Goal: Task Accomplishment & Management: Manage account settings

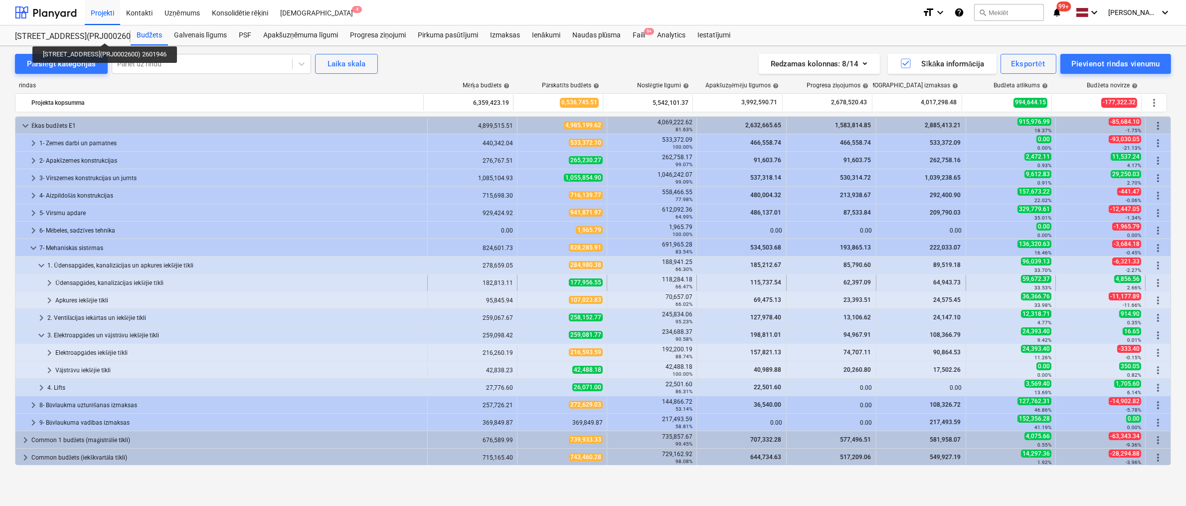
click at [48, 280] on span "keyboard_arrow_right" at bounding box center [49, 283] width 12 height 12
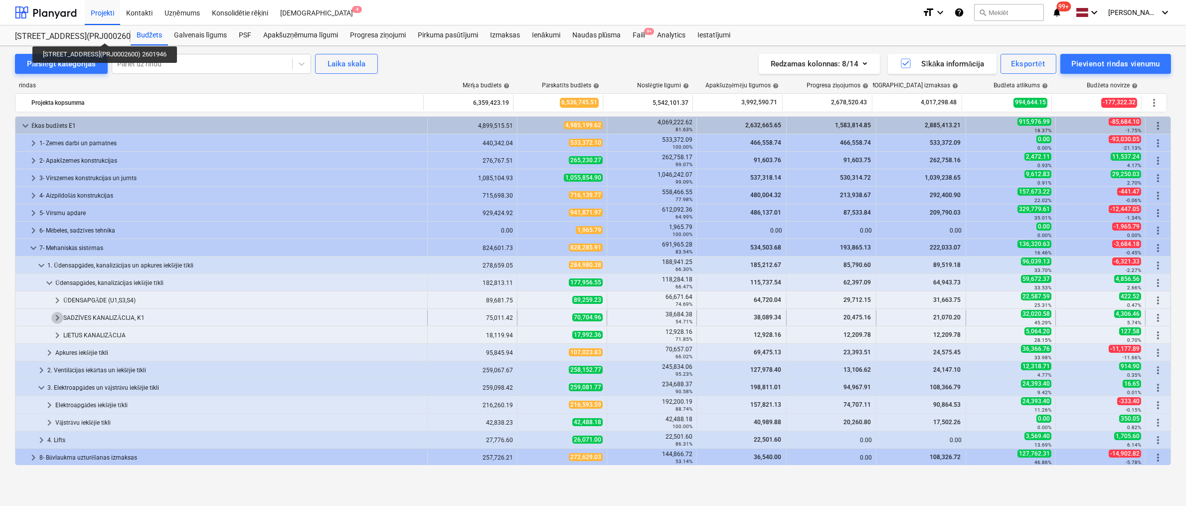
click at [57, 314] on span "keyboard_arrow_right" at bounding box center [57, 318] width 12 height 12
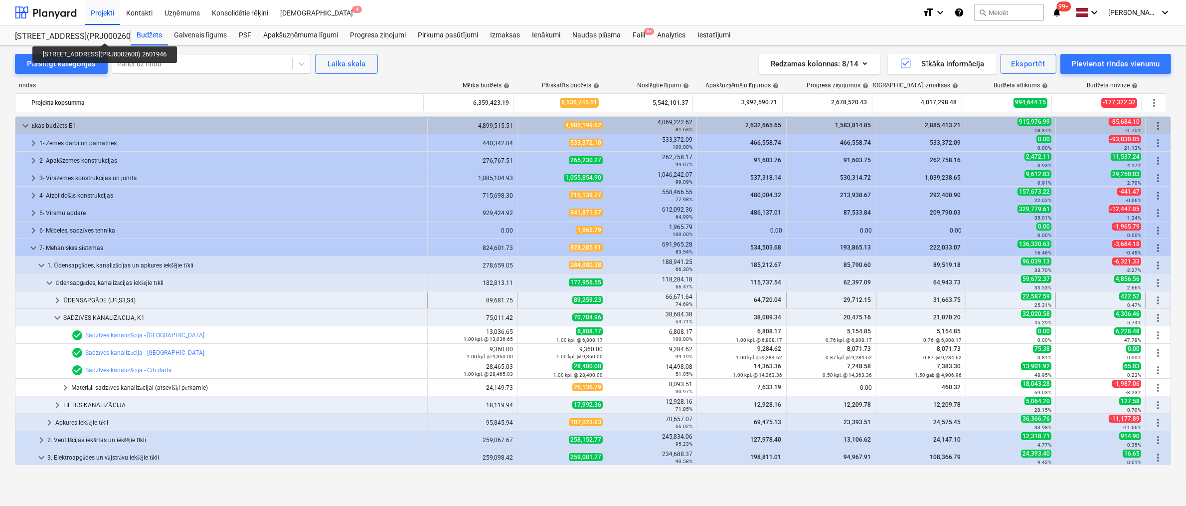
click at [58, 298] on span "keyboard_arrow_right" at bounding box center [57, 300] width 12 height 12
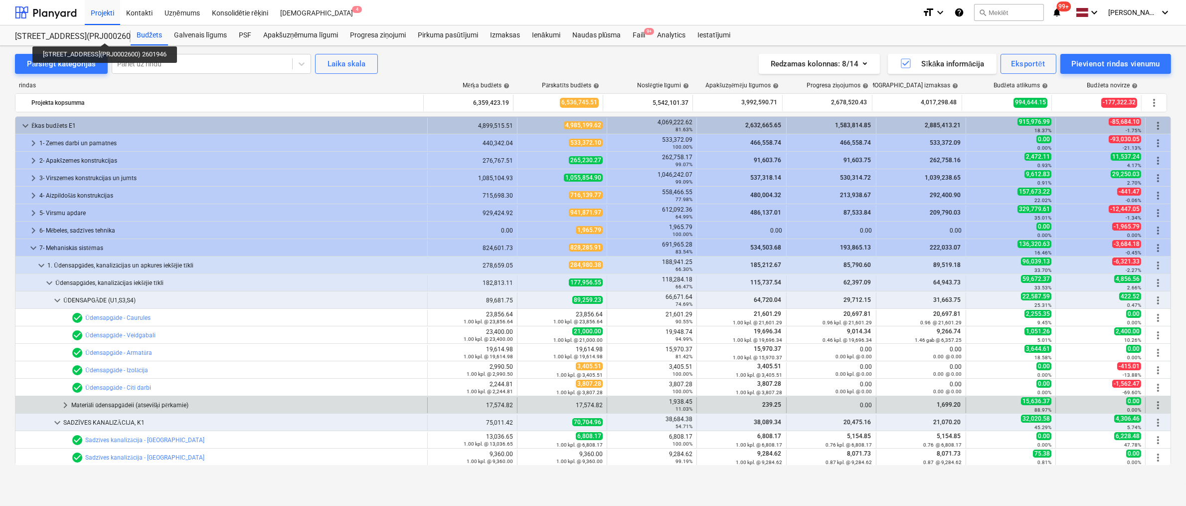
click at [63, 402] on span "keyboard_arrow_right" at bounding box center [65, 405] width 12 height 12
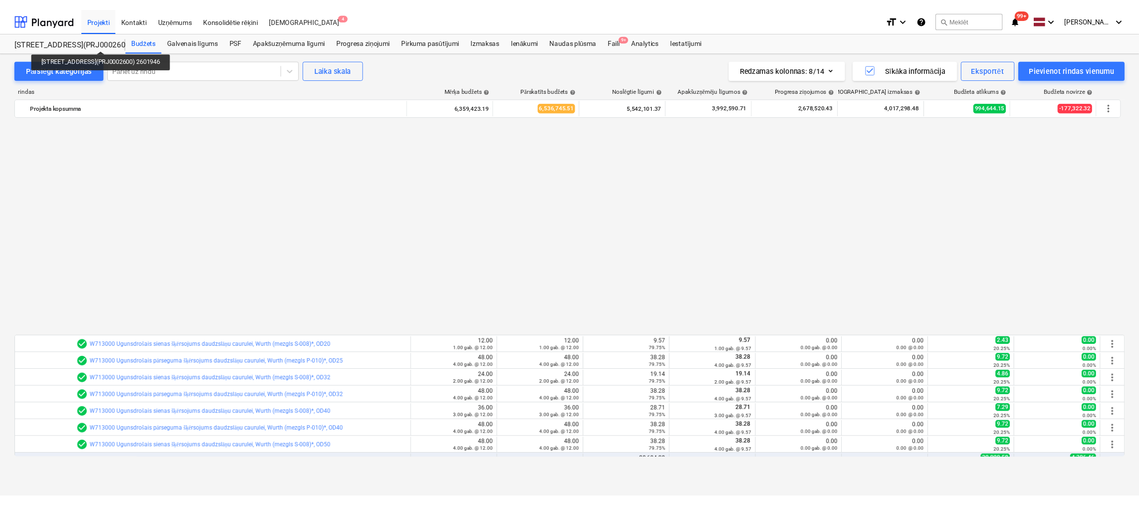
scroll to position [499, 0]
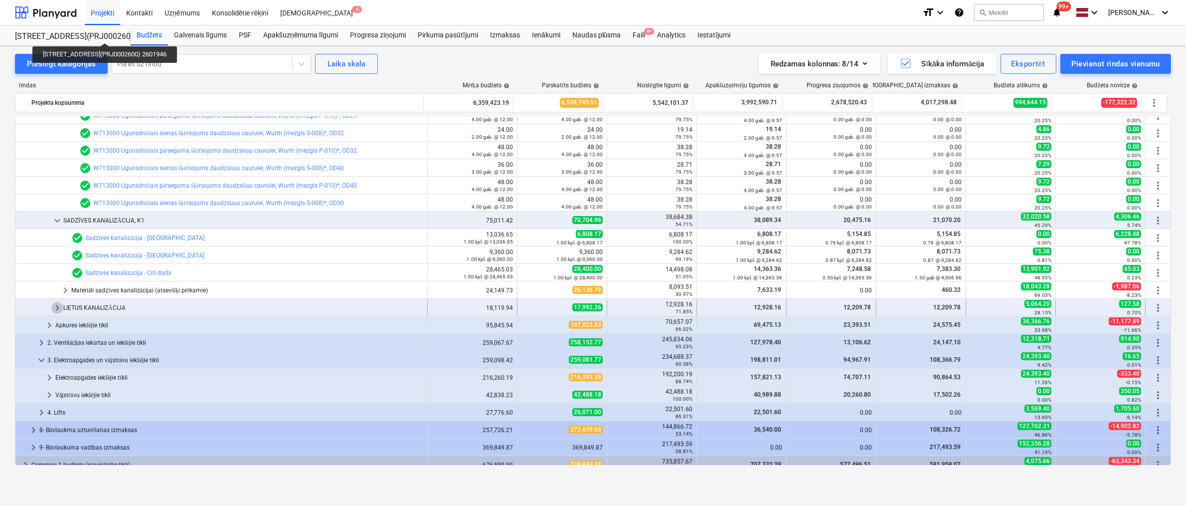
click at [58, 308] on span "keyboard_arrow_right" at bounding box center [57, 308] width 12 height 12
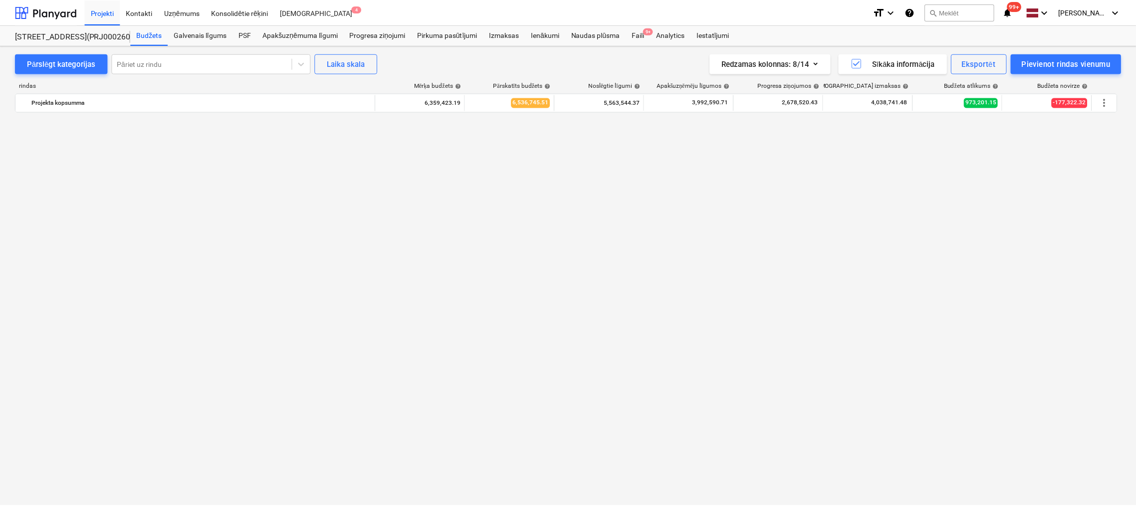
scroll to position [0, 0]
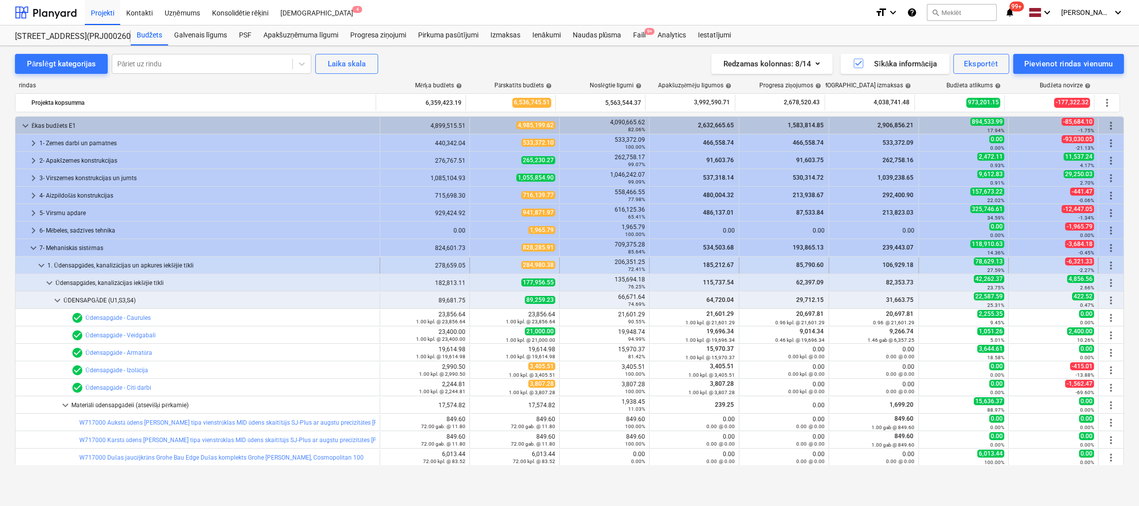
click at [40, 264] on span "keyboard_arrow_down" at bounding box center [41, 265] width 12 height 12
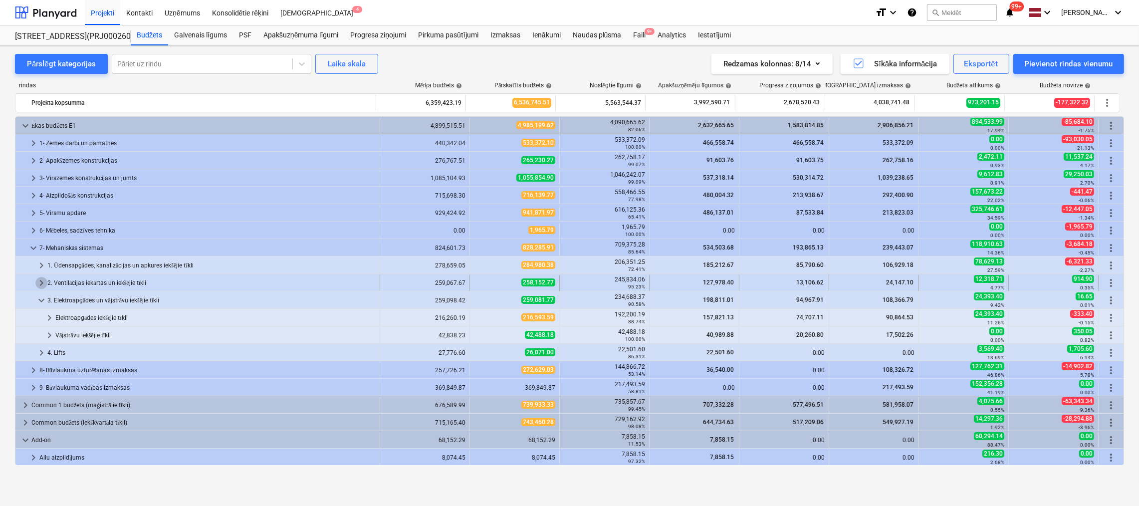
click at [41, 279] on span "keyboard_arrow_right" at bounding box center [41, 283] width 12 height 12
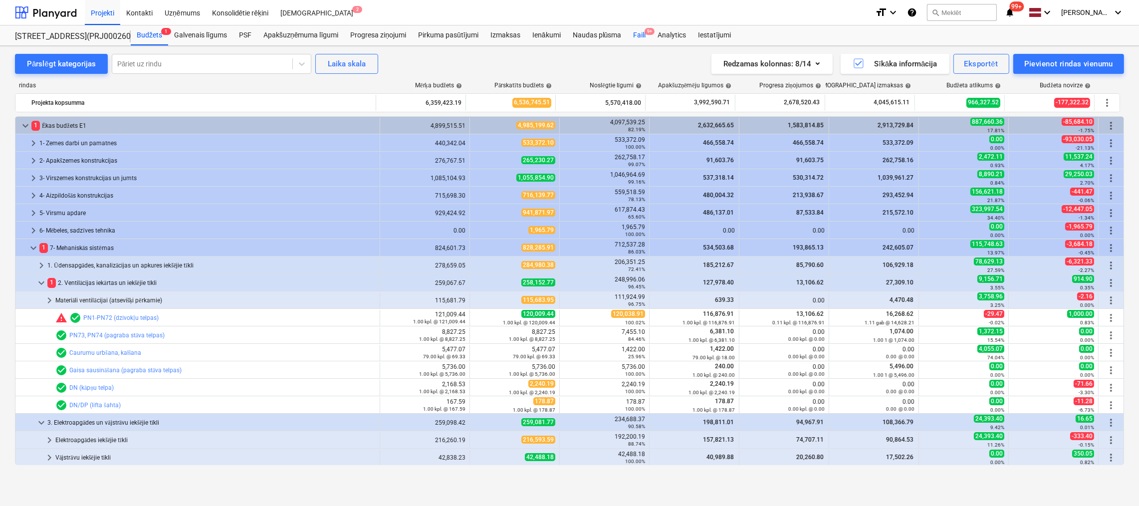
click at [642, 36] on div "Faili 9+" at bounding box center [639, 35] width 24 height 20
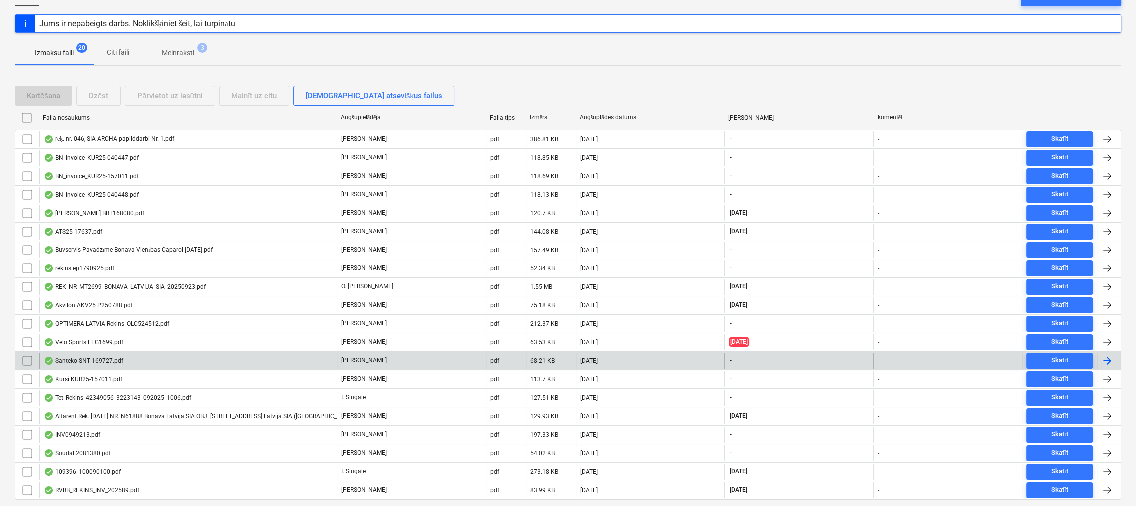
scroll to position [140, 0]
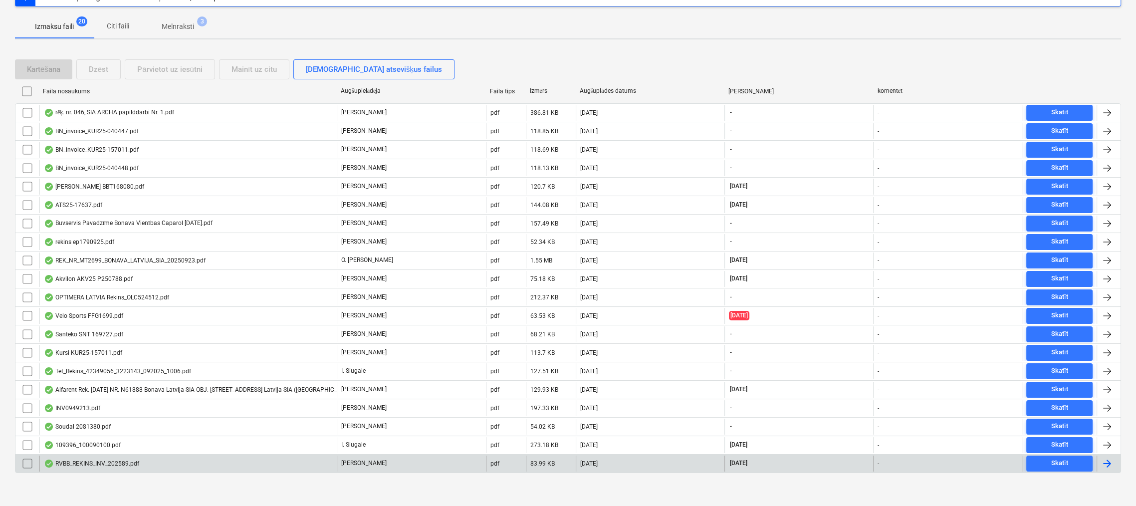
click at [116, 461] on div "RVBB_REKINS_INV_202589.pdf" at bounding box center [91, 463] width 95 height 8
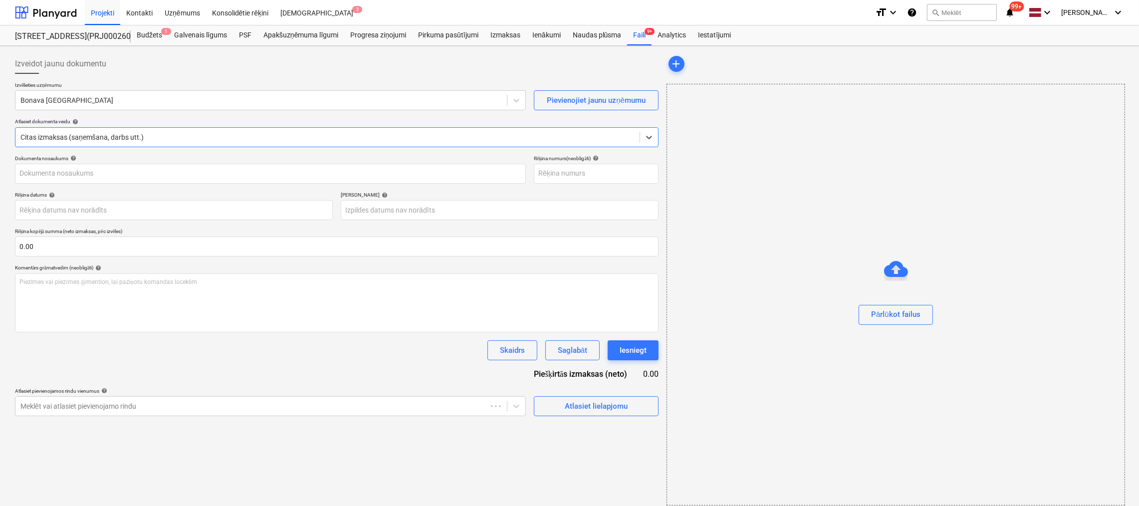
type input "RVBB_REKINS_INV_202589.pdf"
type input "[DATE]"
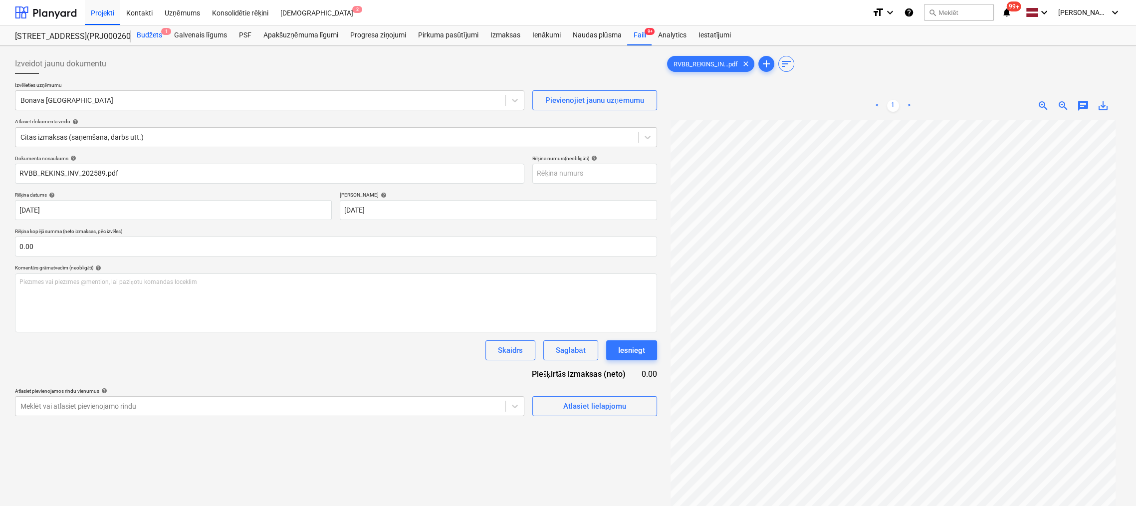
click at [158, 32] on div "Budžets 1" at bounding box center [149, 35] width 37 height 20
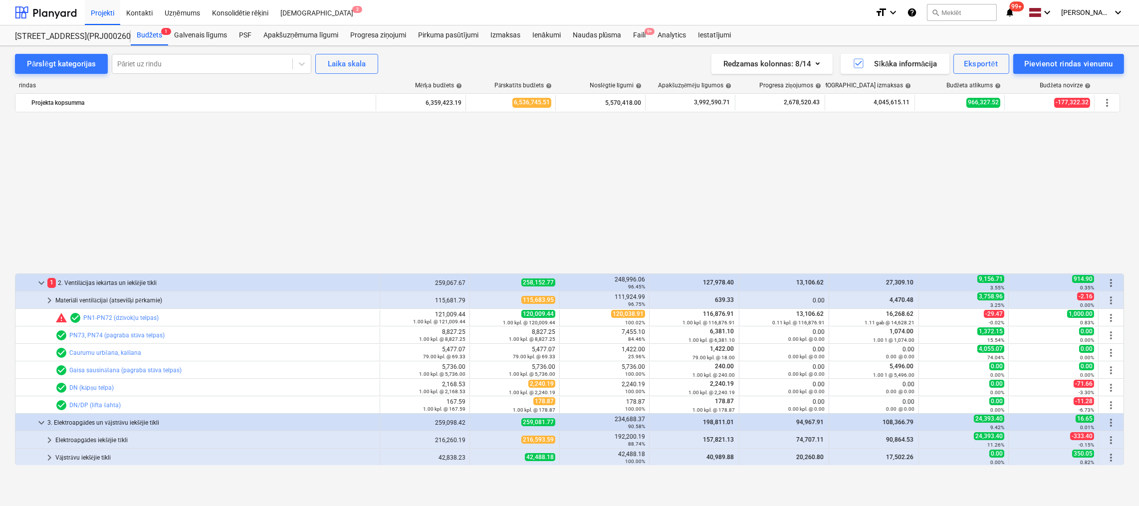
scroll to position [175, 0]
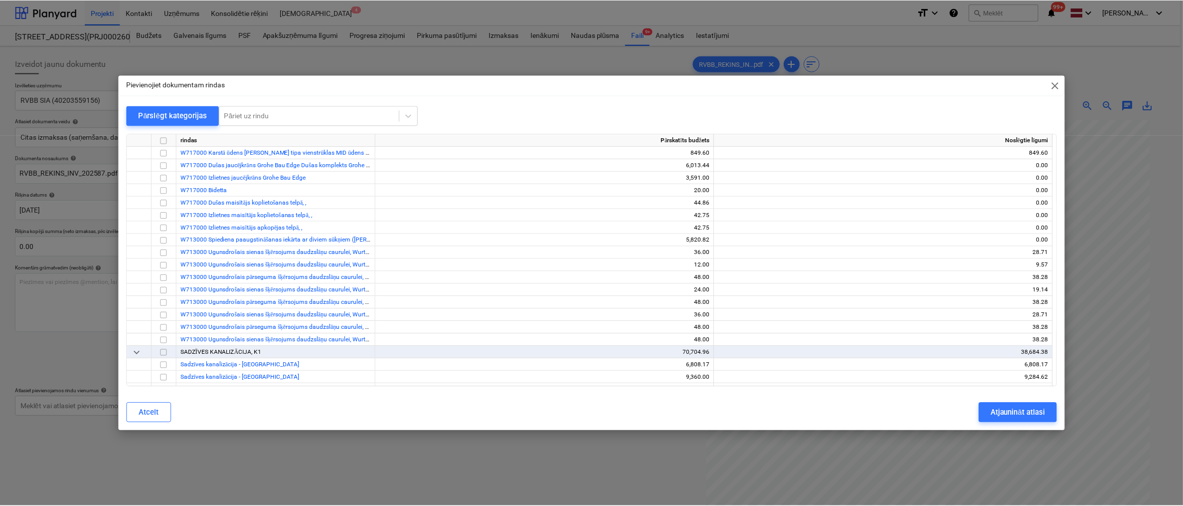
scroll to position [1047, 0]
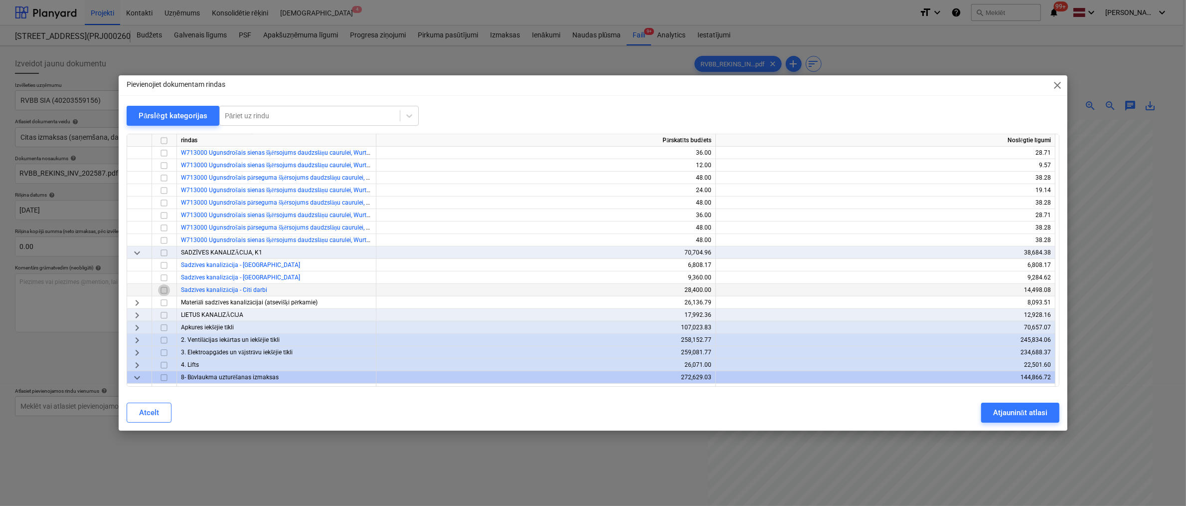
click at [163, 291] on input "checkbox" at bounding box center [164, 290] width 12 height 12
click at [139, 316] on span "keyboard_arrow_right" at bounding box center [137, 315] width 12 height 12
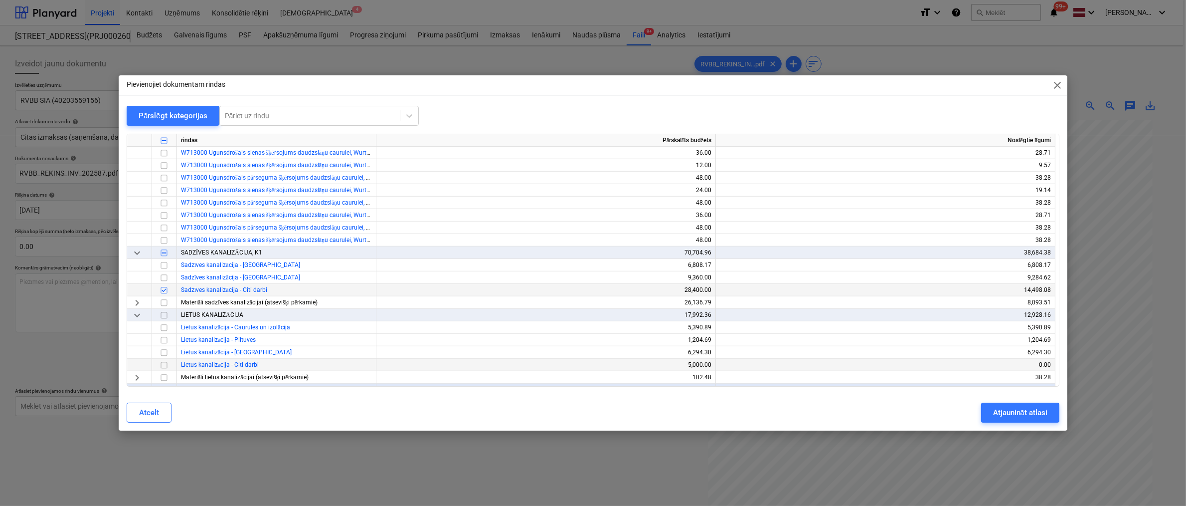
click at [163, 367] on input "checkbox" at bounding box center [164, 365] width 12 height 12
click at [1006, 417] on div "Atjaunināt atlasi" at bounding box center [1020, 412] width 54 height 13
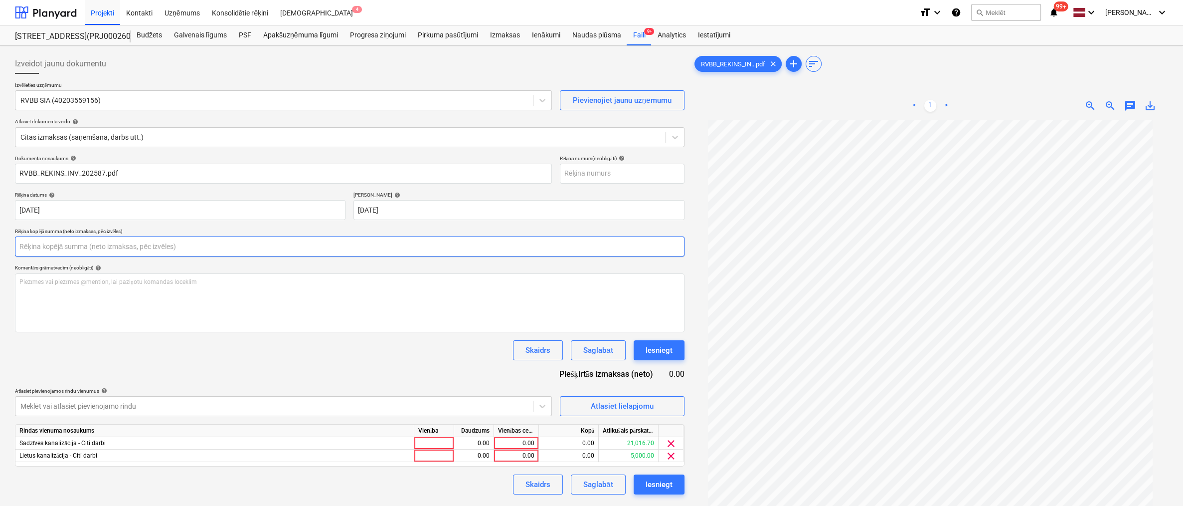
click at [154, 240] on input "text" at bounding box center [350, 246] width 670 height 20
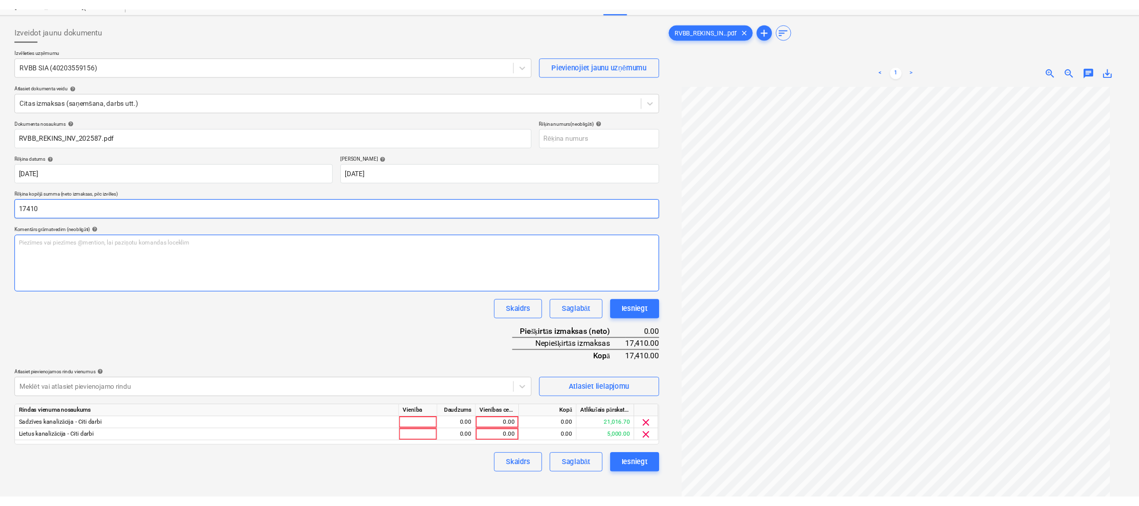
scroll to position [100, 0]
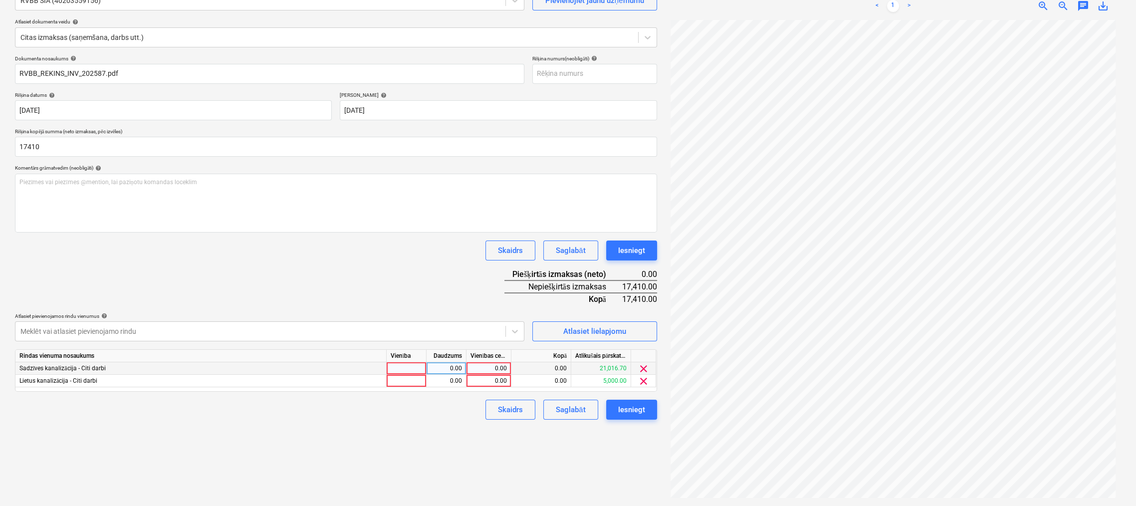
type input "17,410.00"
click at [491, 367] on div "0.00" at bounding box center [488, 368] width 36 height 12
type input "13090"
click at [490, 382] on div "0.00" at bounding box center [488, 381] width 36 height 12
type input "4320"
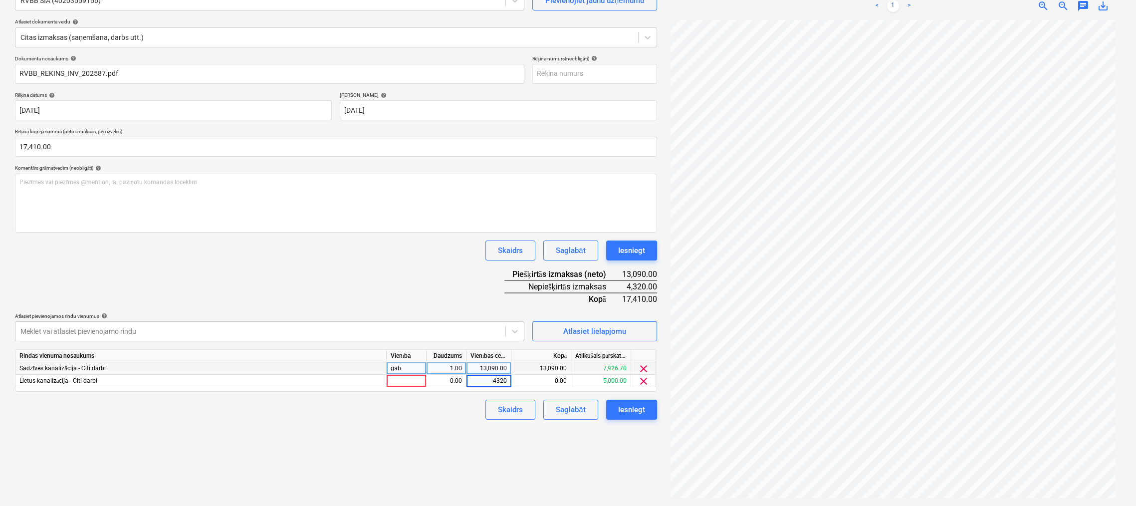
click at [463, 439] on div "Izveidot jaunu dokumentu Izvēlieties uzņēmumu RVBB SIA (40203559156) Pievienoji…" at bounding box center [336, 226] width 650 height 552
click at [626, 407] on div "Iesniegt" at bounding box center [631, 409] width 27 height 13
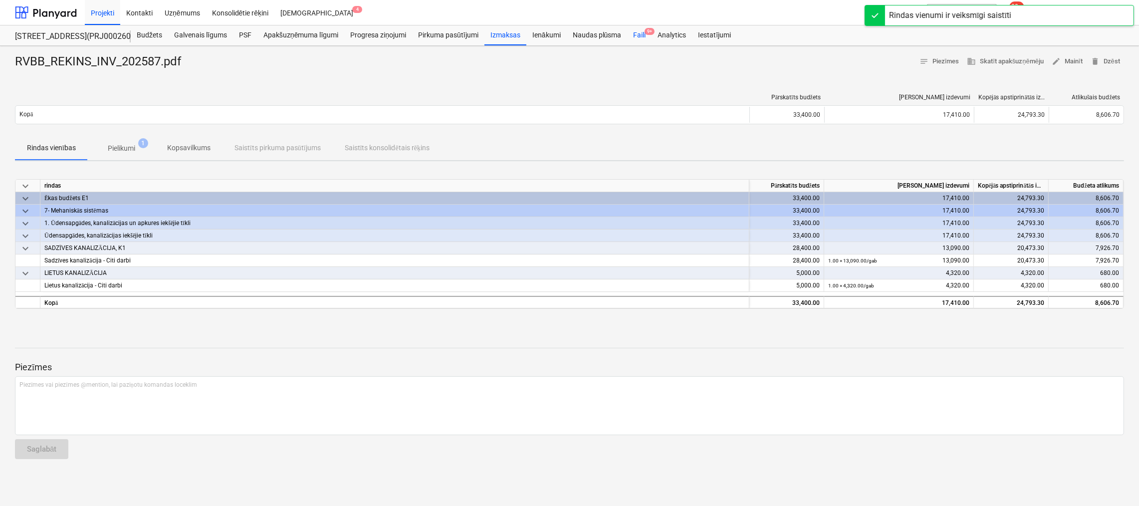
click at [642, 35] on div "Faili 9+" at bounding box center [639, 35] width 24 height 20
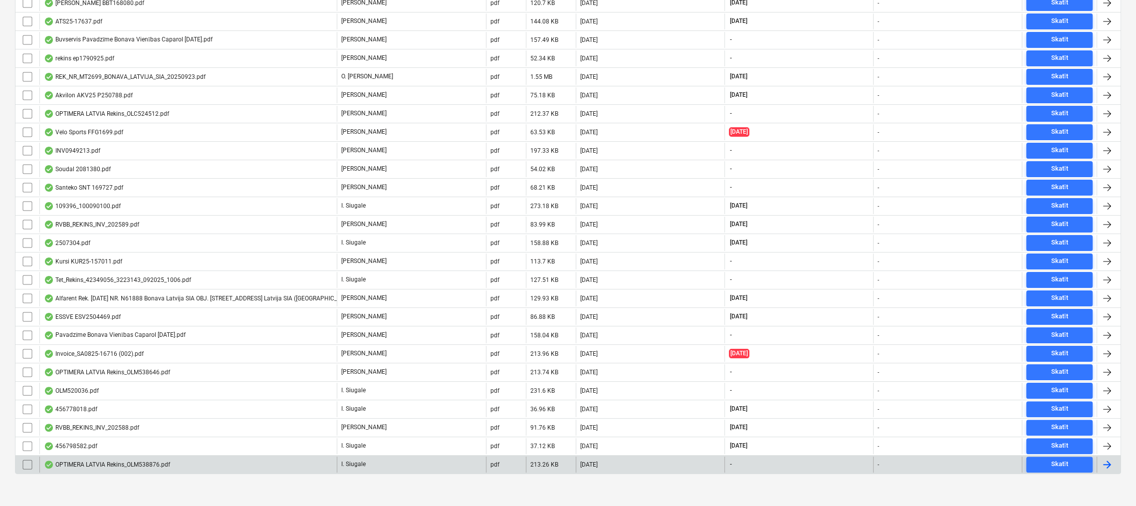
click at [111, 460] on div "OPTIMERA LATVIA Rekins_OLM538876.pdf" at bounding box center [107, 464] width 126 height 8
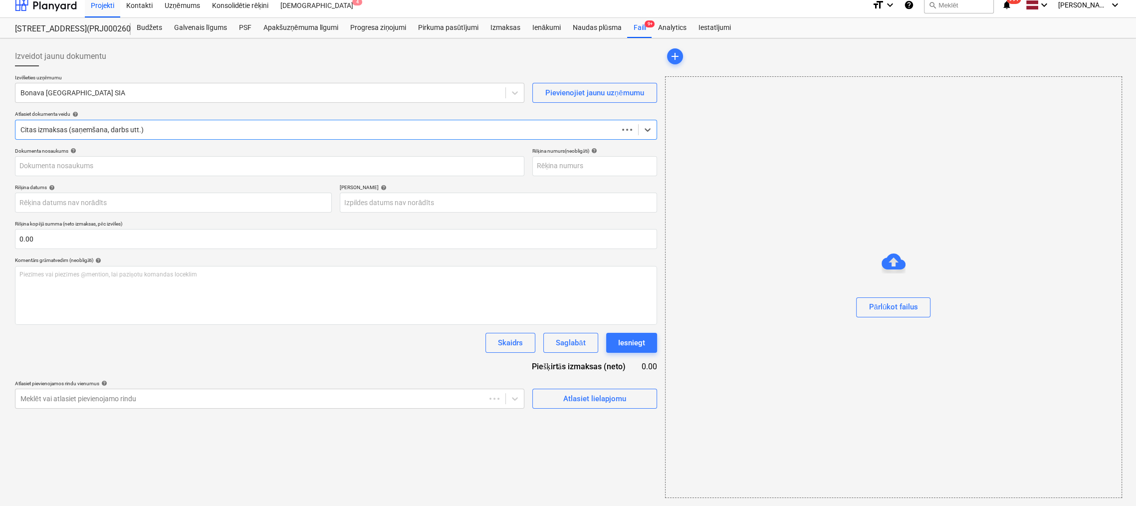
scroll to position [7, 0]
type input "OLM538876"
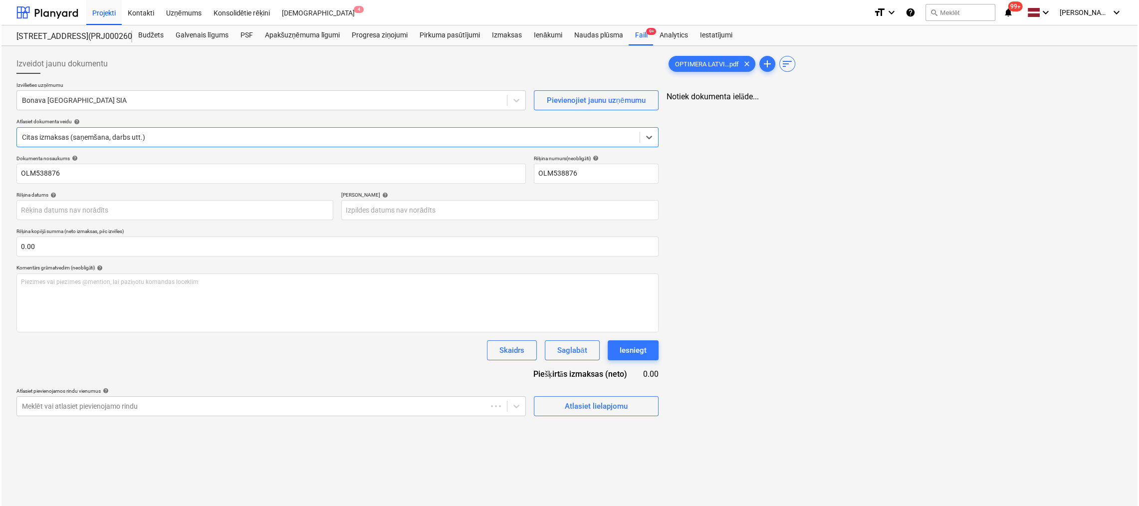
scroll to position [0, 0]
click at [149, 102] on div at bounding box center [260, 100] width 481 height 10
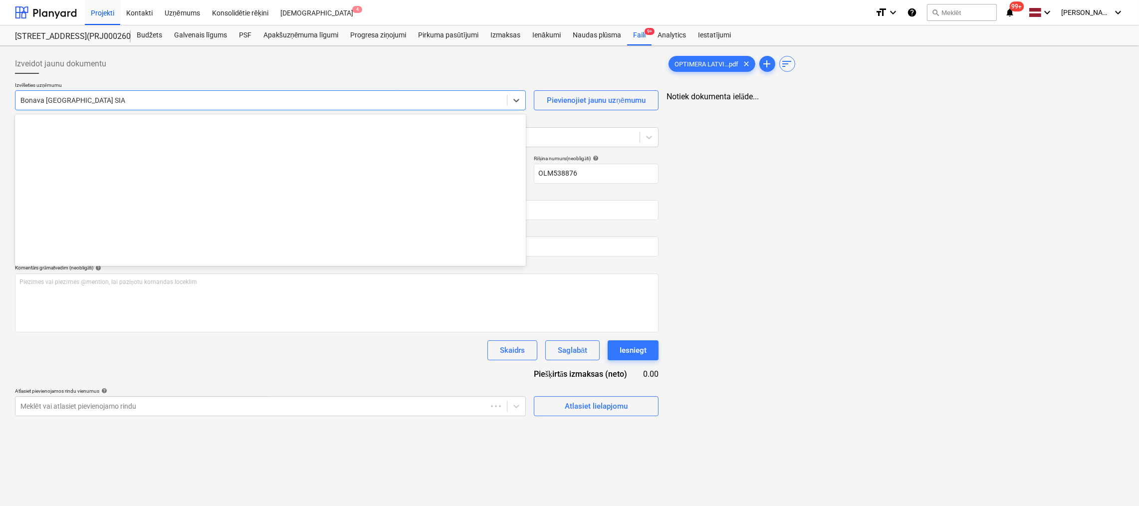
scroll to position [1867, 0]
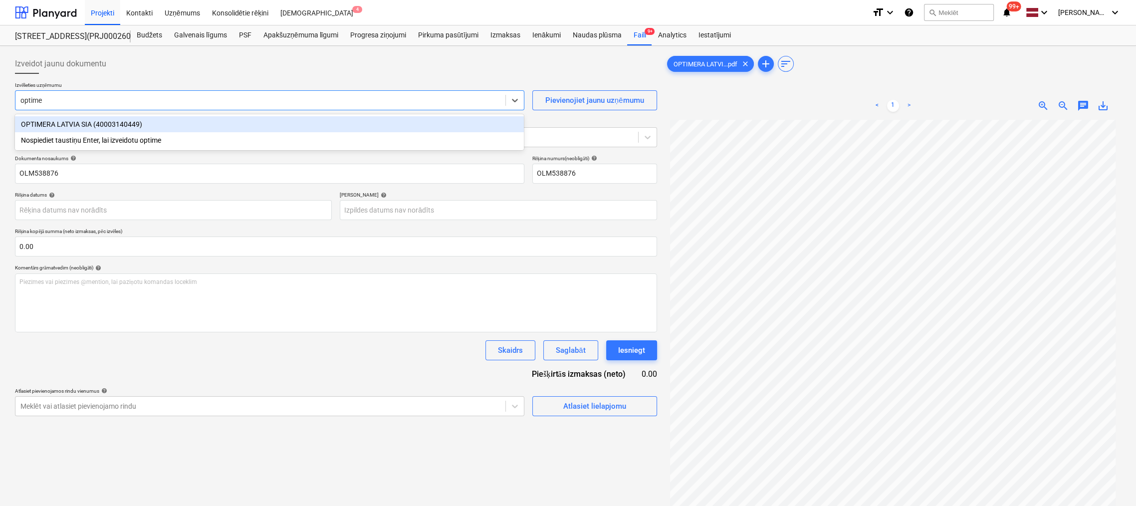
type input "optimer"
click at [130, 124] on div "OPTIMERA LATVIA SIA (40003140449)" at bounding box center [269, 124] width 509 height 16
click at [151, 138] on div at bounding box center [326, 137] width 612 height 10
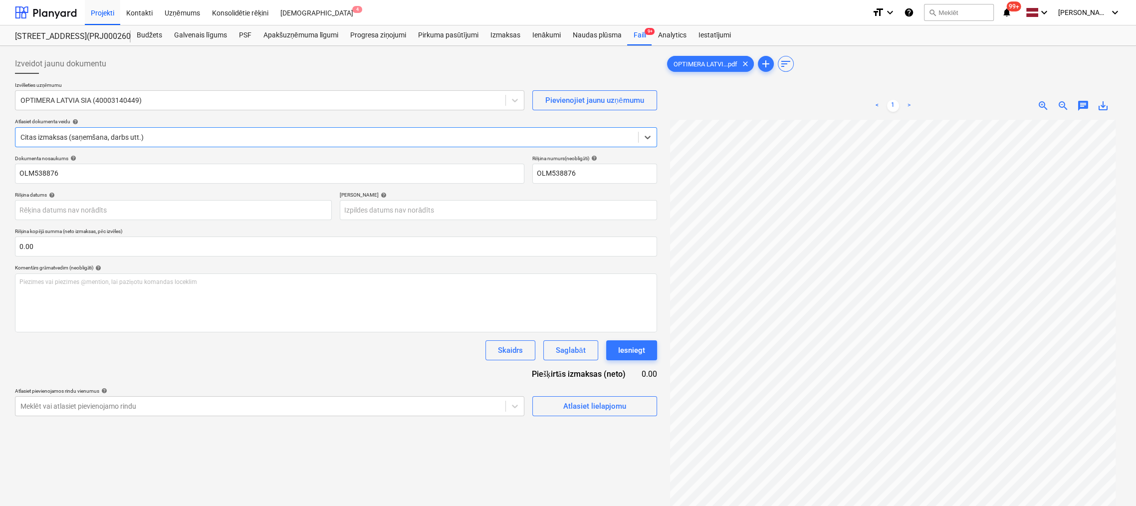
click at [151, 138] on div at bounding box center [326, 137] width 612 height 10
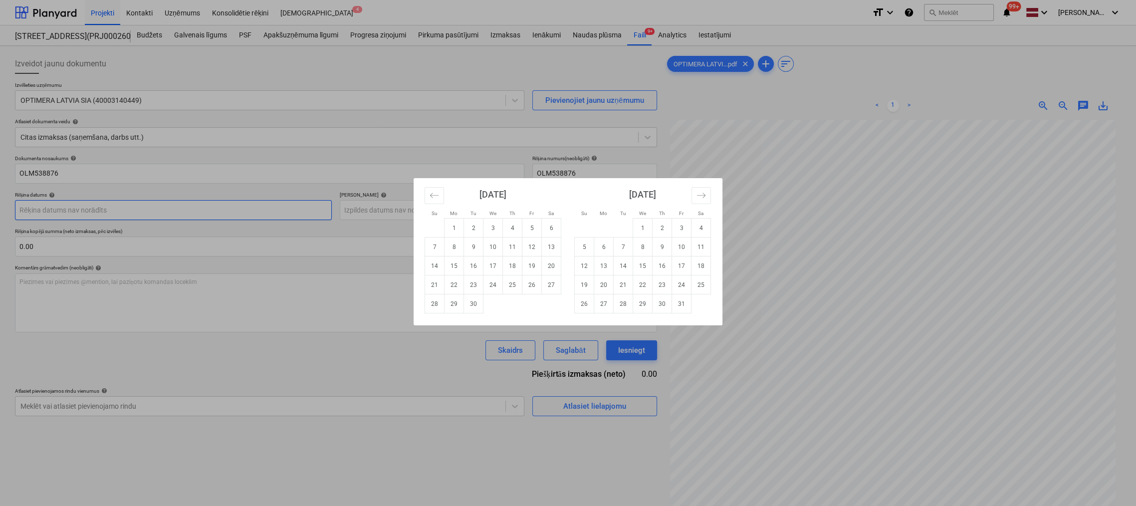
click at [203, 210] on body "Projekti Kontakti Uzņēmums Konsolidētie rēķini Iesūtne 4 format_size keyboard_a…" at bounding box center [568, 253] width 1136 height 506
click at [454, 284] on td "22" at bounding box center [453, 284] width 19 height 19
type input "[DATE]"
click at [423, 209] on body "Projekti Kontakti Uzņēmums Konsolidētie rēķini Iesūtne 4 format_size keyboard_a…" at bounding box center [568, 253] width 1136 height 506
click at [701, 192] on icon "Move forward to switch to the next month." at bounding box center [700, 195] width 9 height 9
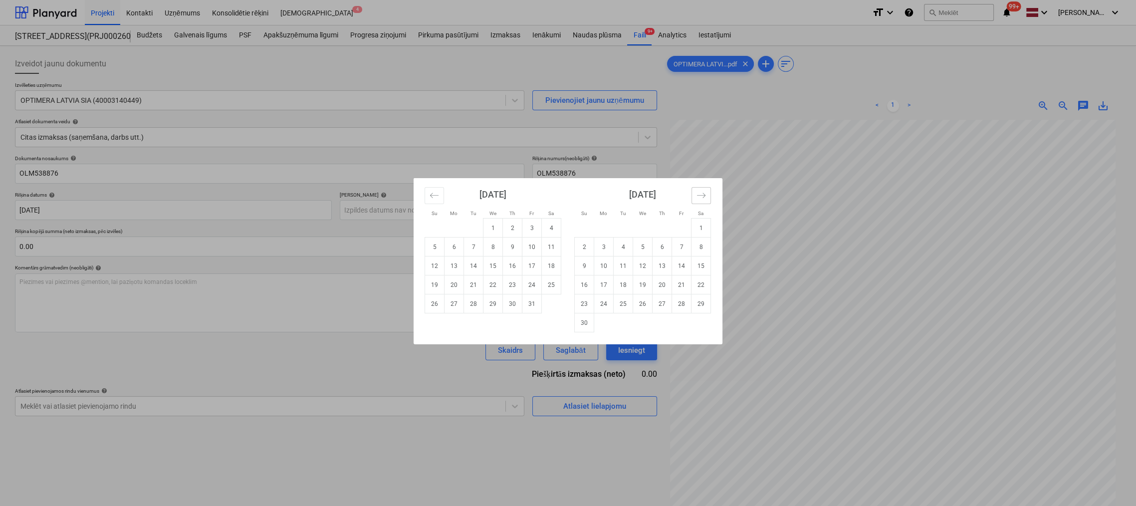
click at [701, 192] on icon "Move forward to switch to the next month." at bounding box center [700, 195] width 9 height 9
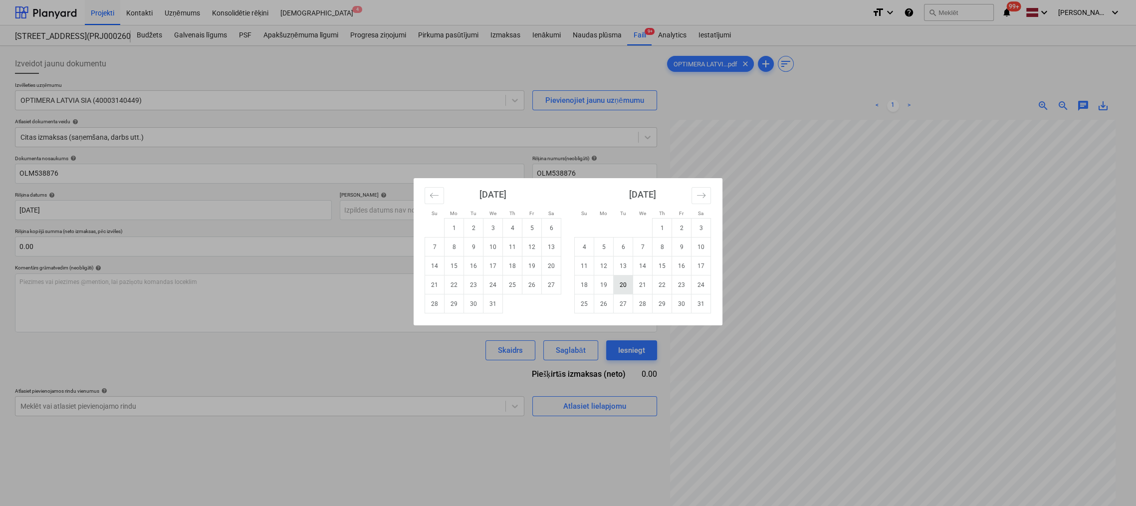
click at [623, 285] on td "20" at bounding box center [622, 284] width 19 height 19
type input "[DATE]"
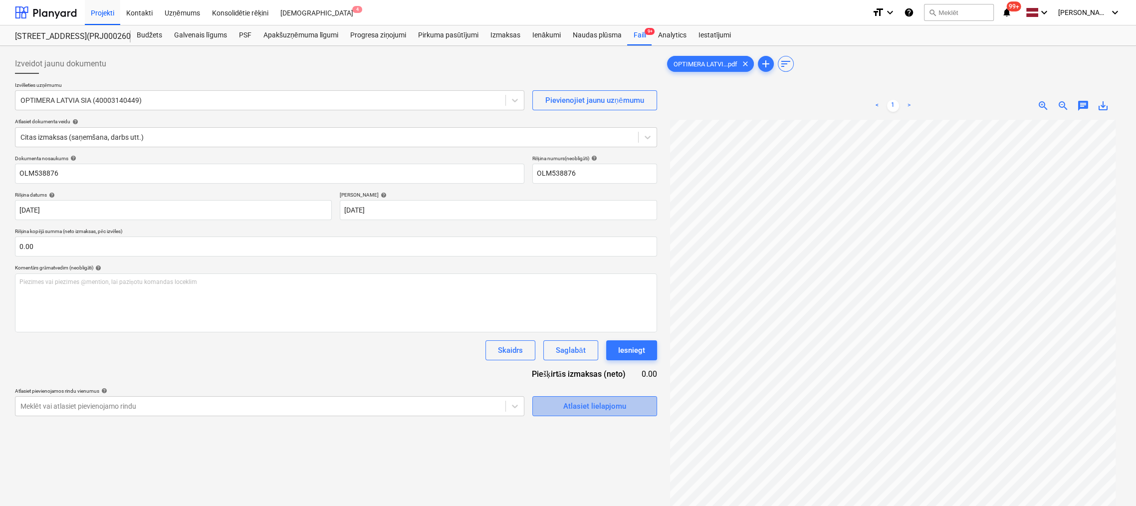
click at [586, 403] on div "Atlasiet lielapjomu" at bounding box center [594, 405] width 63 height 13
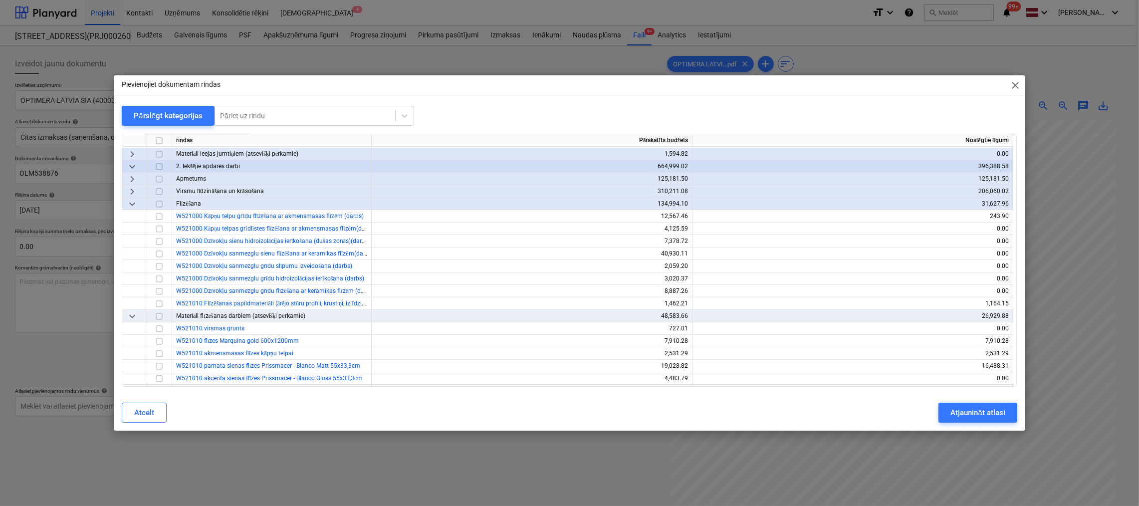
scroll to position [449, 0]
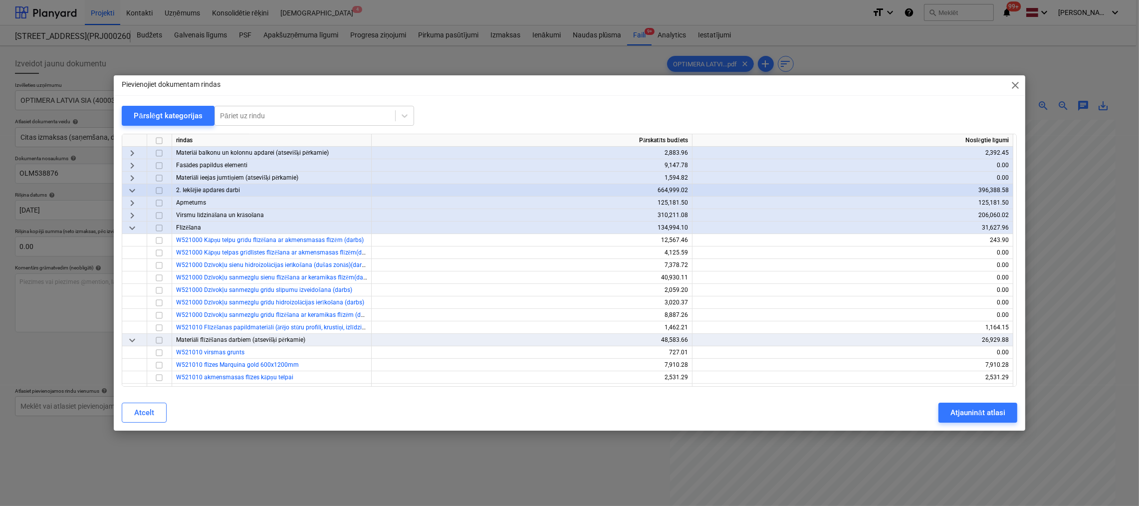
click at [131, 214] on span "keyboard_arrow_right" at bounding box center [132, 215] width 12 height 12
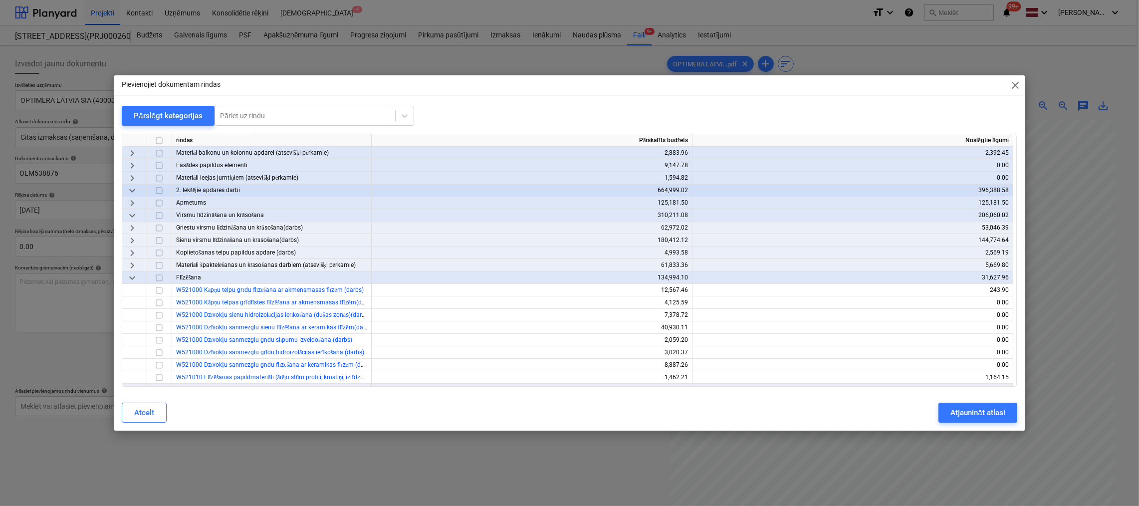
click at [132, 265] on span "keyboard_arrow_right" at bounding box center [132, 265] width 12 height 12
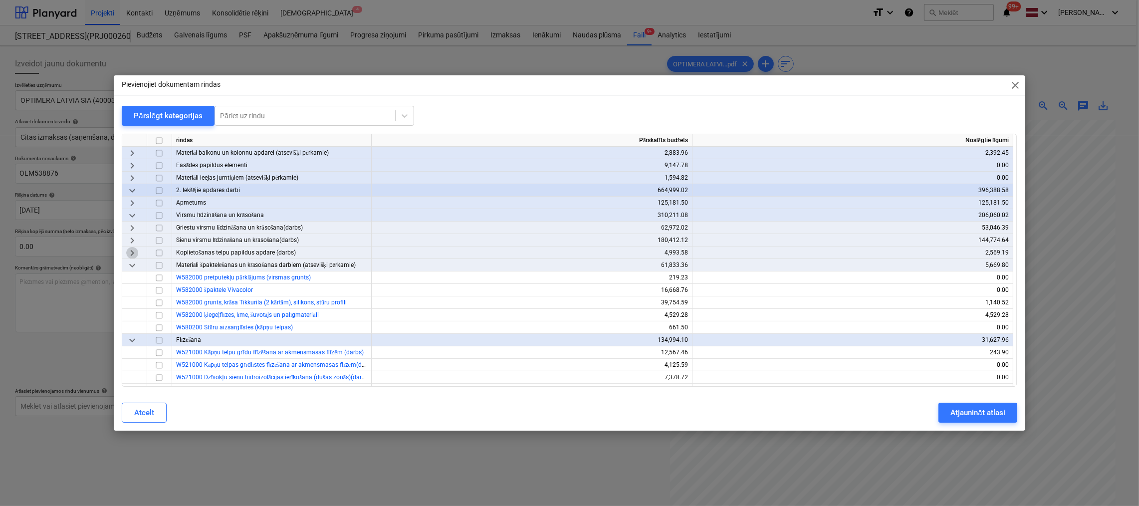
click at [129, 249] on span "keyboard_arrow_right" at bounding box center [132, 253] width 12 height 12
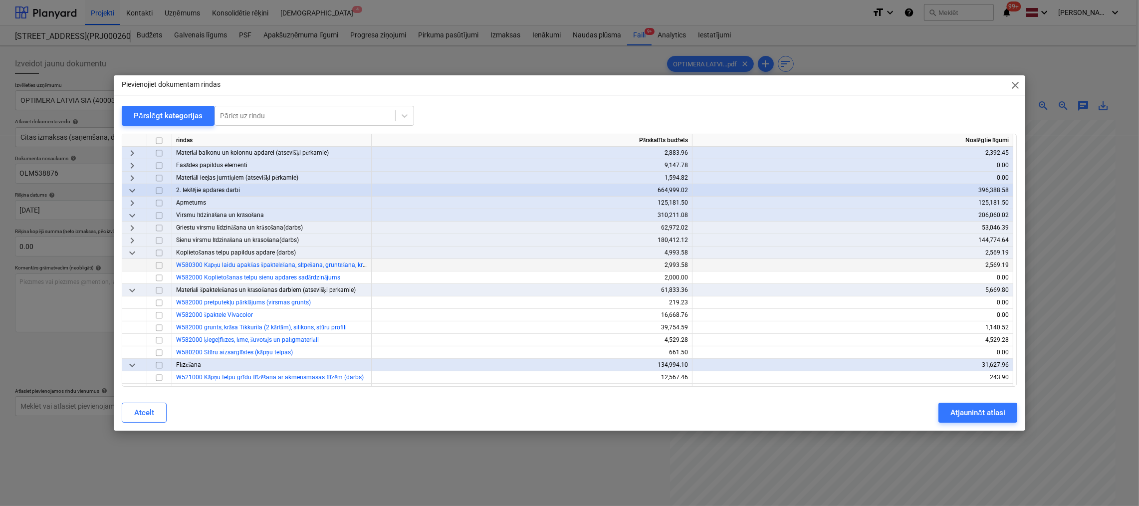
click at [130, 238] on span "keyboard_arrow_right" at bounding box center [132, 240] width 12 height 12
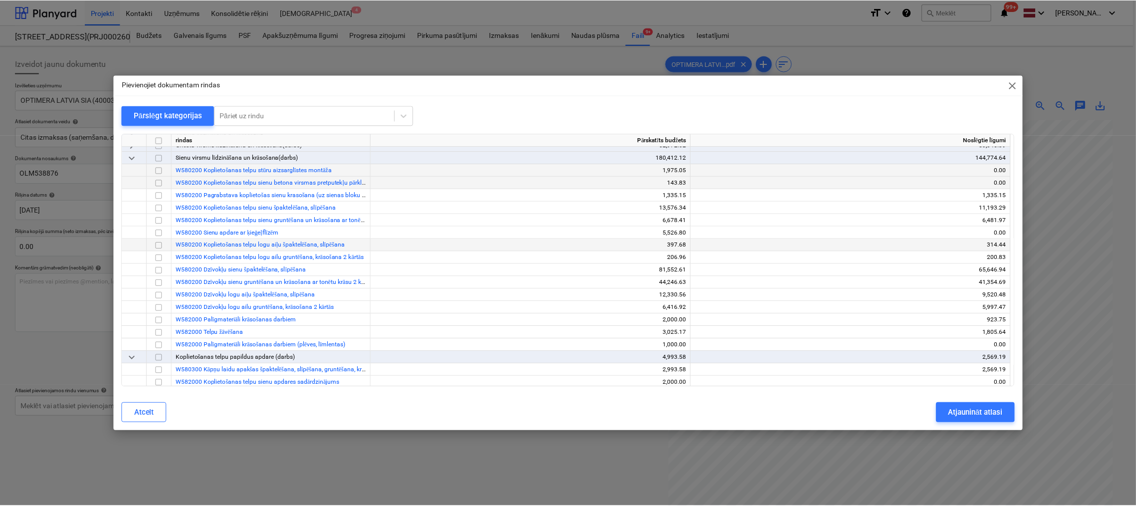
scroll to position [549, 0]
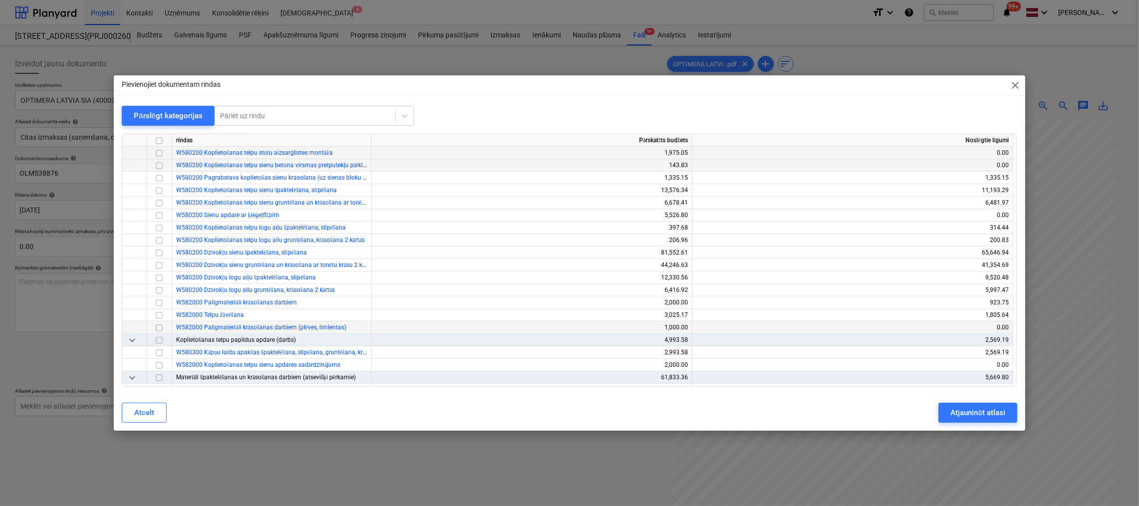
click at [159, 325] on input "checkbox" at bounding box center [159, 328] width 12 height 12
click at [998, 414] on div "Atjaunināt atlasi" at bounding box center [977, 412] width 54 height 13
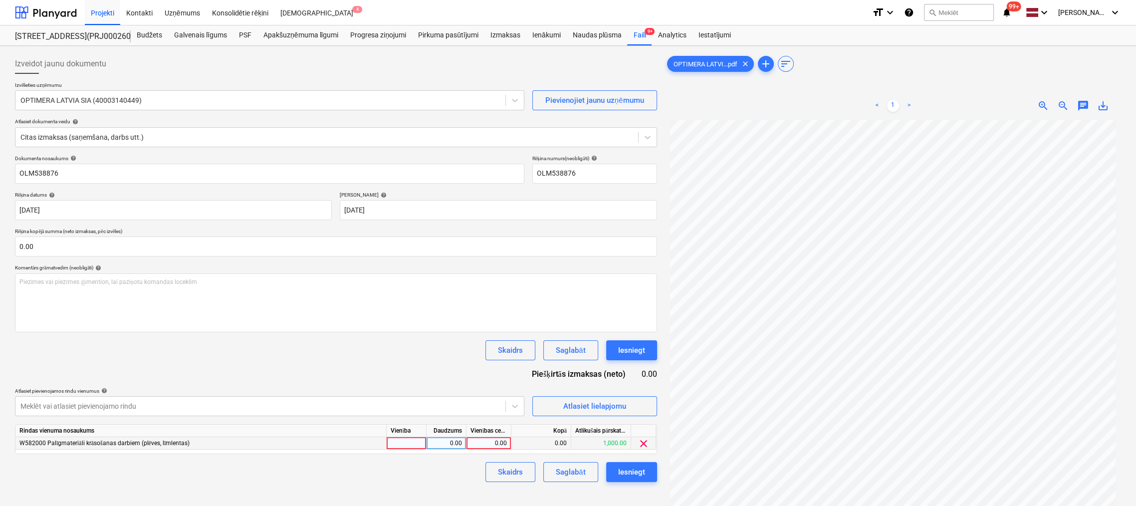
click at [483, 443] on div "0.00" at bounding box center [488, 443] width 36 height 12
type input "113.07"
click at [448, 479] on div "Skaidrs Saglabāt Iesniegt" at bounding box center [336, 472] width 642 height 20
click at [630, 471] on div "Iesniegt" at bounding box center [631, 471] width 27 height 13
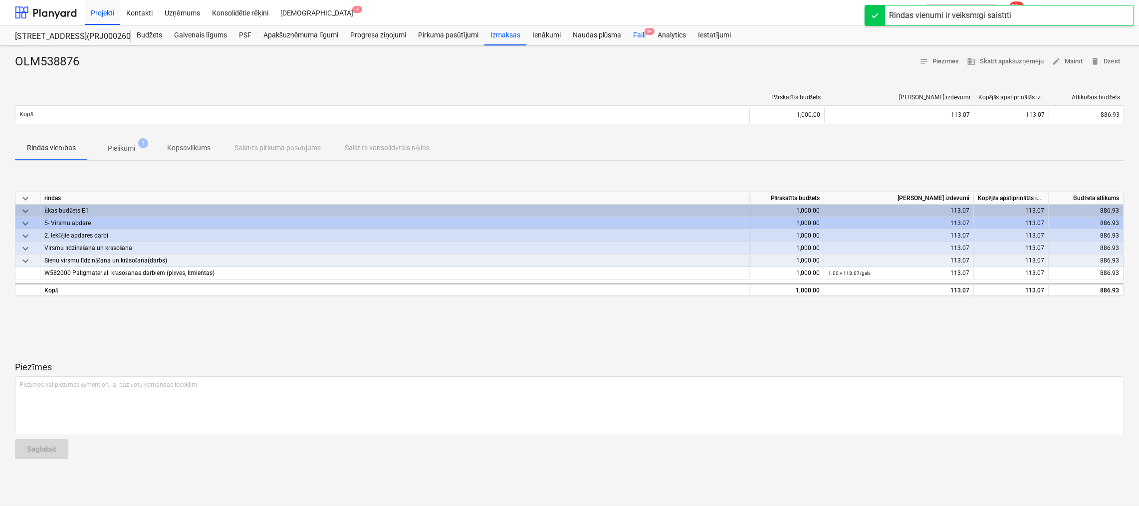
click at [638, 32] on div "Faili 9+" at bounding box center [639, 35] width 24 height 20
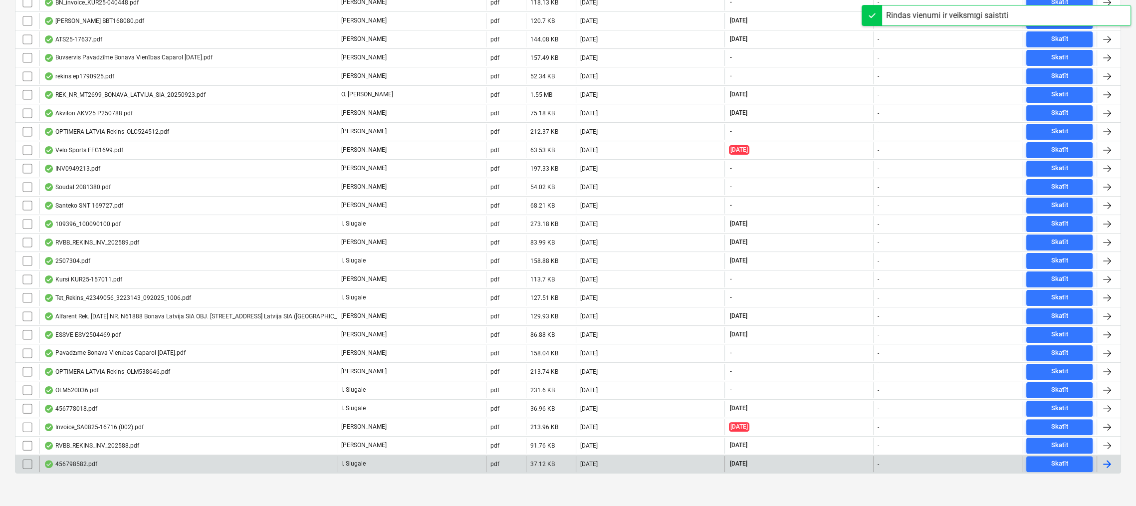
click at [72, 460] on div "456798582.pdf" at bounding box center [70, 464] width 53 height 8
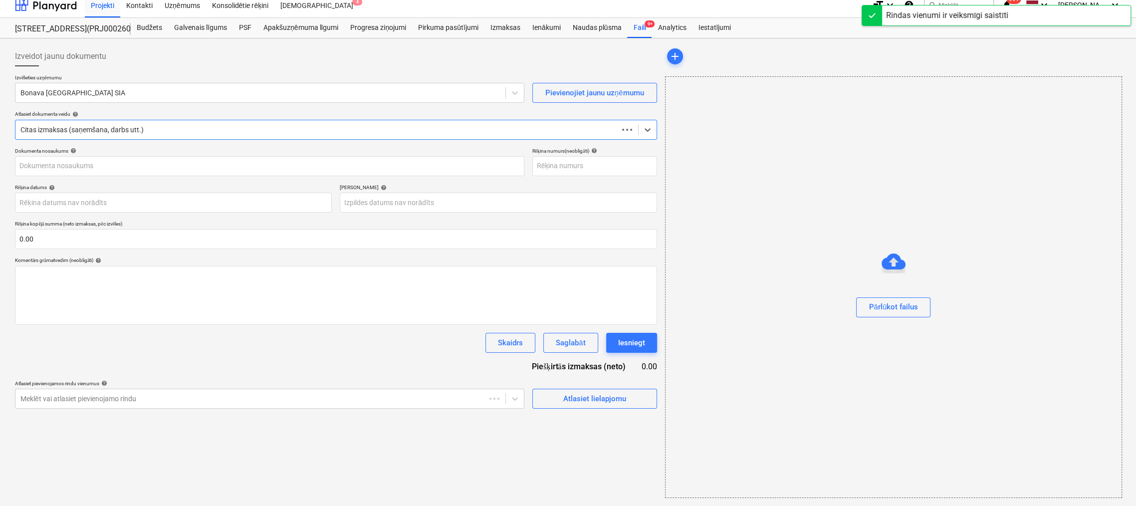
scroll to position [7, 0]
type input "456798582.pdf"
type input "[DATE]"
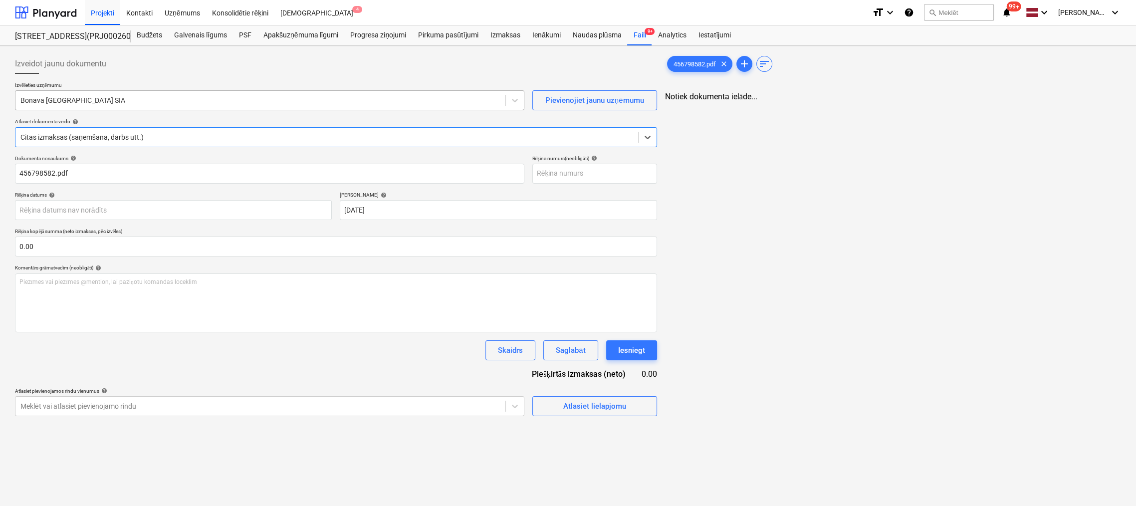
scroll to position [0, 0]
click at [120, 98] on div at bounding box center [260, 100] width 480 height 10
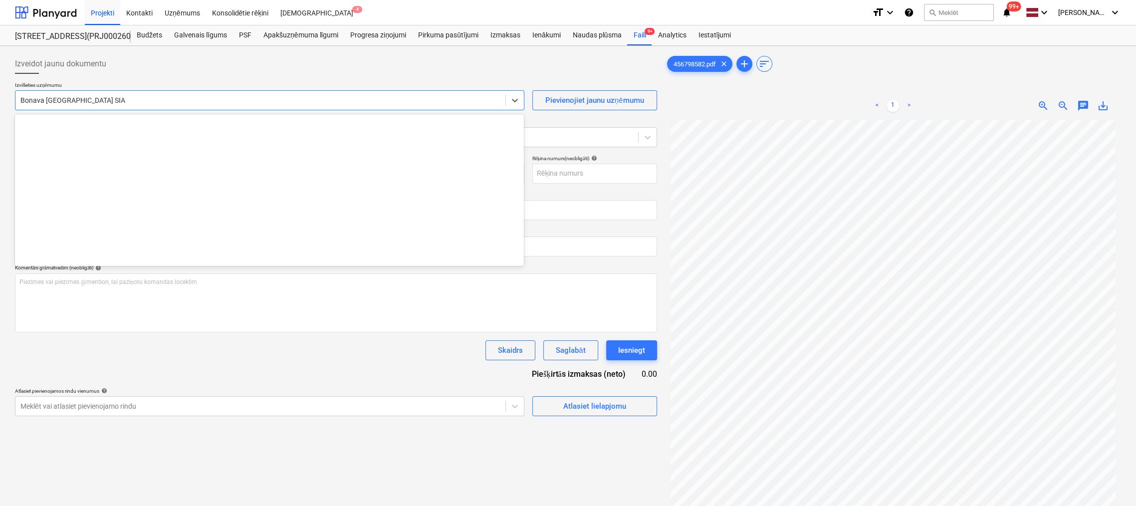
scroll to position [1867, 0]
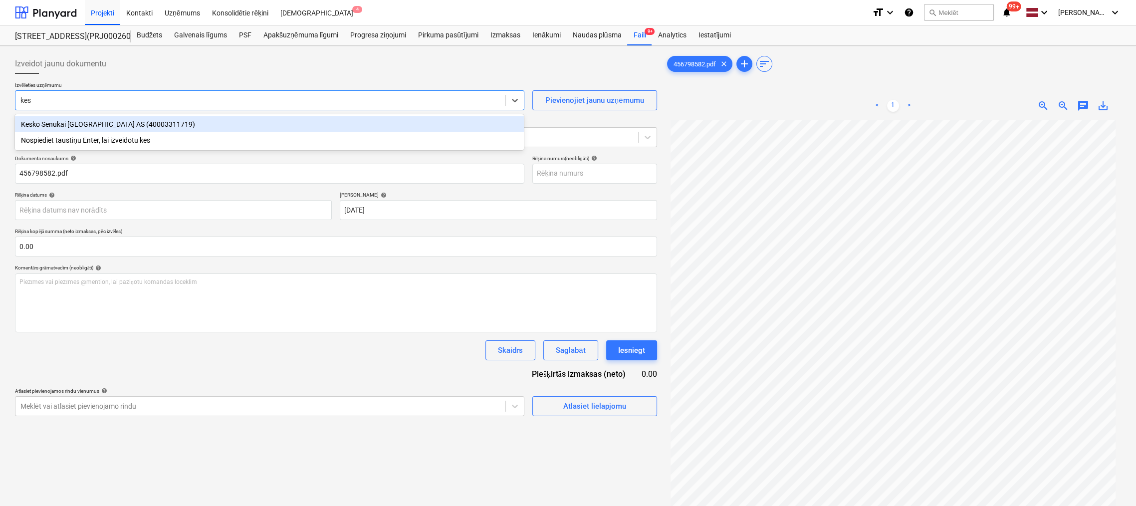
type input "kesk"
click at [136, 124] on div "Kesko Senukai Latvia AS (40003311719)" at bounding box center [269, 124] width 509 height 16
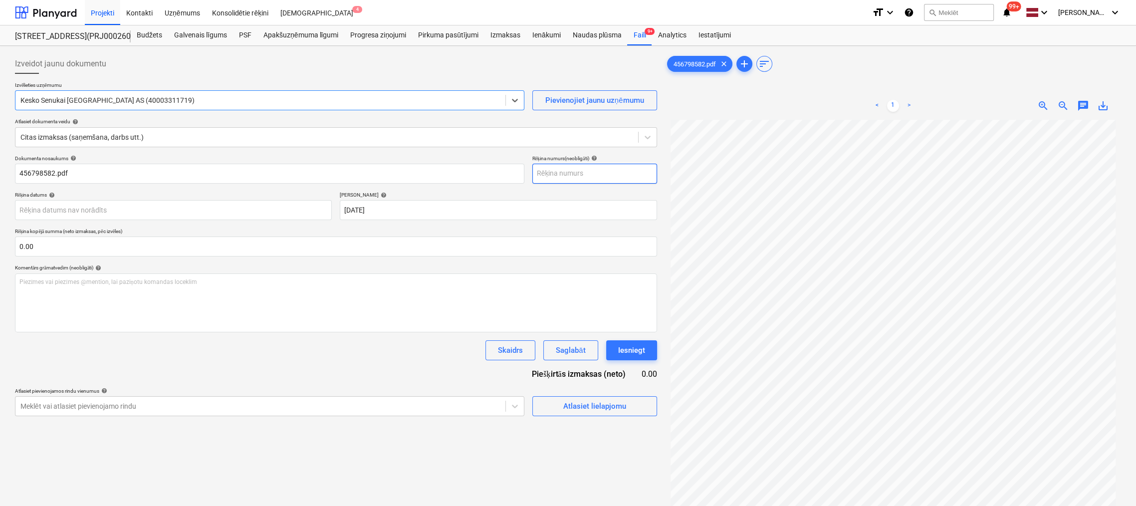
click at [557, 173] on input "text" at bounding box center [594, 174] width 125 height 20
type input "456798582"
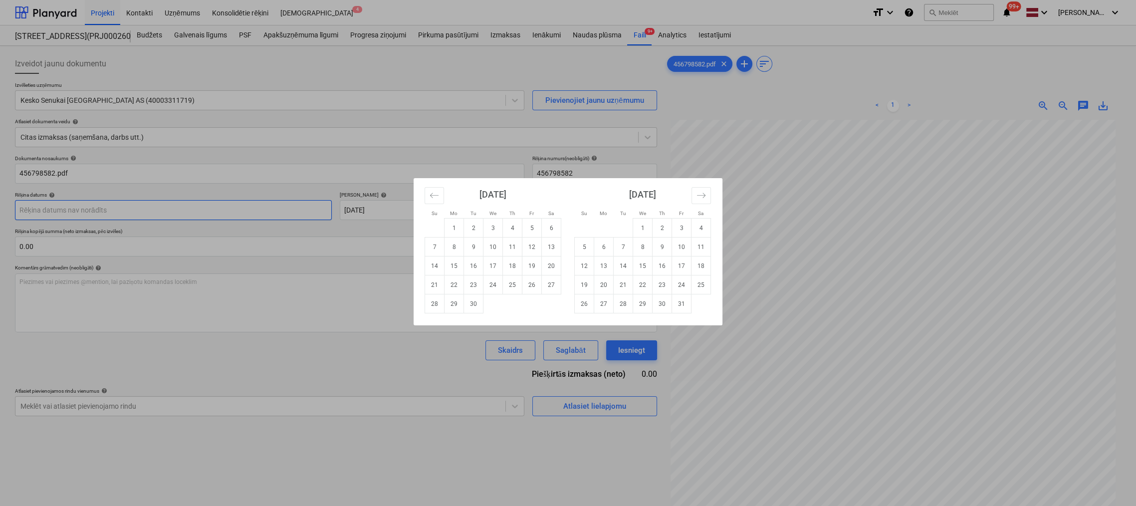
click at [267, 210] on body "Projekti Kontakti Uzņēmums Konsolidētie rēķini Iesūtne 4 format_size keyboard_a…" at bounding box center [568, 253] width 1136 height 506
click at [433, 194] on icon "Move backward to switch to the previous month." at bounding box center [433, 195] width 9 height 9
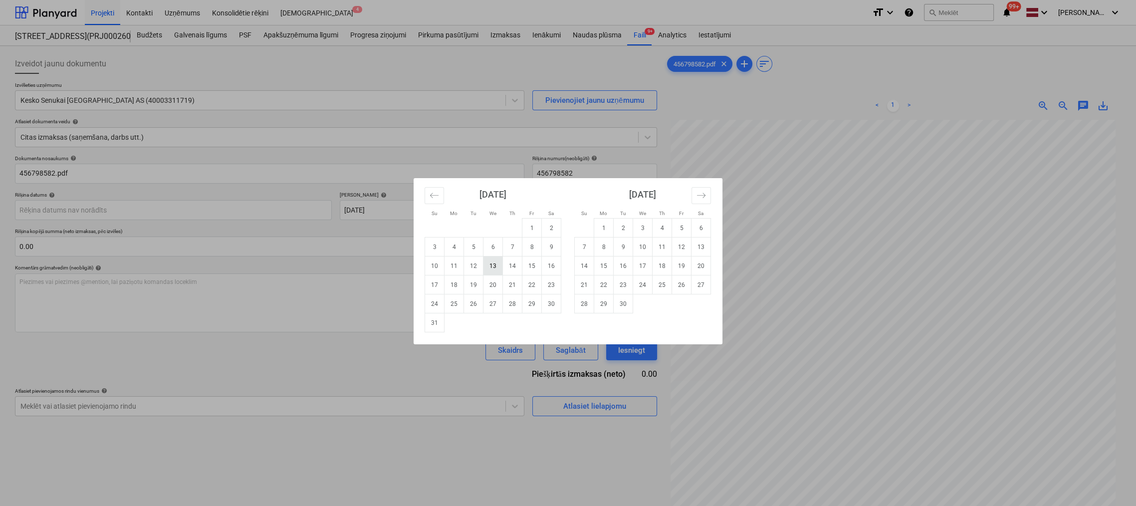
click at [494, 266] on td "13" at bounding box center [492, 265] width 19 height 19
type input "[DATE]"
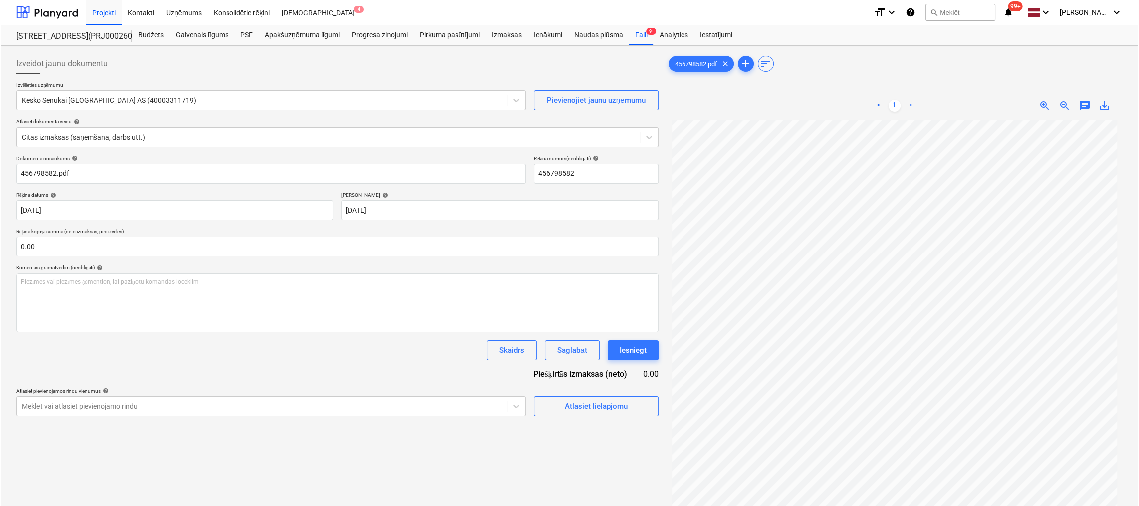
scroll to position [154, 0]
click at [561, 410] on span "Atlasiet lielapjomu" at bounding box center [595, 405] width 100 height 13
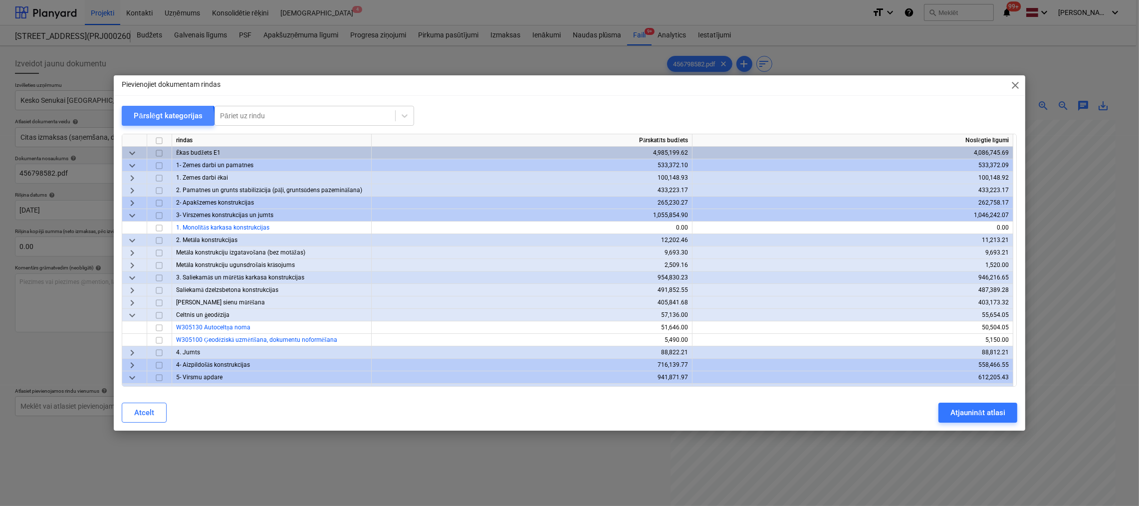
click at [147, 120] on div "Pārslēgt kategorijas" at bounding box center [168, 115] width 69 height 13
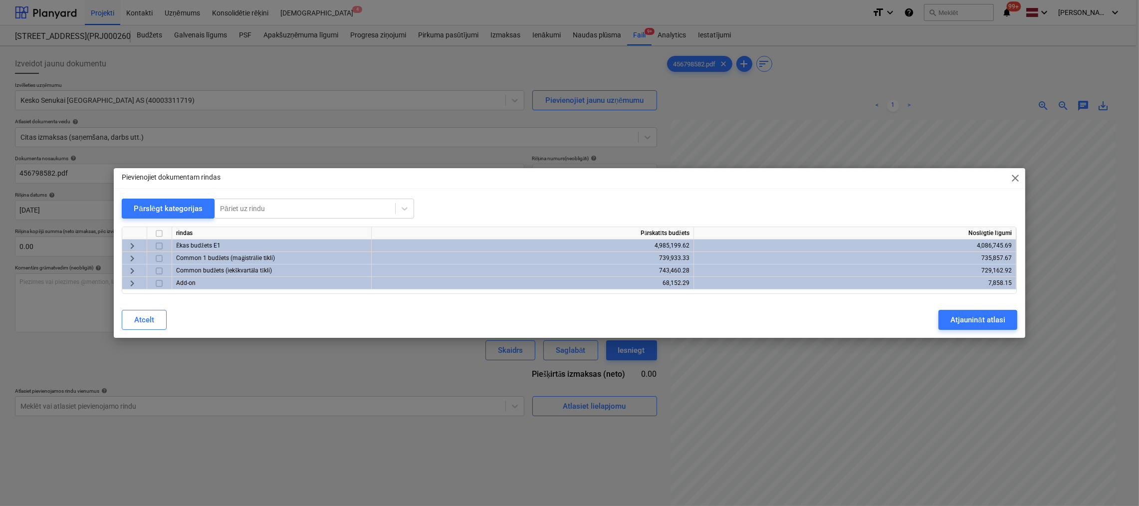
click at [129, 242] on span "keyboard_arrow_right" at bounding box center [132, 246] width 12 height 12
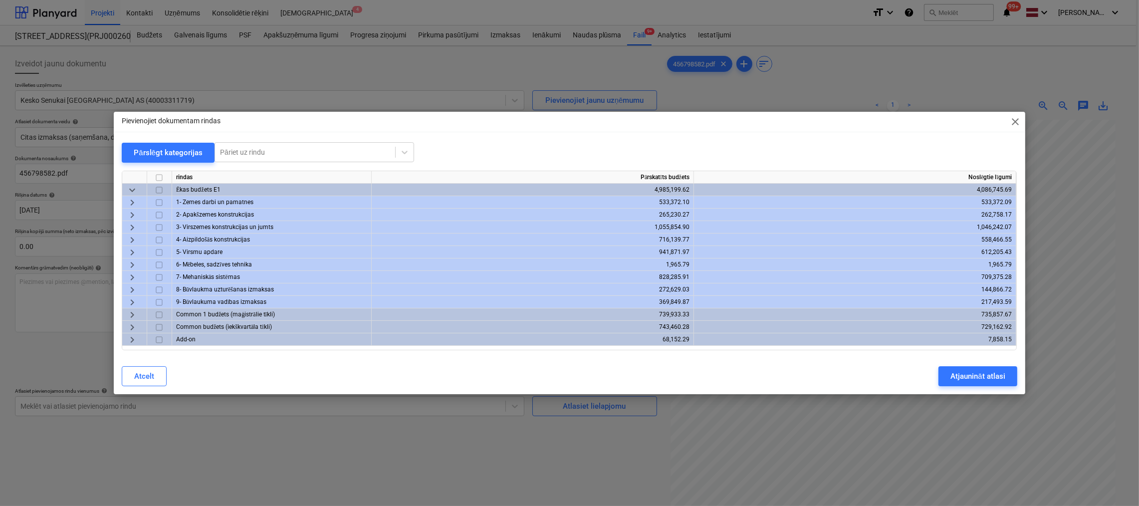
click at [135, 249] on span "keyboard_arrow_right" at bounding box center [132, 252] width 12 height 12
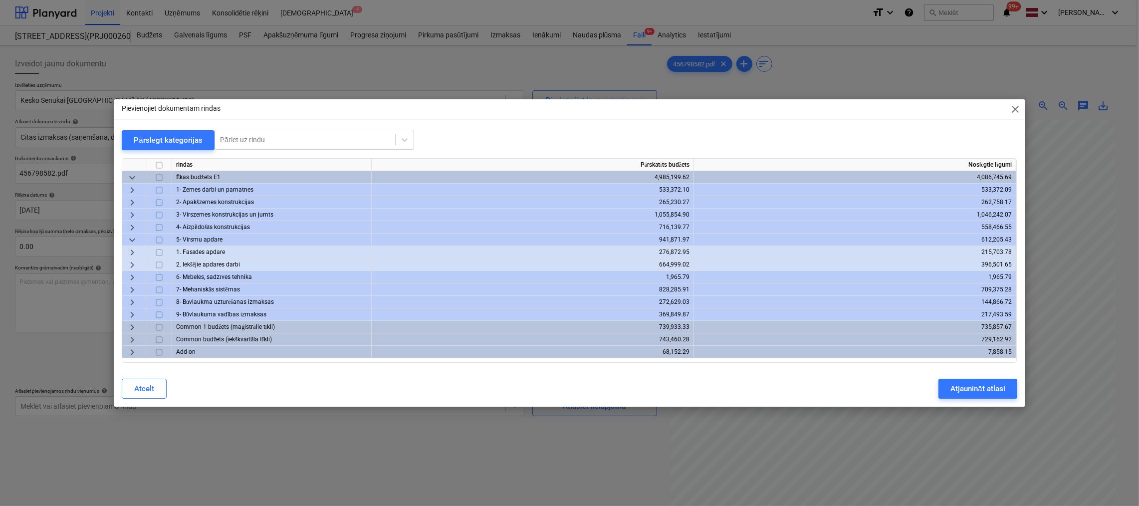
click at [130, 249] on span "keyboard_arrow_right" at bounding box center [132, 252] width 12 height 12
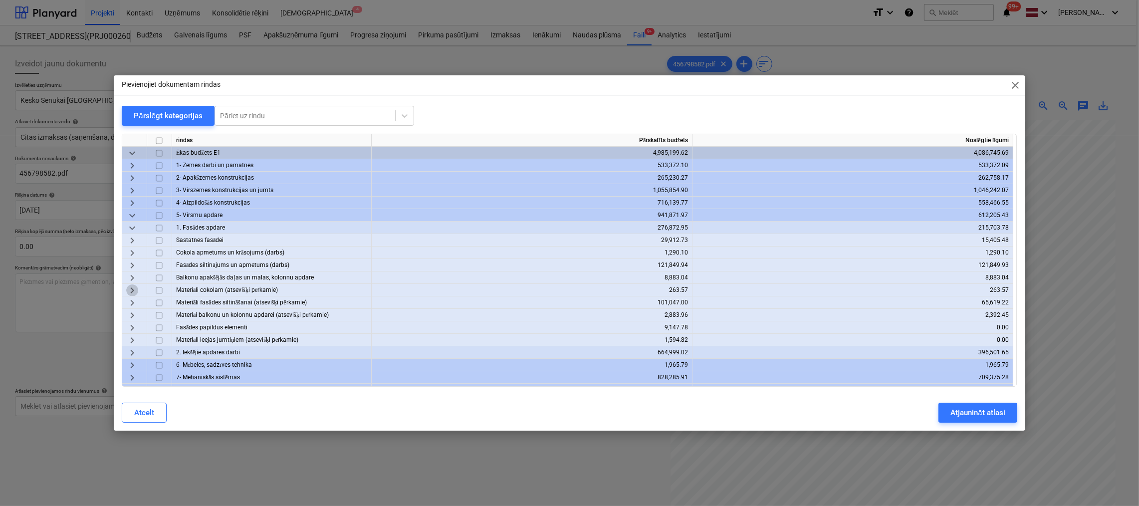
click at [132, 289] on span "keyboard_arrow_right" at bounding box center [132, 290] width 12 height 12
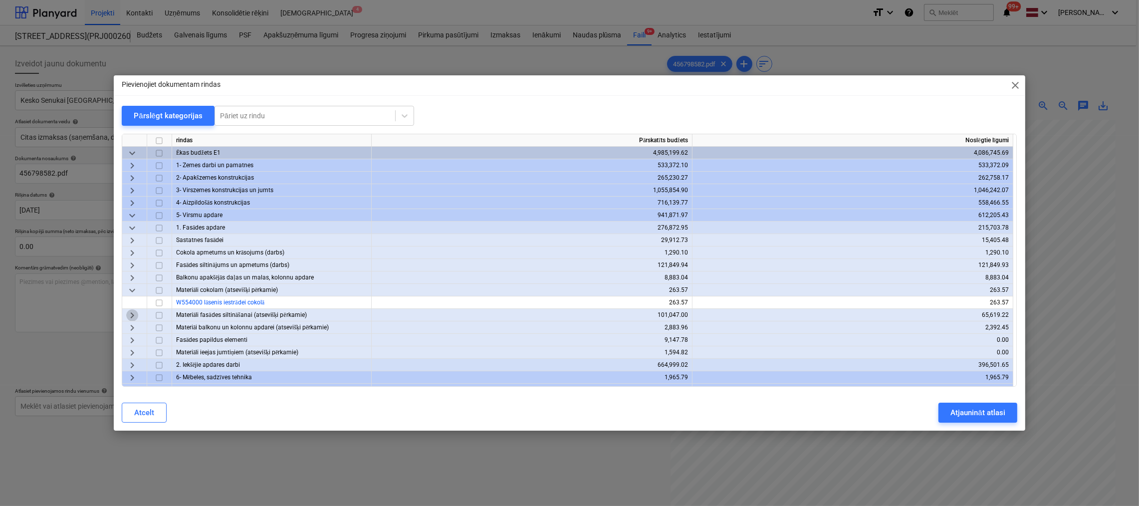
click at [131, 315] on span "keyboard_arrow_right" at bounding box center [132, 315] width 12 height 12
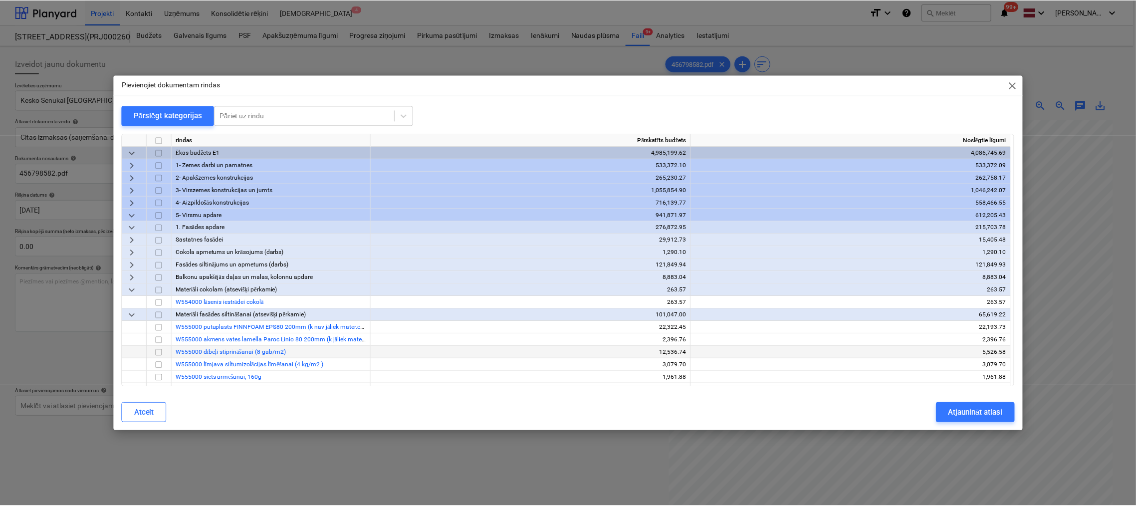
scroll to position [50, 0]
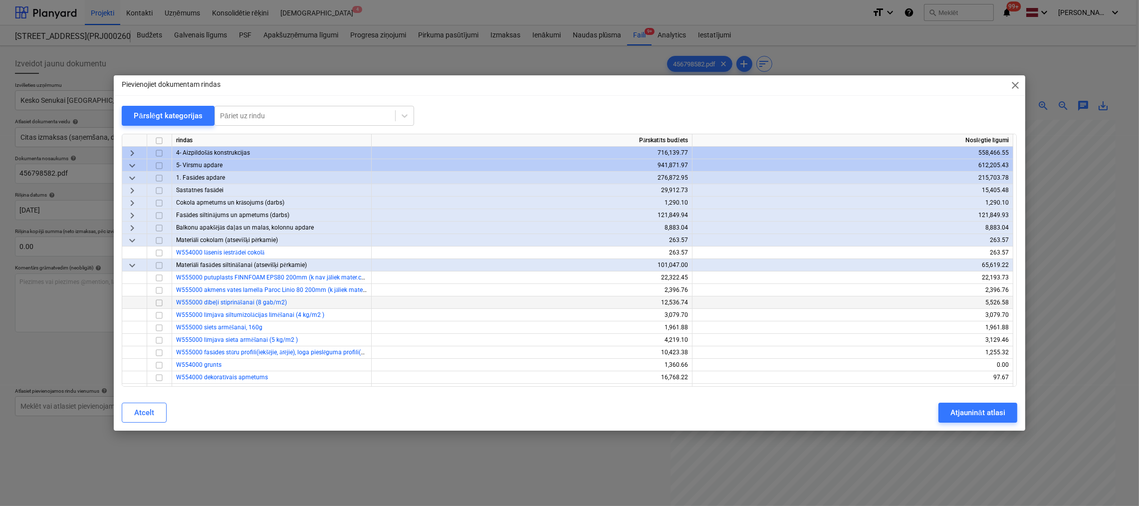
click at [161, 300] on input "checkbox" at bounding box center [159, 303] width 12 height 12
click at [981, 412] on div "Atjaunināt atlasi" at bounding box center [977, 412] width 54 height 13
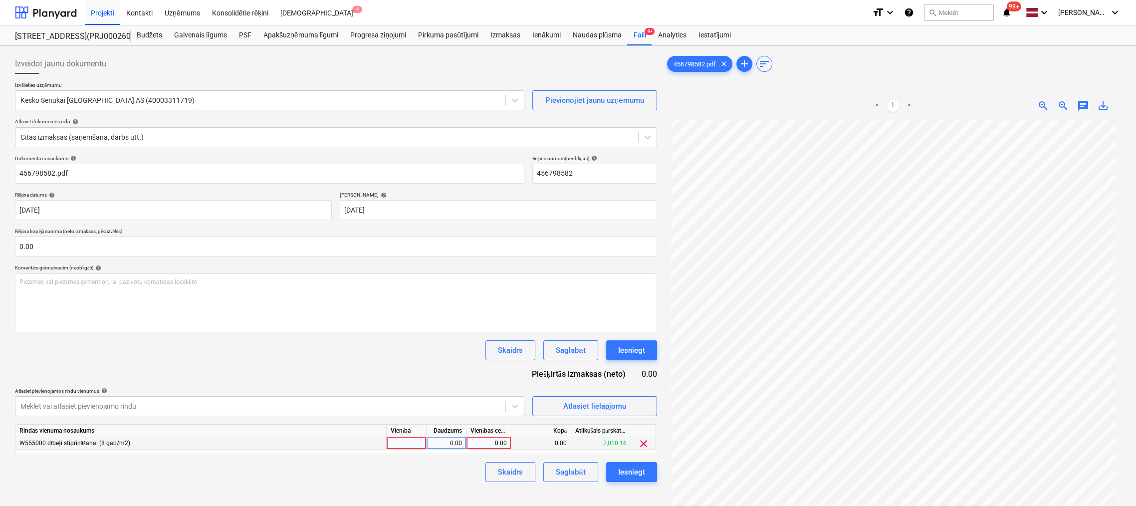
click at [492, 446] on div "0.00" at bounding box center [488, 443] width 36 height 12
type input "3919.93"
click at [385, 470] on div "Skaidrs Saglabāt Iesniegt" at bounding box center [336, 472] width 642 height 20
click at [626, 471] on div "Iesniegt" at bounding box center [631, 471] width 27 height 13
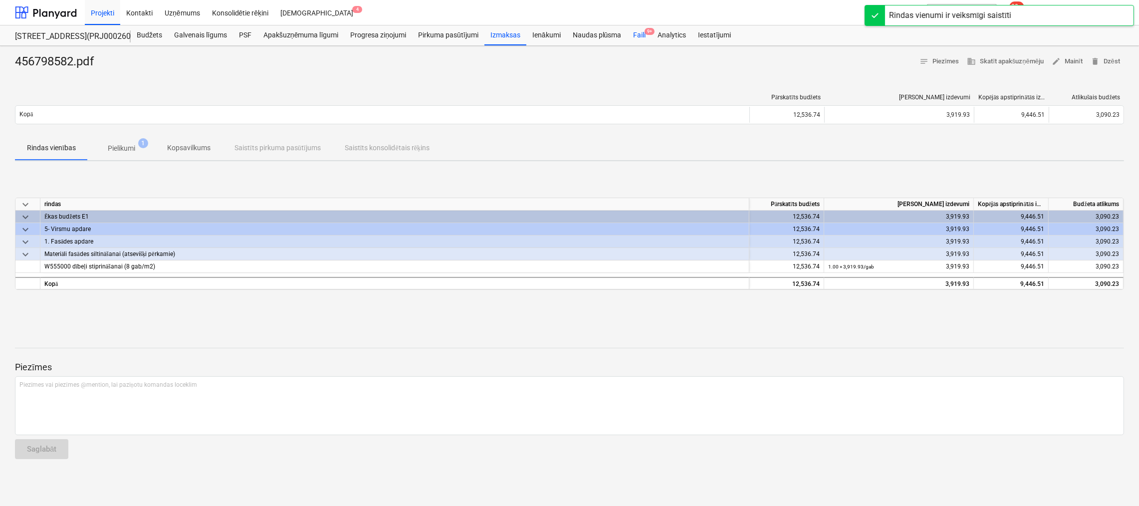
drag, startPoint x: 638, startPoint y: 33, endPoint x: 635, endPoint y: 40, distance: 7.1
click at [638, 33] on div "Faili 9+" at bounding box center [639, 35] width 24 height 20
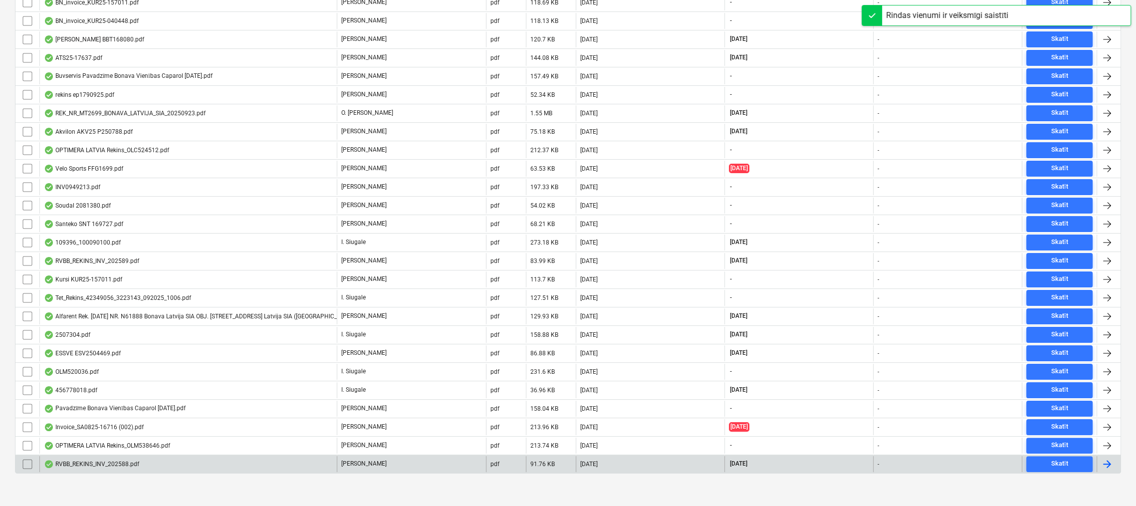
click at [78, 460] on div "RVBB_REKINS_INV_202588.pdf" at bounding box center [91, 464] width 95 height 8
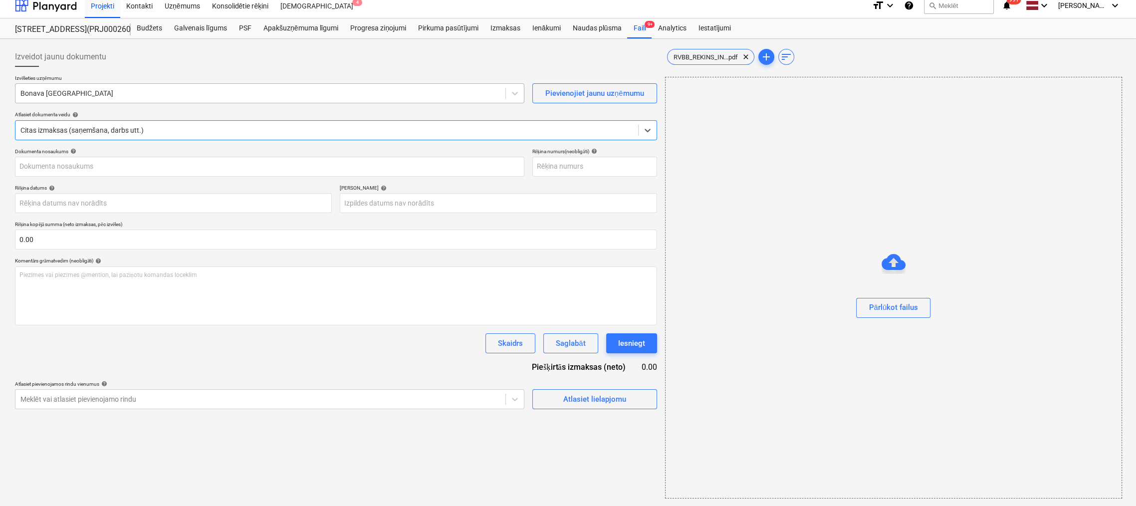
type input "RVBB_REKINS_INV_202588.pdf"
type input "[DATE]"
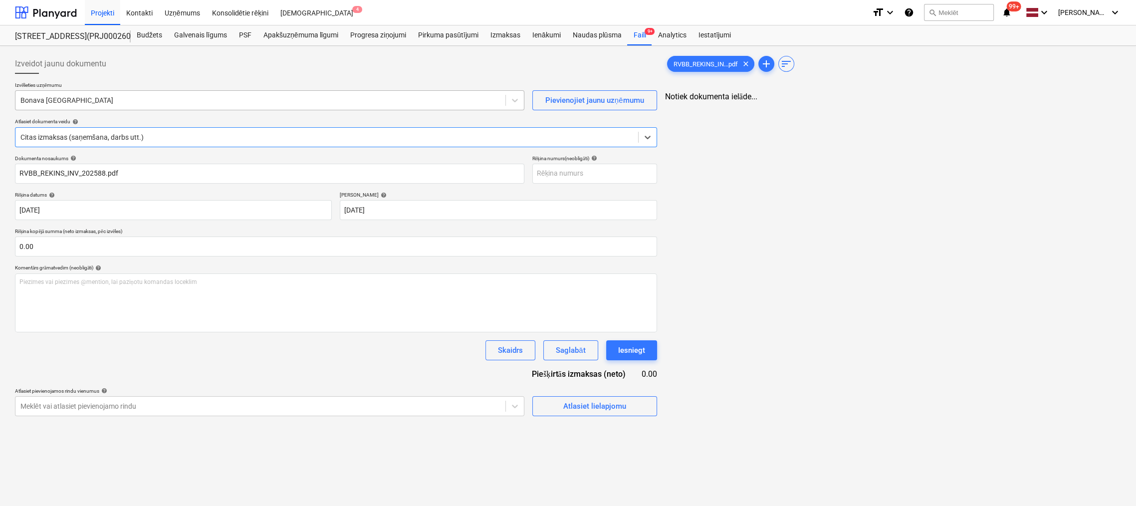
scroll to position [0, 0]
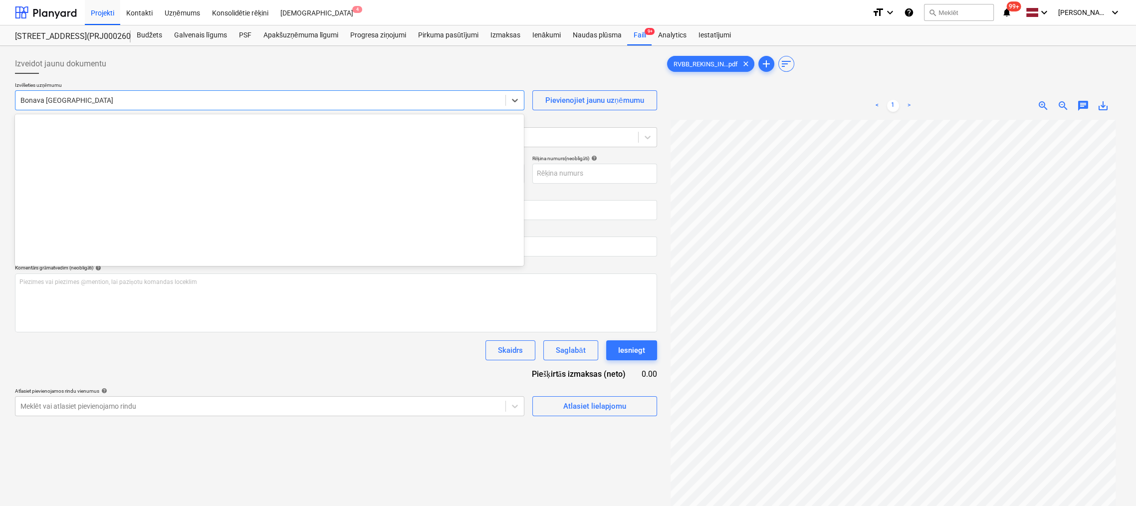
click at [86, 98] on div at bounding box center [260, 100] width 480 height 10
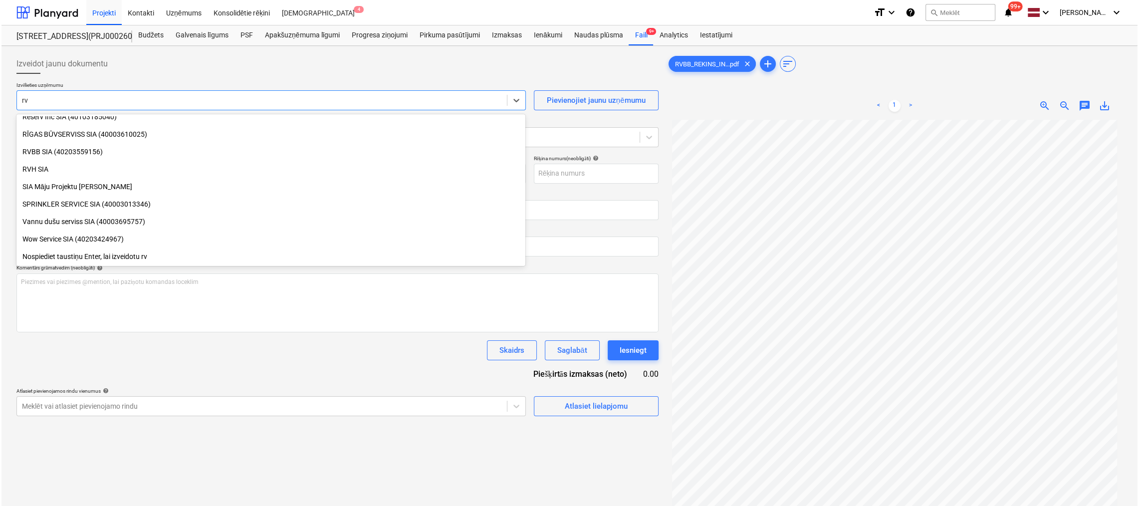
scroll to position [426, 0]
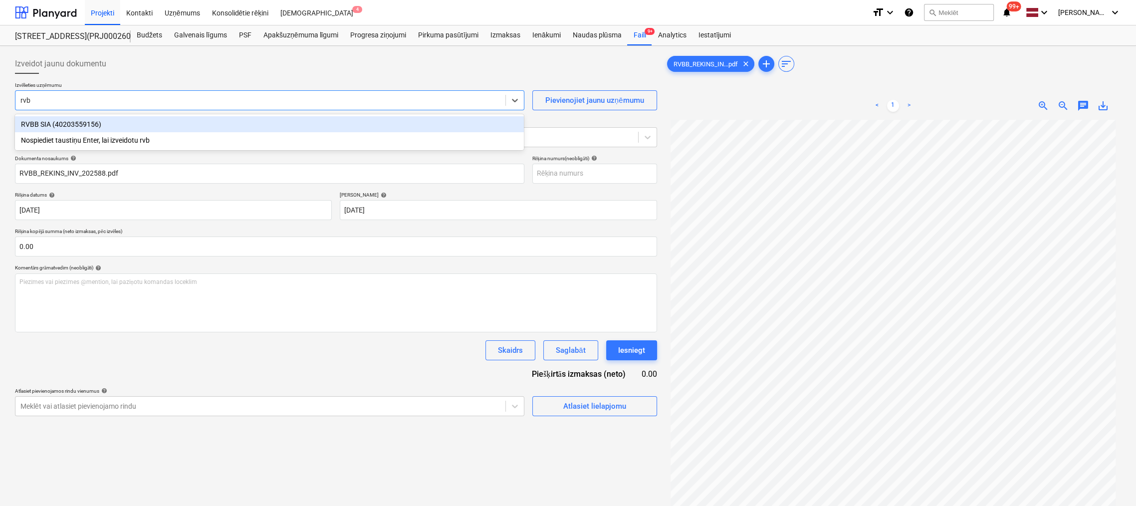
type input "rvbb"
click at [86, 124] on div "RVBB SIA (40203559156)" at bounding box center [269, 124] width 509 height 16
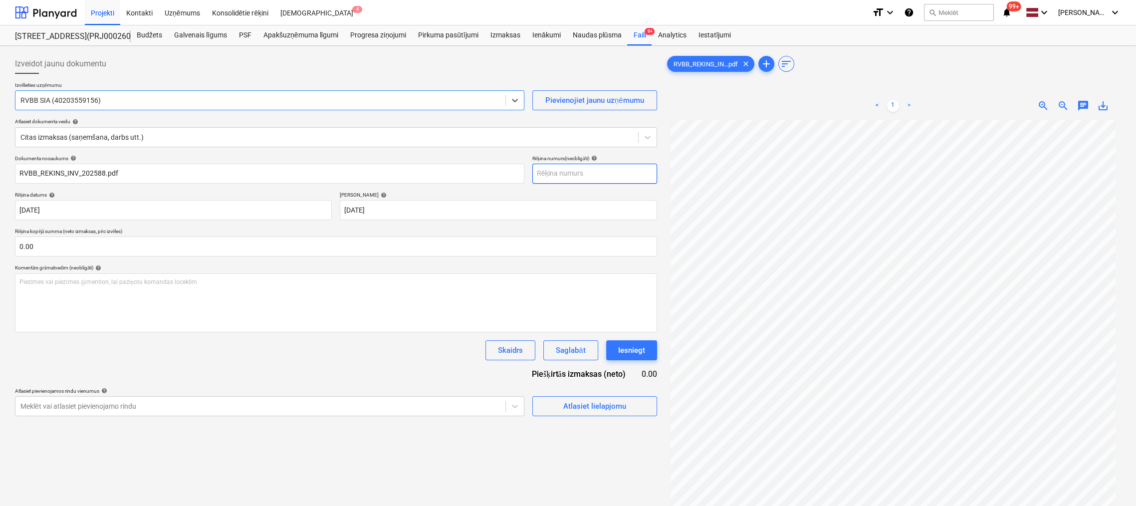
click at [591, 180] on input "text" at bounding box center [594, 174] width 125 height 20
type input "INV-2025/88"
click at [586, 406] on div "Atlasiet lielapjomu" at bounding box center [594, 405] width 63 height 13
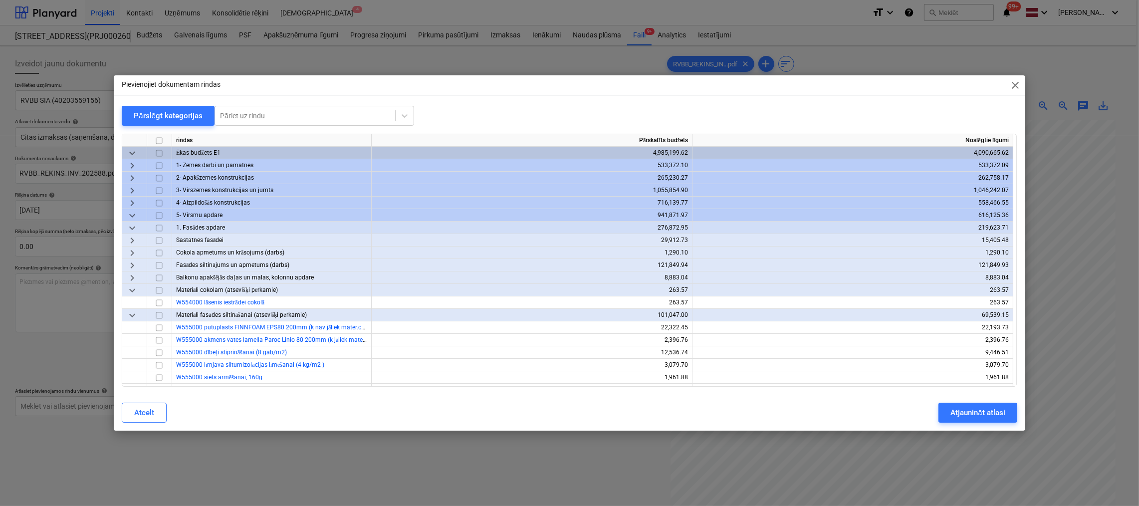
click at [132, 213] on span "keyboard_arrow_down" at bounding box center [132, 215] width 12 height 12
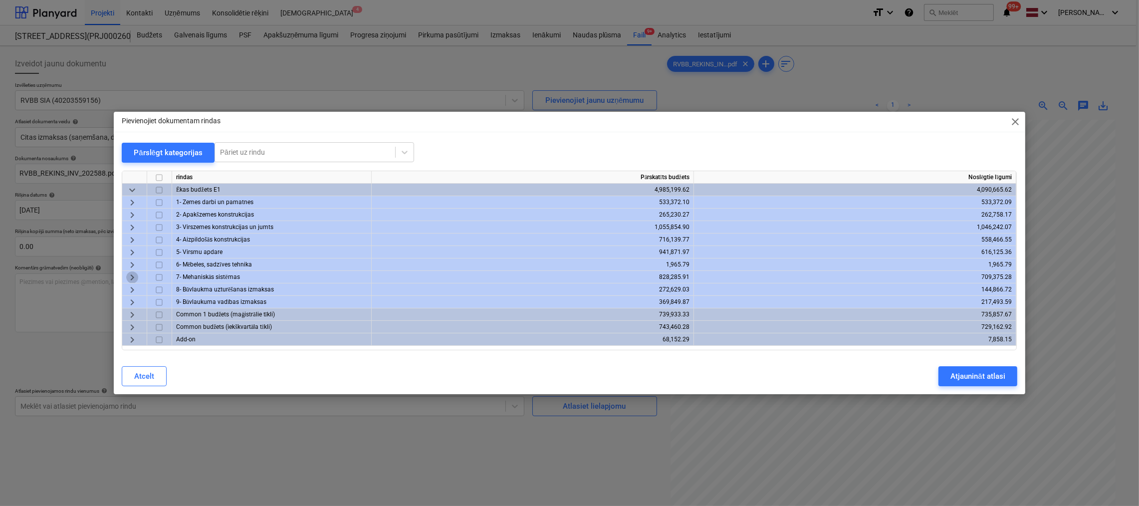
click at [131, 274] on span "keyboard_arrow_right" at bounding box center [132, 277] width 12 height 12
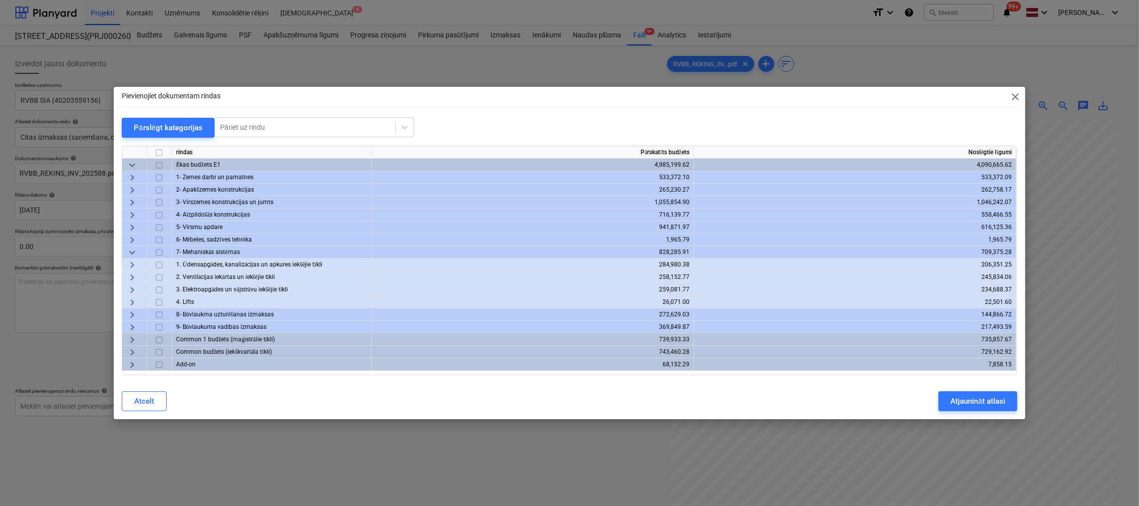
click at [132, 288] on span "keyboard_arrow_right" at bounding box center [132, 290] width 12 height 12
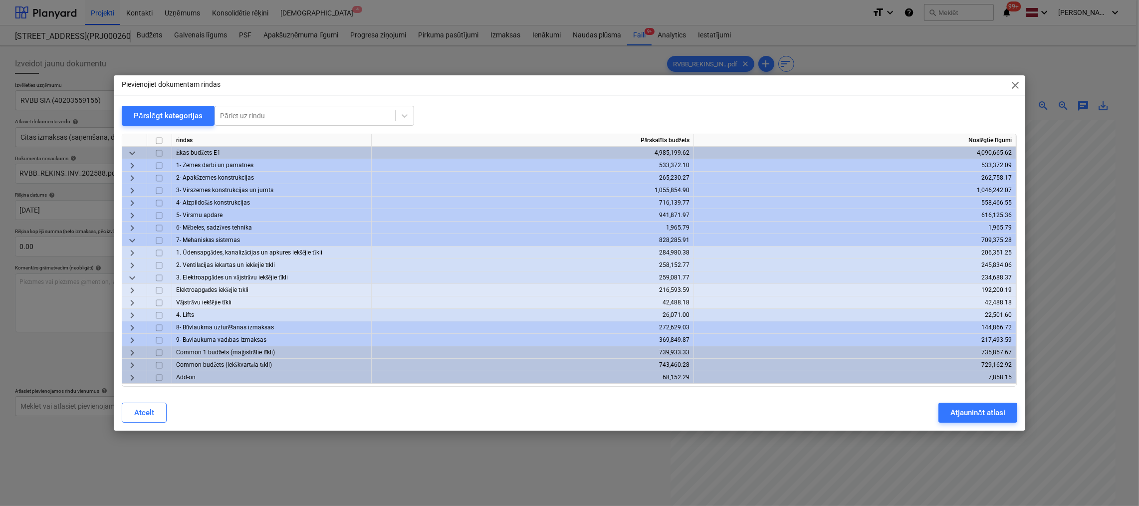
click at [131, 288] on span "keyboard_arrow_right" at bounding box center [132, 290] width 12 height 12
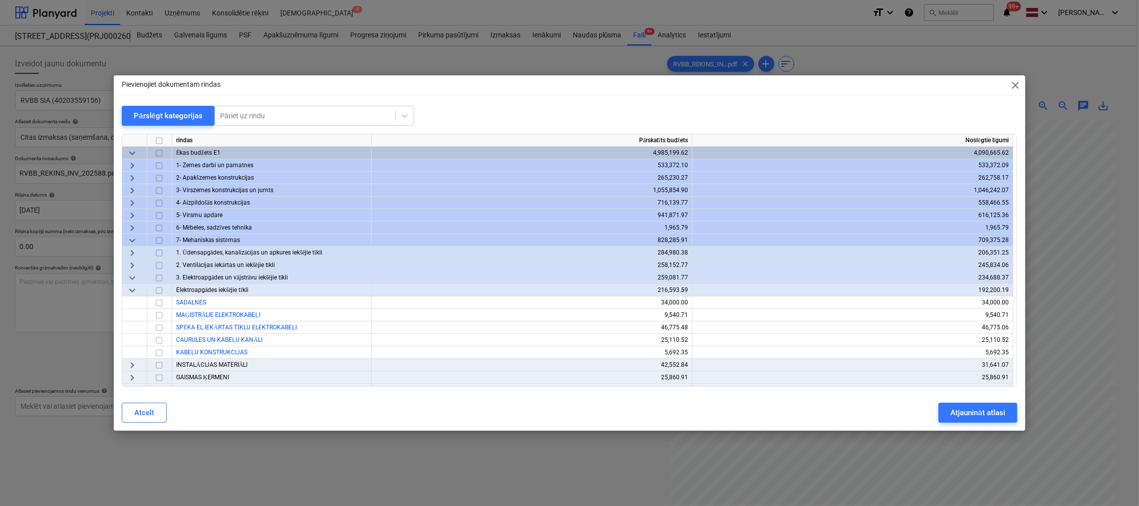
click at [130, 364] on span "keyboard_arrow_right" at bounding box center [132, 365] width 12 height 12
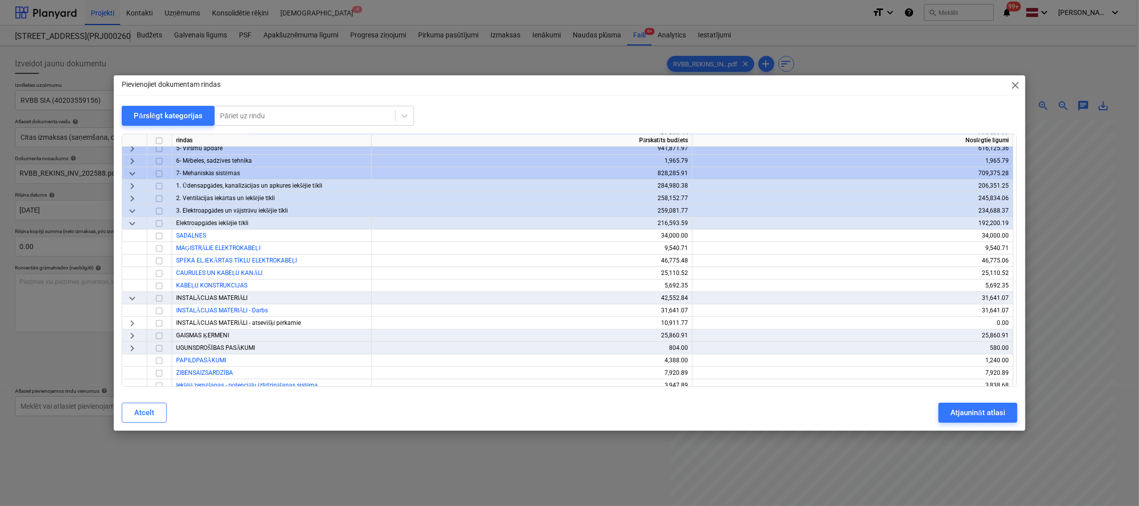
scroll to position [50, 0]
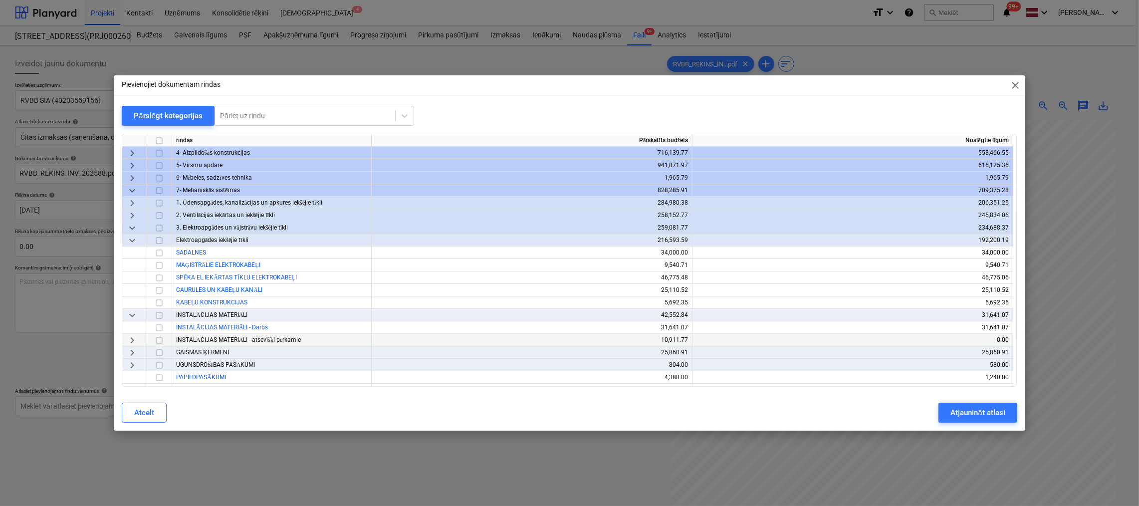
click at [129, 338] on span "keyboard_arrow_right" at bounding box center [132, 340] width 12 height 12
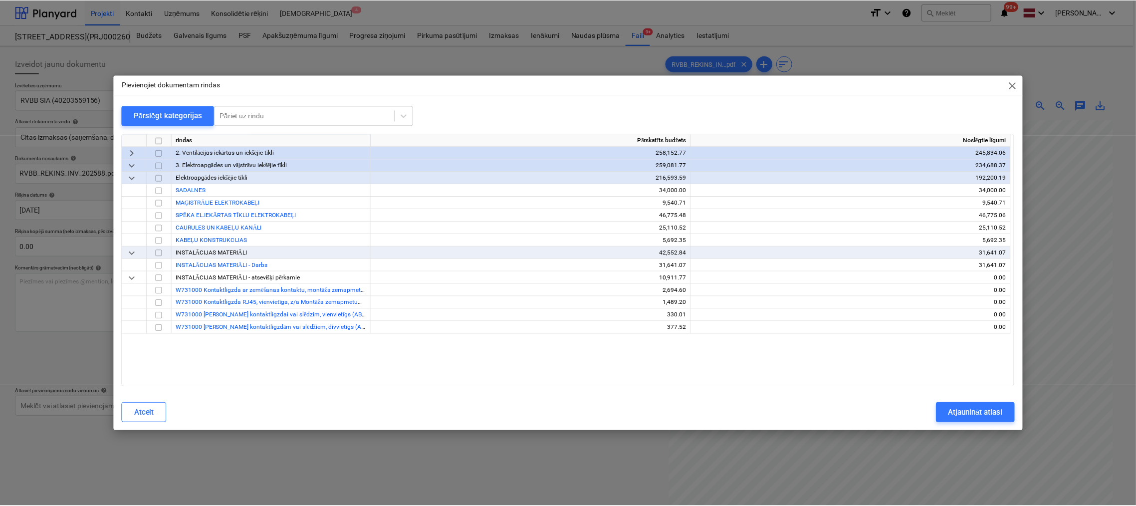
scroll to position [0, 0]
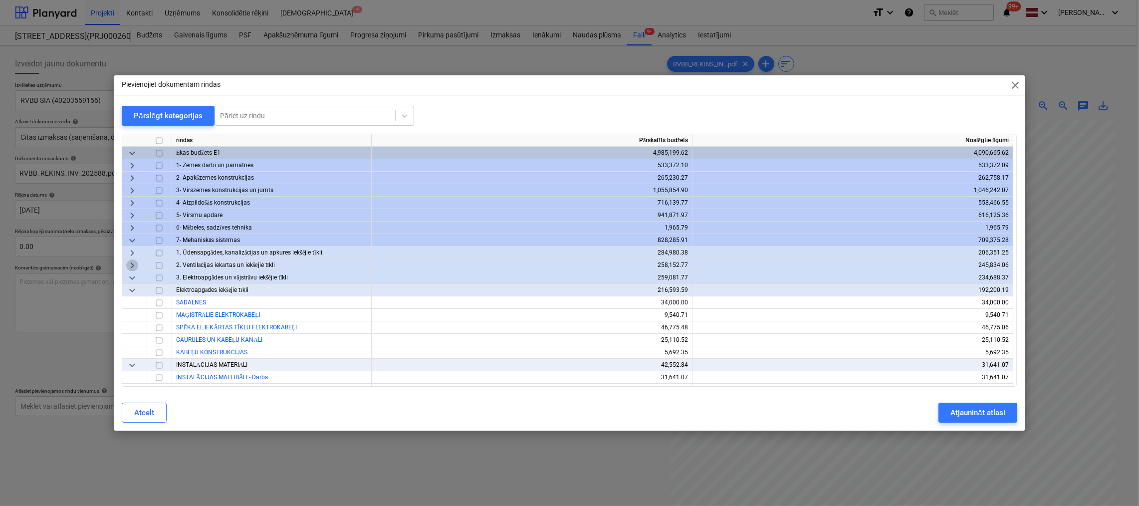
click at [131, 265] on span "keyboard_arrow_right" at bounding box center [132, 265] width 12 height 12
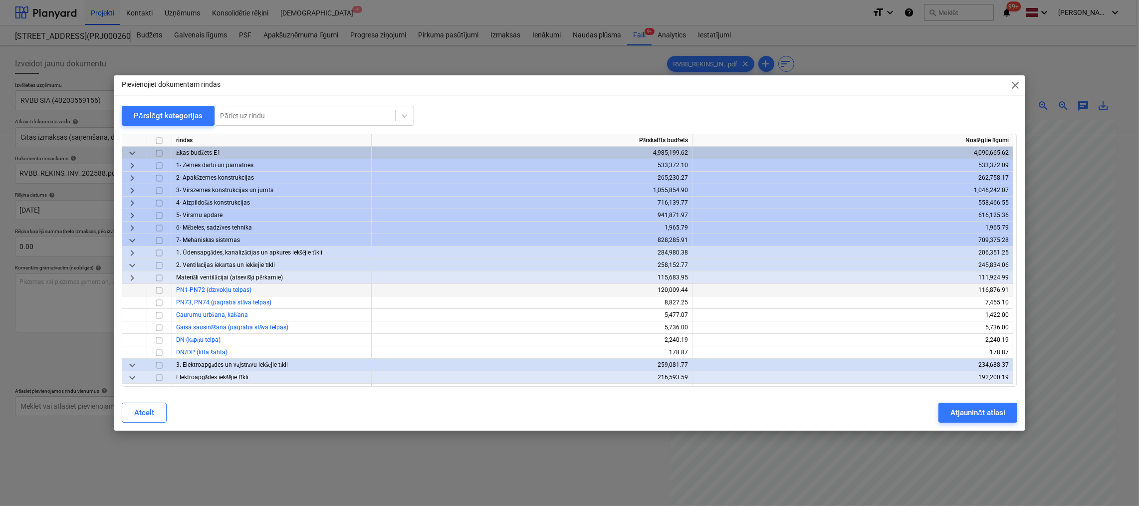
click at [157, 291] on input "checkbox" at bounding box center [159, 290] width 12 height 12
click at [954, 407] on div "Atjaunināt atlasi" at bounding box center [977, 412] width 54 height 13
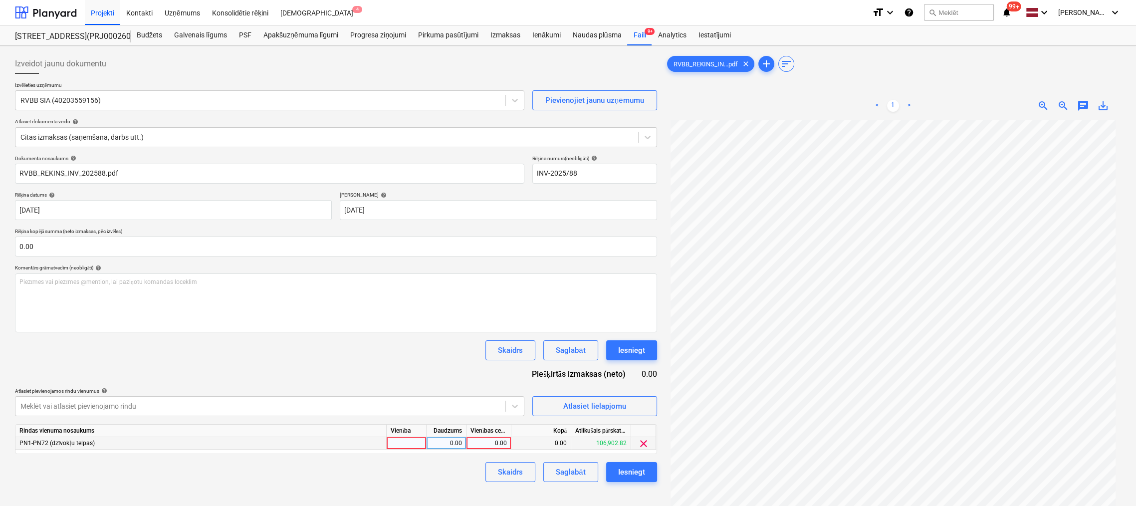
click at [495, 443] on div "0.00" at bounding box center [488, 443] width 36 height 12
type input "3162"
click at [434, 462] on div "Skaidrs Saglabāt Iesniegt" at bounding box center [336, 472] width 642 height 20
click at [634, 472] on div "Iesniegt" at bounding box center [631, 471] width 27 height 13
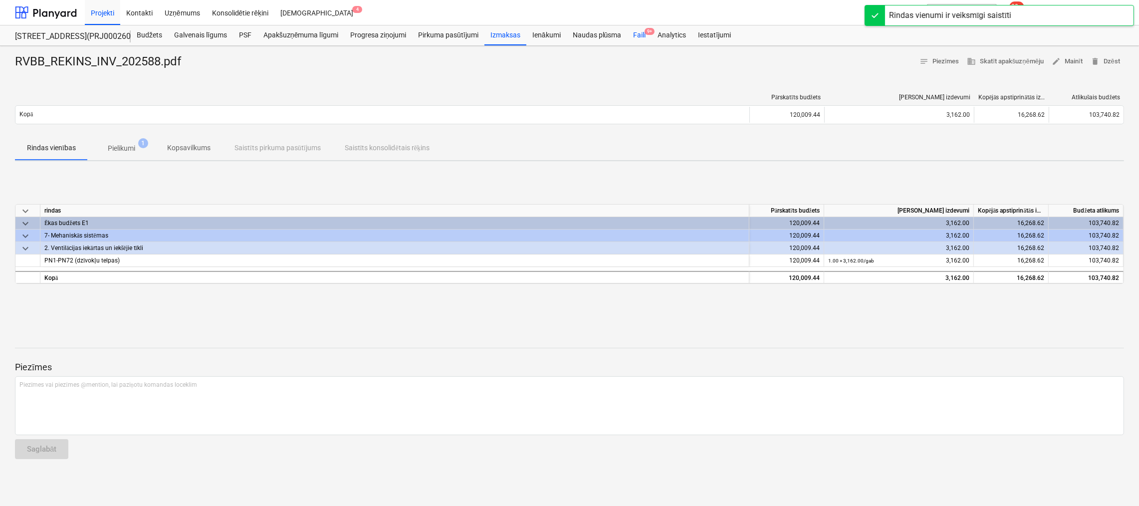
click at [643, 32] on div "Faili 9+" at bounding box center [639, 35] width 24 height 20
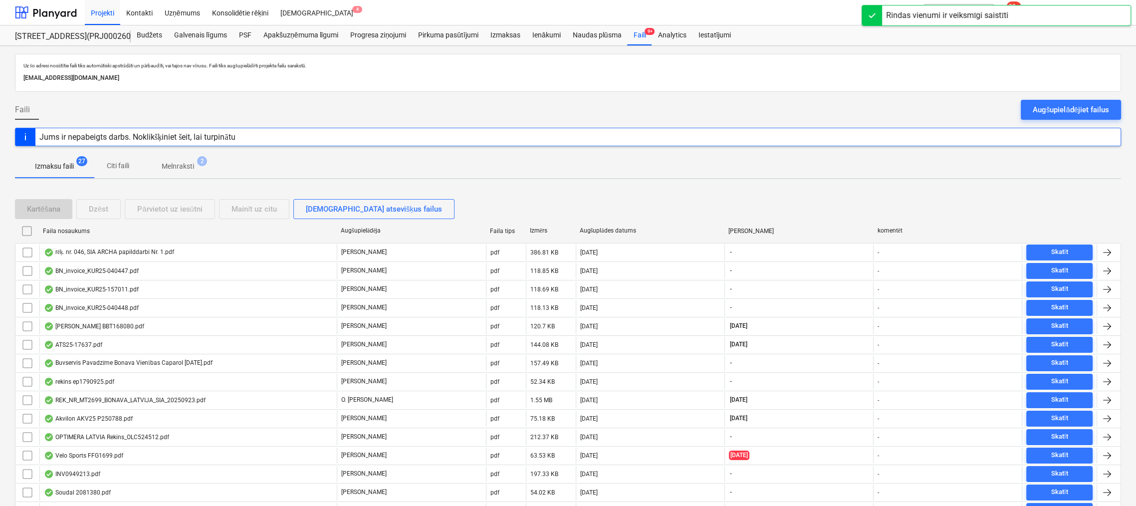
scroll to position [268, 0]
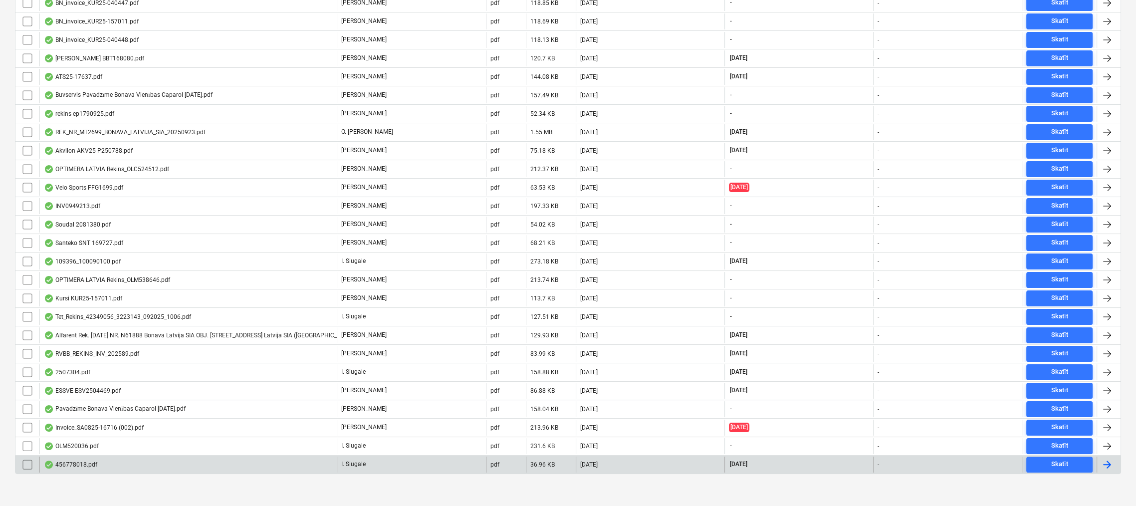
click at [77, 460] on div "456778018.pdf" at bounding box center [70, 464] width 53 height 8
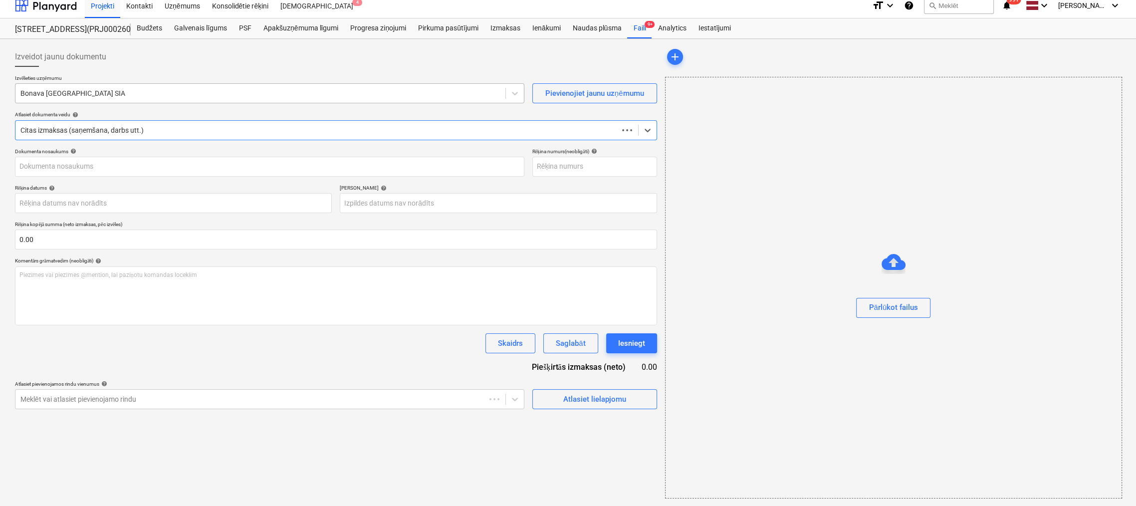
click at [132, 93] on div at bounding box center [260, 93] width 480 height 10
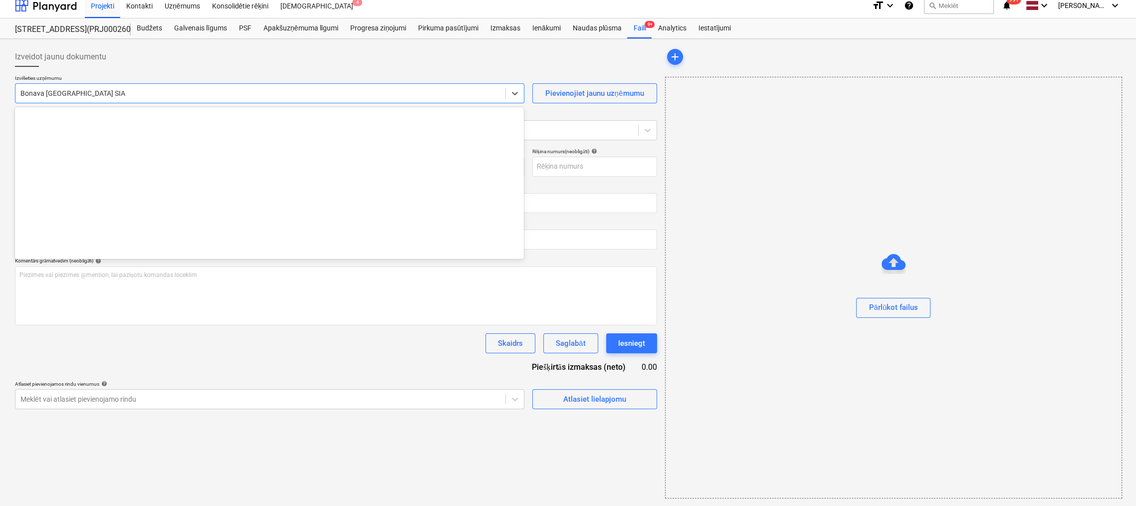
type input "456778018.pdf"
type input "[DATE]"
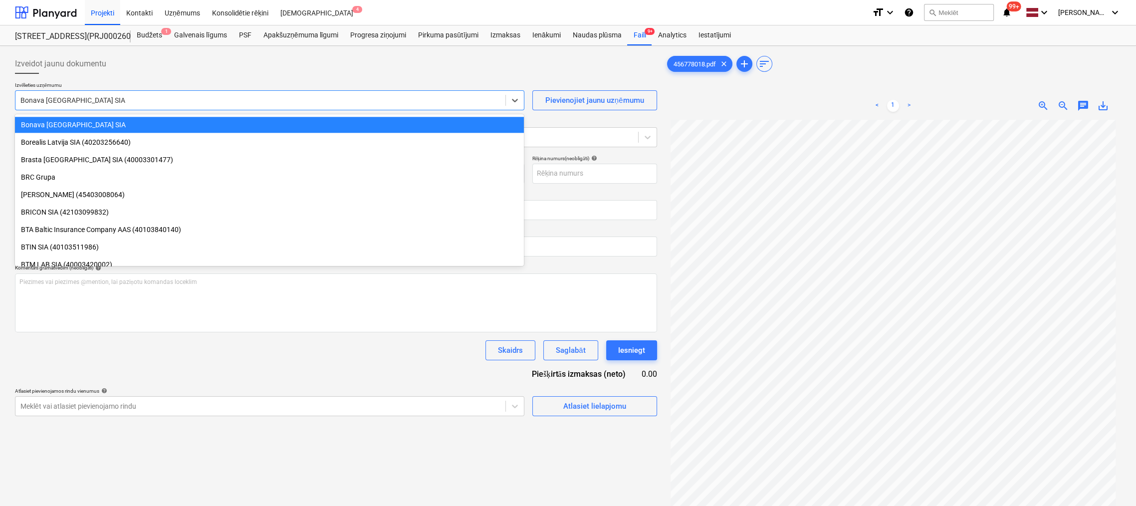
type input "o"
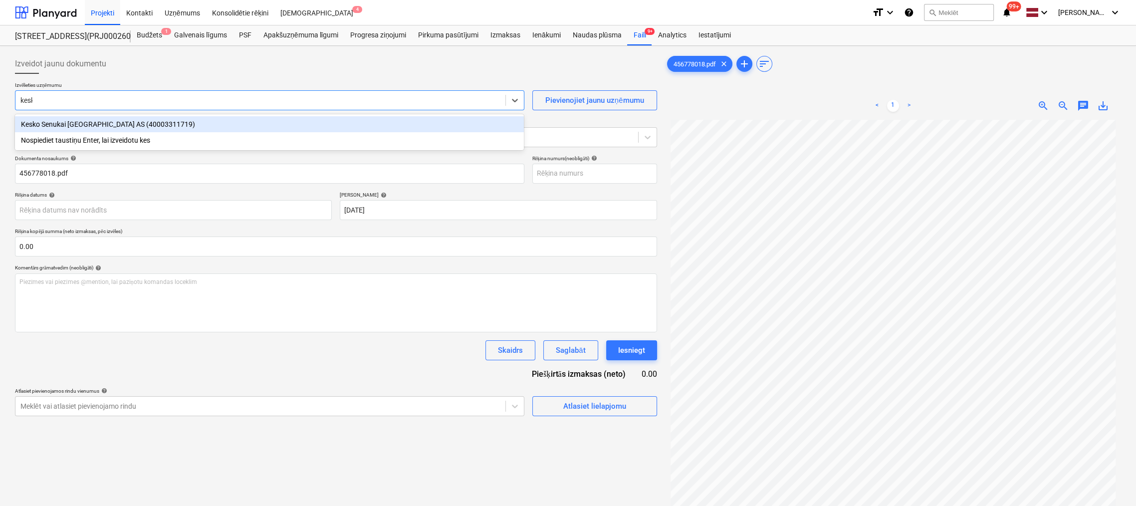
type input "kesko"
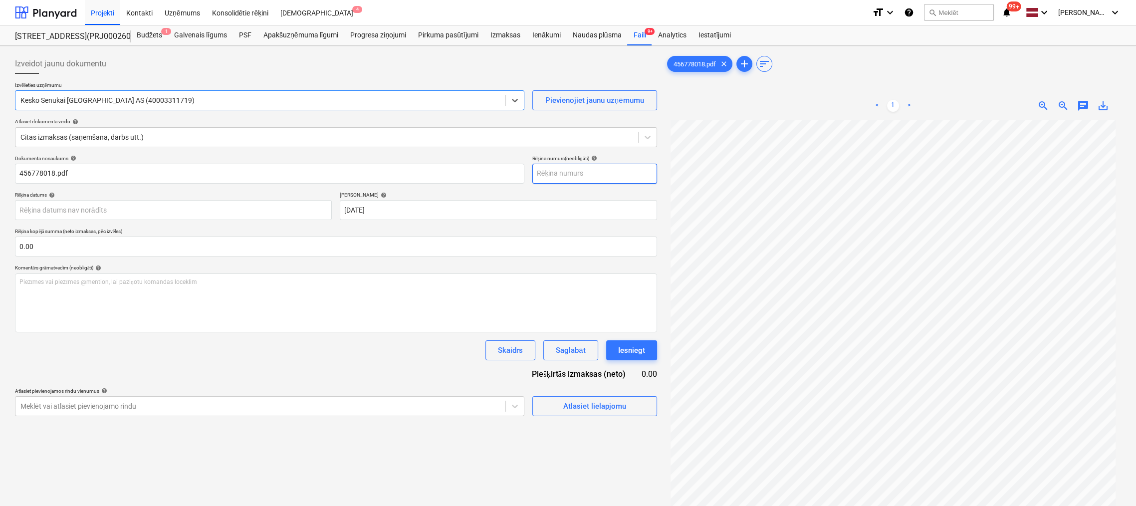
click at [555, 173] on input "text" at bounding box center [594, 174] width 125 height 20
type input "456778018"
click at [133, 210] on body "Projekti Kontakti Uzņēmums Konsolidētie rēķini Iesūtne 4 format_size keyboard_a…" at bounding box center [568, 253] width 1136 height 506
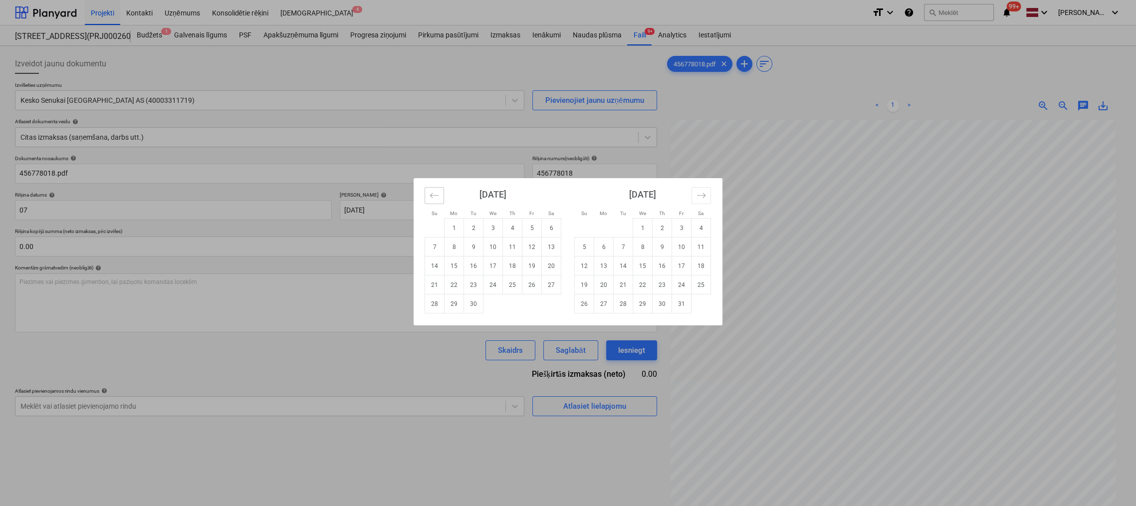
click at [432, 192] on icon "Move backward to switch to the previous month." at bounding box center [433, 195] width 9 height 9
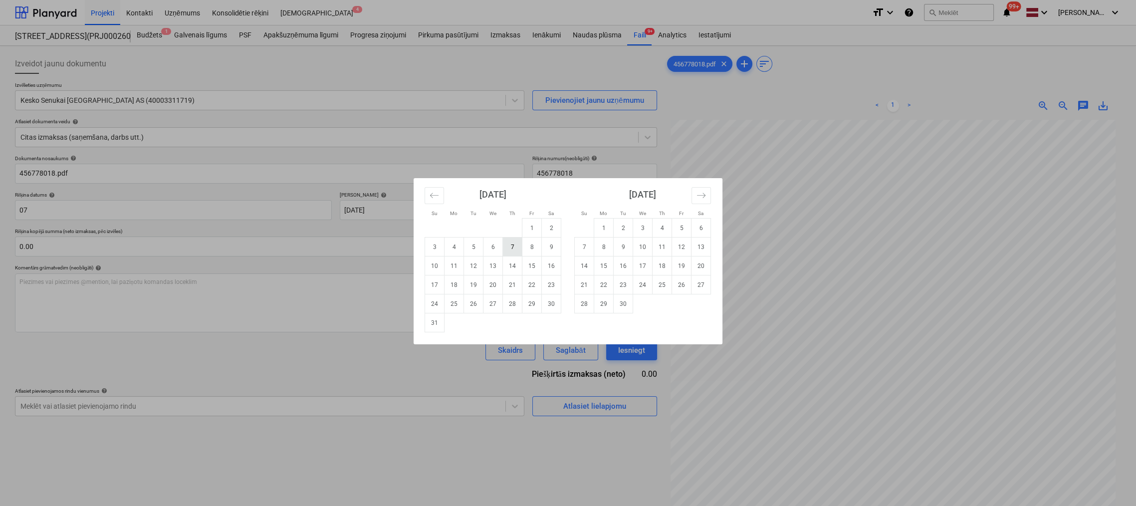
click at [514, 247] on td "7" at bounding box center [512, 246] width 19 height 19
type input "[DATE]"
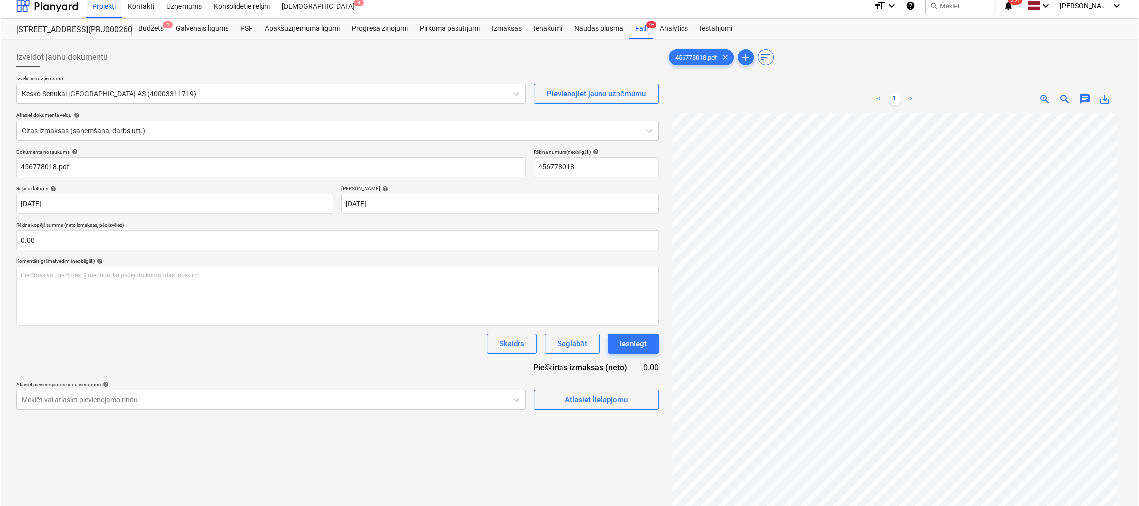
scroll to position [100, 0]
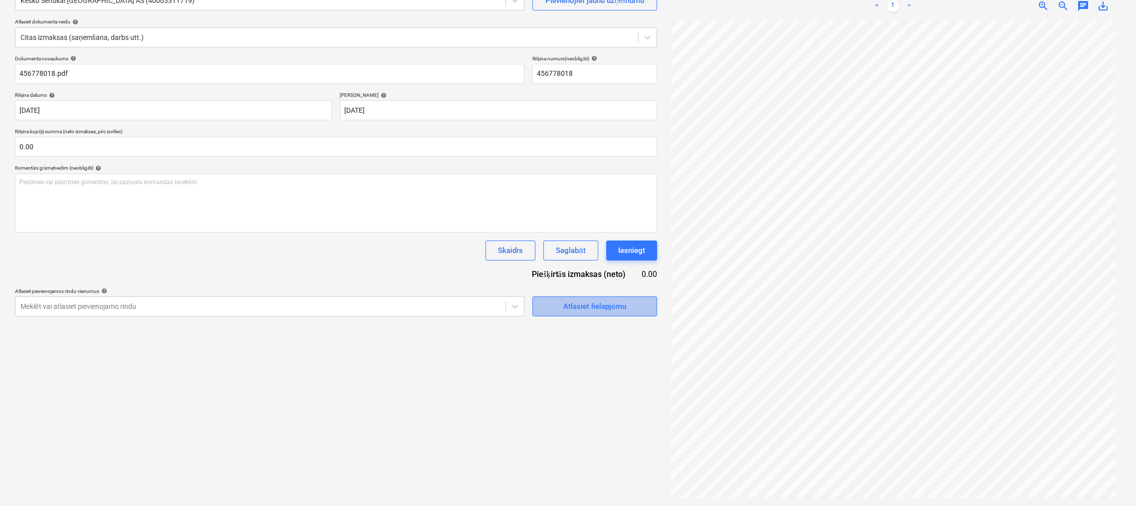
click at [590, 304] on div "Atlasiet lielapjomu" at bounding box center [594, 306] width 63 height 13
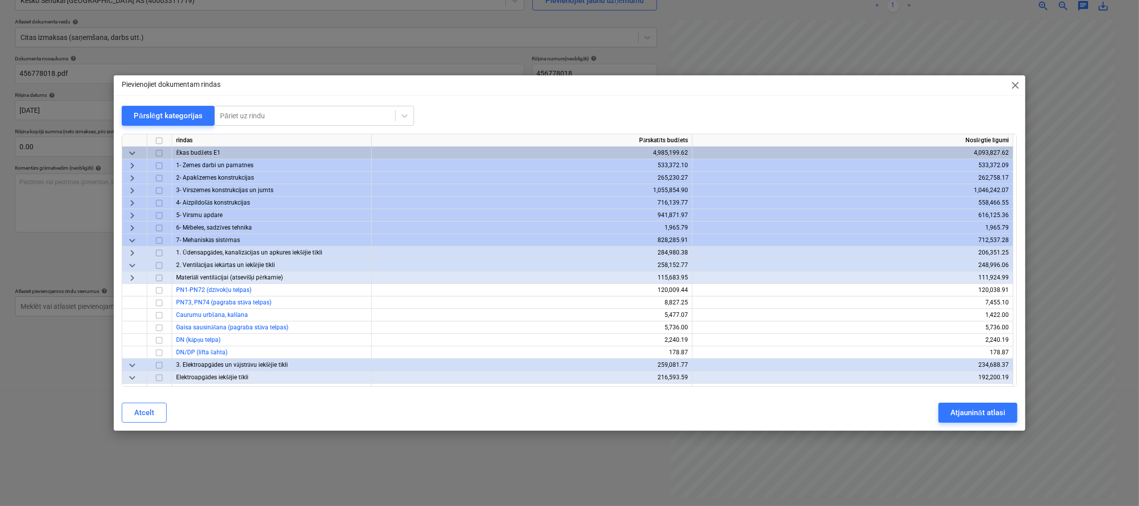
click at [132, 200] on span "keyboard_arrow_right" at bounding box center [132, 203] width 12 height 12
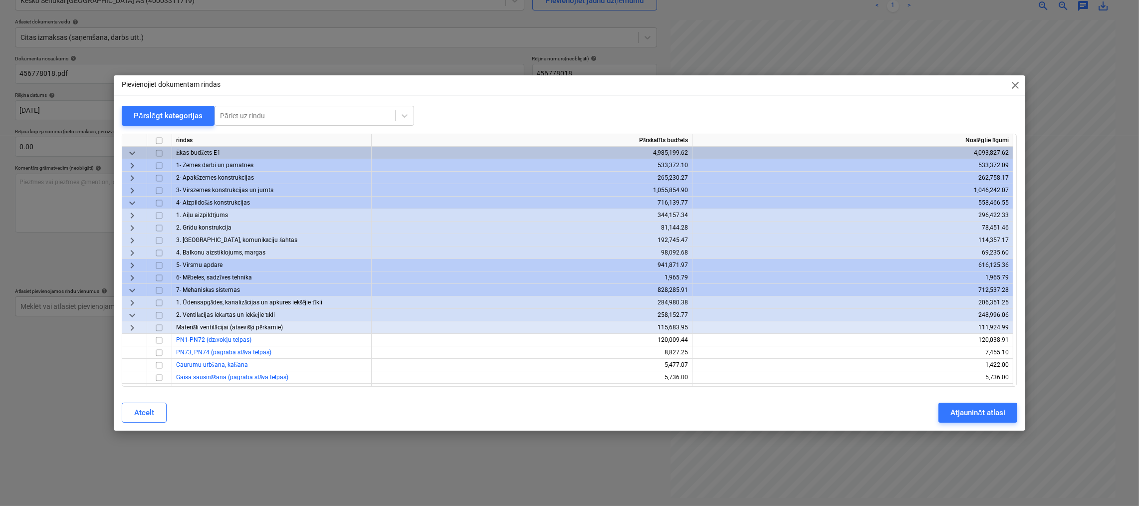
click at [134, 239] on span "keyboard_arrow_right" at bounding box center [132, 240] width 12 height 12
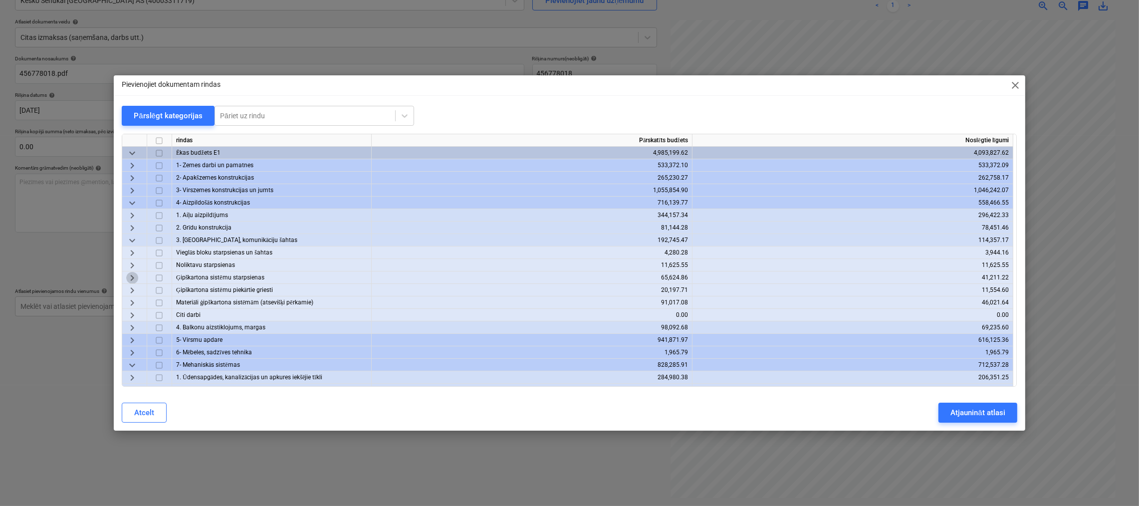
click at [130, 276] on span "keyboard_arrow_right" at bounding box center [132, 278] width 12 height 12
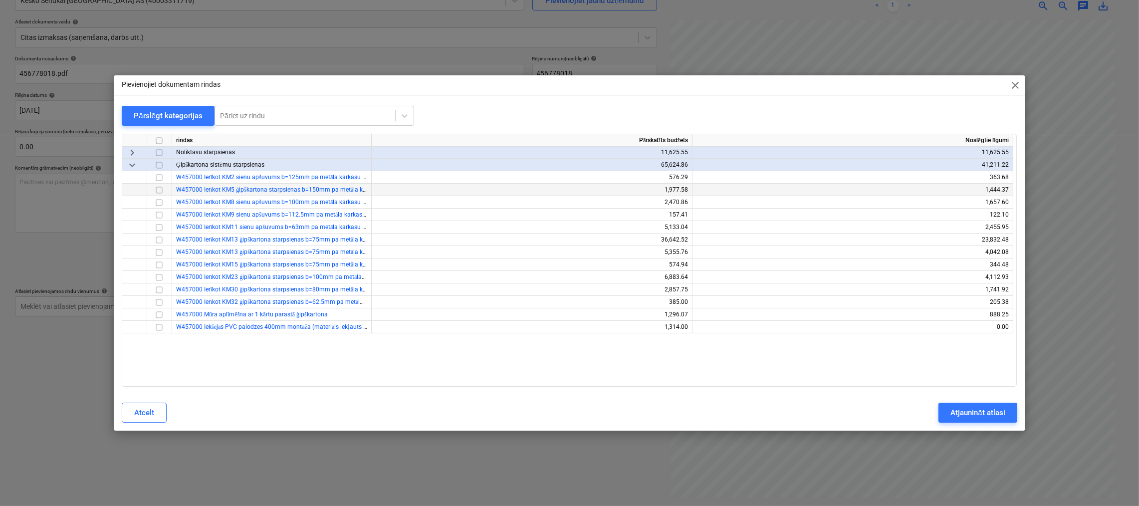
scroll to position [199, 0]
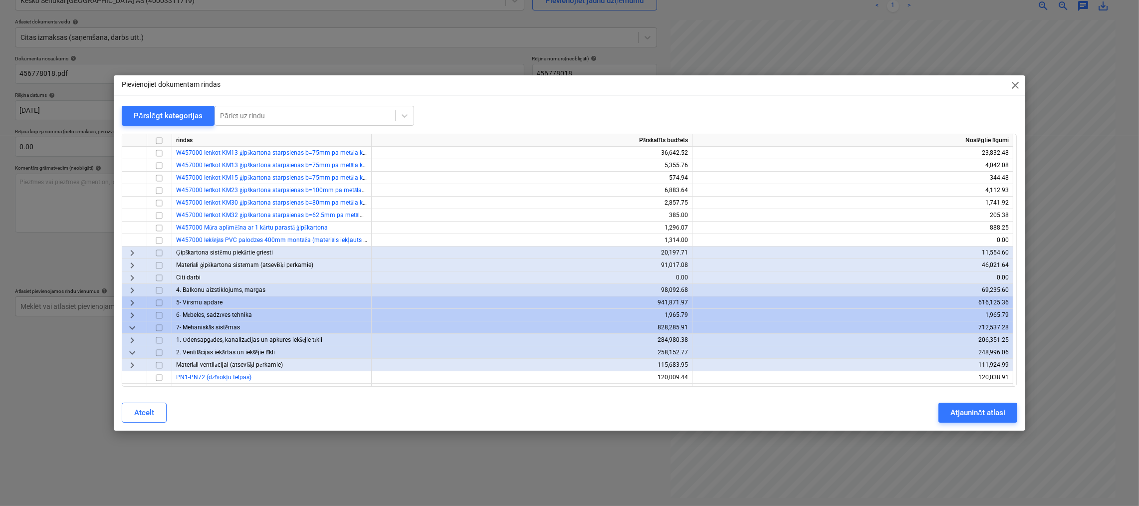
click at [128, 264] on span "keyboard_arrow_right" at bounding box center [132, 265] width 12 height 12
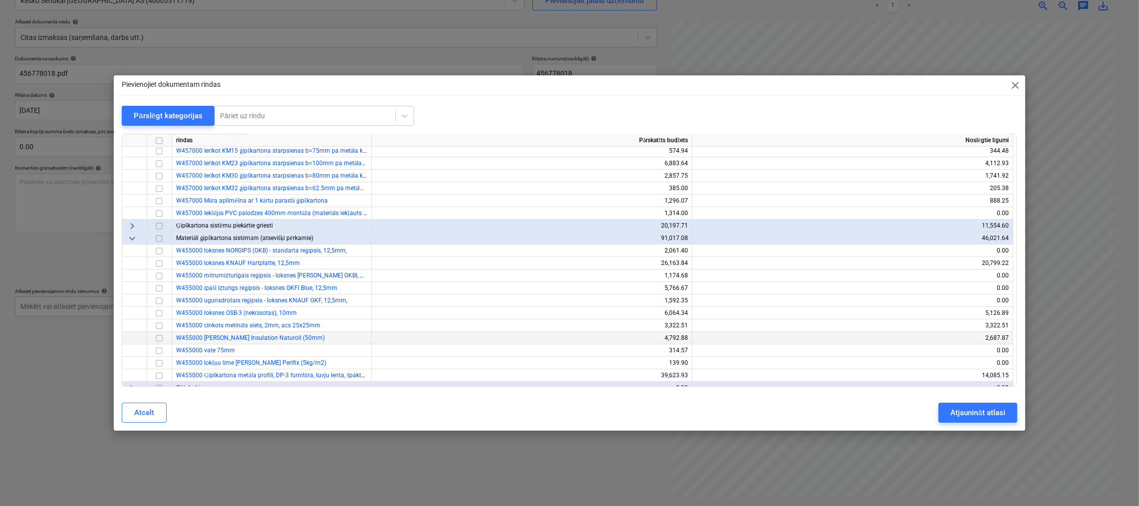
scroll to position [249, 0]
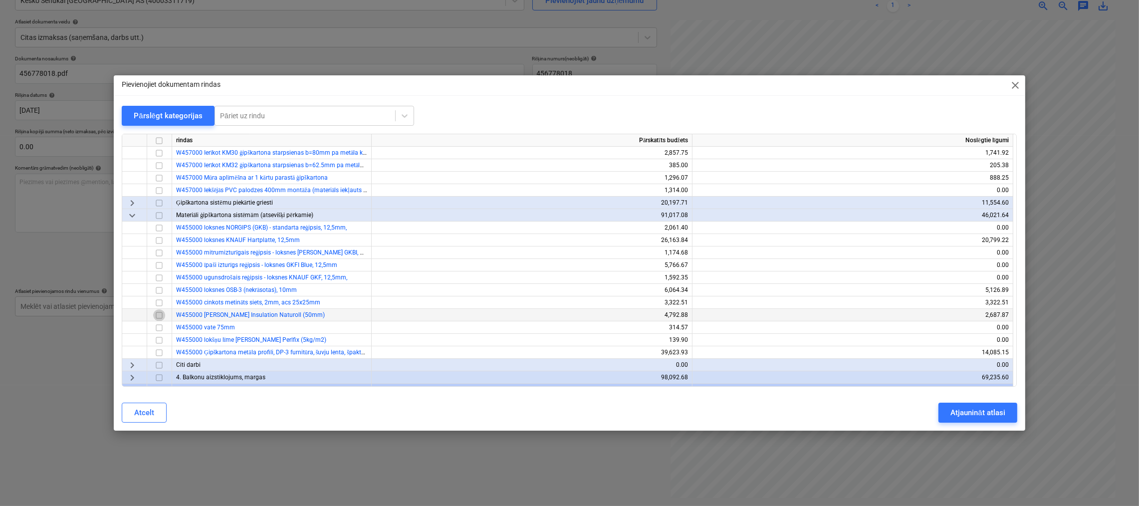
click at [158, 314] on input "checkbox" at bounding box center [159, 315] width 12 height 12
click at [970, 407] on div "Atjaunināt atlasi" at bounding box center [977, 412] width 54 height 13
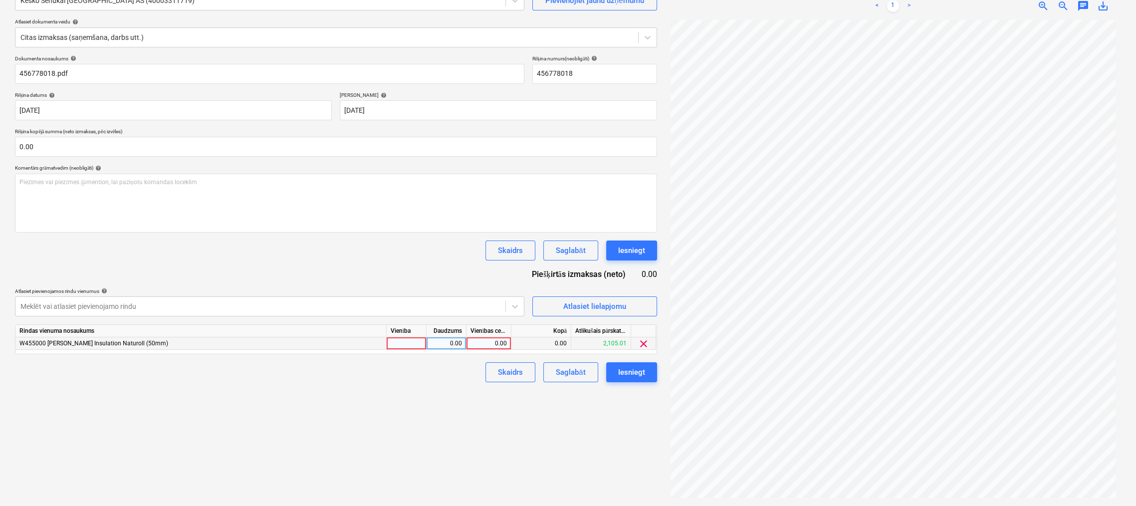
click at [495, 344] on div "0.00" at bounding box center [488, 343] width 36 height 12
type input "1052.04"
click at [583, 407] on div "Izveidot jaunu dokumentu Izvēlieties uzņēmumu Kesko Senukai Latvia AS (40003311…" at bounding box center [336, 226] width 650 height 552
click at [633, 368] on div "Iesniegt" at bounding box center [631, 372] width 27 height 13
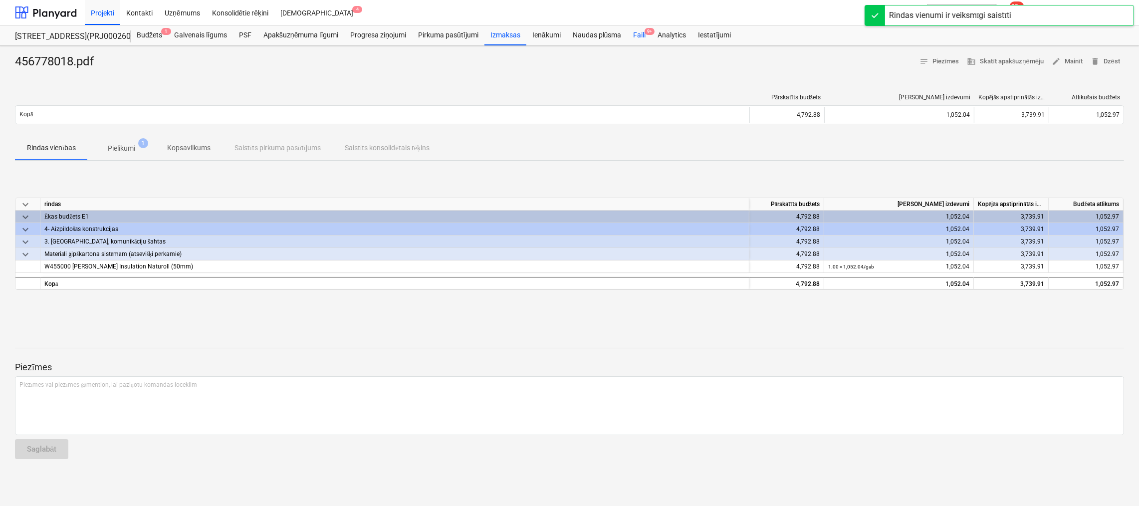
click at [643, 32] on div "Faili 9+" at bounding box center [639, 35] width 24 height 20
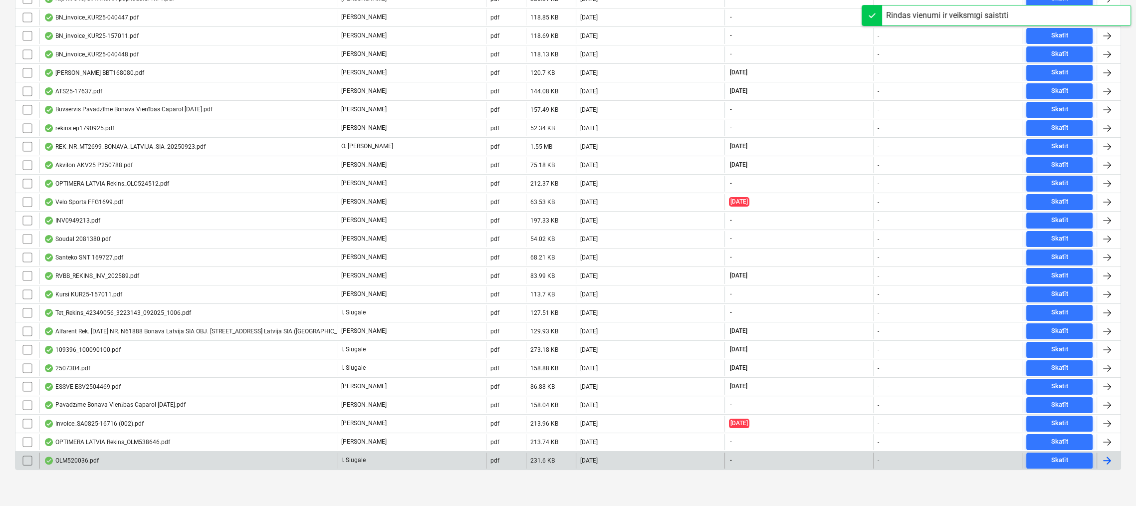
scroll to position [250, 0]
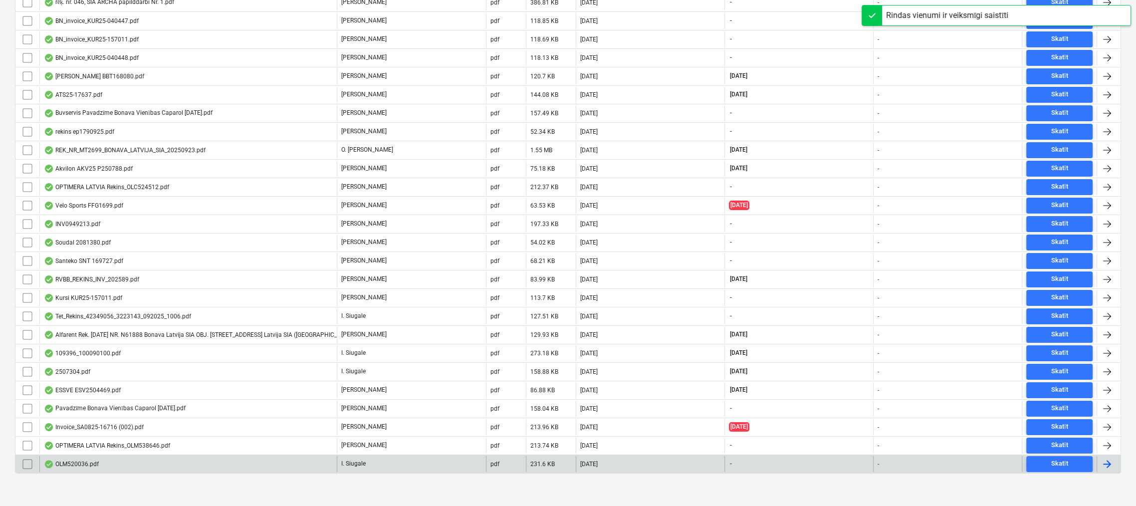
click at [76, 461] on div "OLM520036.pdf" at bounding box center [71, 464] width 55 height 8
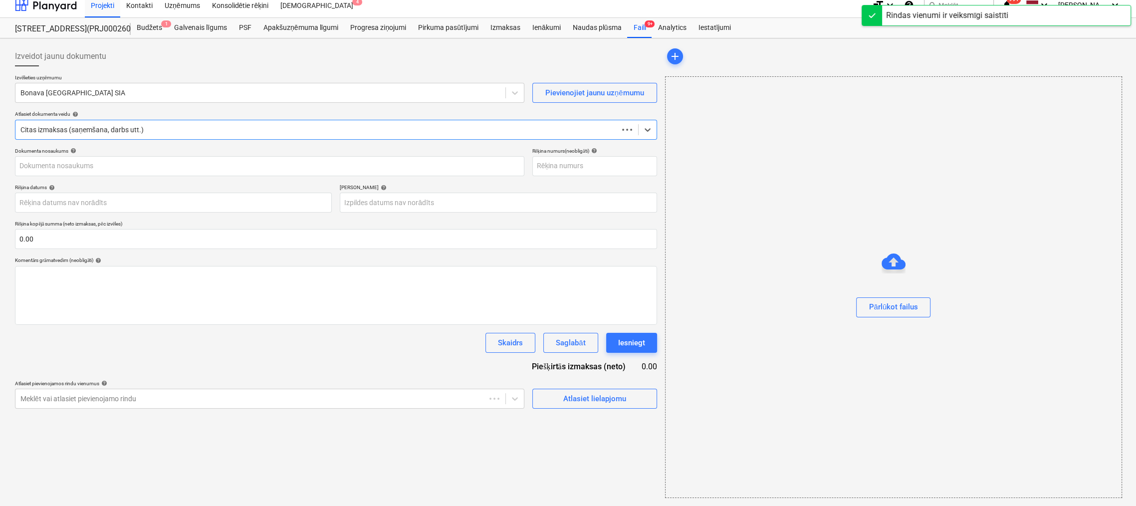
scroll to position [7, 0]
type input "OLM520036"
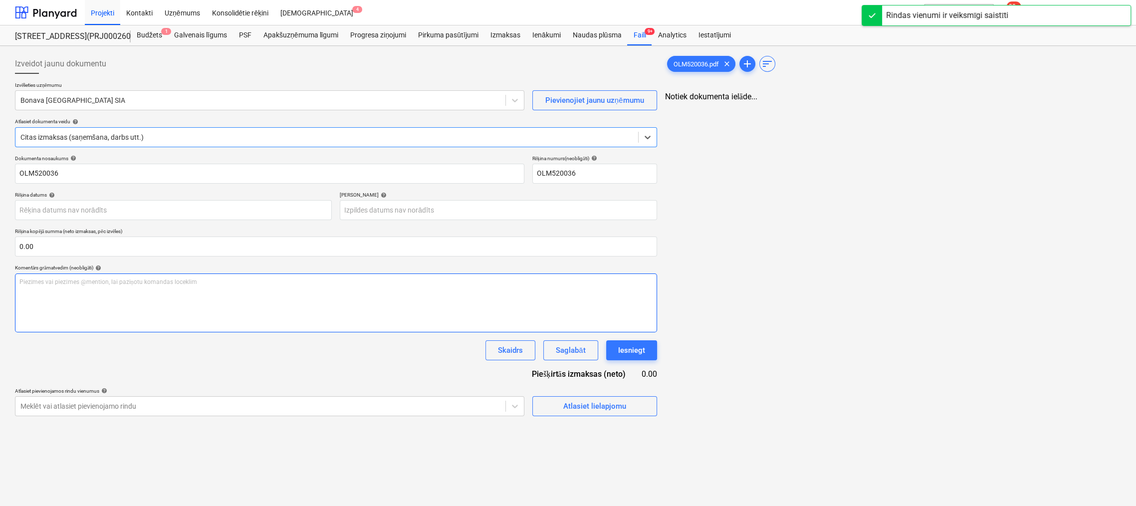
scroll to position [0, 0]
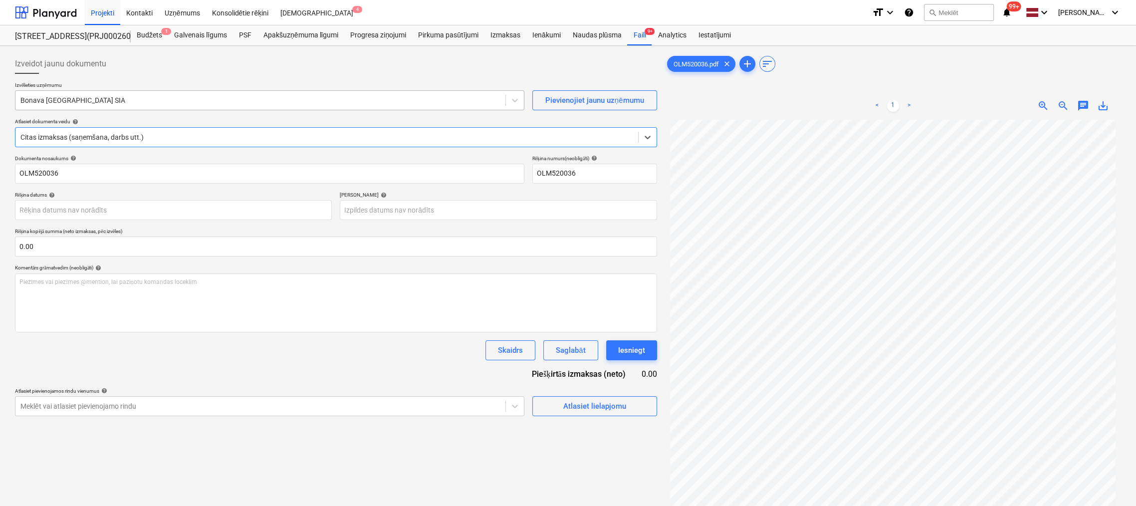
click at [152, 99] on div at bounding box center [260, 100] width 480 height 10
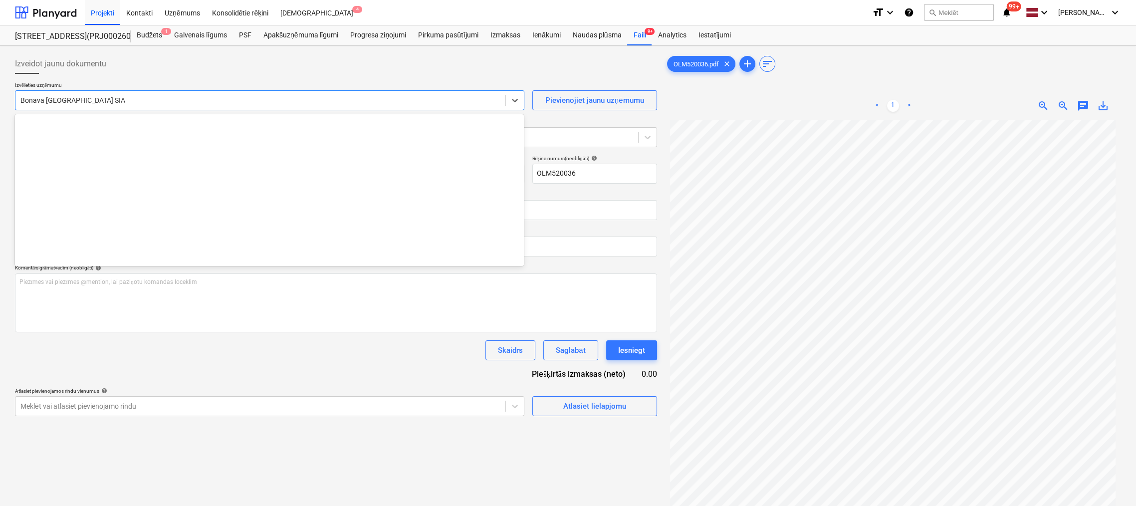
scroll to position [1867, 0]
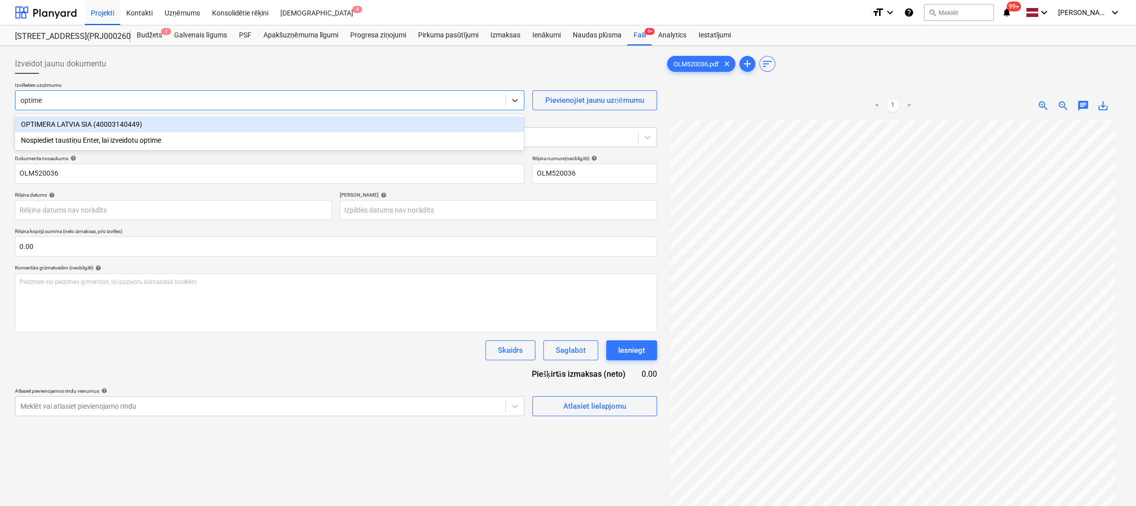
type input "optimer"
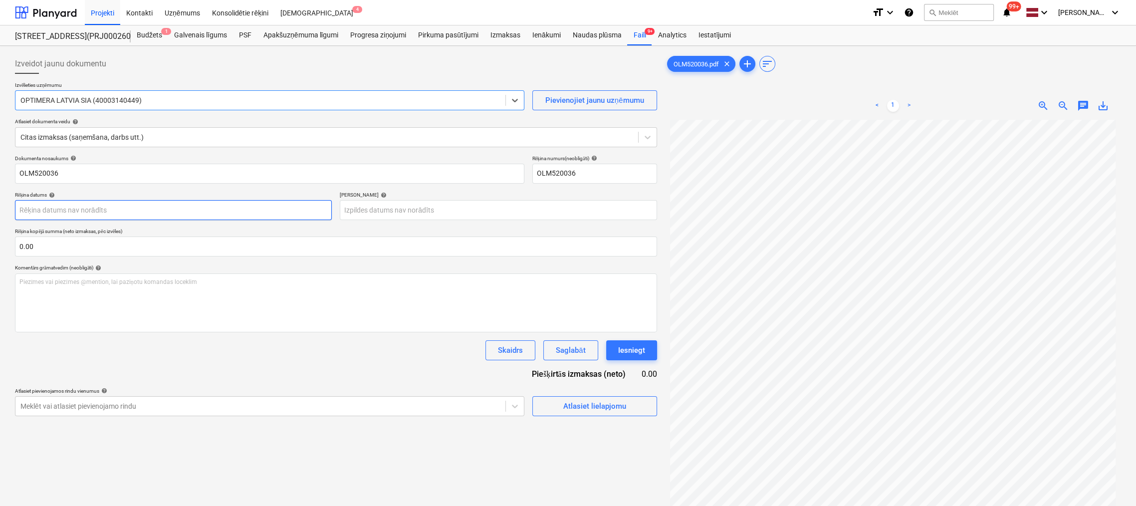
click at [296, 210] on body "Projekti Kontakti Uzņēmums Konsolidētie rēķini Iesūtne 4 format_size keyboard_a…" at bounding box center [568, 253] width 1136 height 506
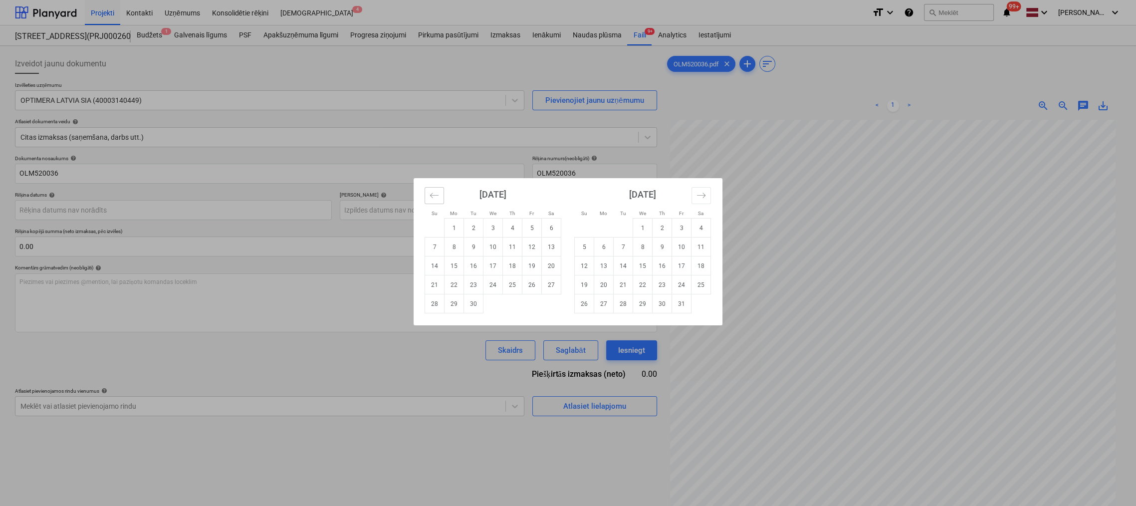
click at [433, 194] on icon "Move backward to switch to the previous month." at bounding box center [433, 195] width 9 height 9
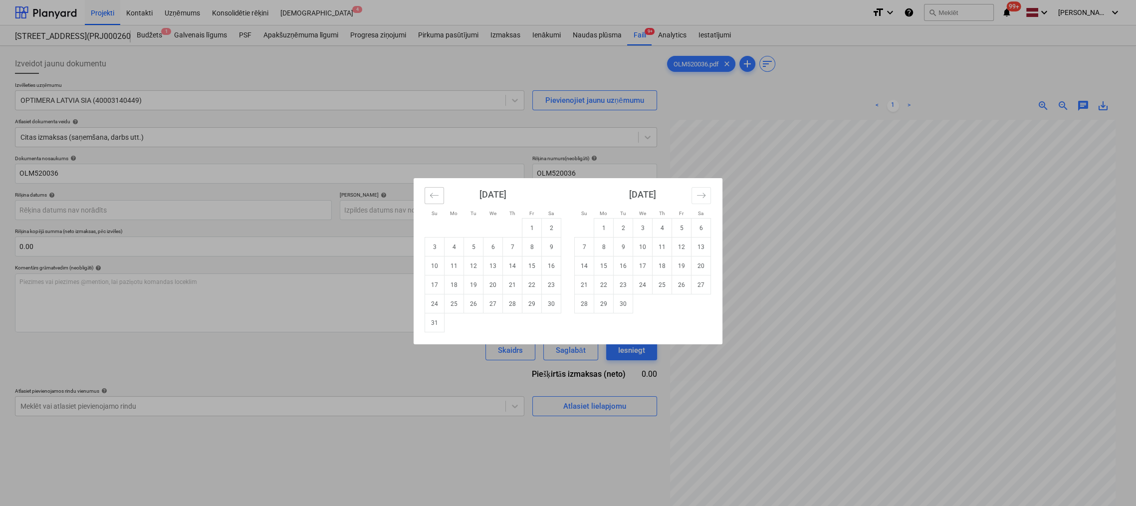
click at [433, 194] on icon "Move backward to switch to the previous month." at bounding box center [433, 195] width 9 height 9
click at [432, 194] on icon "Move backward to switch to the previous month." at bounding box center [433, 195] width 9 height 9
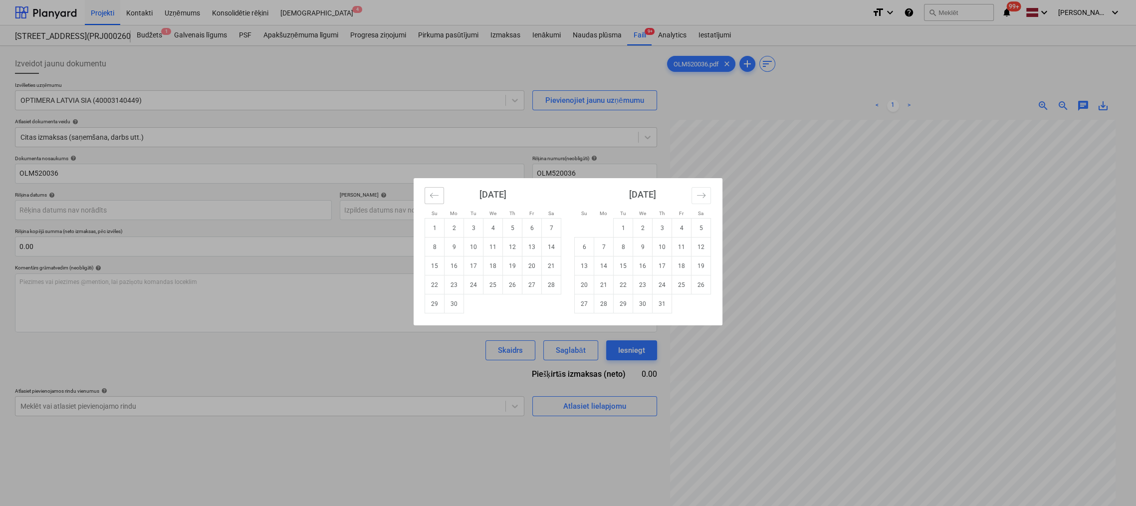
click at [431, 194] on icon "Move backward to switch to the previous month." at bounding box center [434, 195] width 8 height 5
click at [535, 288] on td "23" at bounding box center [531, 284] width 19 height 19
type input "[DATE]"
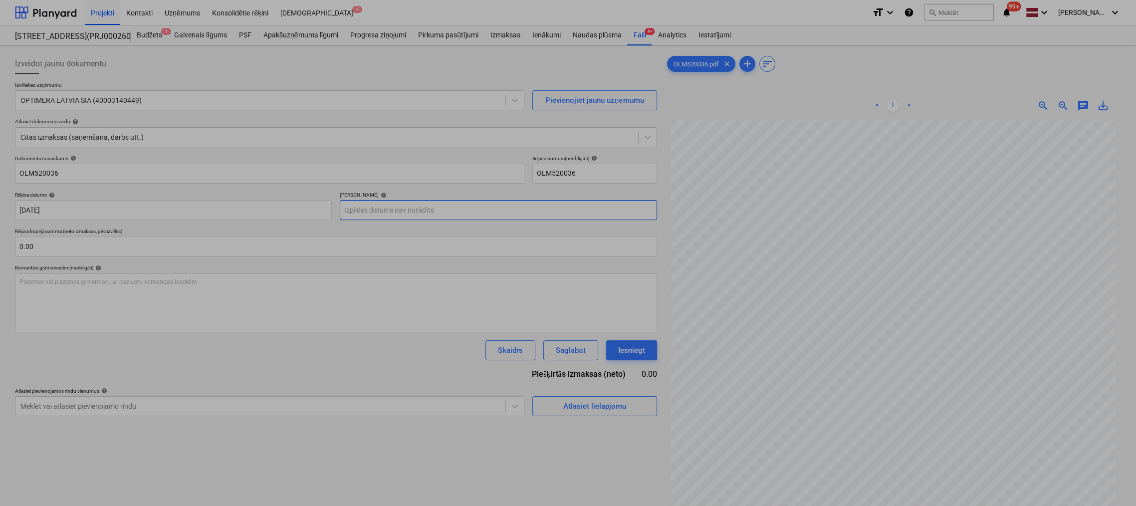
click at [368, 209] on body "Projekti Kontakti Uzņēmums Konsolidētie rēķini Iesūtne 4 format_size keyboard_a…" at bounding box center [568, 253] width 1136 height 506
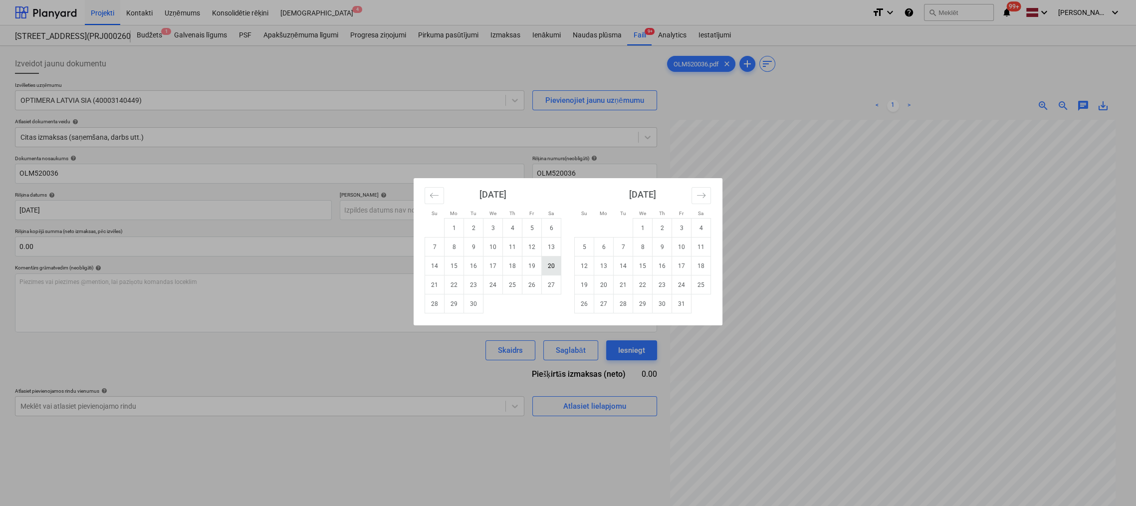
click at [555, 266] on td "20" at bounding box center [551, 265] width 19 height 19
type input "[DATE]"
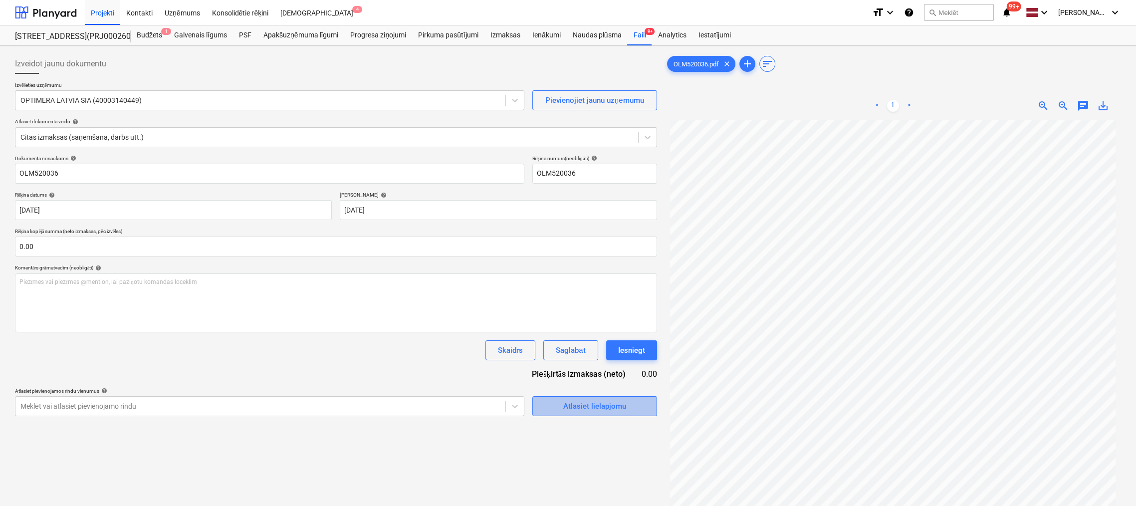
click at [571, 405] on div "Atlasiet lielapjomu" at bounding box center [594, 405] width 63 height 13
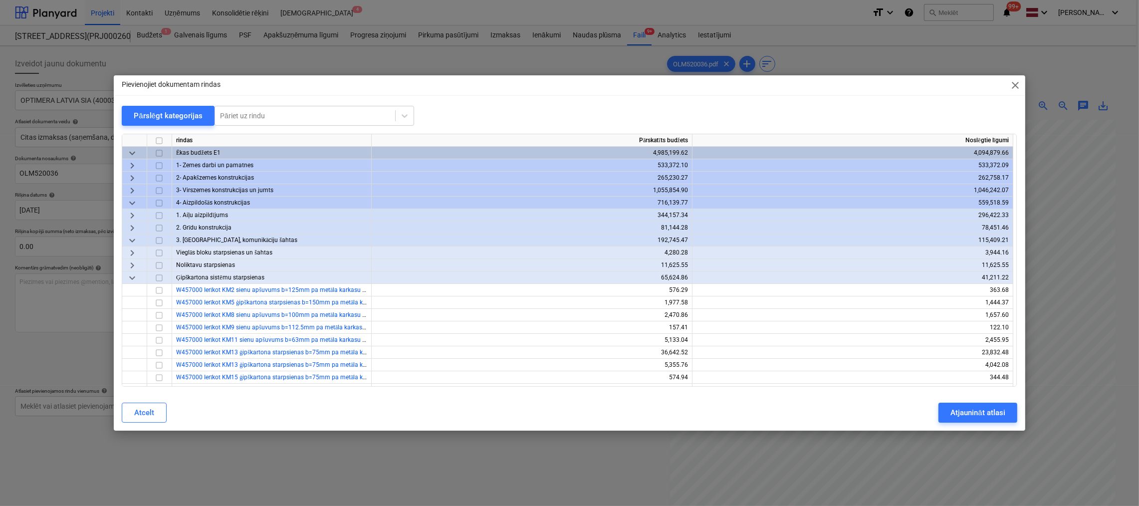
click at [1011, 84] on span "close" at bounding box center [1015, 85] width 12 height 12
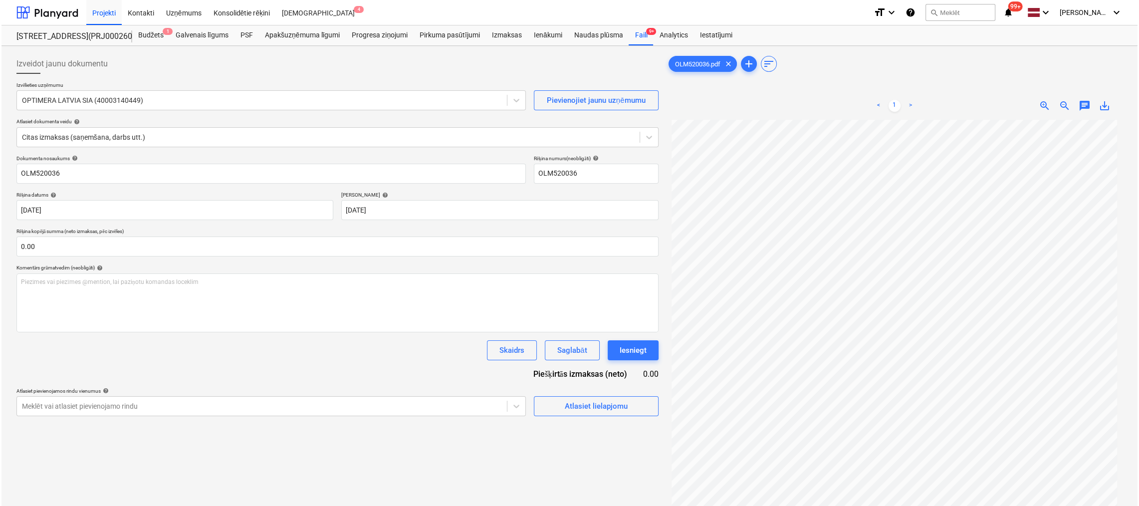
scroll to position [154, 0]
click at [569, 404] on div "Atlasiet lielapjomu" at bounding box center [594, 405] width 63 height 13
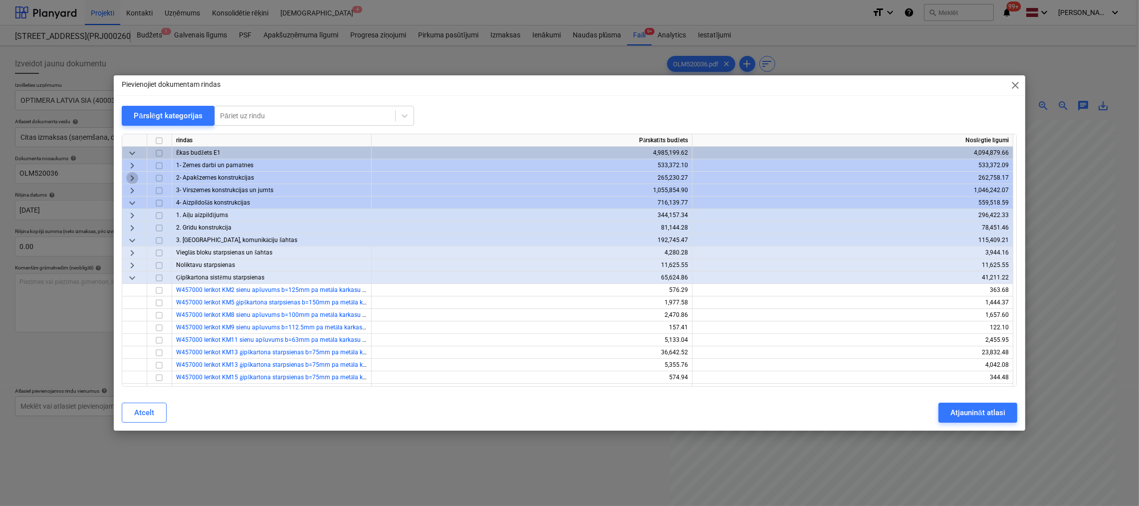
click at [132, 178] on span "keyboard_arrow_right" at bounding box center [132, 178] width 12 height 12
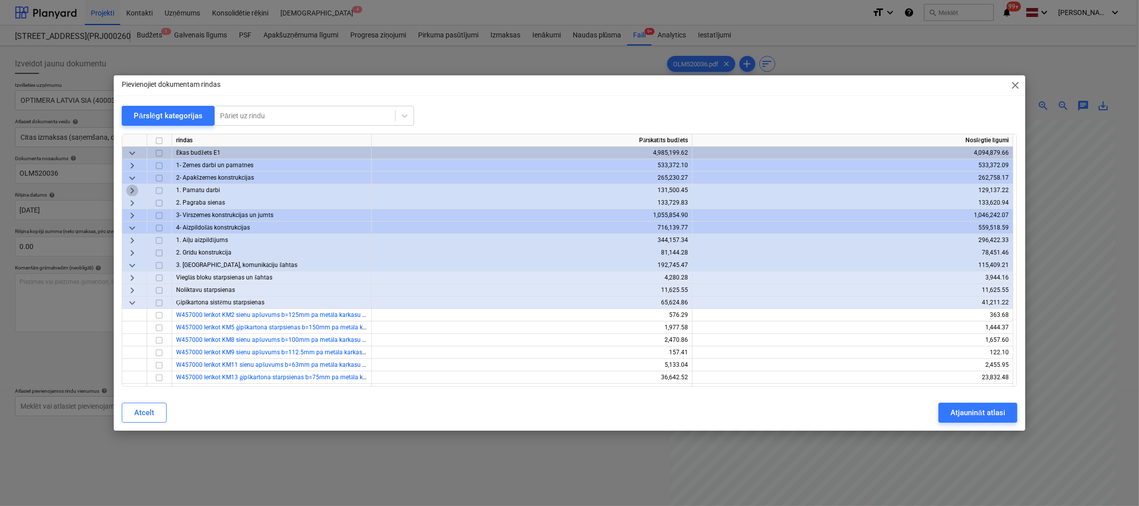
click at [132, 189] on span "keyboard_arrow_right" at bounding box center [132, 191] width 12 height 12
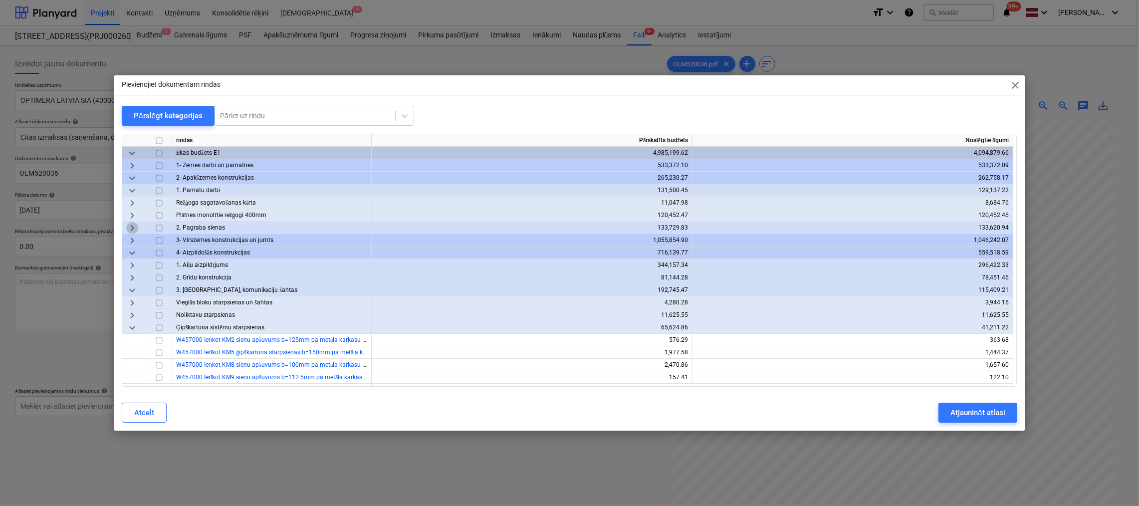
click at [132, 225] on span "keyboard_arrow_right" at bounding box center [132, 228] width 12 height 12
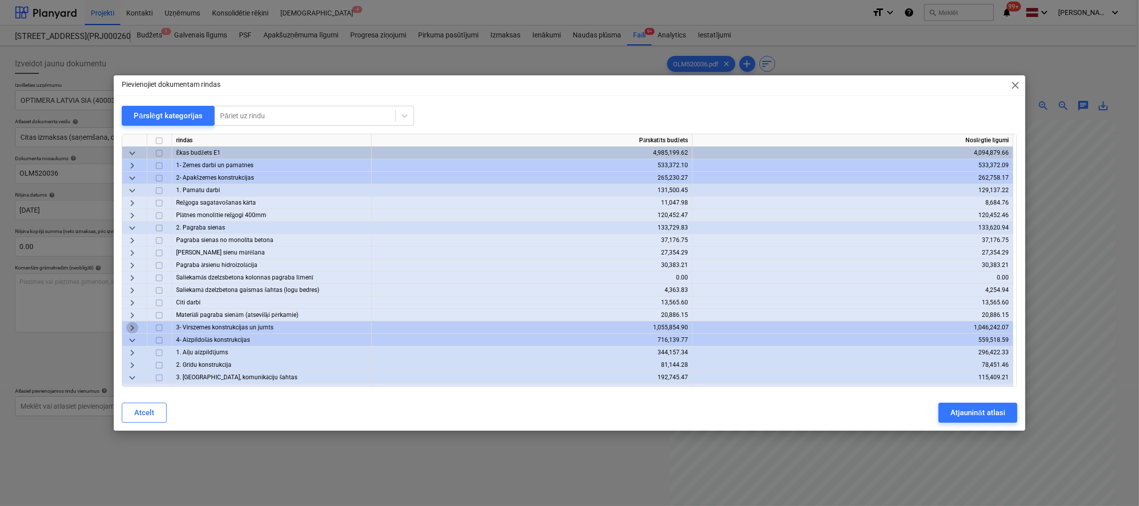
click at [132, 325] on span "keyboard_arrow_right" at bounding box center [132, 328] width 12 height 12
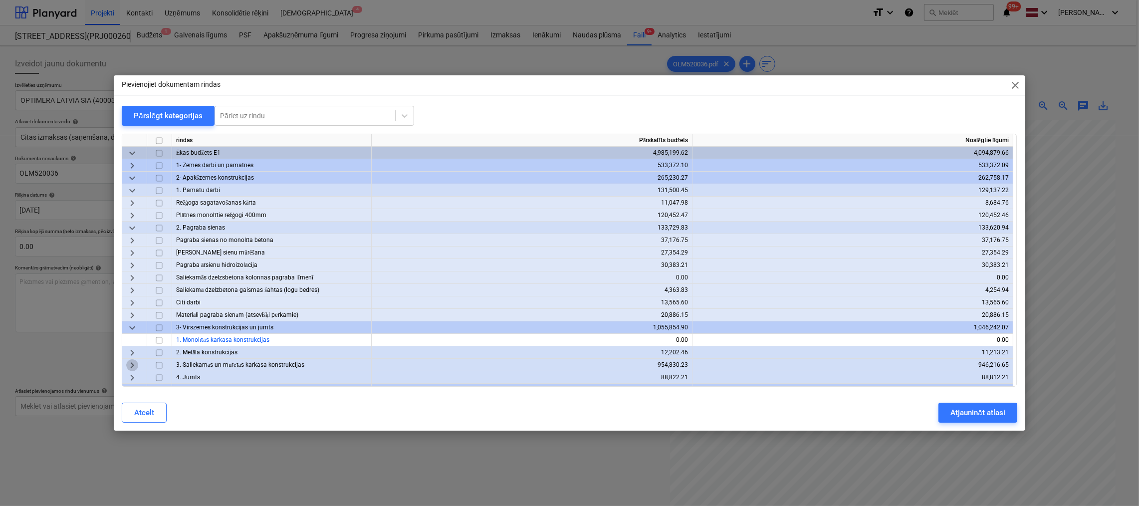
click at [134, 365] on span "keyboard_arrow_right" at bounding box center [132, 365] width 12 height 12
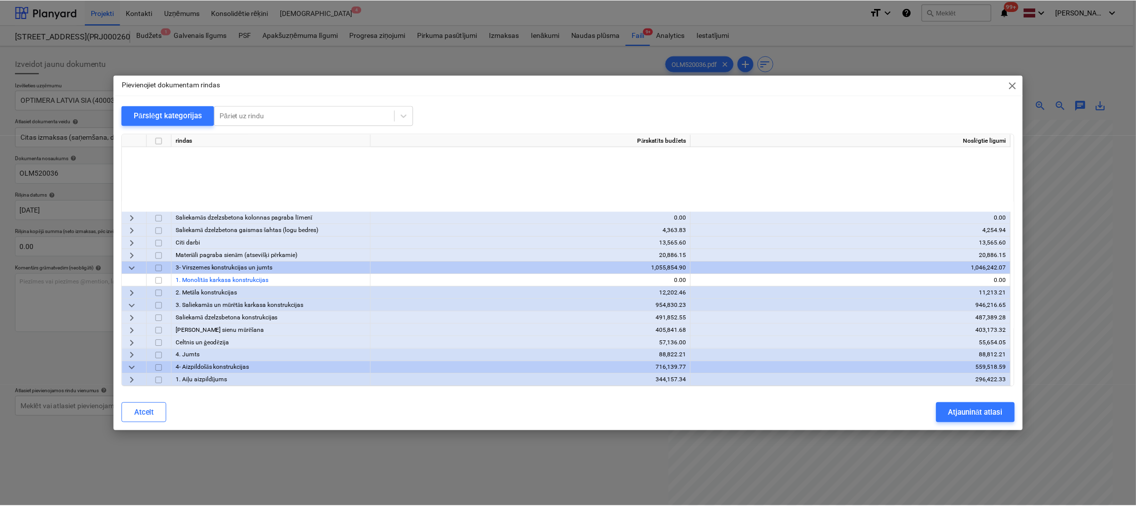
scroll to position [199, 0]
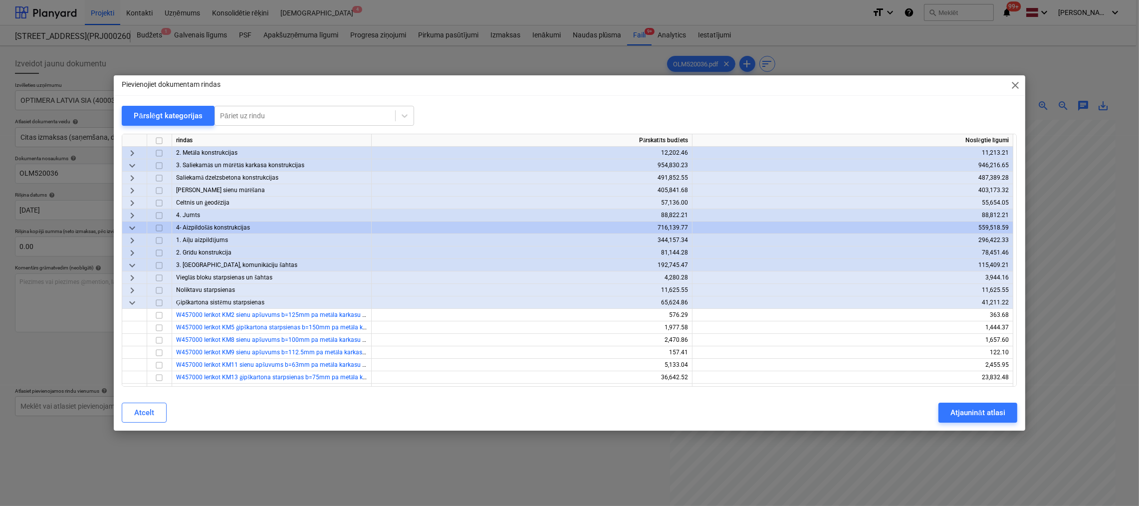
click at [209, 276] on span "Vieglās bloku starpsienas un šahtas" at bounding box center [224, 277] width 96 height 7
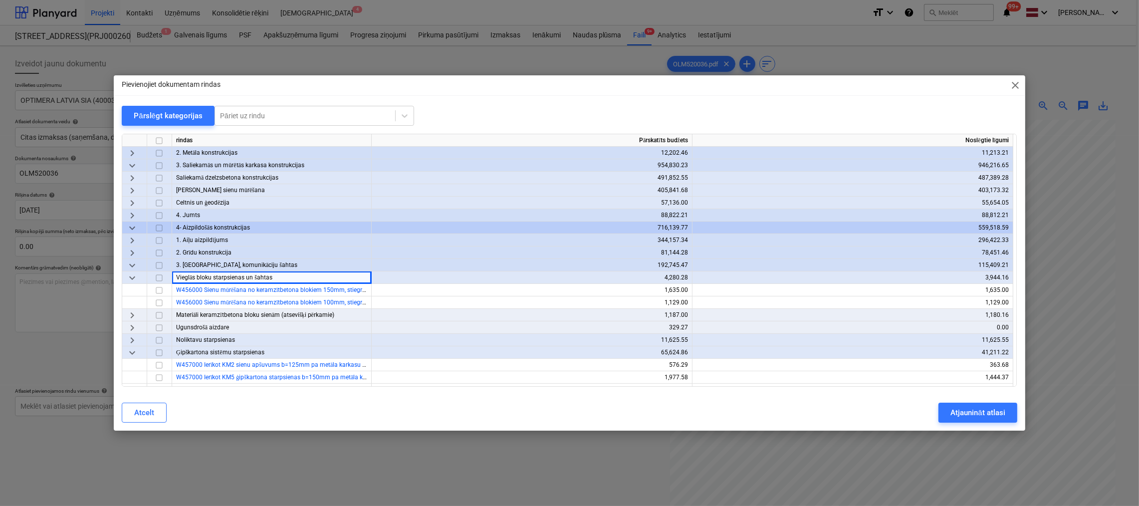
click at [196, 241] on span "1. Aiļu aizpildījums" at bounding box center [202, 239] width 52 height 7
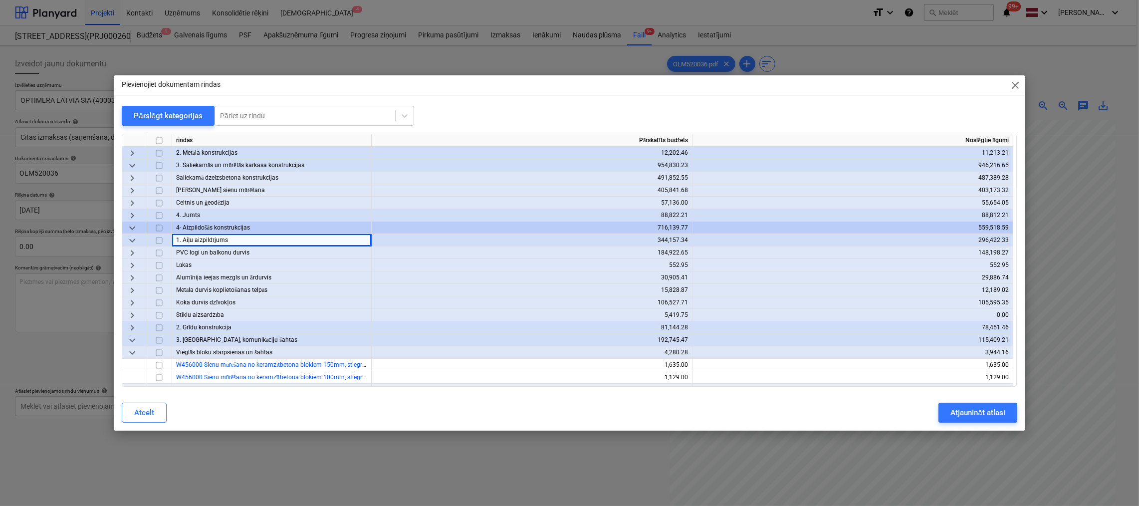
click at [203, 199] on span "Celtnis un ģeodēzija" at bounding box center [202, 202] width 53 height 7
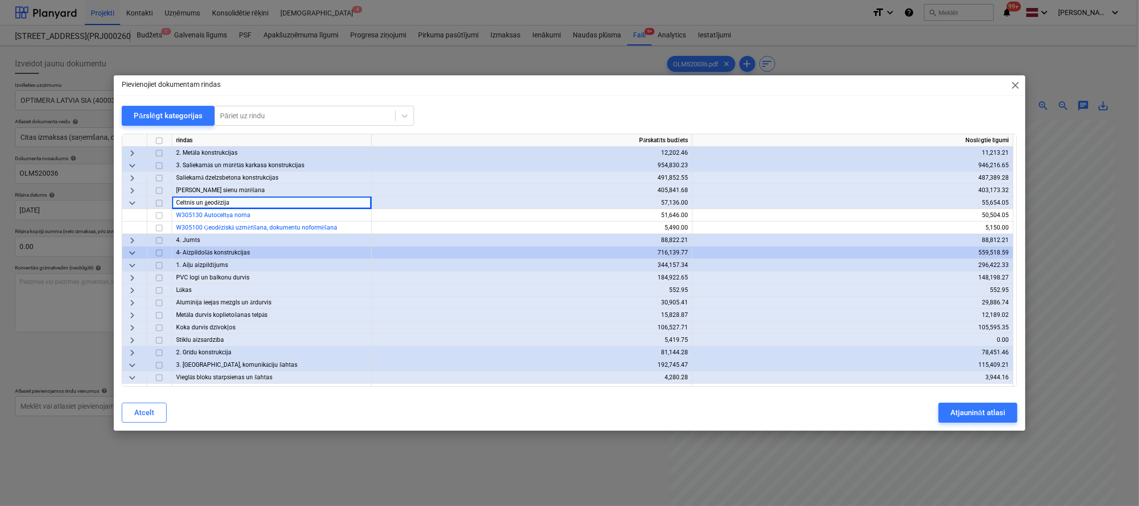
click at [205, 190] on span "Nesošo sienu mūrēšana" at bounding box center [220, 190] width 89 height 7
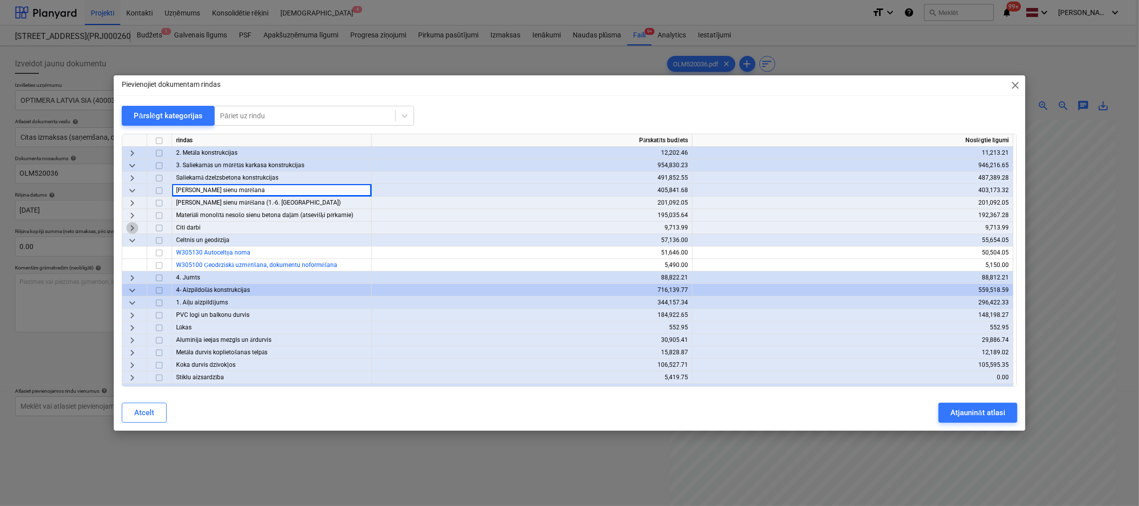
click at [130, 228] on span "keyboard_arrow_right" at bounding box center [132, 228] width 12 height 12
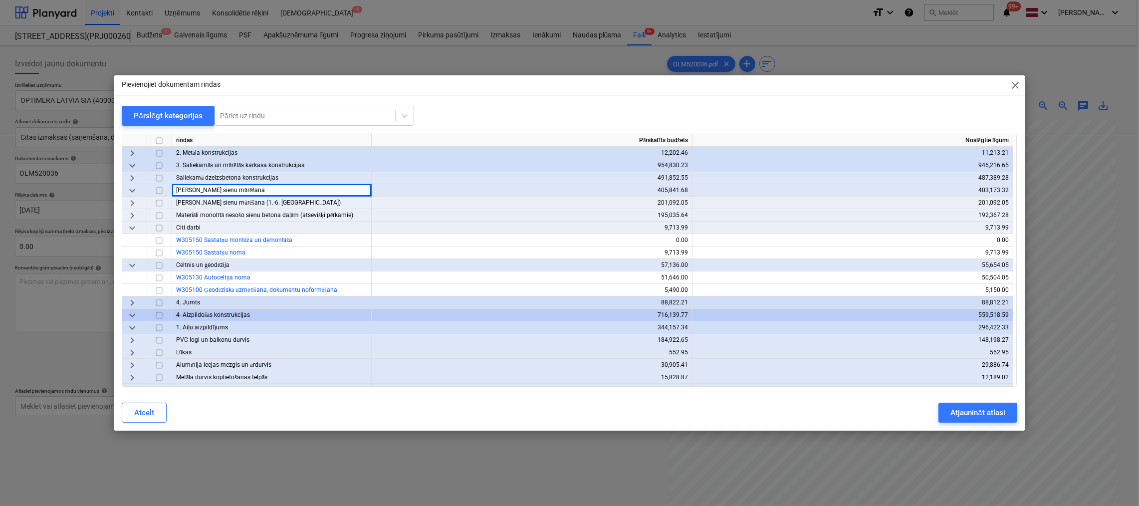
click at [133, 211] on span "keyboard_arrow_right" at bounding box center [132, 215] width 12 height 12
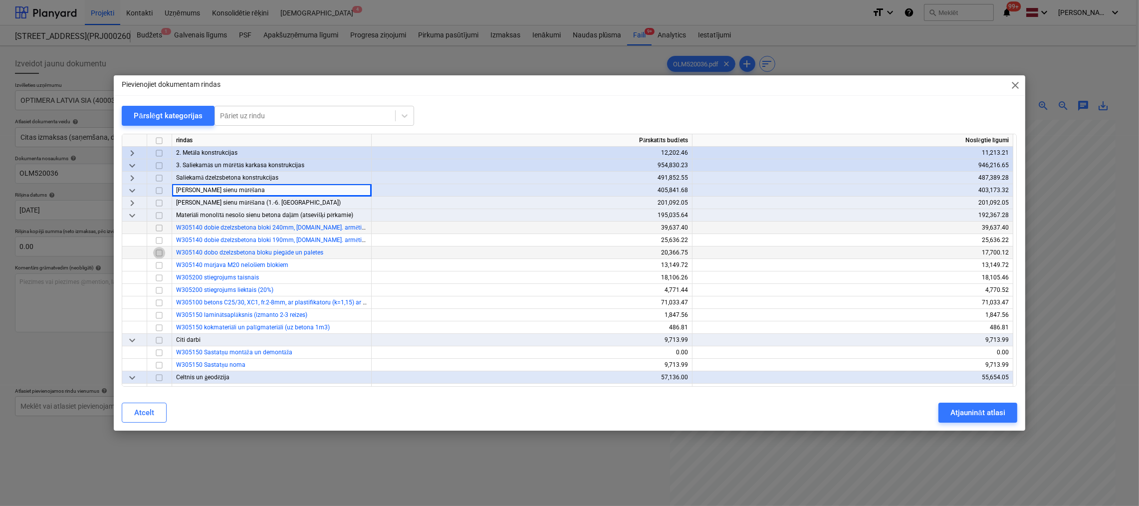
click at [158, 252] on input "checkbox" at bounding box center [159, 253] width 12 height 12
click at [1001, 412] on div "Atjaunināt atlasi" at bounding box center [977, 412] width 54 height 13
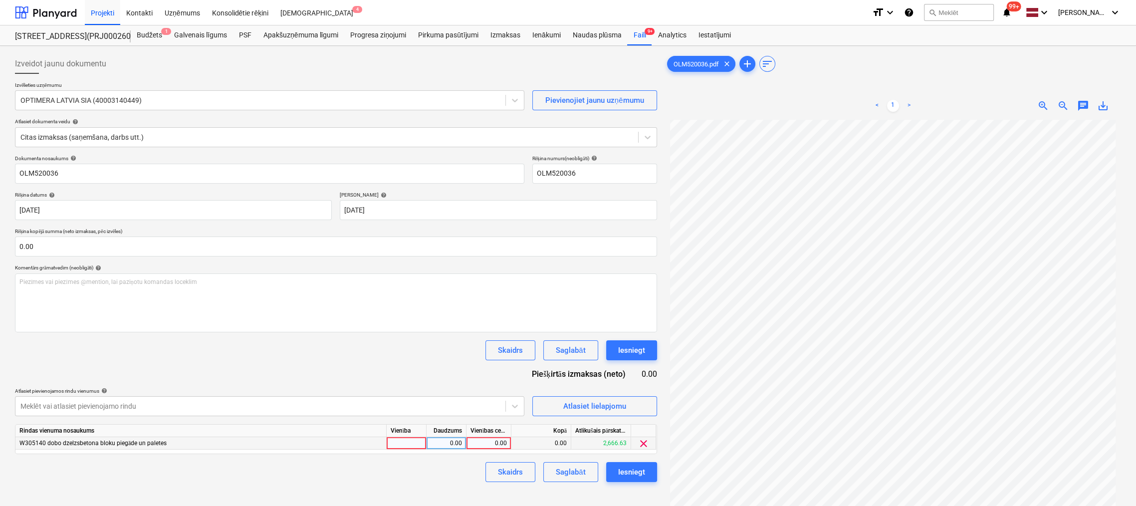
click at [490, 443] on div "0.00" at bounding box center [488, 443] width 36 height 12
type input "722.62"
click at [431, 491] on div "Izveidot jaunu dokumentu Izvēlieties uzņēmumu OPTIMERA LATVIA SIA (40003140449)…" at bounding box center [336, 326] width 650 height 552
click at [641, 469] on div "Iesniegt" at bounding box center [631, 471] width 27 height 13
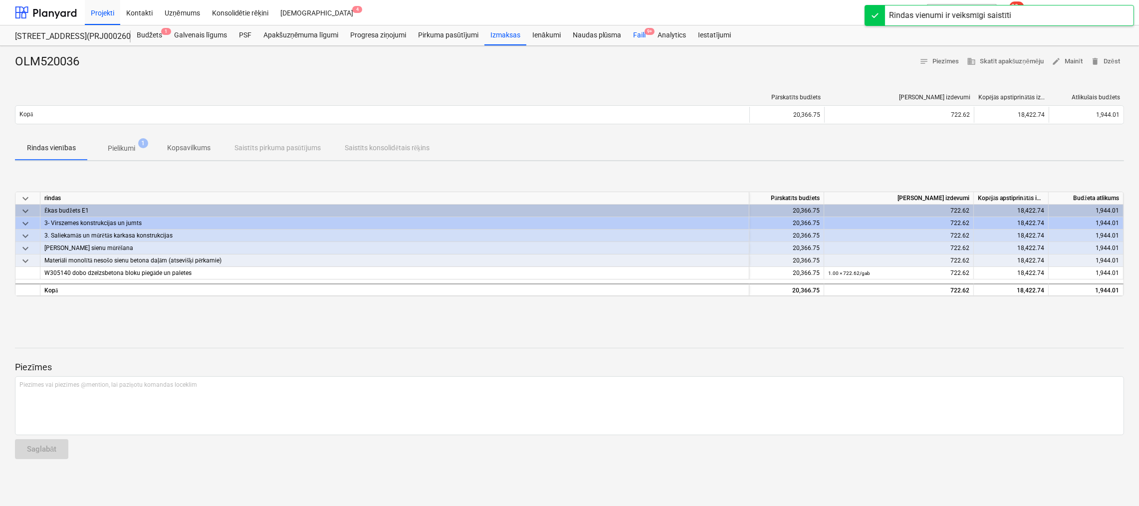
click at [640, 32] on div "Faili 9+" at bounding box center [639, 35] width 24 height 20
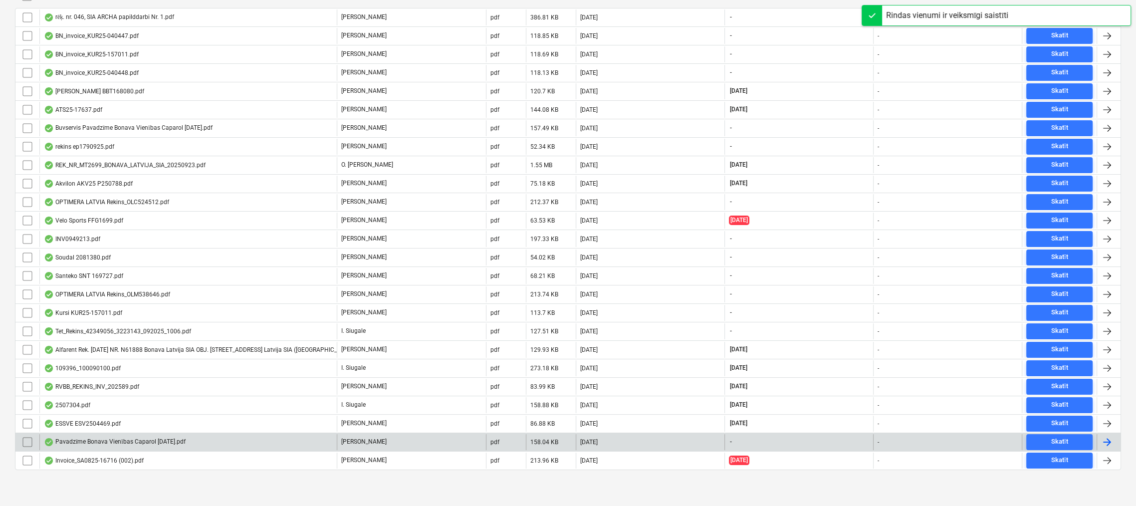
scroll to position [231, 0]
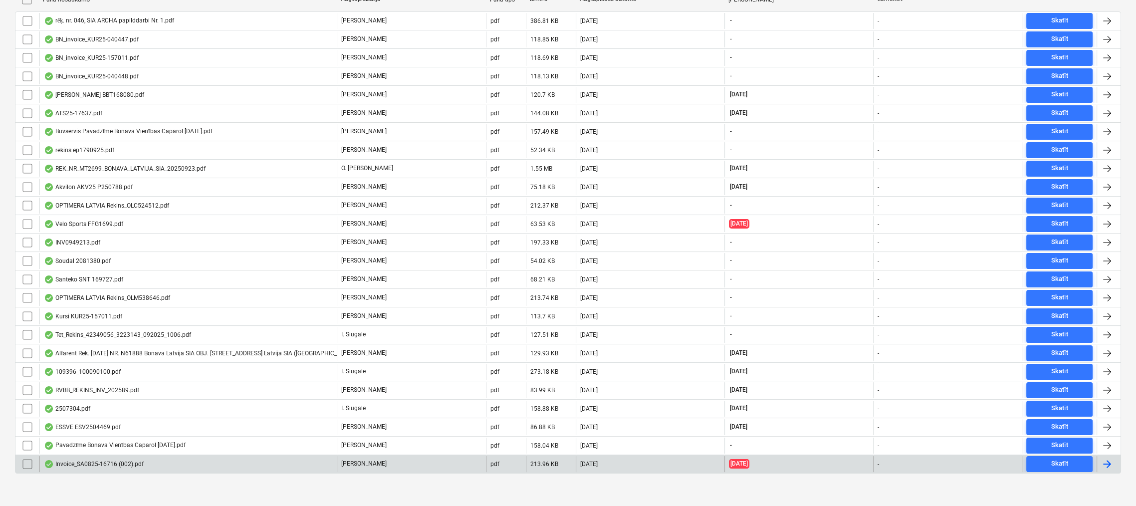
click at [113, 461] on div "Invoice_SA0825-16716 (002).pdf" at bounding box center [94, 464] width 100 height 8
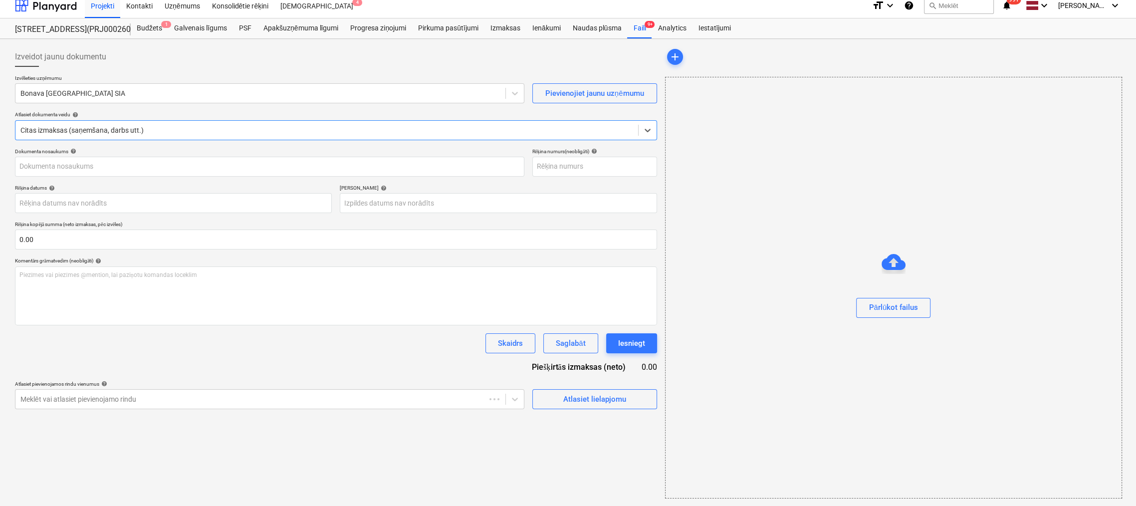
type input "SA0825-16716"
type input "[DATE]"
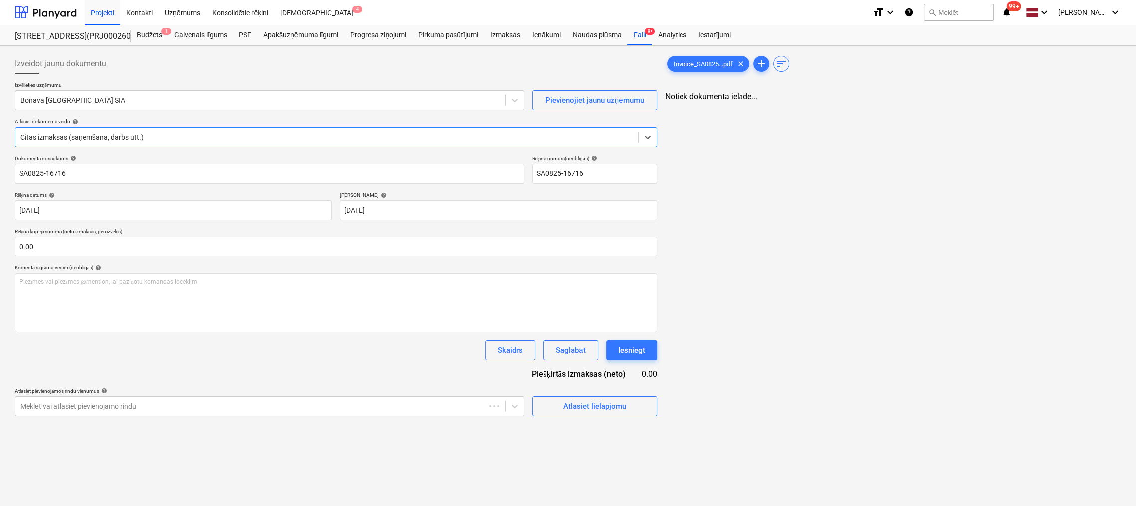
scroll to position [0, 0]
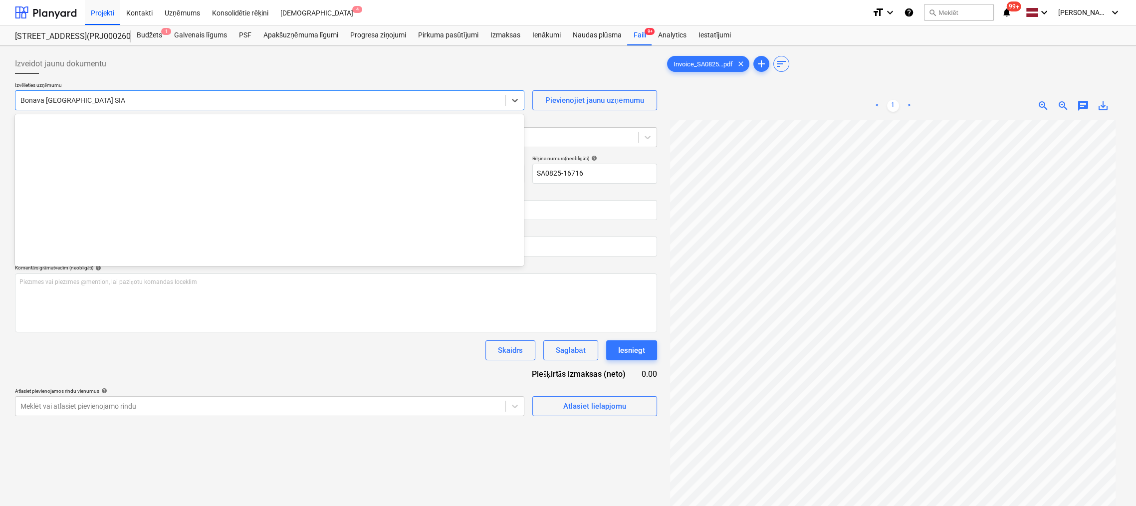
click at [154, 104] on div at bounding box center [260, 100] width 480 height 10
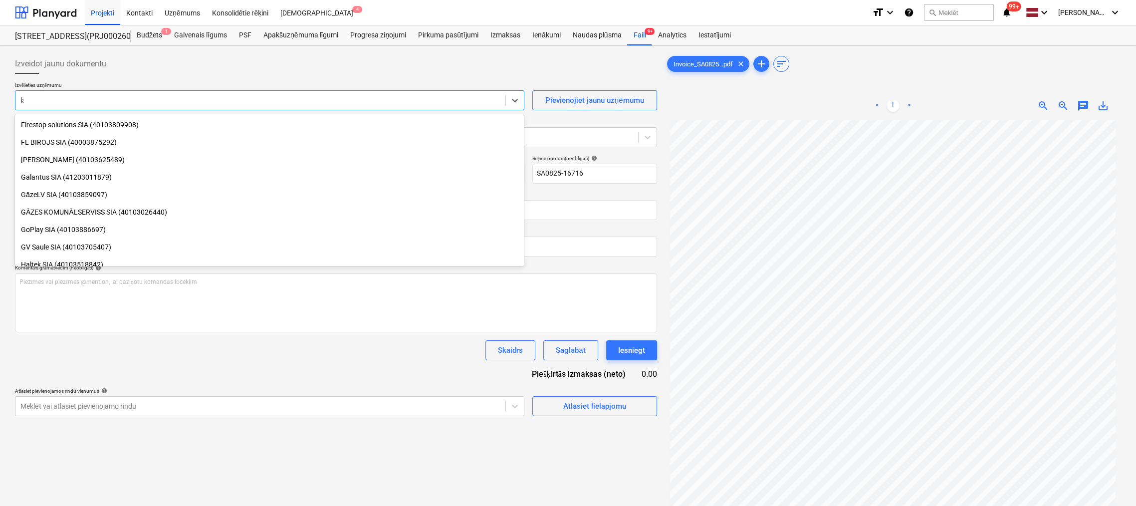
scroll to position [1491, 0]
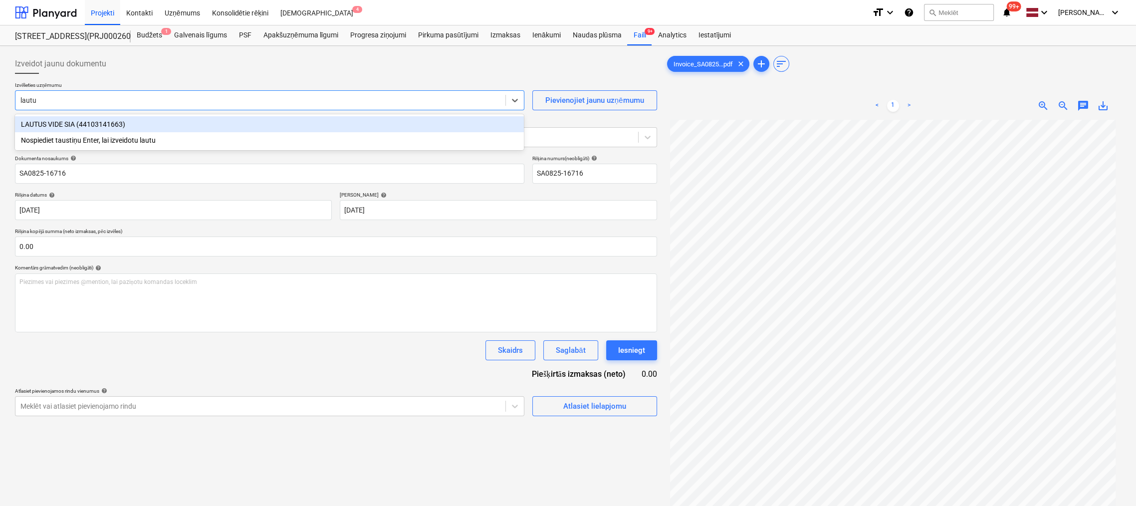
type input "lautus"
click at [149, 122] on div "LAUTUS VIDE SIA (44103141663)" at bounding box center [269, 124] width 509 height 16
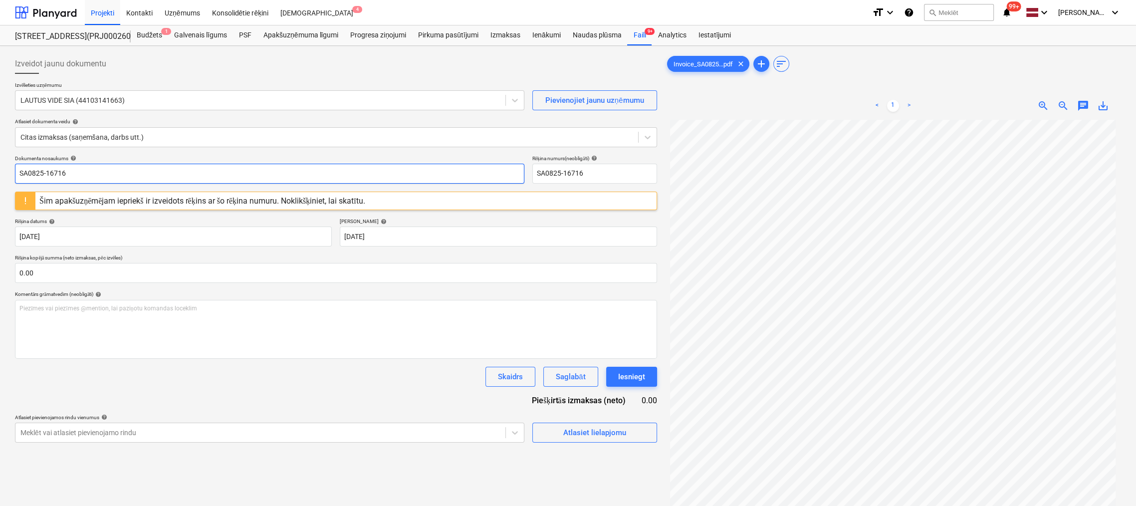
click at [77, 175] on input "SA0825-16716" at bounding box center [269, 174] width 509 height 20
click at [80, 198] on div "Šim apakšuzņēmējam iepriekš ir izveidots rēķins ar šo rēķina numuru. Noklikšķin…" at bounding box center [202, 200] width 326 height 9
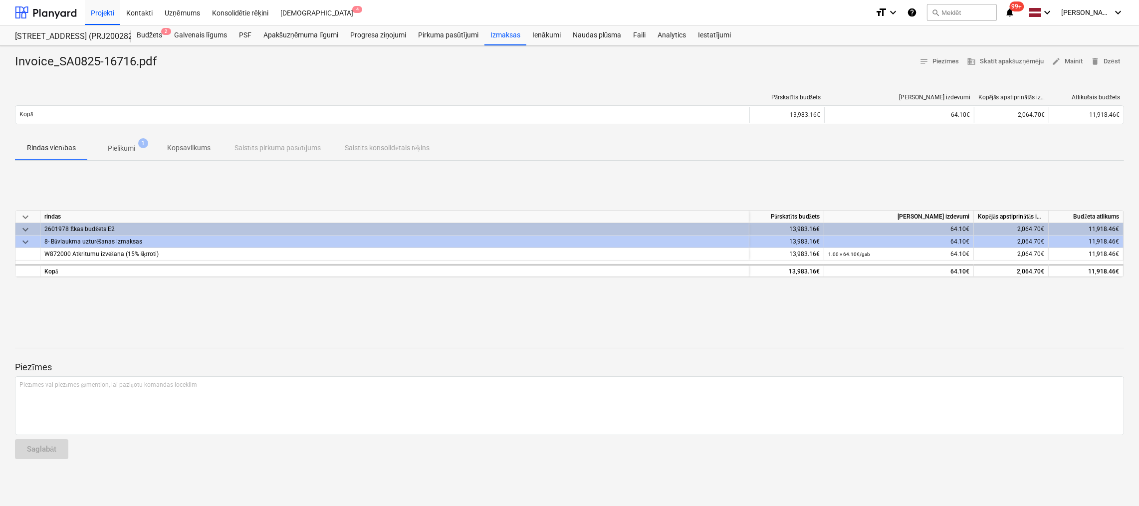
click at [118, 148] on p "Pielikumi" at bounding box center [121, 148] width 27 height 10
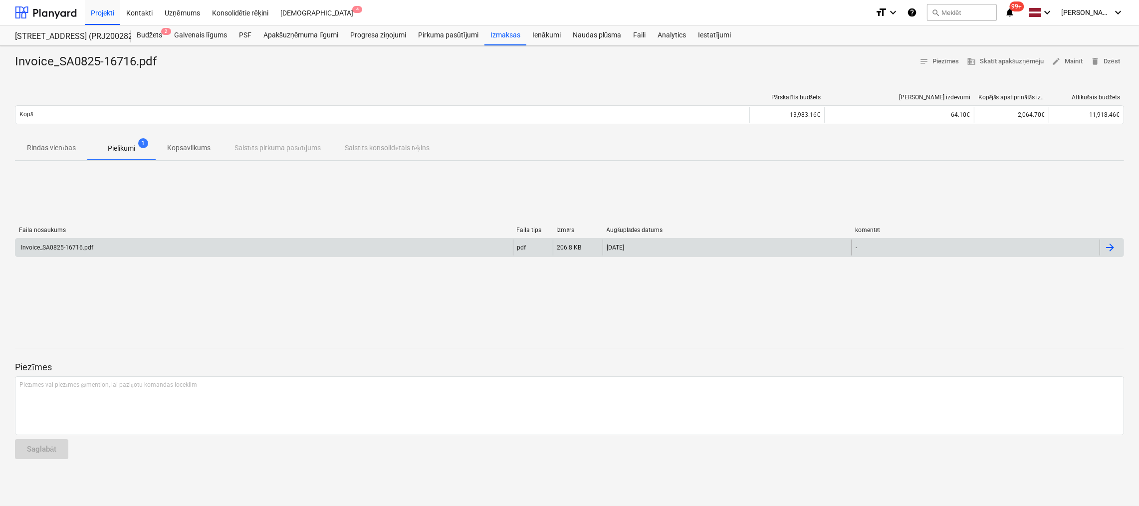
click at [70, 251] on div "Invoice_SA0825-16716.pdf" at bounding box center [263, 247] width 497 height 16
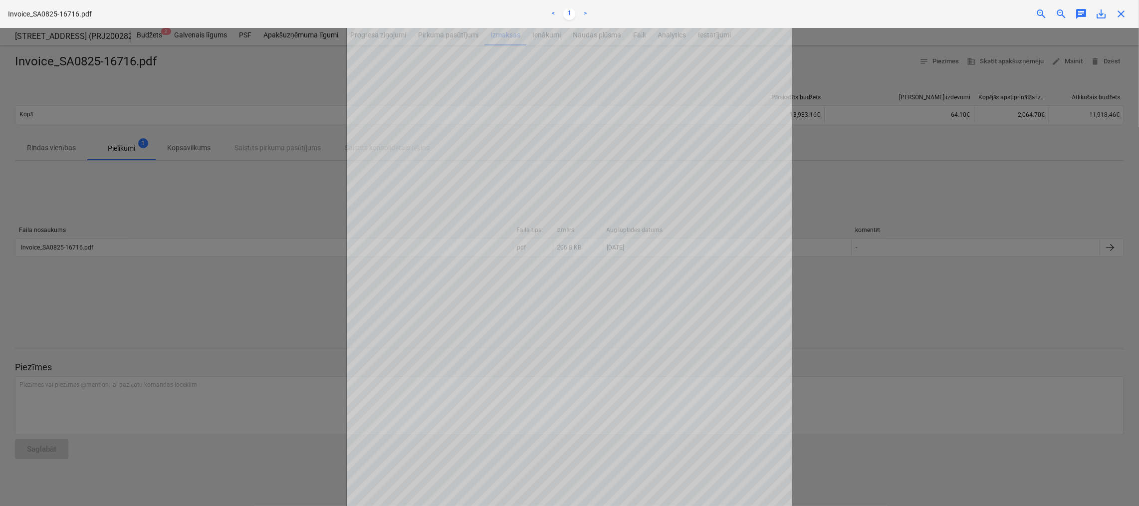
click at [210, 92] on div at bounding box center [569, 267] width 1139 height 478
click at [1116, 16] on span "close" at bounding box center [1121, 14] width 12 height 12
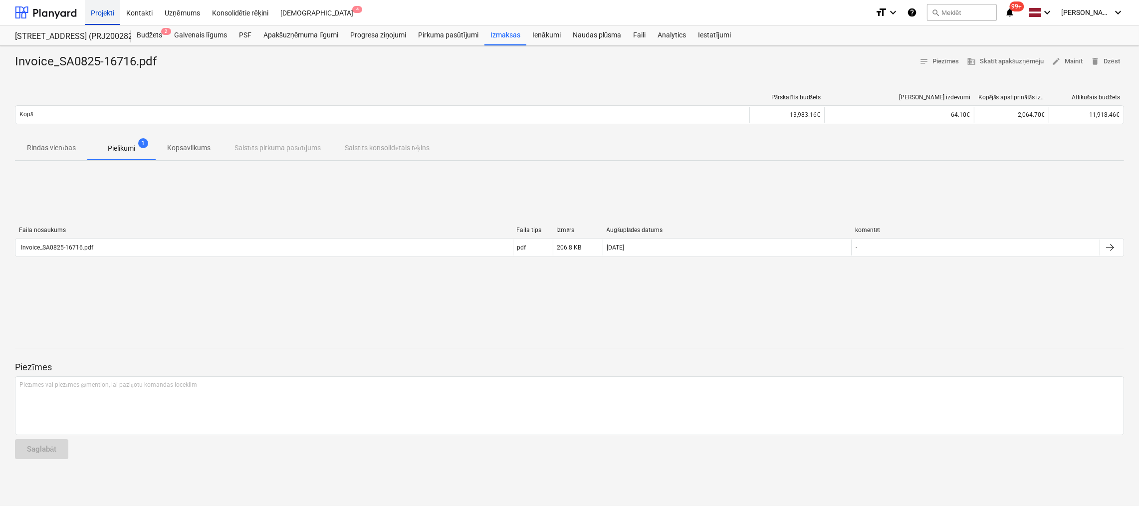
click at [96, 10] on div "Projekti" at bounding box center [102, 12] width 35 height 25
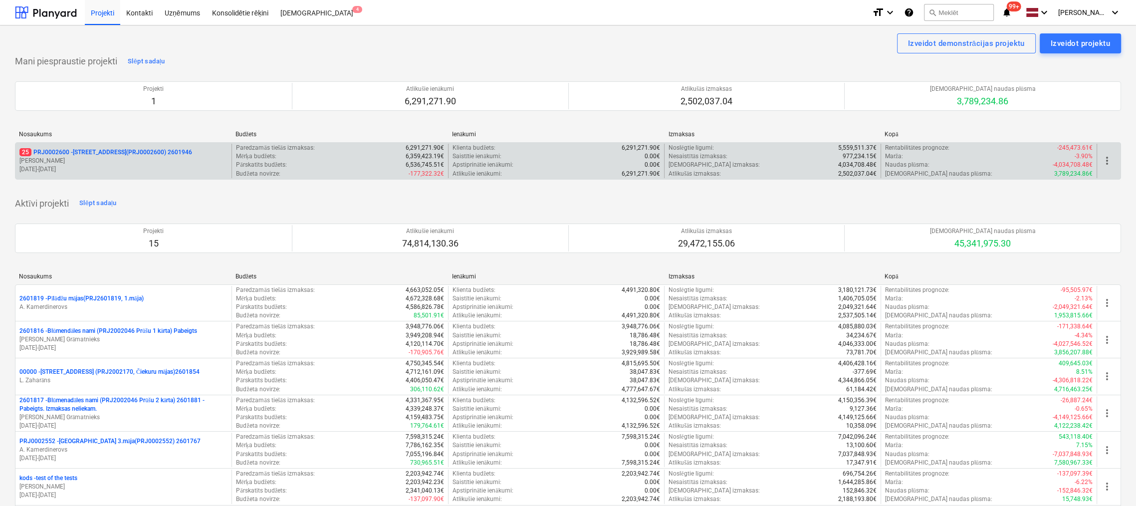
click at [70, 152] on p "25 PRJ0002600 - Vienības gatve 24, E1 ēka(PRJ0002600) 2601946" at bounding box center [105, 152] width 173 height 8
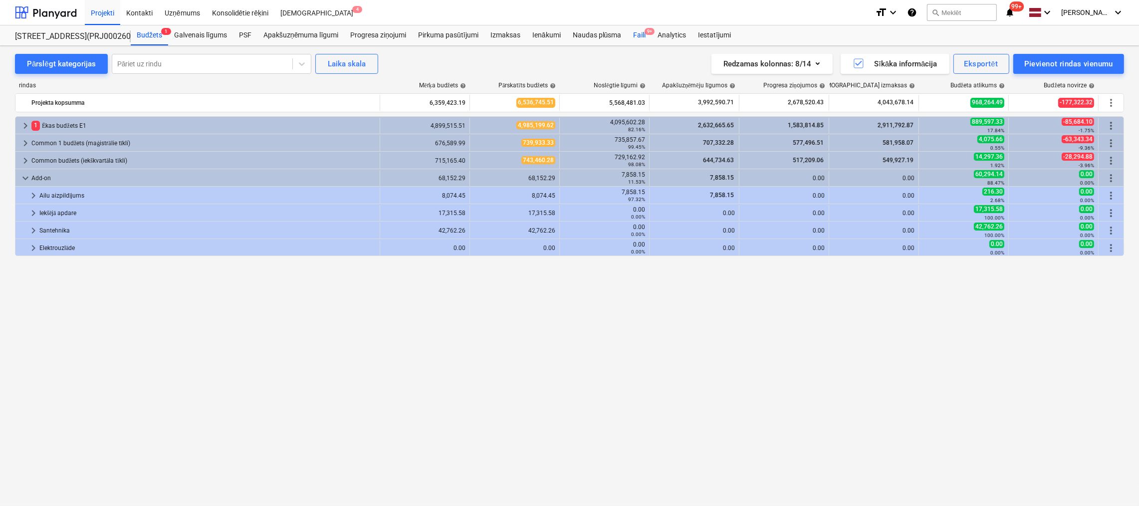
click at [639, 29] on div "Faili 9+" at bounding box center [639, 35] width 24 height 20
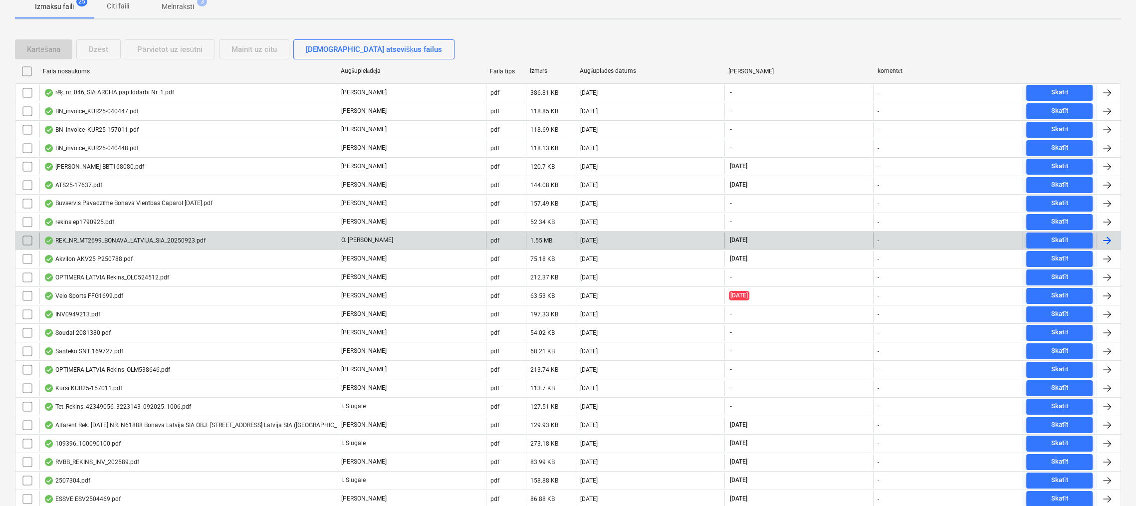
scroll to position [231, 0]
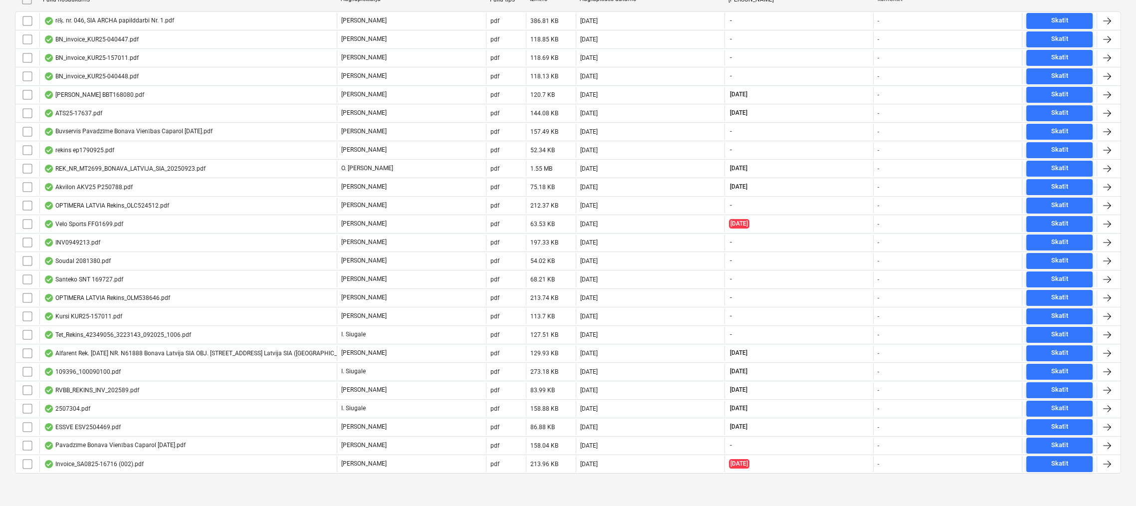
click at [109, 460] on div "Invoice_SA0825-16716 (002).pdf" at bounding box center [94, 464] width 100 height 8
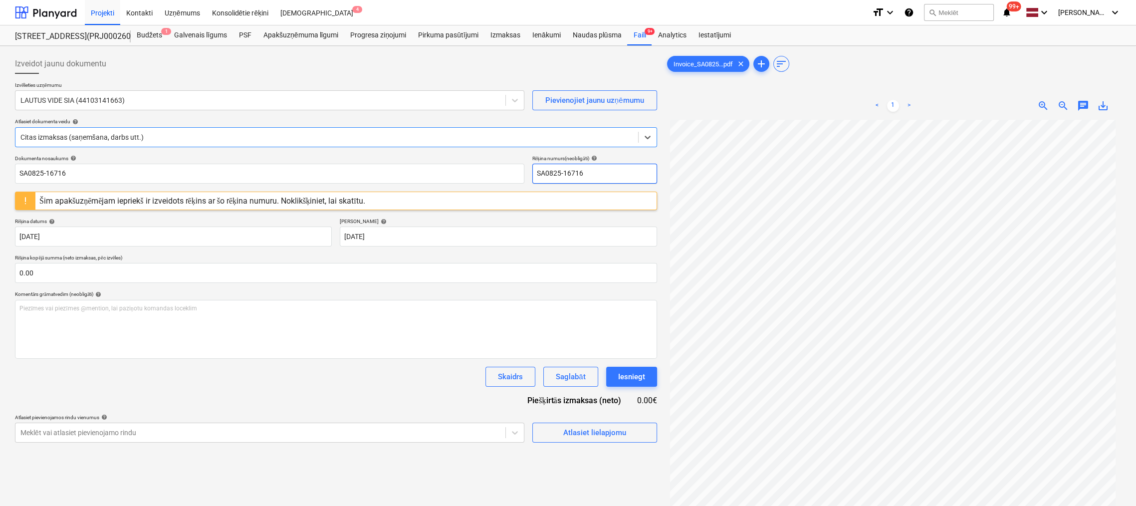
click at [616, 177] on input "SA0825-16716" at bounding box center [594, 174] width 125 height 20
click at [579, 432] on div "Atlasiet lielapjomu" at bounding box center [594, 432] width 63 height 13
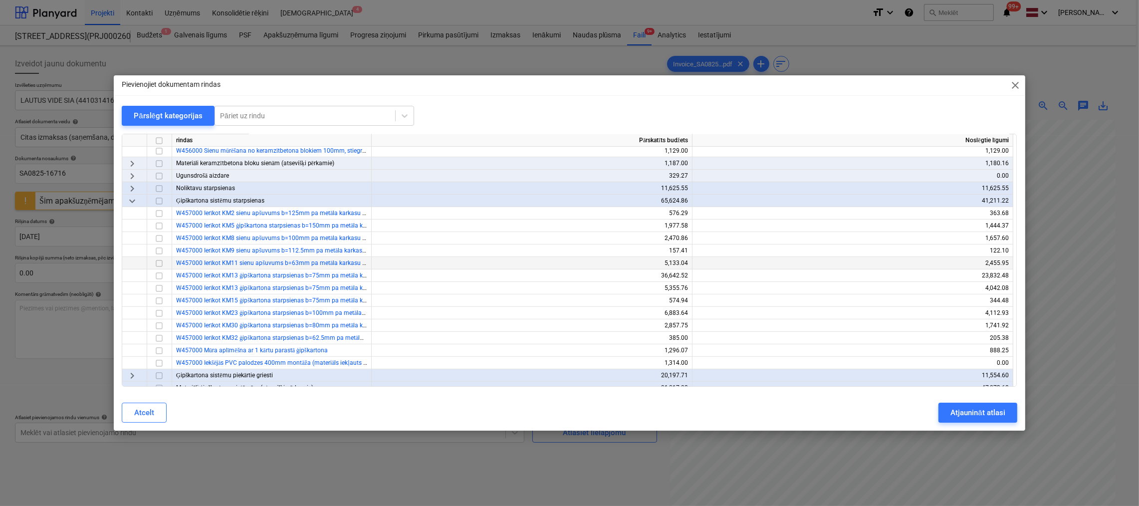
scroll to position [648, 0]
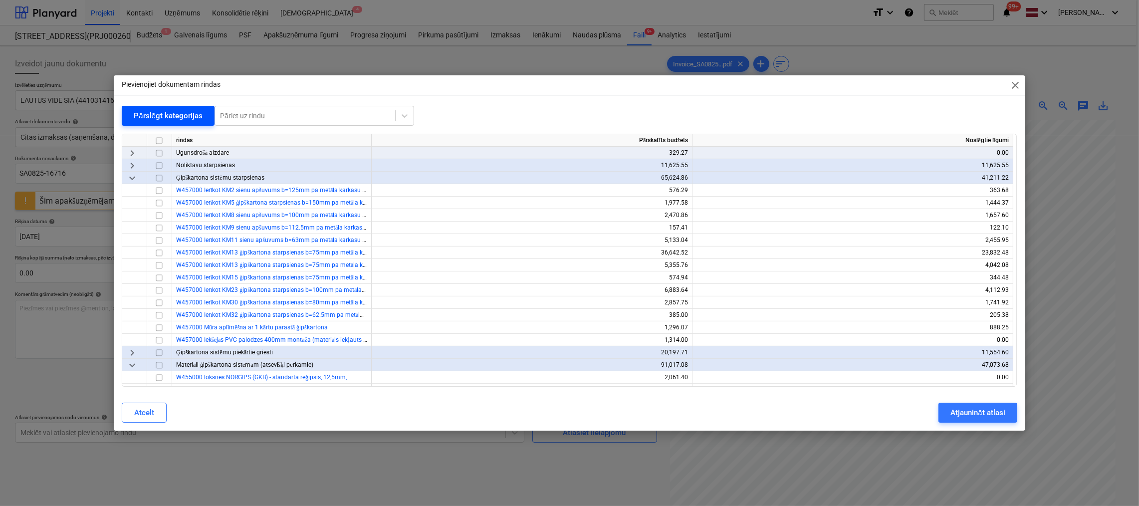
click at [155, 112] on div "Pārslēgt kategorijas" at bounding box center [168, 115] width 69 height 13
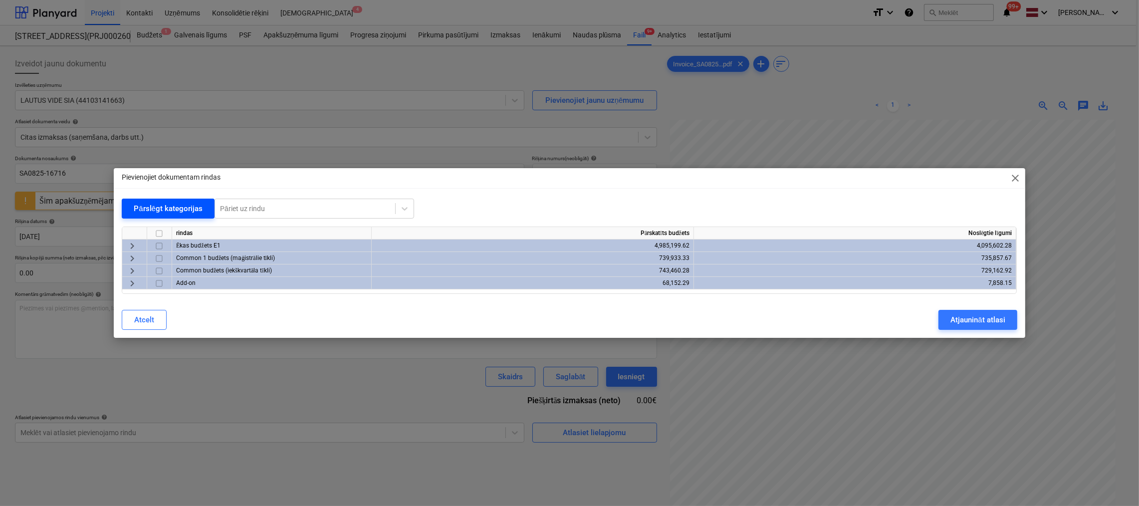
scroll to position [0, 0]
click at [130, 244] on span "keyboard_arrow_right" at bounding box center [132, 246] width 12 height 12
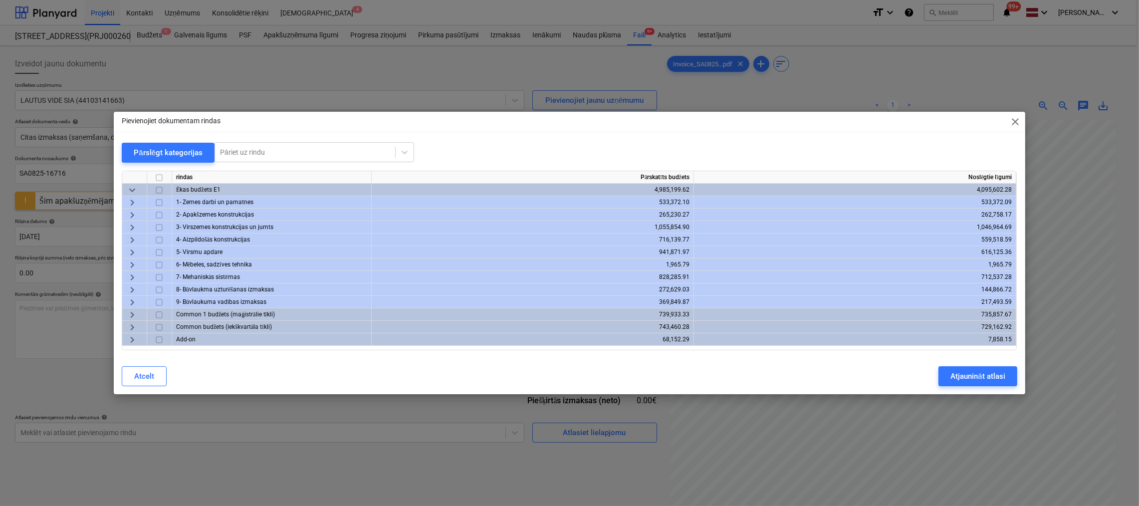
click at [129, 289] on span "keyboard_arrow_right" at bounding box center [132, 290] width 12 height 12
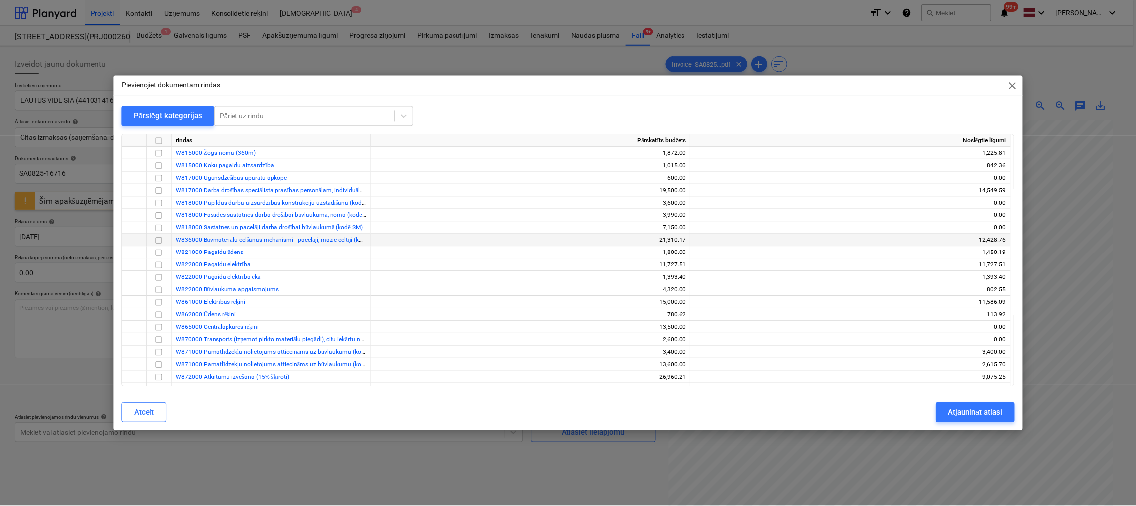
scroll to position [249, 0]
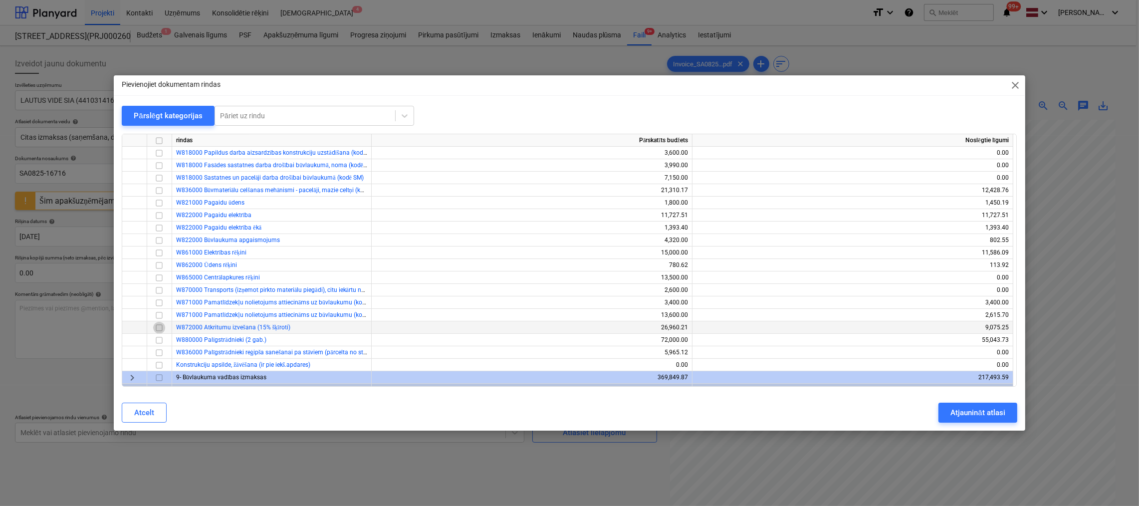
click at [160, 327] on input "checkbox" at bounding box center [159, 328] width 12 height 12
click at [999, 416] on div "Atjaunināt atlasi" at bounding box center [977, 412] width 54 height 13
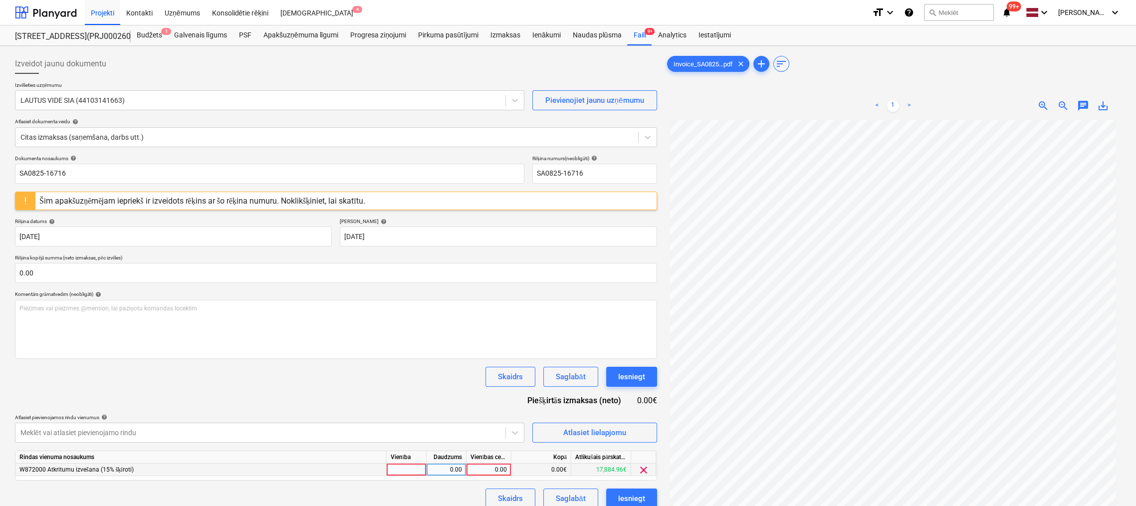
click at [489, 471] on div "0.00" at bounding box center [488, 469] width 36 height 12
type input "74.78"
click at [455, 389] on div "Dokumenta nosaukums help SA0825-16716 Rēķina numurs (neobligāti) help SA0825-16…" at bounding box center [336, 331] width 642 height 353
click at [627, 495] on div "Iesniegt" at bounding box center [631, 498] width 27 height 13
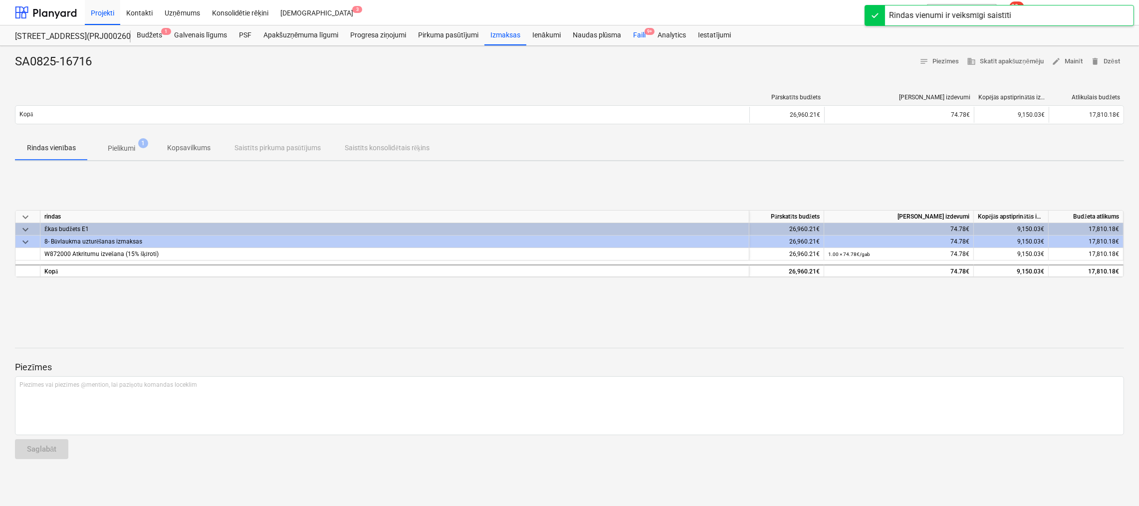
click at [640, 36] on div "Faili 9+" at bounding box center [639, 35] width 24 height 20
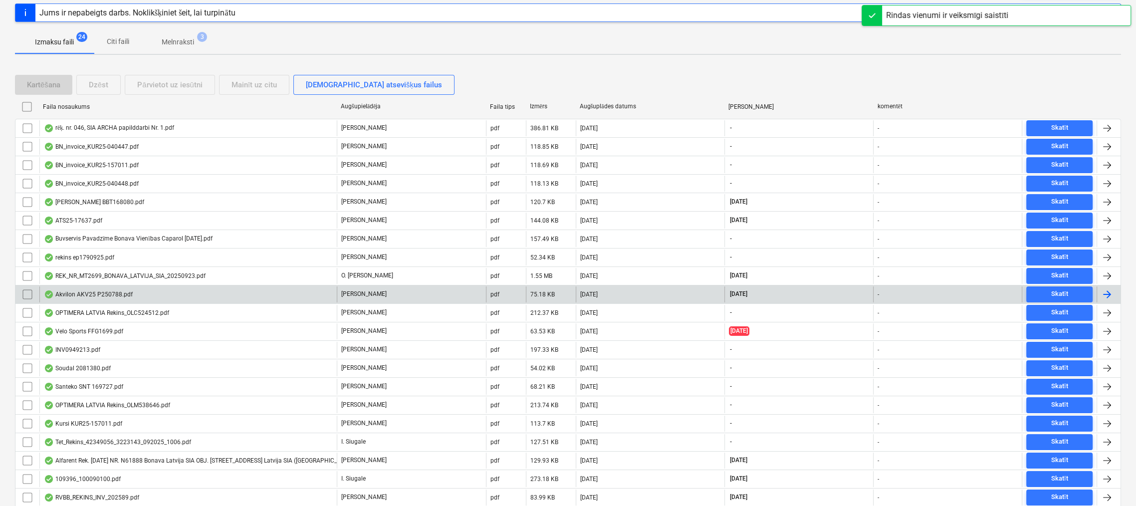
scroll to position [231, 0]
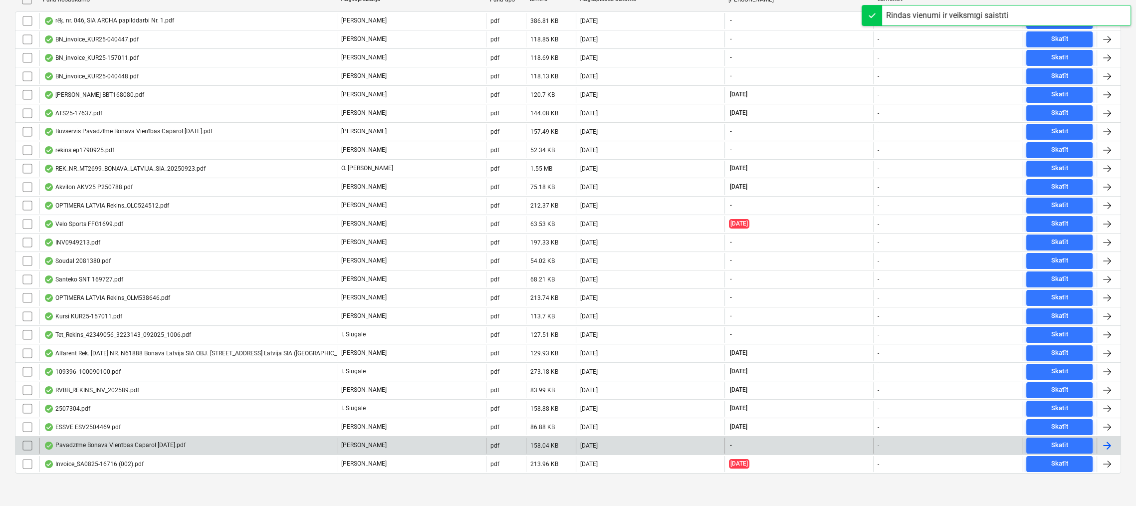
click at [102, 453] on div "Pavadzīme Bonava Vienības Caparol 15.09.2025.pdf" at bounding box center [187, 445] width 297 height 16
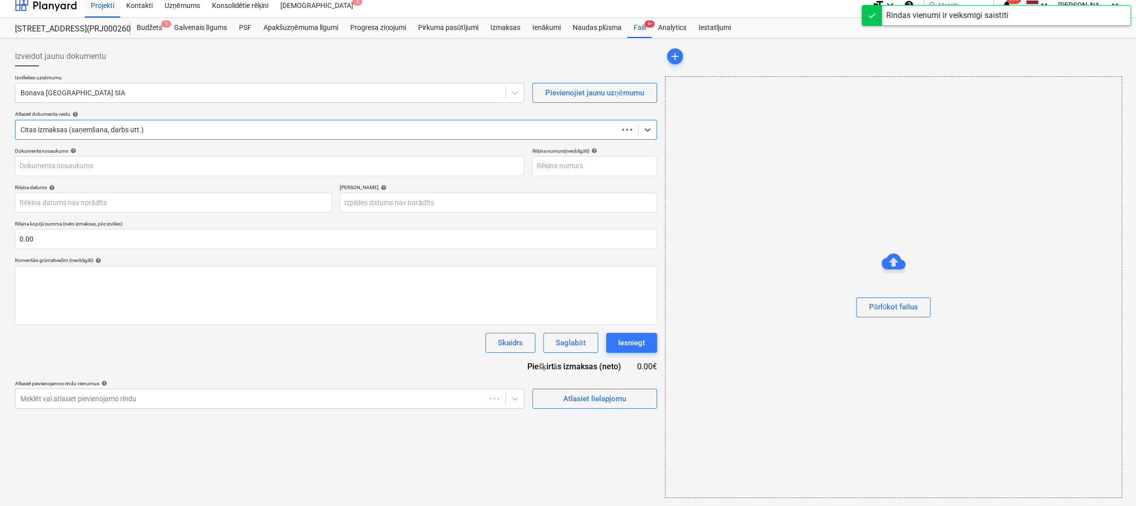
scroll to position [7, 0]
type input "40003941615"
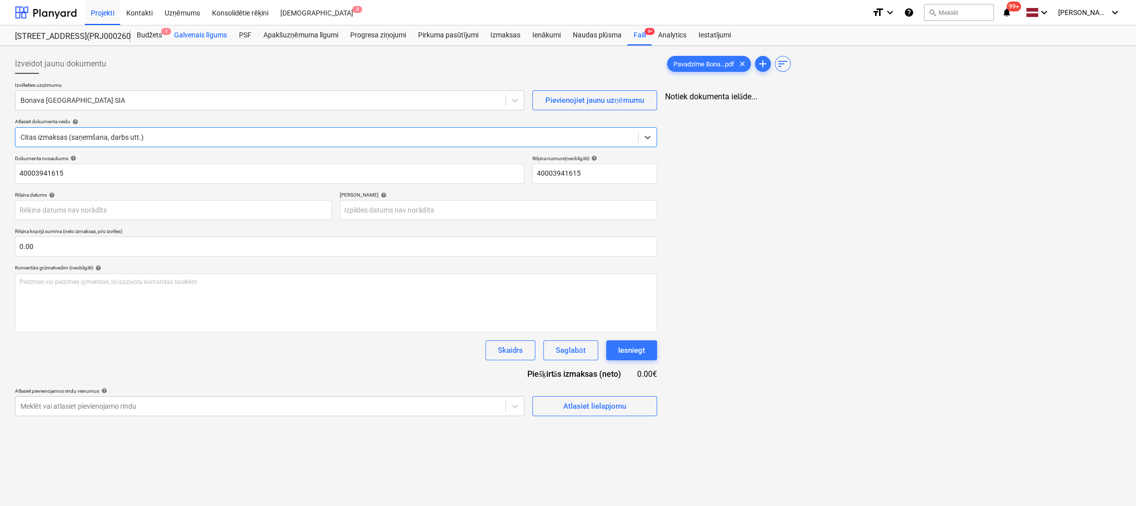
scroll to position [0, 0]
click at [637, 35] on div "Faili 9+" at bounding box center [639, 35] width 24 height 20
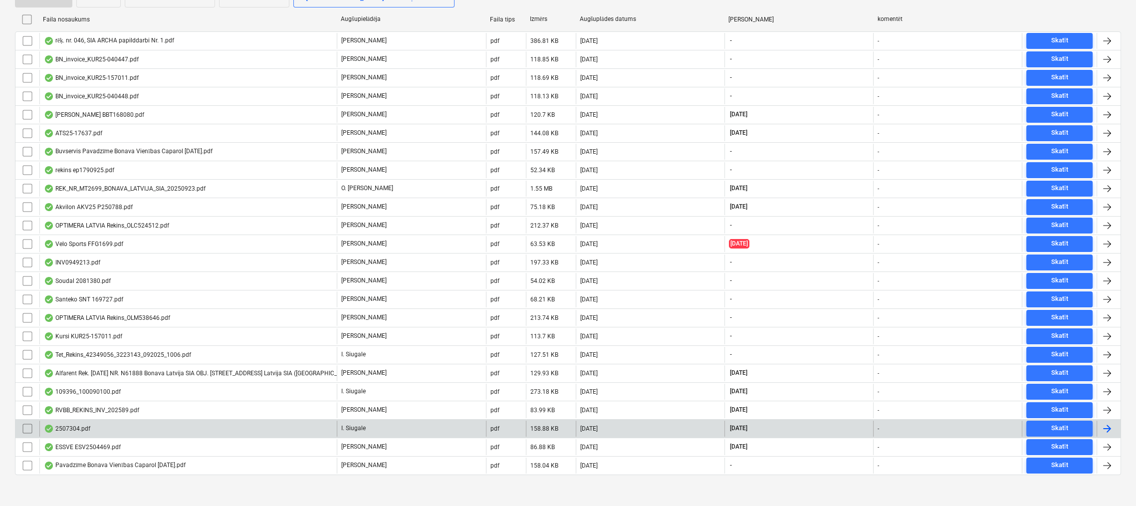
scroll to position [213, 0]
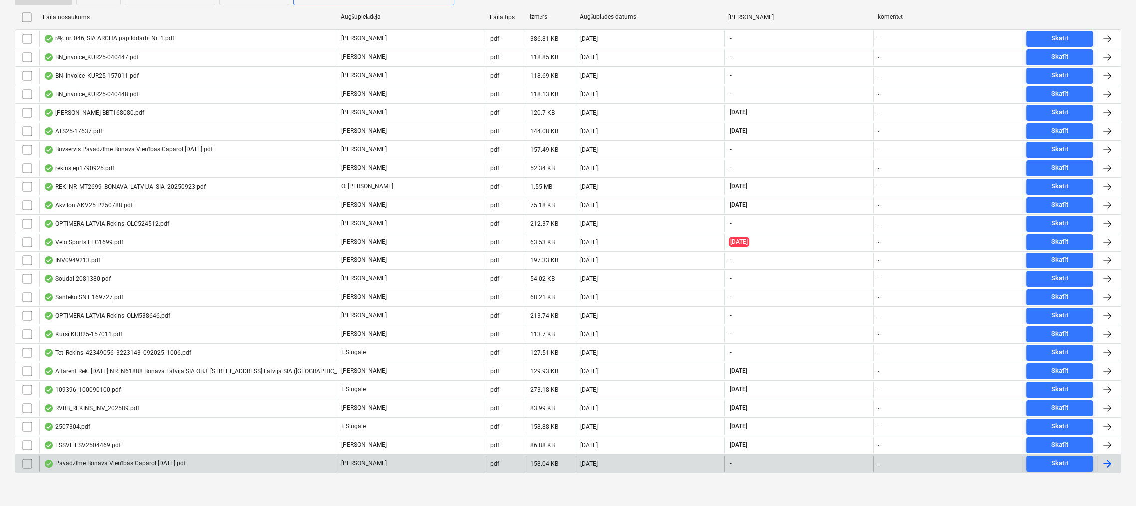
click at [82, 460] on div "Pavadzīme Bonava Vienības Caparol 15.09.2025.pdf" at bounding box center [115, 463] width 142 height 8
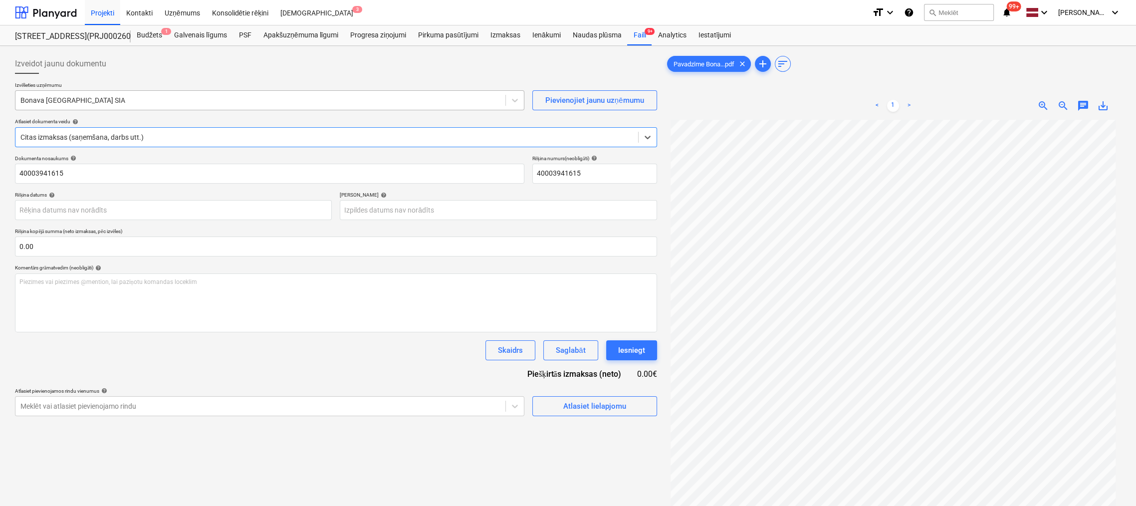
click at [305, 100] on div at bounding box center [260, 100] width 480 height 10
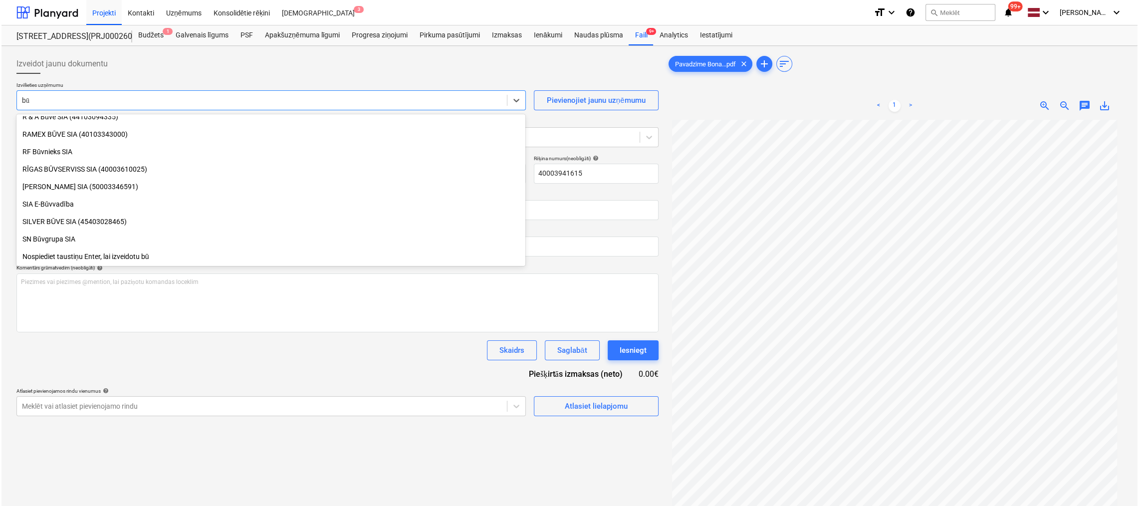
scroll to position [426, 0]
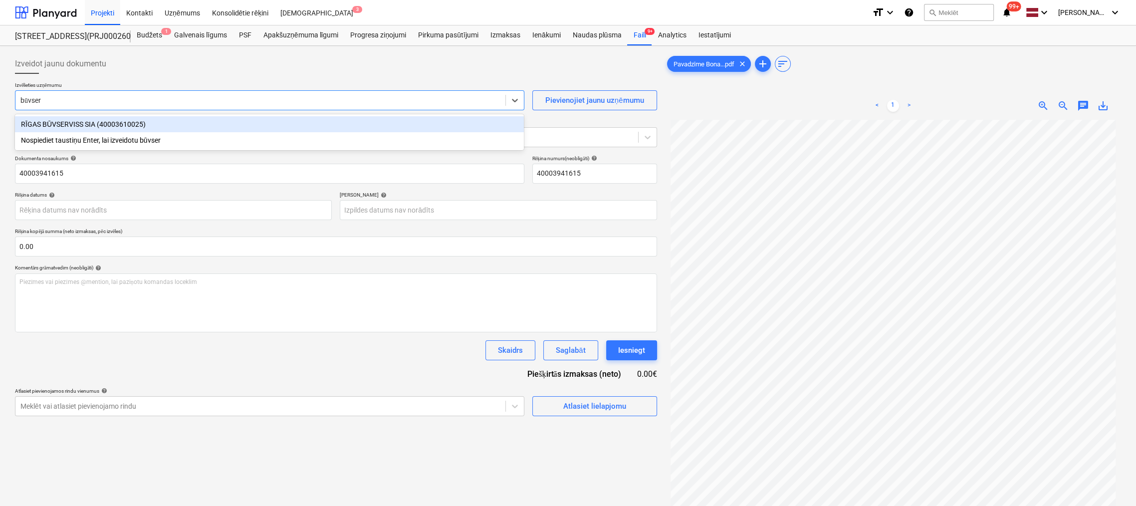
type input "būvserv"
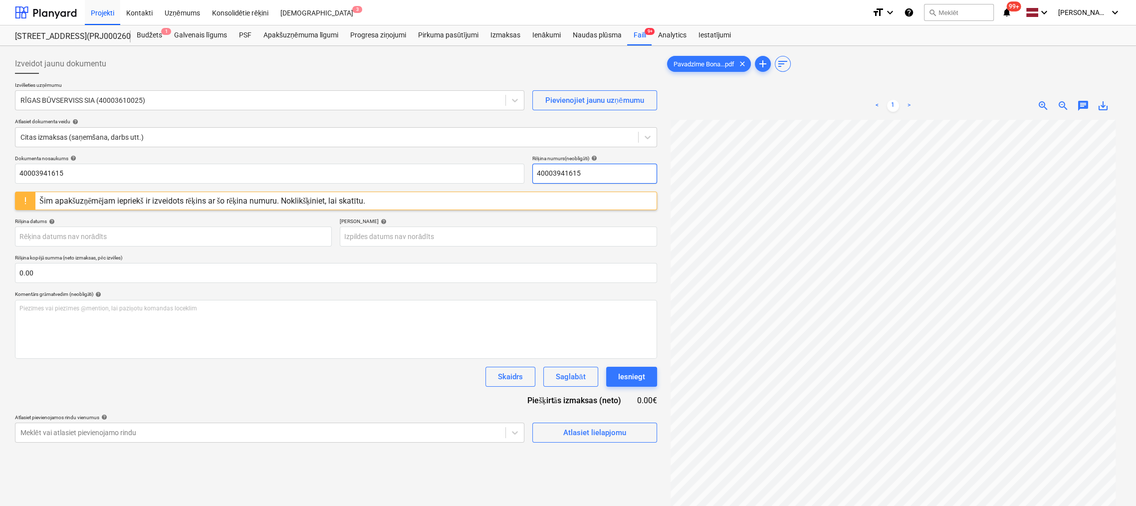
drag, startPoint x: 614, startPoint y: 180, endPoint x: 453, endPoint y: 192, distance: 161.0
click at [454, 192] on div "Dokumenta nosaukums help 40003941615 Rēķina numurs (neobligāti) help 4000394161…" at bounding box center [336, 298] width 642 height 287
drag, startPoint x: 583, startPoint y: 172, endPoint x: 493, endPoint y: 176, distance: 90.9
click at [493, 176] on div "Dokumenta nosaukums help 40003941615 Rēķina numurs (neobligāti) help RBUV376289" at bounding box center [336, 169] width 642 height 28
type input "RBUV376289"
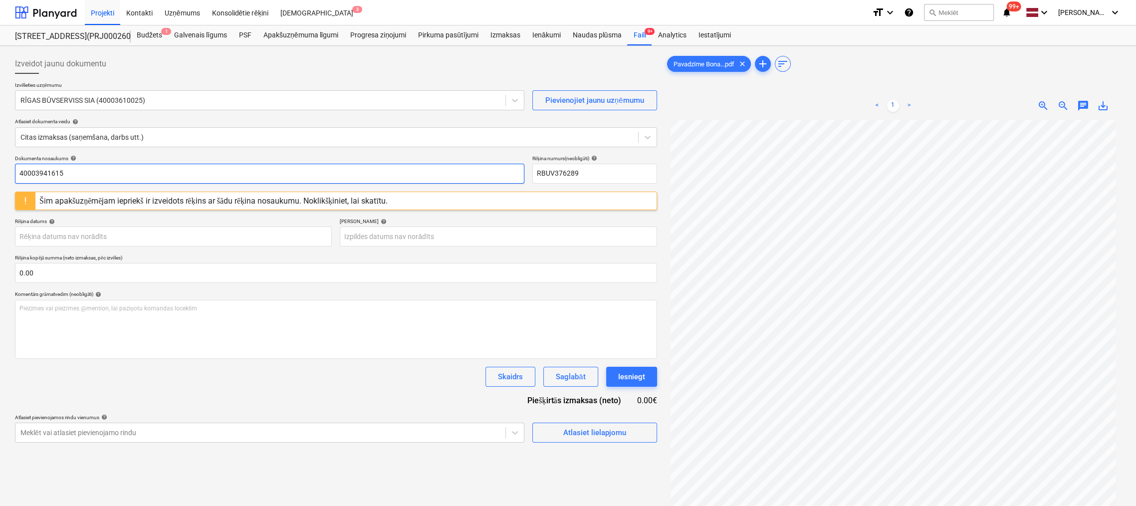
drag, startPoint x: 132, startPoint y: 177, endPoint x: -146, endPoint y: 171, distance: 277.4
click at [0, 171] on html "Projekti Kontakti Uzņēmums Konsolidētie rēķini Iesūtne 3 format_size keyboard_a…" at bounding box center [568, 253] width 1136 height 506
paste input "RBUV376289"
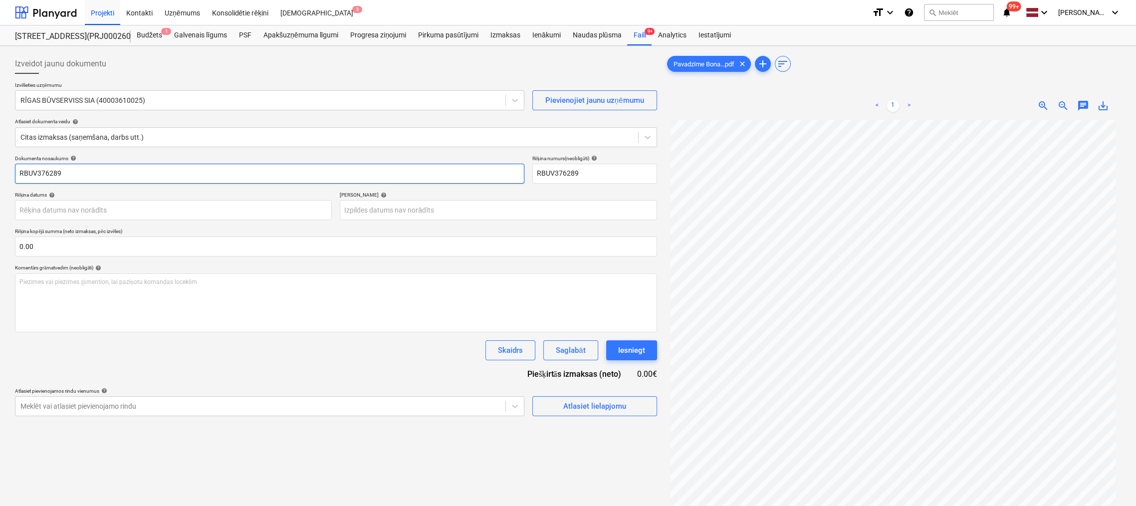
type input "RBUV376289"
click at [154, 235] on p "Rēķina kopējā summa (neto izmaksas, pēc izvēles)" at bounding box center [336, 232] width 642 height 8
click at [133, 210] on body "Projekti Kontakti Uzņēmums Konsolidētie rēķini Iesūtne 3 format_size keyboard_a…" at bounding box center [568, 253] width 1136 height 506
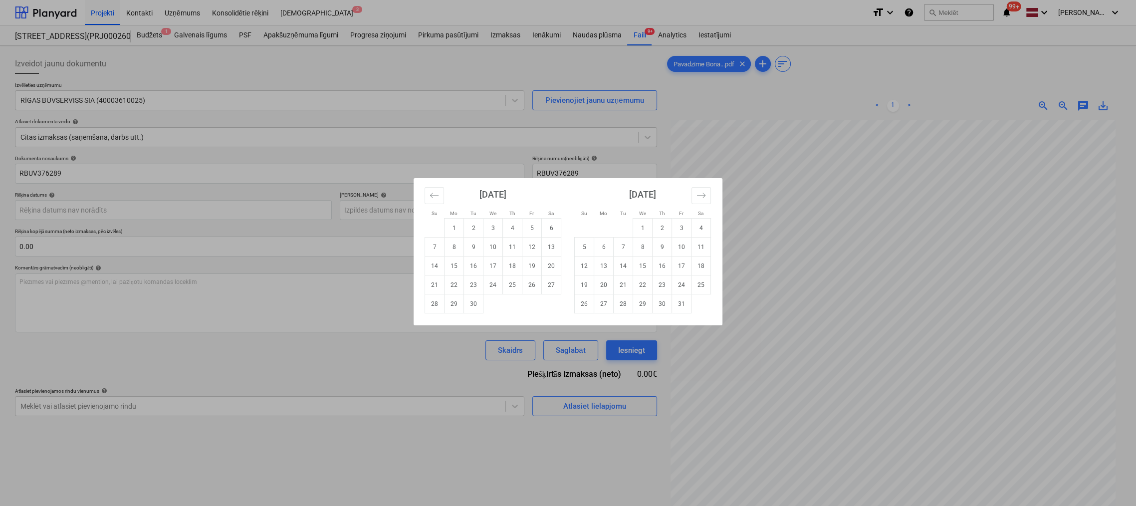
click at [456, 266] on td "15" at bounding box center [453, 265] width 19 height 19
type input "[DATE]"
click at [436, 203] on body "Projekti Kontakti Uzņēmums Konsolidētie rēķini Iesūtne 3 format_size keyboard_a…" at bounding box center [568, 253] width 1136 height 506
click at [695, 192] on button "Move forward to switch to the next month." at bounding box center [700, 195] width 19 height 17
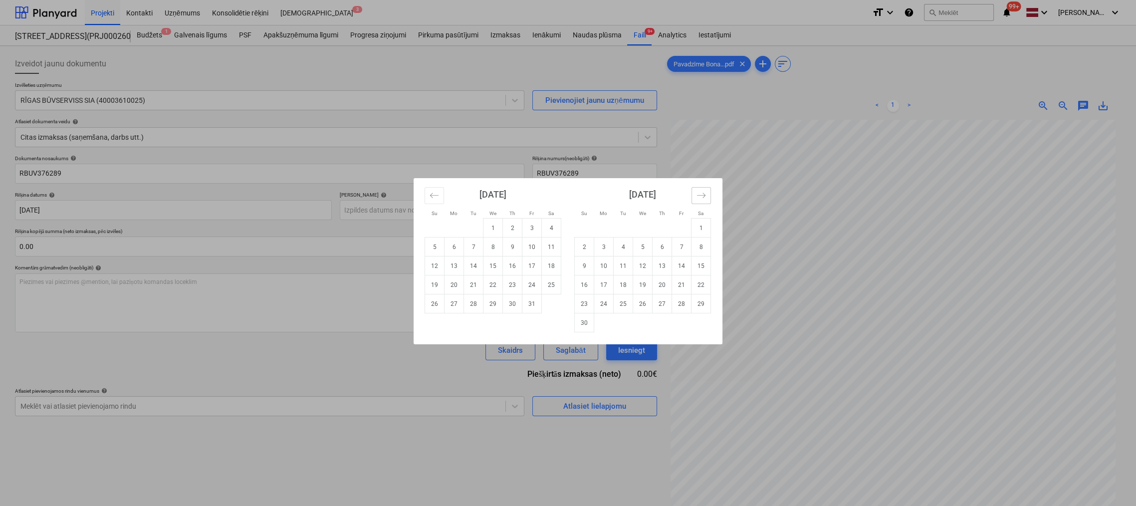
click at [695, 192] on button "Move forward to switch to the next month." at bounding box center [700, 195] width 19 height 17
click at [529, 266] on td "14" at bounding box center [531, 265] width 19 height 19
type input "[DATE]"
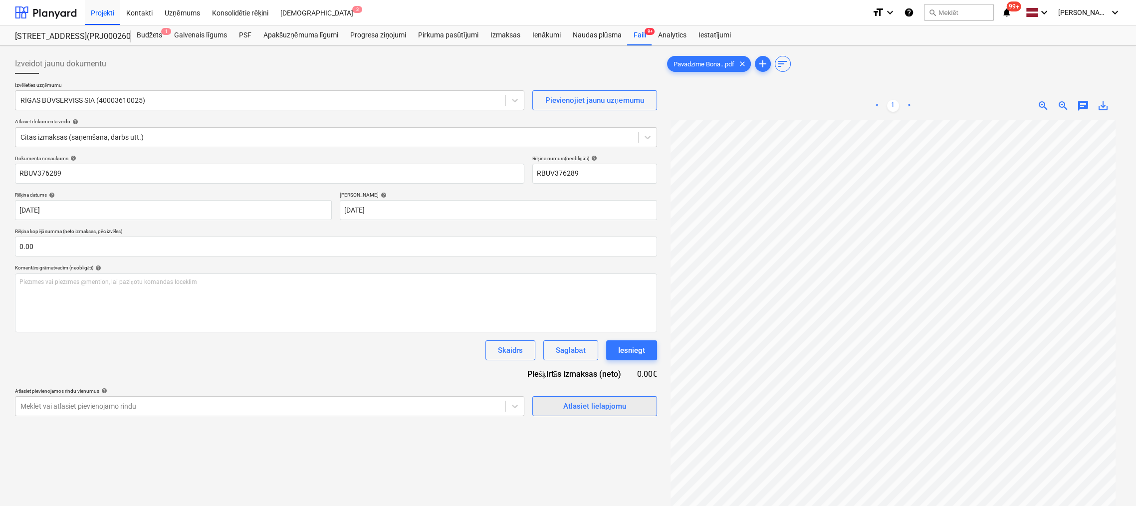
click at [579, 404] on div "Atlasiet lielapjomu" at bounding box center [594, 405] width 63 height 13
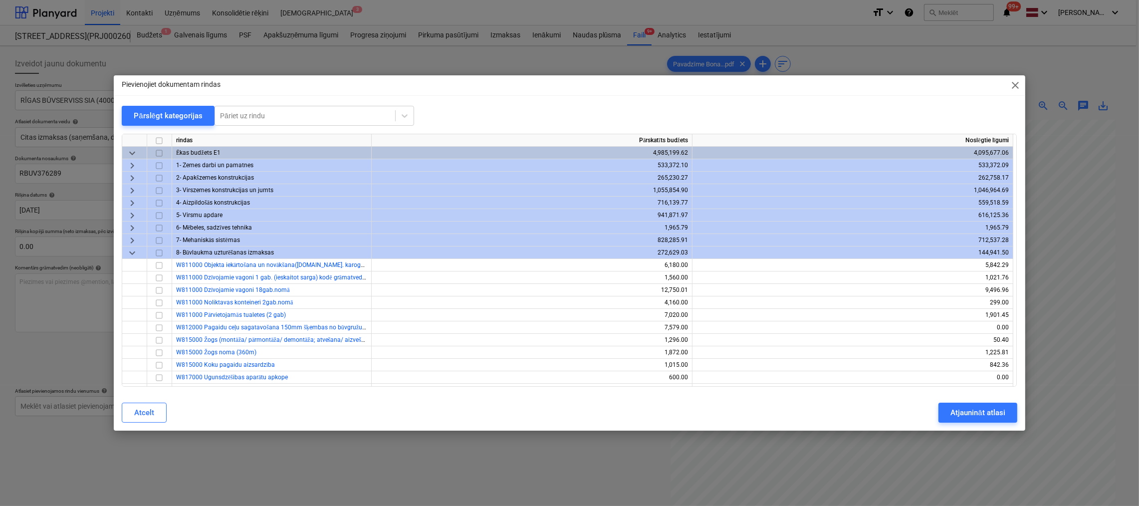
click at [131, 212] on span "keyboard_arrow_right" at bounding box center [132, 215] width 12 height 12
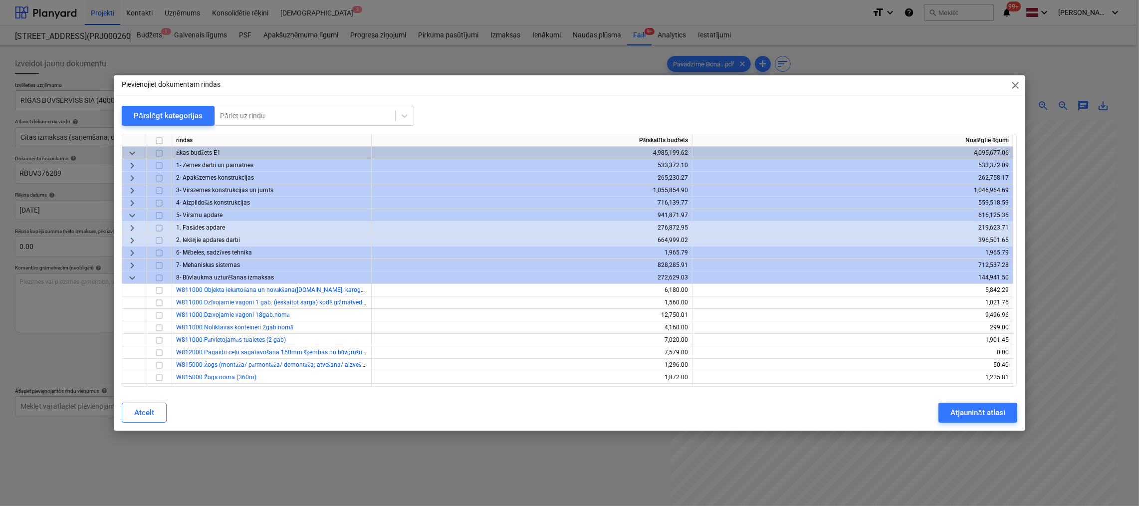
click at [134, 225] on span "keyboard_arrow_right" at bounding box center [132, 228] width 12 height 12
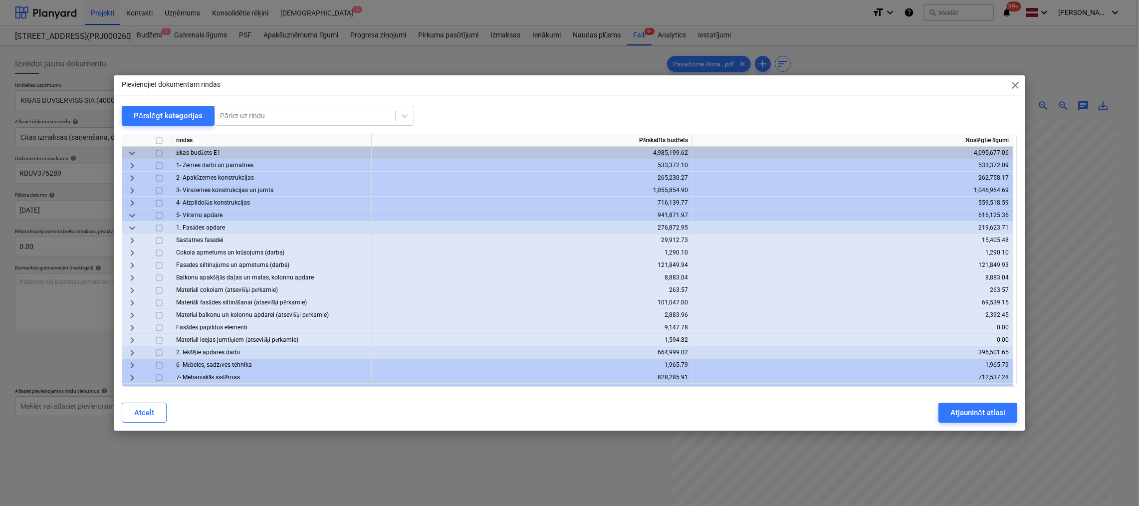
click at [132, 300] on span "keyboard_arrow_right" at bounding box center [132, 303] width 12 height 12
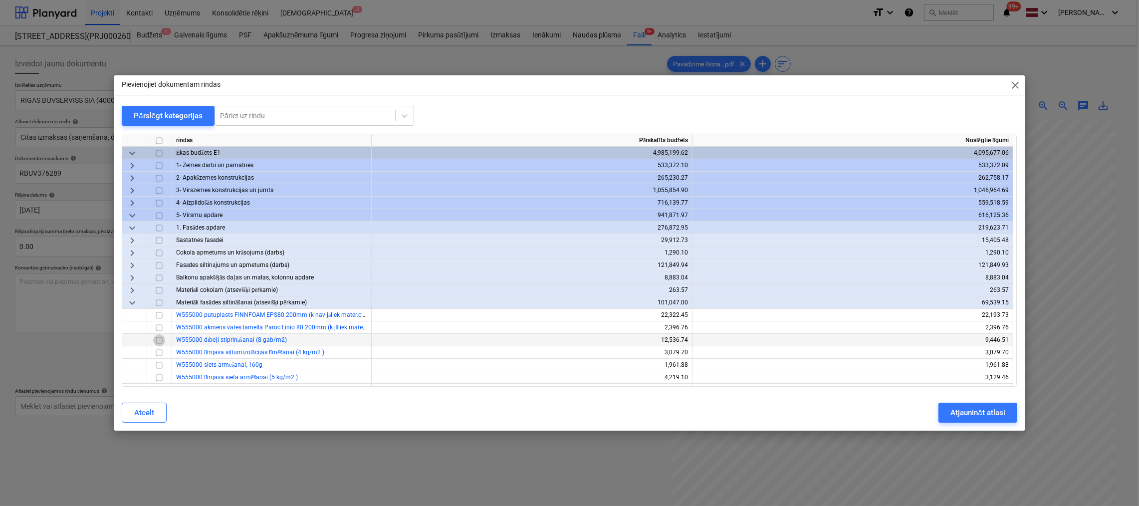
click at [159, 341] on input "checkbox" at bounding box center [159, 340] width 12 height 12
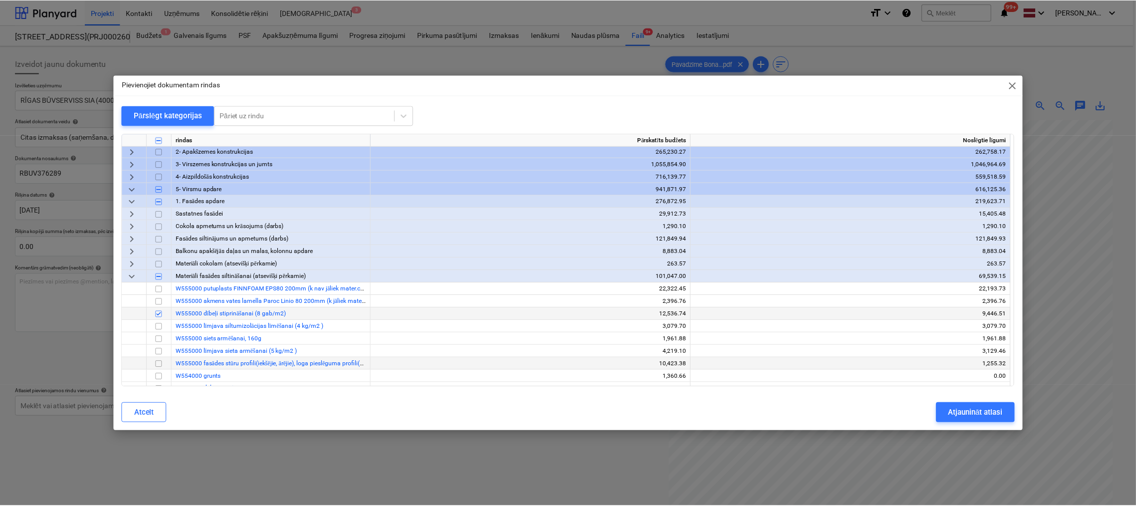
scroll to position [50, 0]
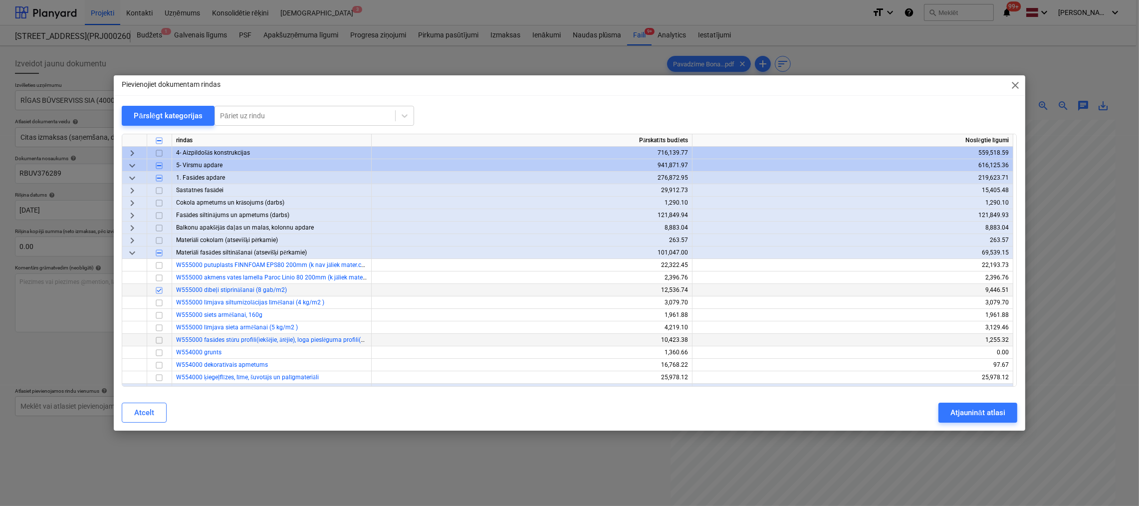
click at [159, 340] on input "checkbox" at bounding box center [159, 340] width 12 height 12
click at [157, 290] on input "checkbox" at bounding box center [159, 290] width 12 height 12
click at [948, 410] on button "Atjaunināt atlasi" at bounding box center [977, 412] width 78 height 20
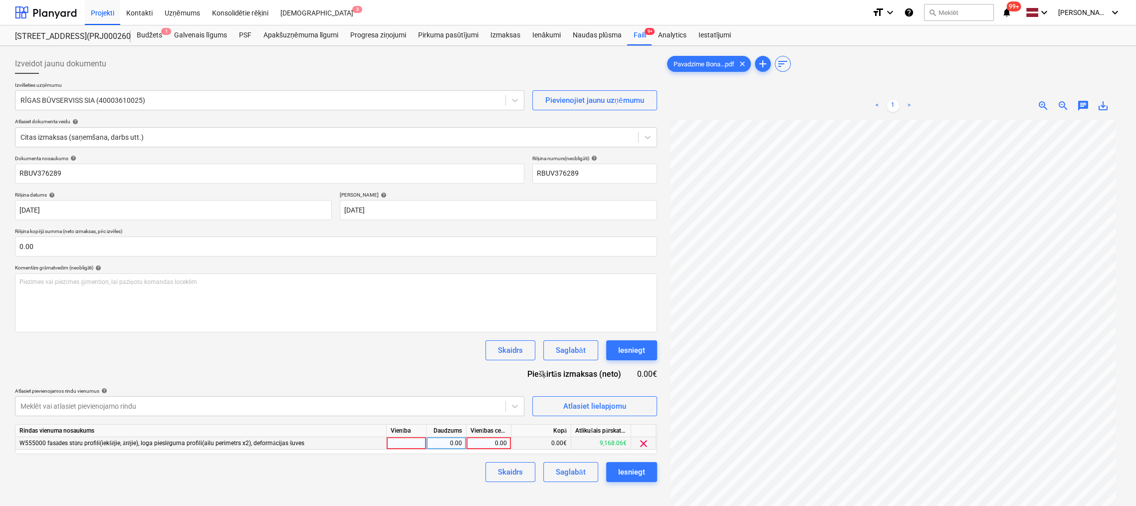
click at [495, 444] on div "0.00" at bounding box center [488, 443] width 36 height 12
type input "1029.24"
click at [637, 475] on div "Iesniegt" at bounding box center [631, 471] width 27 height 13
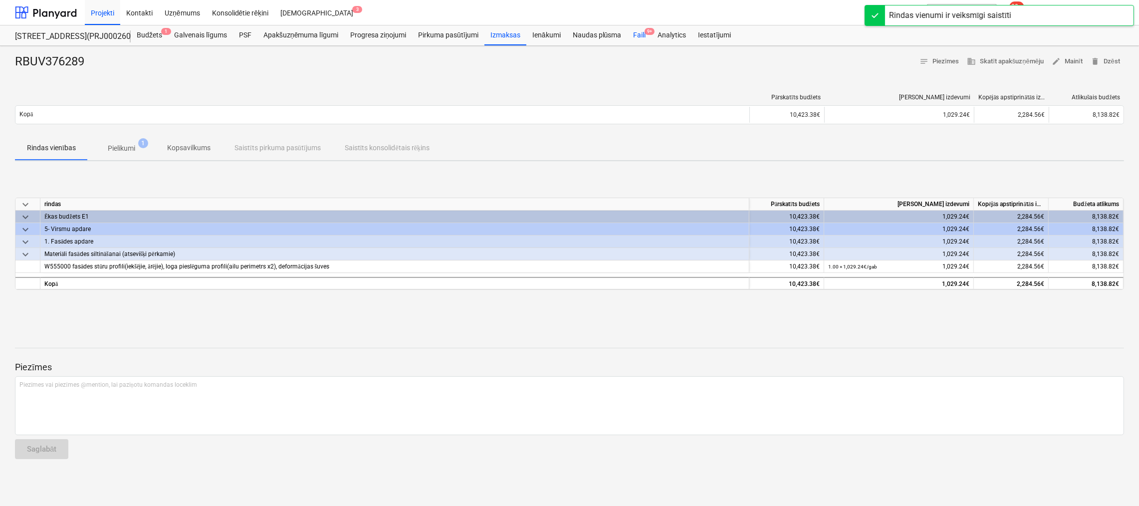
click at [634, 32] on div "Faili 9+" at bounding box center [639, 35] width 24 height 20
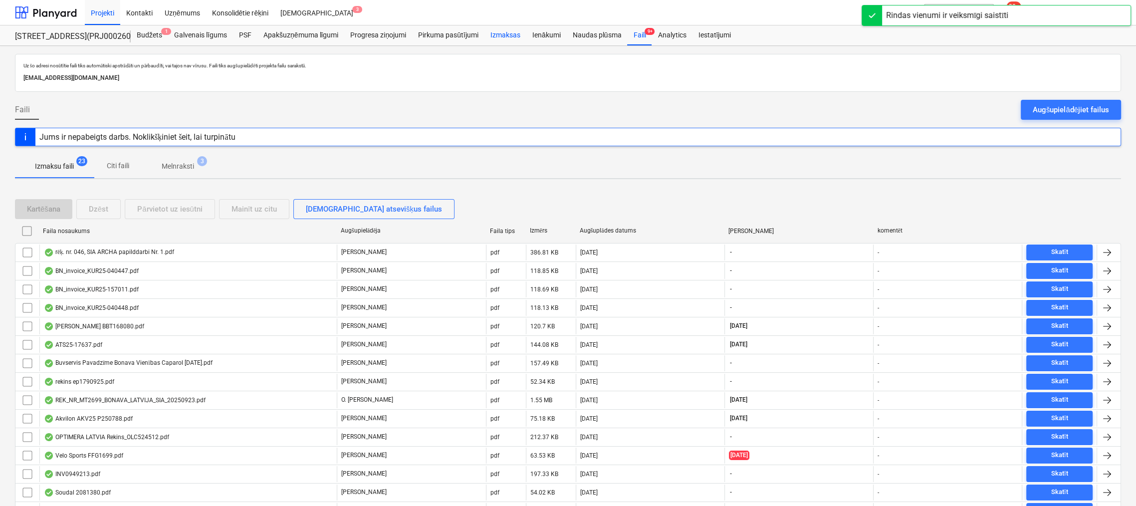
click at [510, 36] on div "Izmaksas" at bounding box center [505, 35] width 42 height 20
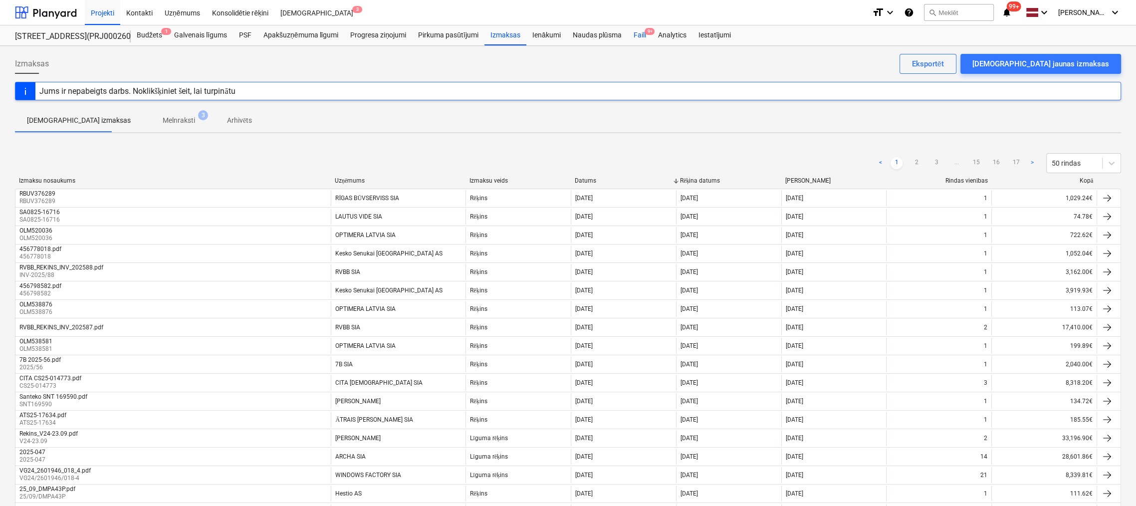
click at [638, 33] on div "Faili 9+" at bounding box center [639, 35] width 24 height 20
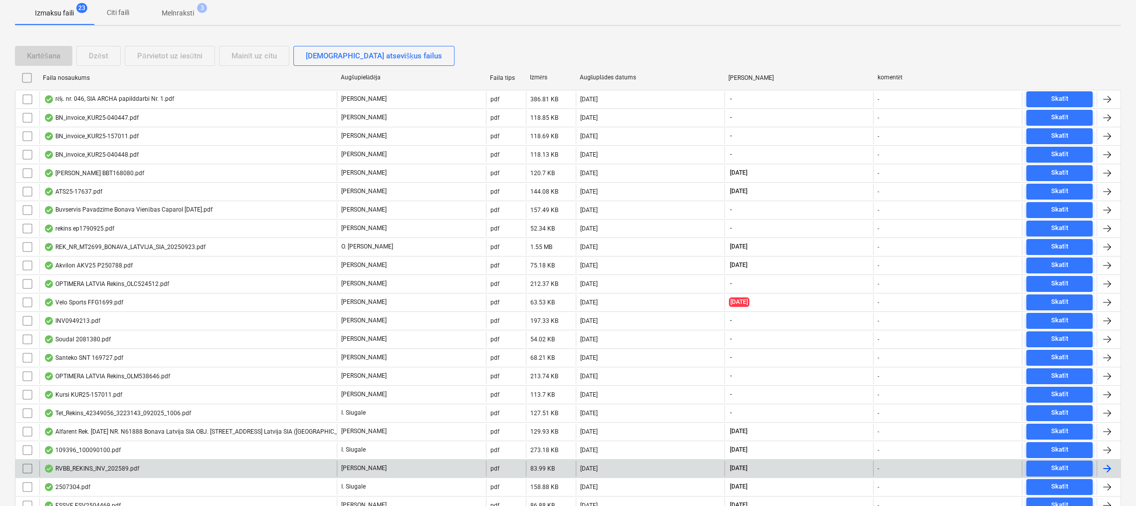
scroll to position [195, 0]
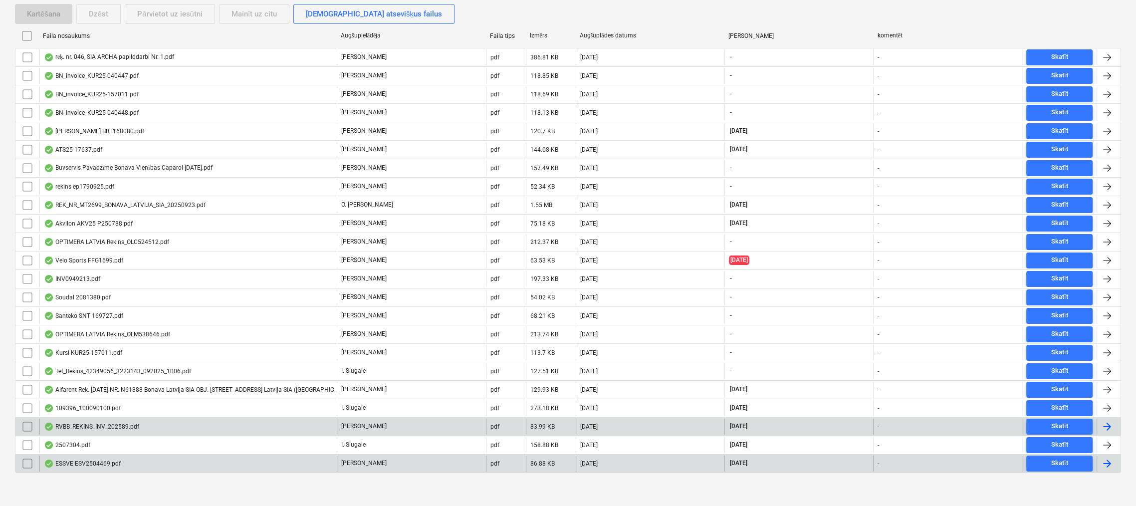
click at [76, 460] on div "ESSVE ESV2504469.pdf" at bounding box center [82, 463] width 77 height 8
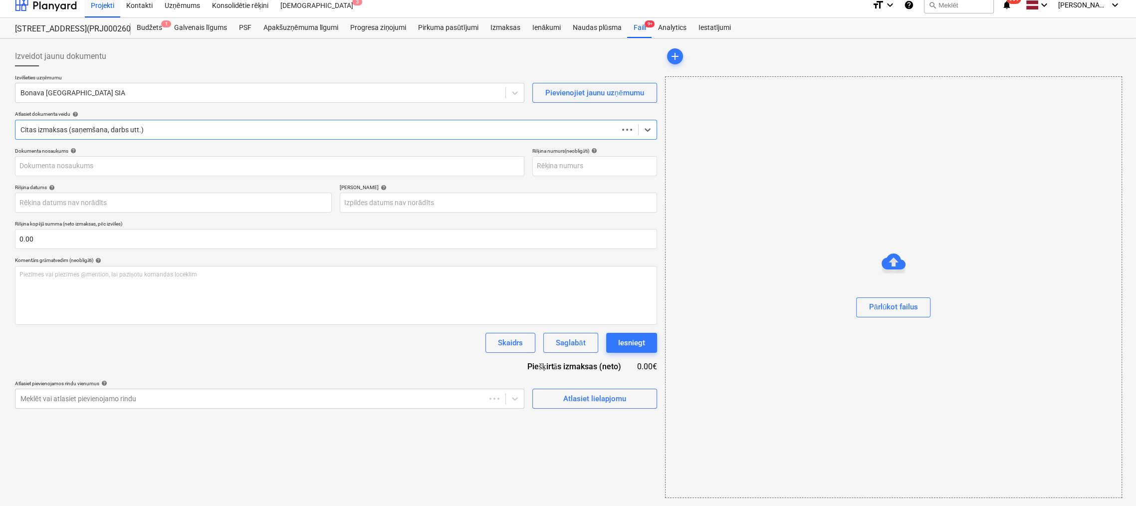
scroll to position [7, 0]
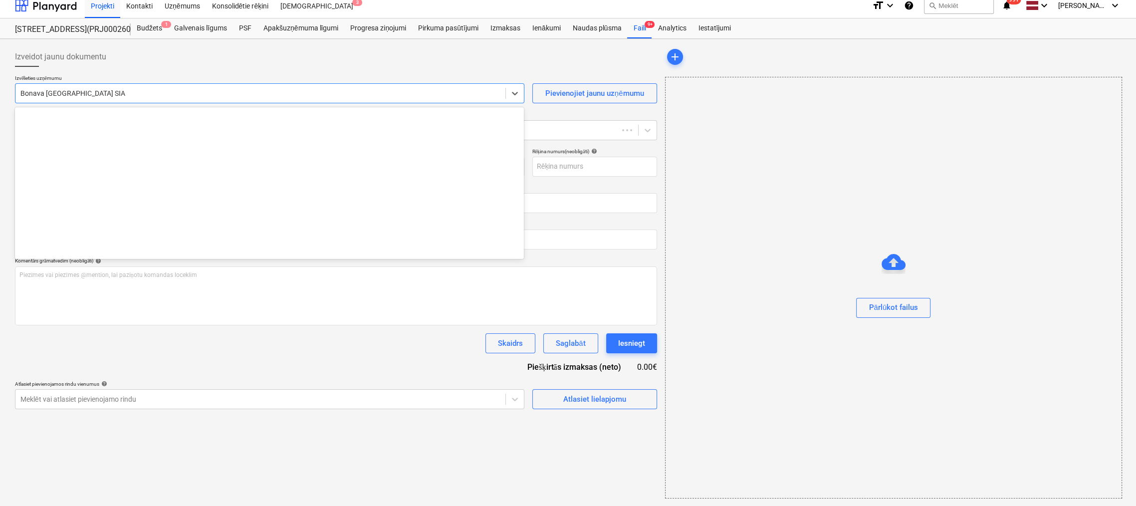
click at [206, 96] on div at bounding box center [260, 93] width 480 height 10
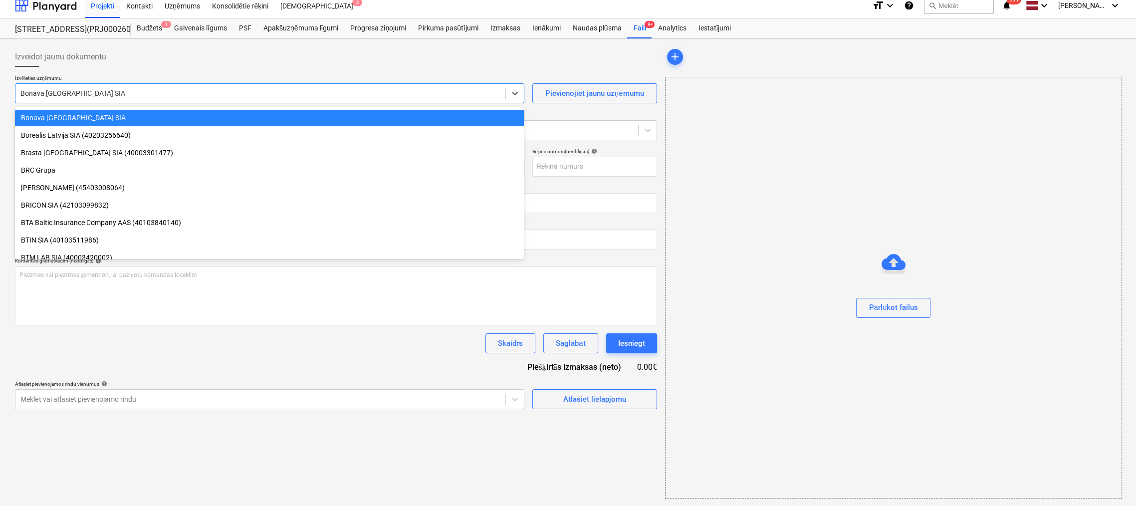
type input "ESV2504469"
type input "[DATE]"
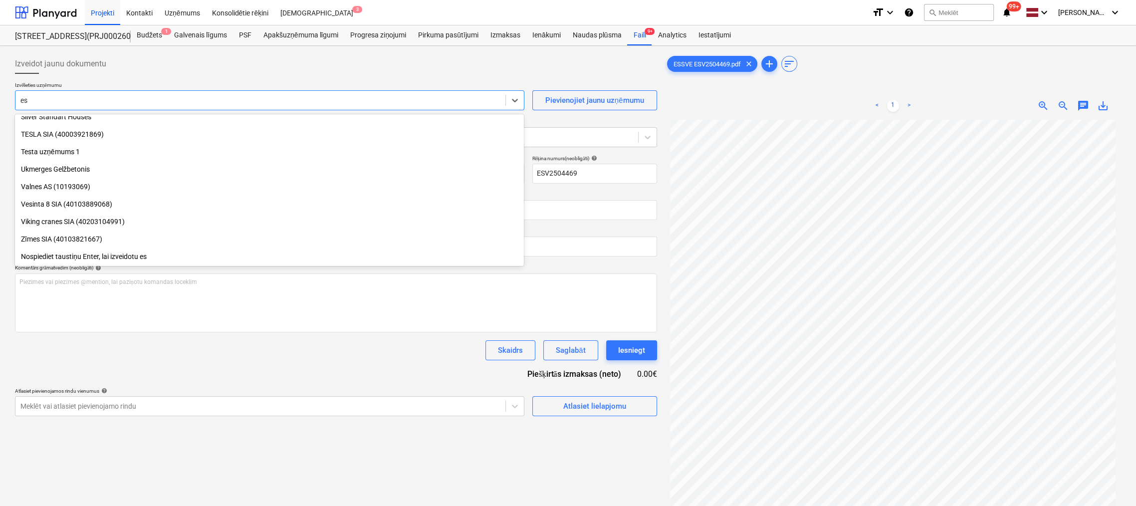
scroll to position [723, 0]
type input "ess"
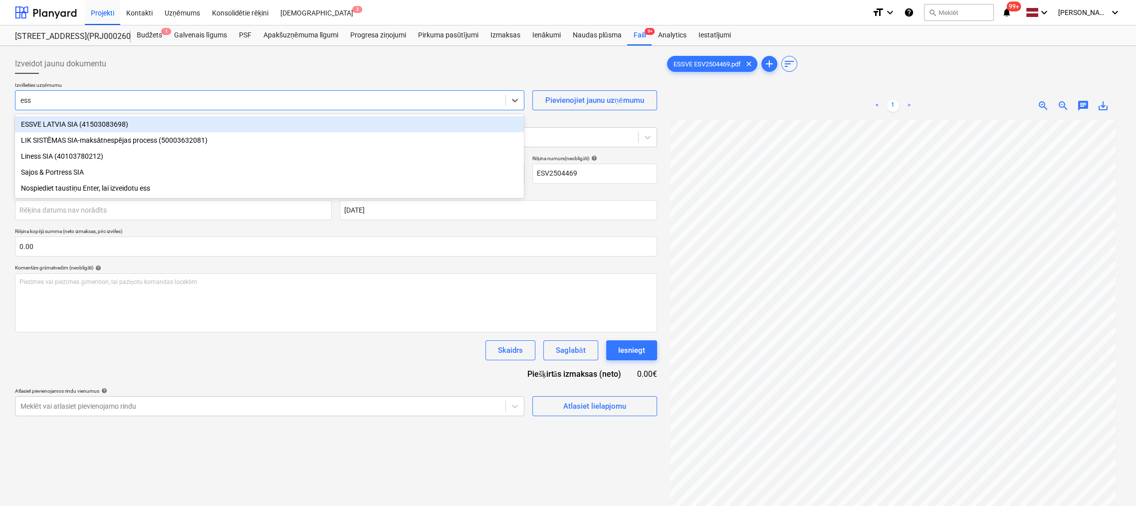
click at [80, 126] on div "ESSVE LATVIA SIA (41503083698)" at bounding box center [269, 124] width 509 height 16
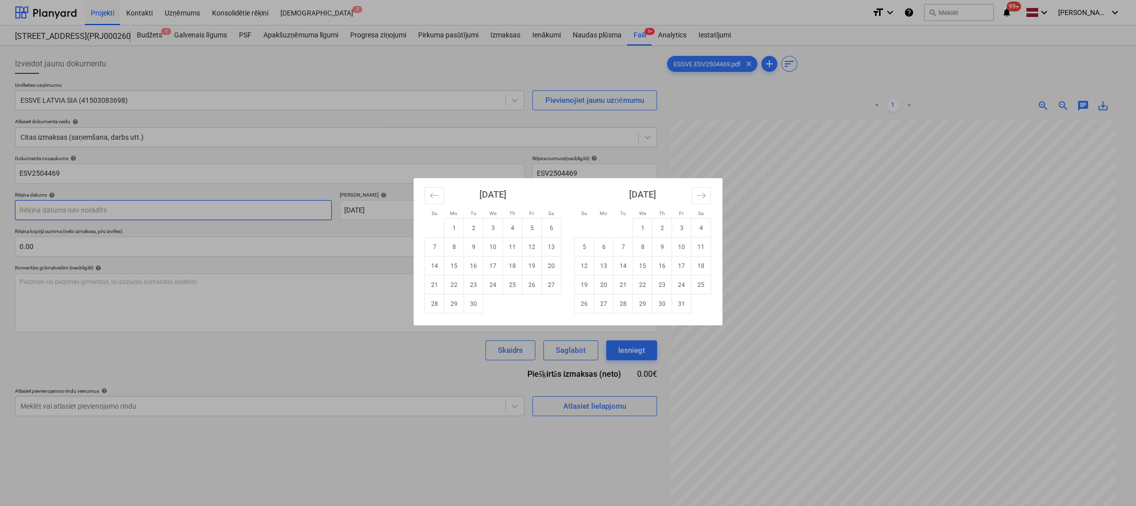
click at [165, 210] on body "Projekti Kontakti Uzņēmums Konsolidētie rēķini Iesūtne 3 format_size keyboard_a…" at bounding box center [568, 253] width 1136 height 506
click at [453, 283] on td "22" at bounding box center [453, 284] width 19 height 19
type input "[DATE]"
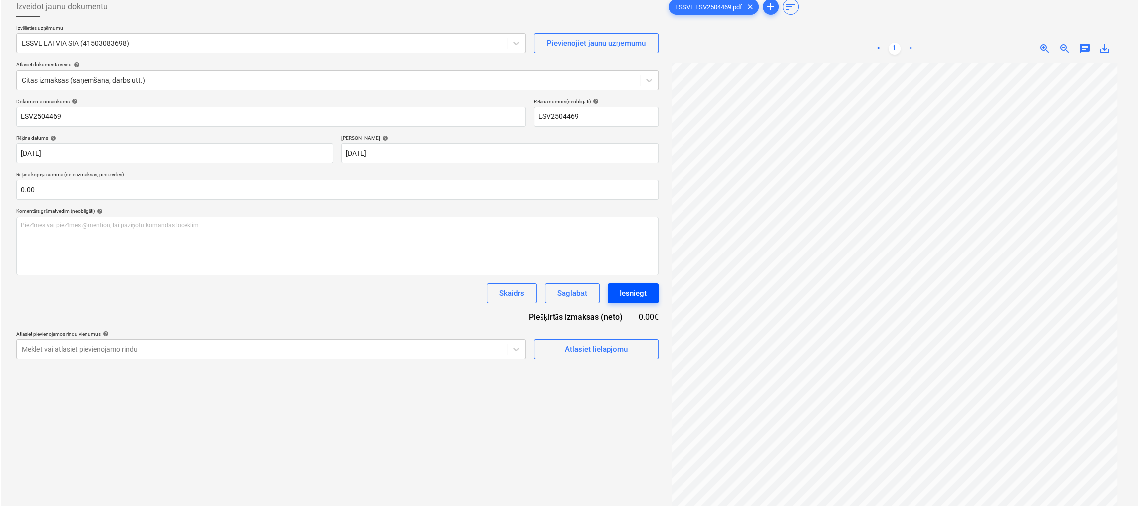
scroll to position [100, 0]
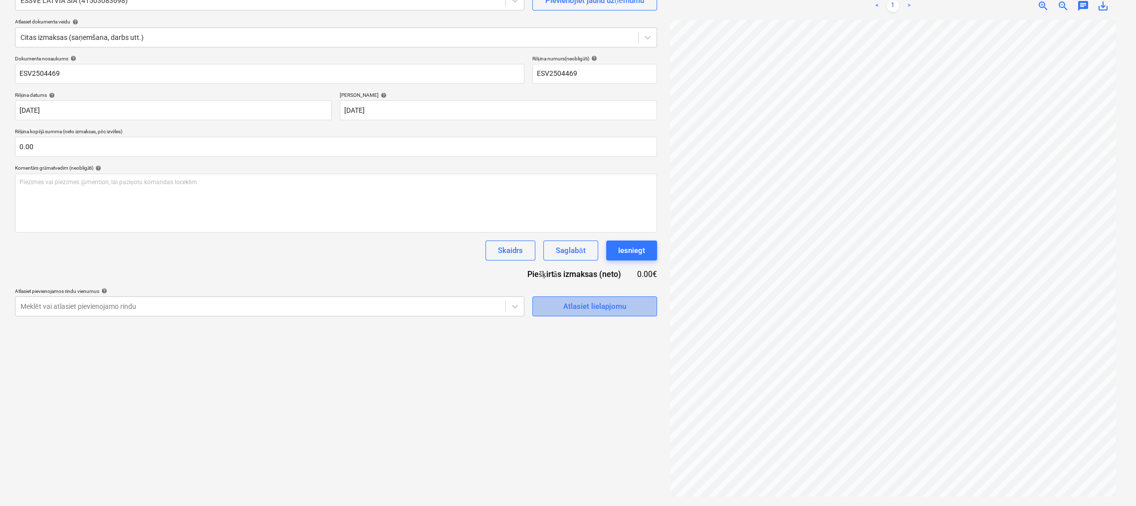
click at [589, 305] on div "Atlasiet lielapjomu" at bounding box center [594, 306] width 63 height 13
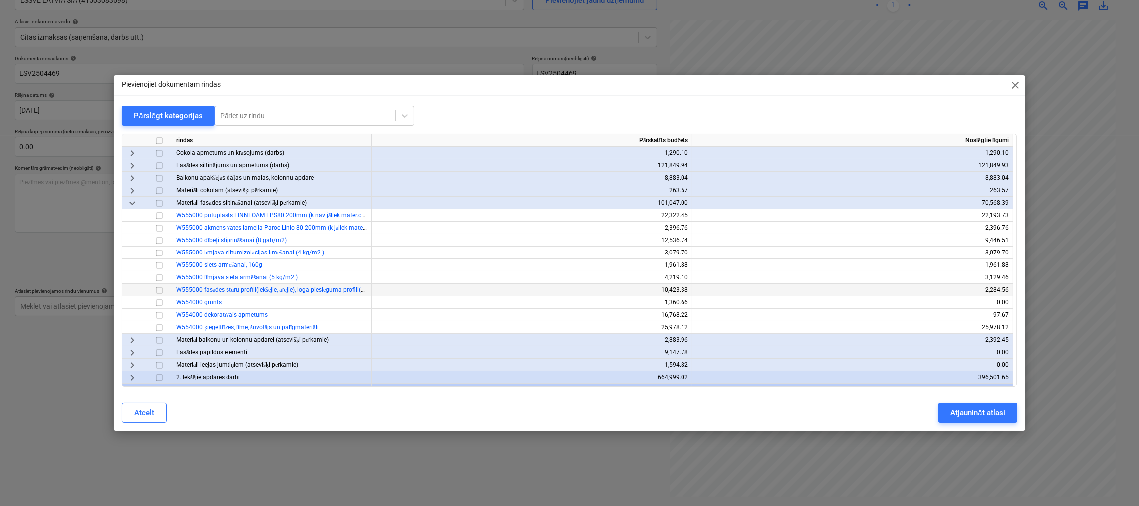
click at [160, 290] on input "checkbox" at bounding box center [159, 290] width 12 height 12
click at [960, 408] on div "Atjaunināt atlasi" at bounding box center [977, 412] width 54 height 13
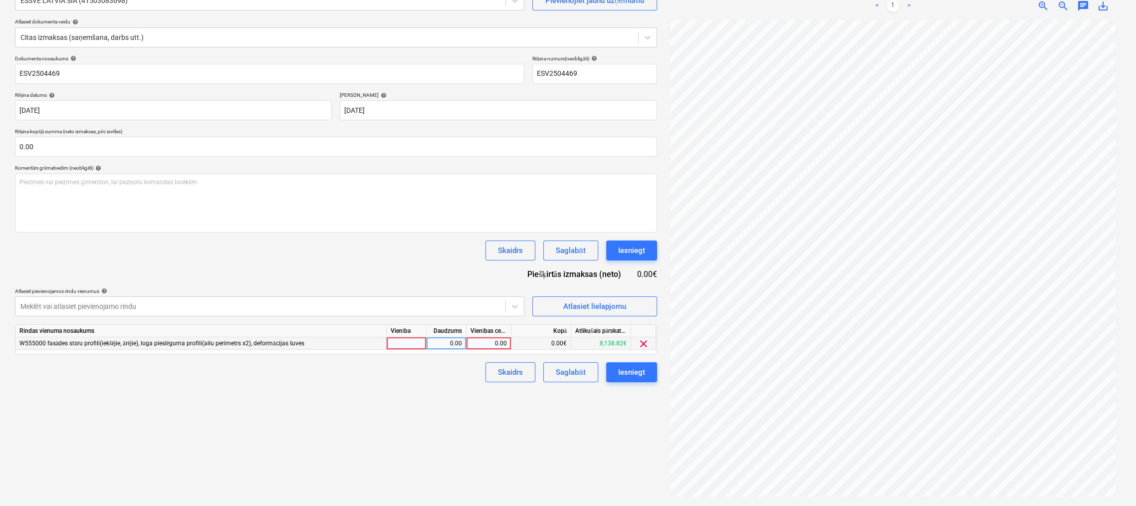
click at [501, 341] on div "0.00" at bounding box center [488, 343] width 36 height 12
type input "636.48"
click at [572, 409] on div "Izveidot jaunu dokumentu Izvēlieties uzņēmumu ESSVE LATVIA SIA (41503083698) Pi…" at bounding box center [336, 226] width 650 height 552
click at [623, 378] on div "Iesniegt" at bounding box center [631, 372] width 27 height 13
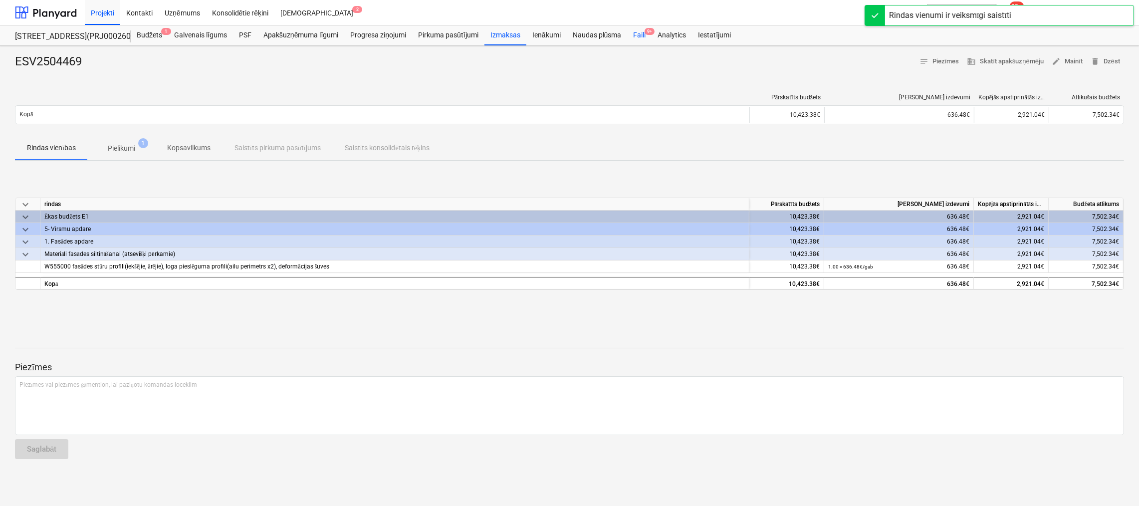
click at [644, 35] on div "Faili 9+" at bounding box center [639, 35] width 24 height 20
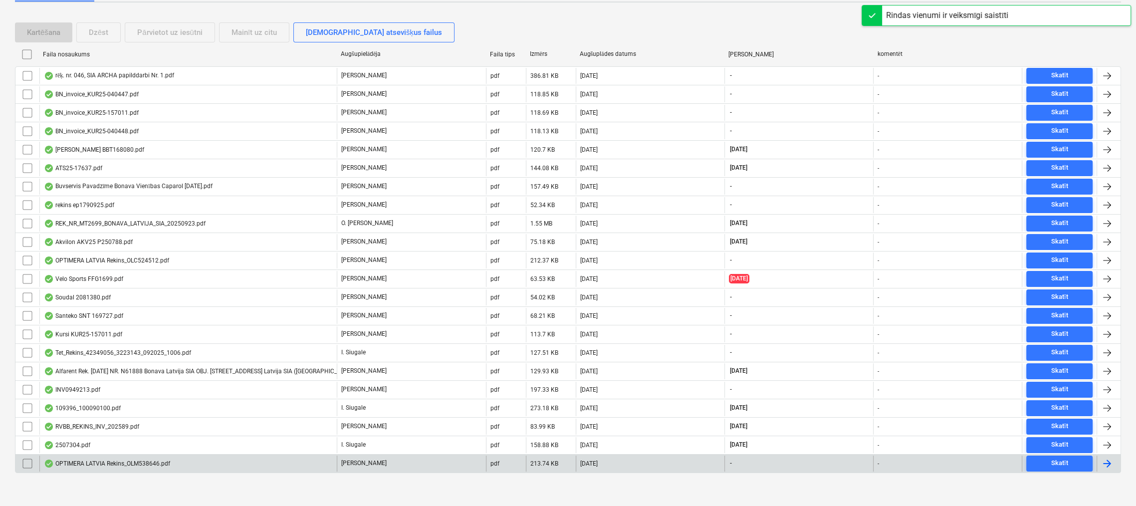
click at [100, 459] on div "OPTIMERA LATVIA Rekins_OLM538646.pdf" at bounding box center [107, 463] width 126 height 8
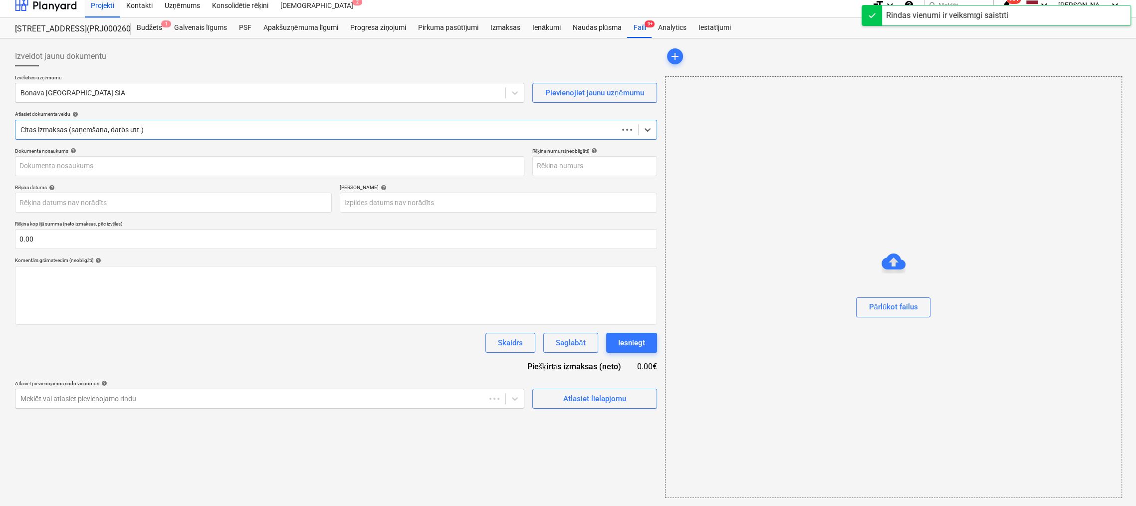
scroll to position [7, 0]
click at [197, 92] on div at bounding box center [260, 93] width 480 height 10
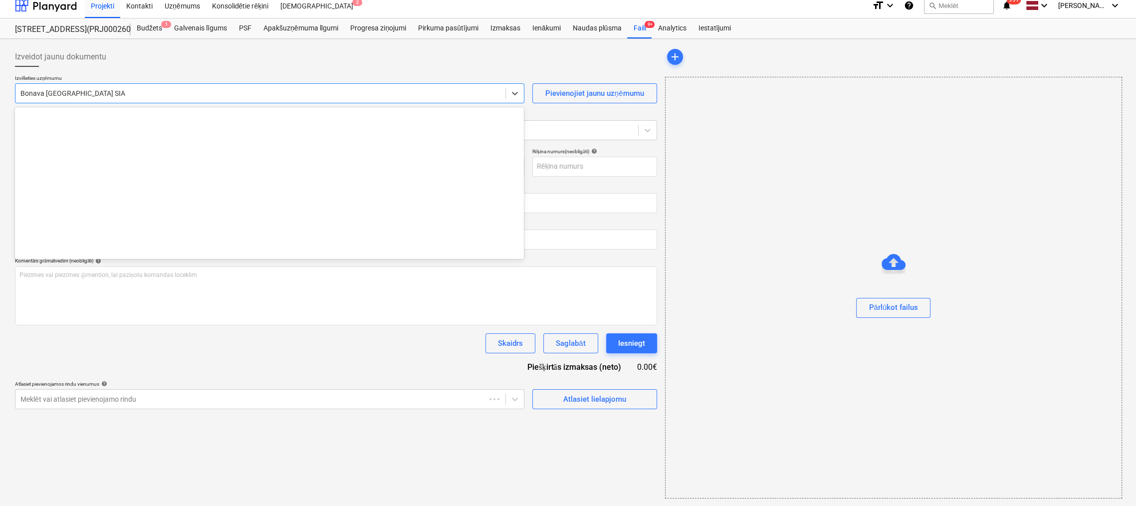
scroll to position [1867, 0]
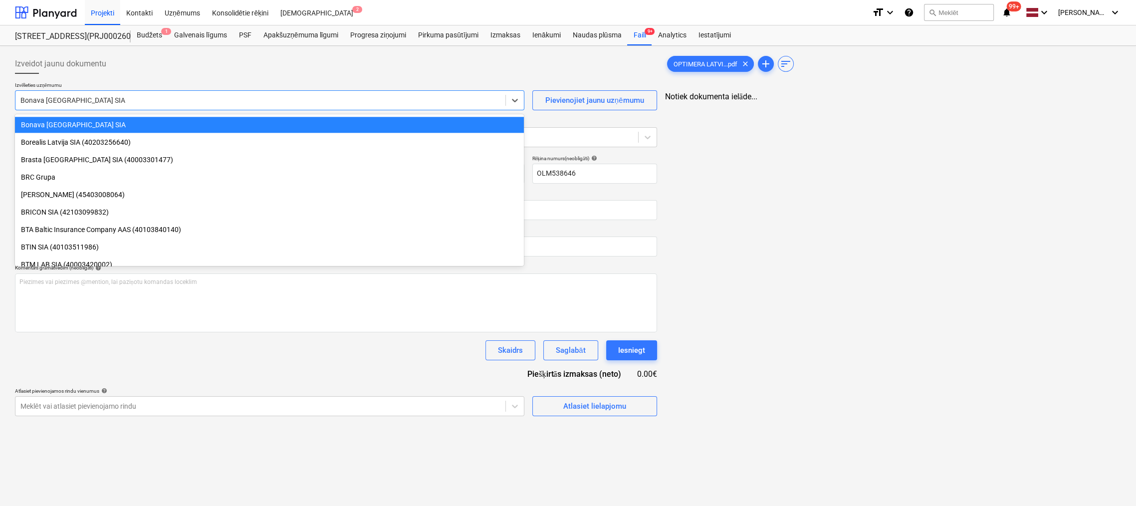
type input "OLM538646"
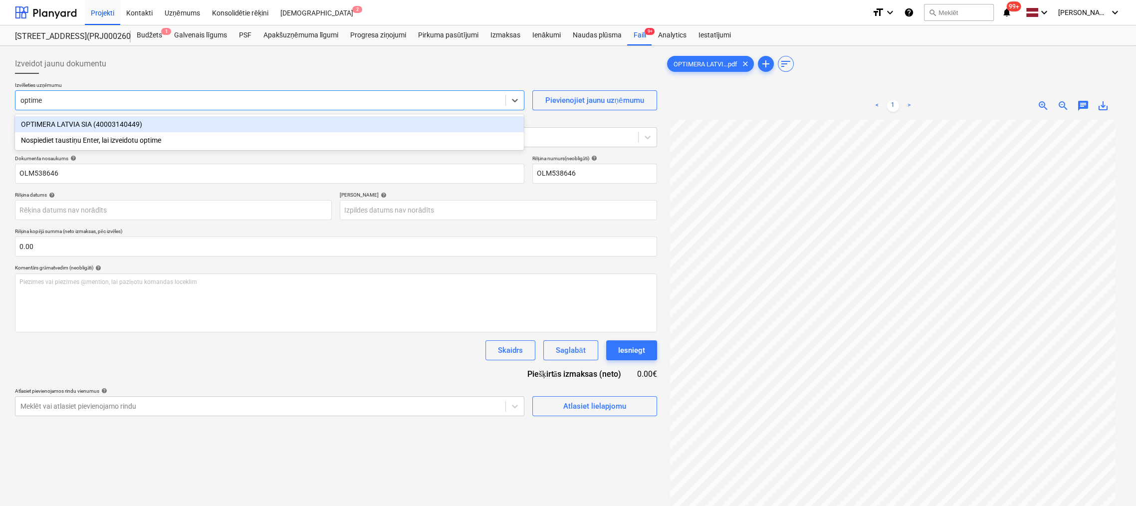
type input "optimer"
click at [169, 121] on div "OPTIMERA LATVIA SIA (40003140449)" at bounding box center [269, 124] width 509 height 16
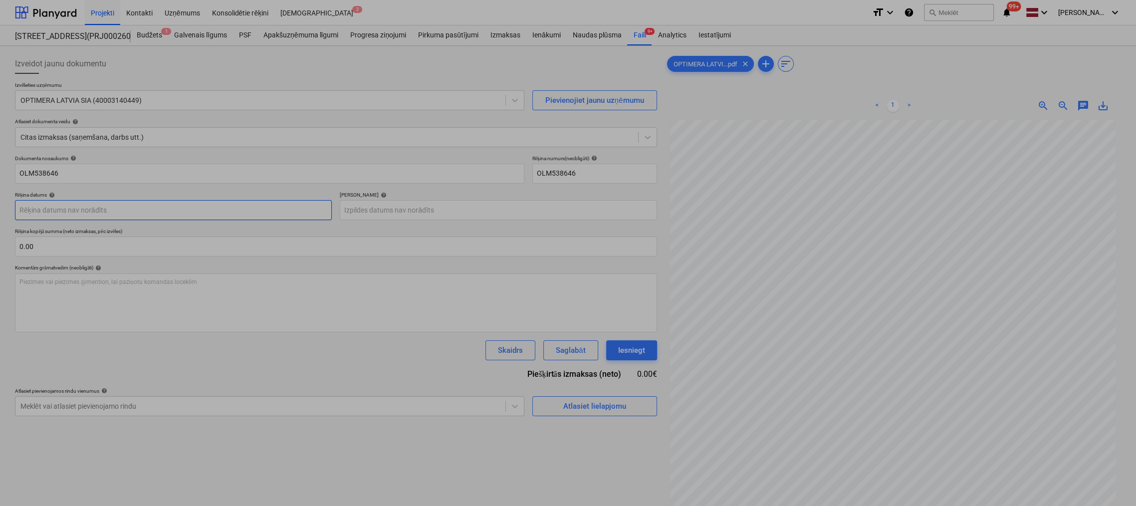
click at [289, 214] on body "Projekti Kontakti Uzņēmums Konsolidētie rēķini Iesūtne 2 format_size keyboard_a…" at bounding box center [568, 253] width 1136 height 506
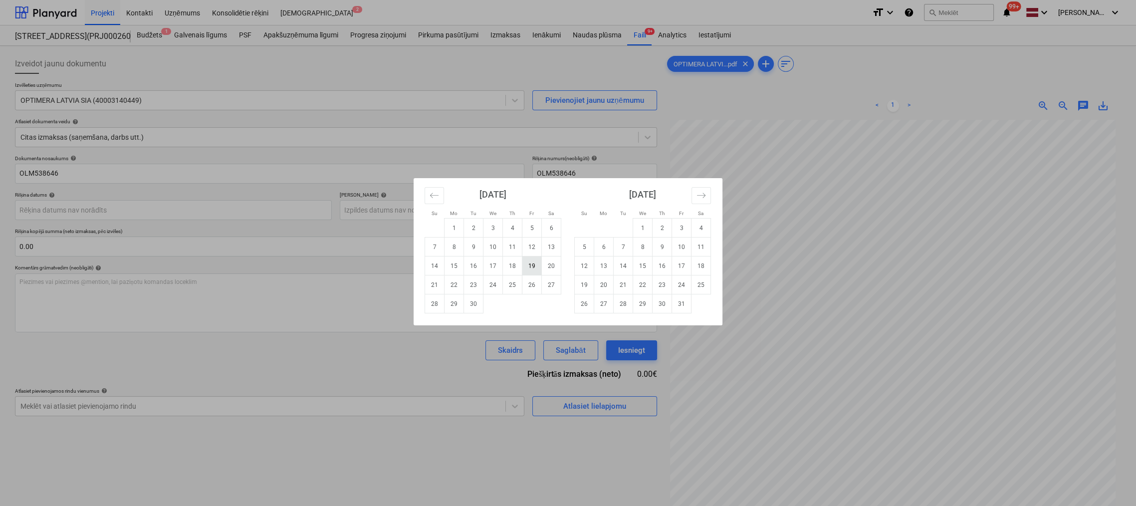
click at [532, 266] on td "19" at bounding box center [531, 265] width 19 height 19
type input "[DATE]"
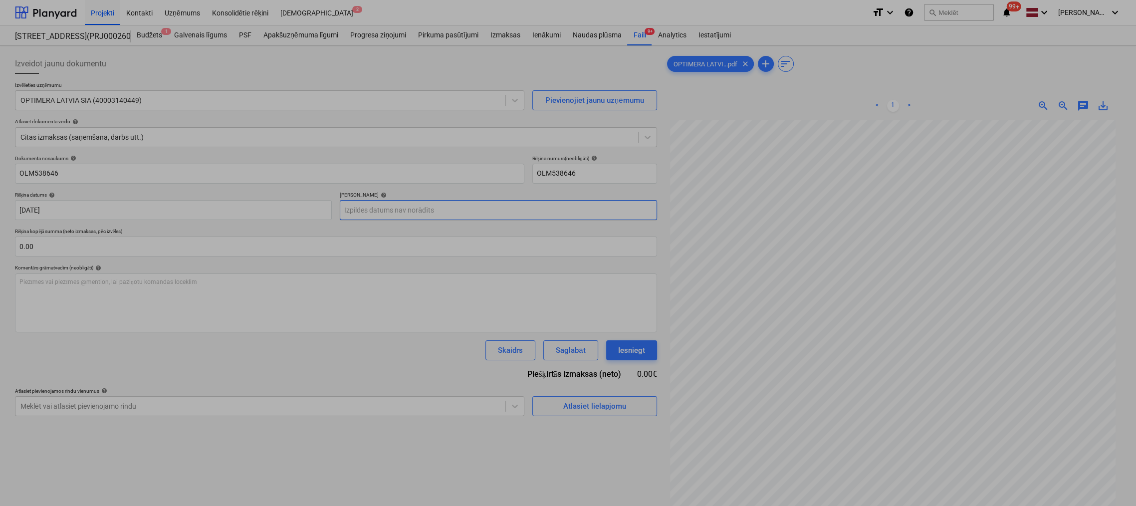
click at [481, 212] on body "Projekti Kontakti Uzņēmums Konsolidētie rēķini Iesūtne 2 format_size keyboard_a…" at bounding box center [568, 253] width 1136 height 506
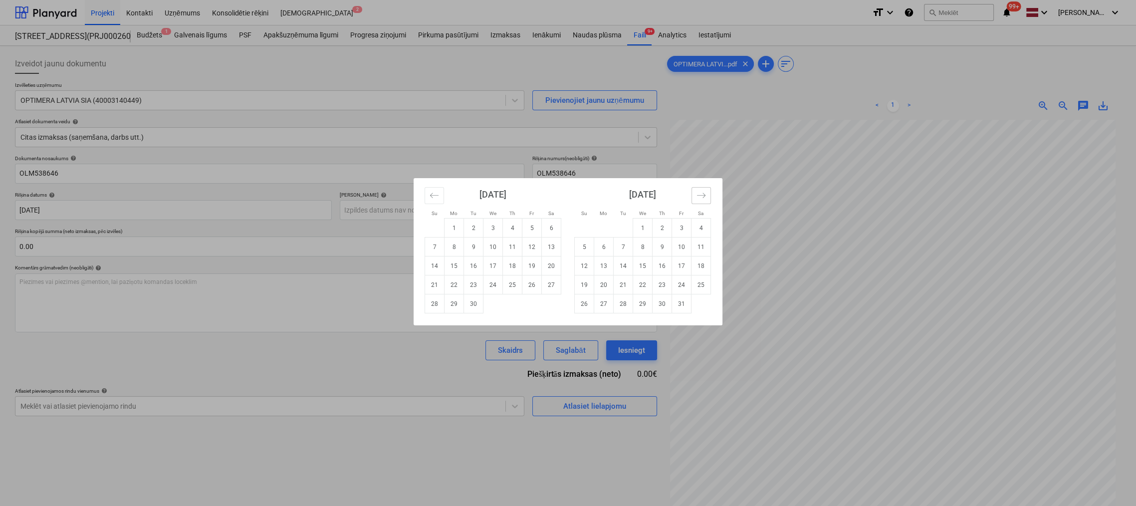
click at [700, 194] on icon "Move forward to switch to the next month." at bounding box center [700, 195] width 9 height 9
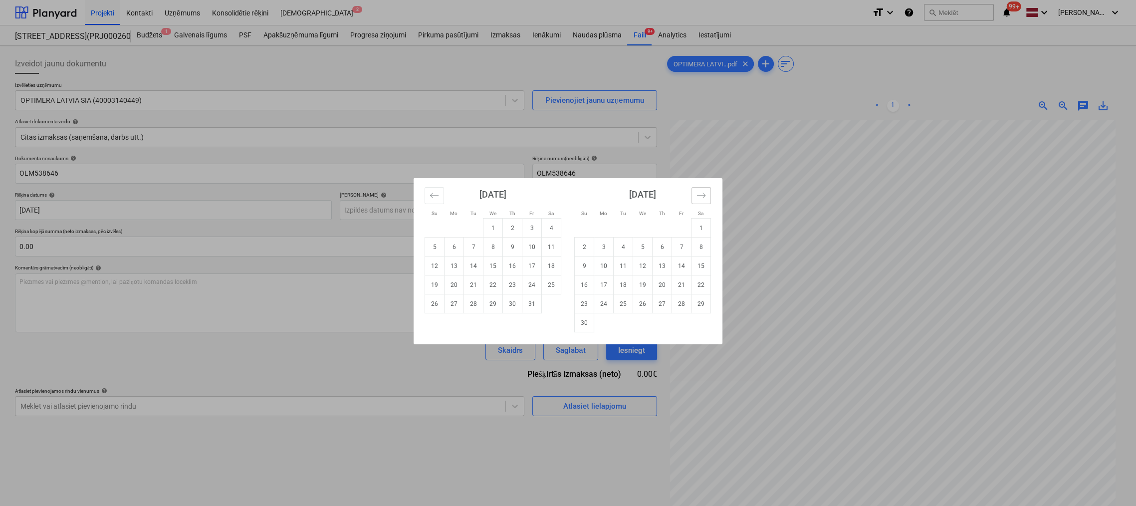
click at [700, 194] on icon "Move forward to switch to the next month." at bounding box center [700, 195] width 9 height 9
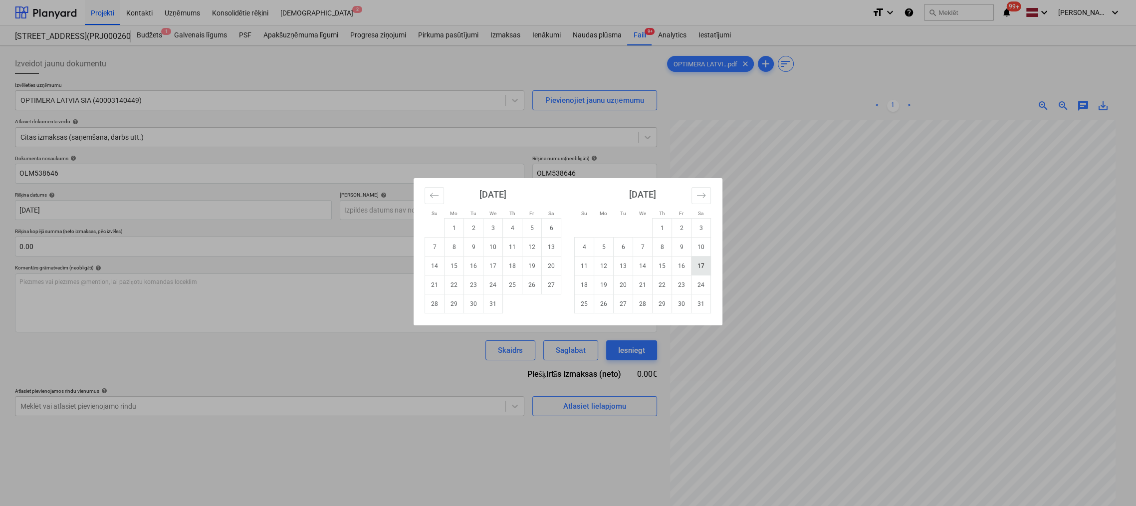
click at [698, 266] on td "17" at bounding box center [700, 265] width 19 height 19
type input "[DATE]"
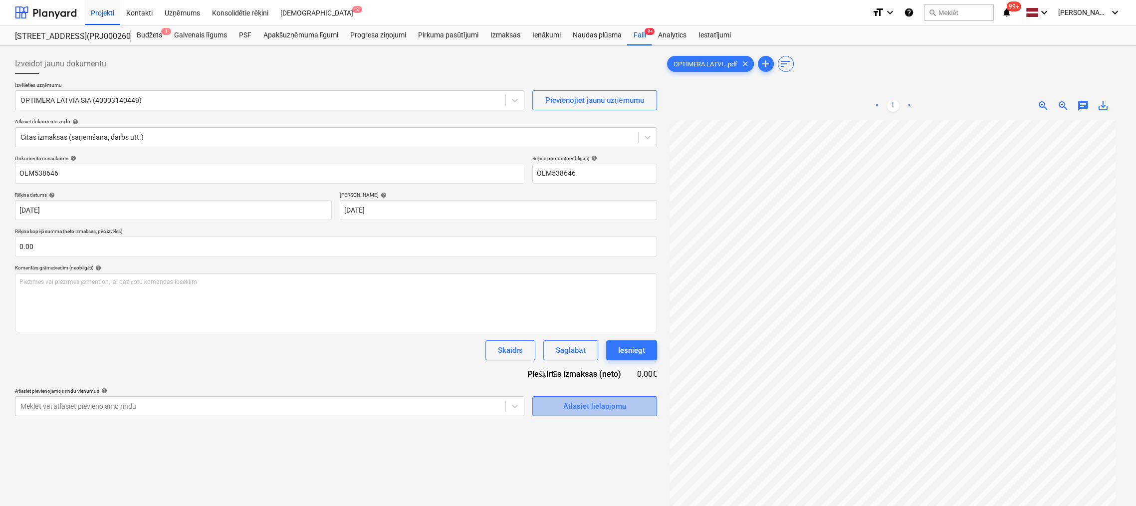
click at [566, 409] on div "Atlasiet lielapjomu" at bounding box center [594, 405] width 63 height 13
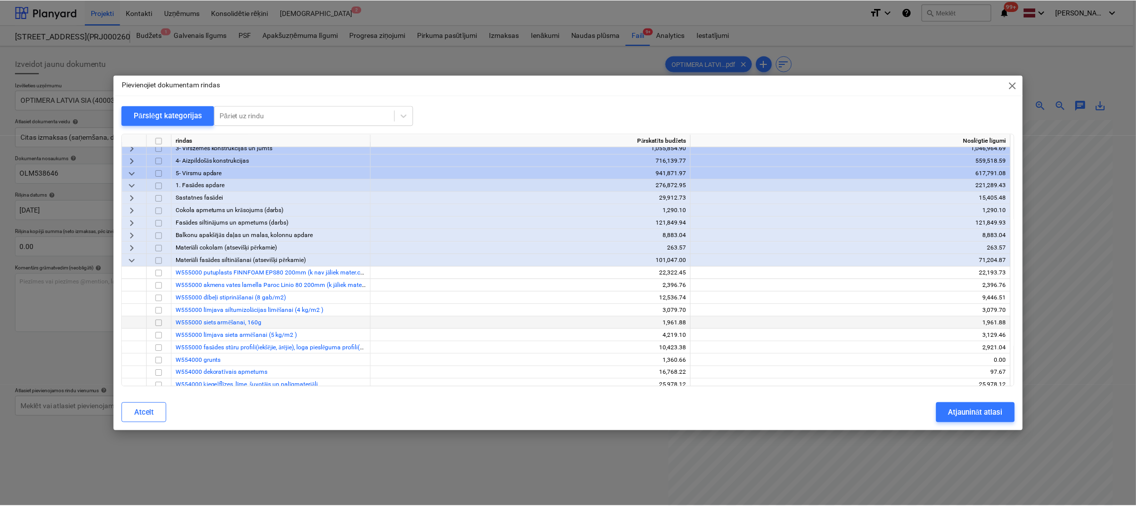
scroll to position [100, 0]
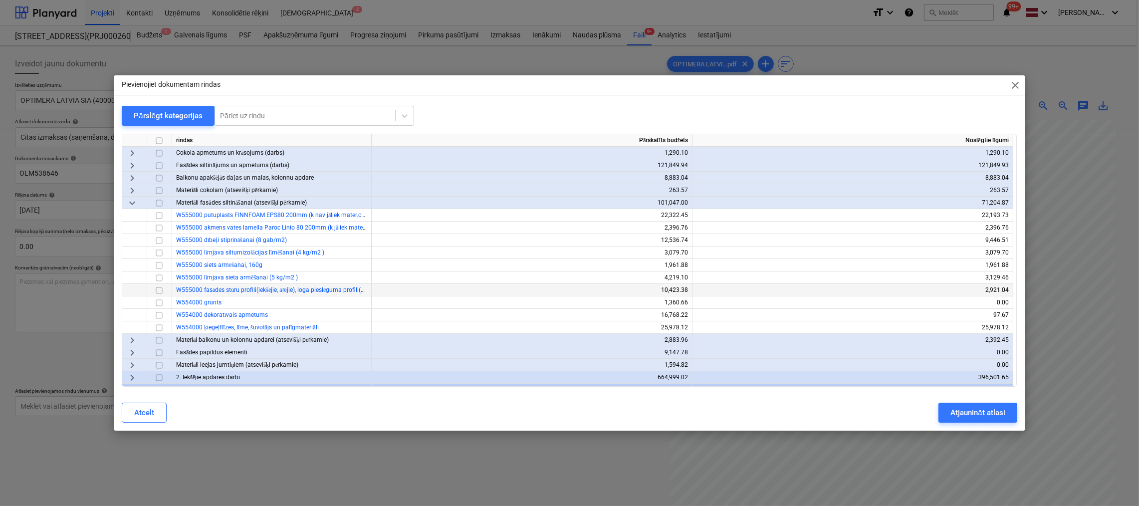
click at [158, 289] on input "checkbox" at bounding box center [159, 290] width 12 height 12
click at [950, 409] on button "Atjaunināt atlasi" at bounding box center [977, 412] width 78 height 20
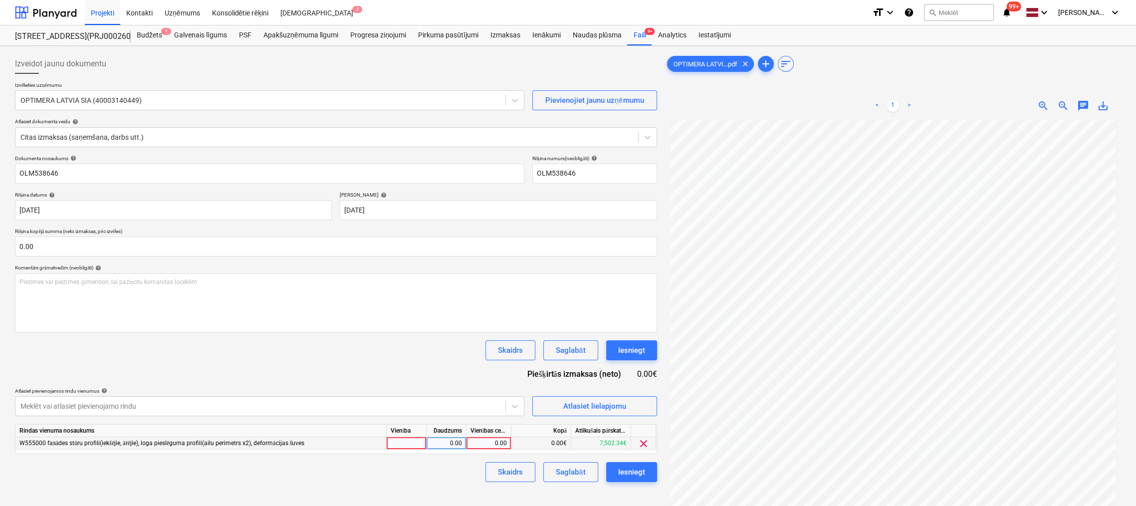
click at [499, 444] on div "0.00" at bounding box center [488, 443] width 36 height 12
type input "83.35"
click at [443, 470] on div "Skaidrs Saglabāt Iesniegt" at bounding box center [336, 472] width 642 height 20
click at [624, 474] on div "Iesniegt" at bounding box center [631, 471] width 27 height 13
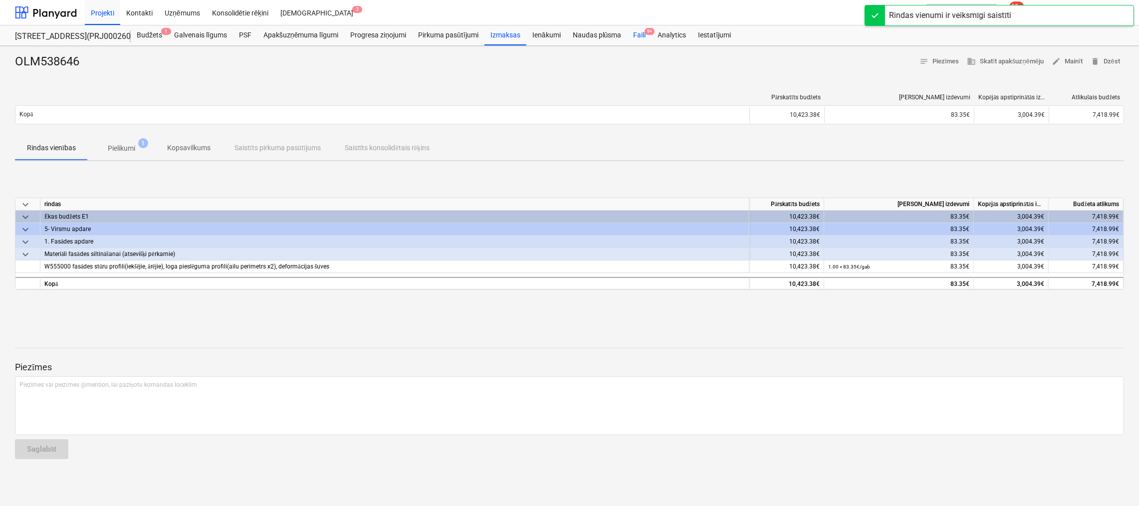
click at [645, 34] on span "9+" at bounding box center [649, 31] width 10 height 7
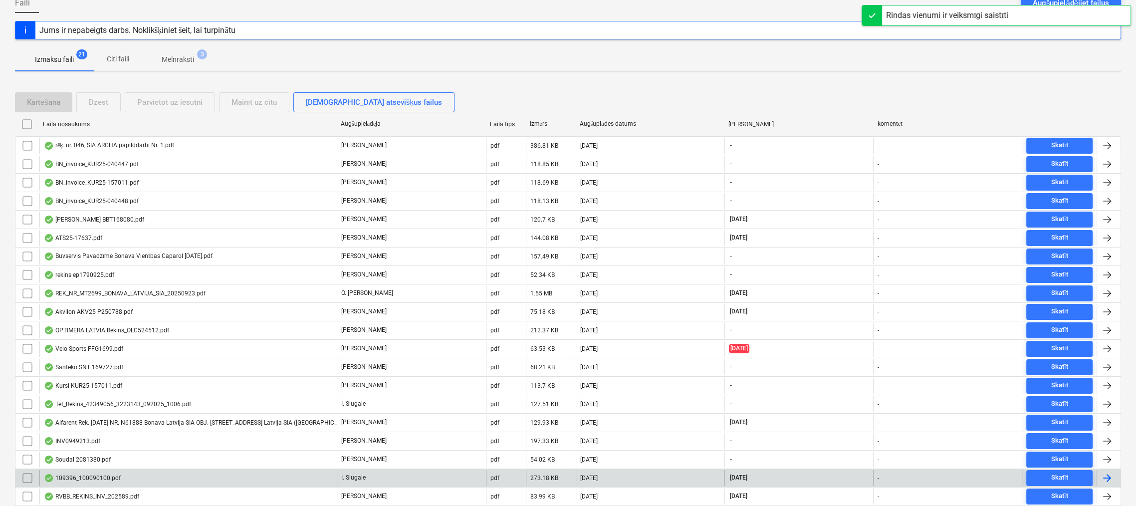
scroll to position [158, 0]
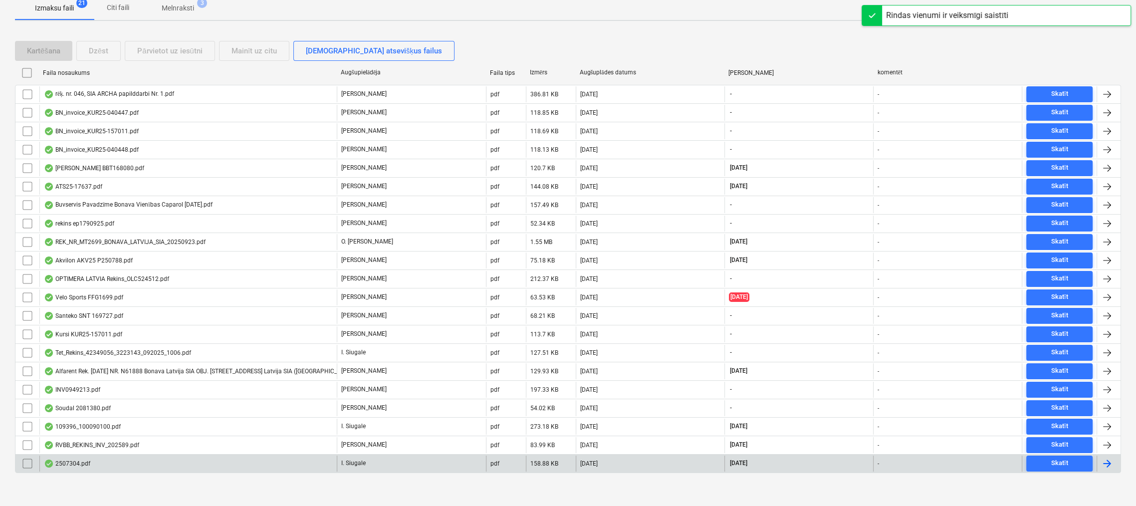
click at [76, 459] on div "2507304.pdf" at bounding box center [67, 463] width 46 height 8
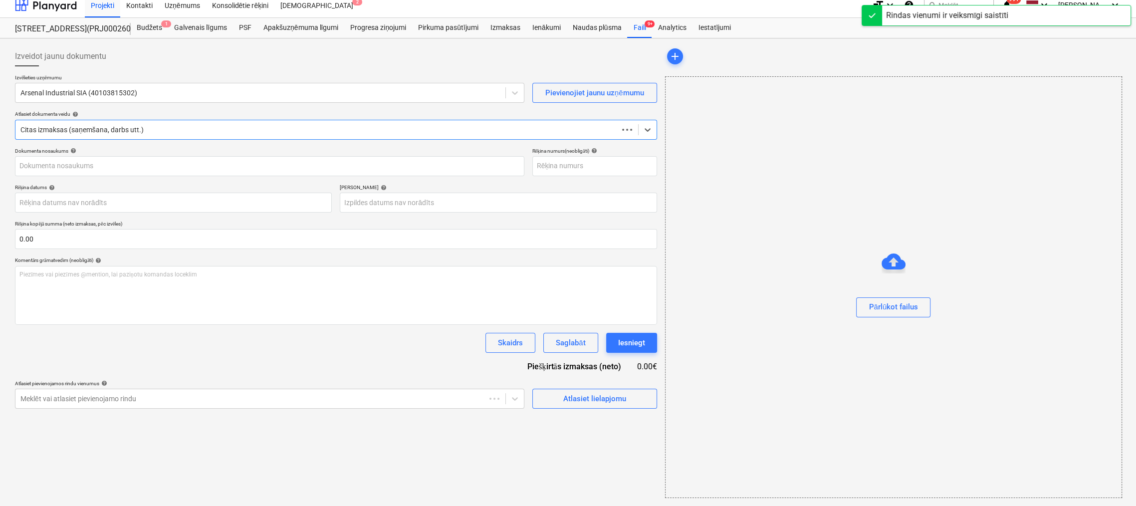
scroll to position [7, 0]
type input "2507304"
type input "[DATE]"
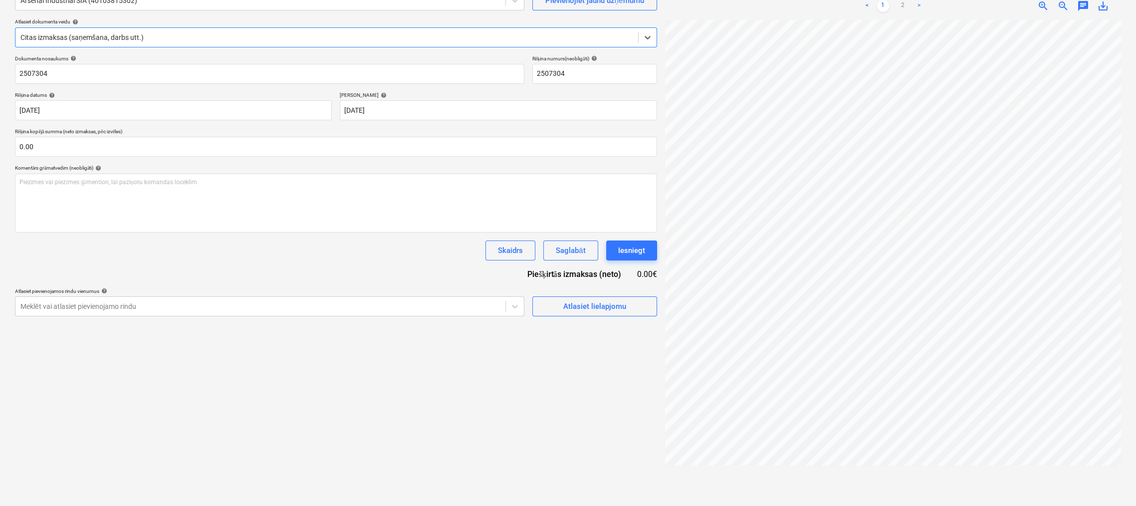
scroll to position [0, 179]
click at [918, 4] on link ">" at bounding box center [919, 6] width 12 height 12
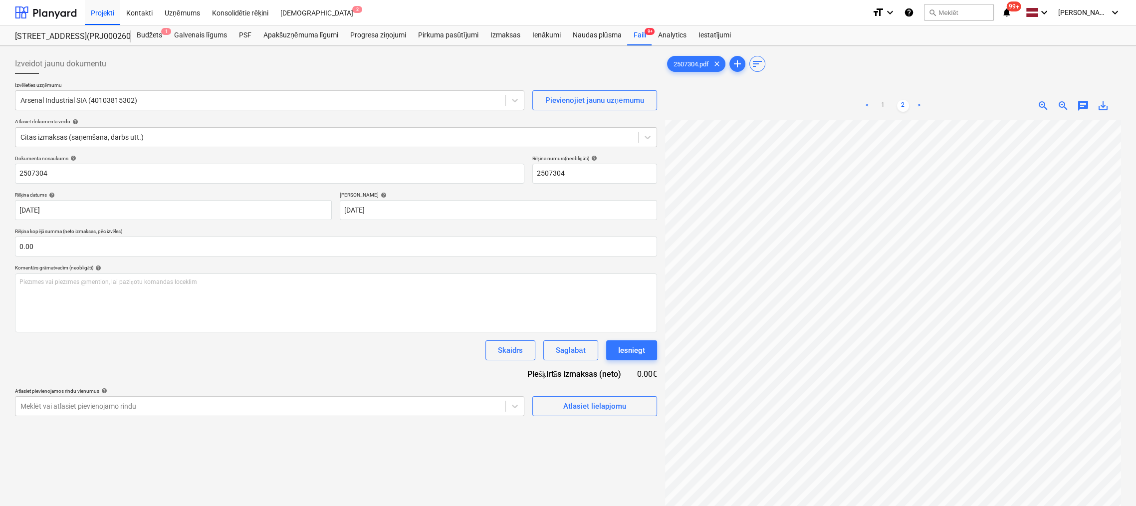
click at [868, 102] on link "<" at bounding box center [867, 106] width 12 height 12
click at [606, 401] on div "Atlasiet lielapjomu" at bounding box center [594, 405] width 63 height 13
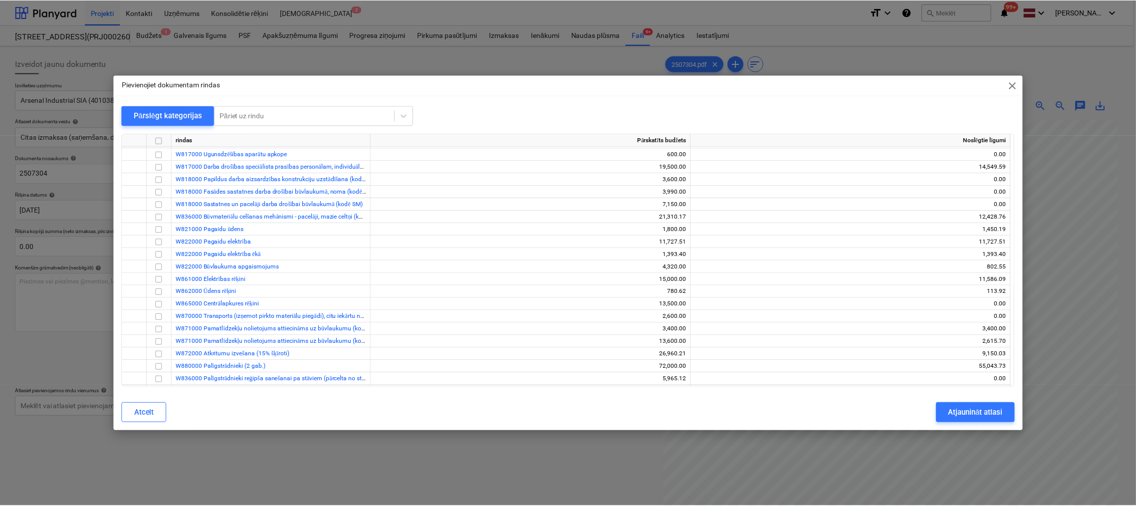
scroll to position [446, 0]
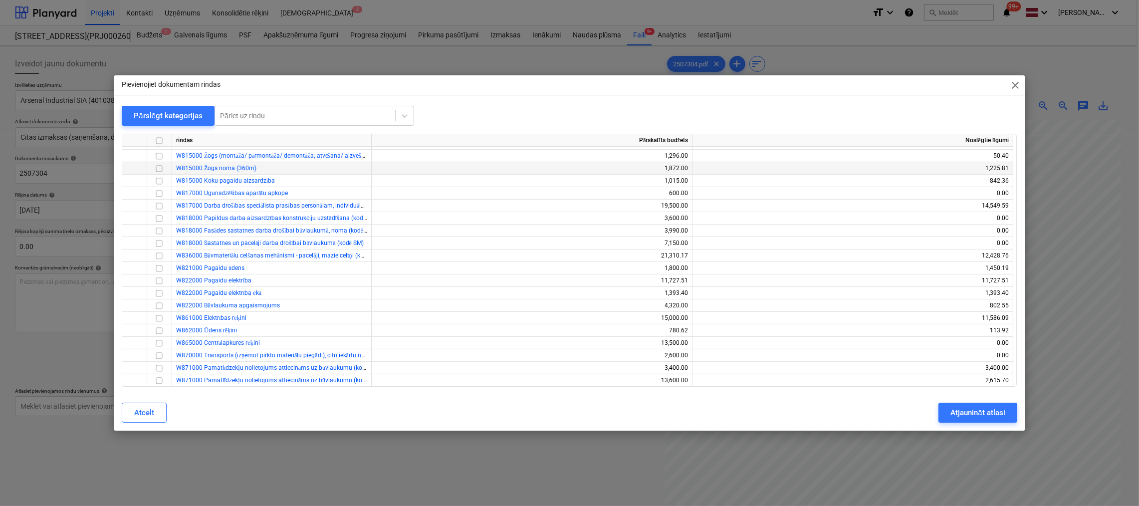
drag, startPoint x: 161, startPoint y: 169, endPoint x: 174, endPoint y: 172, distance: 13.2
click at [161, 169] on input "checkbox" at bounding box center [159, 169] width 12 height 12
click at [955, 409] on div "Atjaunināt atlasi" at bounding box center [977, 412] width 54 height 13
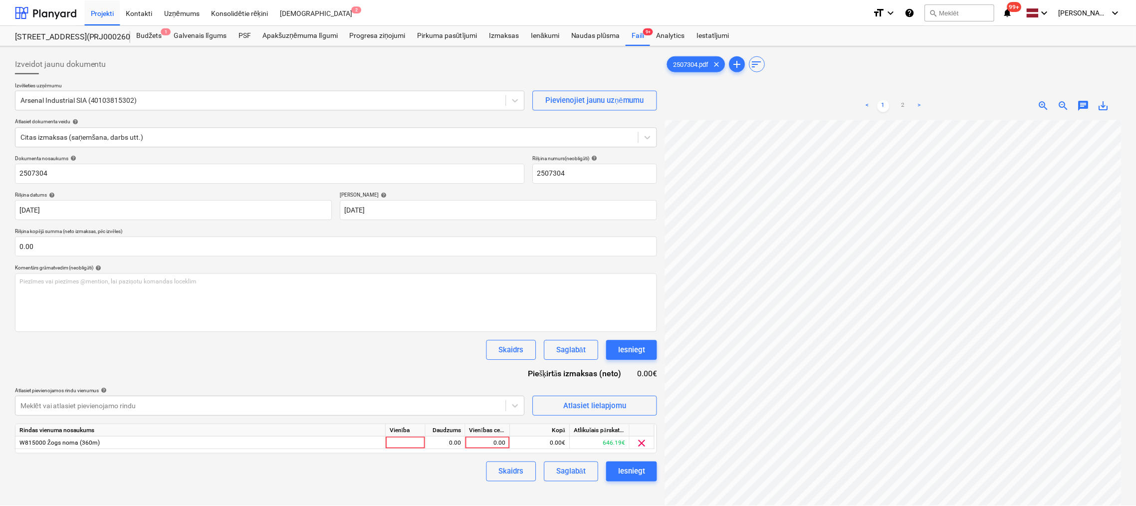
scroll to position [0, 178]
click at [491, 441] on div "0.00" at bounding box center [488, 443] width 36 height 12
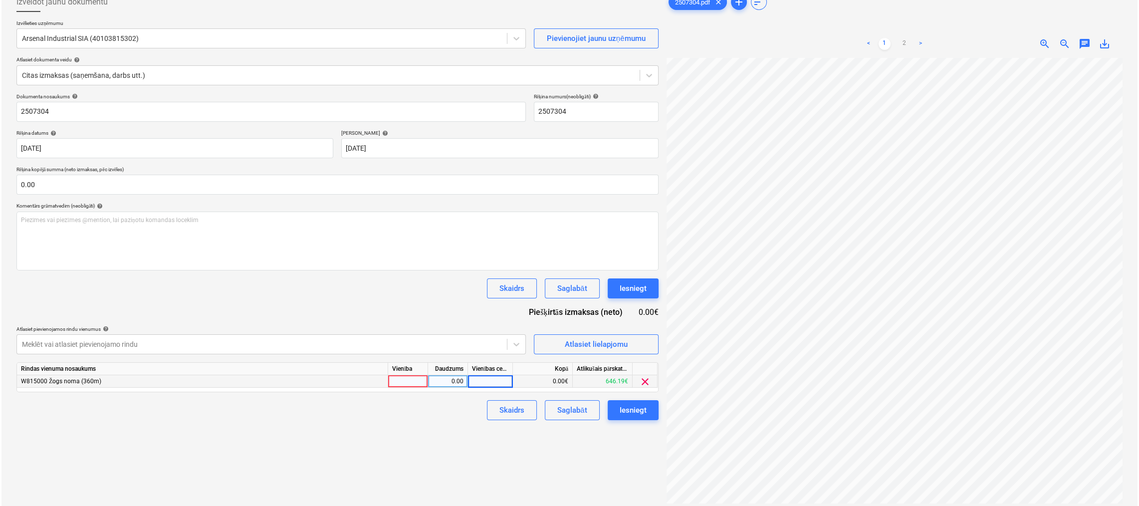
scroll to position [100, 0]
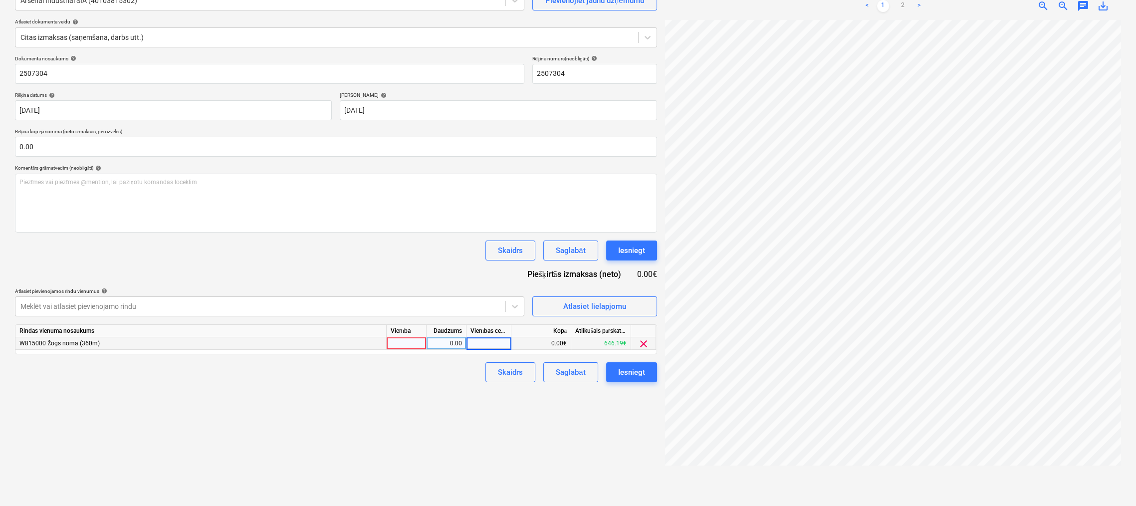
click at [494, 342] on input at bounding box center [488, 343] width 44 height 12
type input "113.12"
click at [386, 416] on div "Izveidot jaunu dokumentu Izvēlieties uzņēmumu Arsenal Industrial SIA (401038153…" at bounding box center [336, 226] width 650 height 552
click at [631, 370] on div "Iesniegt" at bounding box center [631, 372] width 27 height 13
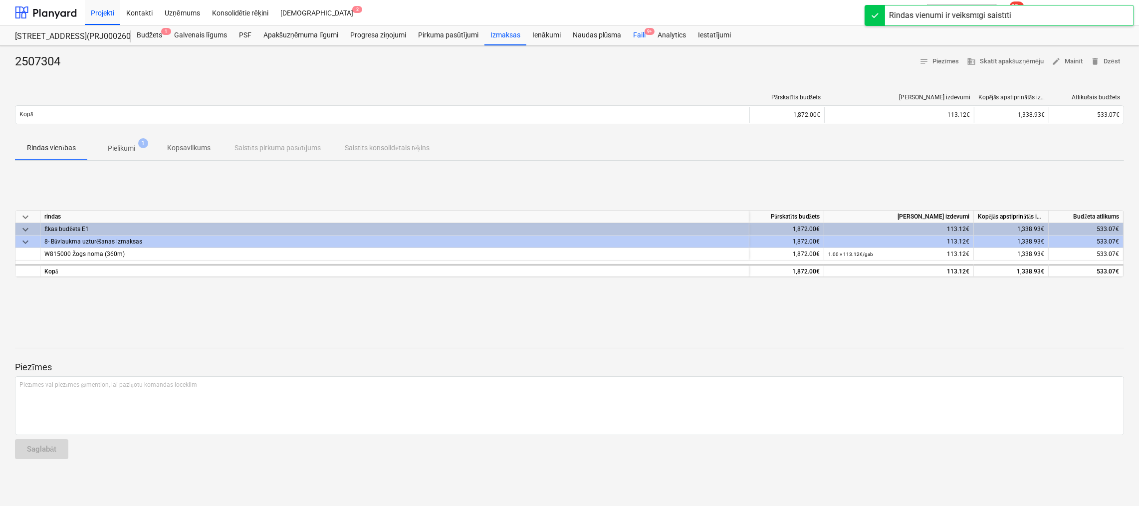
click at [637, 35] on div "Faili 9+" at bounding box center [639, 35] width 24 height 20
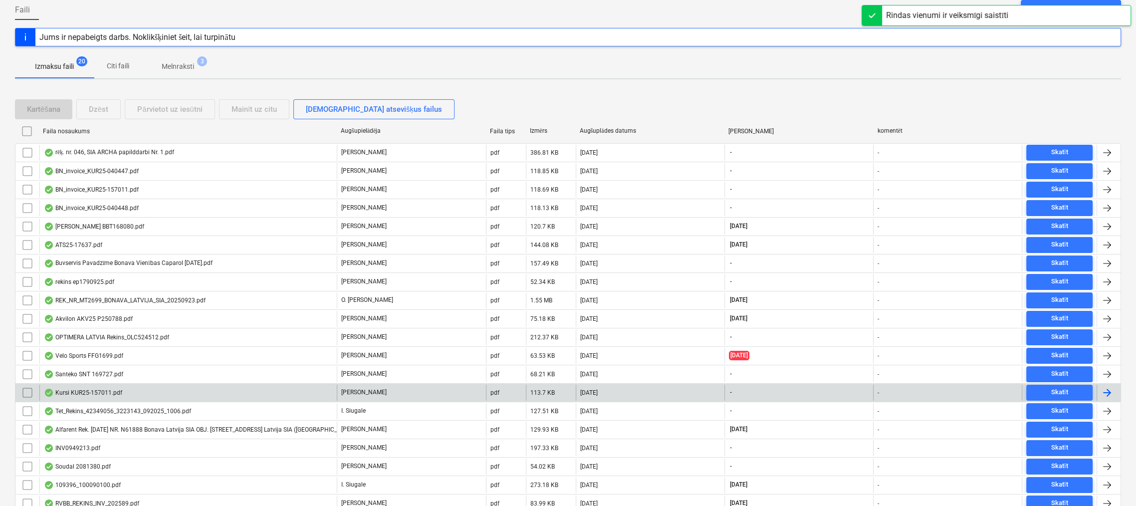
scroll to position [140, 0]
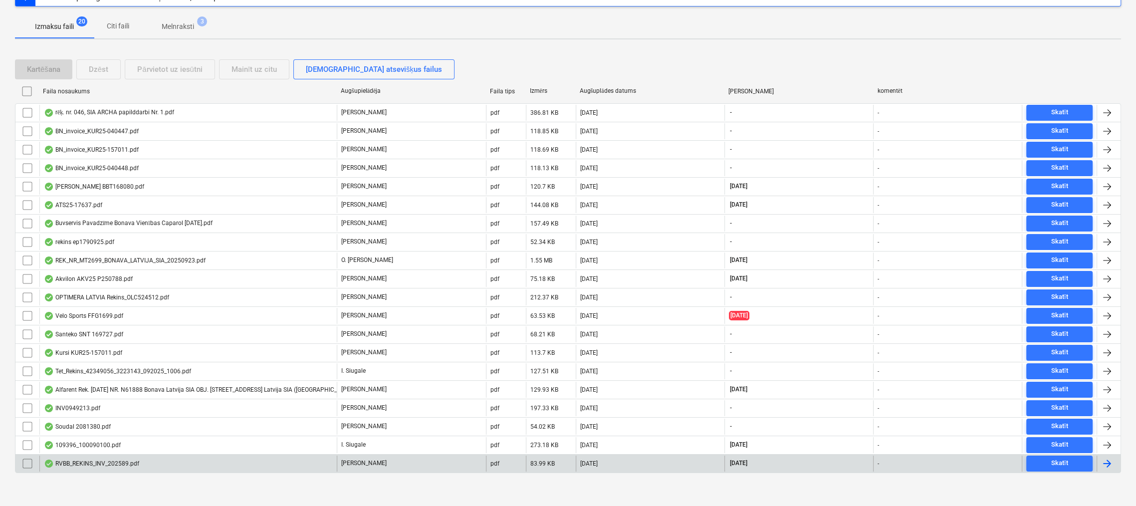
click at [109, 461] on div "RVBB_REKINS_INV_202589.pdf" at bounding box center [91, 463] width 95 height 8
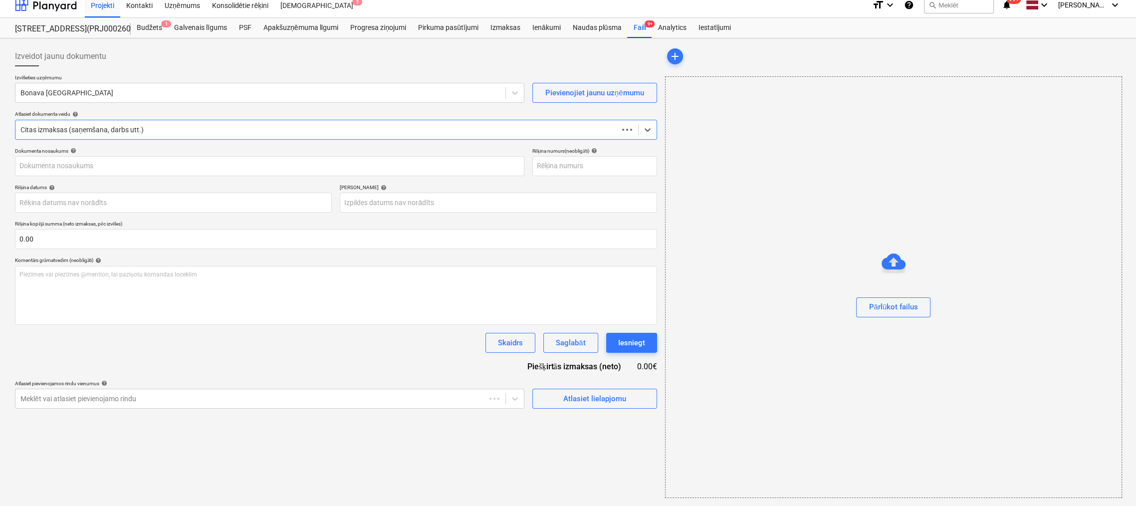
scroll to position [7, 0]
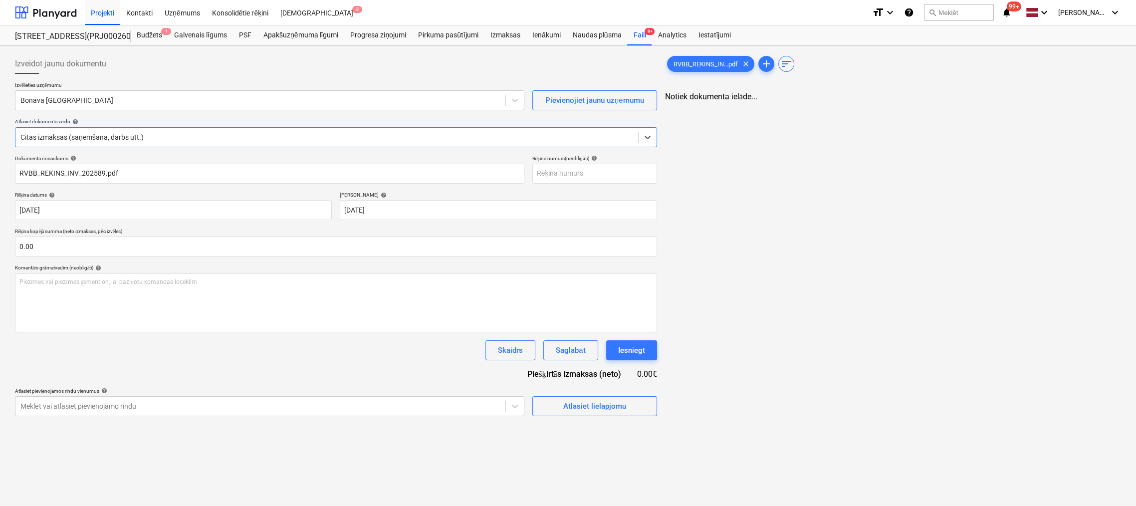
type input "RVBB_REKINS_INV_202589.pdf"
type input "[DATE]"
click at [130, 104] on div at bounding box center [260, 100] width 480 height 10
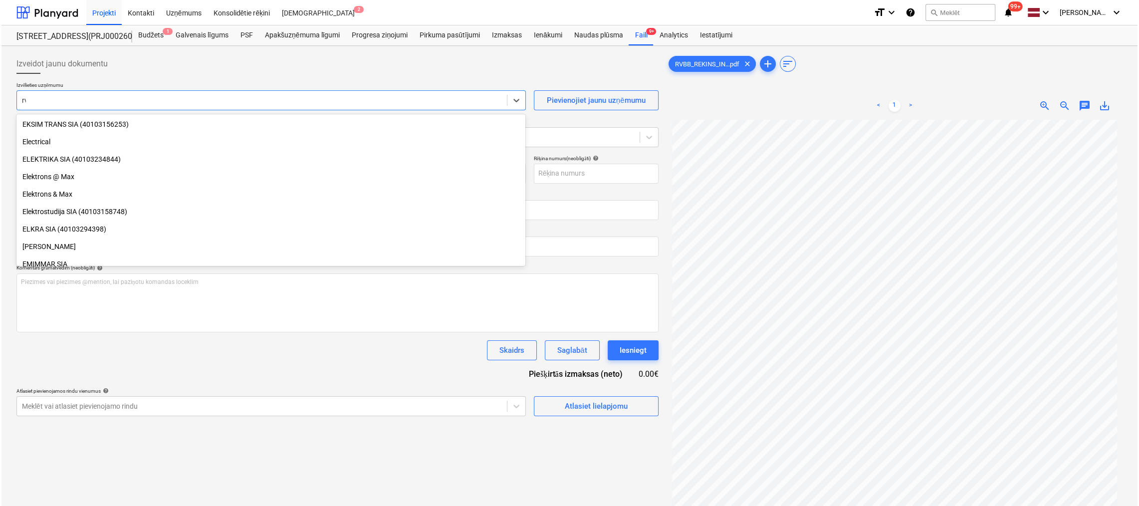
scroll to position [426, 0]
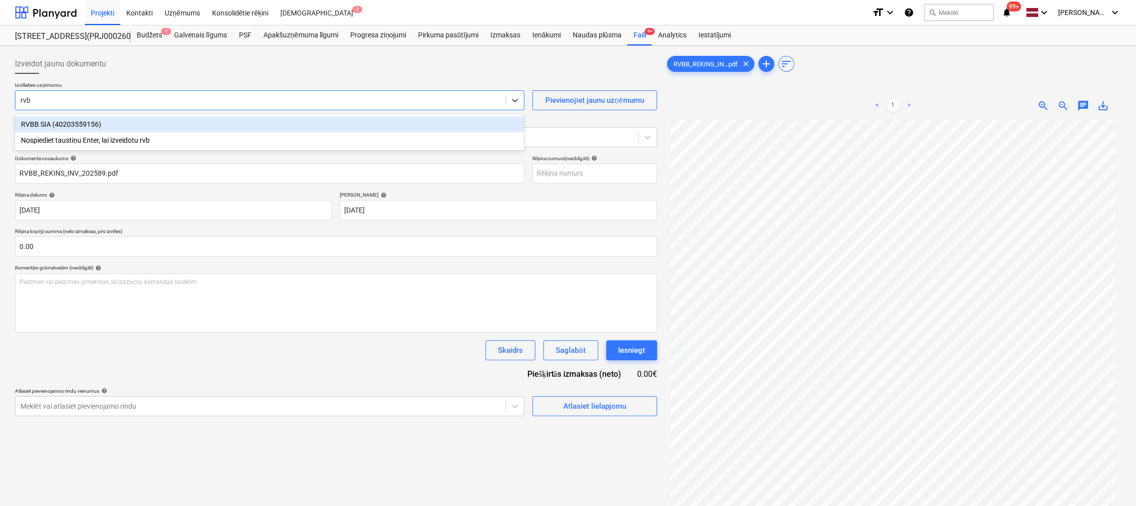
type input "rvbb"
click at [50, 124] on div "RVBB SIA (40203559156)" at bounding box center [269, 124] width 509 height 16
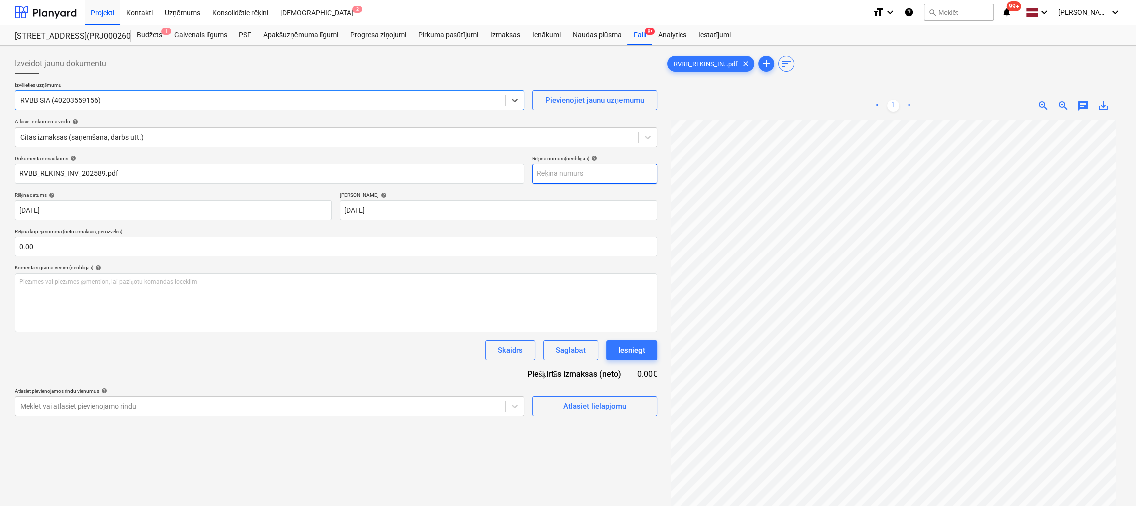
click at [572, 169] on input "text" at bounding box center [594, 174] width 125 height 20
type input "INV-2025/89"
click at [567, 405] on div "Atlasiet lielapjomu" at bounding box center [594, 405] width 63 height 13
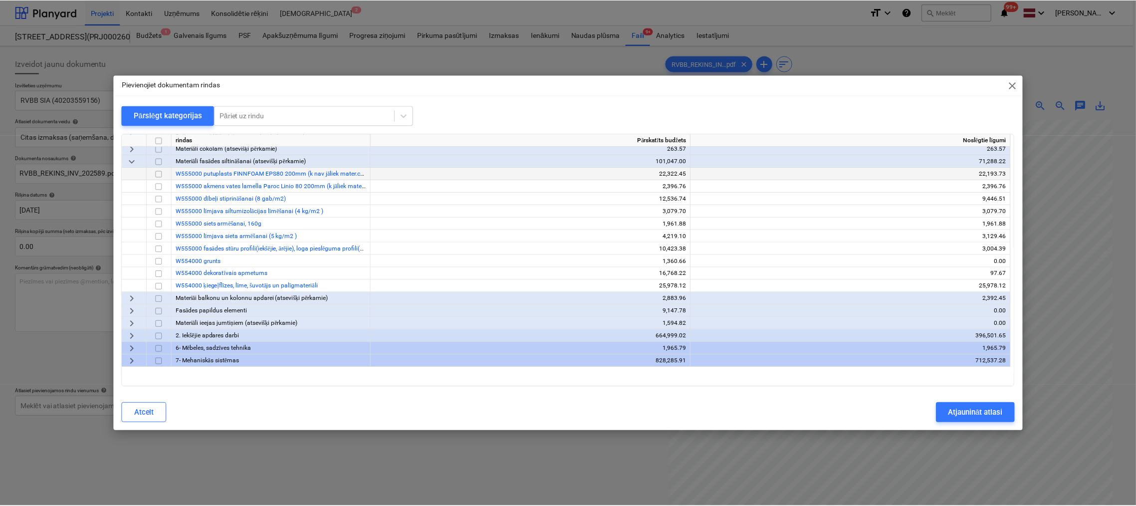
scroll to position [249, 0]
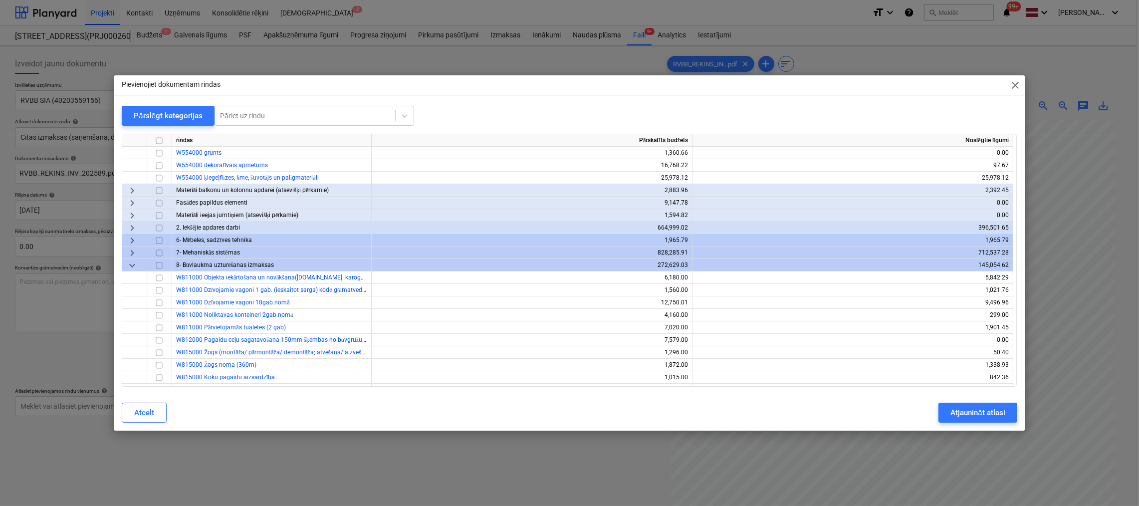
click at [1017, 82] on span "close" at bounding box center [1015, 85] width 12 height 12
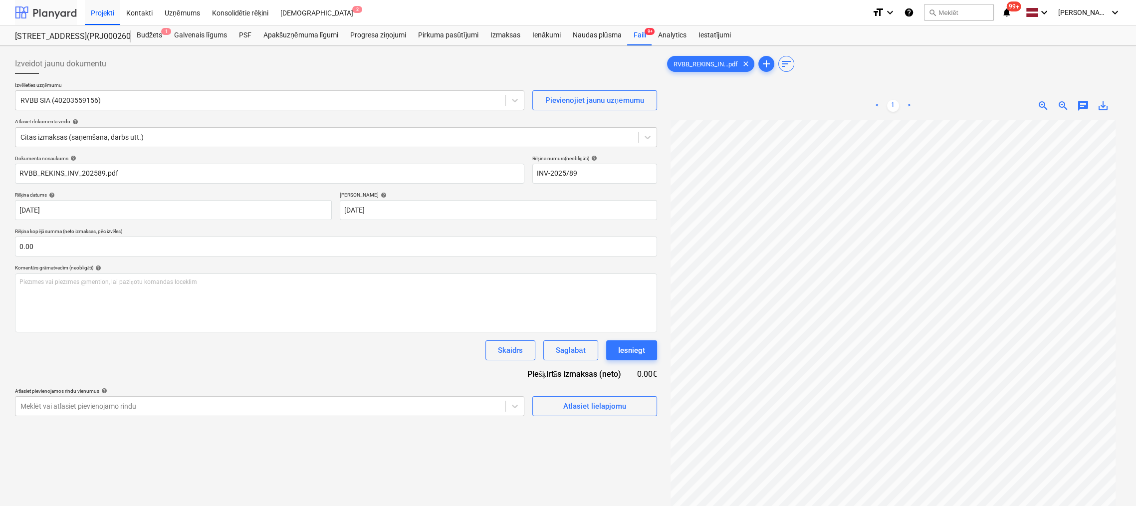
drag, startPoint x: 166, startPoint y: 2, endPoint x: 55, endPoint y: 14, distance: 111.8
drag, startPoint x: 55, startPoint y: 14, endPoint x: 401, endPoint y: 11, distance: 346.1
click at [424, 11] on div "Projekti Kontakti Uzņēmums Konsolidētie rēķini Iesūtne 2" at bounding box center [474, 12] width 779 height 25
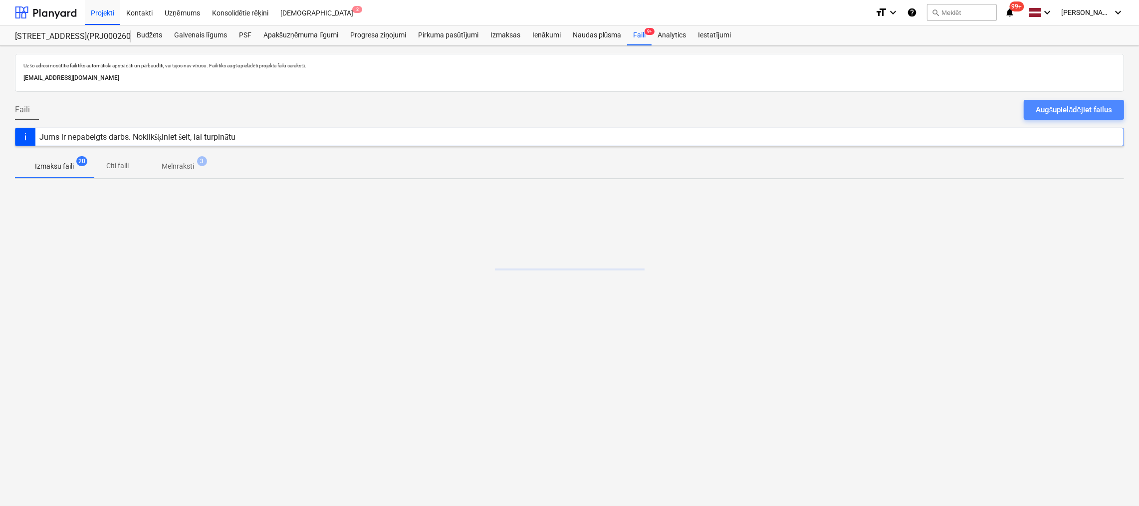
click at [1055, 112] on div "Augšupielādējiet failus" at bounding box center [1073, 109] width 76 height 13
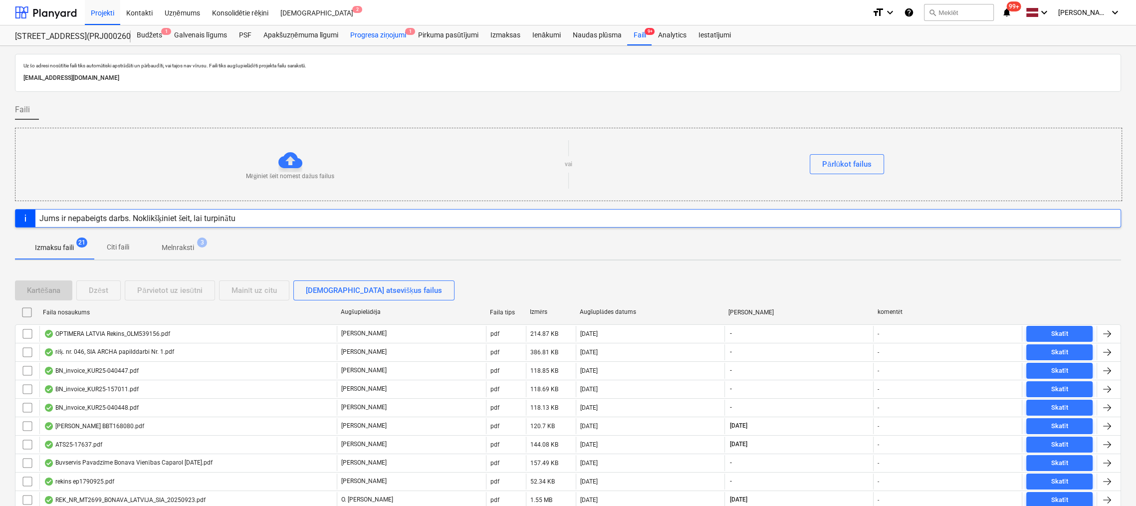
click at [375, 33] on div "Progresa ziņojumi 1" at bounding box center [378, 35] width 68 height 20
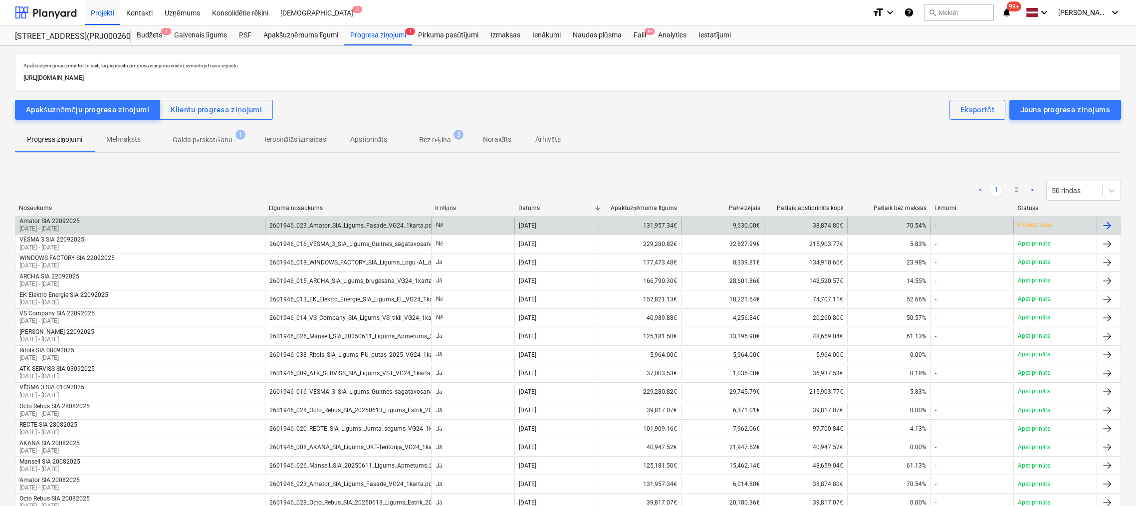
click at [1106, 222] on div at bounding box center [1107, 225] width 12 height 12
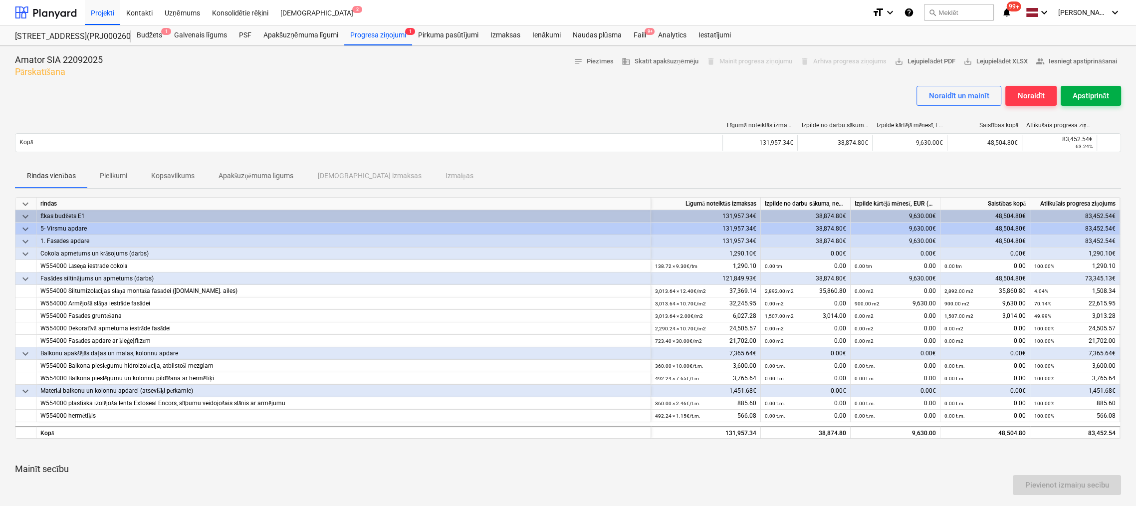
click at [1081, 92] on div "Apstiprināt" at bounding box center [1090, 95] width 36 height 13
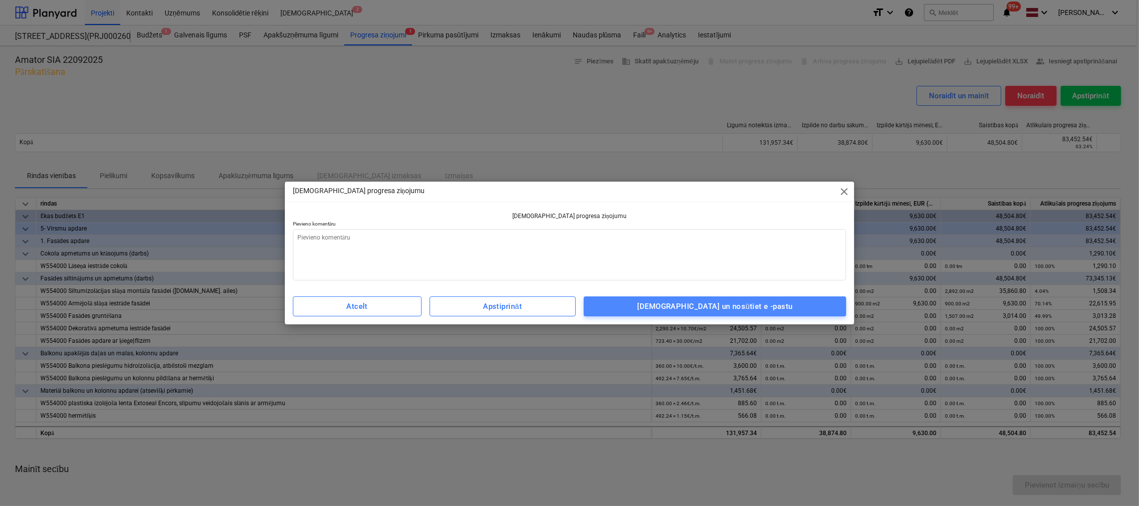
click at [779, 312] on div "Apstipriniet un nosūtiet e -pastu" at bounding box center [714, 306] width 155 height 13
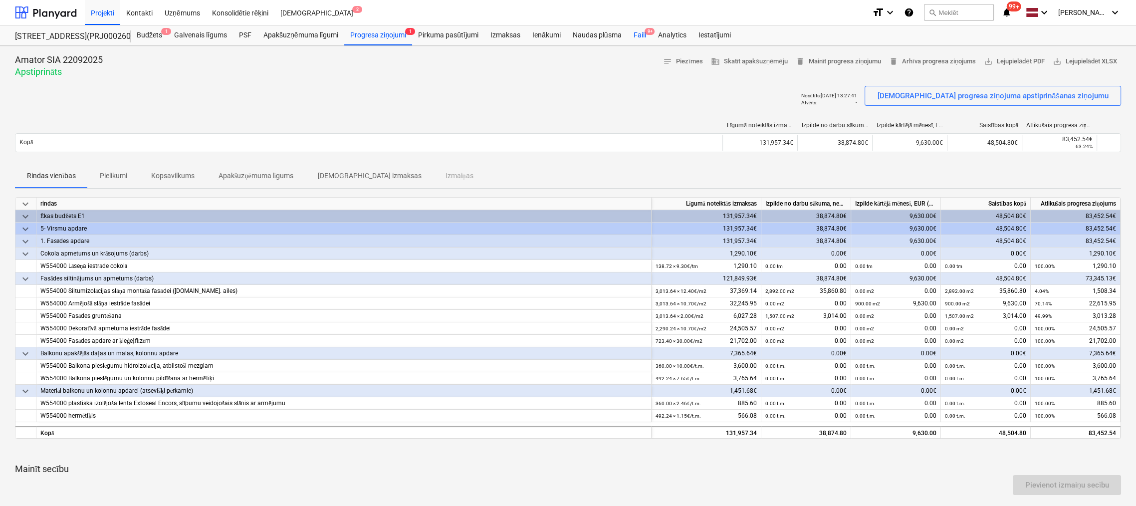
click at [638, 35] on div "Faili 9+" at bounding box center [639, 35] width 24 height 20
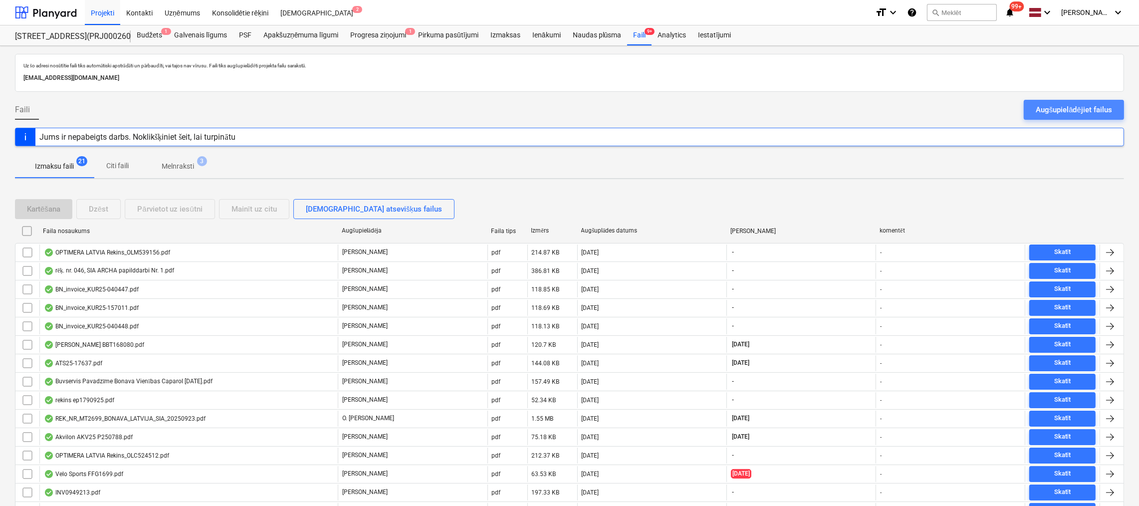
click at [1046, 106] on div "Augšupielādējiet failus" at bounding box center [1073, 109] width 76 height 13
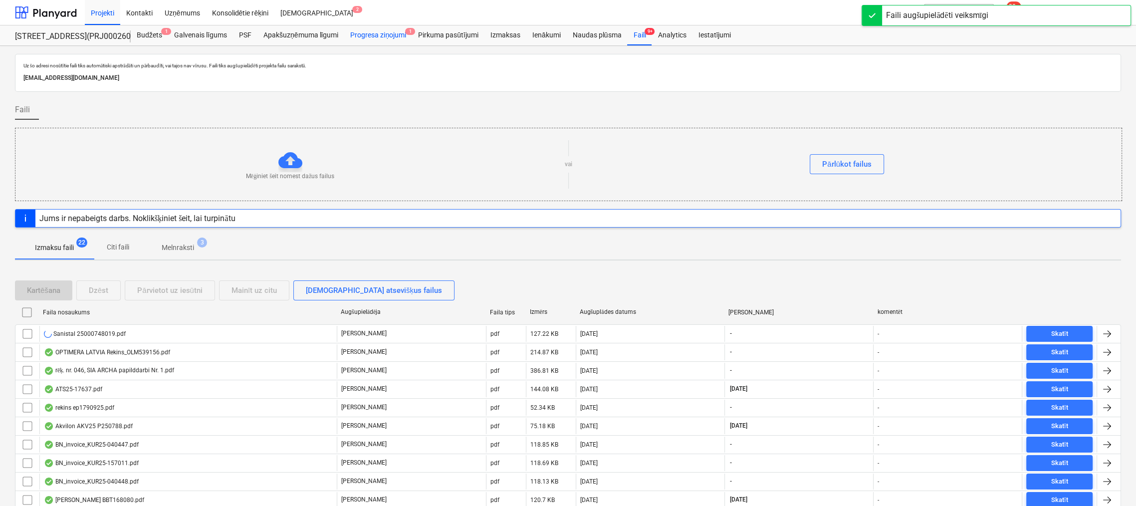
click at [387, 37] on div "Progresa ziņojumi 1" at bounding box center [378, 35] width 68 height 20
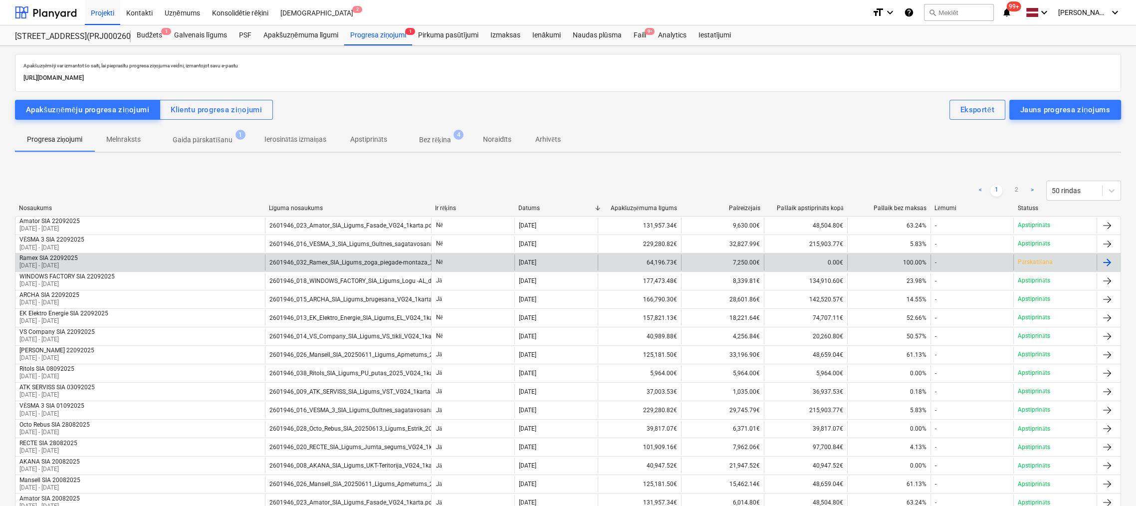
click at [68, 261] on p "09 Jul 2025 - 24 Sep 2025" at bounding box center [48, 265] width 58 height 8
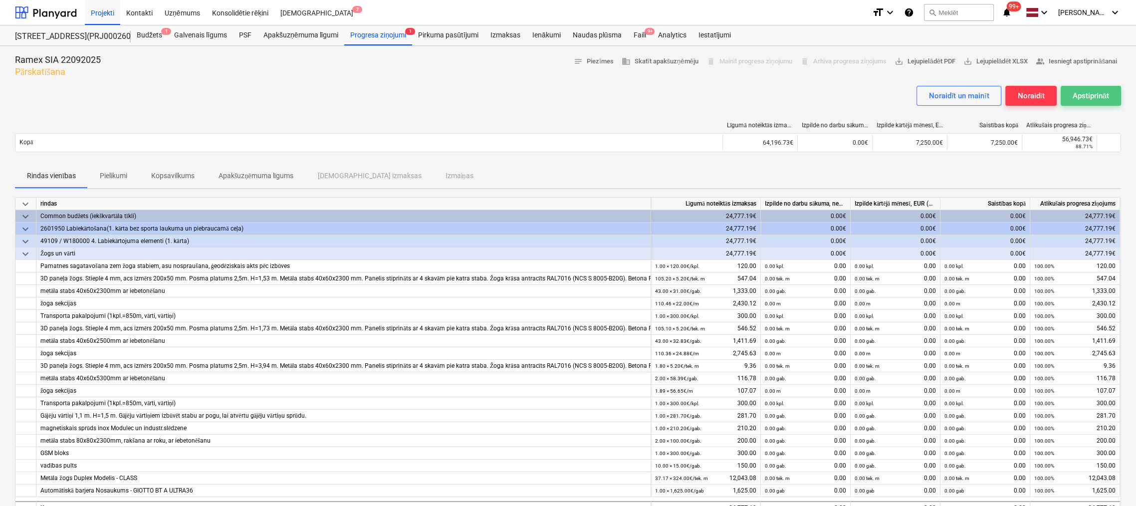
click at [1091, 98] on div "Apstiprināt" at bounding box center [1090, 95] width 36 height 13
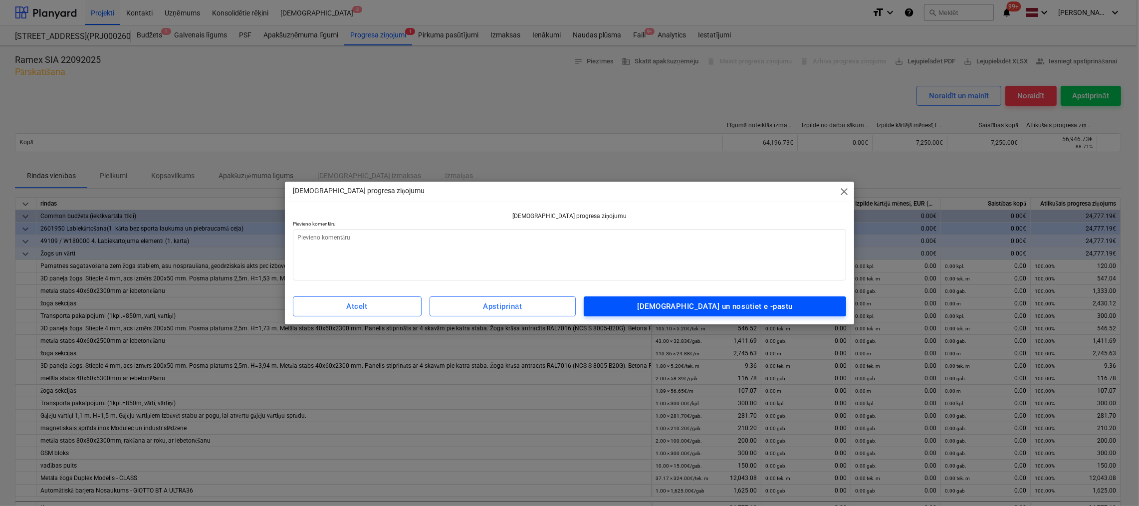
click at [762, 306] on div "Apstipriniet un nosūtiet e -pastu" at bounding box center [714, 306] width 155 height 13
click at [720, 305] on div "Apstipriniet un nosūtiet e -pastu" at bounding box center [714, 306] width 155 height 13
type textarea "x"
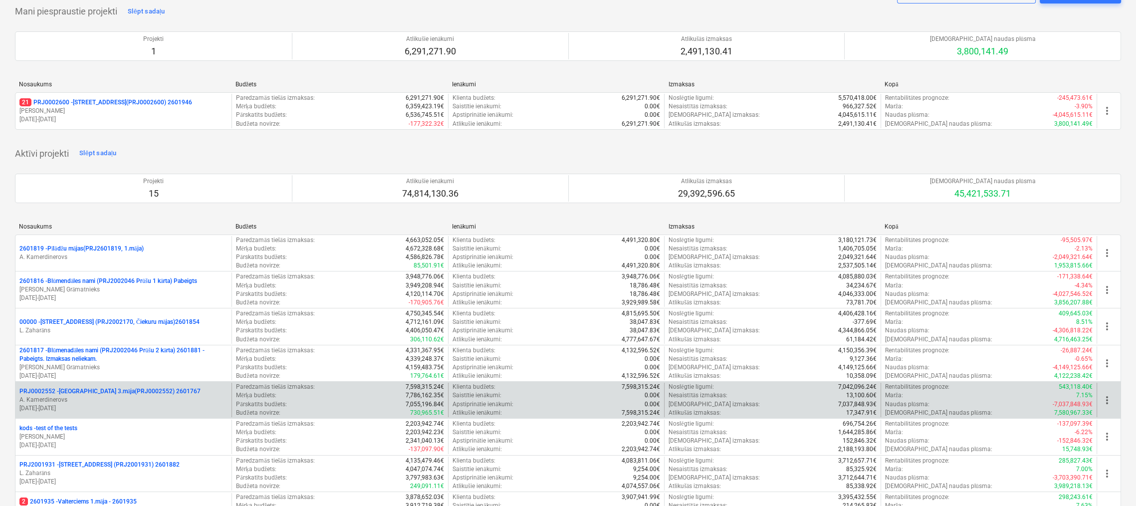
scroll to position [100, 0]
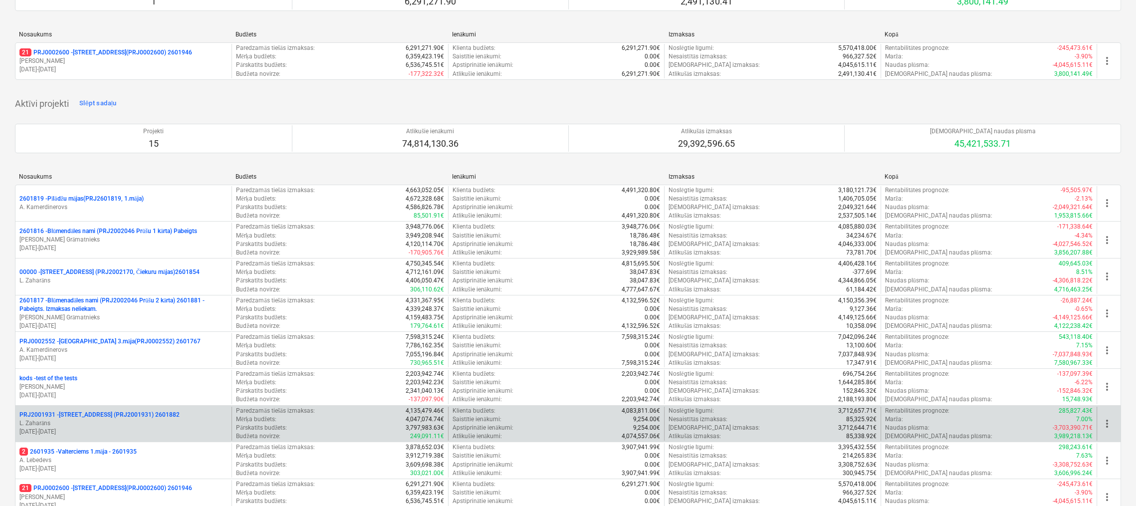
click at [88, 413] on p "PRJ2001931 - Mazā Robežu iela 2 (PRJ2001931) 2601882" at bounding box center [99, 414] width 160 height 8
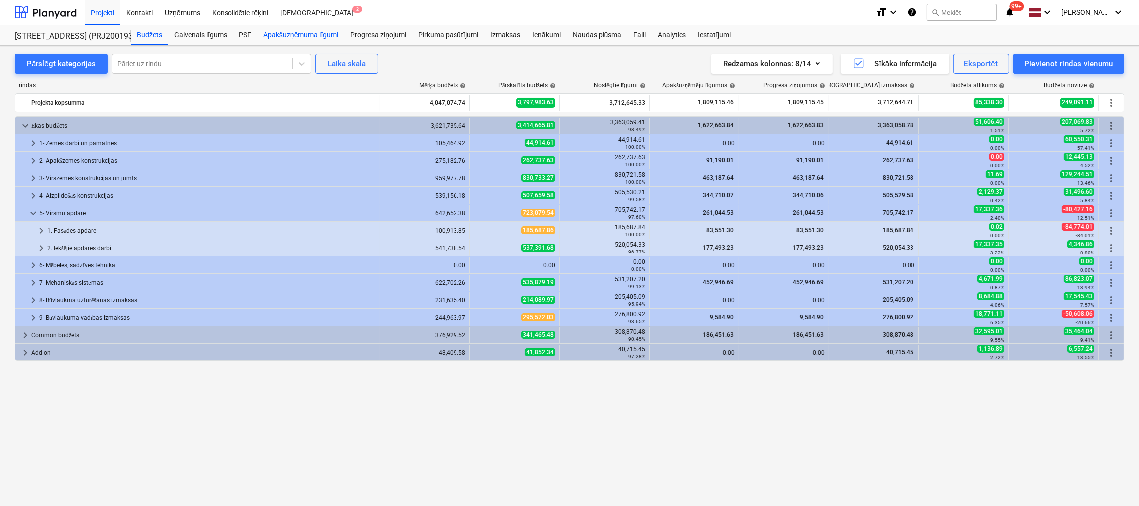
click at [298, 36] on div "Apakšuzņēmuma līgumi" at bounding box center [300, 35] width 87 height 20
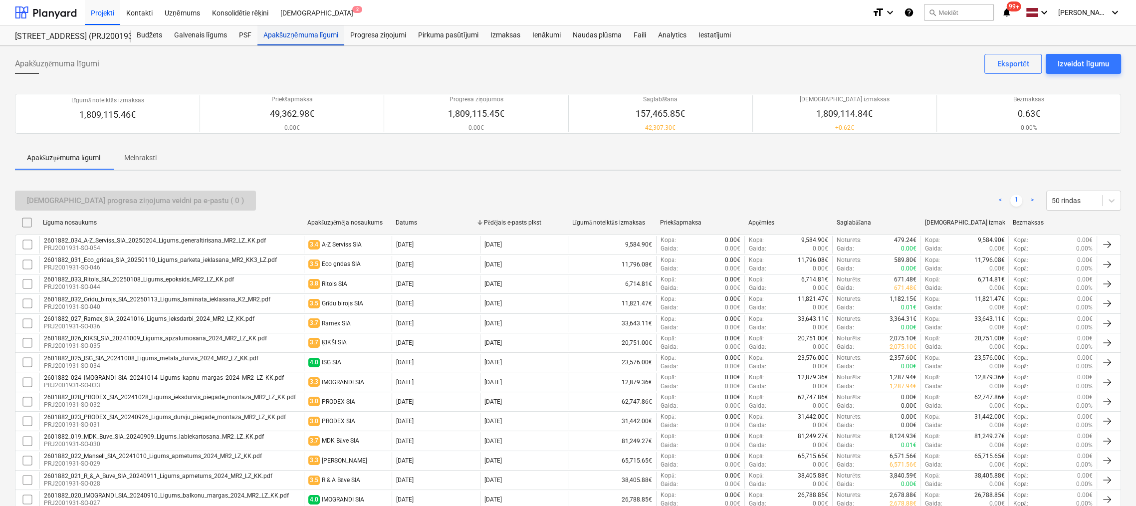
click at [279, 34] on div "Apakšuzņēmuma līgumi" at bounding box center [300, 35] width 87 height 20
click at [100, 11] on div "Projekti" at bounding box center [102, 12] width 35 height 25
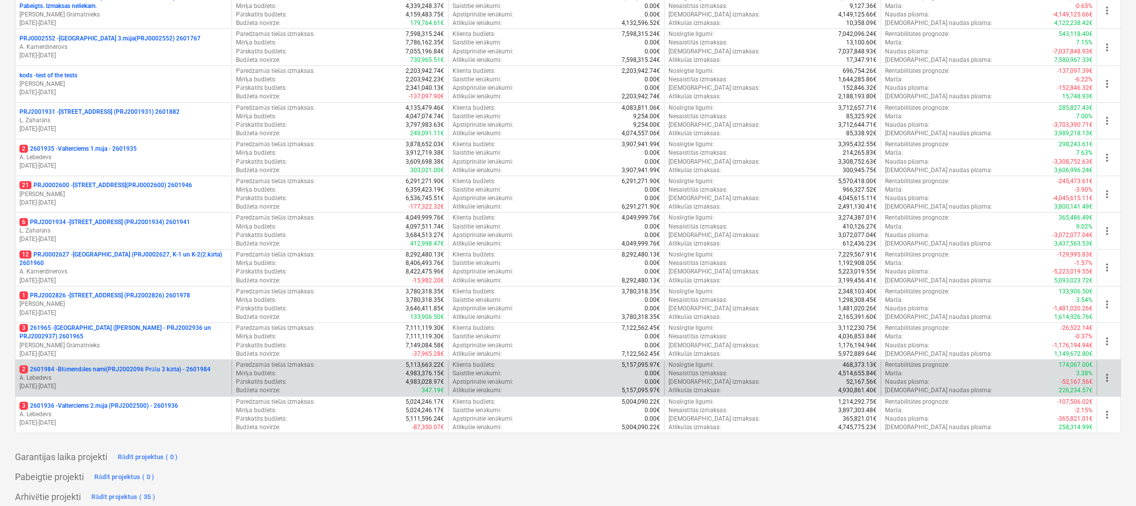
scroll to position [406, 0]
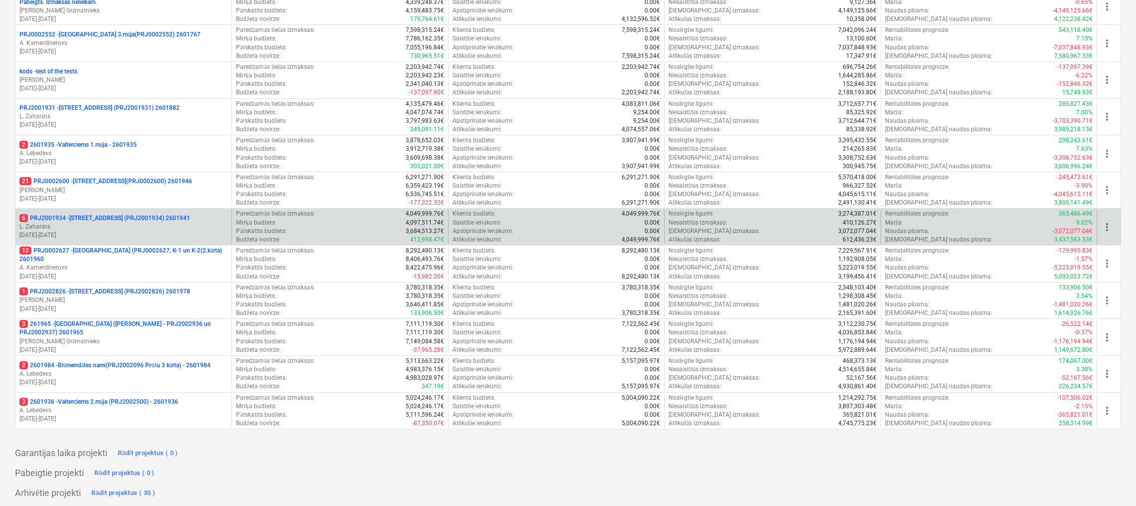
click at [96, 214] on p "6 PRJ2001934 - Mazā Robežu iela 1 (PRJ2001934) 2601941" at bounding box center [104, 218] width 171 height 8
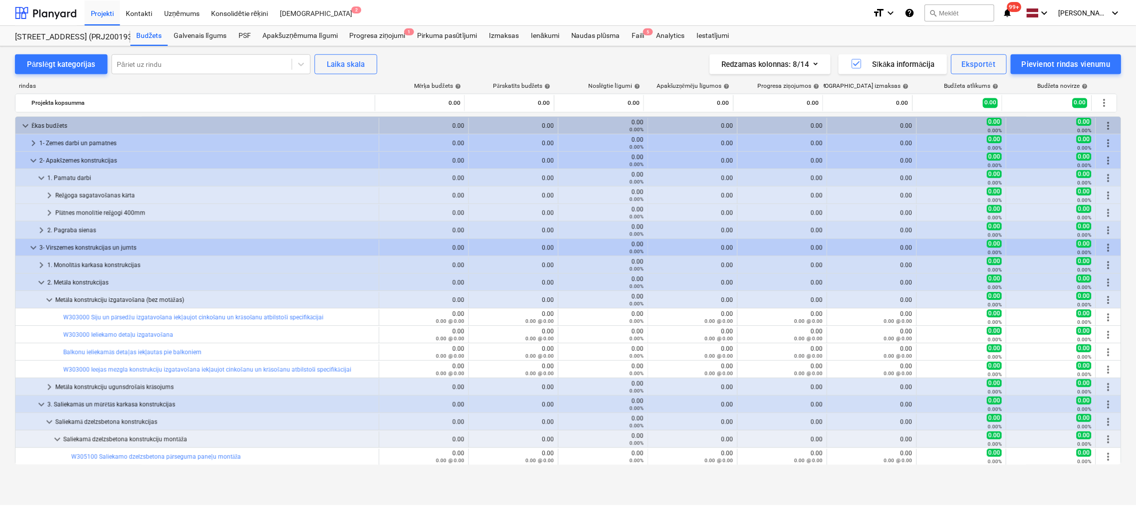
scroll to position [251, 0]
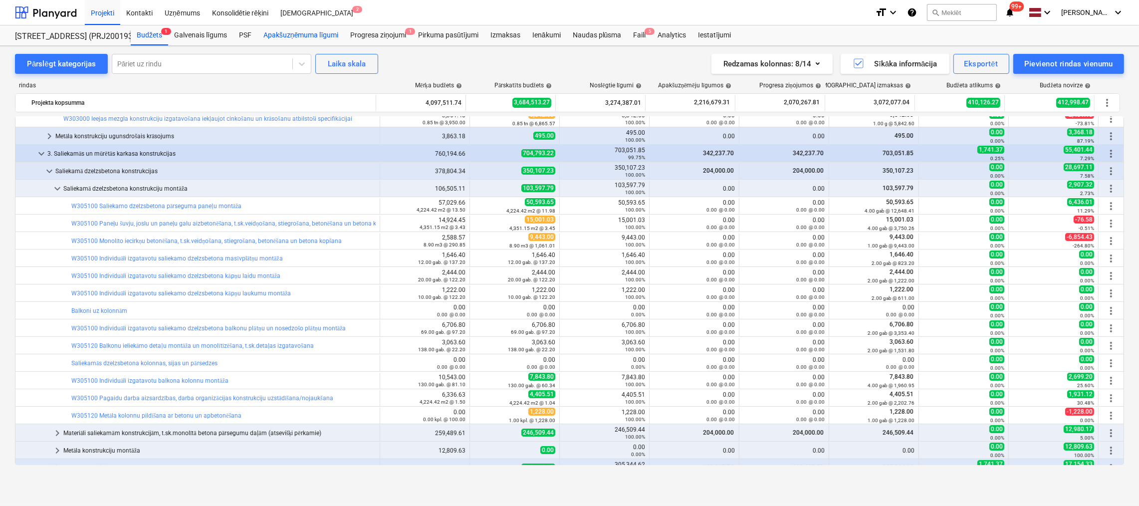
click at [302, 35] on div "Apakšuzņēmuma līgumi" at bounding box center [300, 35] width 87 height 20
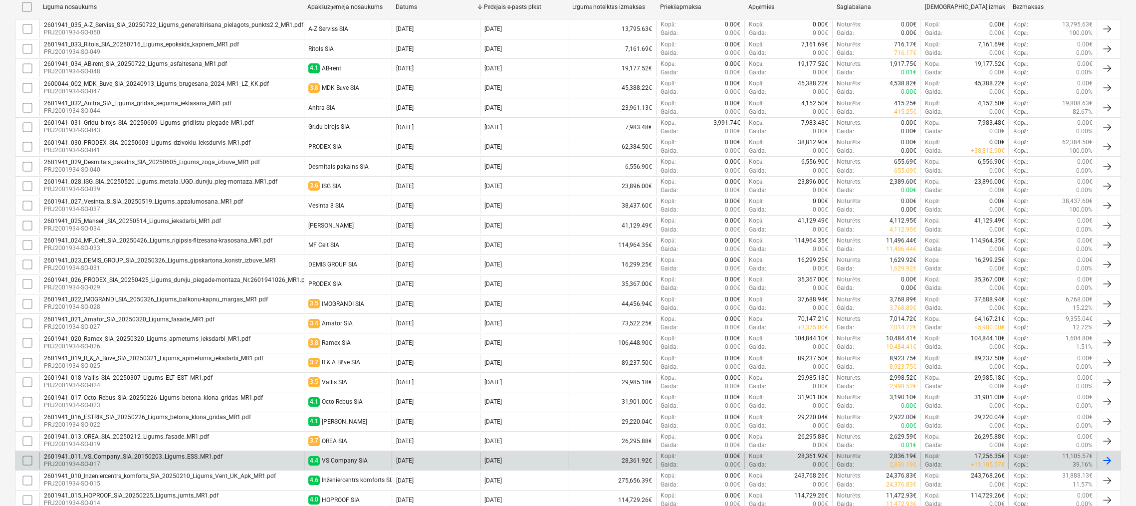
scroll to position [199, 0]
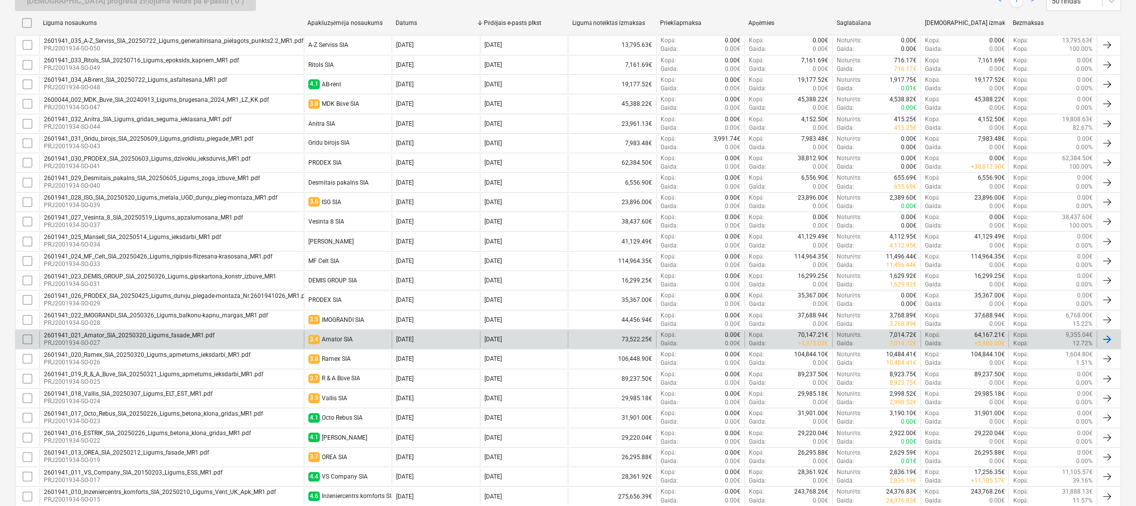
click at [111, 334] on div "2601941_021_Amator_SIA_20250320_Ligums_fasade_MR1.pdf" at bounding box center [129, 335] width 171 height 7
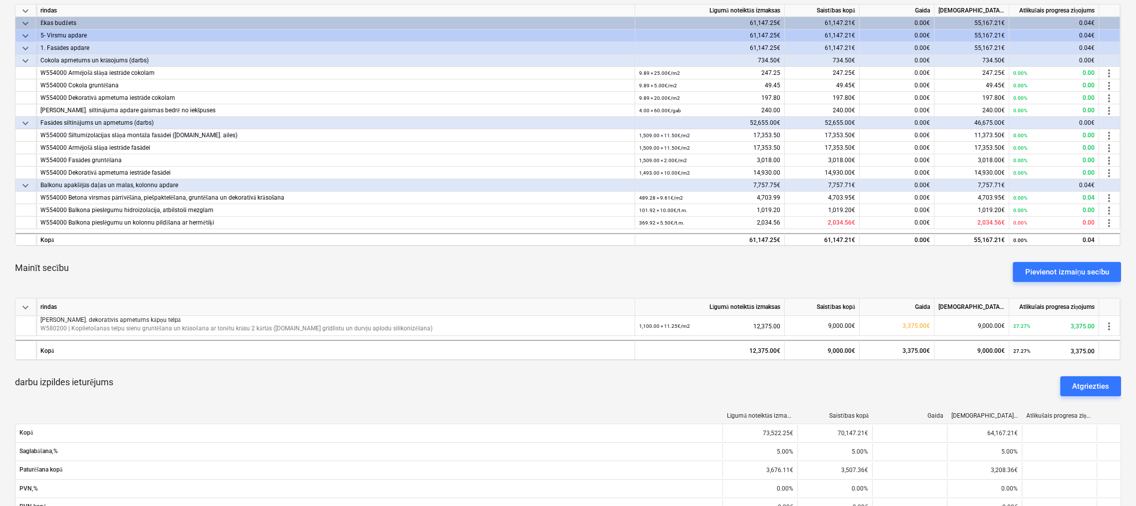
scroll to position [199, 0]
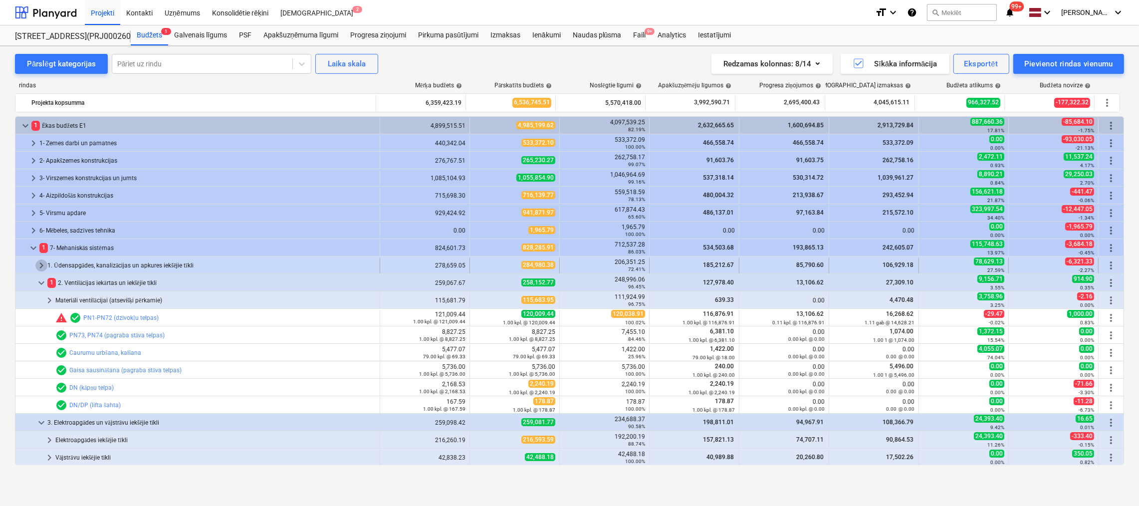
click at [41, 265] on span "keyboard_arrow_right" at bounding box center [41, 265] width 12 height 12
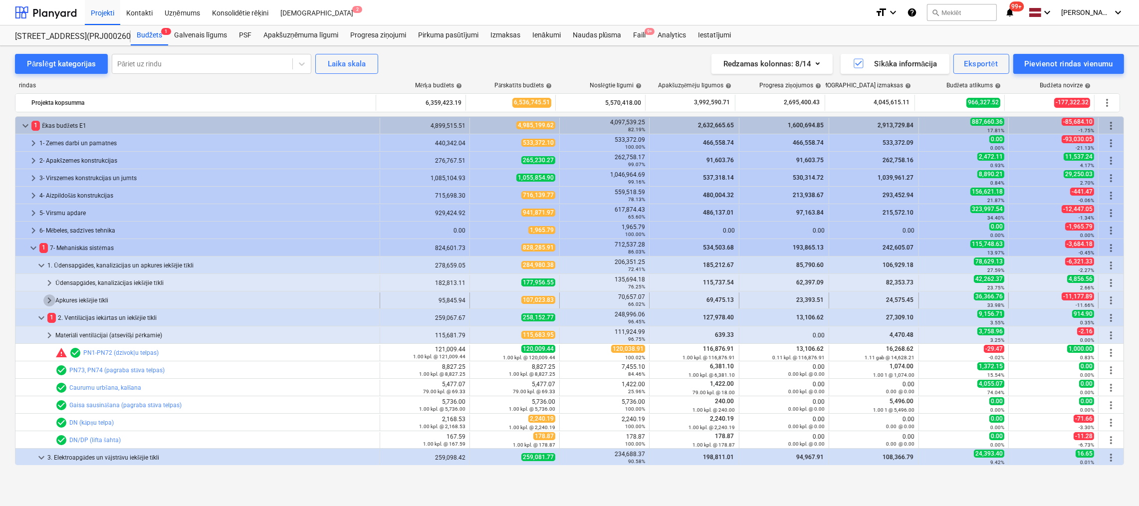
click at [46, 298] on span "keyboard_arrow_right" at bounding box center [49, 300] width 12 height 12
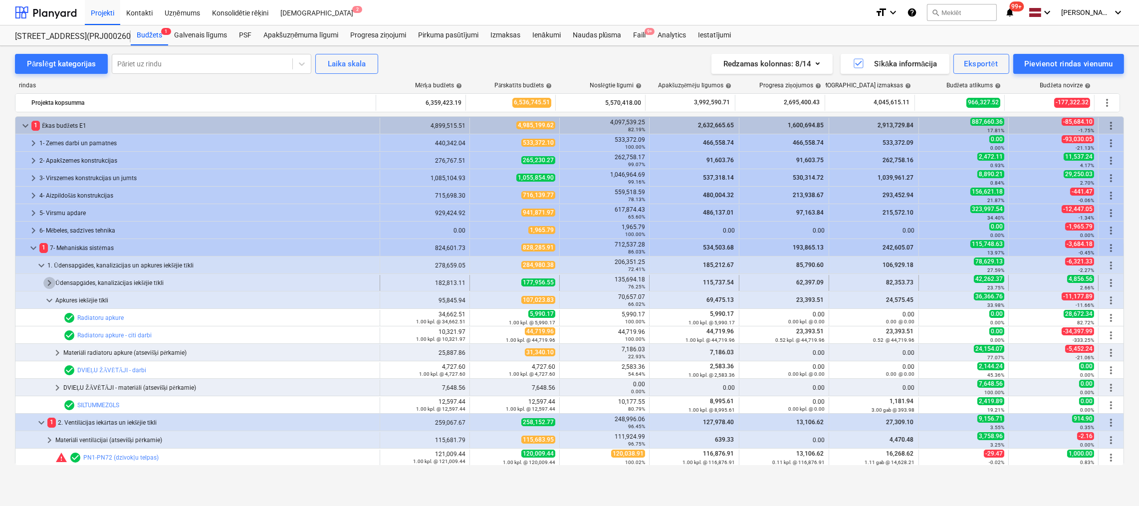
click at [48, 282] on span "keyboard_arrow_right" at bounding box center [49, 283] width 12 height 12
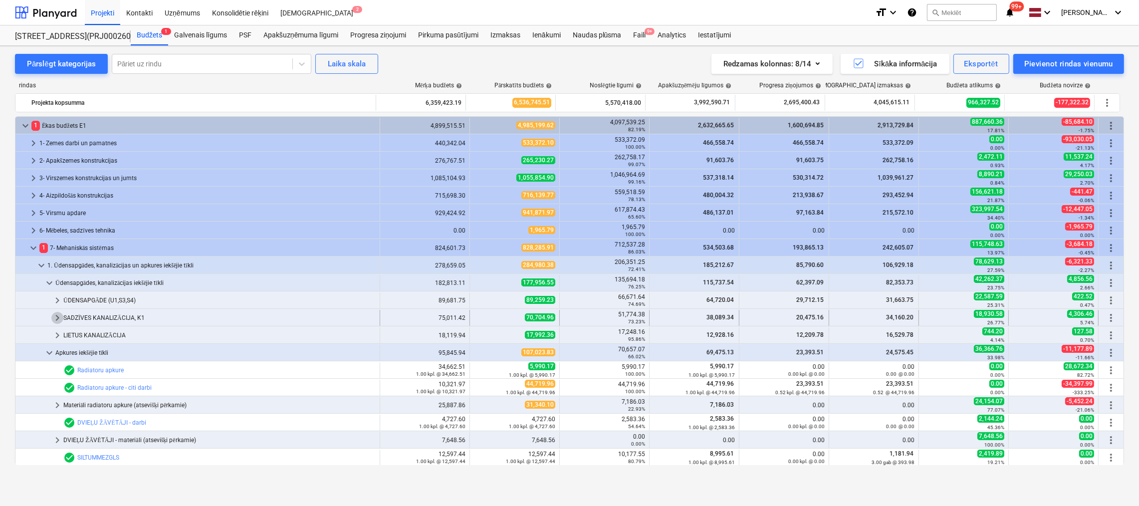
click at [54, 318] on span "keyboard_arrow_right" at bounding box center [57, 318] width 12 height 12
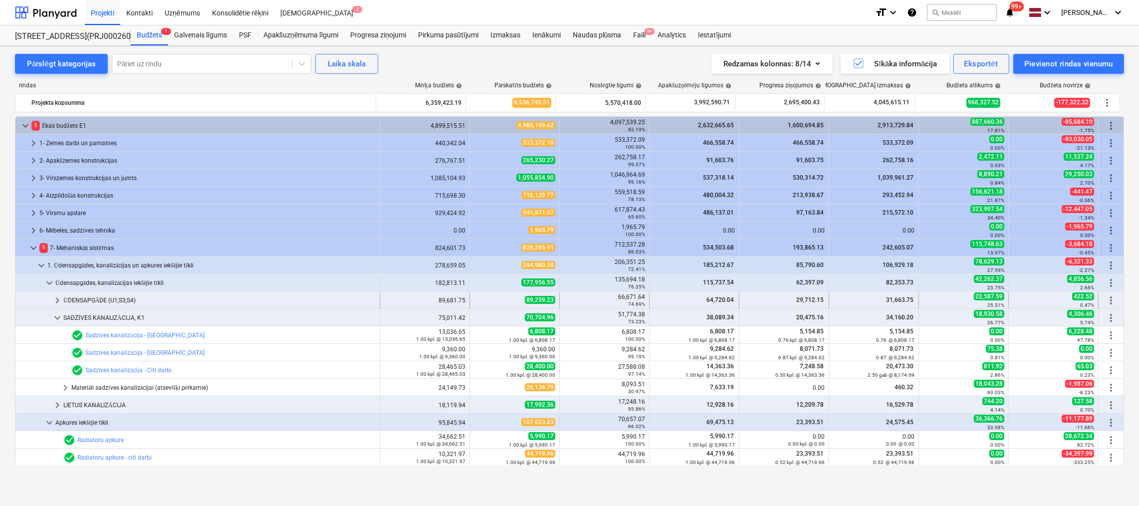
click at [56, 298] on span "keyboard_arrow_right" at bounding box center [57, 300] width 12 height 12
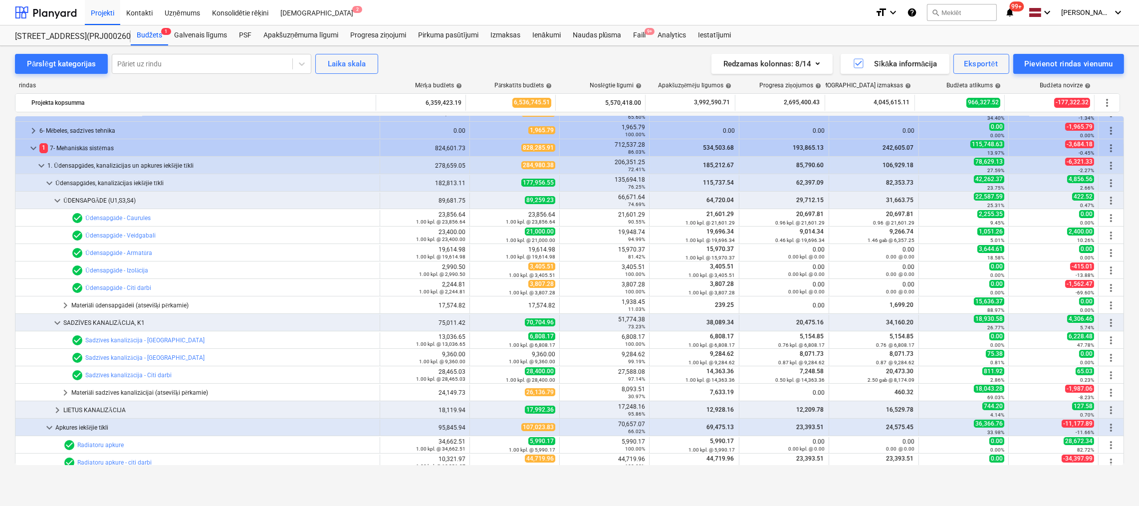
scroll to position [199, 0]
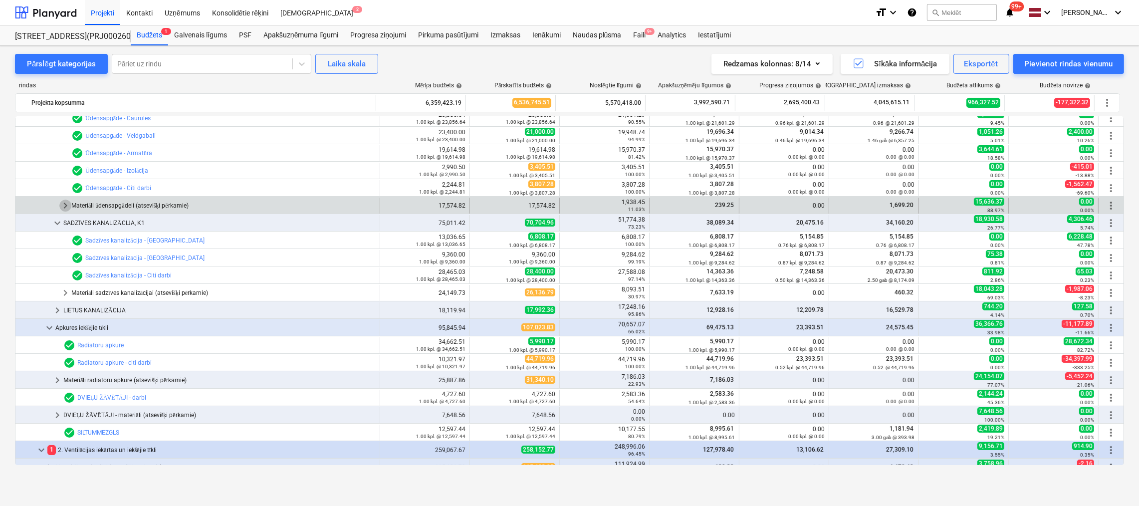
click at [62, 206] on span "keyboard_arrow_right" at bounding box center [65, 205] width 12 height 12
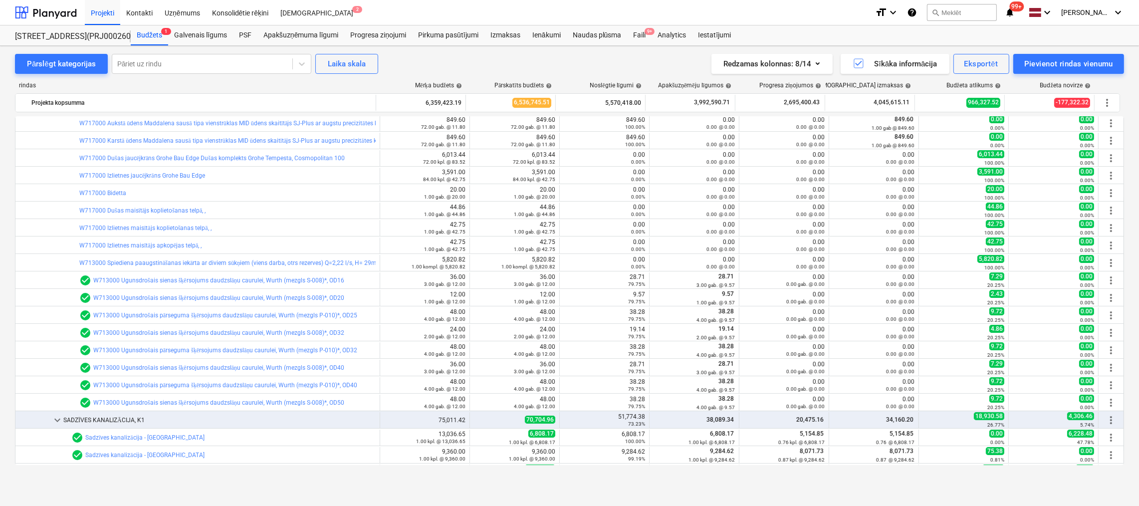
scroll to position [449, 0]
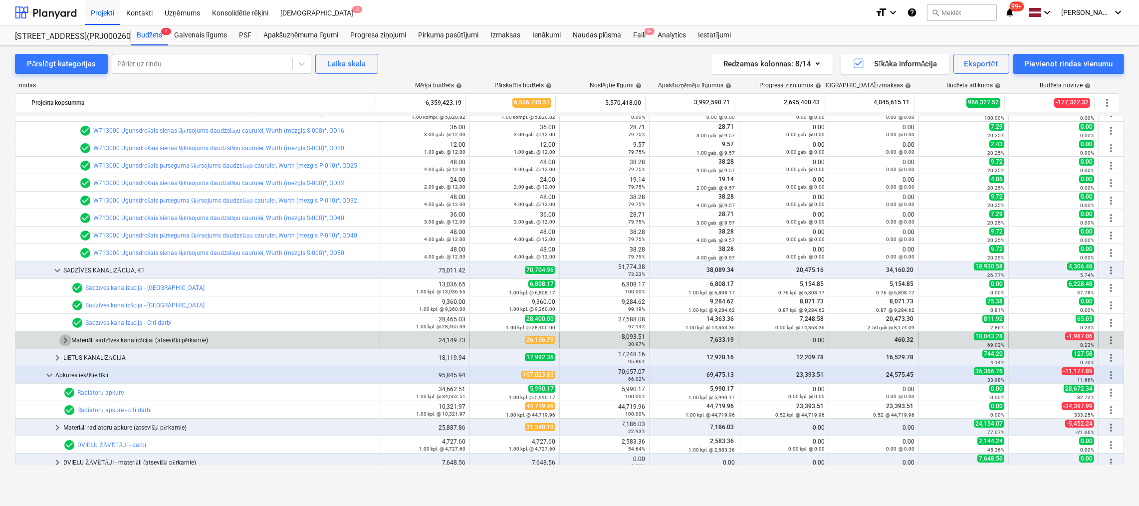
click at [61, 340] on span "keyboard_arrow_right" at bounding box center [65, 340] width 12 height 12
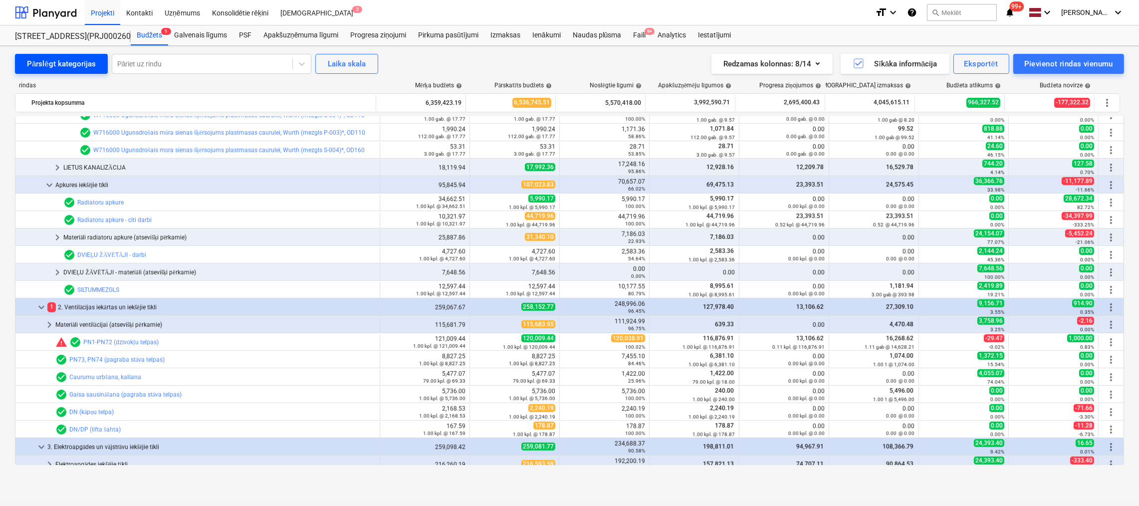
scroll to position [1045, 0]
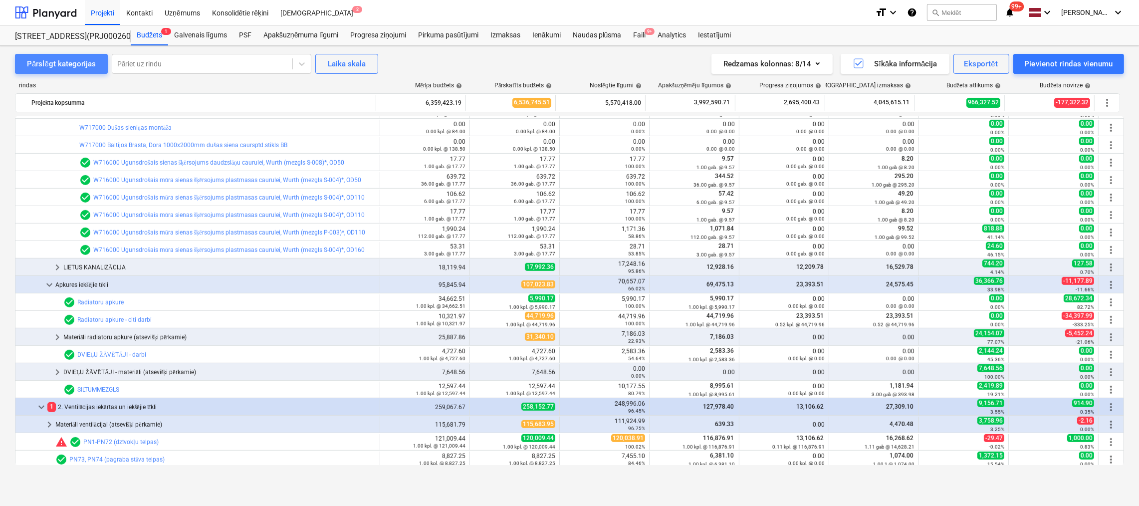
click at [67, 66] on div "Pārslēgt kategorijas" at bounding box center [61, 63] width 69 height 13
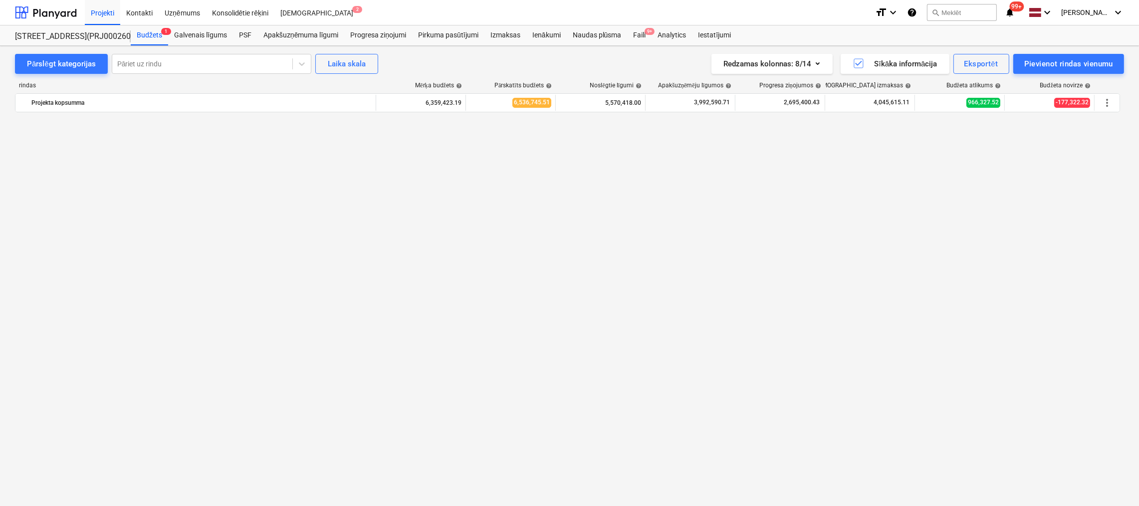
scroll to position [6282, 0]
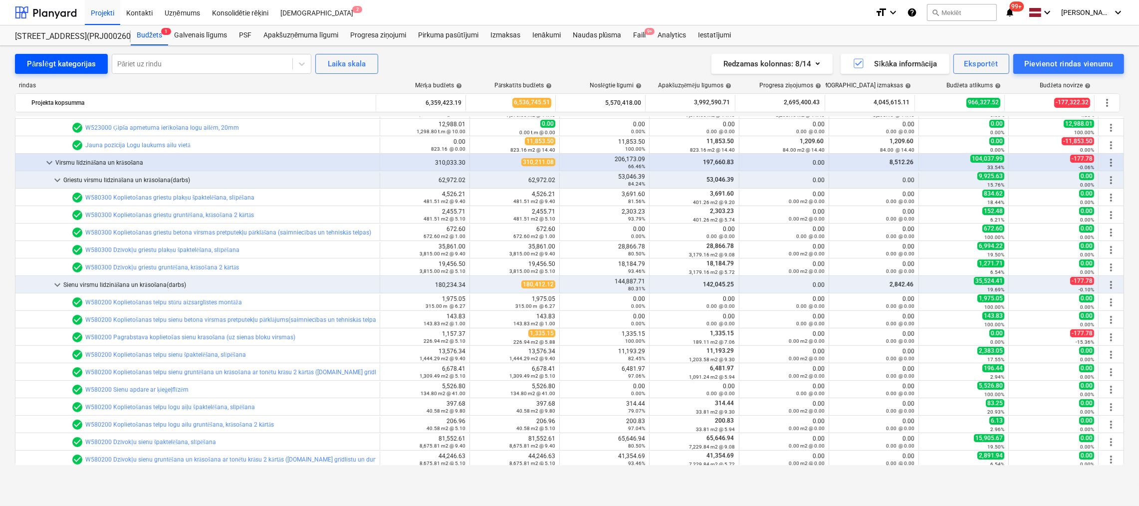
click at [74, 63] on div "Pārslēgt kategorijas" at bounding box center [61, 63] width 69 height 13
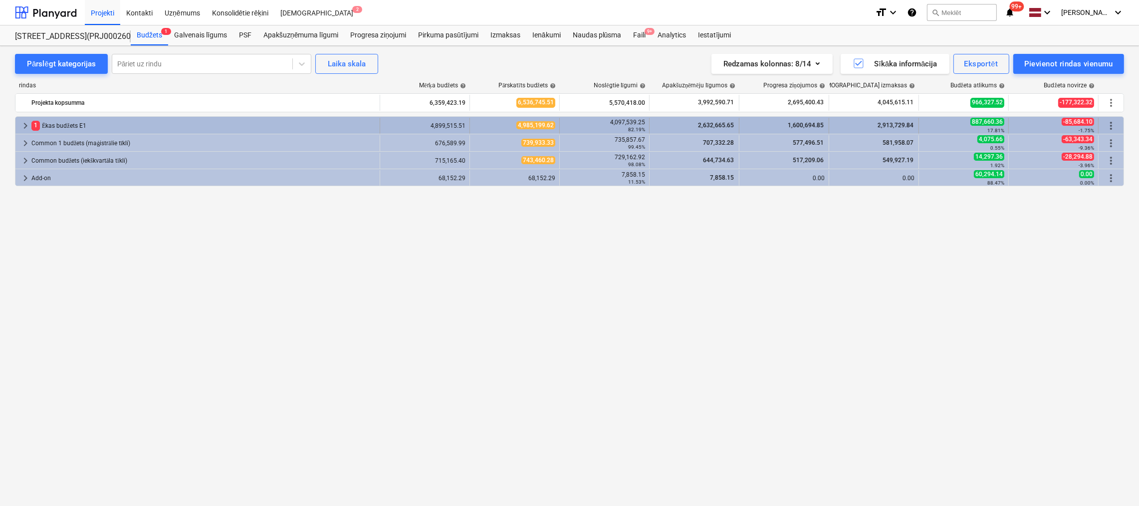
click at [24, 126] on span "keyboard_arrow_right" at bounding box center [25, 126] width 12 height 12
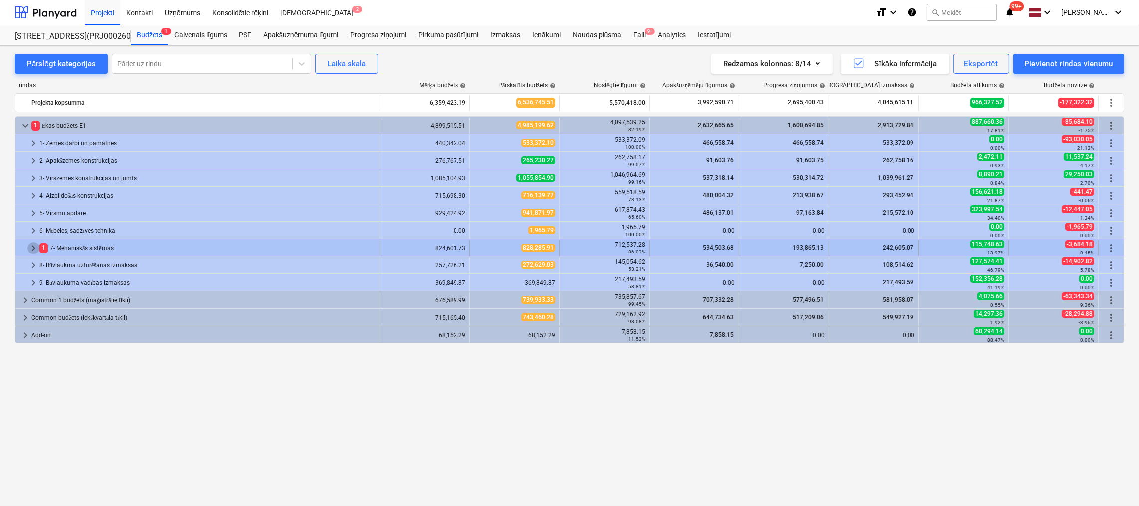
click at [33, 246] on span "keyboard_arrow_right" at bounding box center [33, 248] width 12 height 12
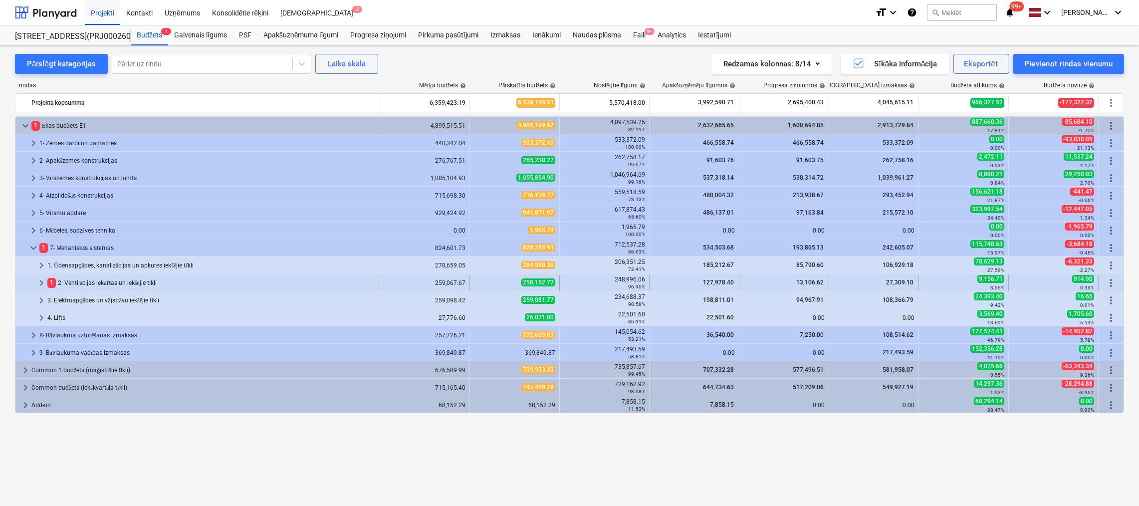
click at [42, 279] on span "keyboard_arrow_right" at bounding box center [41, 283] width 12 height 12
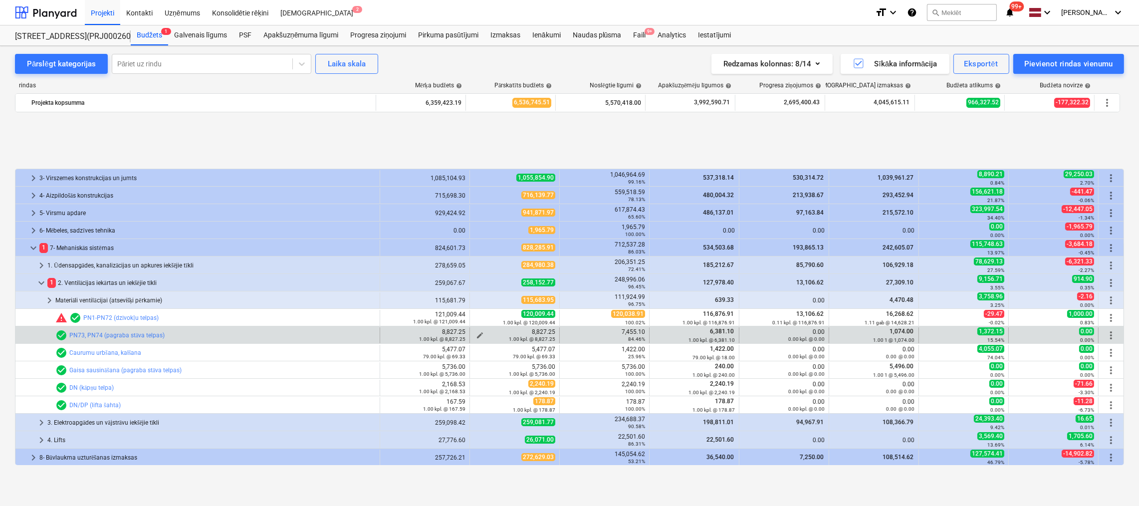
click at [478, 332] on span "edit" at bounding box center [480, 335] width 8 height 8
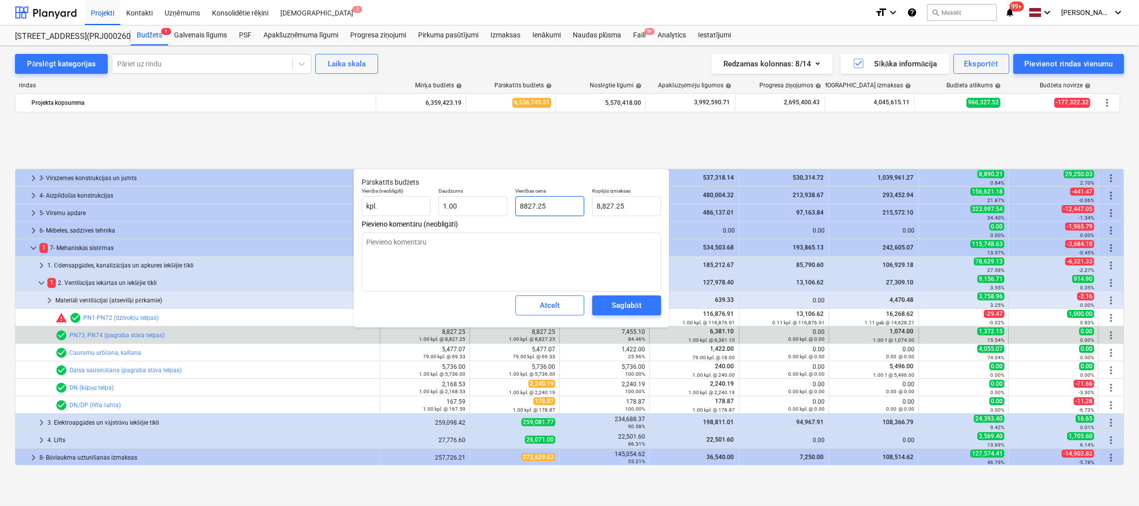
drag, startPoint x: 552, startPoint y: 206, endPoint x: 424, endPoint y: 222, distance: 129.2
click at [424, 222] on div "Pārskatīts budžets Vienība (neobligāti) kpl. Daudzums 1.00 Vienības cena 8827.2…" at bounding box center [511, 248] width 315 height 159
type input "8"
type textarea "x"
type input "8.00"
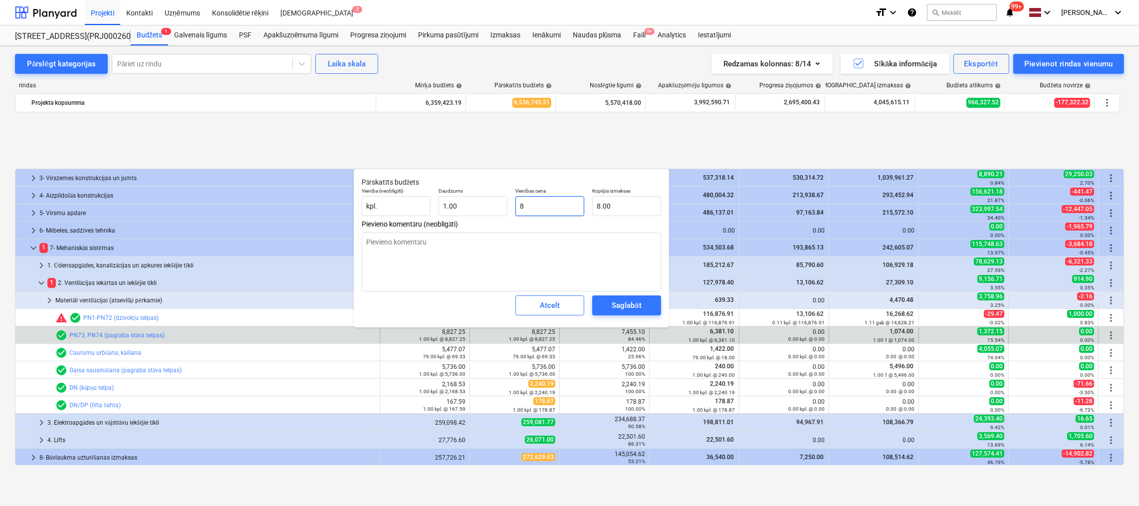
type input "87"
type textarea "x"
type input "87.00"
type input "879"
type textarea "x"
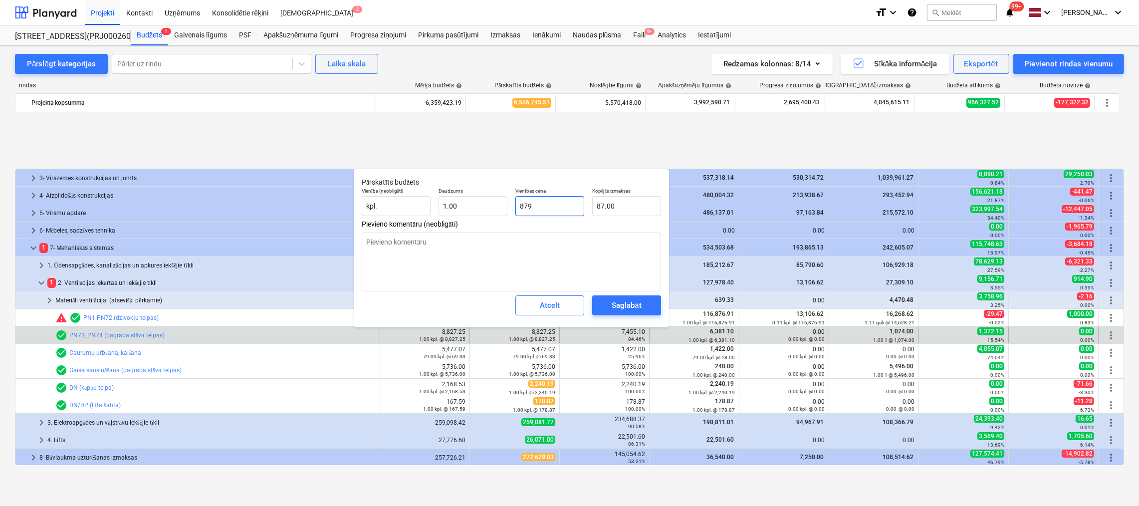
type input "879.00"
type input "8797"
type textarea "x"
type input "8,797.00"
type input "8797."
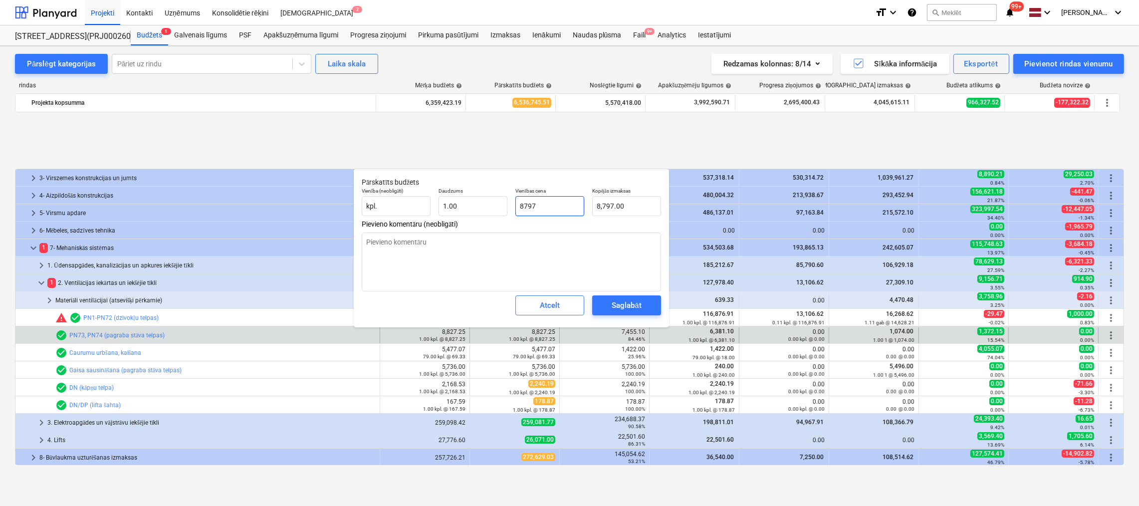
type textarea "x"
type input "8797.2"
type textarea "x"
type input "8,797.20"
type input "8797.25"
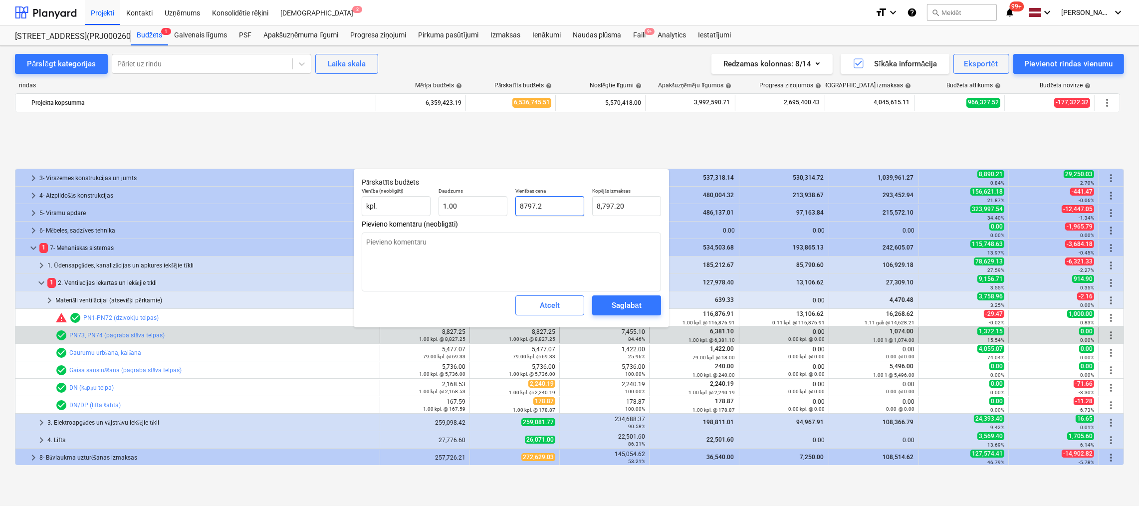
type textarea "x"
type input "8,797.25"
click at [624, 300] on div "Saglabāt" at bounding box center [625, 305] width 29 height 13
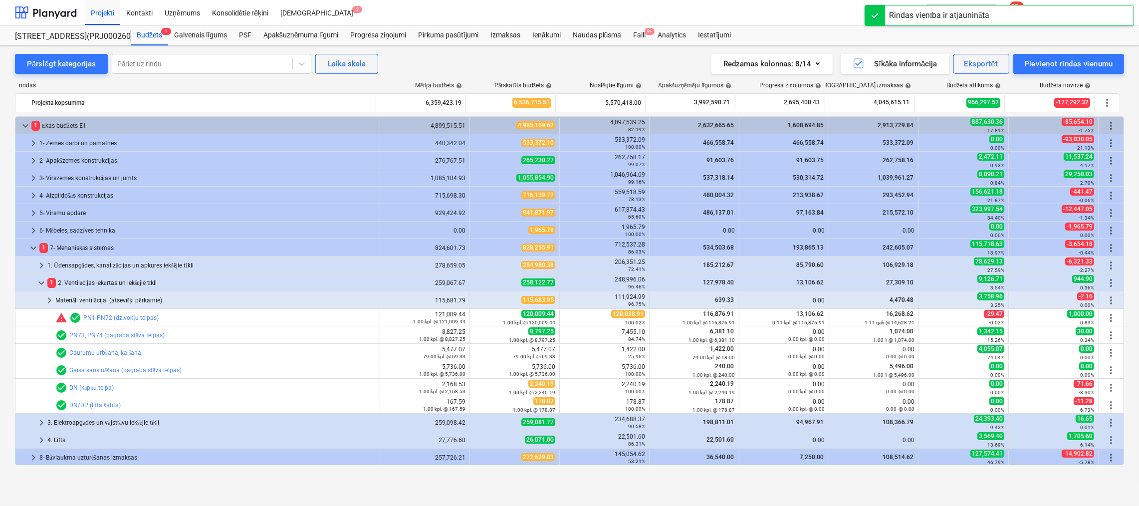
scroll to position [70, 0]
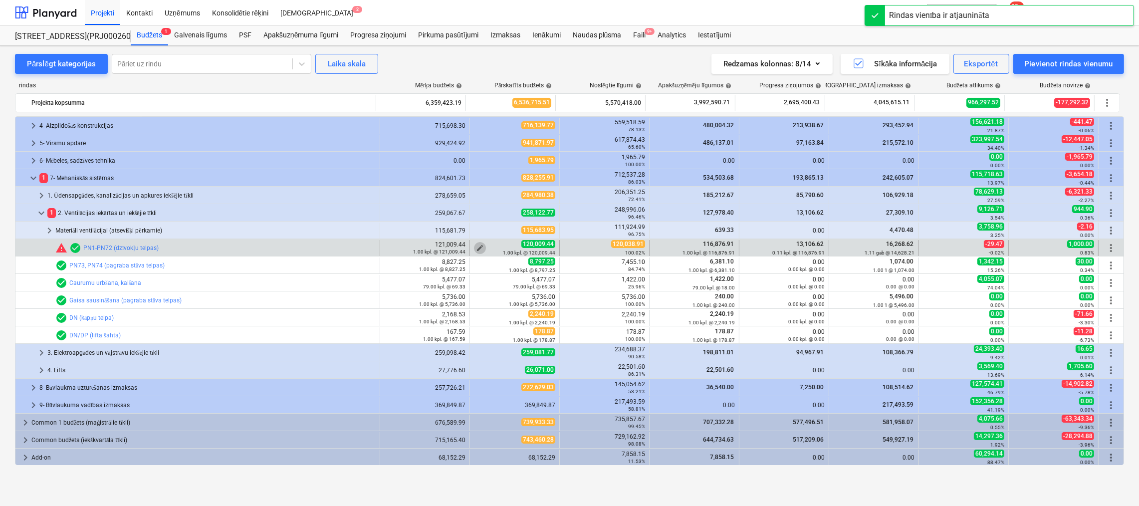
click at [476, 246] on span "edit" at bounding box center [480, 248] width 8 height 8
type textarea "x"
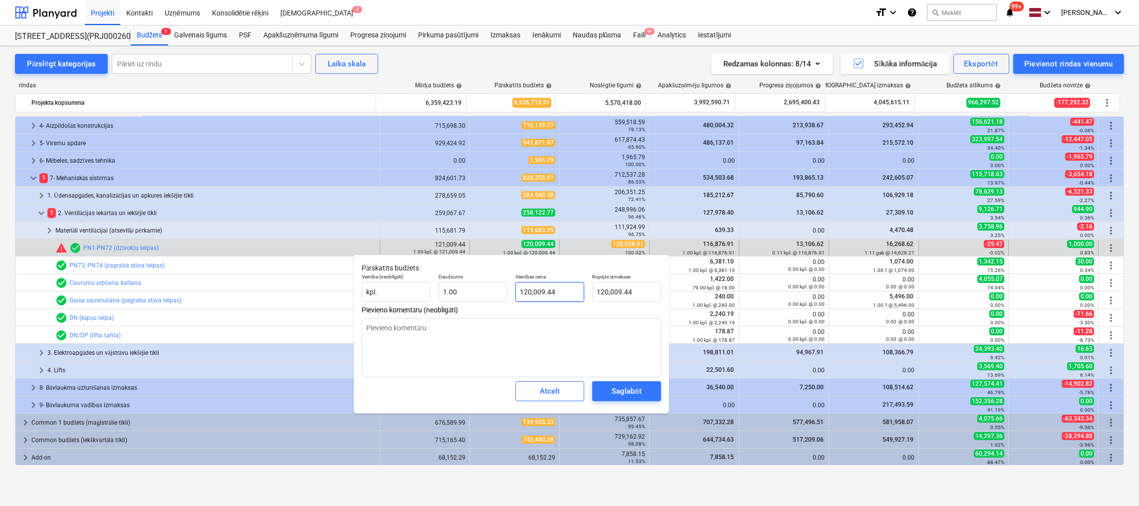
type input "120009.4351"
click at [537, 291] on input "120009.4351" at bounding box center [549, 292] width 69 height 20
click at [539, 292] on input "120009.4351" at bounding box center [549, 292] width 69 height 20
type textarea "x"
type input "12009.4351"
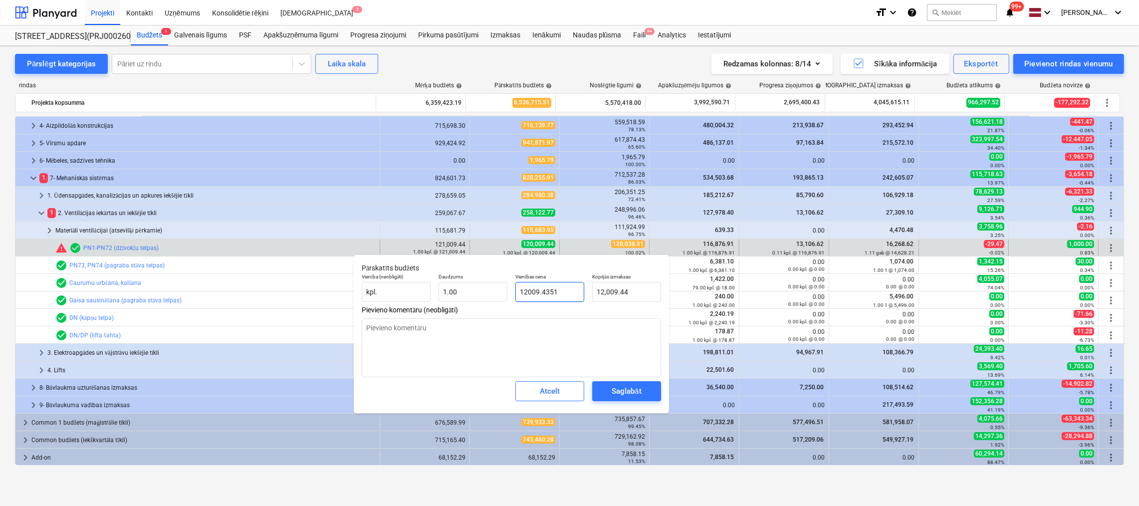
type input "12,009.44"
type textarea "x"
type input "120039.4351"
type input "120,039.44"
type input "120039.4351"
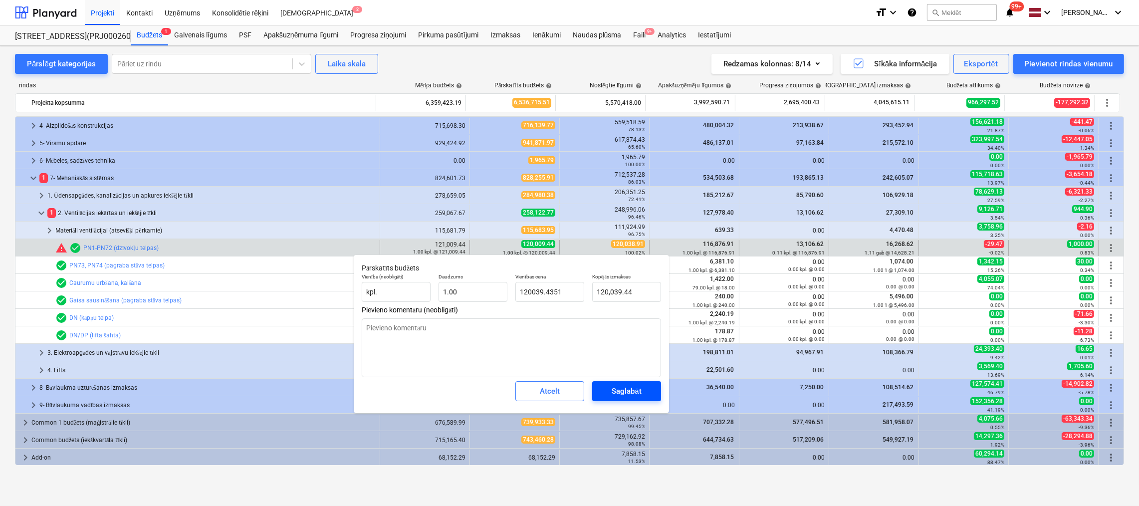
type textarea "x"
type input "120,039.44"
click at [624, 388] on div "Saglabāt" at bounding box center [625, 391] width 29 height 13
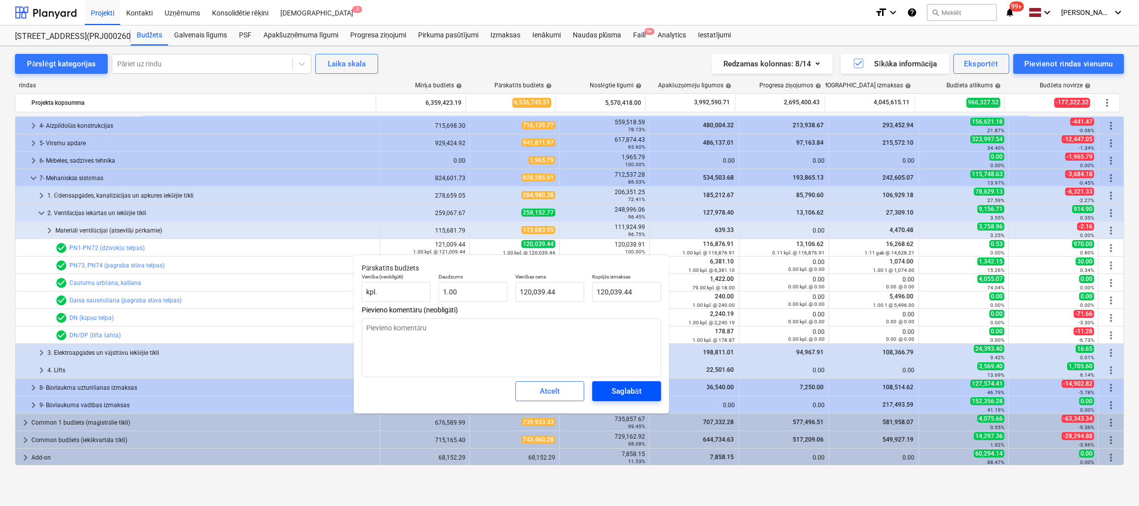
type textarea "x"
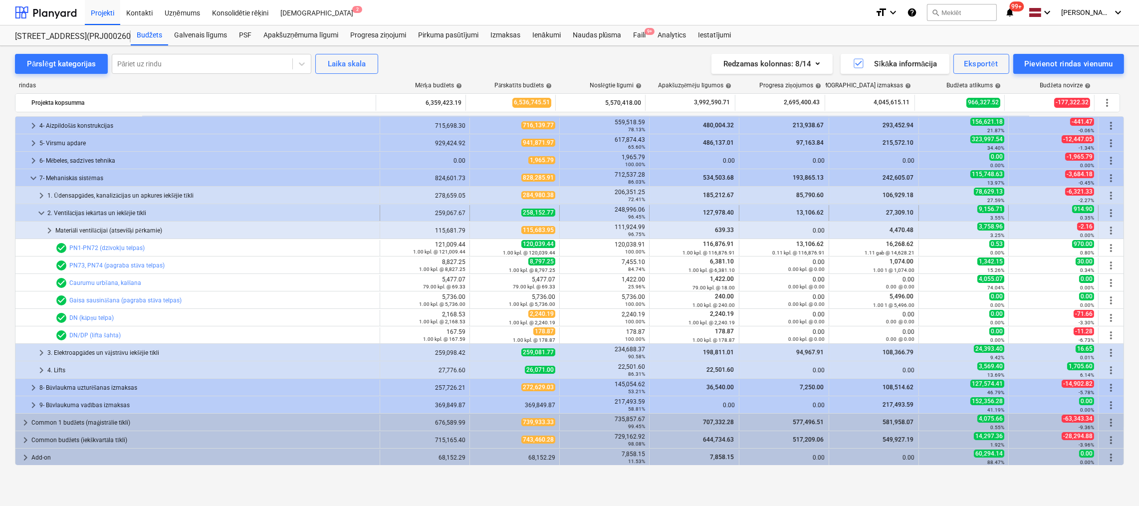
click at [42, 212] on span "keyboard_arrow_down" at bounding box center [41, 213] width 12 height 12
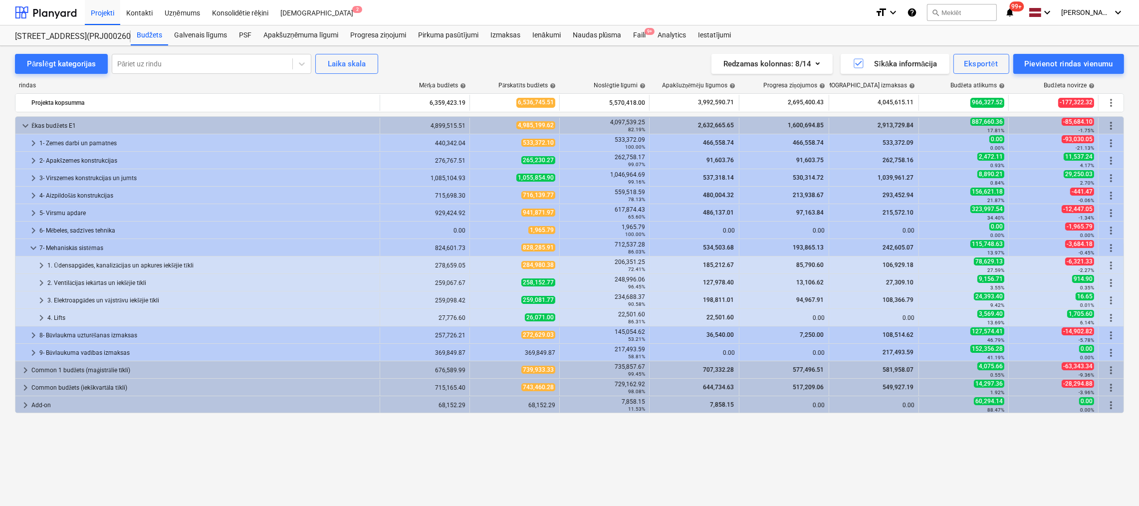
scroll to position [0, 0]
click at [41, 281] on span "keyboard_arrow_right" at bounding box center [41, 283] width 12 height 12
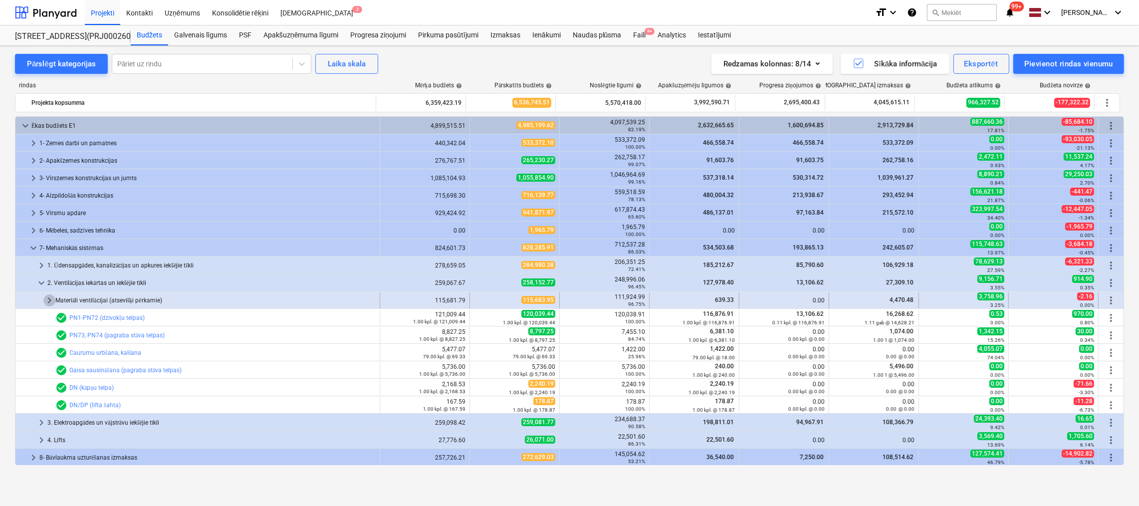
click at [49, 299] on span "keyboard_arrow_right" at bounding box center [49, 300] width 12 height 12
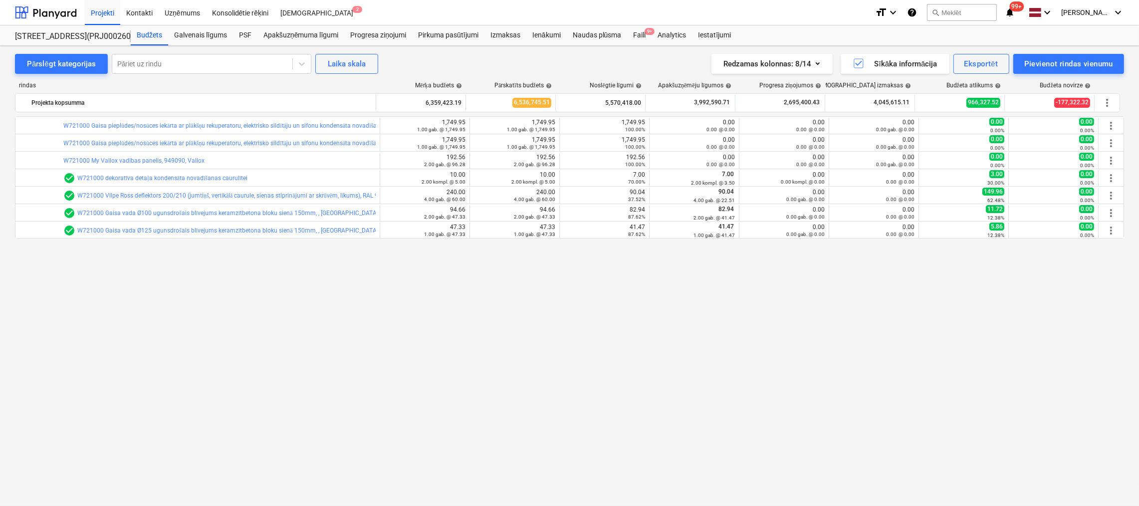
scroll to position [100, 0]
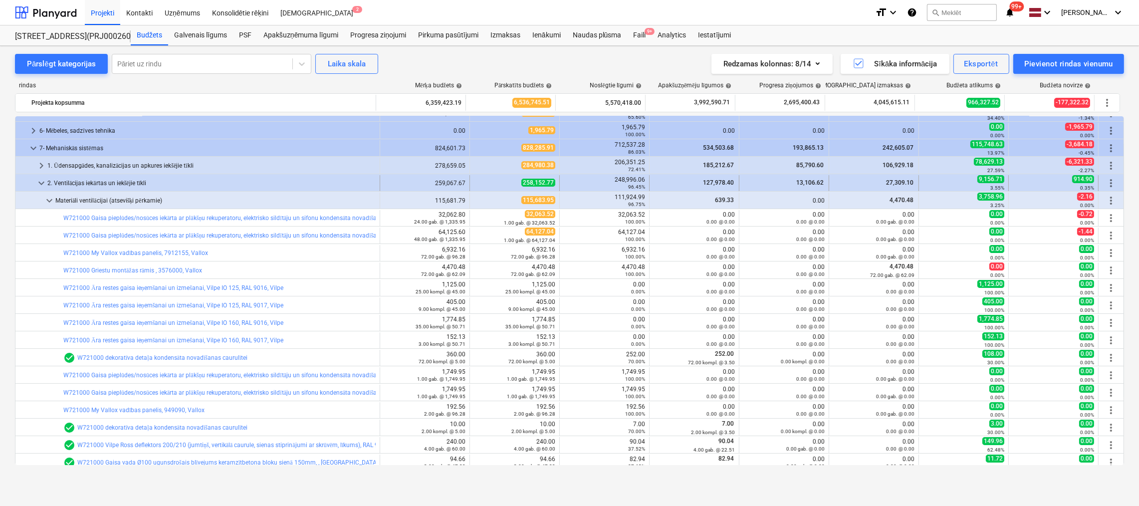
click at [42, 180] on span "keyboard_arrow_down" at bounding box center [41, 183] width 12 height 12
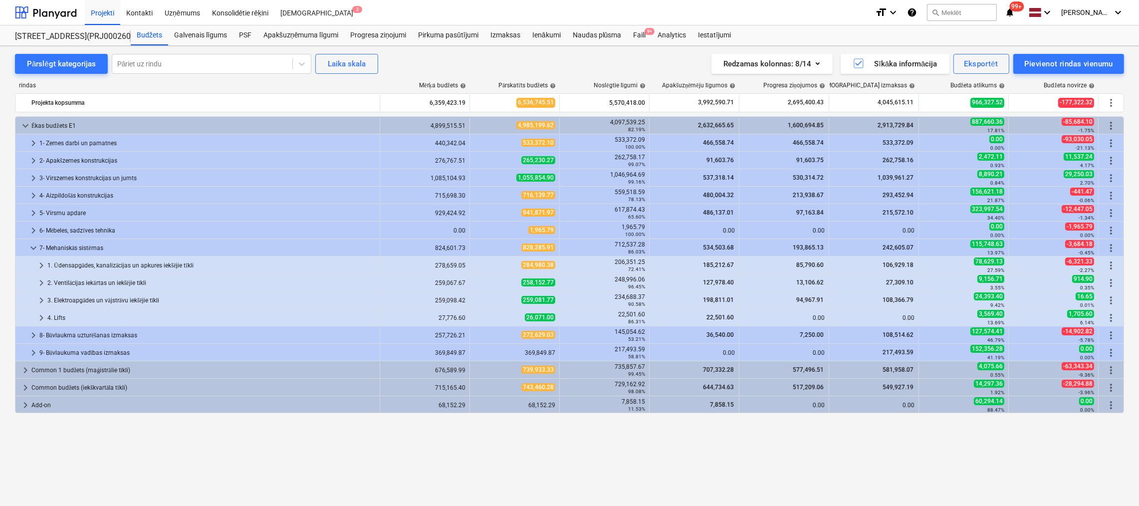
scroll to position [0, 0]
click at [40, 265] on span "keyboard_arrow_right" at bounding box center [41, 265] width 12 height 12
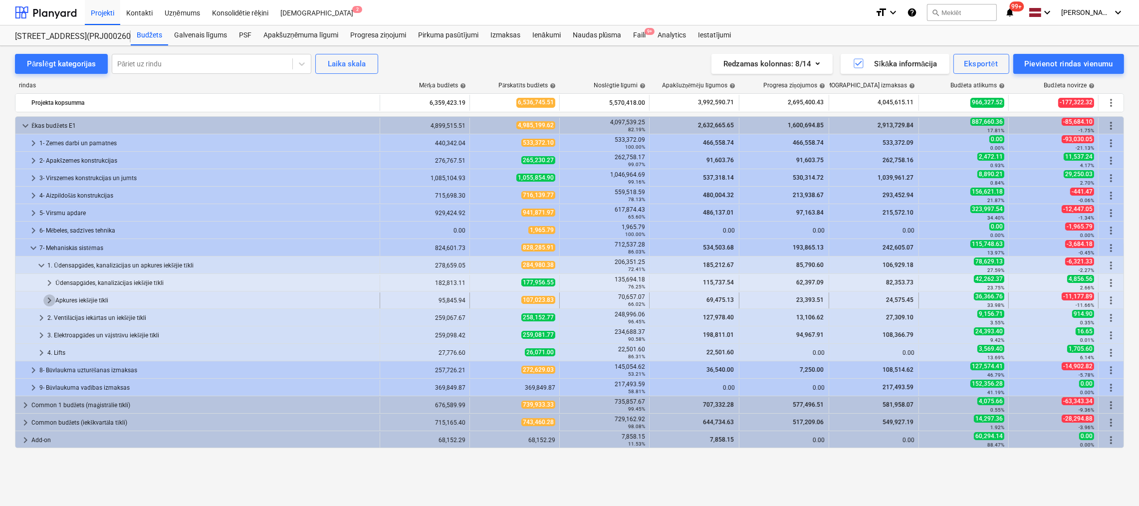
click at [50, 302] on span "keyboard_arrow_right" at bounding box center [49, 300] width 12 height 12
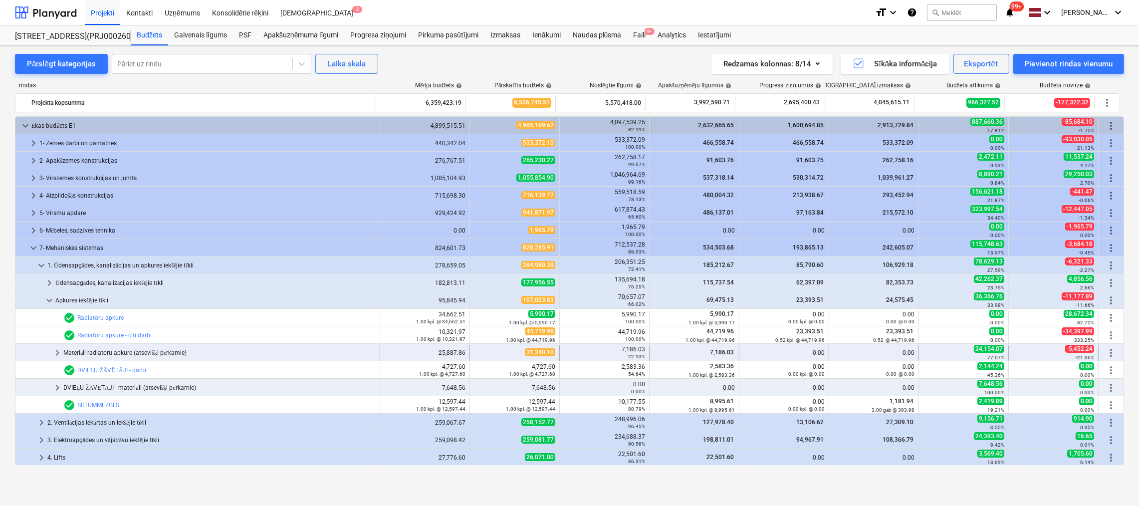
click at [59, 351] on span "keyboard_arrow_right" at bounding box center [57, 353] width 12 height 12
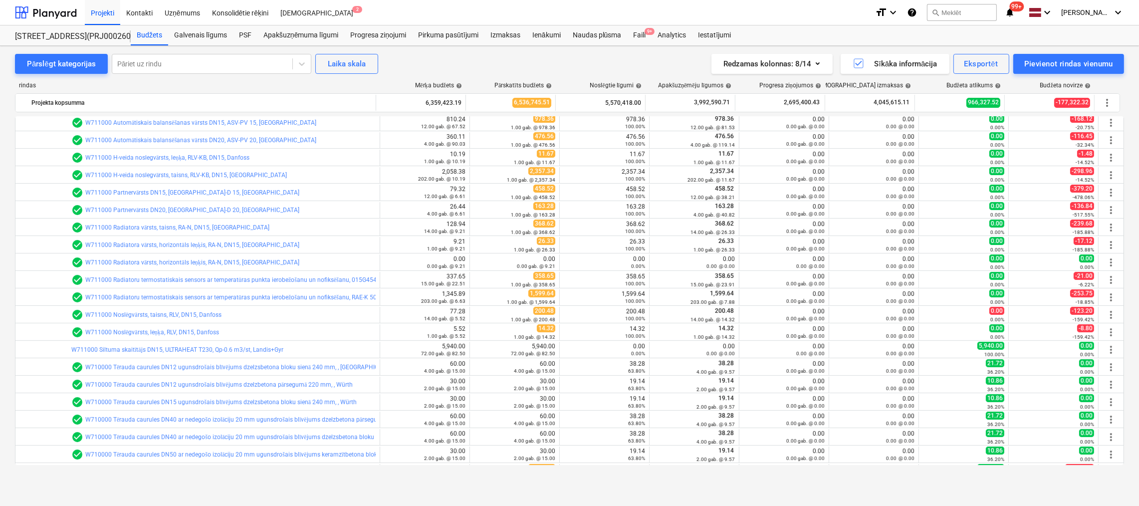
scroll to position [698, 0]
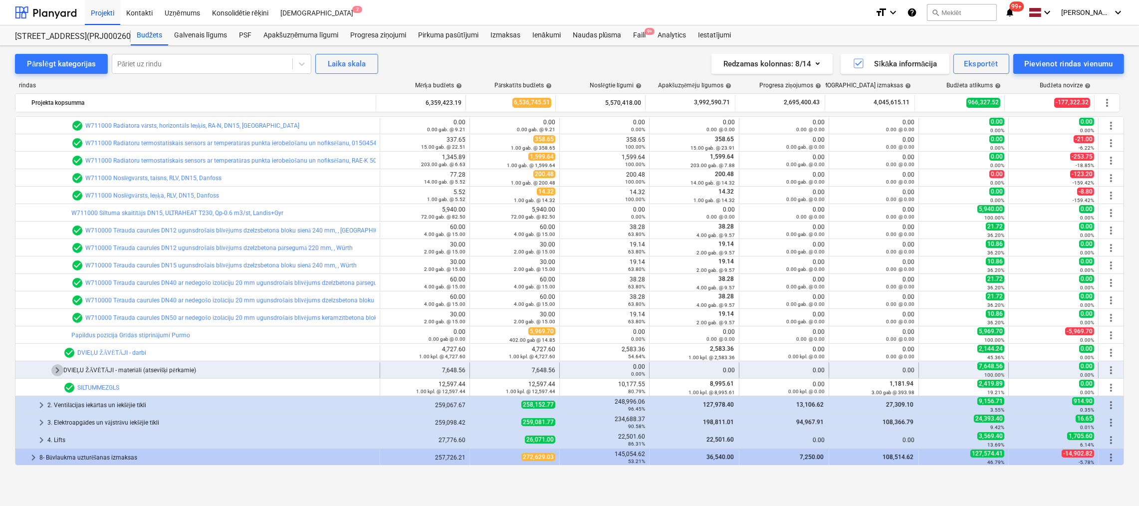
click at [58, 369] on span "keyboard_arrow_right" at bounding box center [57, 370] width 12 height 12
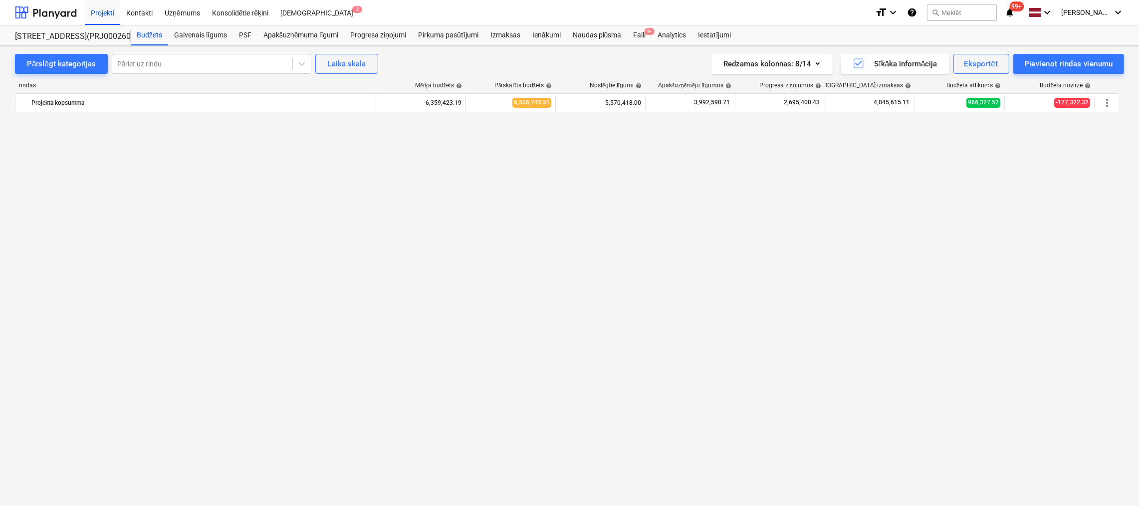
scroll to position [803, 0]
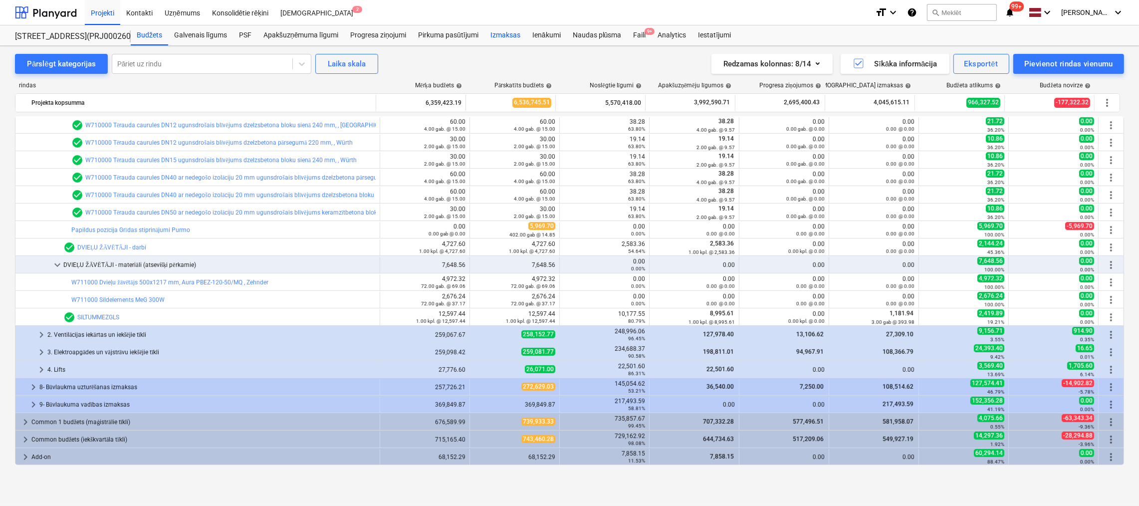
click at [509, 33] on div "Izmaksas" at bounding box center [505, 35] width 42 height 20
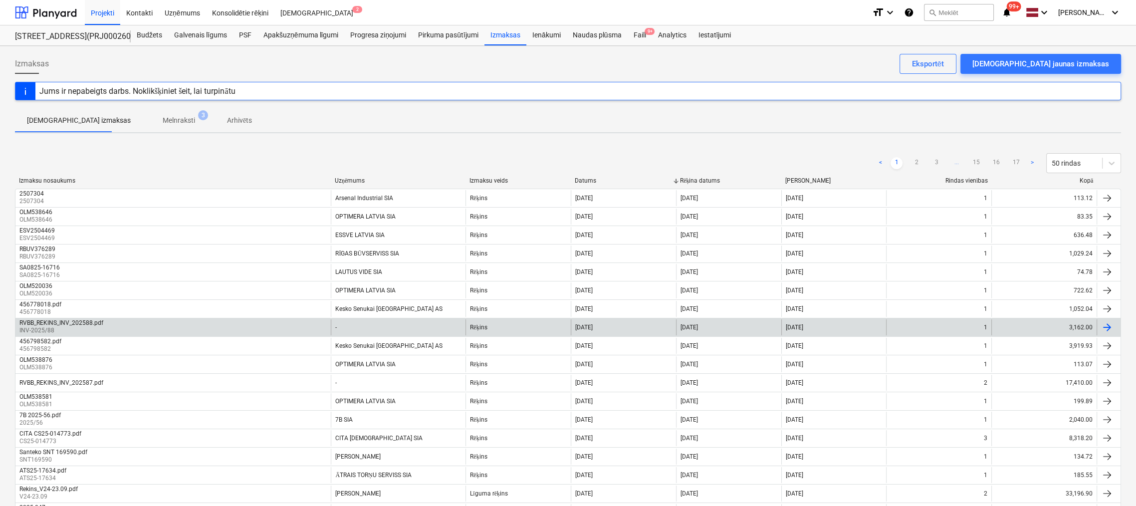
click at [51, 320] on div "RVBB_REKINS_INV_202588.pdf" at bounding box center [61, 322] width 84 height 7
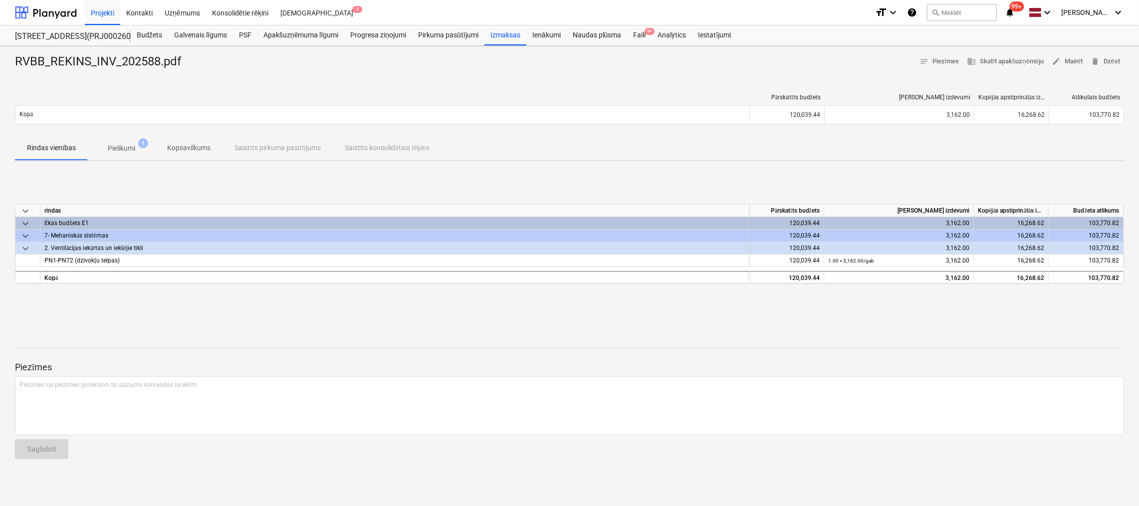
click at [126, 146] on p "Pielikumi" at bounding box center [121, 148] width 27 height 10
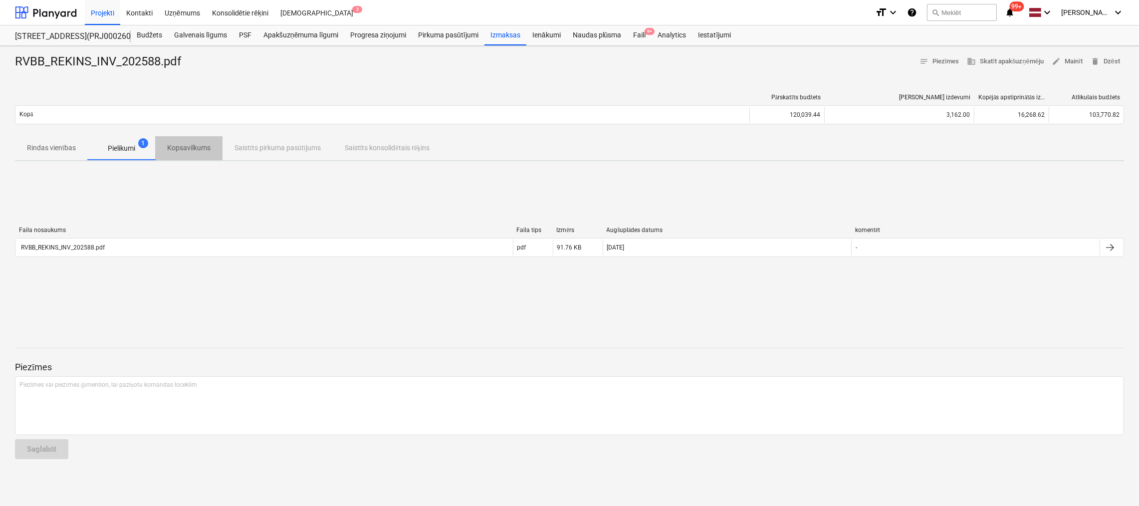
click at [191, 147] on p "Kopsavilkums" at bounding box center [188, 148] width 43 height 10
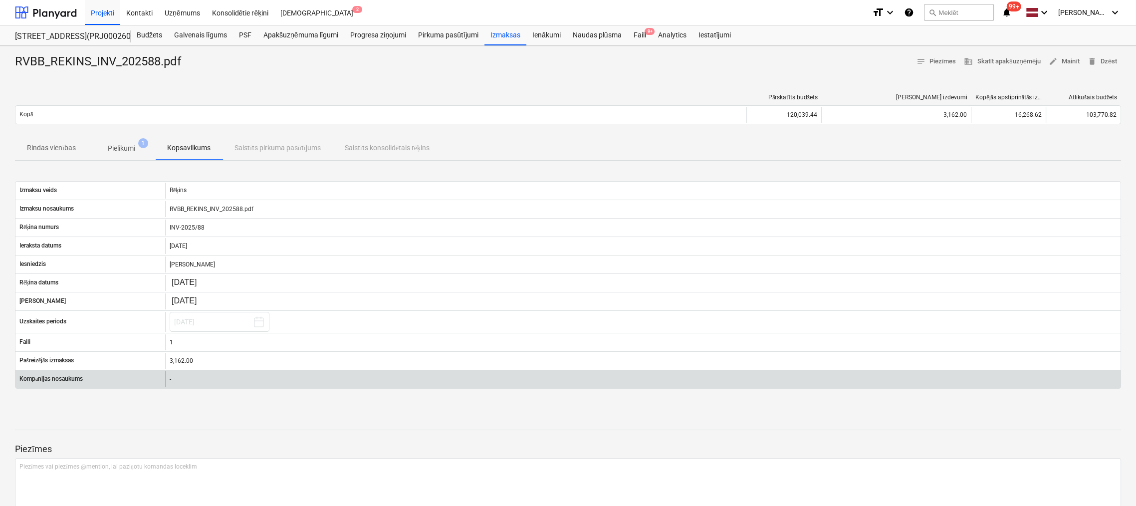
click at [196, 378] on div "-" at bounding box center [642, 379] width 955 height 16
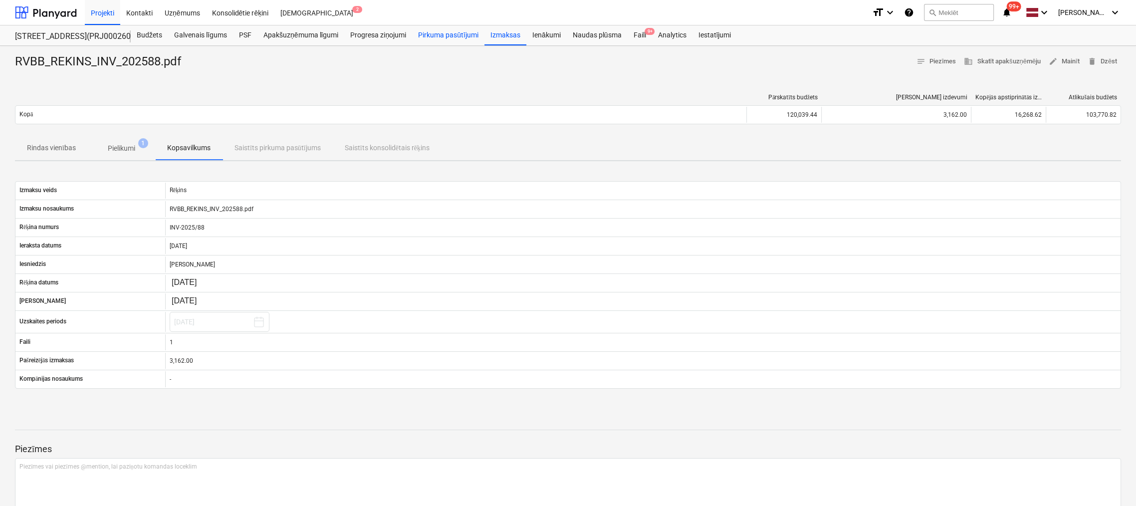
click at [433, 35] on div "Pirkuma pasūtījumi" at bounding box center [448, 35] width 72 height 20
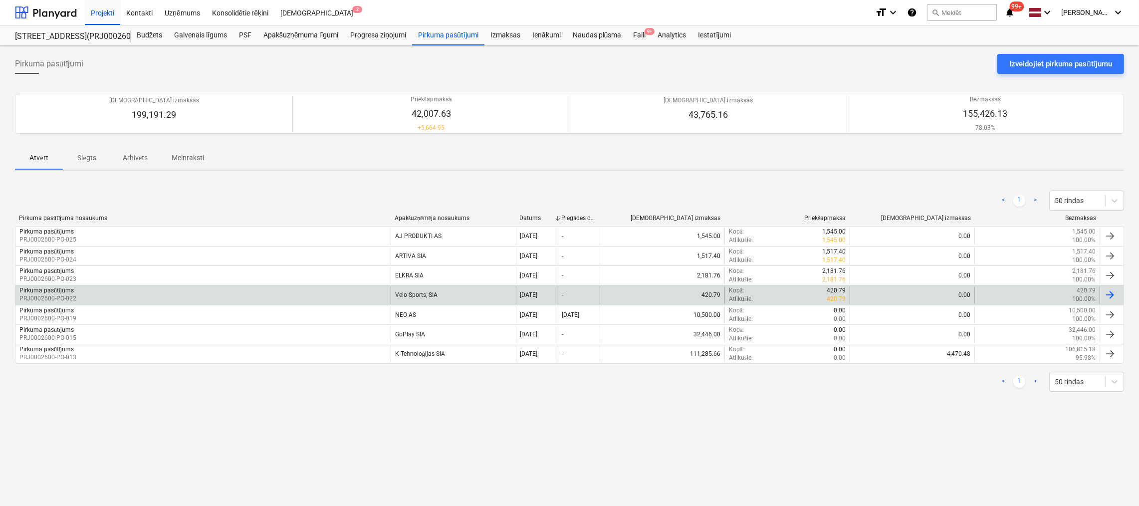
click at [52, 296] on p "PRJ0002600-PO-022" at bounding box center [47, 298] width 57 height 8
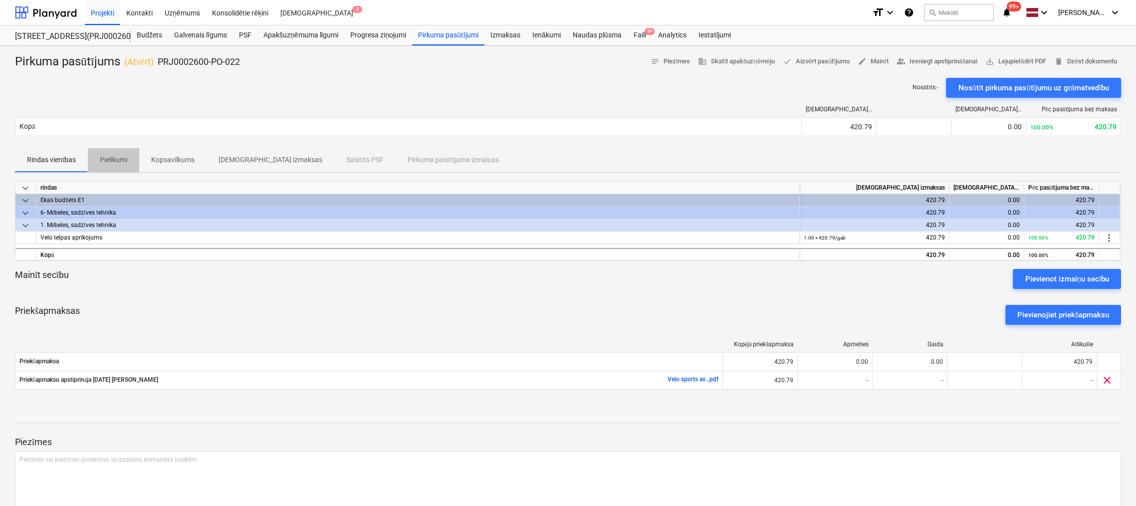
click at [113, 159] on p "Pielikumi" at bounding box center [113, 160] width 27 height 10
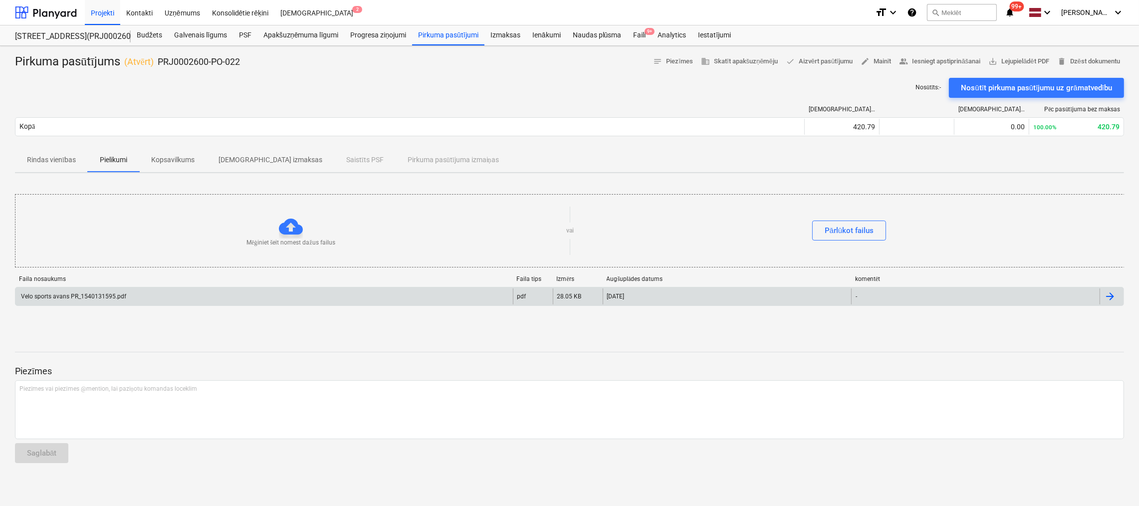
click at [98, 296] on div "Velo sports avans PR_1540131595.pdf" at bounding box center [72, 296] width 107 height 7
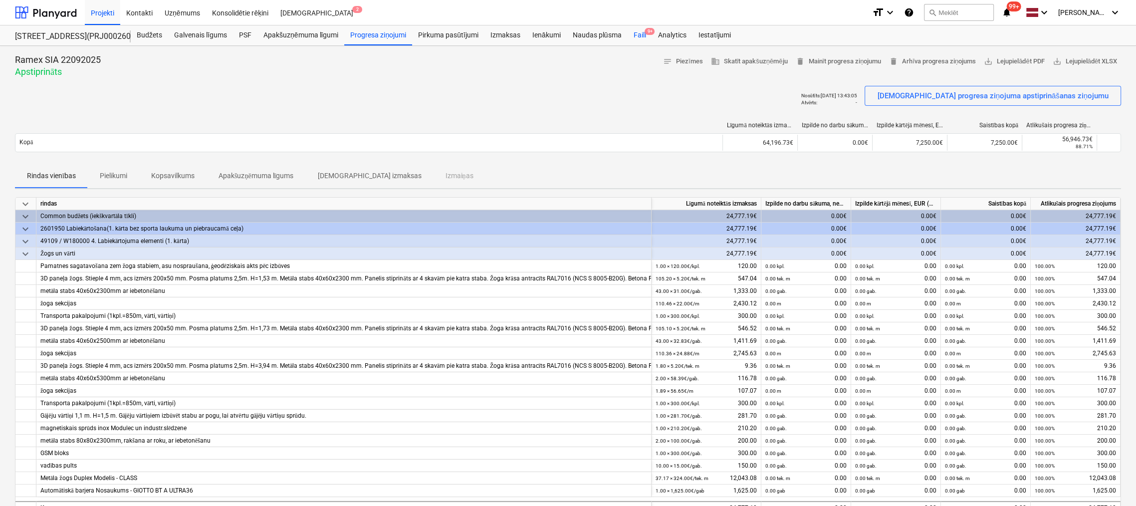
click at [640, 35] on div "Faili 9+" at bounding box center [639, 35] width 24 height 20
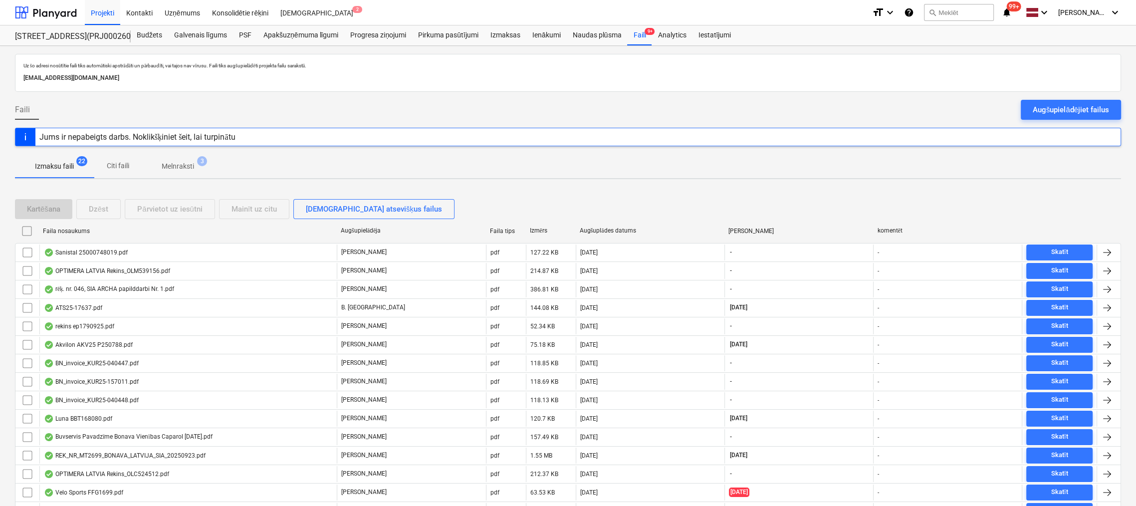
click at [182, 166] on p "Melnraksti" at bounding box center [178, 166] width 32 height 10
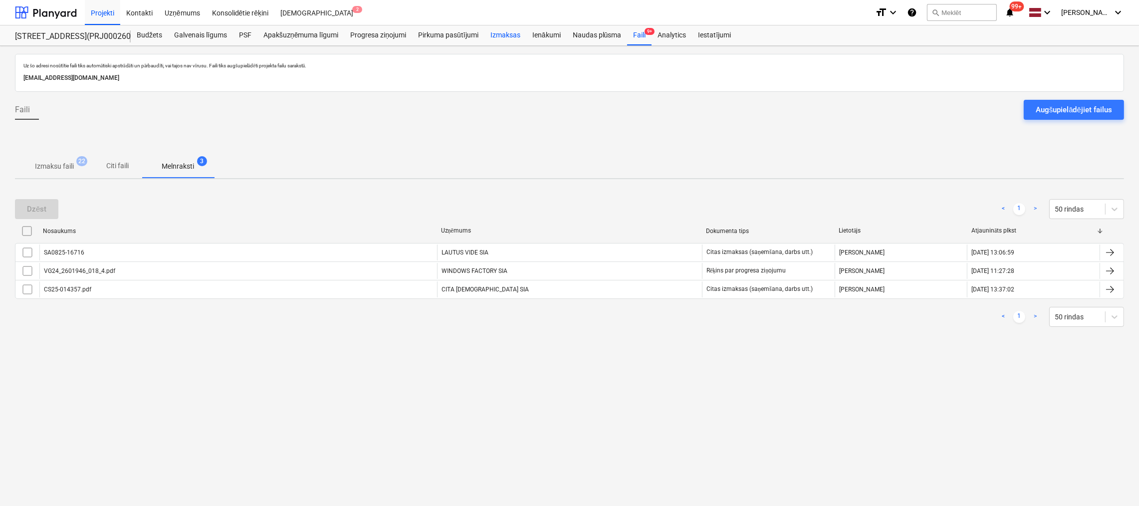
click at [511, 34] on div "Izmaksas" at bounding box center [505, 35] width 42 height 20
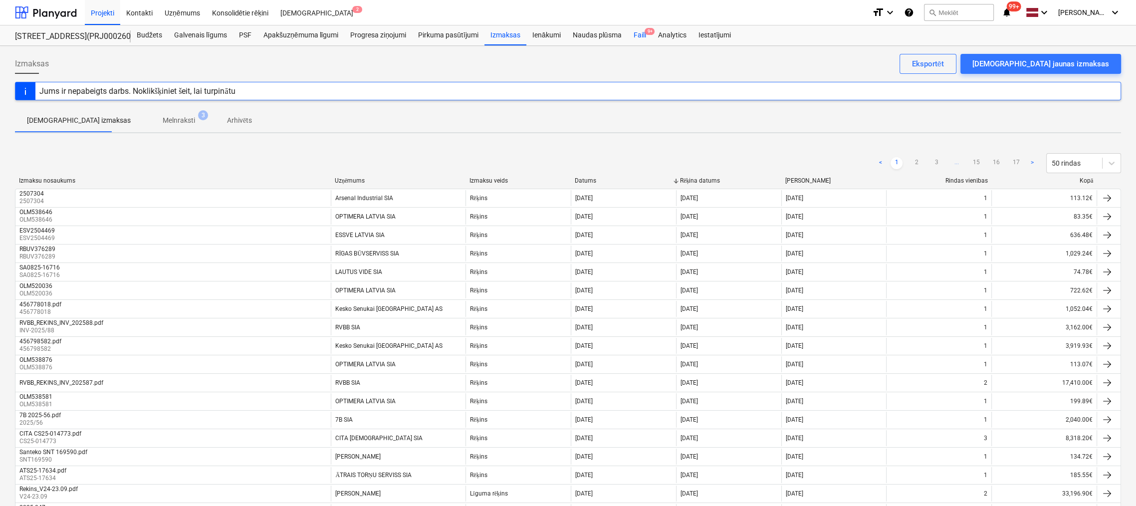
click at [633, 35] on div "Faili 9+" at bounding box center [639, 35] width 24 height 20
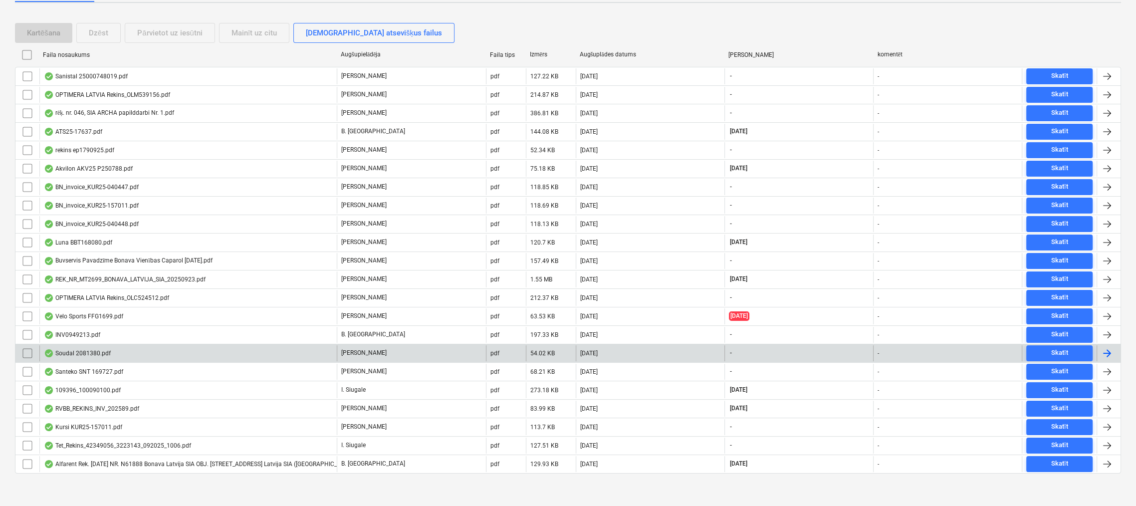
scroll to position [177, 0]
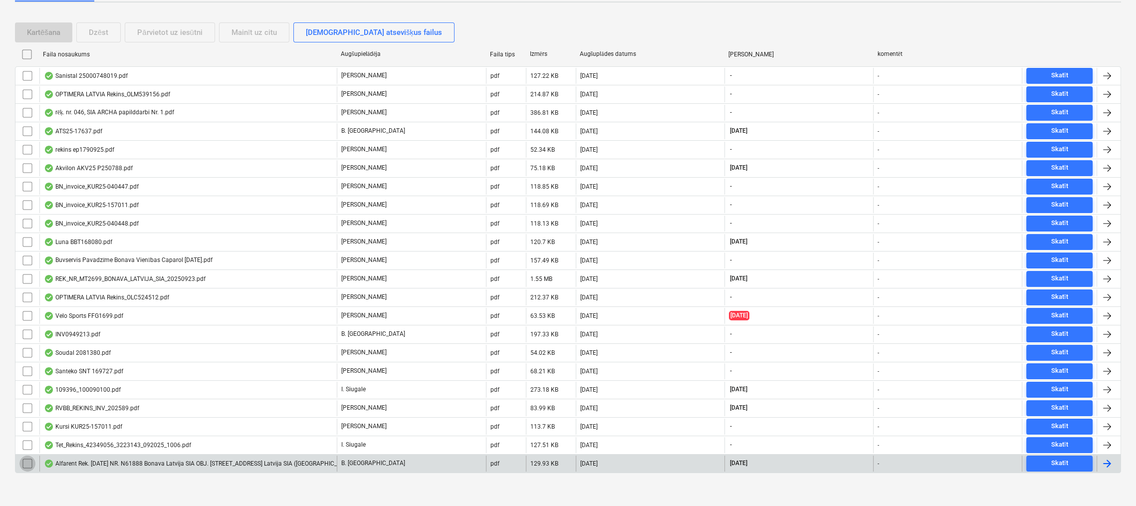
click at [26, 460] on input "checkbox" at bounding box center [27, 463] width 16 height 16
click at [28, 457] on input "checkbox" at bounding box center [27, 463] width 16 height 16
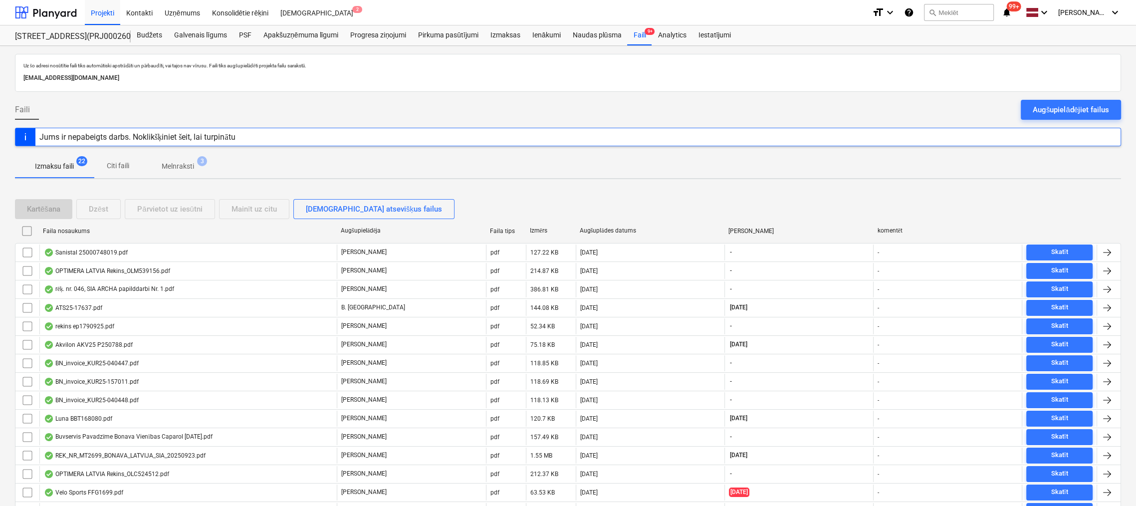
click at [62, 166] on p "Izmaksu faili" at bounding box center [54, 166] width 39 height 10
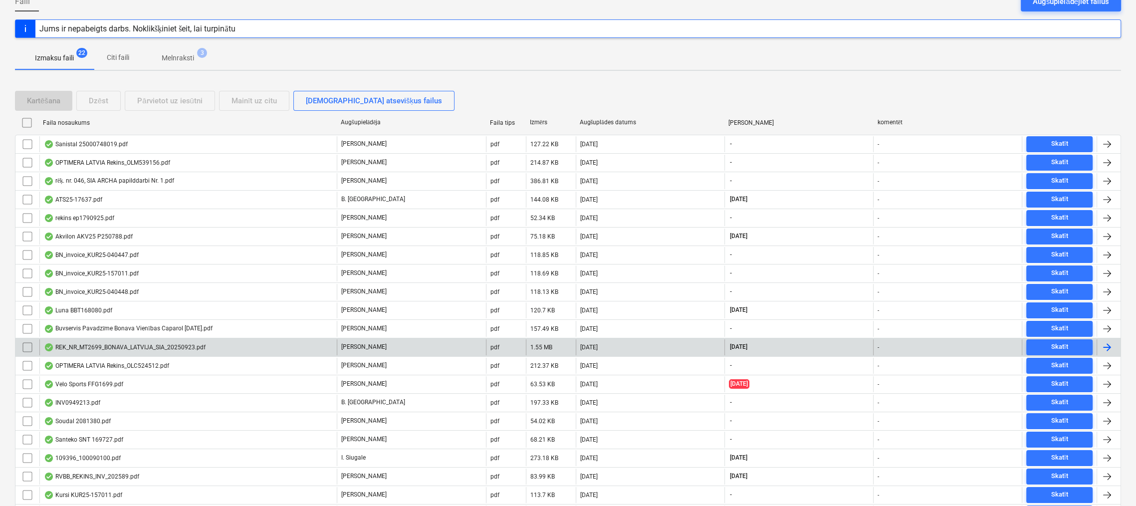
scroll to position [177, 0]
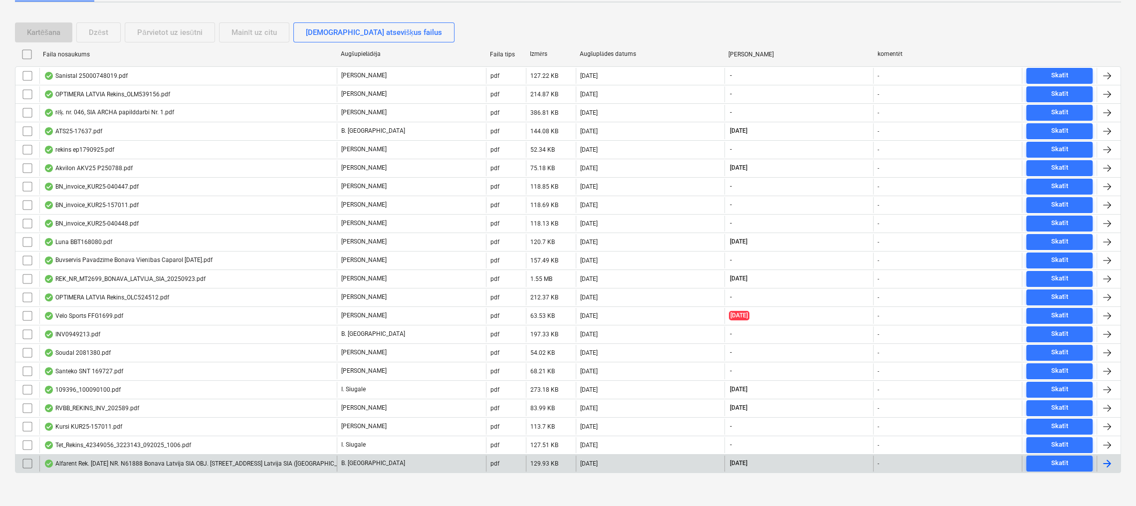
click at [108, 461] on div "Alfarent Rek. [DATE] NR. N61888 Bonava Latvija SIA OBJ. [STREET_ADDRESS] Latvij…" at bounding box center [205, 463] width 322 height 8
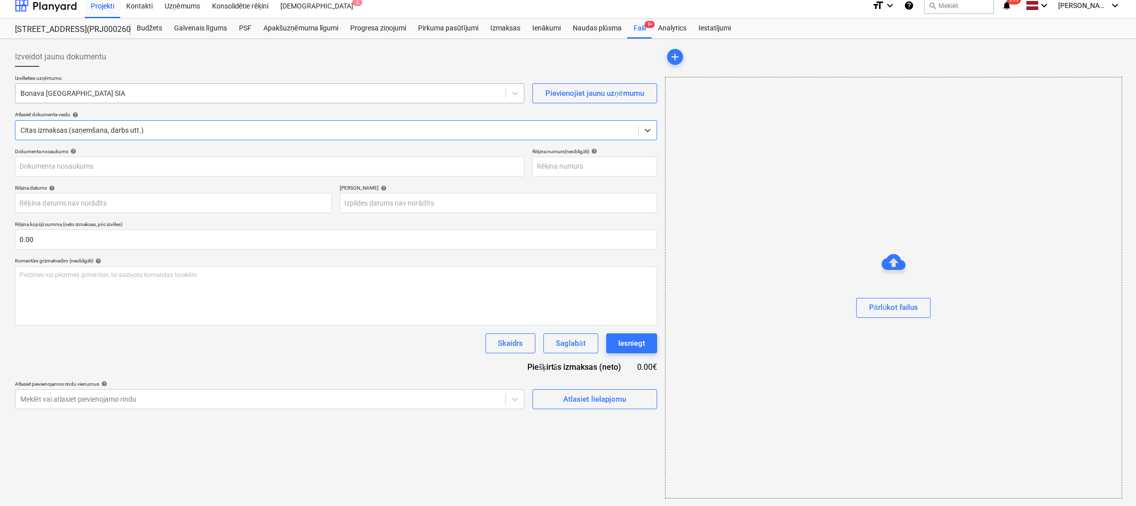
click at [138, 94] on div at bounding box center [260, 93] width 480 height 10
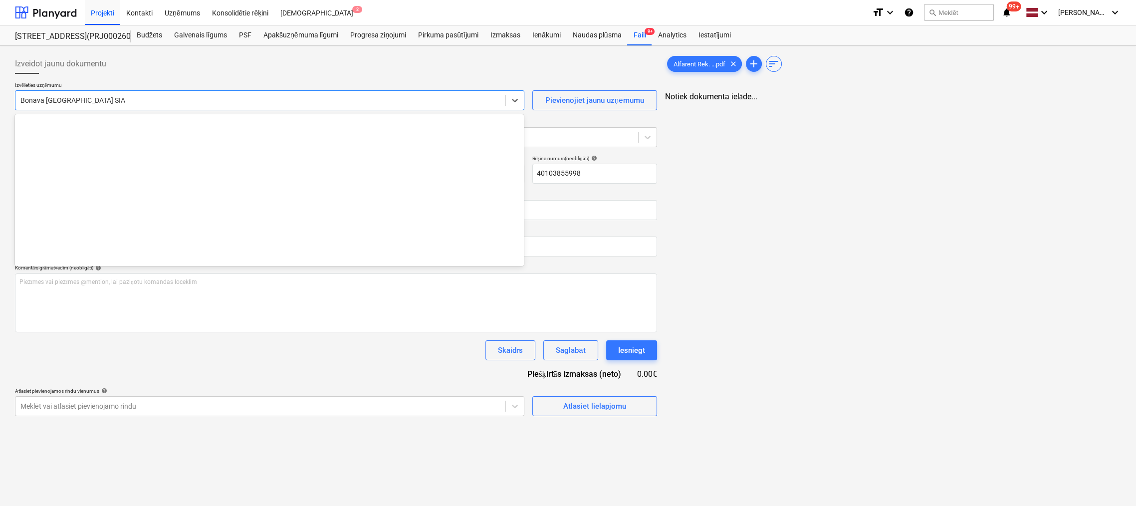
type input "40103855998"
type input "[DATE]"
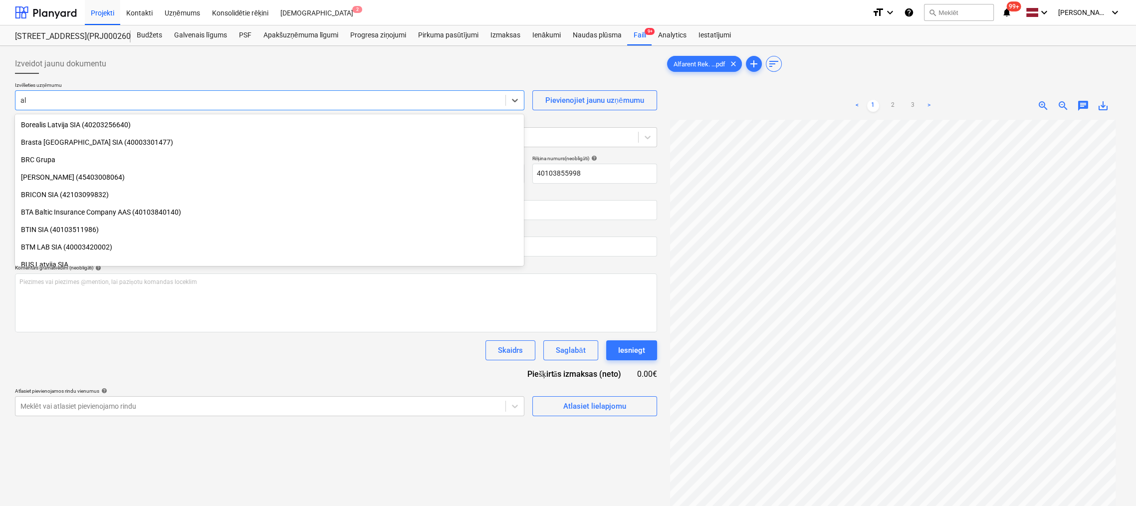
scroll to position [1107, 0]
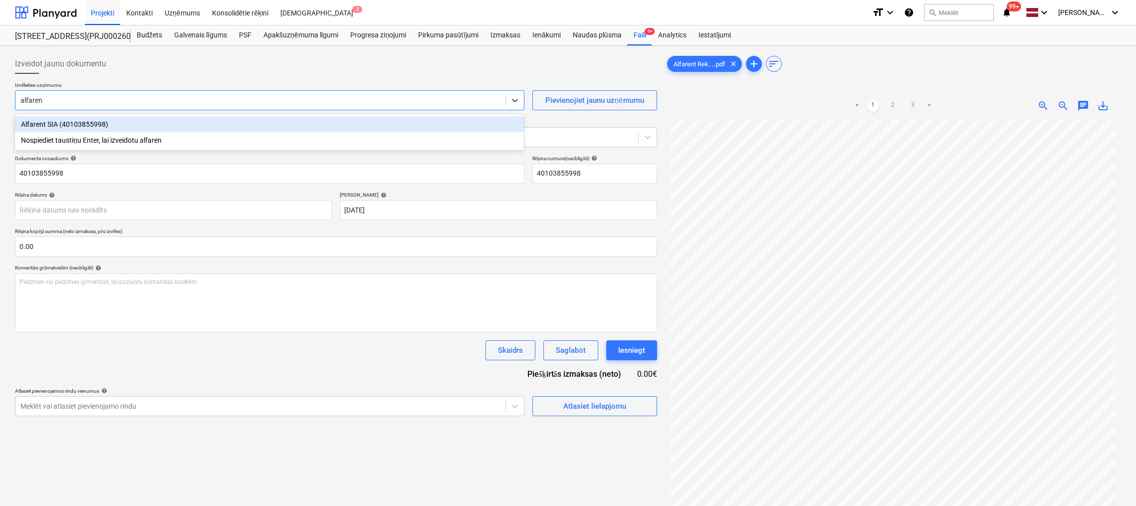
type input "alfarent"
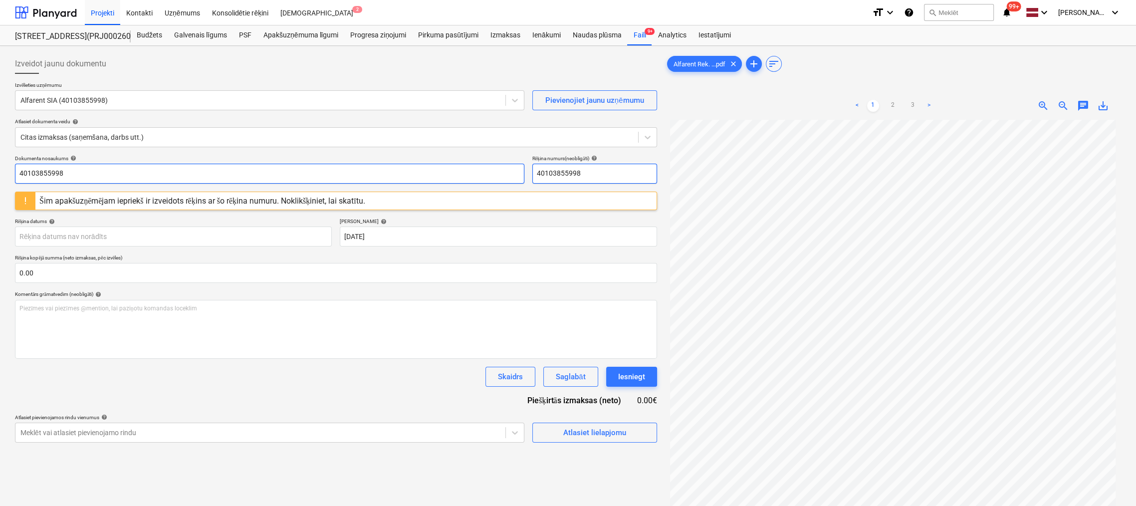
drag, startPoint x: 590, startPoint y: 174, endPoint x: 408, endPoint y: 174, distance: 182.5
click at [408, 174] on div "Dokumenta nosaukums help 40103855998 Rēķina numurs (neobligāti) help 40103855998" at bounding box center [336, 169] width 642 height 28
drag, startPoint x: 457, startPoint y: 180, endPoint x: 355, endPoint y: 184, distance: 102.3
click at [357, 182] on div "Dokumenta nosaukums help 40103855998 Rēķina numurs (neobligāti) help N61888" at bounding box center [336, 169] width 642 height 28
type input "N61888"
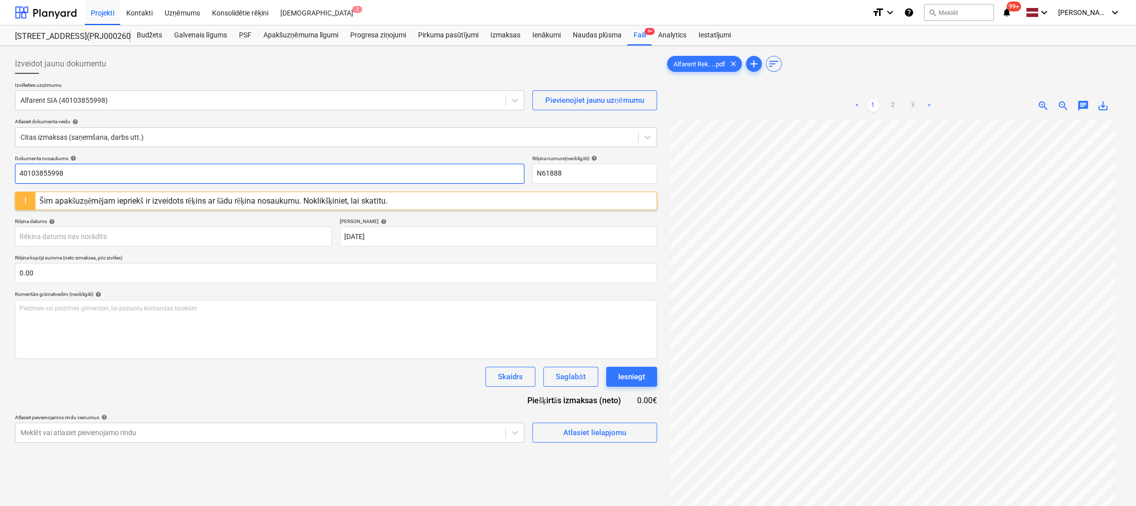
drag, startPoint x: 63, startPoint y: 174, endPoint x: -134, endPoint y: 204, distance: 198.8
click at [0, 204] on html "Projekti Kontakti Uzņēmums Konsolidētie rēķini Iesūtne 2 format_size keyboard_a…" at bounding box center [568, 253] width 1136 height 506
paste input "N6188"
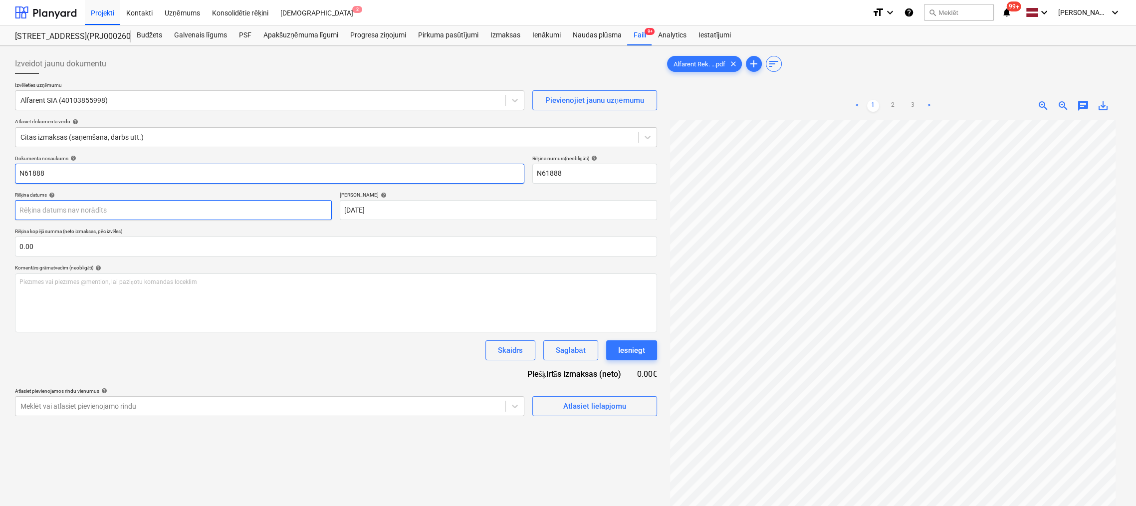
type input "N61888"
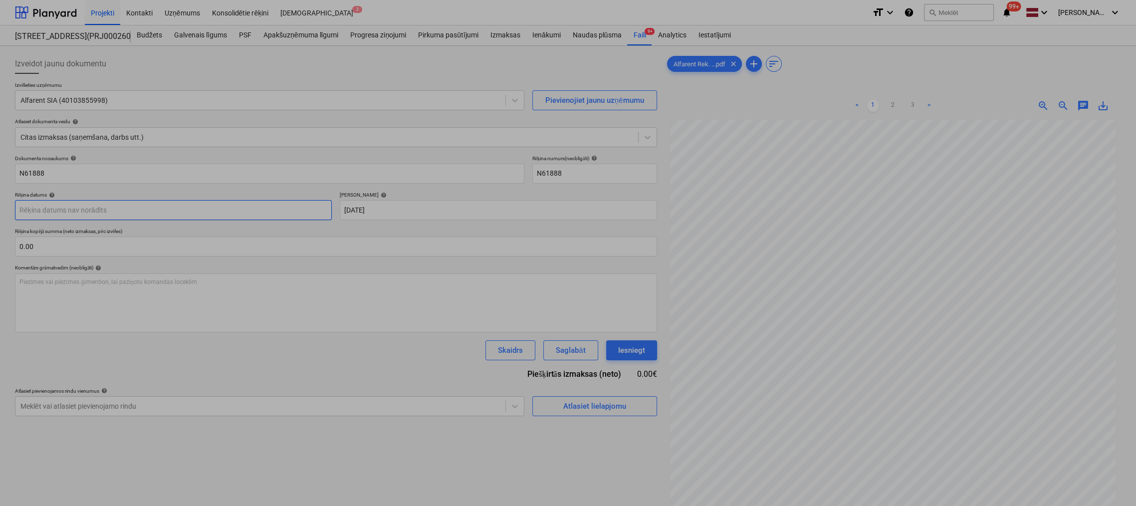
click at [215, 214] on body "Projekti Kontakti Uzņēmums Konsolidētie rēķini Iesūtne 2 format_size keyboard_a…" at bounding box center [568, 253] width 1136 height 506
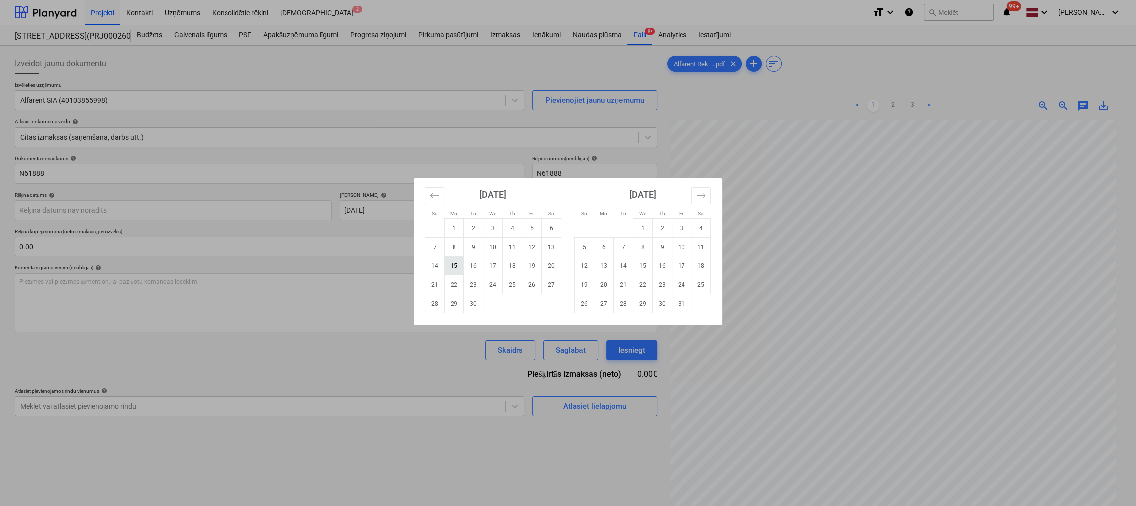
click at [454, 268] on td "15" at bounding box center [453, 265] width 19 height 19
type input "[DATE]"
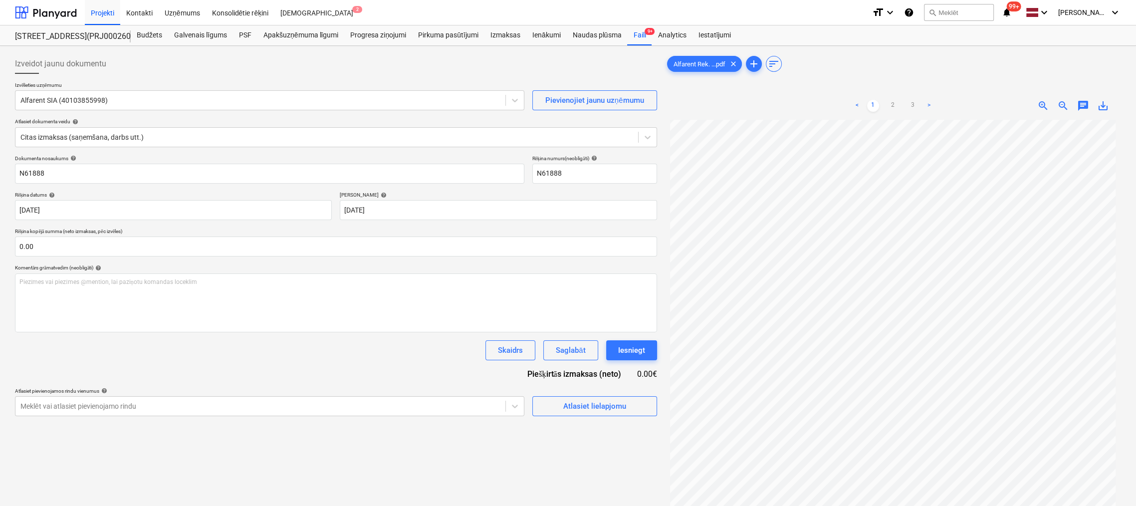
scroll to position [100, 0]
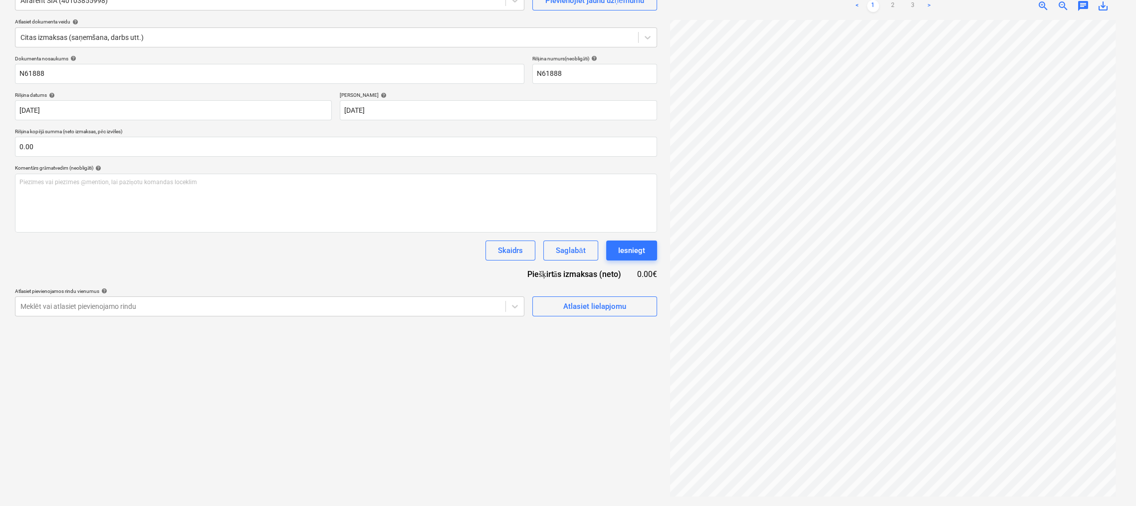
click at [913, 2] on div "Neizdevās apstiprināt progresa ziņojumu" at bounding box center [957, 10] width 150 height 20
click at [932, 4] on div "Neizdevās apstiprināt progresa ziņojumu" at bounding box center [957, 10] width 142 height 12
click at [928, 4] on div "Neizdevās apstiprināt progresa ziņojumu" at bounding box center [957, 10] width 142 height 12
click at [927, 3] on div "Neizdevās apstiprināt progresa ziņojumu" at bounding box center [957, 10] width 150 height 20
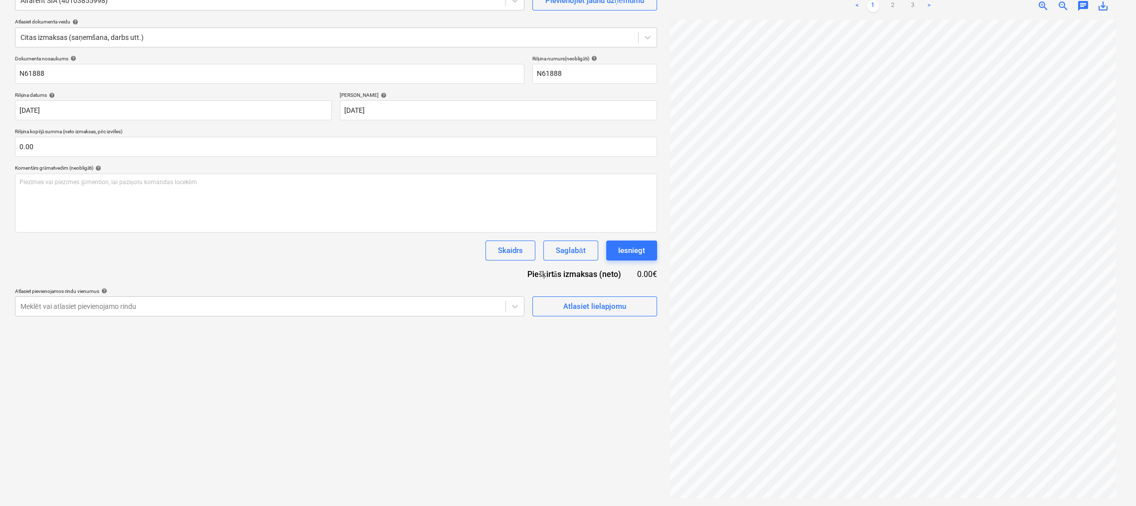
scroll to position [0, 0]
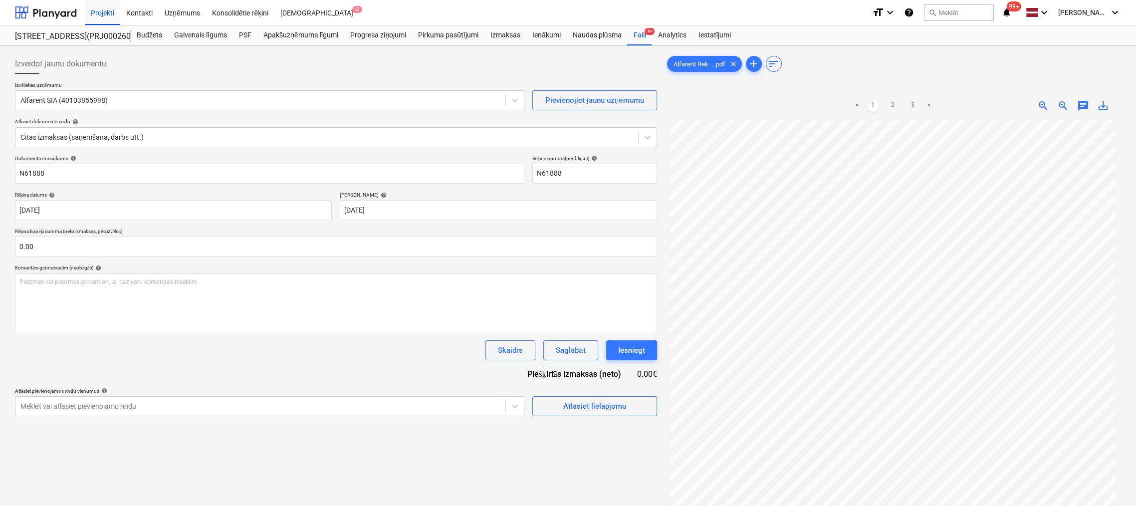
click at [926, 104] on link ">" at bounding box center [929, 106] width 12 height 12
click at [928, 103] on link ">" at bounding box center [929, 106] width 12 height 12
click at [627, 409] on span "Atlasiet lielapjomu" at bounding box center [595, 405] width 100 height 13
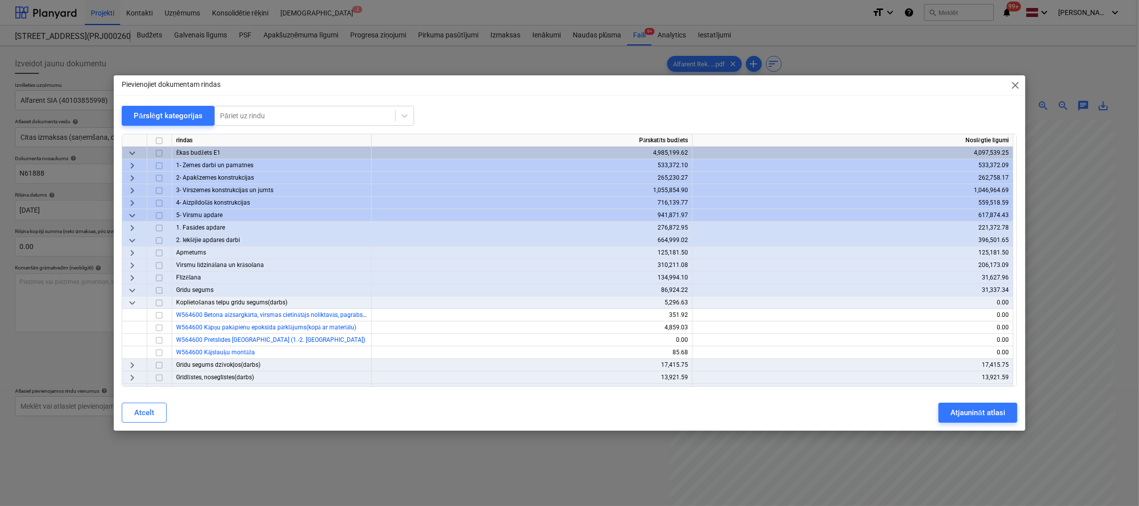
click at [129, 226] on span "keyboard_arrow_right" at bounding box center [132, 228] width 12 height 12
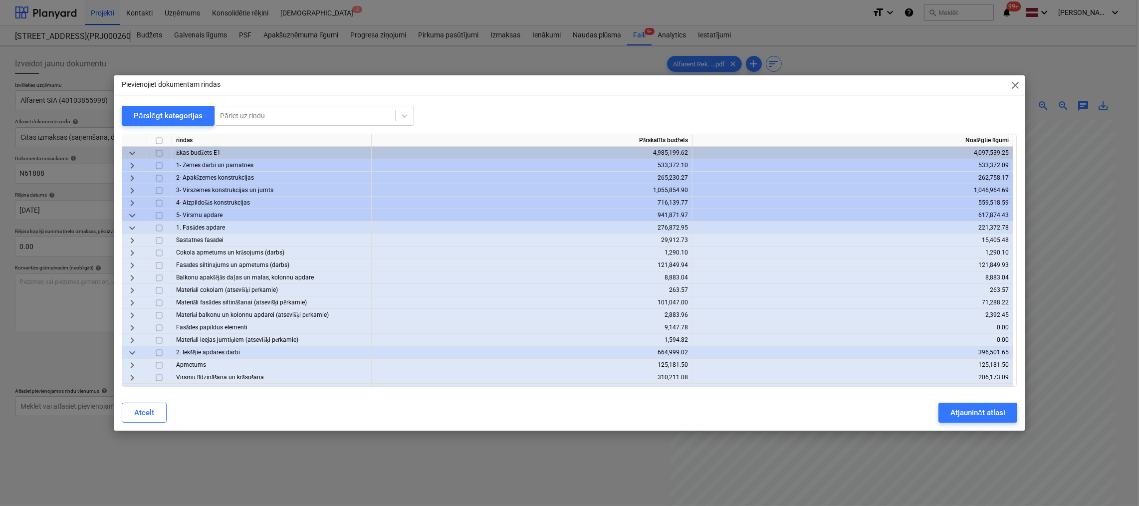
click at [134, 240] on span "keyboard_arrow_right" at bounding box center [132, 240] width 12 height 12
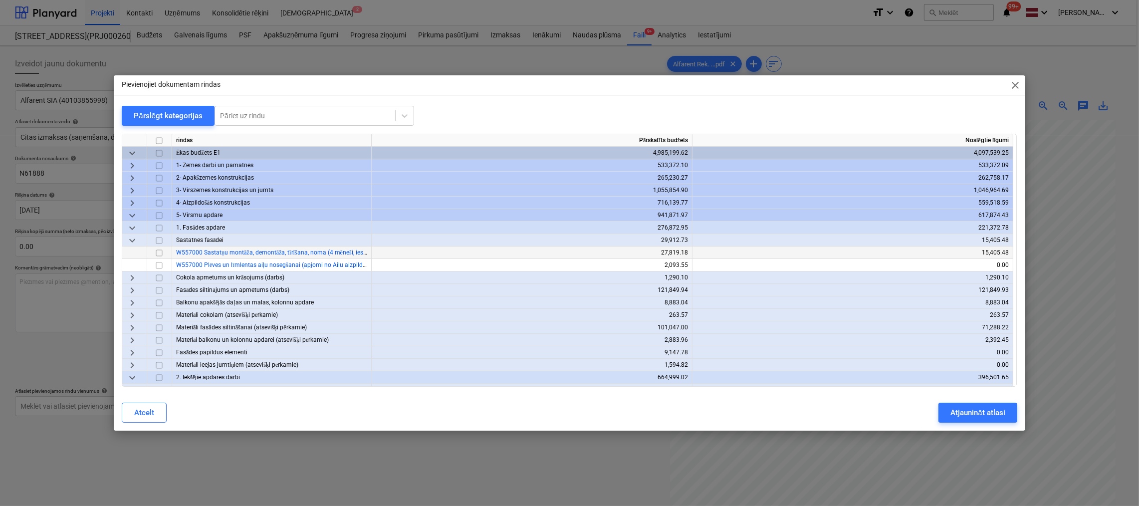
click at [161, 254] on input "checkbox" at bounding box center [159, 253] width 12 height 12
click at [987, 413] on div "Atjaunināt atlasi" at bounding box center [977, 412] width 54 height 13
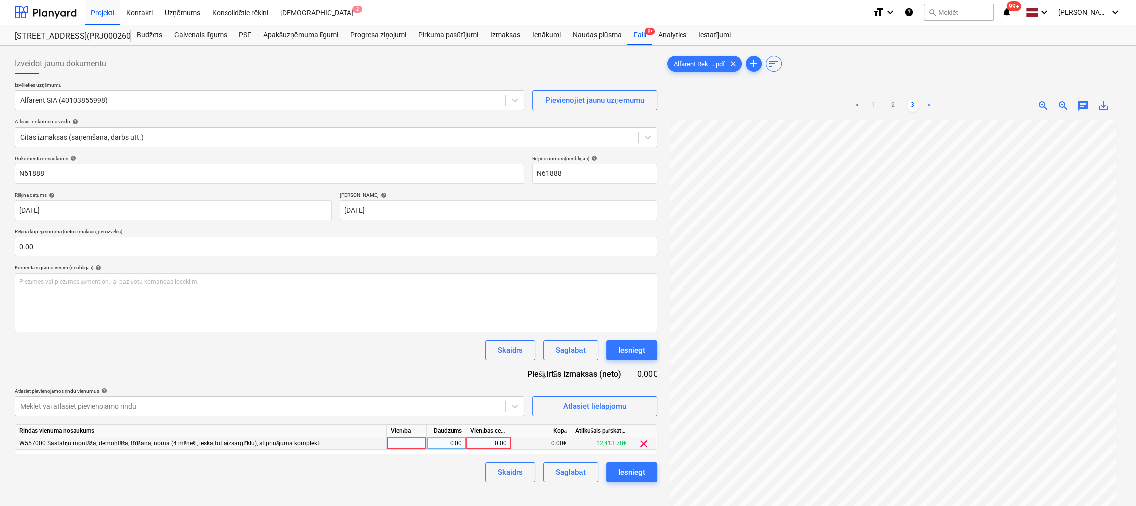
click at [495, 441] on div "0.00" at bounding box center [488, 443] width 36 height 12
type input "1834.76"
click at [450, 477] on div "Skaidrs Saglabāt Iesniegt" at bounding box center [336, 472] width 642 height 20
click at [637, 471] on div "Iesniegt" at bounding box center [631, 471] width 27 height 13
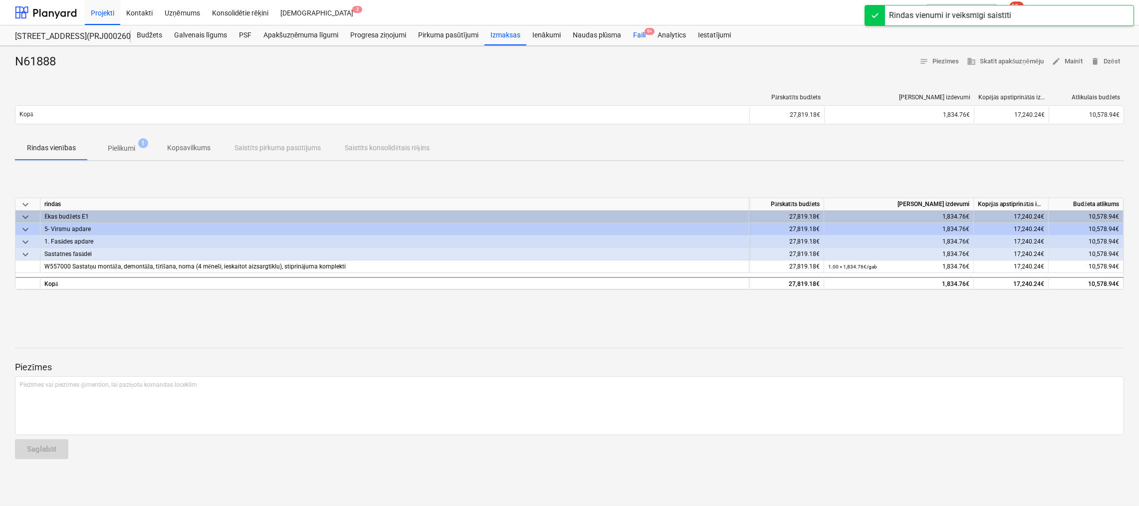
click at [640, 36] on div "Faili 9+" at bounding box center [639, 35] width 24 height 20
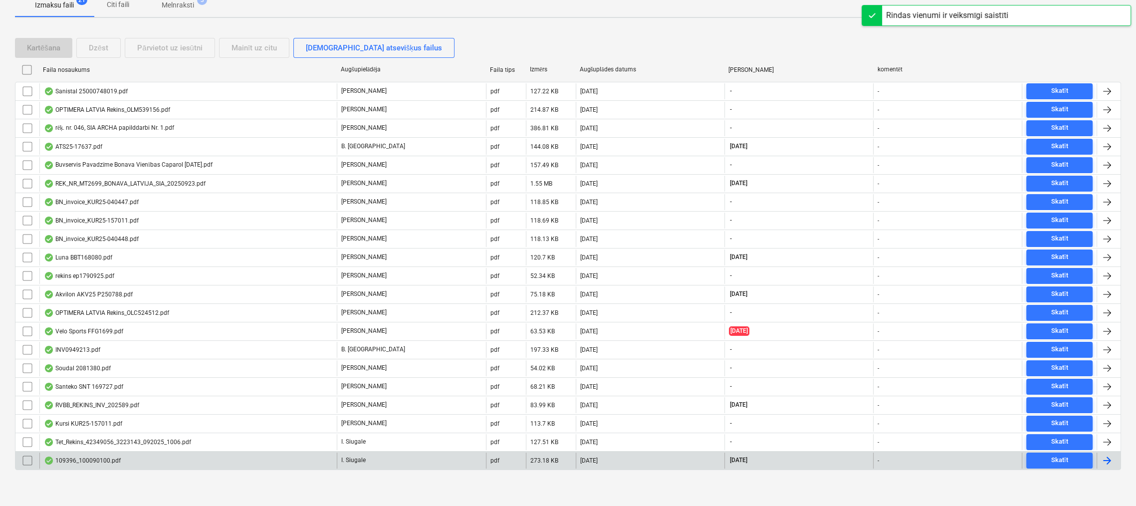
scroll to position [158, 0]
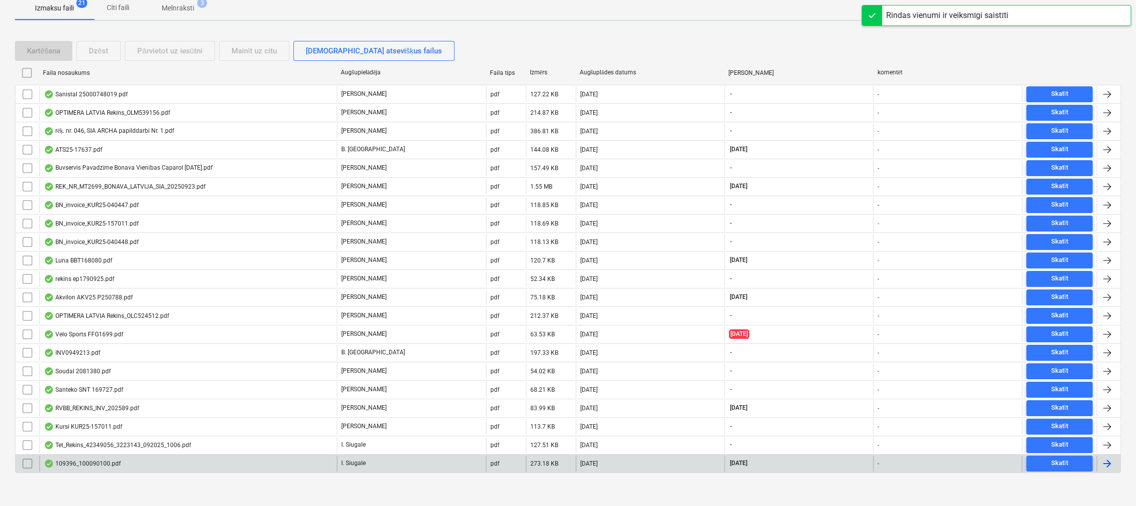
click at [83, 459] on div "109396_100090100.pdf" at bounding box center [82, 463] width 77 height 8
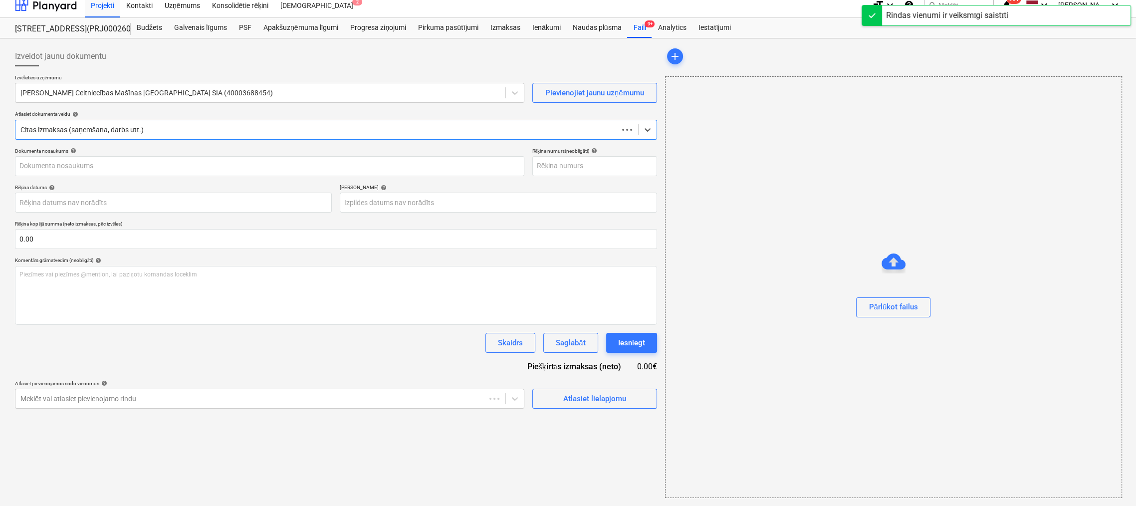
scroll to position [7, 0]
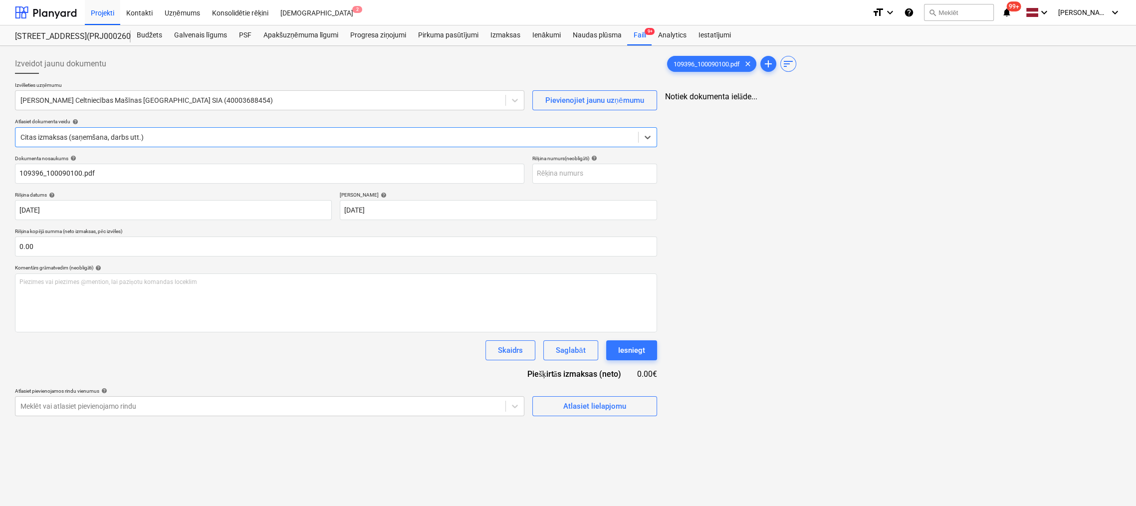
type input "109396_100090100.pdf"
type input "[DATE]"
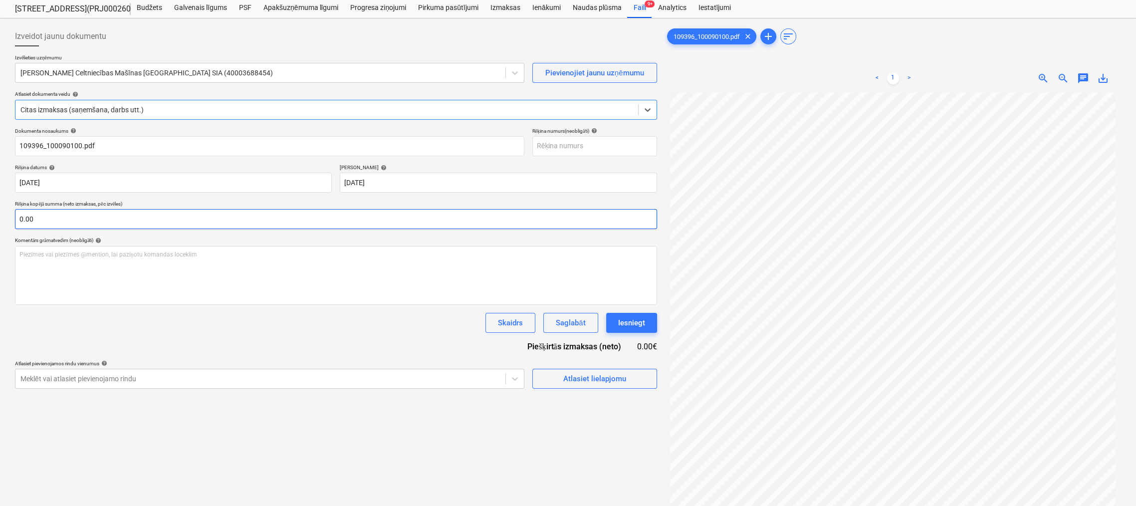
scroll to position [100, 0]
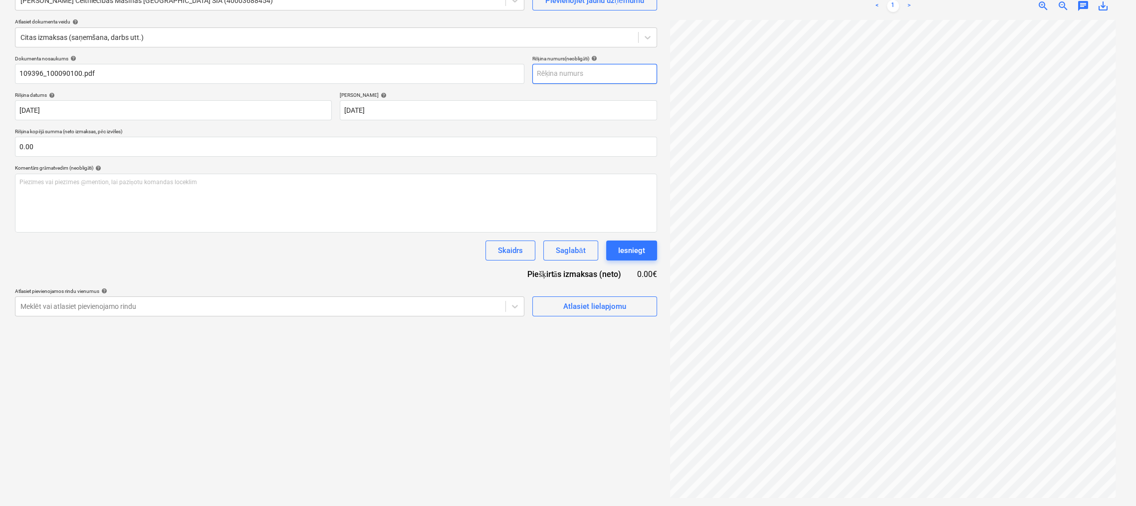
click at [575, 73] on input "text" at bounding box center [594, 74] width 125 height 20
type input "100090100"
click at [576, 310] on div "Atlasiet lielapjomu" at bounding box center [594, 306] width 63 height 13
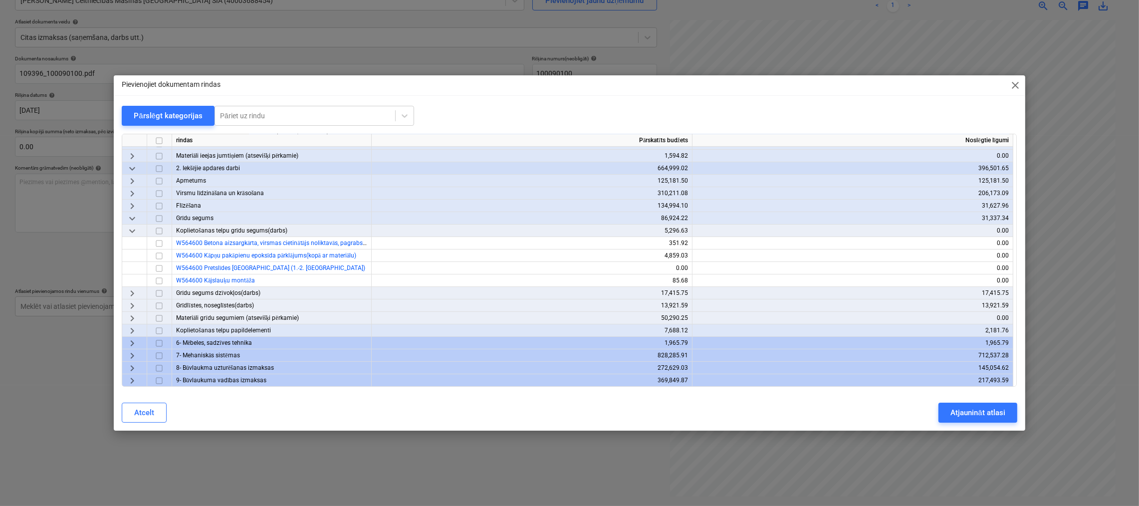
scroll to position [246, 0]
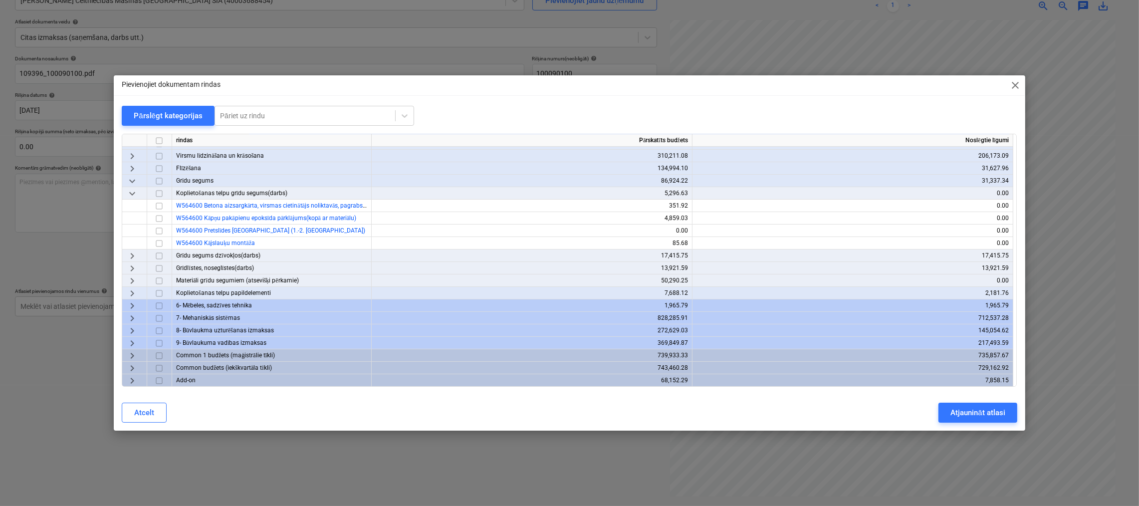
click at [128, 342] on span "keyboard_arrow_right" at bounding box center [132, 343] width 12 height 12
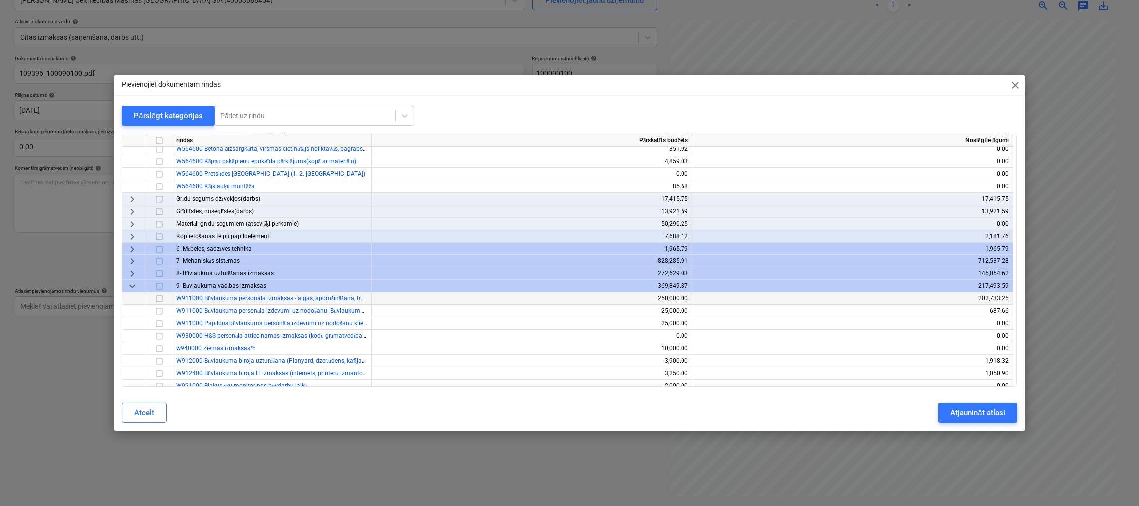
scroll to position [346, 0]
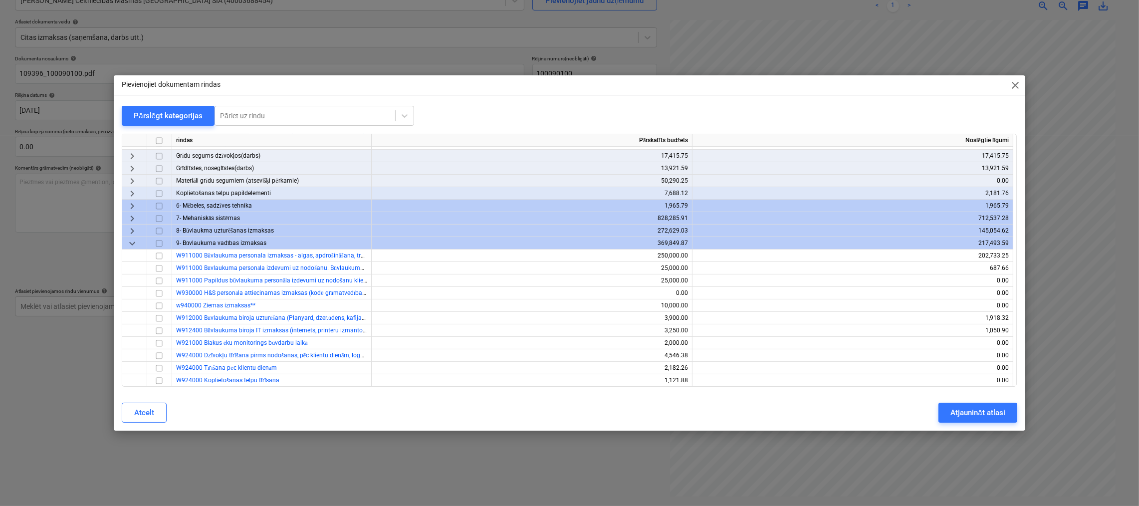
click at [129, 230] on span "keyboard_arrow_right" at bounding box center [132, 231] width 12 height 12
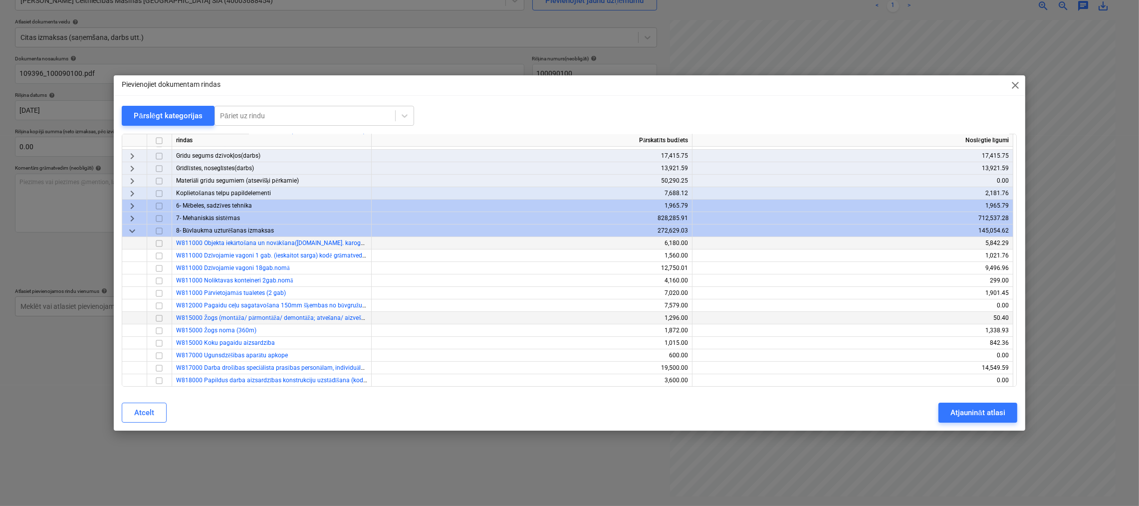
click at [159, 318] on input "checkbox" at bounding box center [159, 318] width 12 height 12
click at [981, 410] on div "Atjaunināt atlasi" at bounding box center [977, 412] width 54 height 13
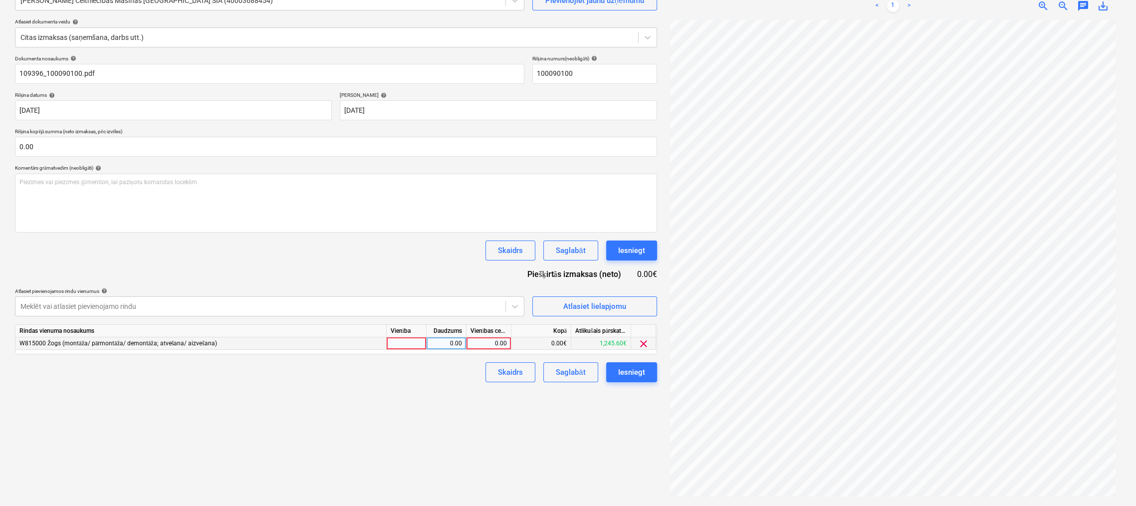
click at [496, 346] on div "0.00" at bounding box center [488, 343] width 36 height 12
type input "12"
click at [548, 449] on div "Izveidot jaunu dokumentu Izvēlieties uzņēmumu [PERSON_NAME] Celtniecības Mašīna…" at bounding box center [336, 226] width 650 height 552
click at [628, 373] on div "Iesniegt" at bounding box center [631, 372] width 27 height 13
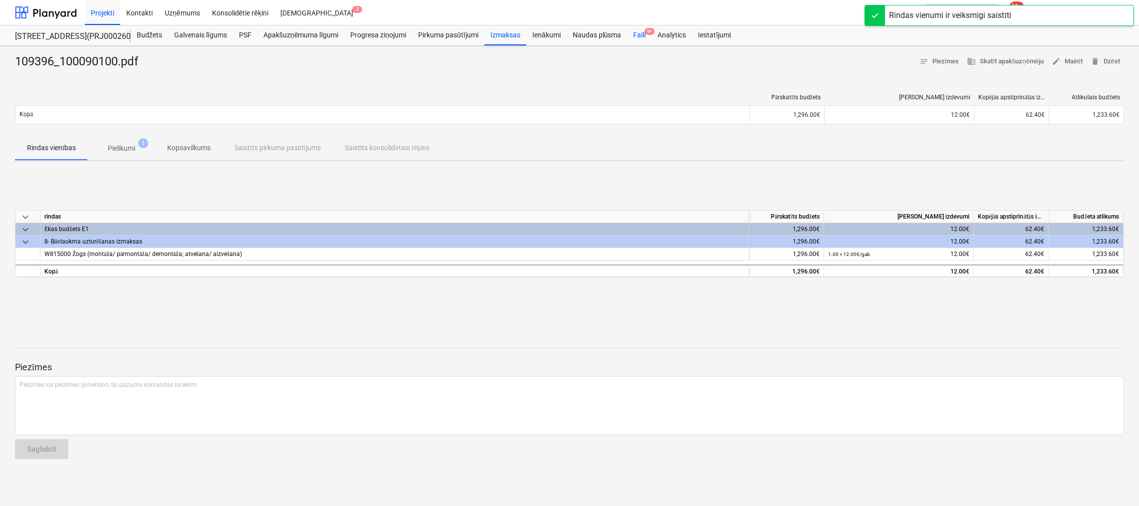
click at [641, 32] on div "Faili 9+" at bounding box center [639, 35] width 24 height 20
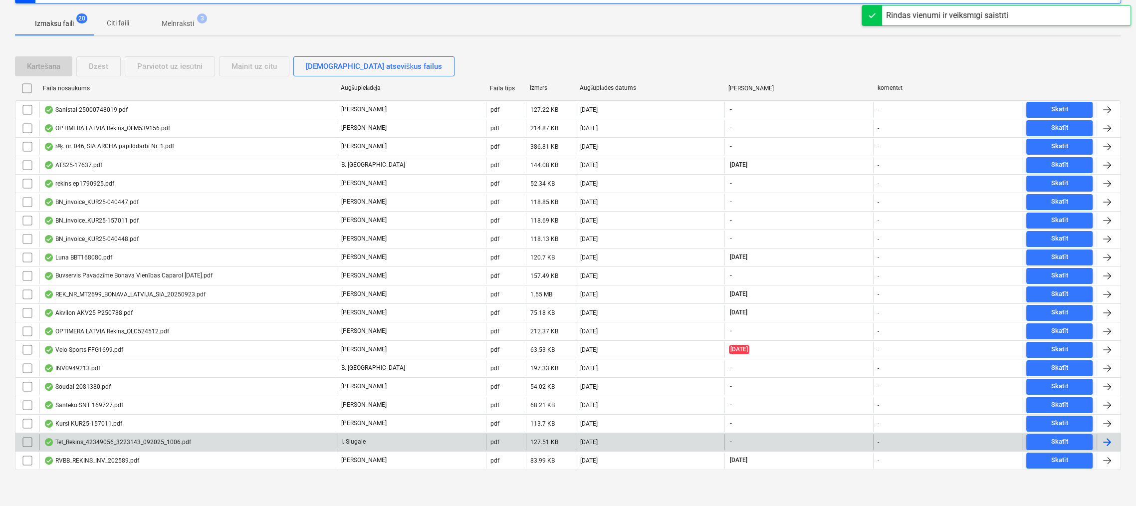
scroll to position [140, 0]
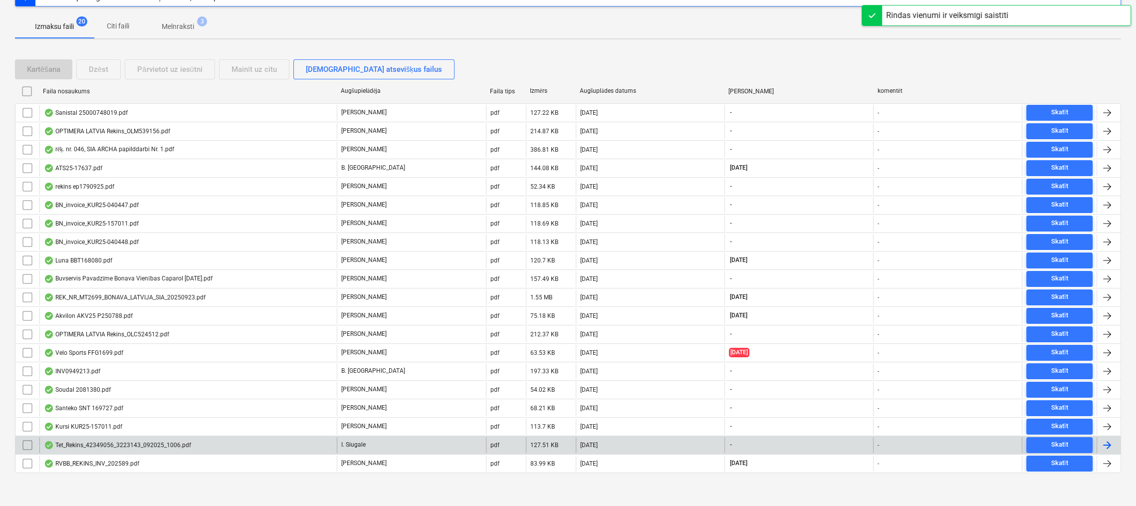
click at [94, 441] on div "Tet_Rekins_42349056_3223143_092025_1006.pdf" at bounding box center [117, 445] width 147 height 8
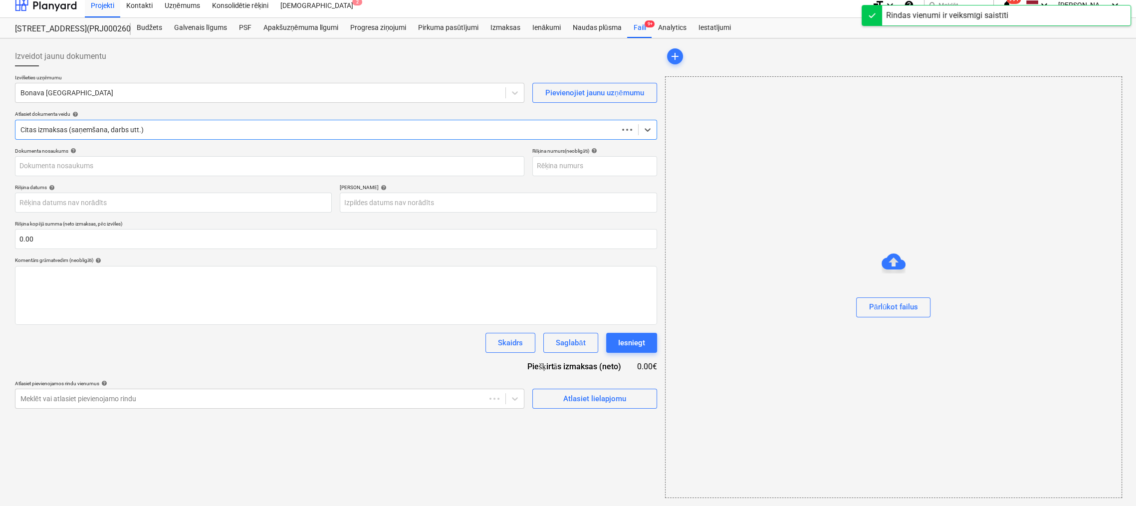
scroll to position [7, 0]
click at [198, 92] on div at bounding box center [260, 93] width 480 height 10
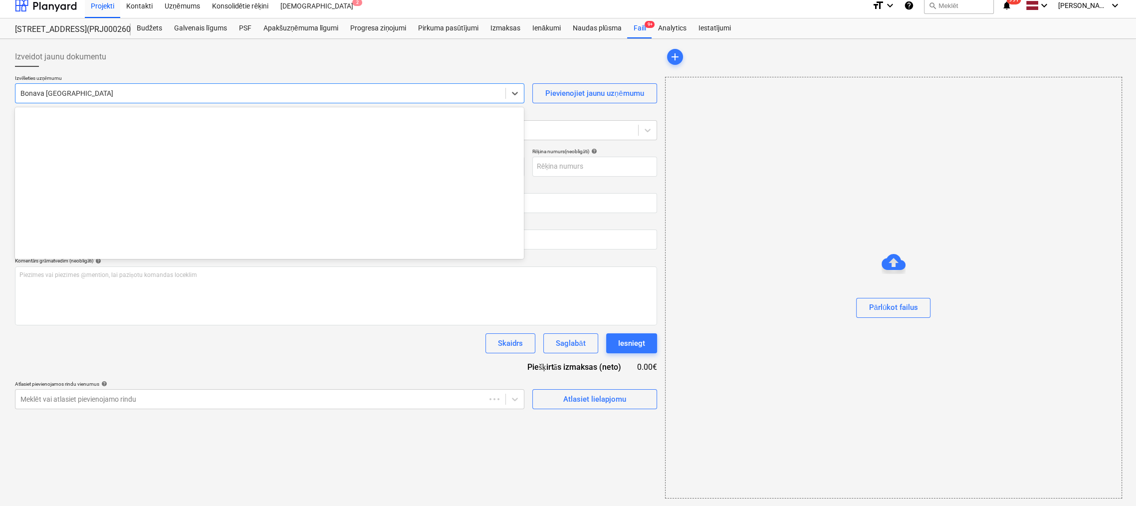
type input "3223143"
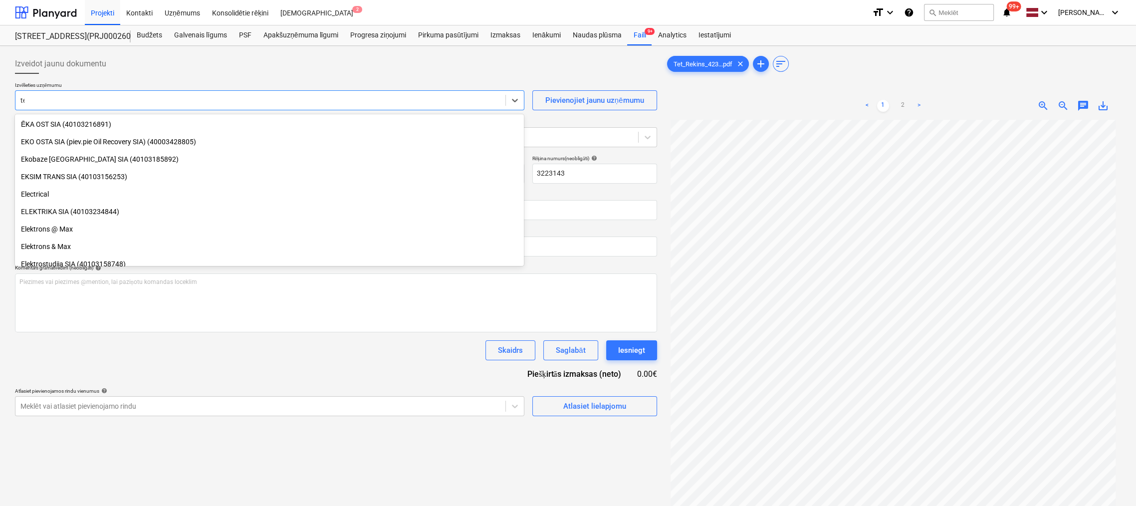
scroll to position [915, 0]
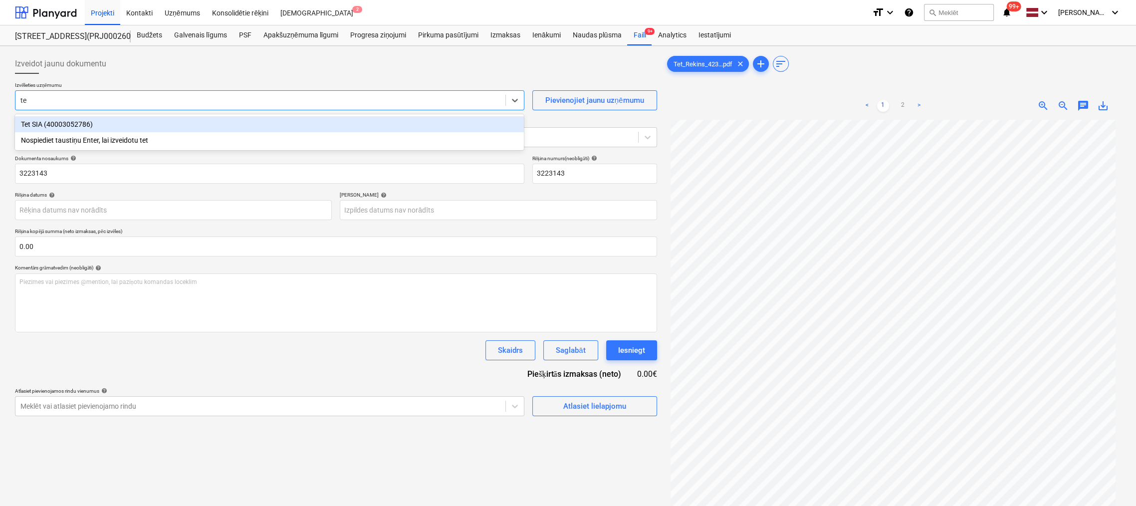
type input "tet"
click at [224, 123] on div "Tet SIA (40003052786)" at bounding box center [269, 124] width 509 height 16
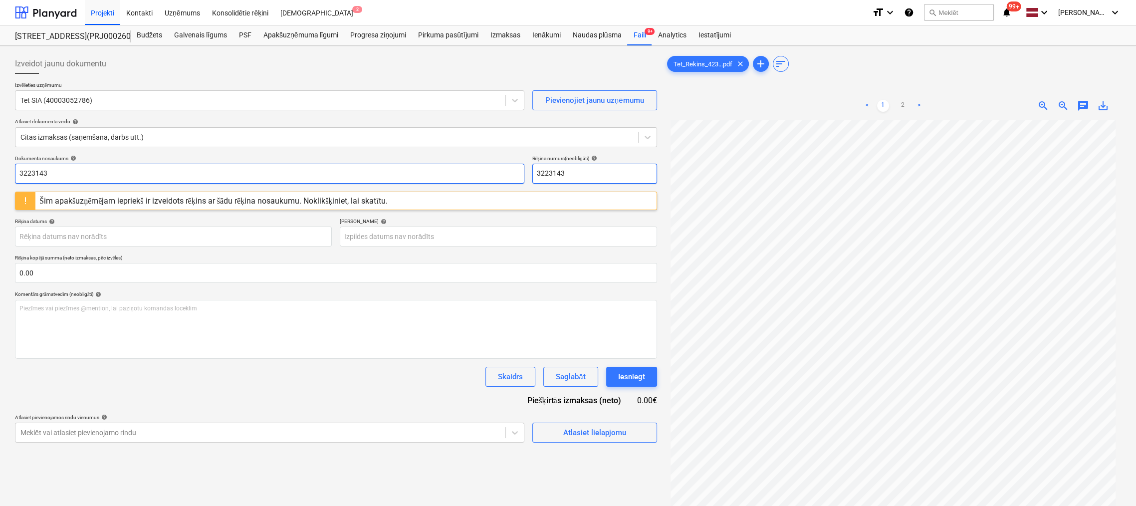
drag, startPoint x: 575, startPoint y: 171, endPoint x: 497, endPoint y: 172, distance: 77.8
click at [497, 172] on div "Dokumenta nosaukums help 3223143 Rēķina numurs (neobligāti) help 3223143" at bounding box center [336, 169] width 642 height 28
type input "42349056-9"
click at [229, 238] on body "Projekti Kontakti Uzņēmums Konsolidētie rēķini Iesūtne 2 format_size keyboard_a…" at bounding box center [568, 253] width 1136 height 506
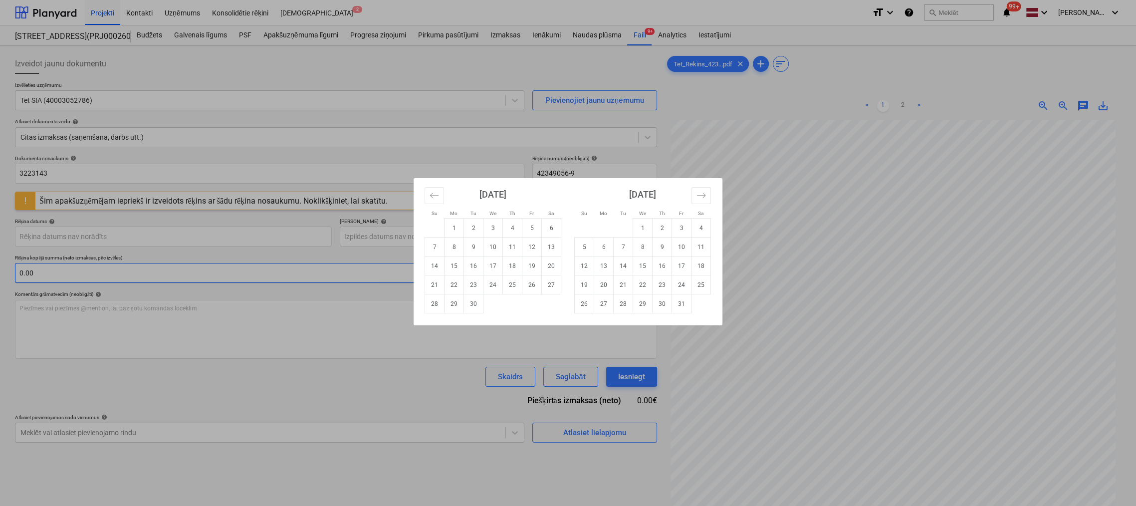
click at [517, 266] on td "18" at bounding box center [512, 265] width 19 height 19
type input "[DATE]"
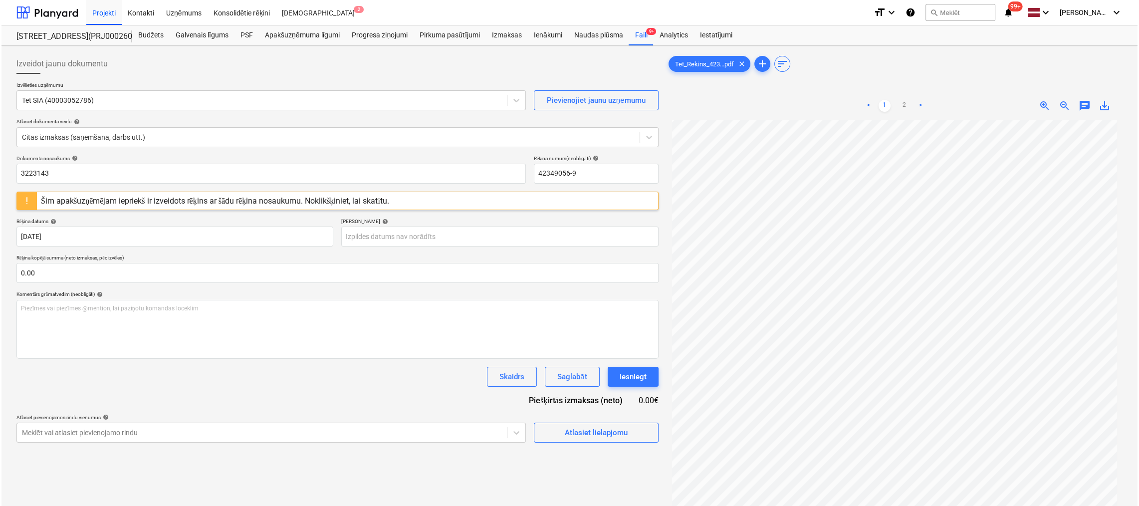
scroll to position [154, 0]
click at [444, 232] on body "Projekti Kontakti Uzņēmums Konsolidētie rēķini Iesūtne 2 format_size keyboard_a…" at bounding box center [568, 253] width 1136 height 506
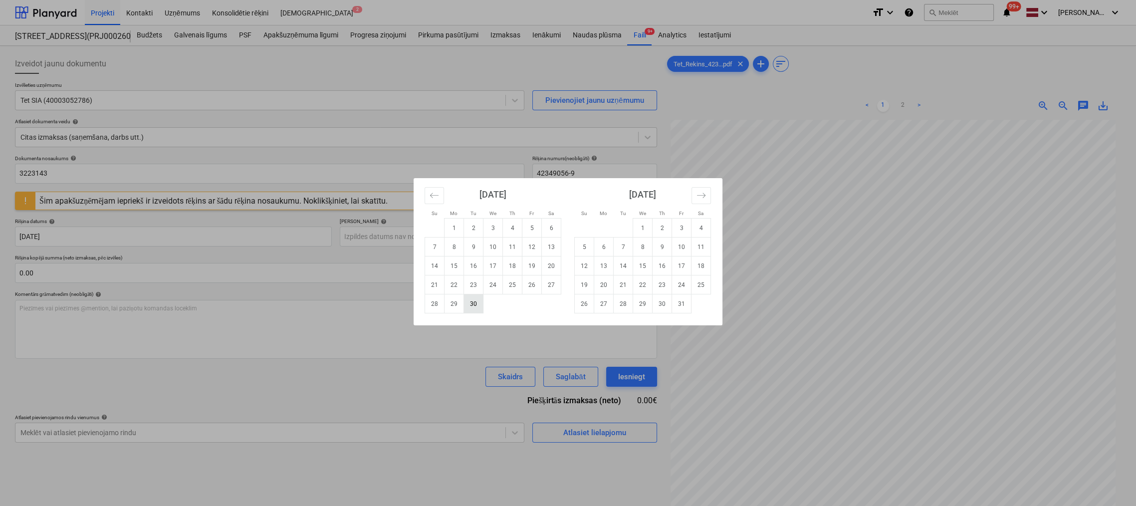
click at [473, 303] on td "30" at bounding box center [473, 303] width 19 height 19
type input "[DATE]"
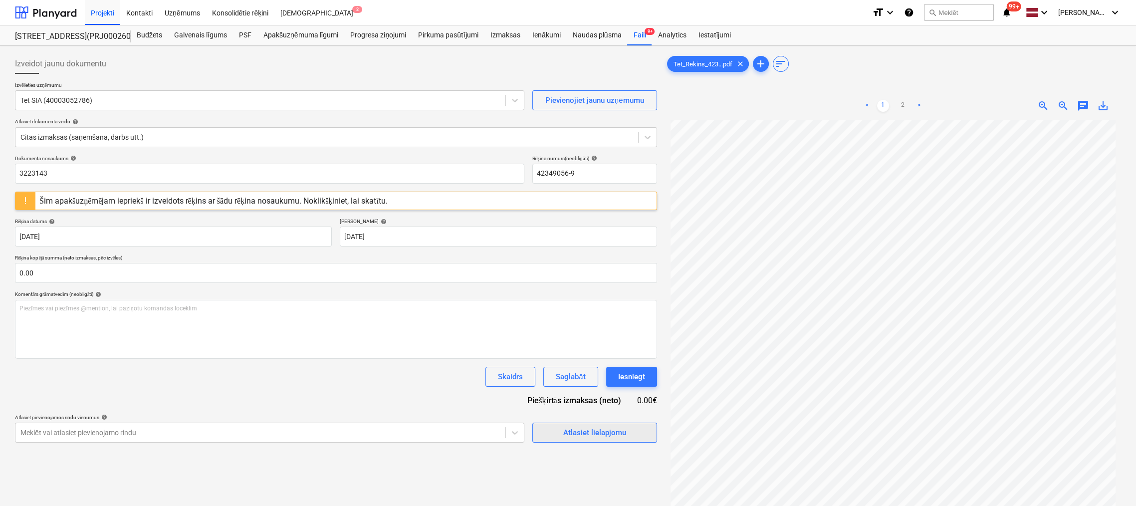
click at [548, 436] on span "Atlasiet lielapjomu" at bounding box center [595, 432] width 100 height 13
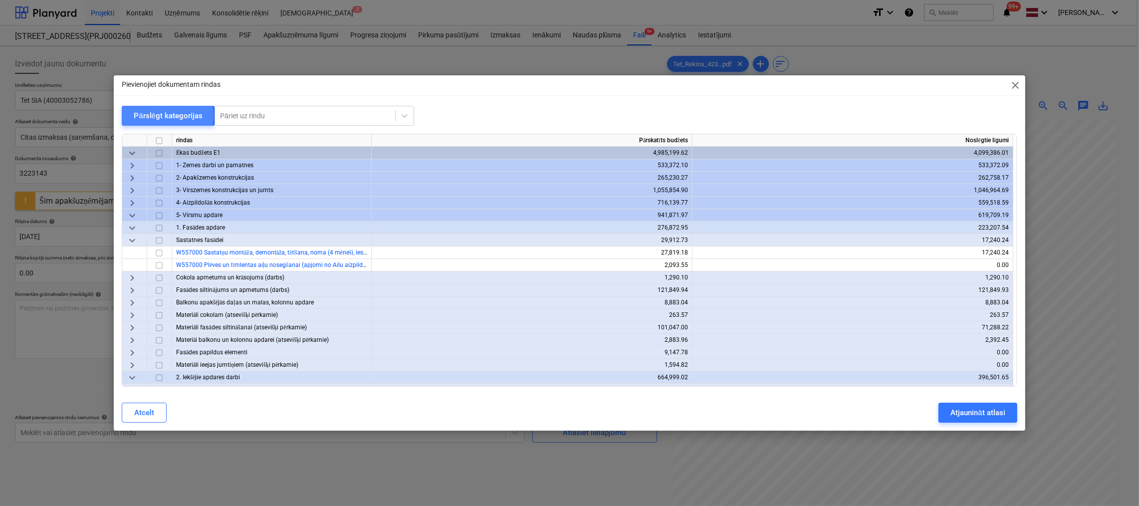
click at [158, 115] on div "Pārslēgt kategorijas" at bounding box center [168, 115] width 69 height 13
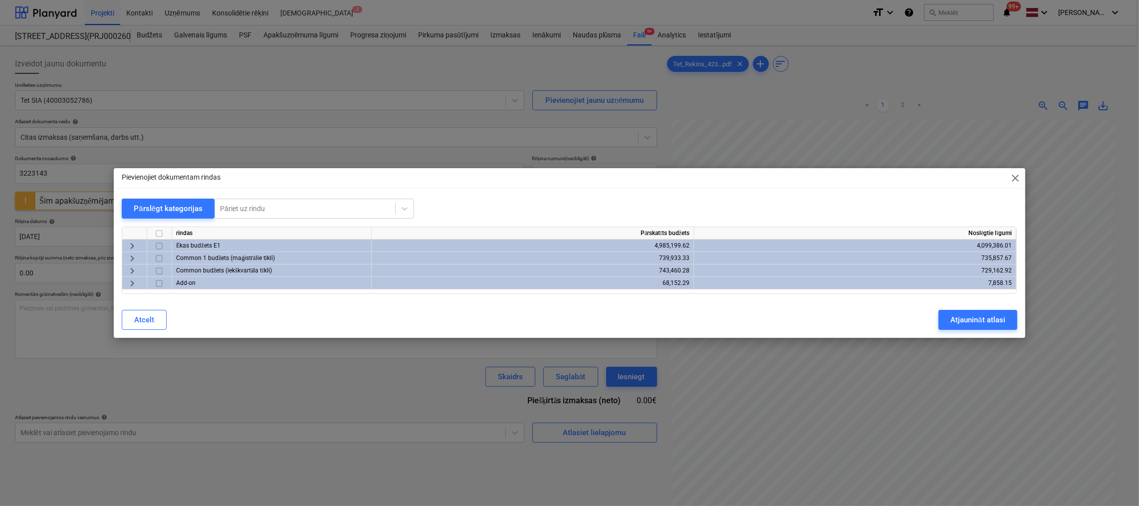
click at [127, 245] on span "keyboard_arrow_right" at bounding box center [132, 246] width 12 height 12
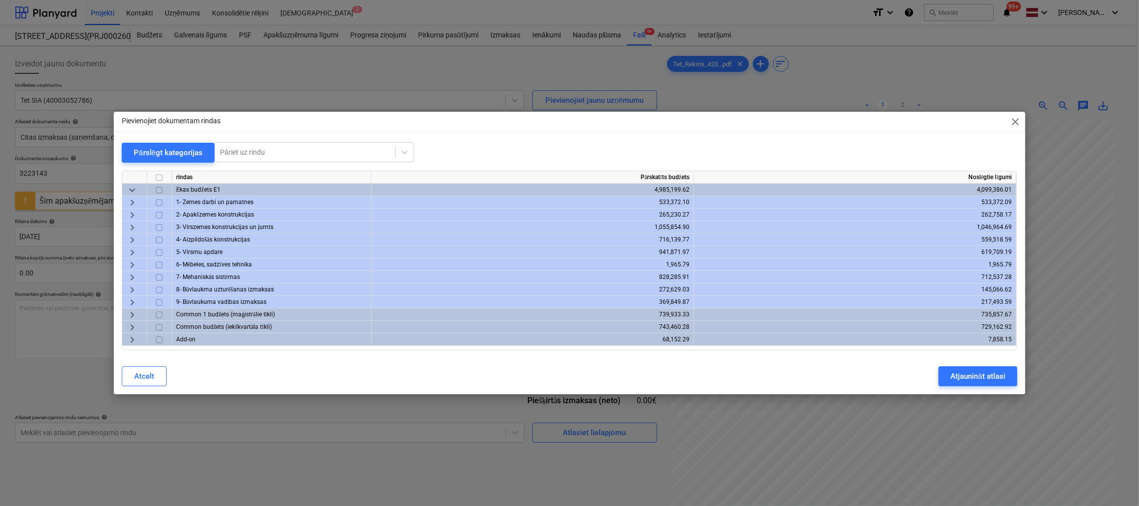
click at [130, 291] on span "keyboard_arrow_right" at bounding box center [132, 290] width 12 height 12
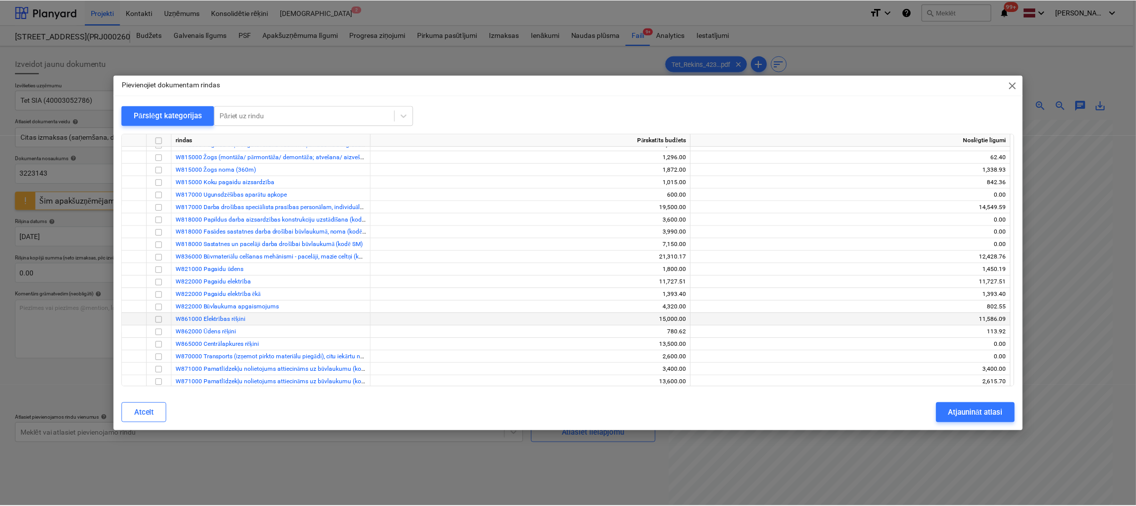
scroll to position [199, 0]
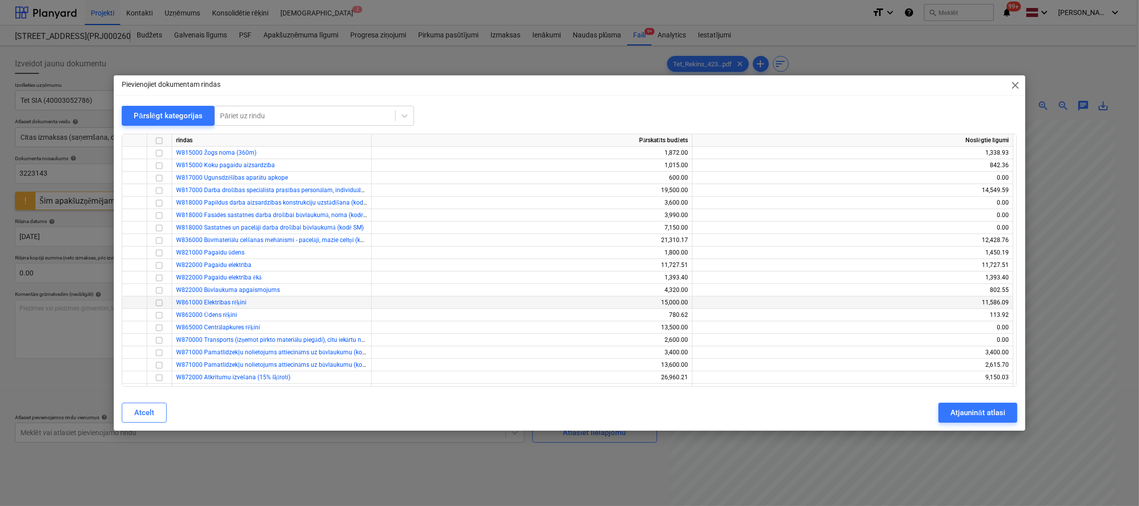
click at [155, 303] on input "checkbox" at bounding box center [159, 303] width 12 height 12
click at [958, 409] on div "Atjaunināt atlasi" at bounding box center [977, 412] width 54 height 13
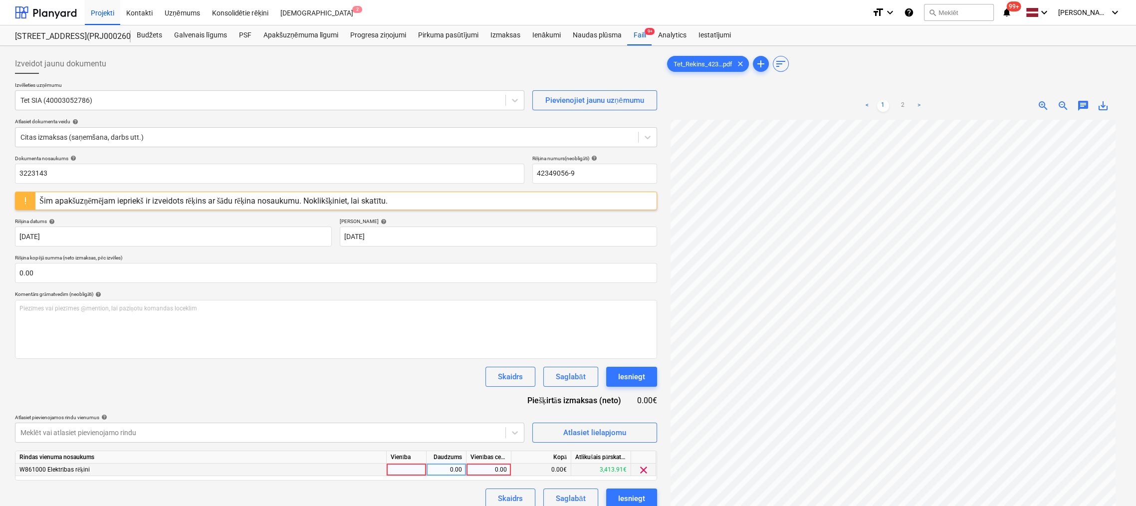
click at [492, 467] on div "0.00" at bounding box center [488, 469] width 36 height 12
click at [499, 467] on input at bounding box center [488, 469] width 44 height 12
type input "1092.09"
click at [418, 385] on div "Skaidrs Saglabāt Iesniegt" at bounding box center [336, 377] width 642 height 20
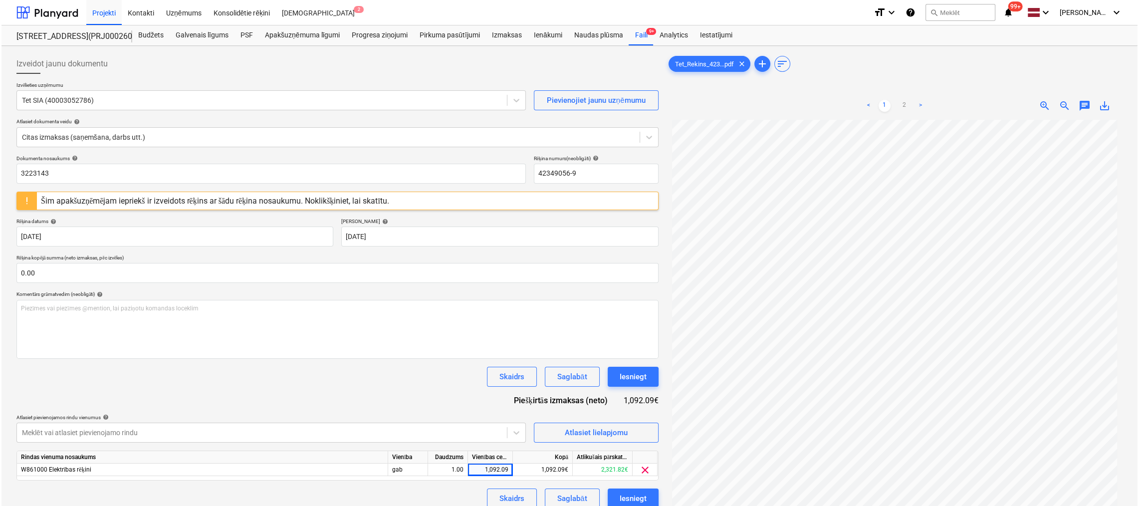
scroll to position [100, 0]
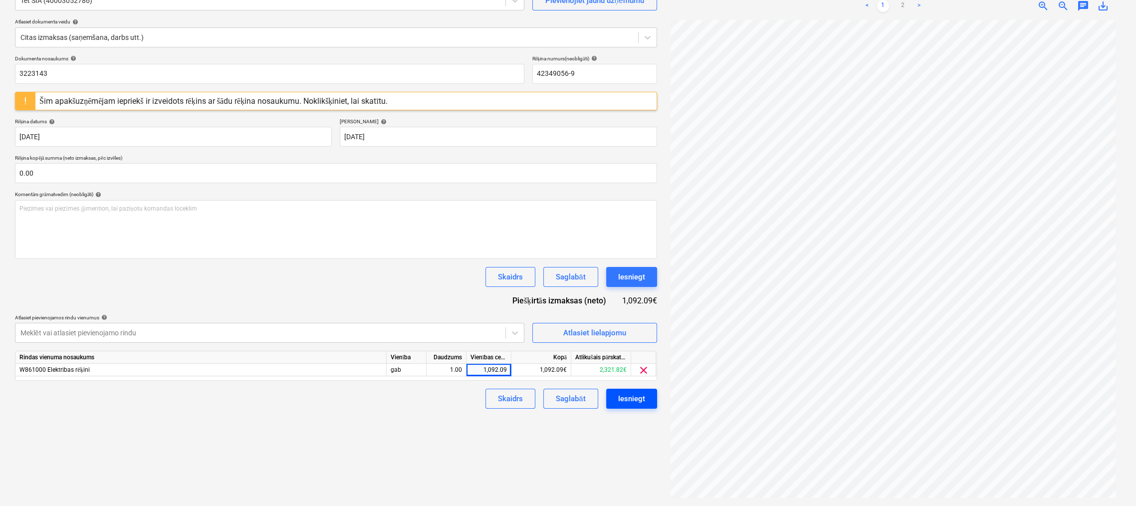
click at [620, 394] on div "Iesniegt" at bounding box center [631, 398] width 27 height 13
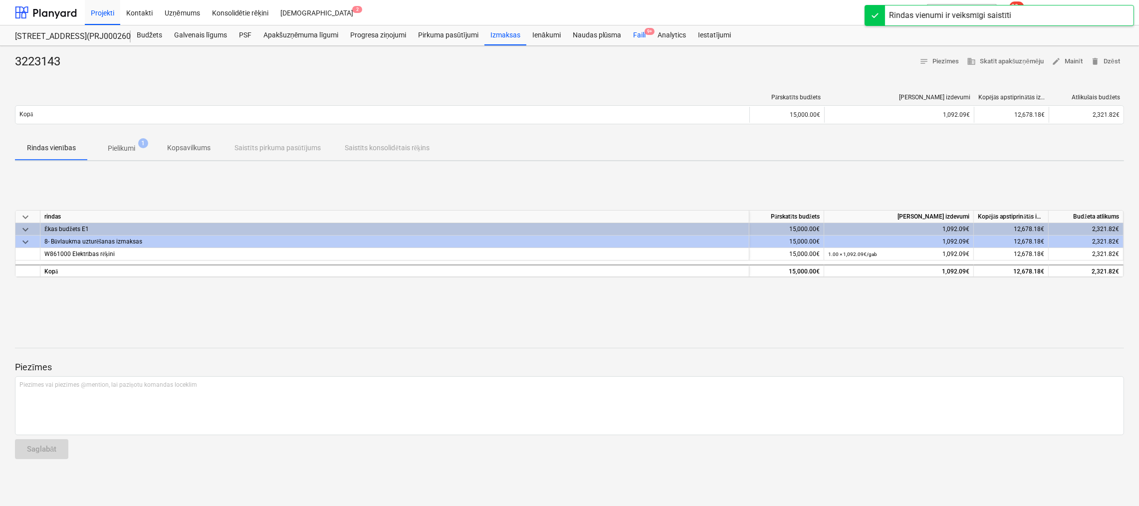
click at [638, 36] on div "Faili 9+" at bounding box center [639, 35] width 24 height 20
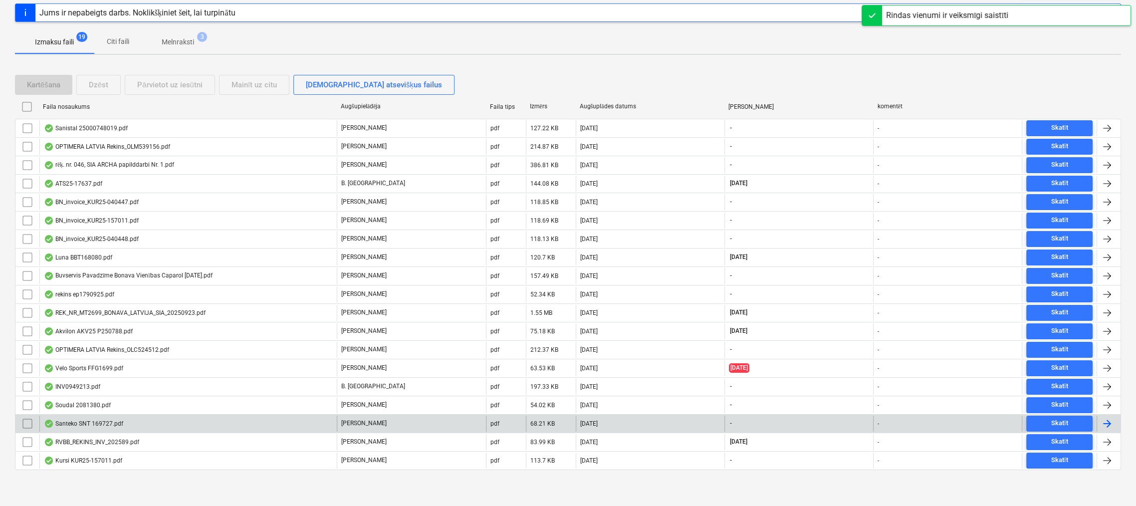
scroll to position [122, 0]
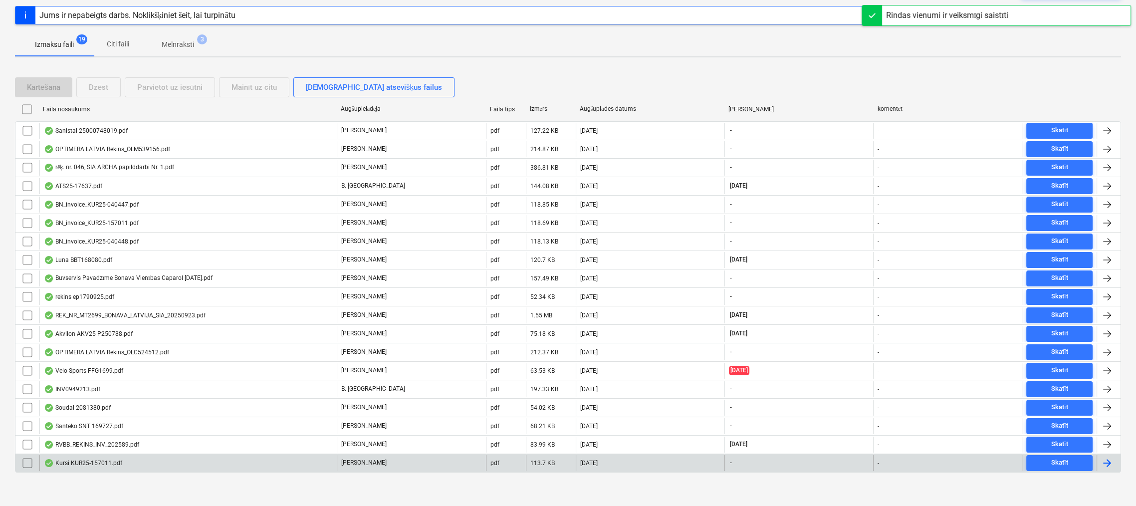
click at [91, 462] on div "Kursi KUR25-157011.pdf" at bounding box center [83, 463] width 78 height 8
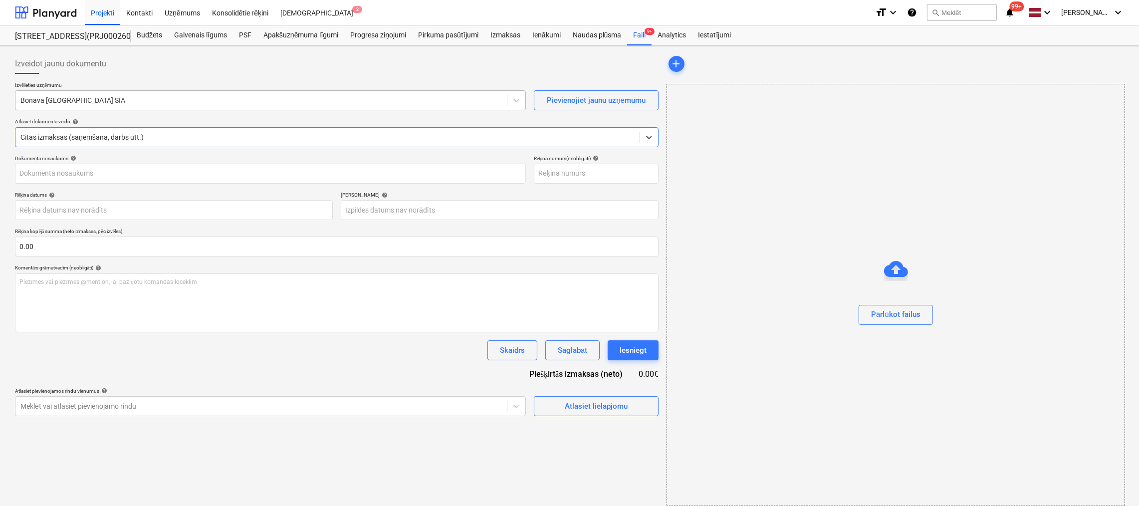
type input "KUR25-157011"
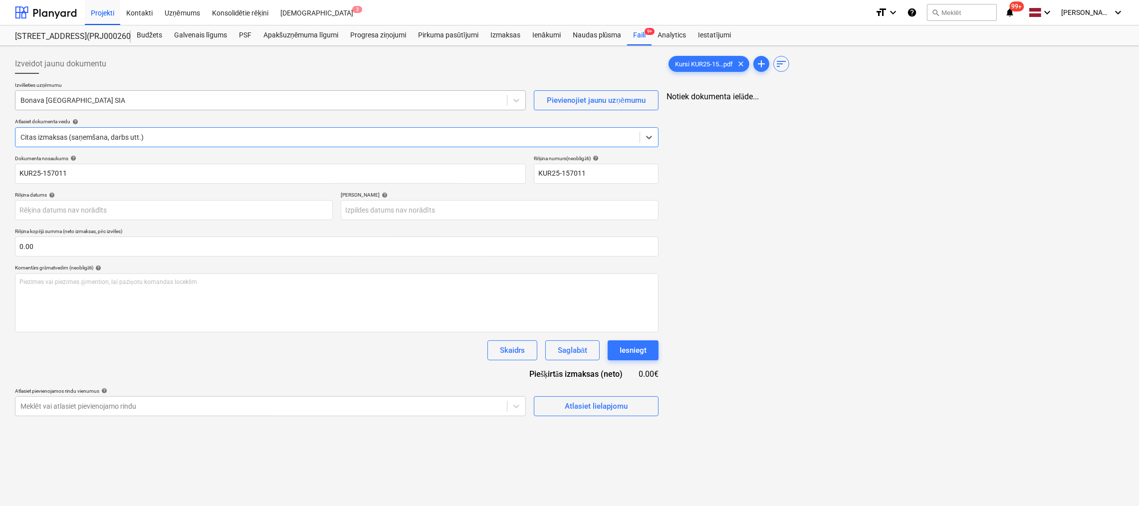
click at [168, 94] on div "Bonava [GEOGRAPHIC_DATA] SIA" at bounding box center [260, 100] width 491 height 14
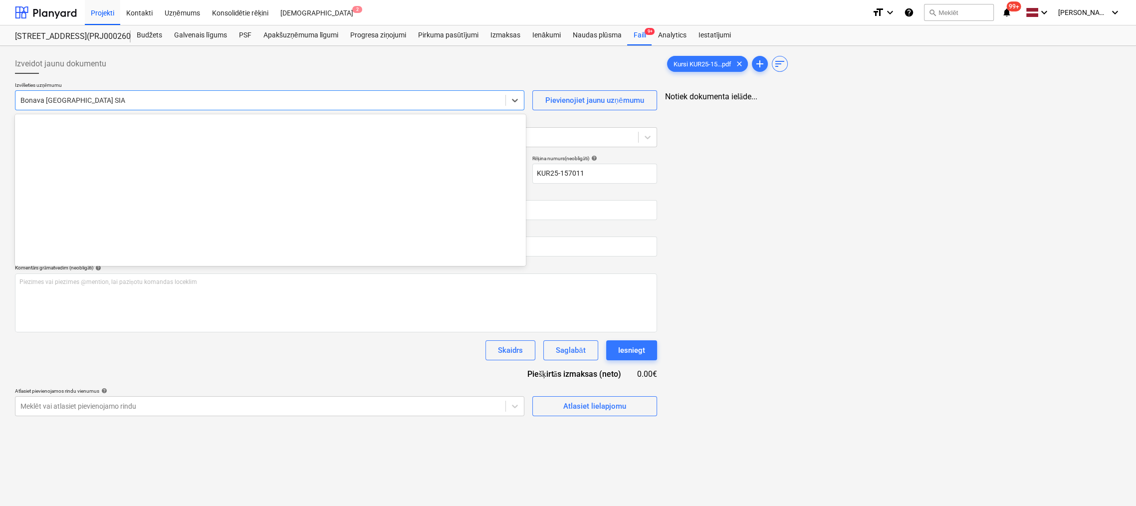
scroll to position [1867, 0]
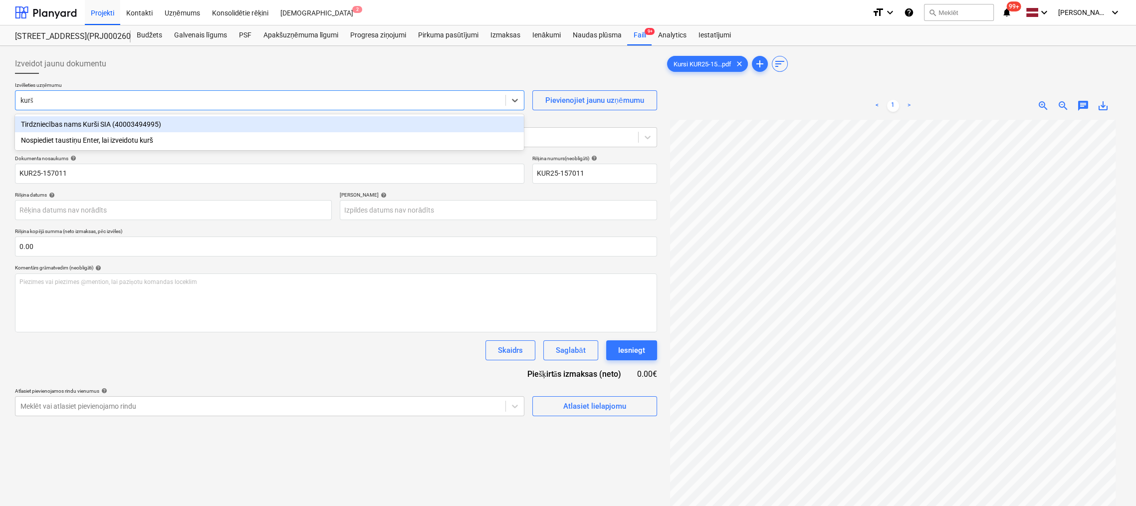
type input "kurši"
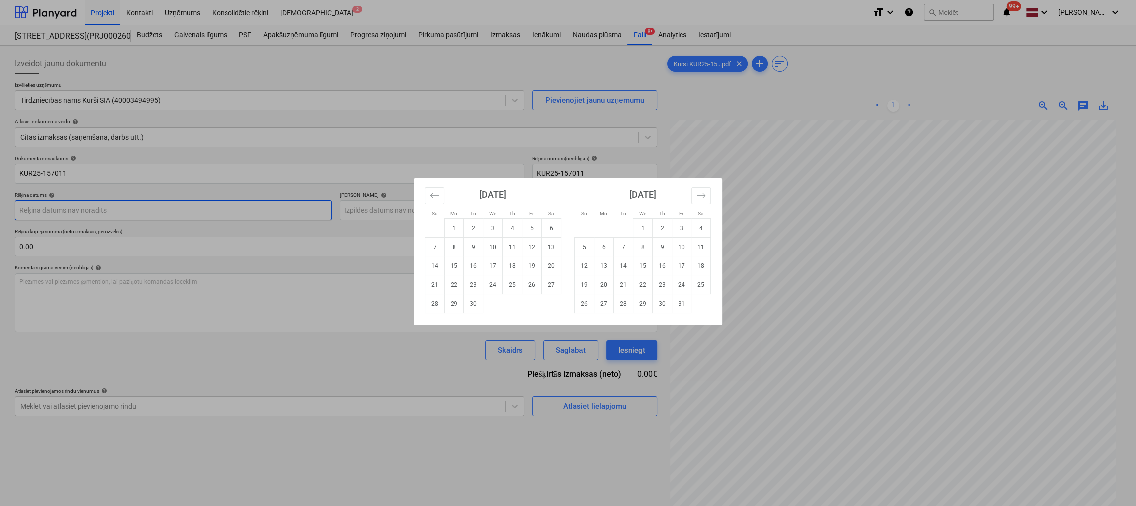
click at [251, 214] on body "Projekti Kontakti Uzņēmums Konsolidētie rēķini Iesūtne 2 format_size keyboard_a…" at bounding box center [568, 253] width 1136 height 506
click at [475, 284] on td "23" at bounding box center [473, 284] width 19 height 19
type input "[DATE]"
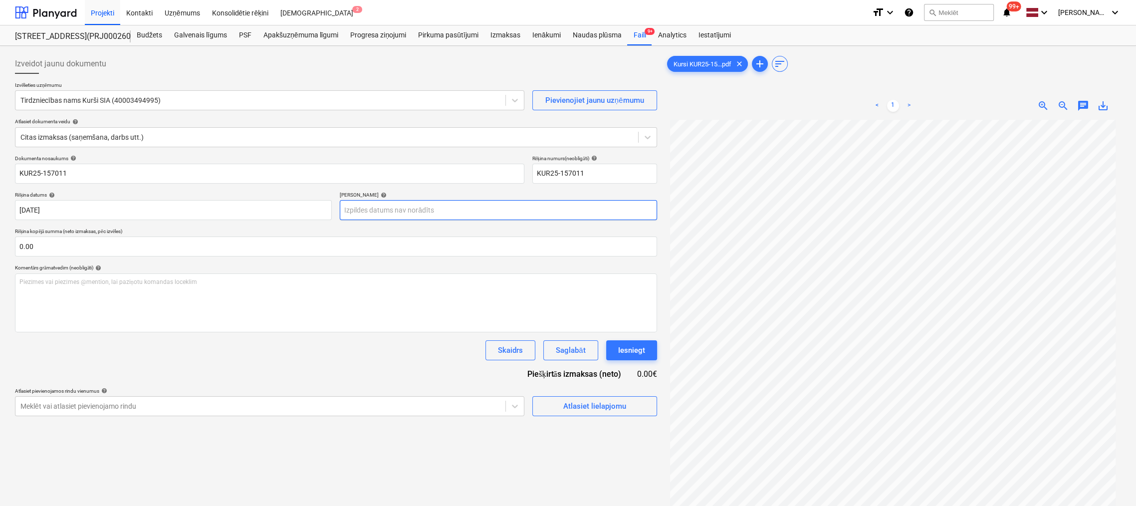
click at [429, 211] on body "Projekti Kontakti Uzņēmums Konsolidētie rēķini Iesūtne 2 format_size keyboard_a…" at bounding box center [568, 253] width 1136 height 506
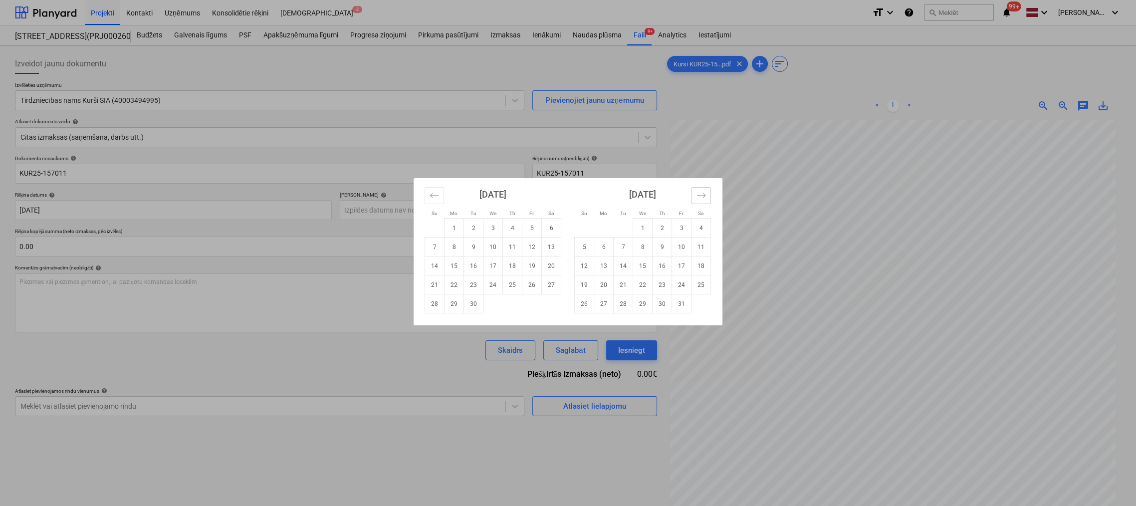
click at [700, 196] on icon "Move forward to switch to the next month." at bounding box center [700, 195] width 9 height 9
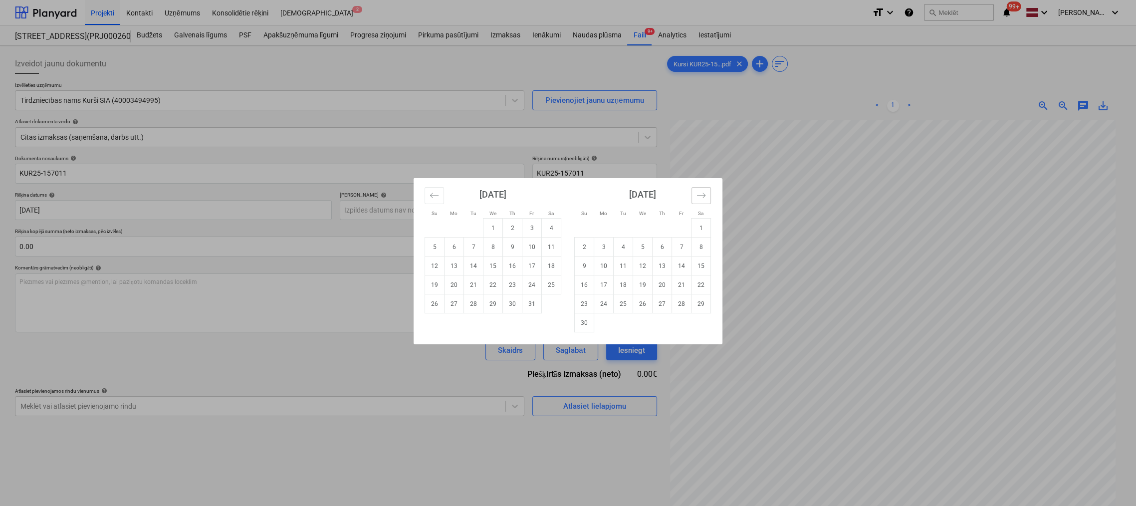
click at [700, 196] on icon "Move forward to switch to the next month." at bounding box center [700, 195] width 9 height 9
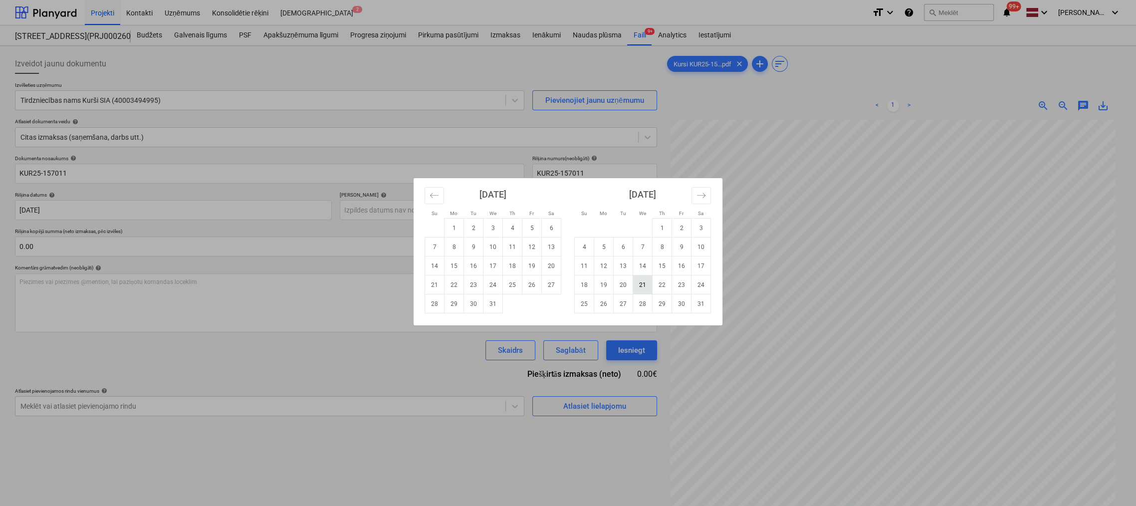
click at [643, 284] on td "21" at bounding box center [642, 284] width 19 height 19
type input "[DATE]"
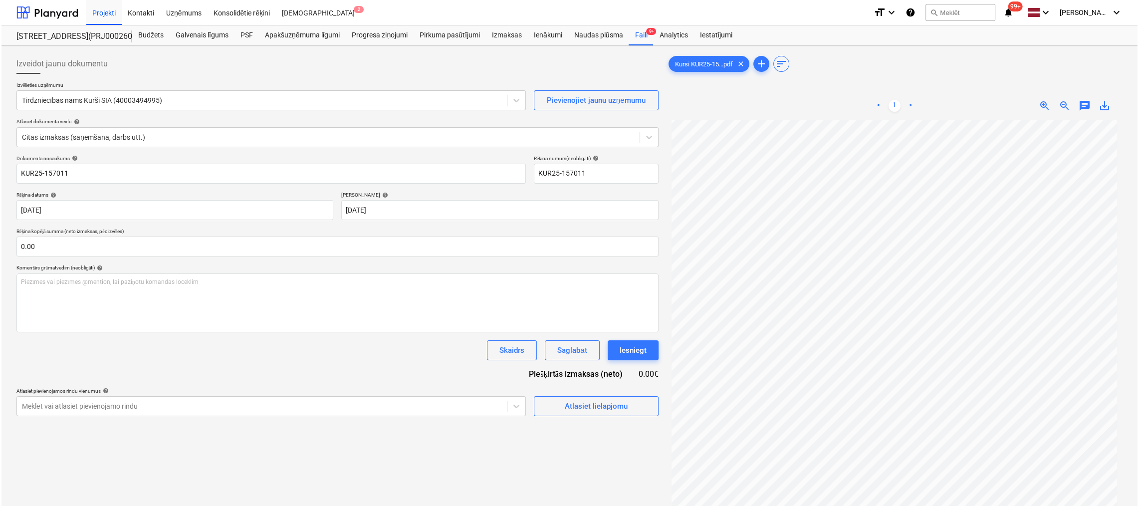
scroll to position [150, 0]
click at [559, 406] on span "Atlasiet lielapjomu" at bounding box center [595, 405] width 100 height 13
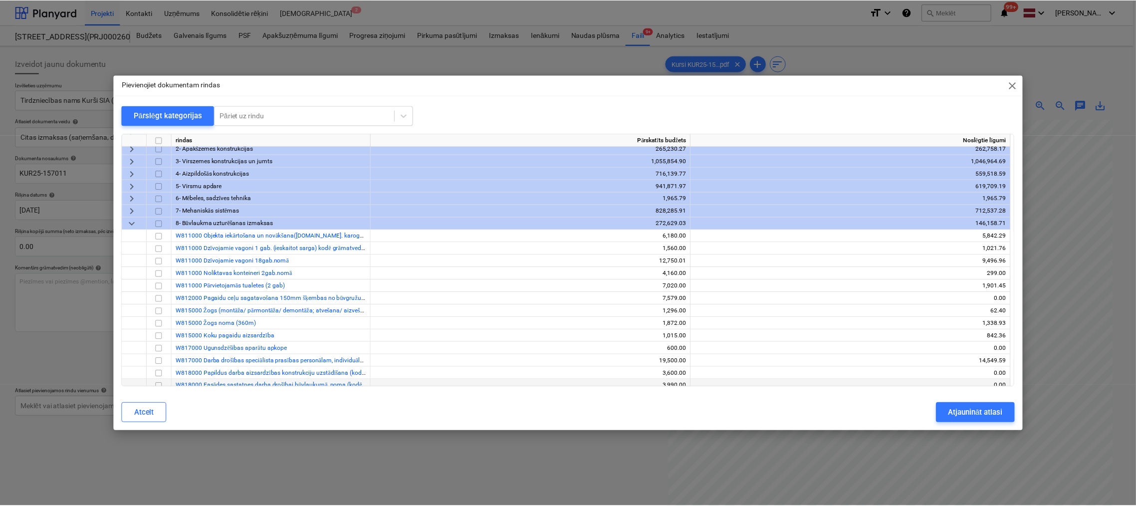
scroll to position [0, 0]
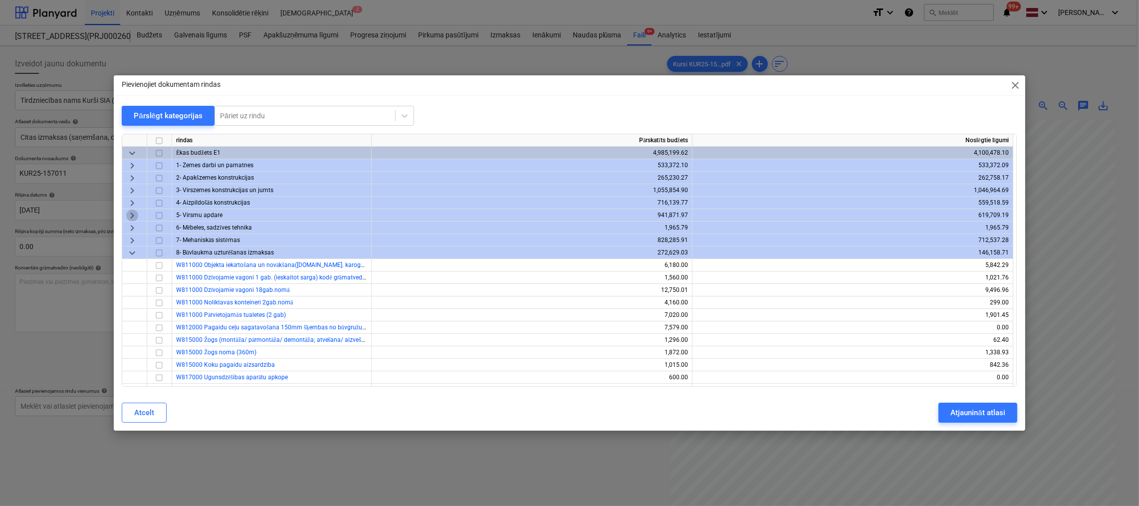
click at [132, 213] on span "keyboard_arrow_right" at bounding box center [132, 215] width 12 height 12
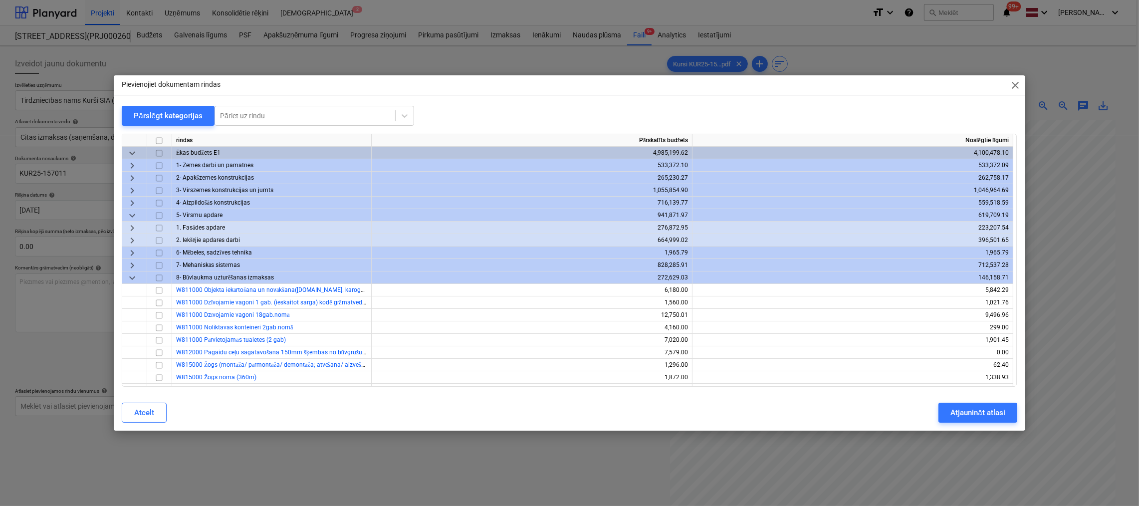
click at [130, 228] on span "keyboard_arrow_right" at bounding box center [132, 228] width 12 height 12
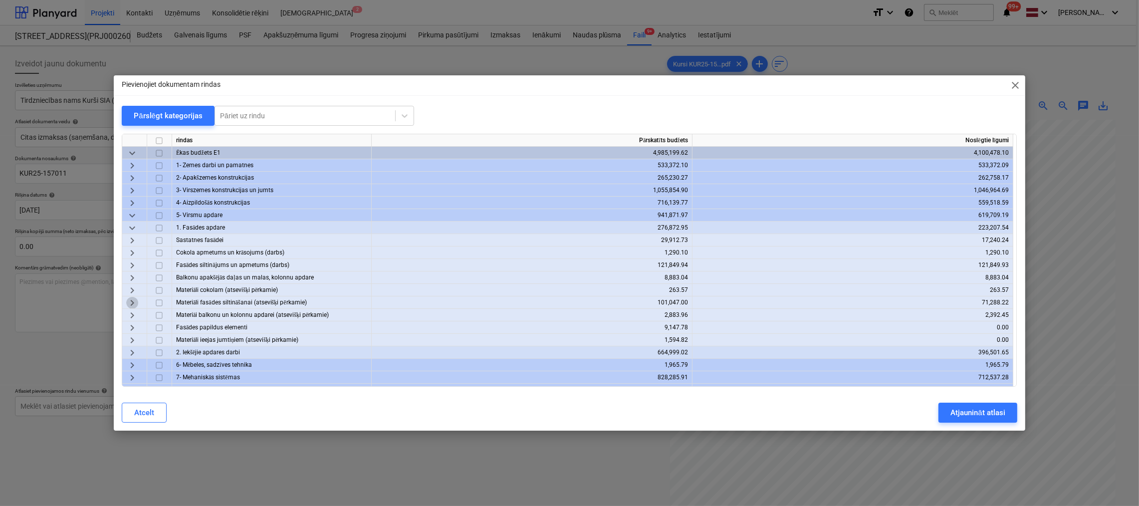
click at [132, 302] on span "keyboard_arrow_right" at bounding box center [132, 303] width 12 height 12
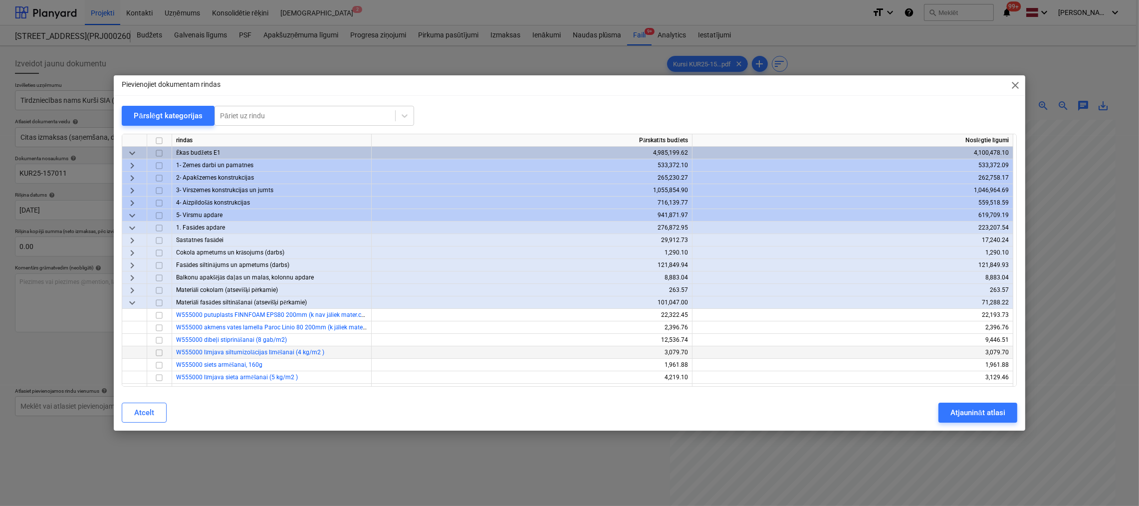
click at [158, 350] on input "checkbox" at bounding box center [159, 353] width 12 height 12
click at [159, 352] on input "checkbox" at bounding box center [159, 353] width 12 height 12
click at [159, 339] on input "checkbox" at bounding box center [159, 340] width 12 height 12
click at [982, 417] on div "Atjaunināt atlasi" at bounding box center [977, 412] width 54 height 13
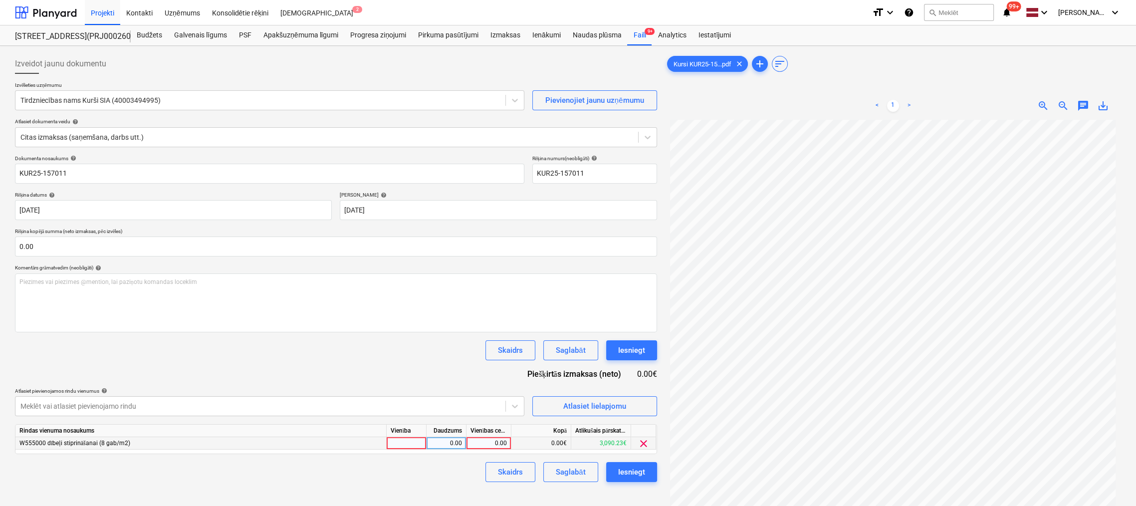
click at [497, 441] on div "0.00" at bounding box center [488, 443] width 36 height 12
type input "25.43"
click at [463, 469] on div "Skaidrs Saglabāt Iesniegt" at bounding box center [336, 472] width 642 height 20
click at [619, 473] on div "Iesniegt" at bounding box center [631, 471] width 27 height 13
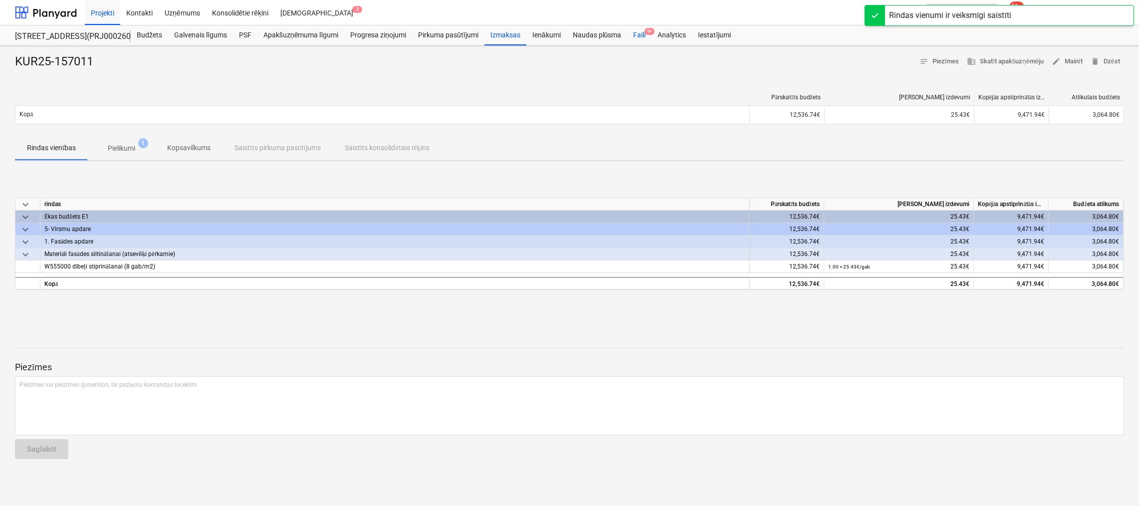
click at [641, 34] on div "Faili 9+" at bounding box center [639, 35] width 24 height 20
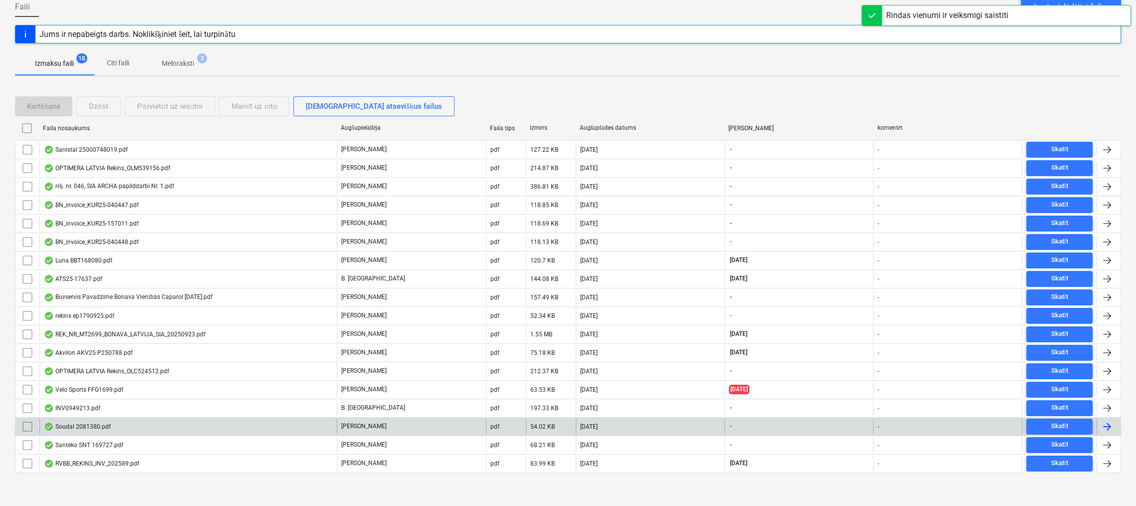
scroll to position [103, 0]
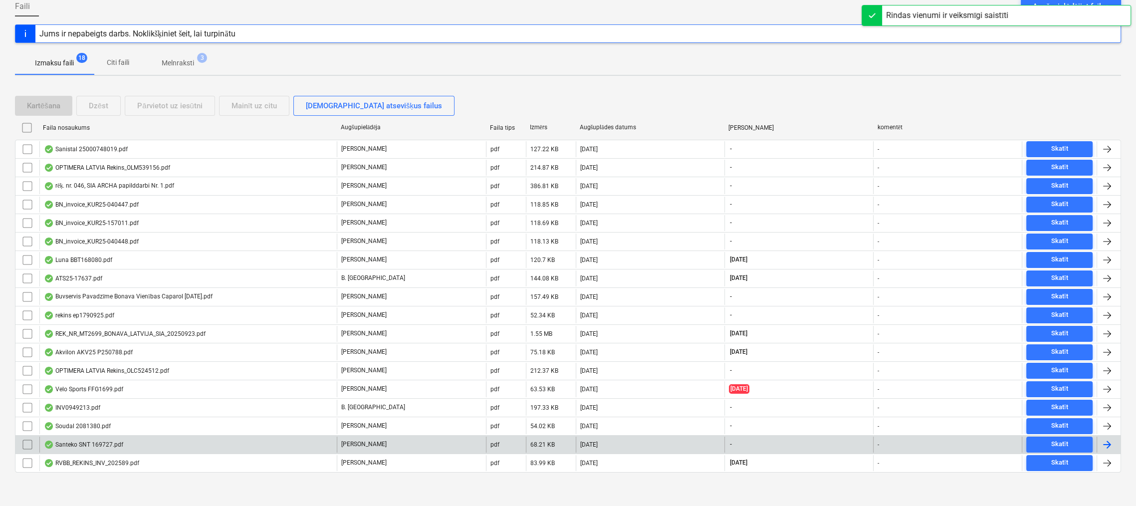
click at [89, 444] on div "Santeko SNT 169727.pdf" at bounding box center [83, 444] width 79 height 8
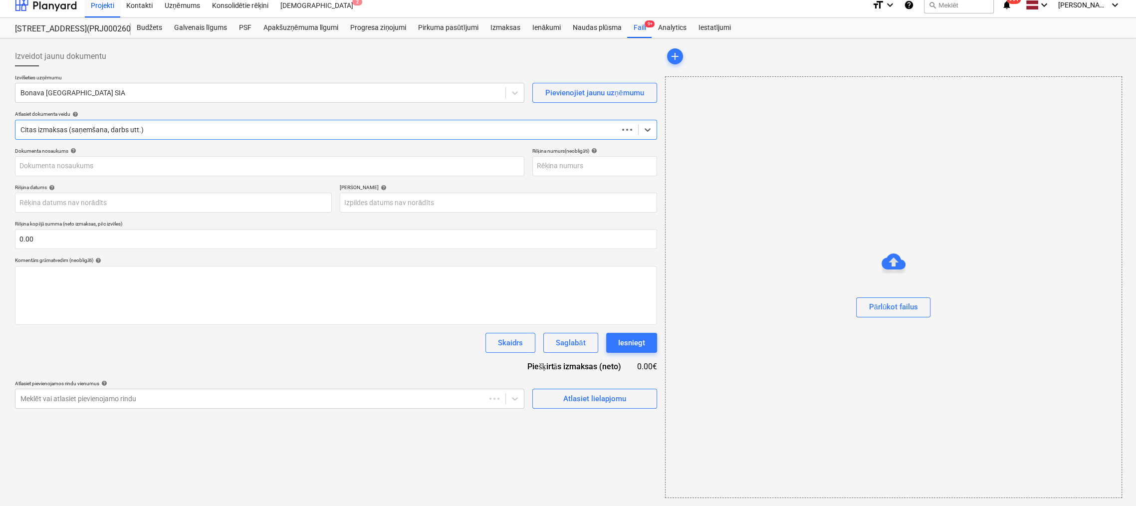
scroll to position [7, 0]
click at [212, 93] on div at bounding box center [260, 93] width 480 height 10
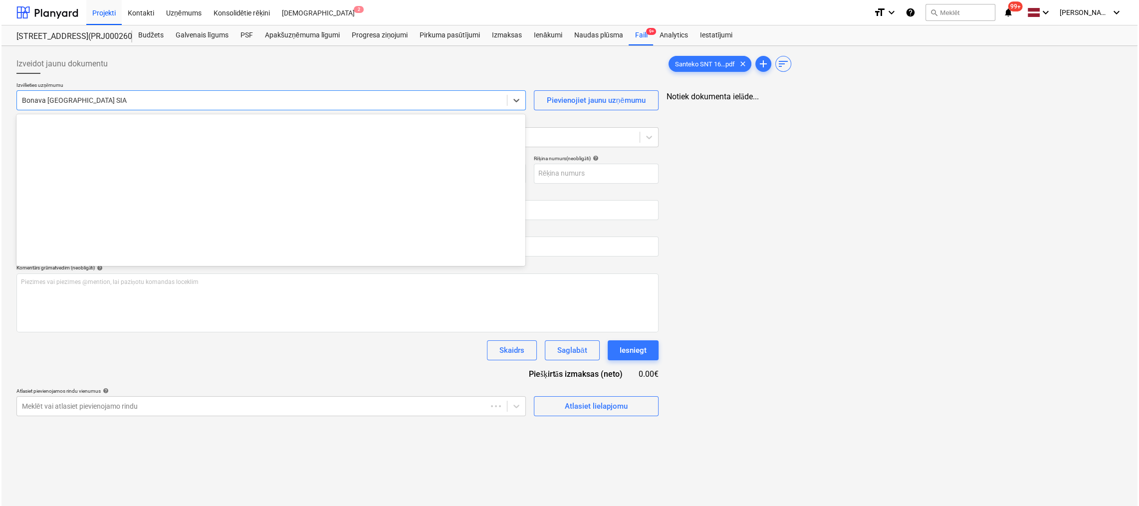
scroll to position [0, 0]
type input "Santeko SNT 169727.pdf"
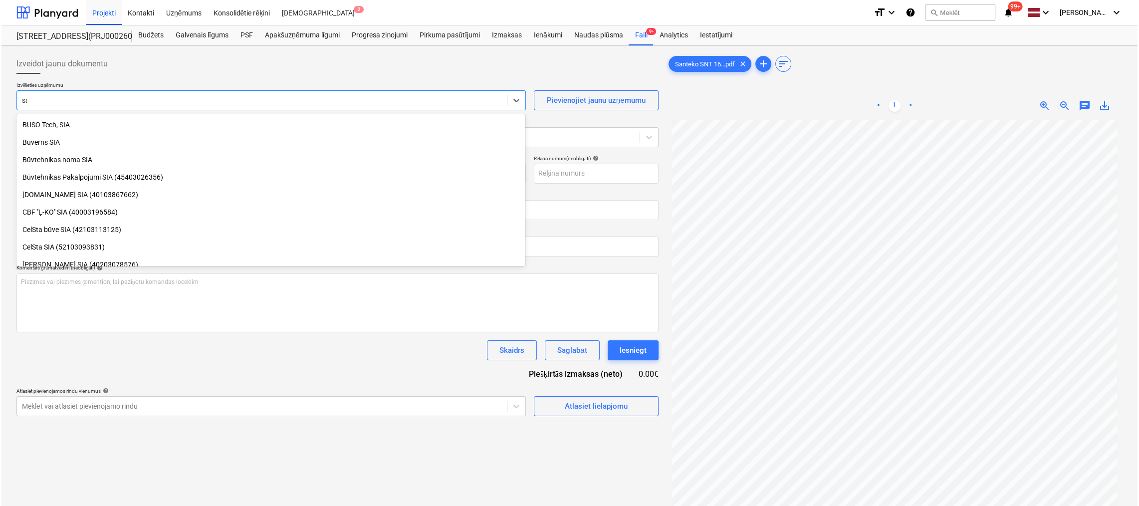
scroll to position [391, 0]
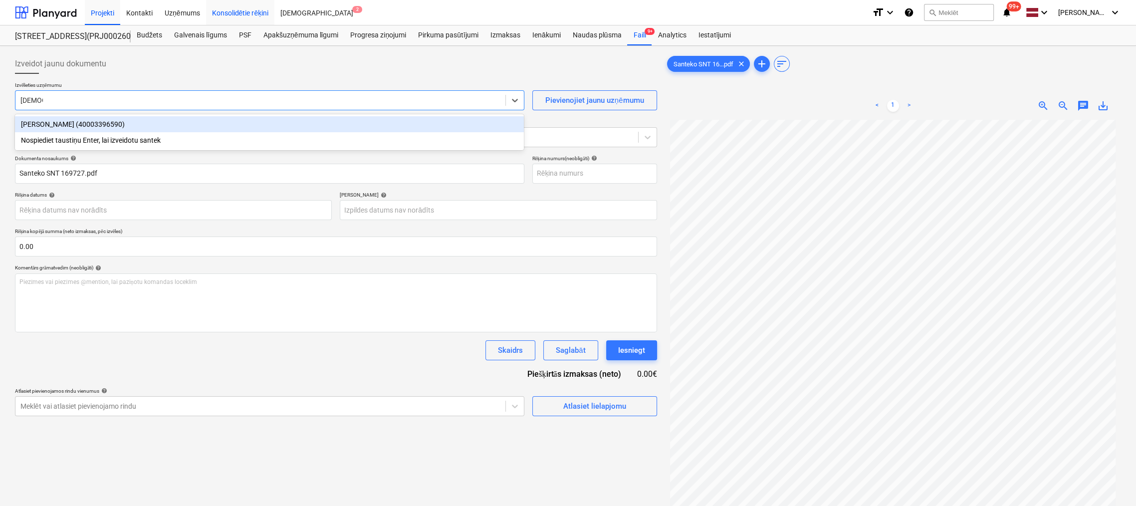
type input "[DEMOGRAPHIC_DATA]"
click at [309, 125] on div "[PERSON_NAME] (40003396590)" at bounding box center [269, 124] width 509 height 16
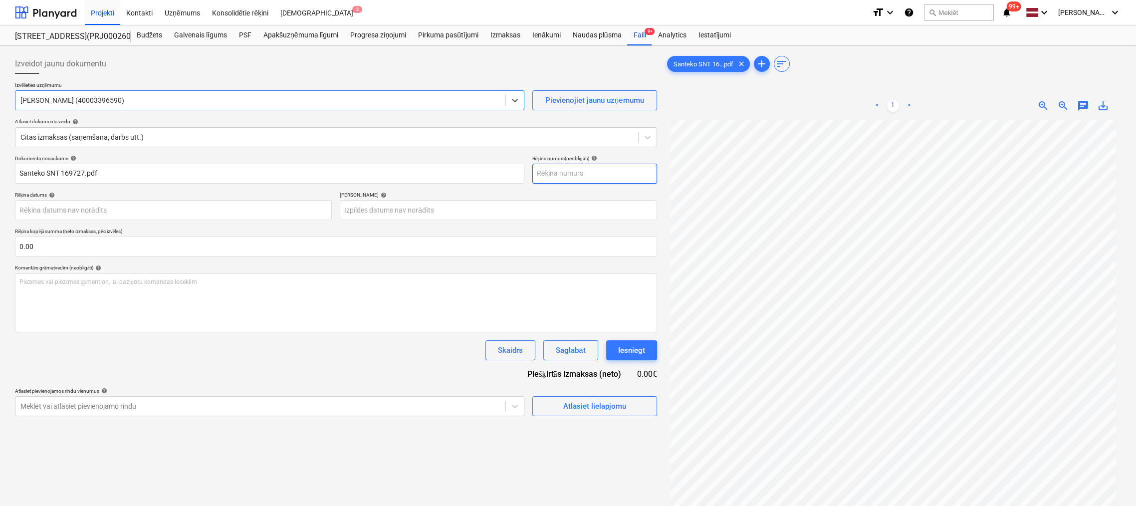
click at [598, 174] on input "text" at bounding box center [594, 174] width 125 height 20
type input "SNT169727"
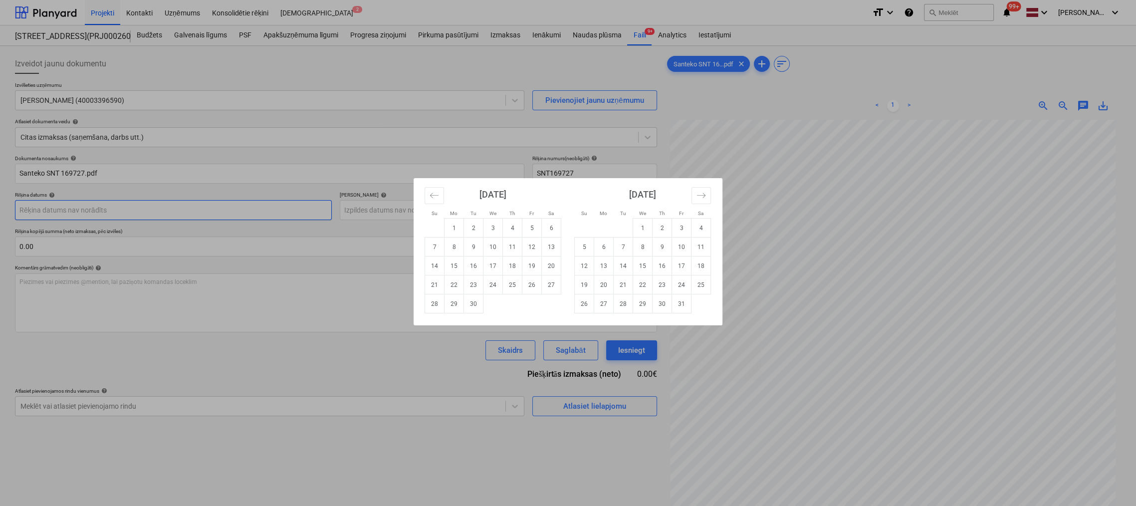
click at [304, 212] on body "Projekti Kontakti Uzņēmums Konsolidētie rēķini Iesūtne 2 format_size keyboard_a…" at bounding box center [568, 253] width 1136 height 506
click at [471, 285] on td "23" at bounding box center [473, 284] width 19 height 19
type input "[DATE]"
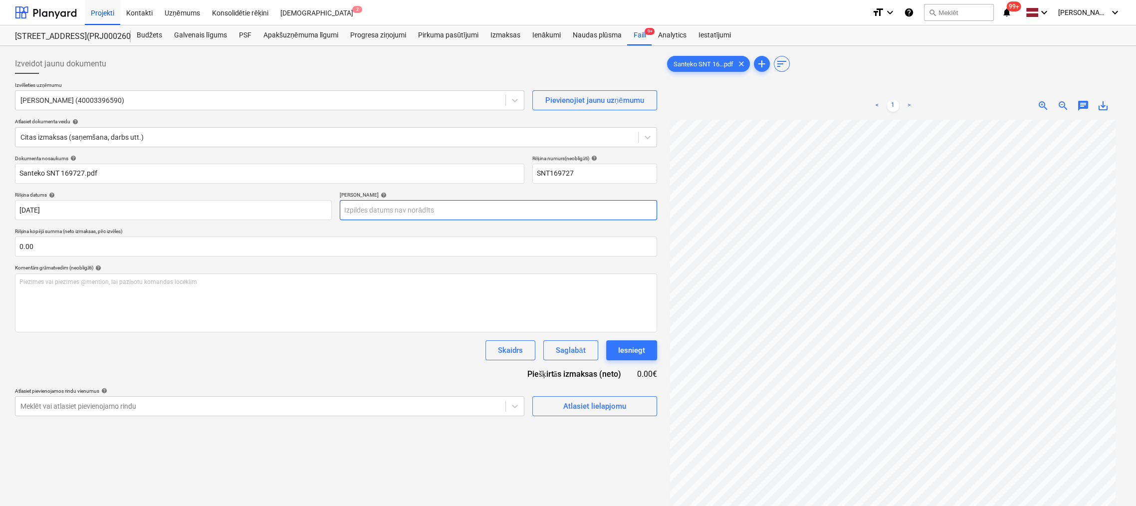
click at [519, 208] on body "Projekti Kontakti Uzņēmums Konsolidētie rēķini Iesūtne 2 format_size keyboard_a…" at bounding box center [568, 253] width 1136 height 506
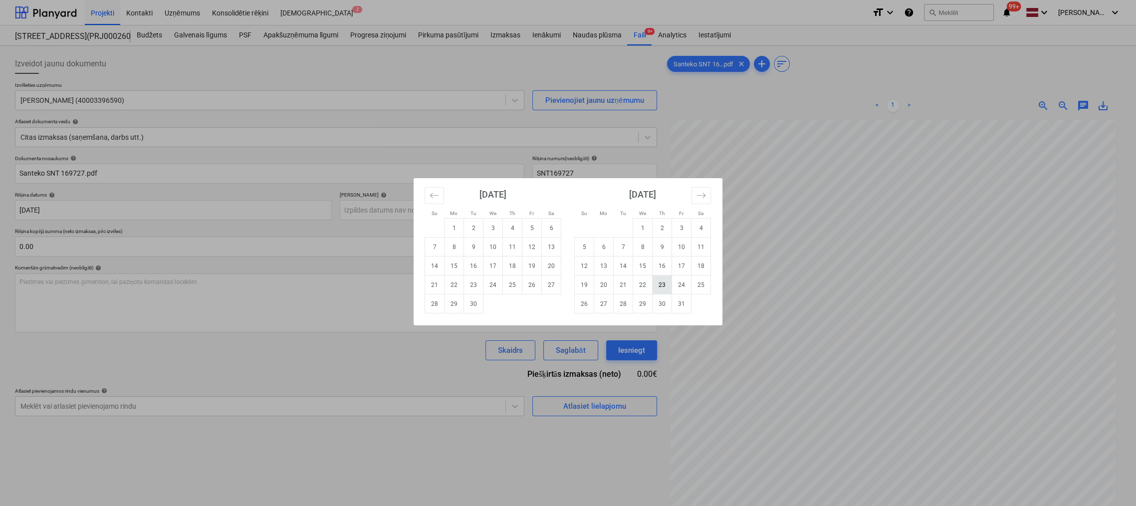
click at [667, 286] on td "23" at bounding box center [661, 284] width 19 height 19
type input "[DATE]"
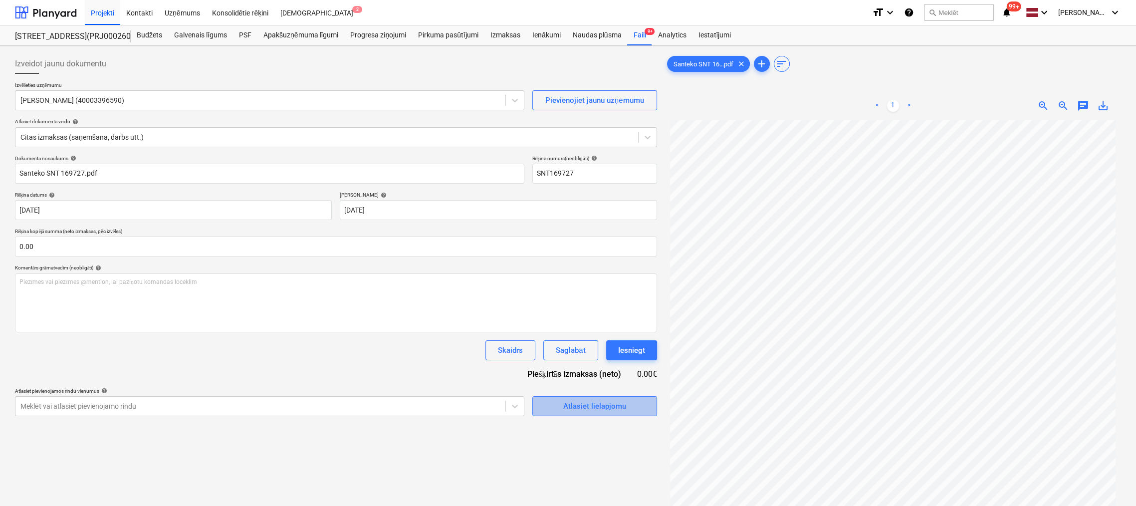
click at [595, 405] on div "Atlasiet lielapjomu" at bounding box center [594, 405] width 63 height 13
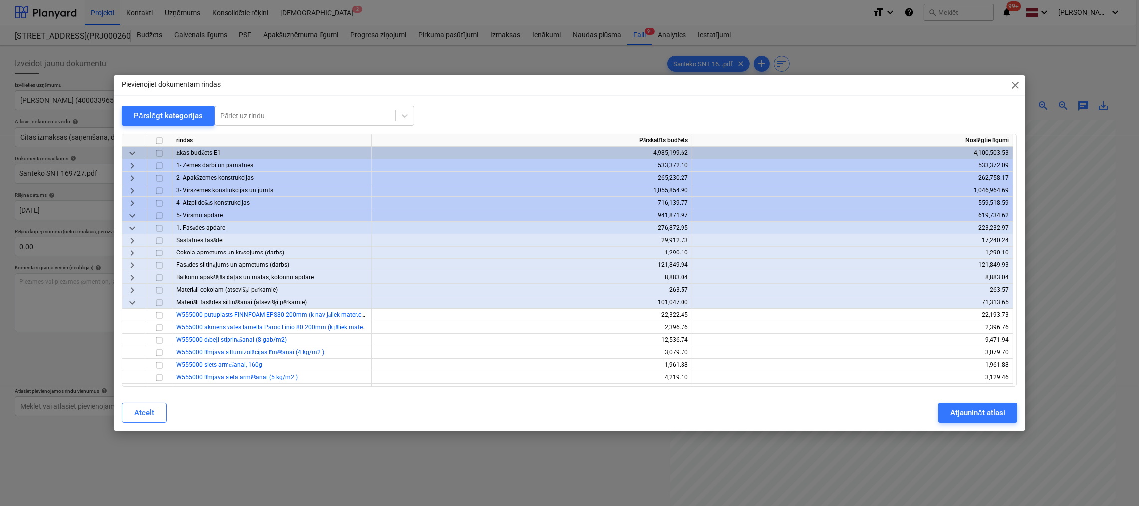
click at [134, 303] on span "keyboard_arrow_down" at bounding box center [132, 303] width 12 height 12
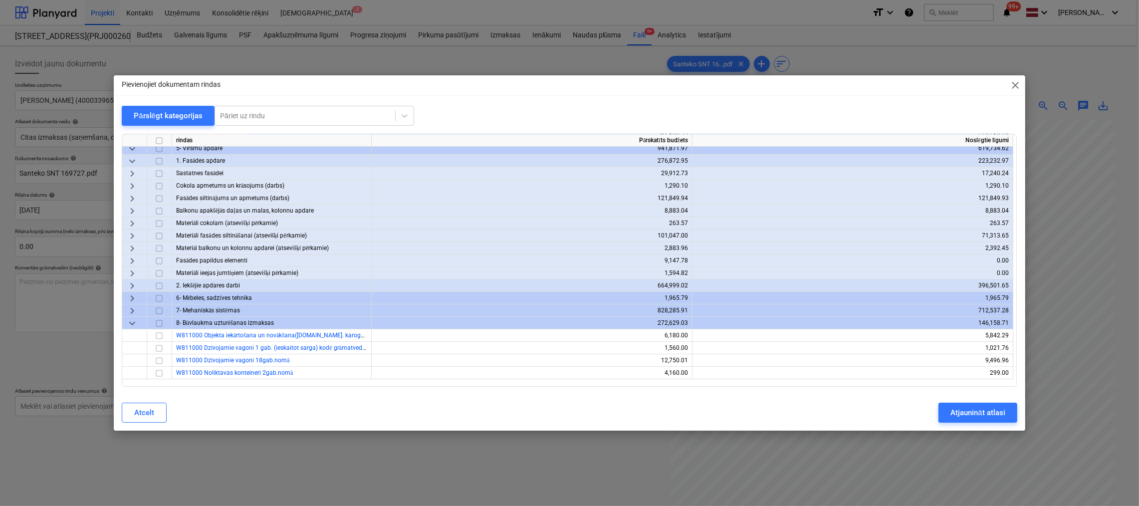
scroll to position [199, 0]
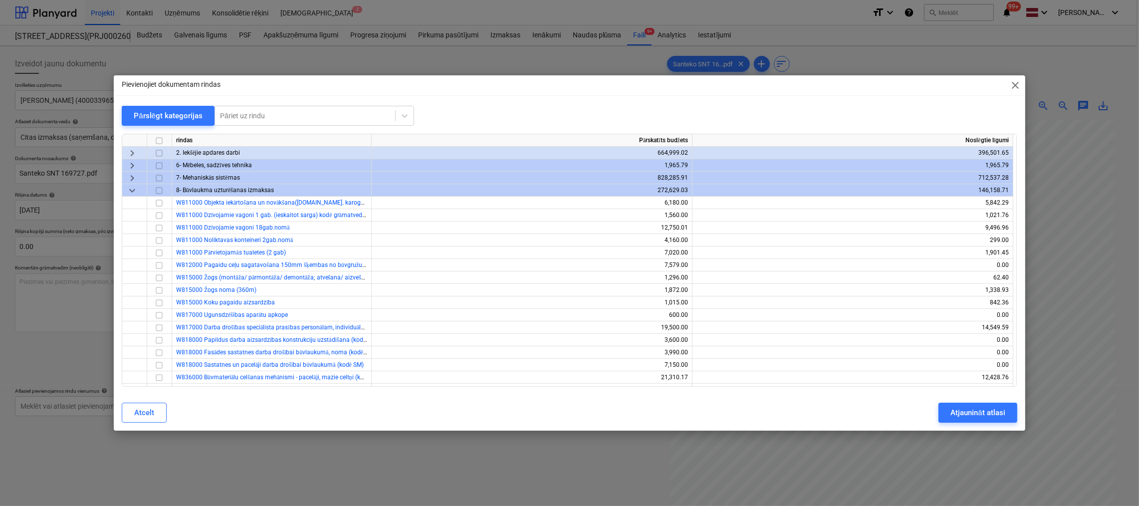
click at [128, 189] on span "keyboard_arrow_down" at bounding box center [132, 191] width 12 height 12
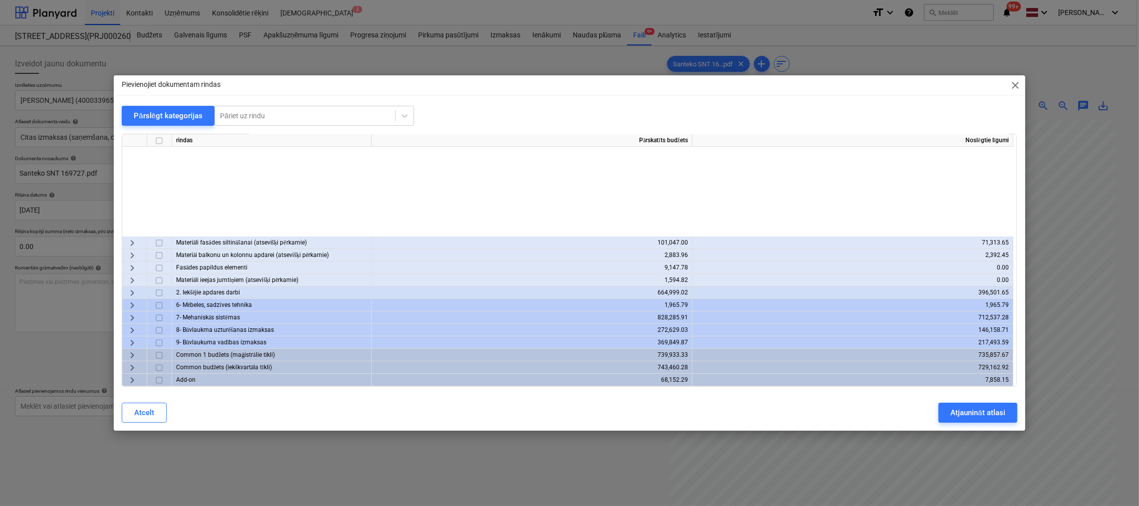
scroll to position [59, 0]
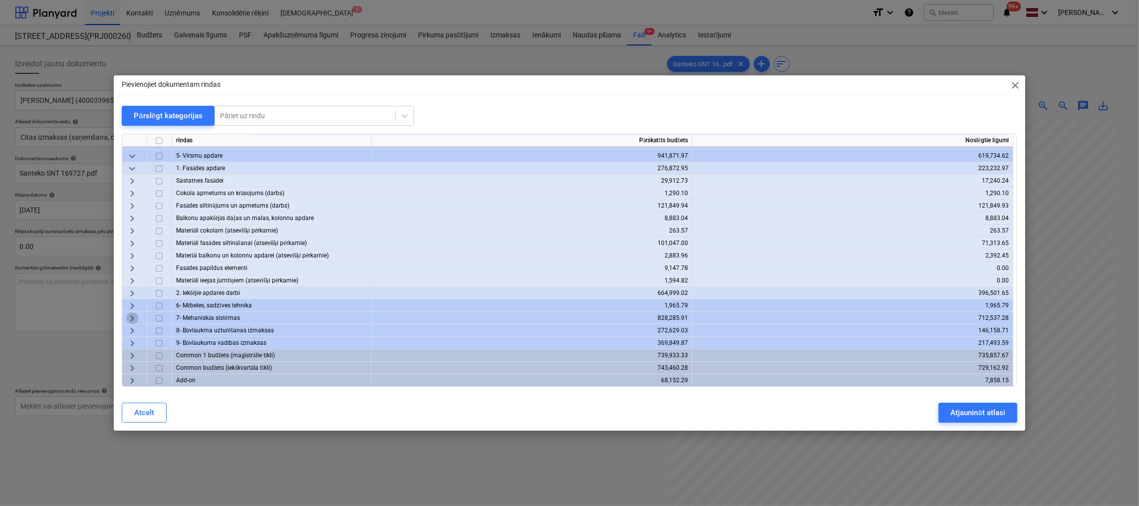
click at [131, 318] on span "keyboard_arrow_right" at bounding box center [132, 318] width 12 height 12
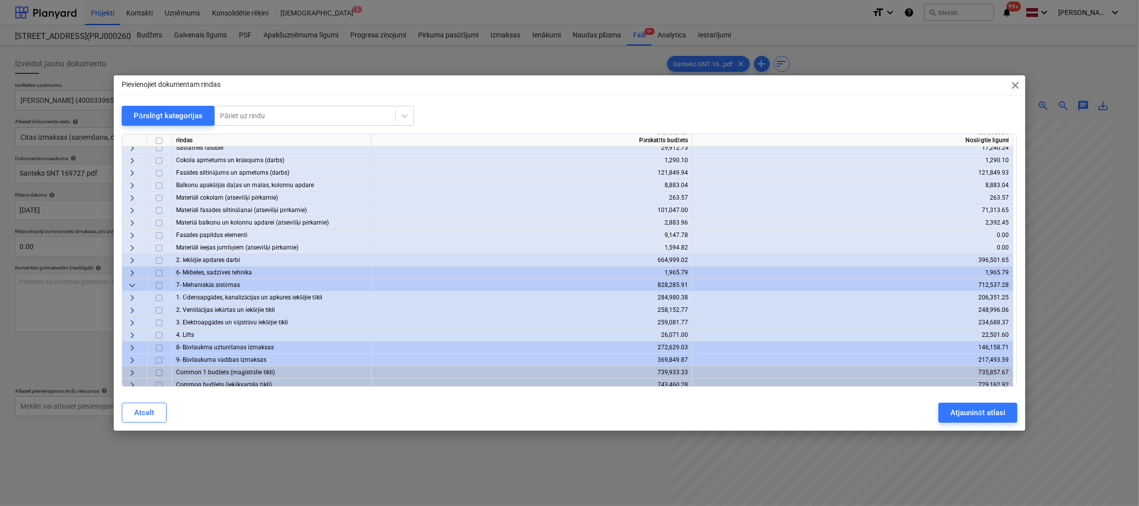
scroll to position [109, 0]
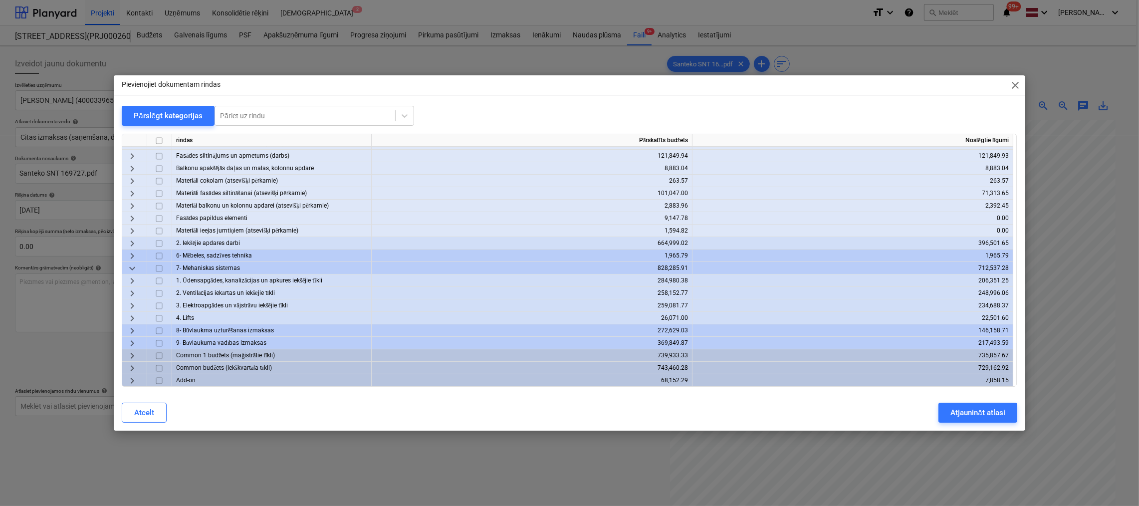
click at [134, 279] on span "keyboard_arrow_right" at bounding box center [132, 281] width 12 height 12
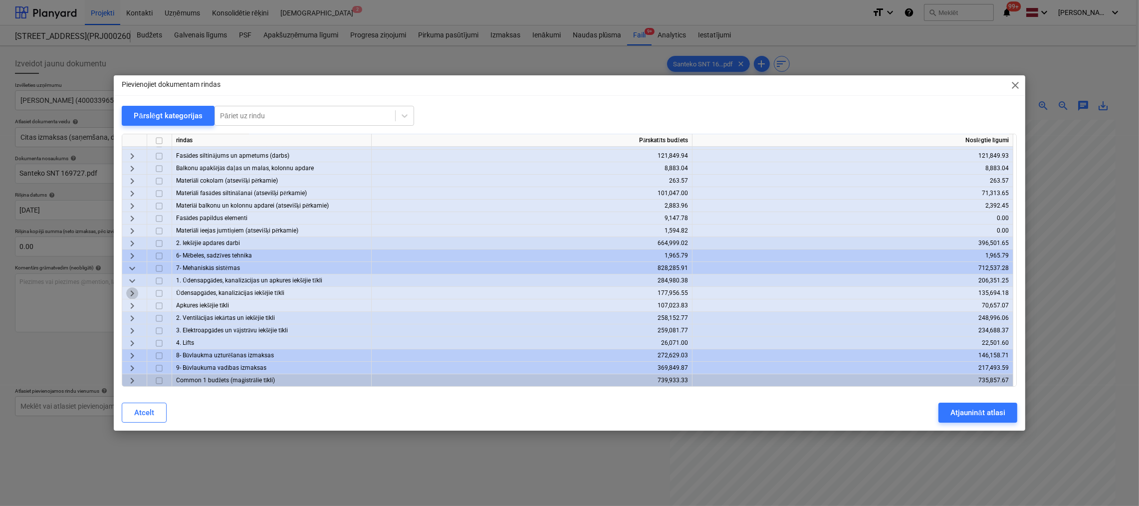
click at [132, 293] on span "keyboard_arrow_right" at bounding box center [132, 293] width 12 height 12
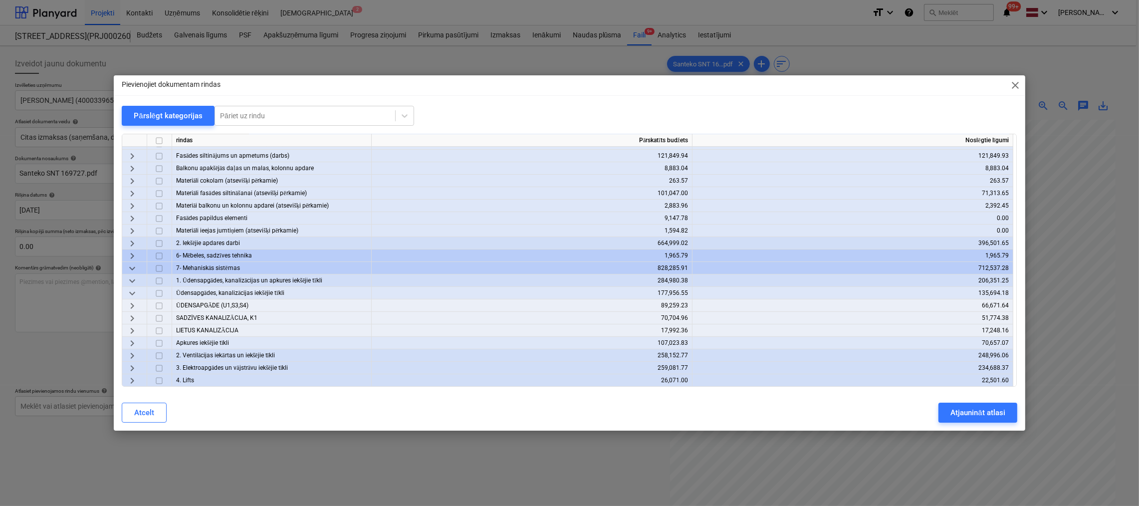
click at [132, 303] on span "keyboard_arrow_right" at bounding box center [132, 306] width 12 height 12
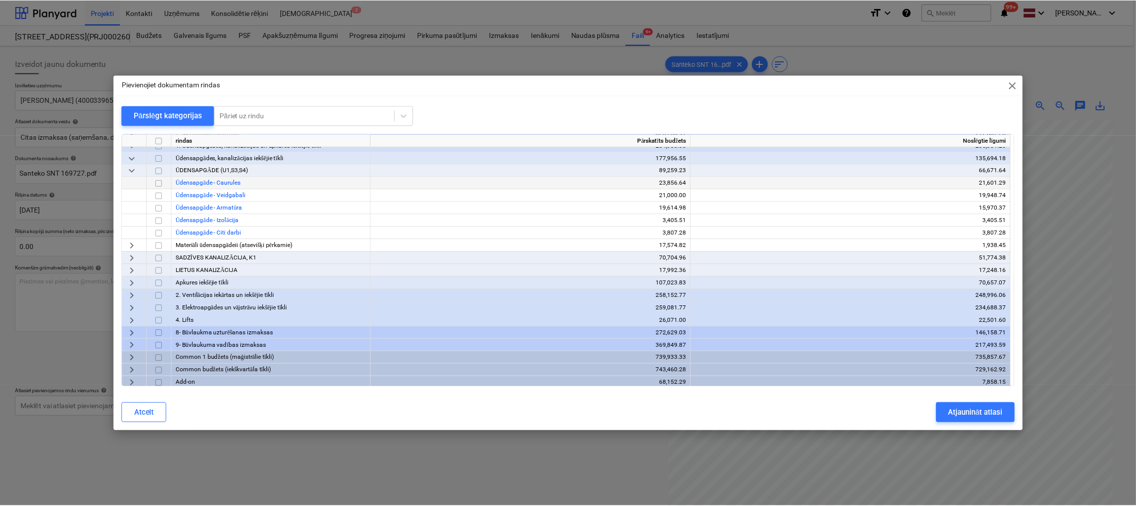
scroll to position [246, 0]
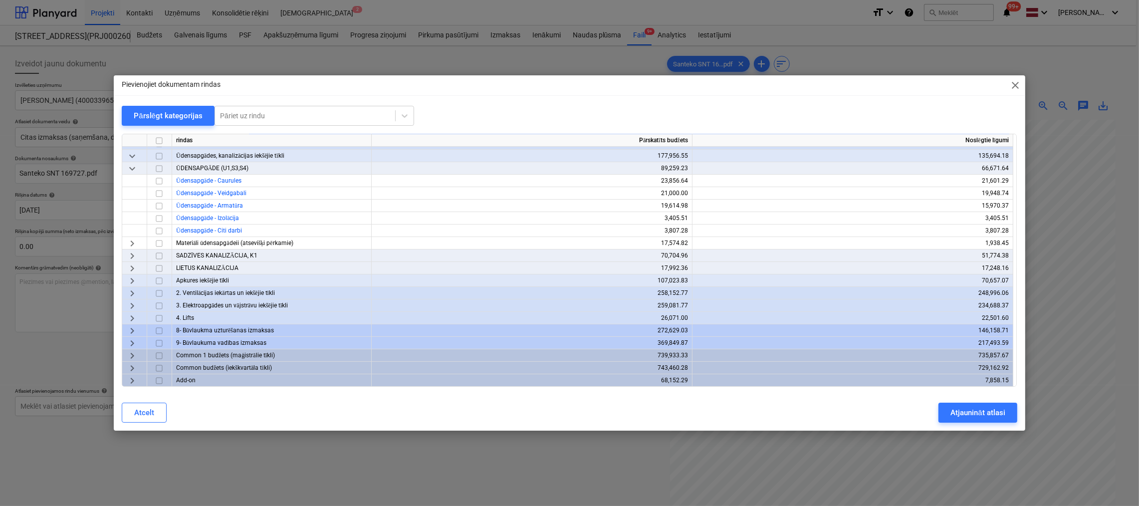
click at [129, 258] on span "keyboard_arrow_right" at bounding box center [132, 256] width 12 height 12
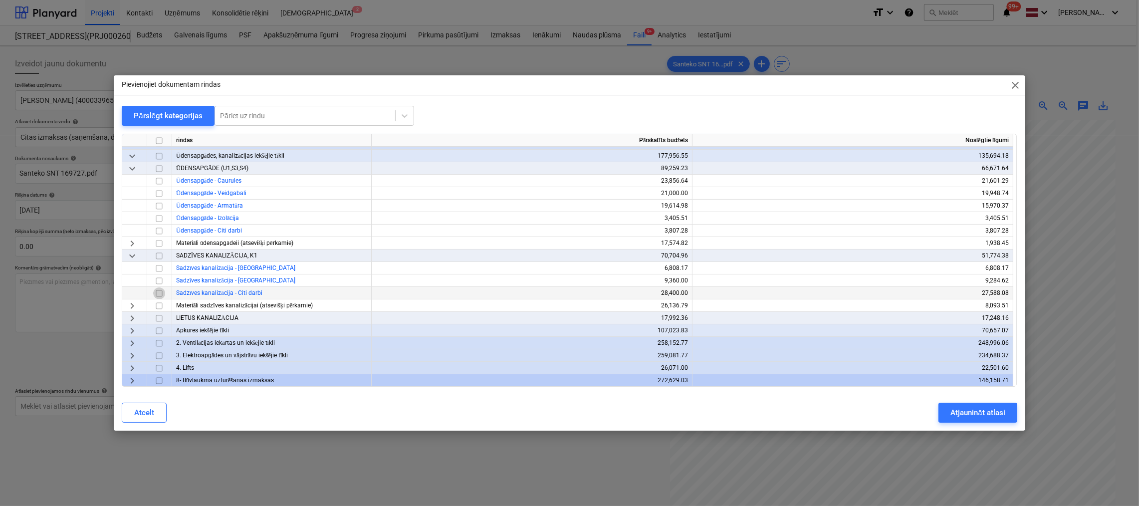
click at [158, 293] on input "checkbox" at bounding box center [159, 293] width 12 height 12
click at [984, 416] on div "Atjaunināt atlasi" at bounding box center [977, 412] width 54 height 13
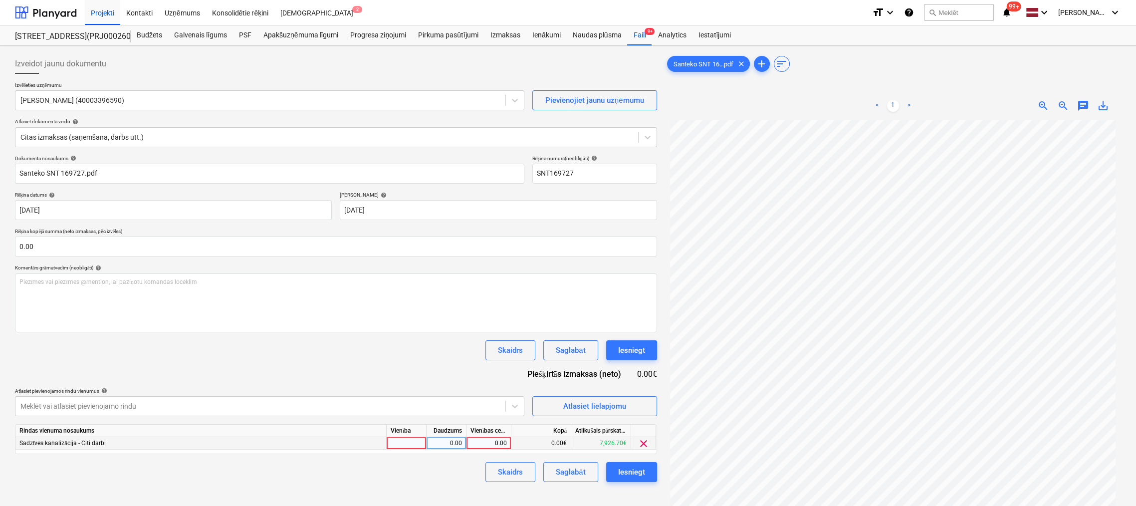
click at [483, 443] on div "0.00" at bounding box center [488, 443] width 36 height 12
type input "150.29"
click at [445, 479] on div "Skaidrs Saglabāt Iesniegt" at bounding box center [336, 472] width 642 height 20
click at [625, 468] on div "Iesniegt" at bounding box center [631, 471] width 27 height 13
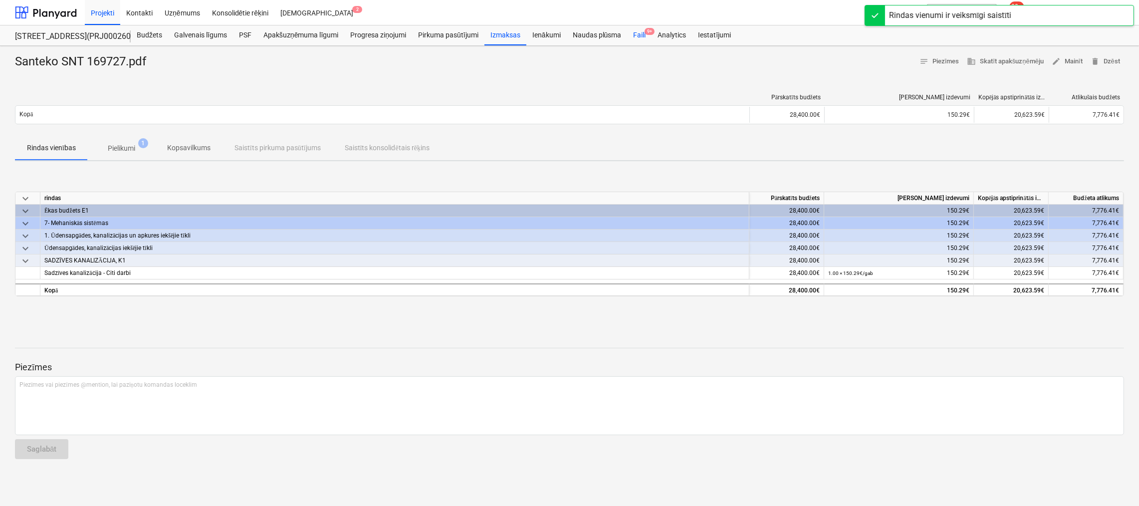
click at [646, 36] on div "Faili 9+" at bounding box center [639, 35] width 24 height 20
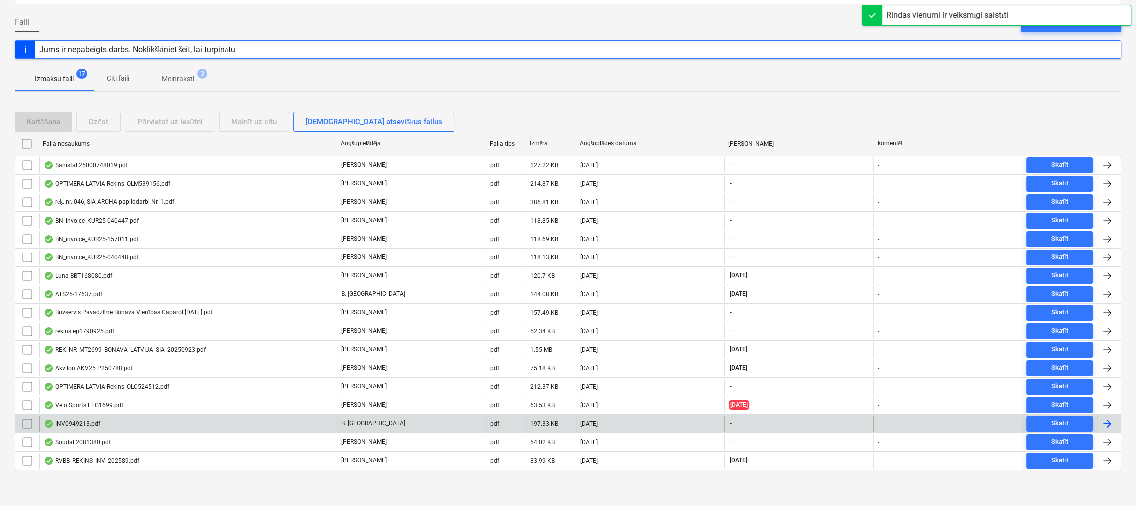
scroll to position [85, 0]
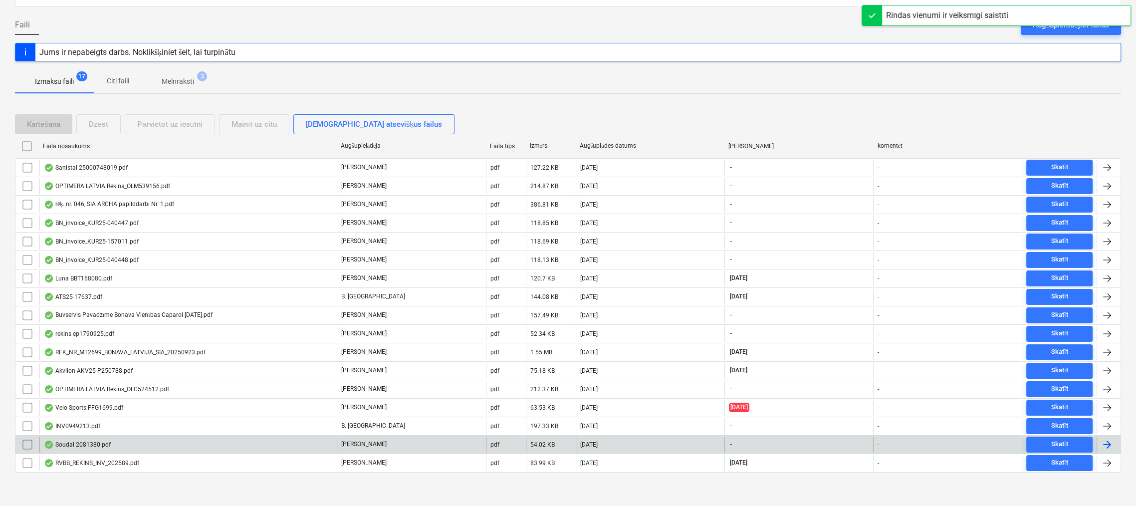
click at [99, 442] on div "Soudal 2081380.pdf" at bounding box center [77, 444] width 67 height 8
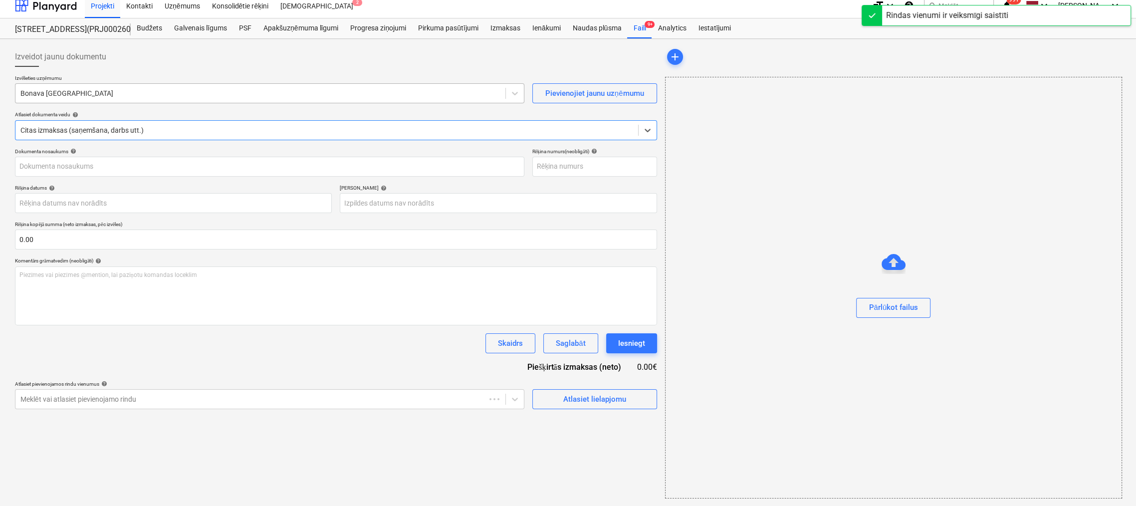
type input "2081380"
type input "[DATE]"
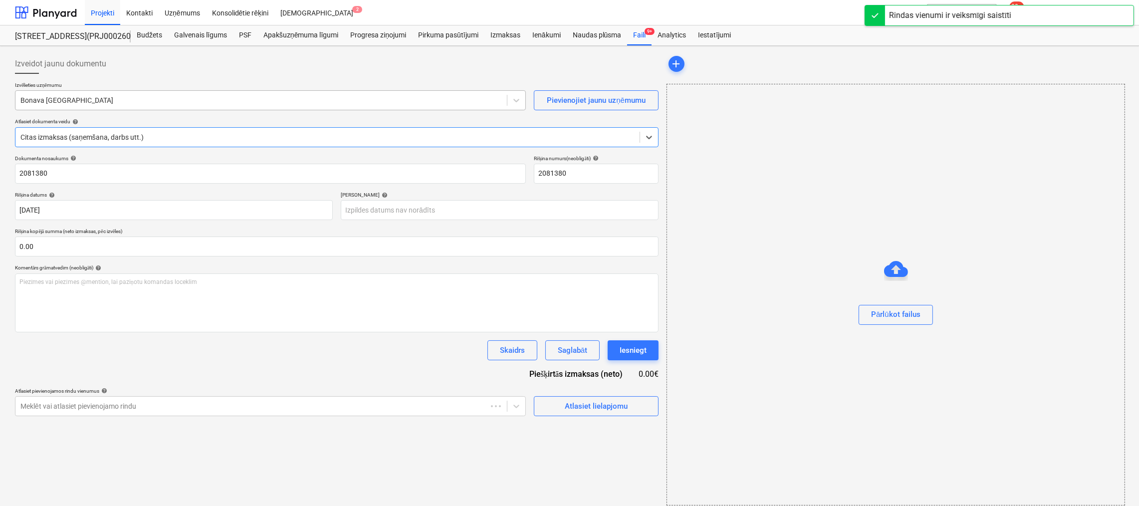
click at [167, 92] on div "Bonava [GEOGRAPHIC_DATA]" at bounding box center [270, 100] width 511 height 20
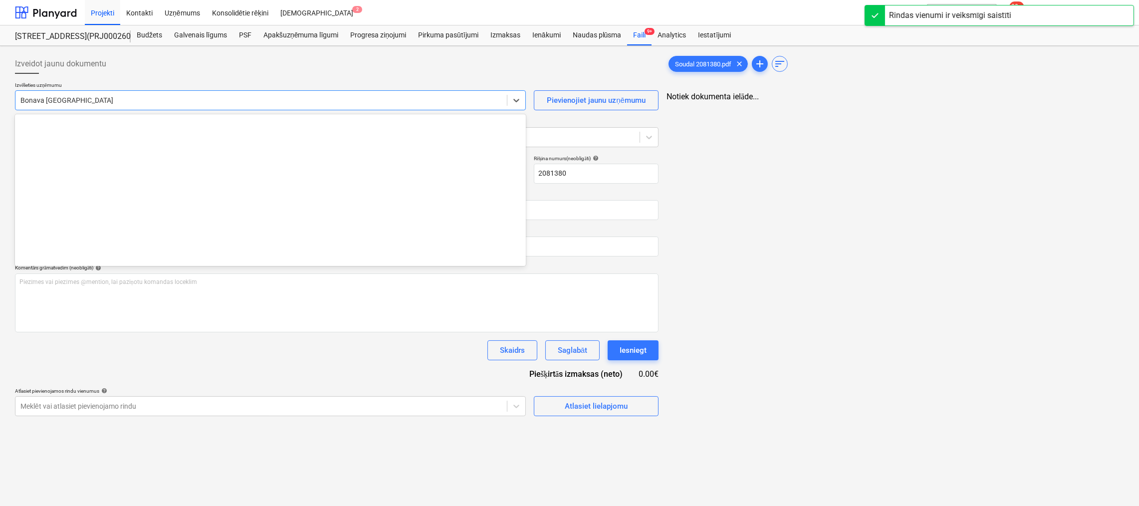
scroll to position [1833, 0]
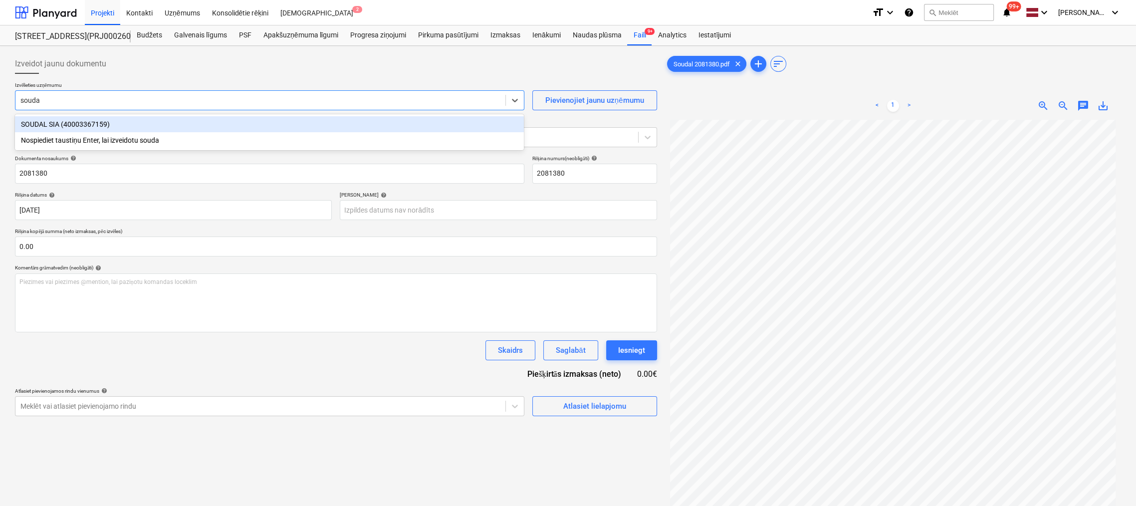
type input "soudal"
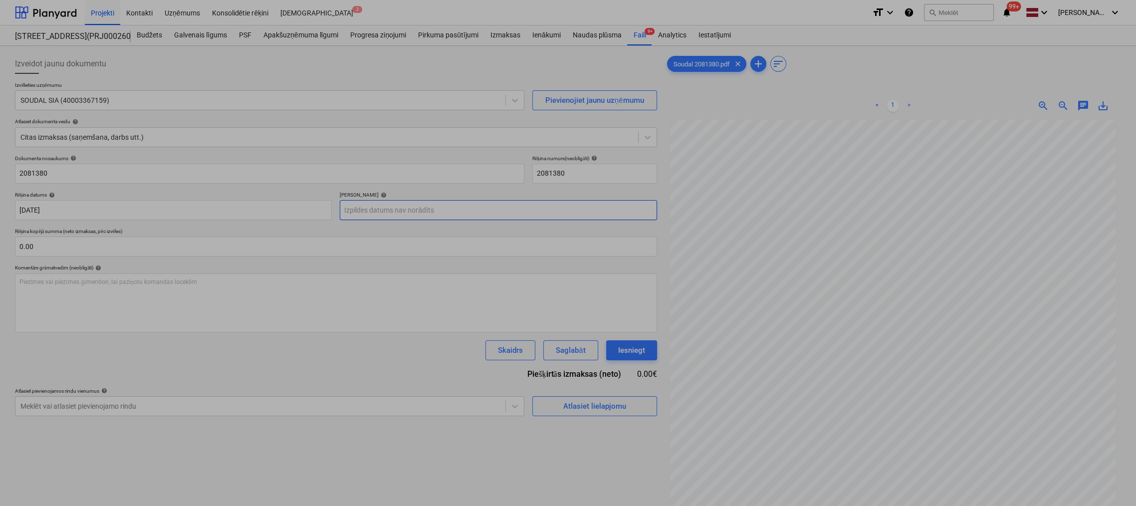
click at [461, 209] on body "Projekti Kontakti Uzņēmums Konsolidētie rēķini Iesūtne 2 format_size keyboard_a…" at bounding box center [568, 253] width 1136 height 506
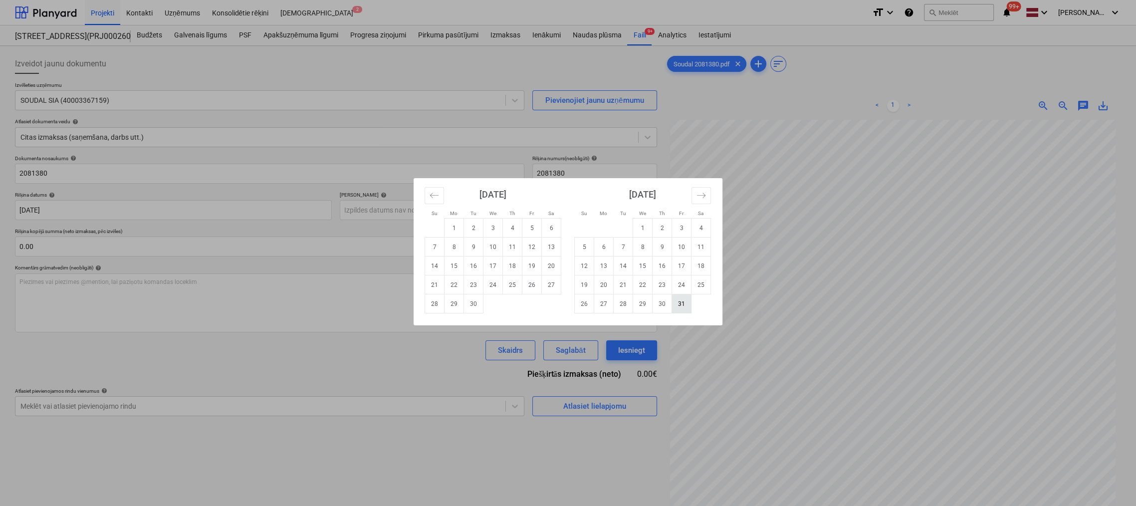
click at [680, 302] on td "31" at bounding box center [681, 303] width 19 height 19
type input "[DATE]"
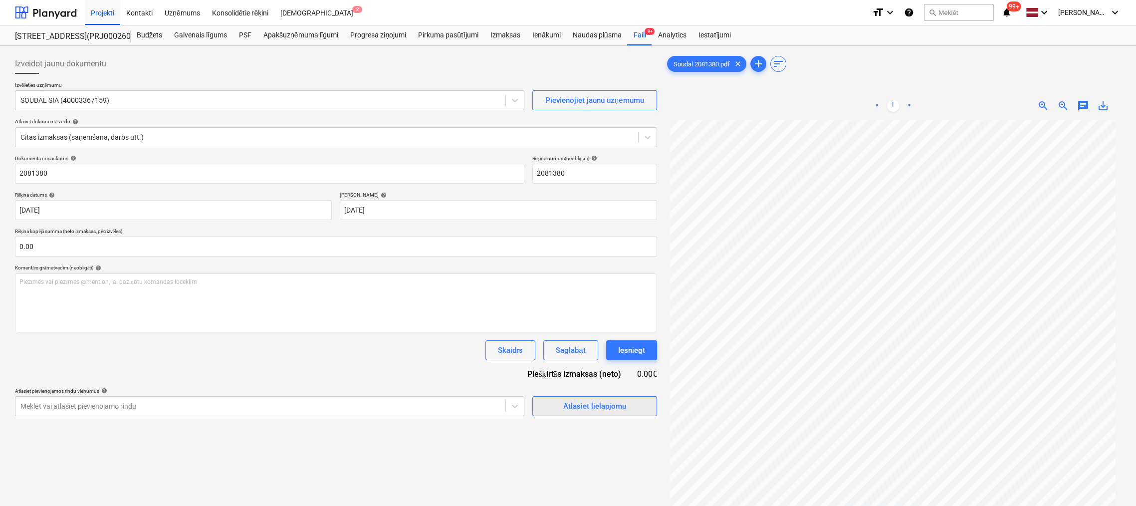
click at [573, 407] on div "Atlasiet lielapjomu" at bounding box center [594, 405] width 63 height 13
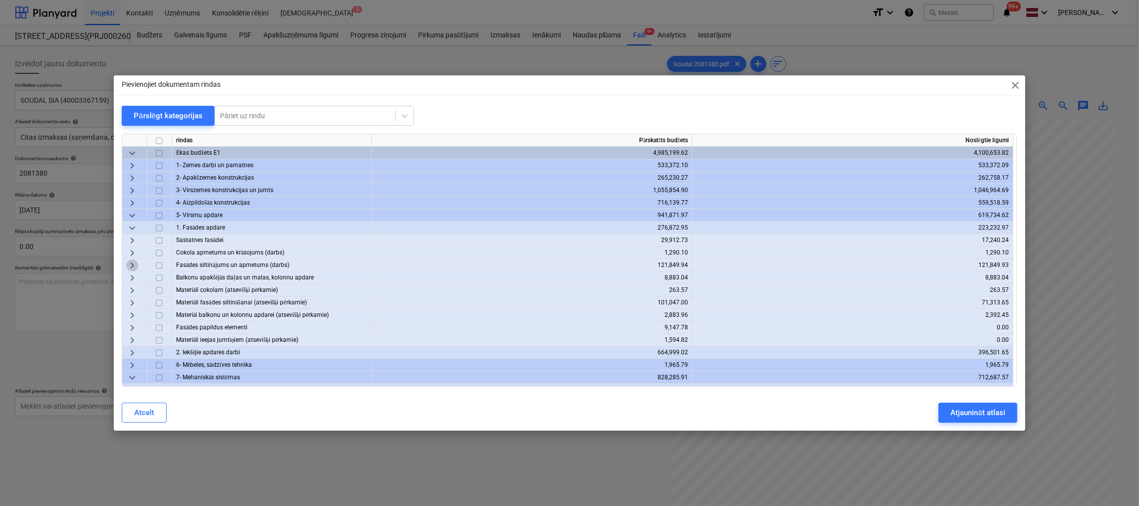
click at [136, 267] on span "keyboard_arrow_right" at bounding box center [132, 265] width 12 height 12
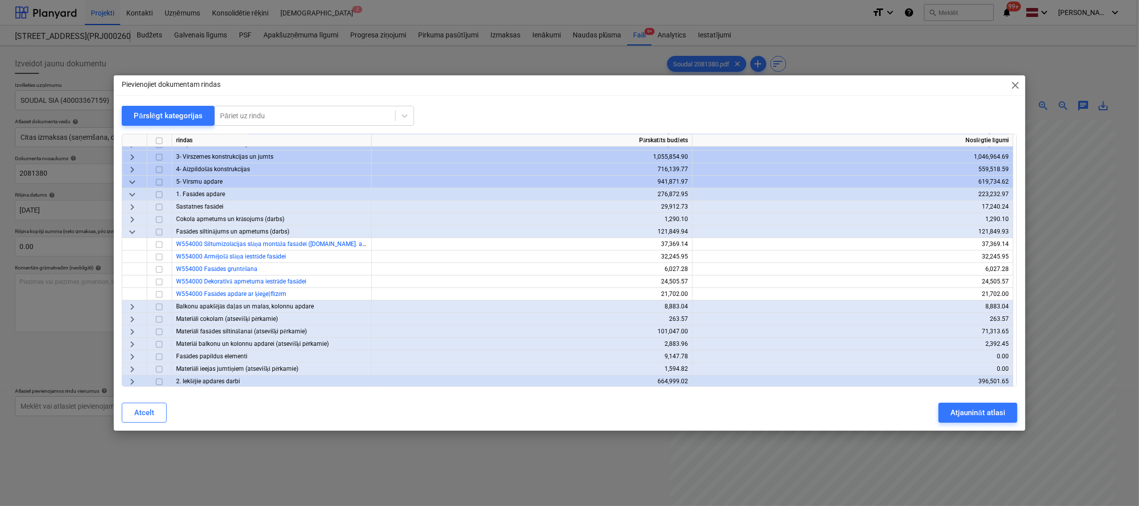
scroll to position [50, 0]
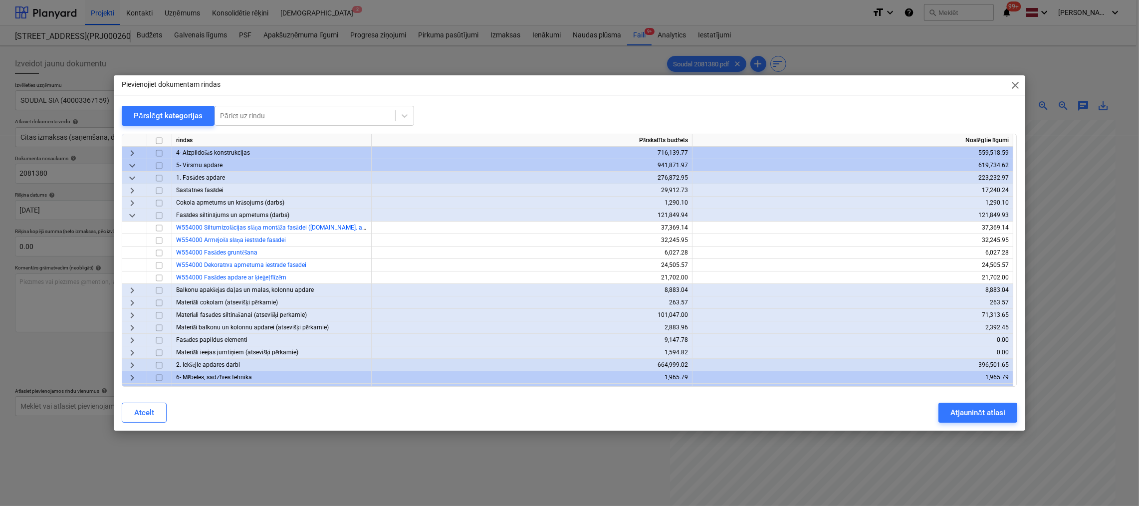
click at [131, 302] on span "keyboard_arrow_right" at bounding box center [132, 303] width 12 height 12
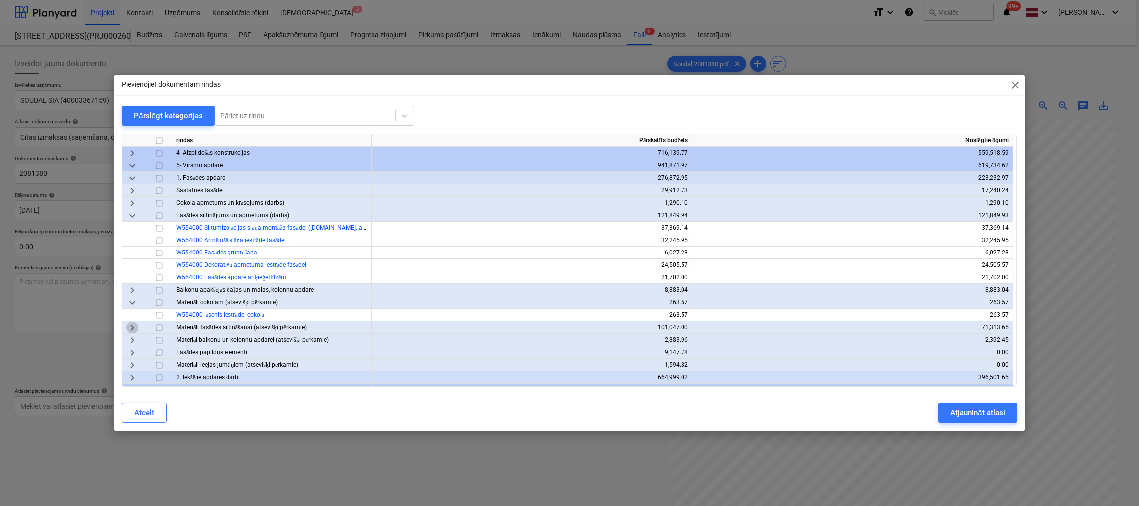
click at [133, 328] on span "keyboard_arrow_right" at bounding box center [132, 328] width 12 height 12
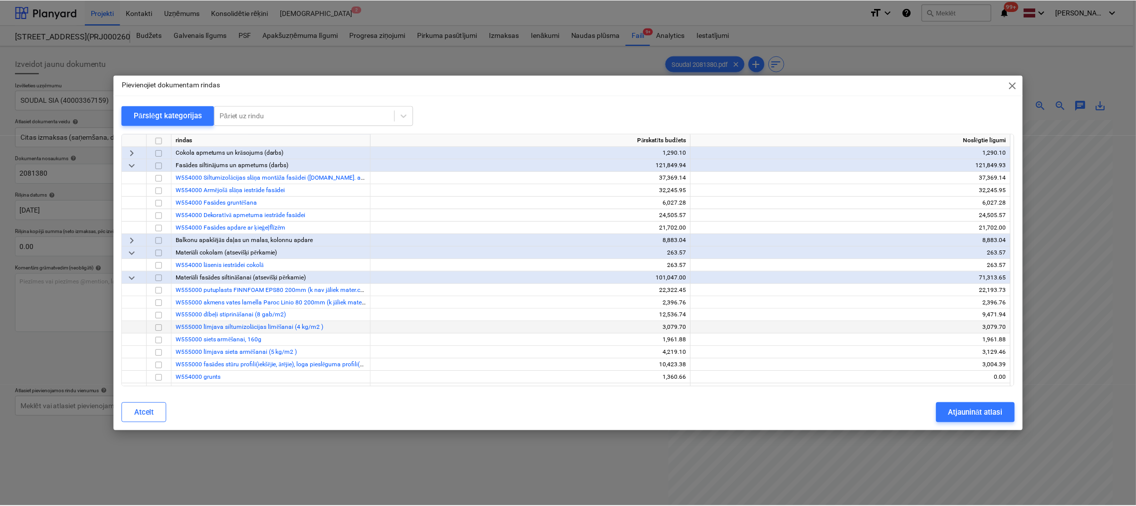
scroll to position [150, 0]
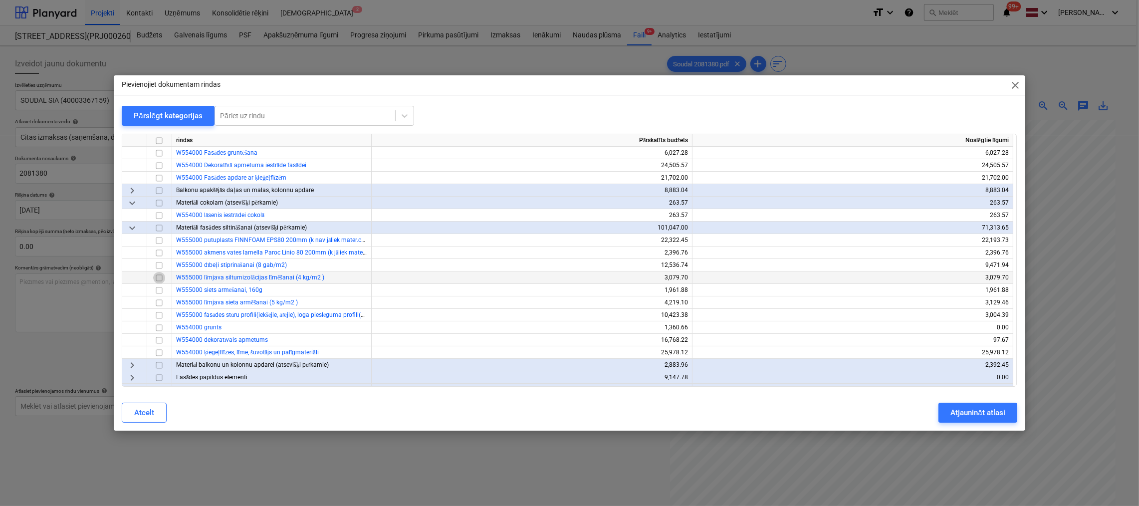
click at [159, 278] on input "checkbox" at bounding box center [159, 278] width 12 height 12
click at [158, 277] on input "checkbox" at bounding box center [159, 278] width 12 height 12
click at [162, 316] on input "checkbox" at bounding box center [159, 315] width 12 height 12
click at [976, 405] on button "Atjaunināt atlasi" at bounding box center [977, 412] width 78 height 20
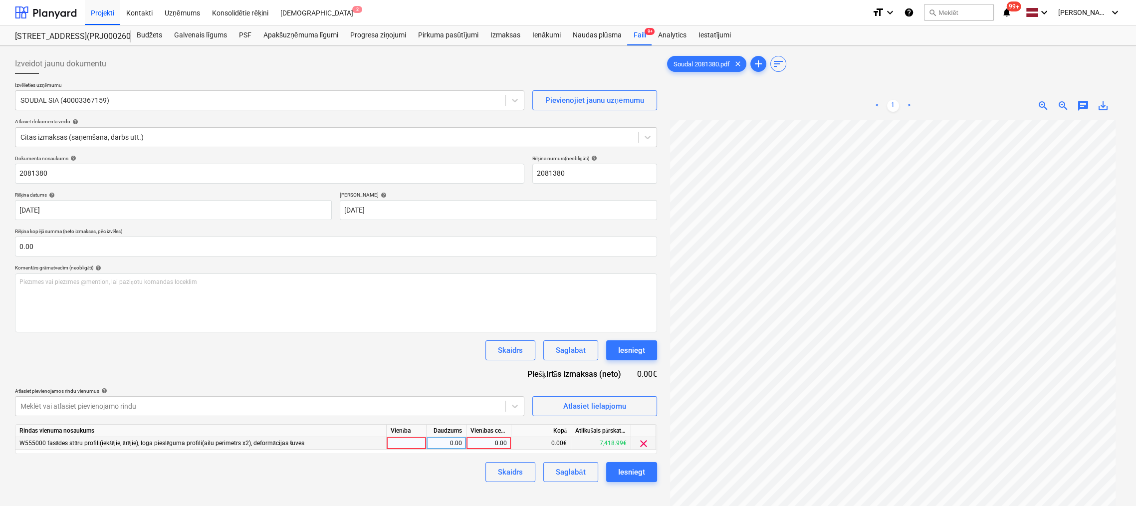
click at [497, 439] on div "0.00" at bounding box center [488, 443] width 36 height 12
type input "100.8"
click at [455, 484] on div "Izveidot jaunu dokumentu Izvēlieties uzņēmumu SOUDAL SIA (40003367159) Pievieno…" at bounding box center [336, 326] width 650 height 552
click at [623, 470] on div "Iesniegt" at bounding box center [631, 471] width 27 height 13
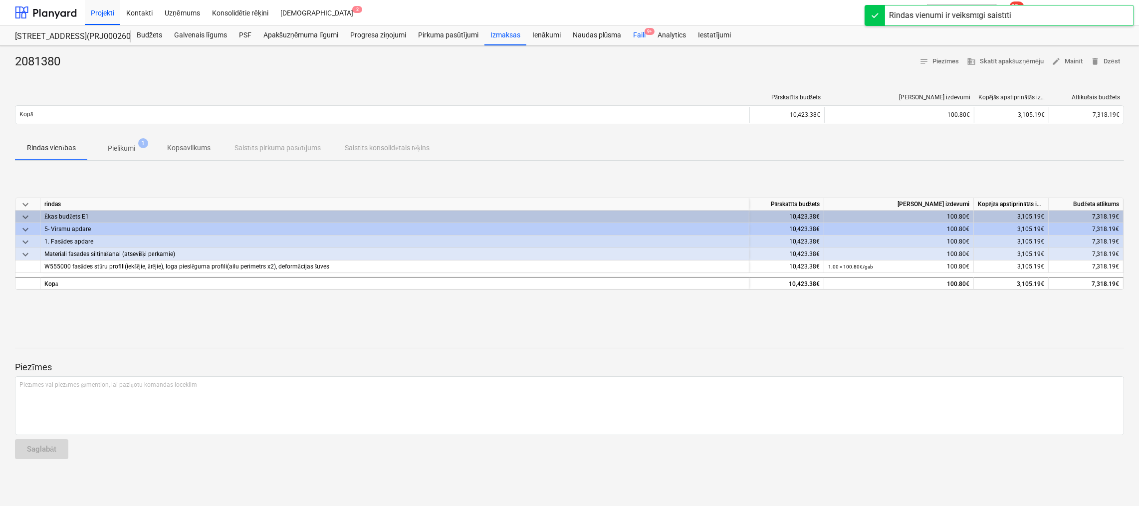
click at [640, 33] on div "Faili 9+" at bounding box center [639, 35] width 24 height 20
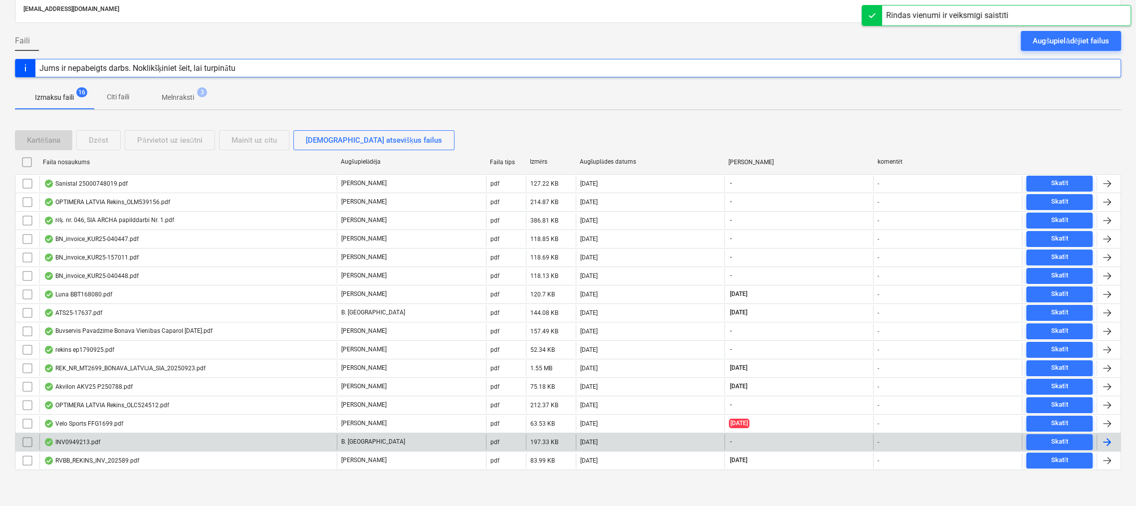
scroll to position [66, 0]
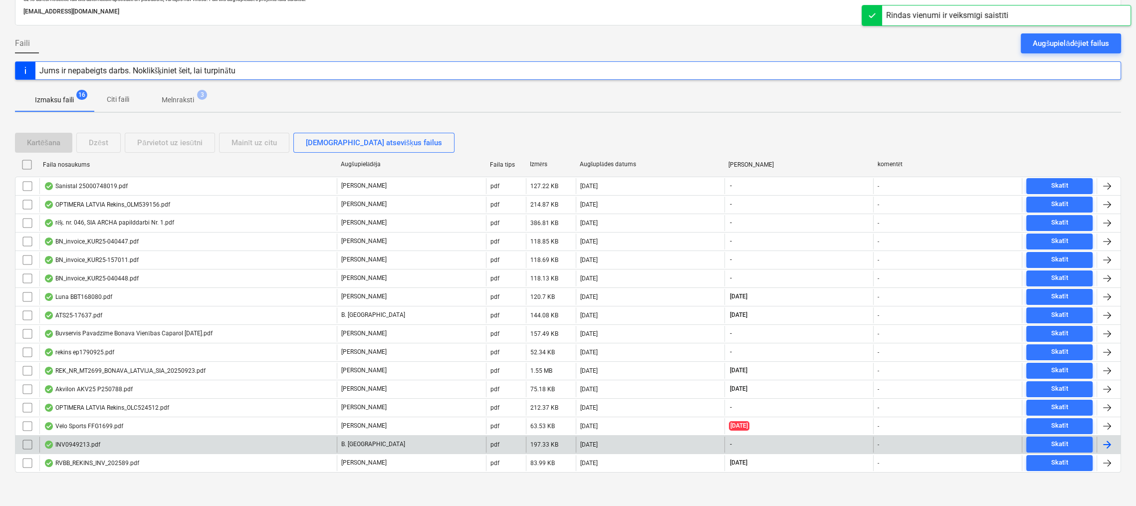
click at [78, 442] on div "INV0949213.pdf" at bounding box center [72, 444] width 56 height 8
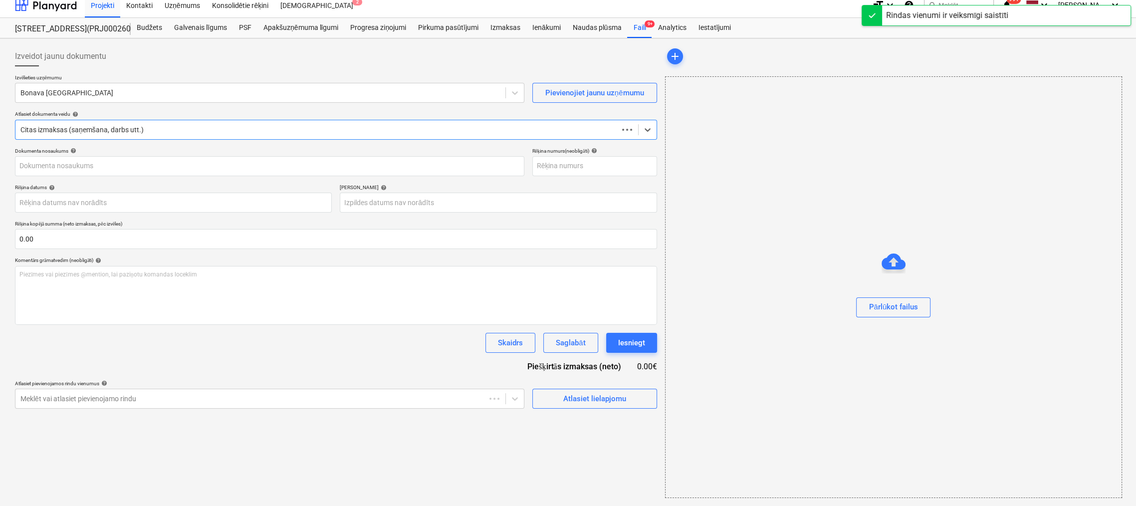
scroll to position [7, 0]
type input "40103164284"
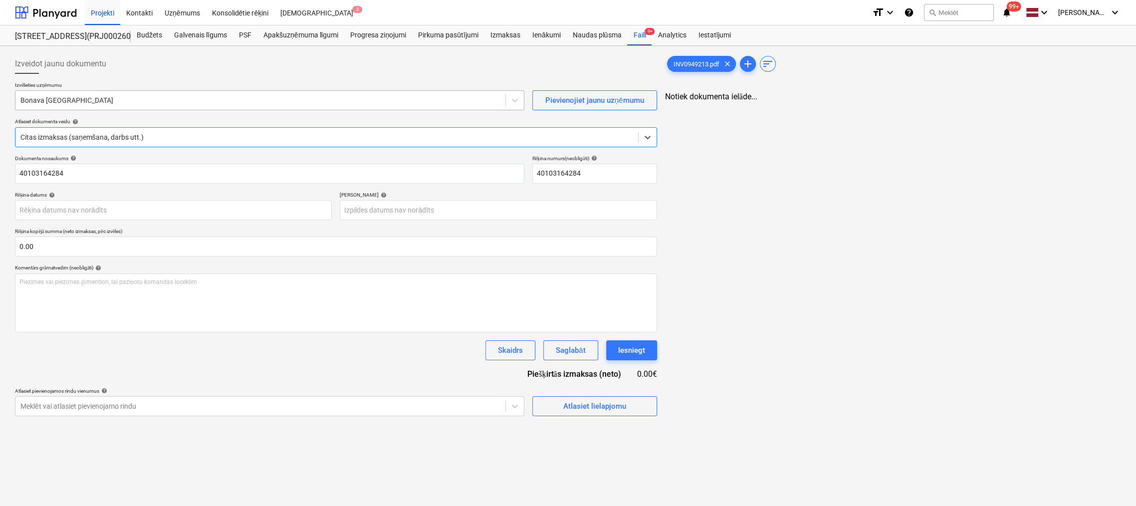
scroll to position [0, 0]
click at [108, 98] on div at bounding box center [260, 100] width 480 height 10
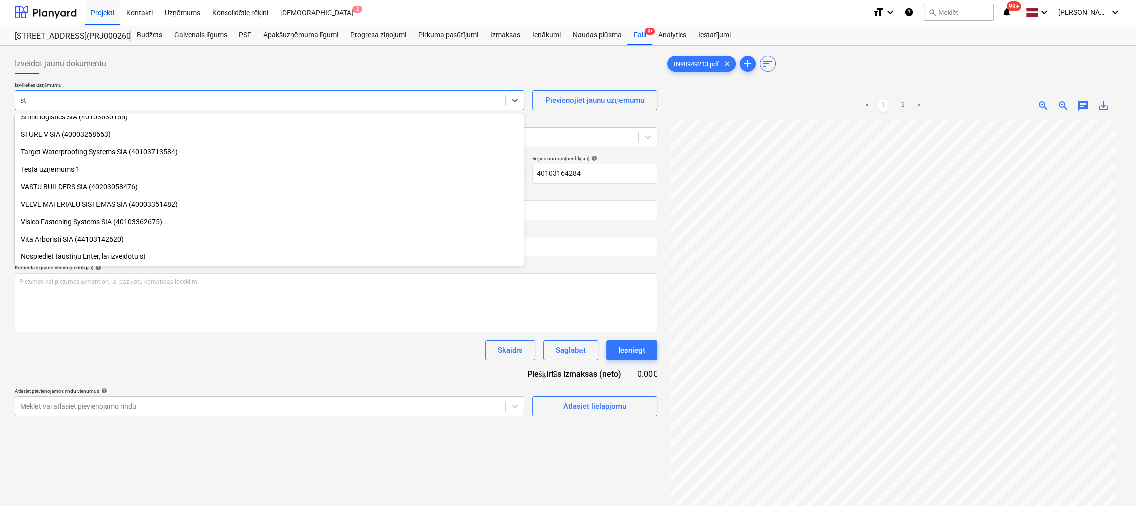
scroll to position [1247, 0]
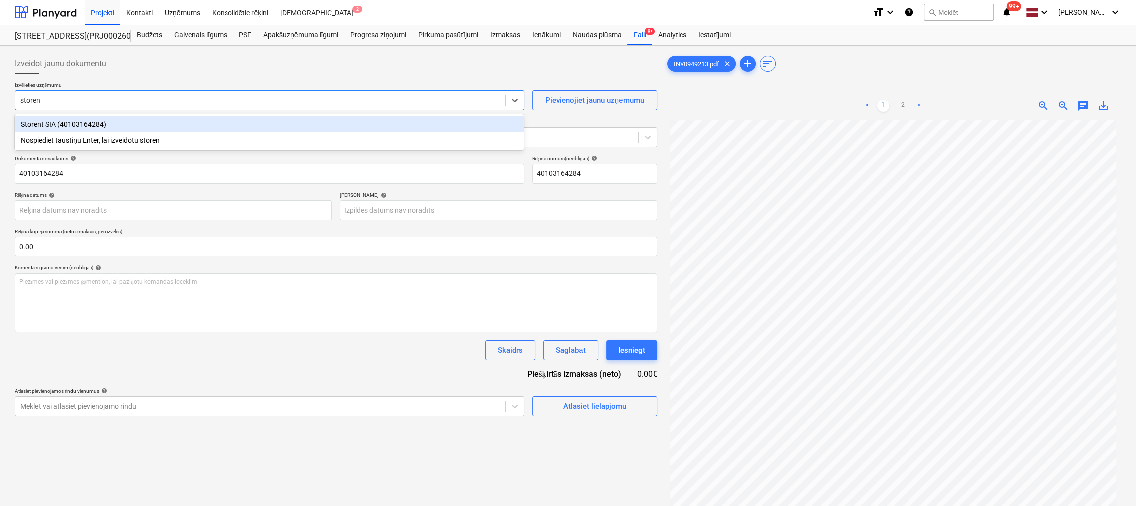
type input "storent"
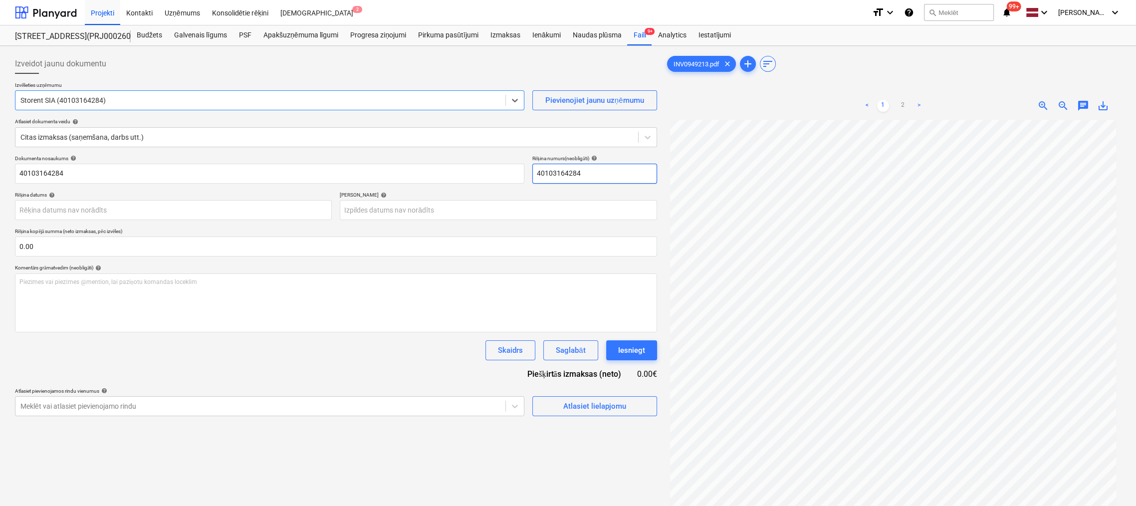
click at [606, 168] on input "40103164284" at bounding box center [594, 174] width 125 height 20
drag, startPoint x: 603, startPoint y: 172, endPoint x: 459, endPoint y: 190, distance: 145.7
click at [459, 190] on div "Dokumenta nosaukums help 40103164284 Rēķina numurs (neobligāti) help 4010316428…" at bounding box center [336, 285] width 642 height 261
type input "INV0949213"
click at [267, 209] on body "Projekti Kontakti Uzņēmums Konsolidētie rēķini Iesūtne 2 format_size keyboard_a…" at bounding box center [568, 253] width 1136 height 506
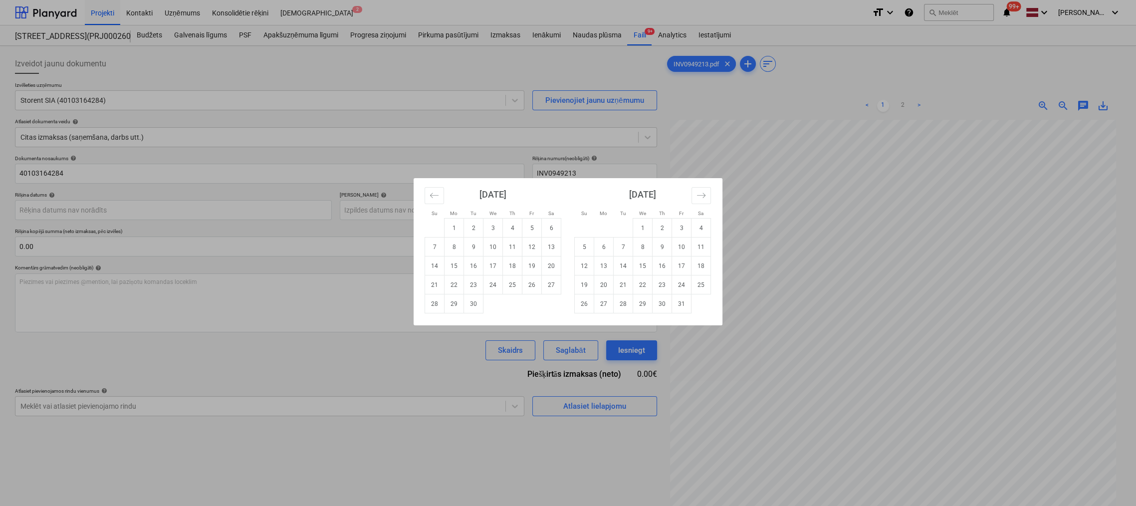
click at [780, 144] on div "Su Mo Tu We Th Fr Sa Su Mo Tu We Th Fr Sa [DATE] 1 2 3 4 5 6 7 8 9 10 11 12 13 …" at bounding box center [568, 253] width 1136 height 506
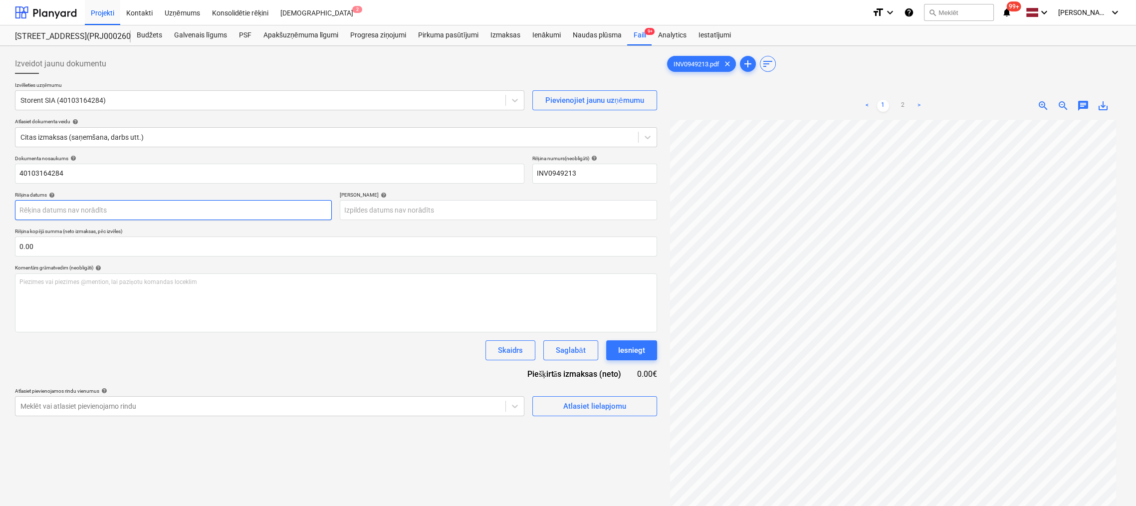
click at [102, 210] on body "Projekti Kontakti Uzņēmums Konsolidētie rēķini Iesūtne 2 format_size keyboard_a…" at bounding box center [568, 253] width 1136 height 506
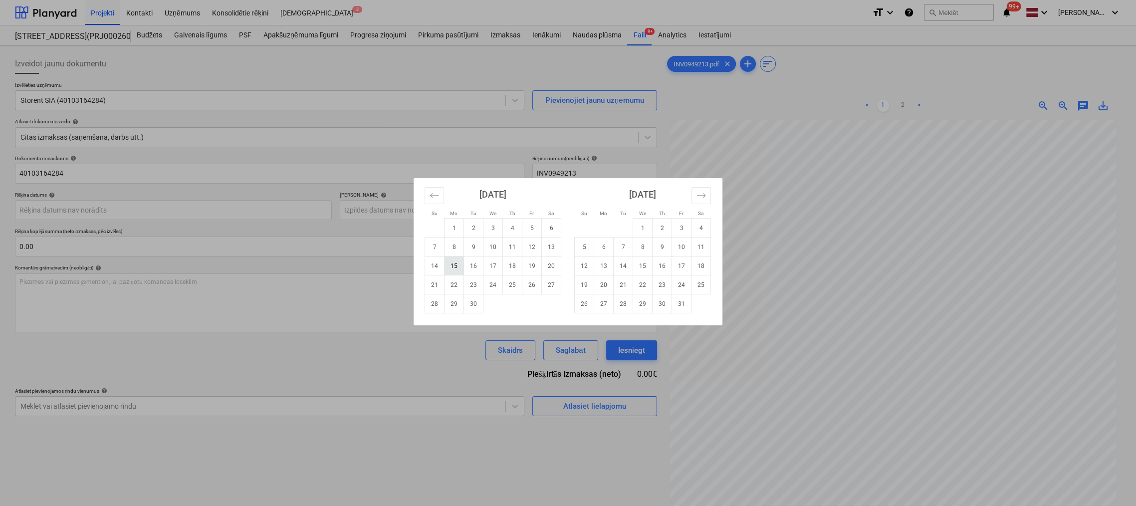
click at [458, 268] on td "15" at bounding box center [453, 265] width 19 height 19
type input "[DATE]"
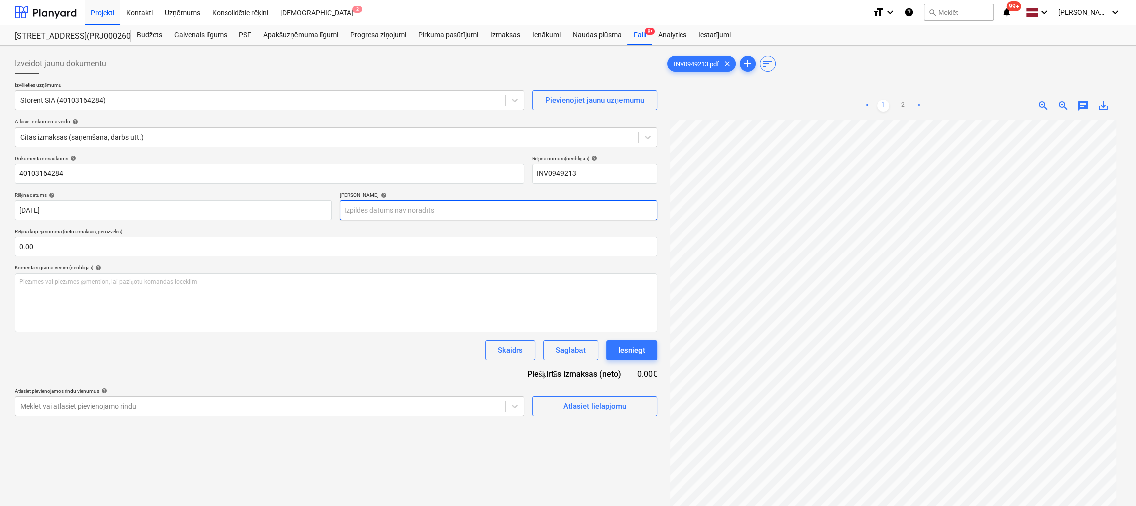
click at [427, 212] on body "Projekti Kontakti Uzņēmums Konsolidētie rēķini Iesūtne 2 format_size keyboard_a…" at bounding box center [568, 253] width 1136 height 506
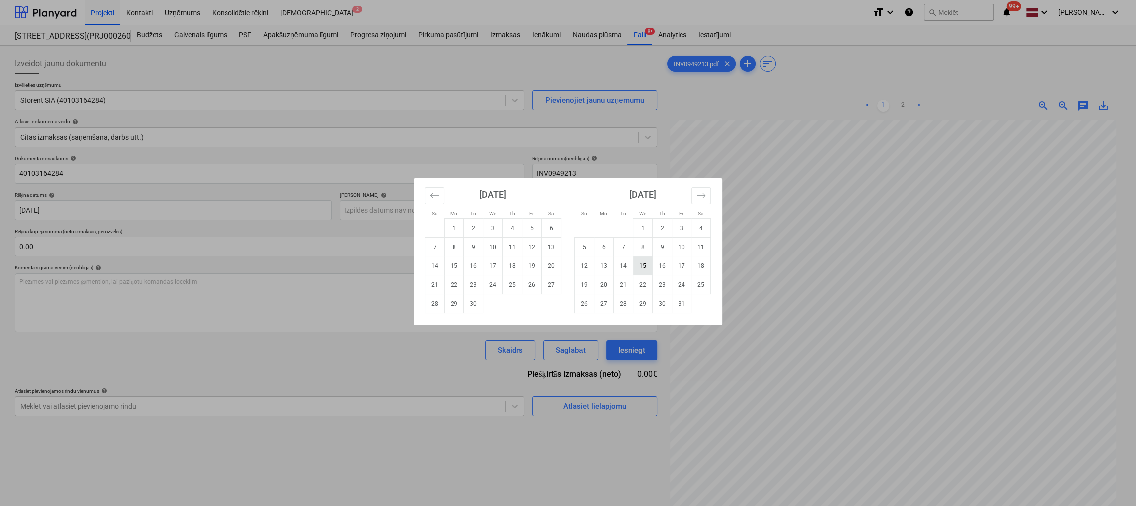
click at [644, 264] on td "15" at bounding box center [642, 265] width 19 height 19
type input "[DATE]"
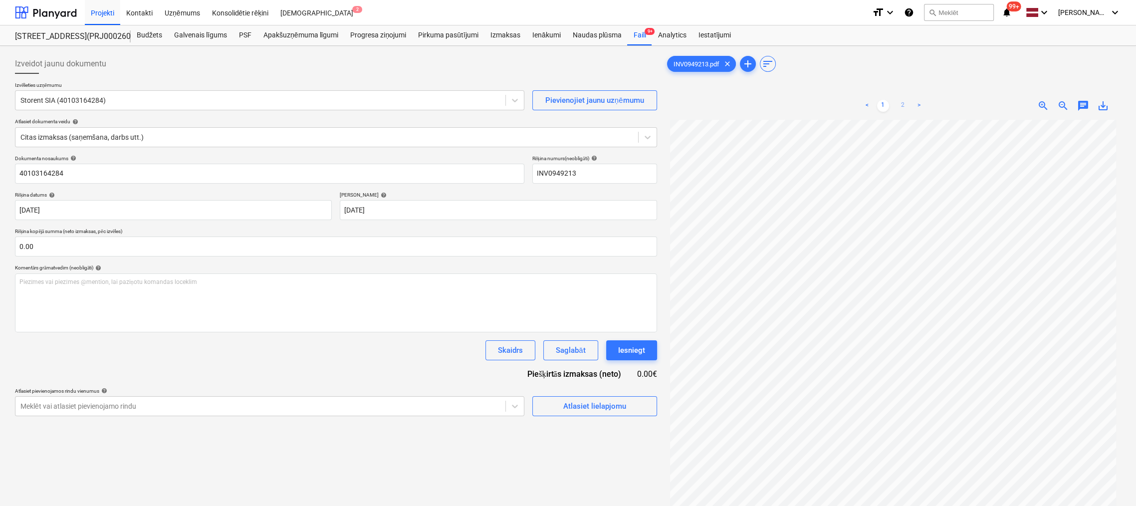
click at [902, 104] on link "2" at bounding box center [903, 106] width 12 height 12
click at [883, 104] on link "1" at bounding box center [883, 106] width 12 height 12
click at [551, 406] on span "Atlasiet lielapjomu" at bounding box center [595, 405] width 100 height 13
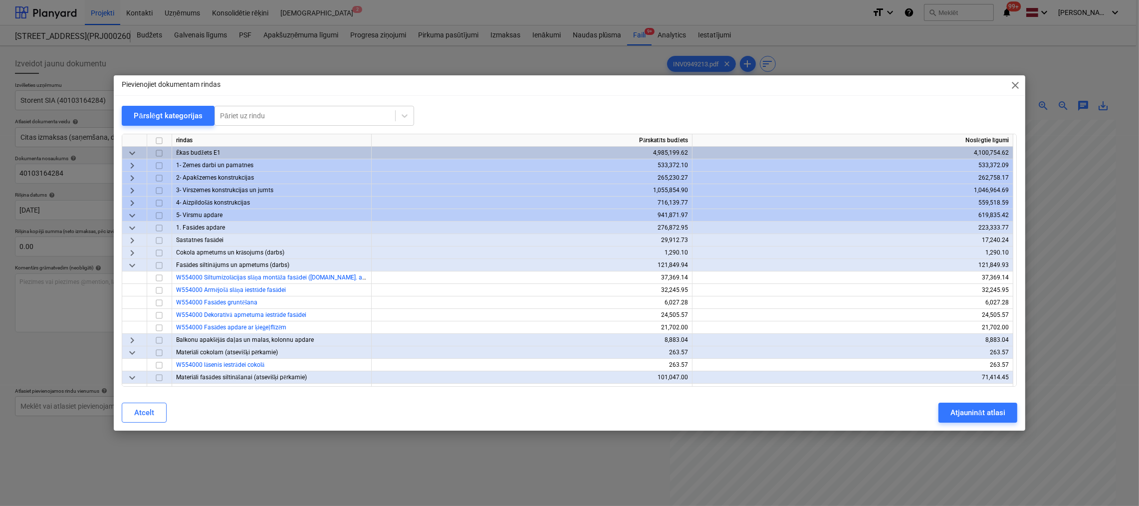
click at [130, 265] on span "keyboard_arrow_down" at bounding box center [132, 265] width 12 height 12
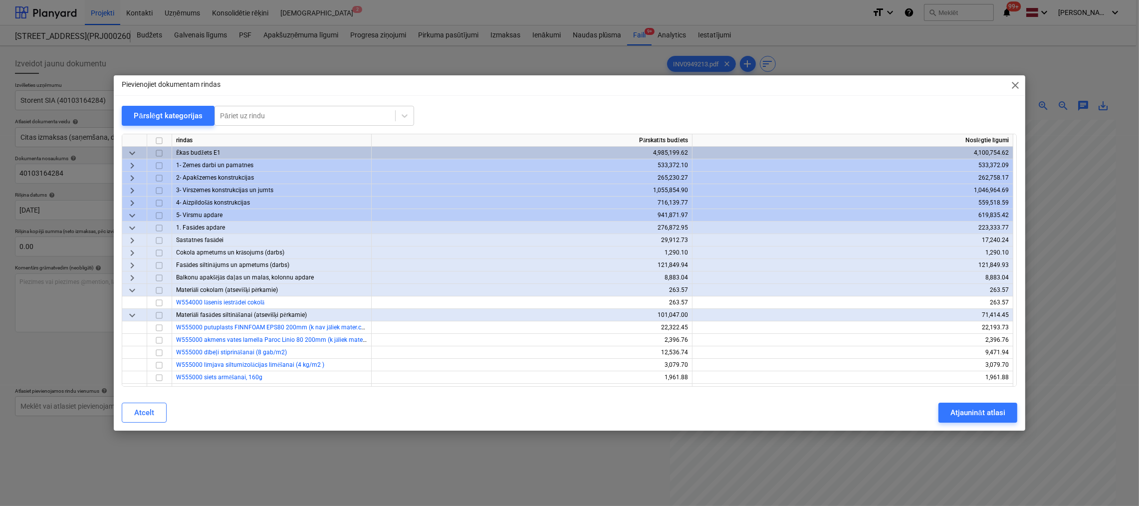
click at [130, 224] on span "keyboard_arrow_down" at bounding box center [132, 228] width 12 height 12
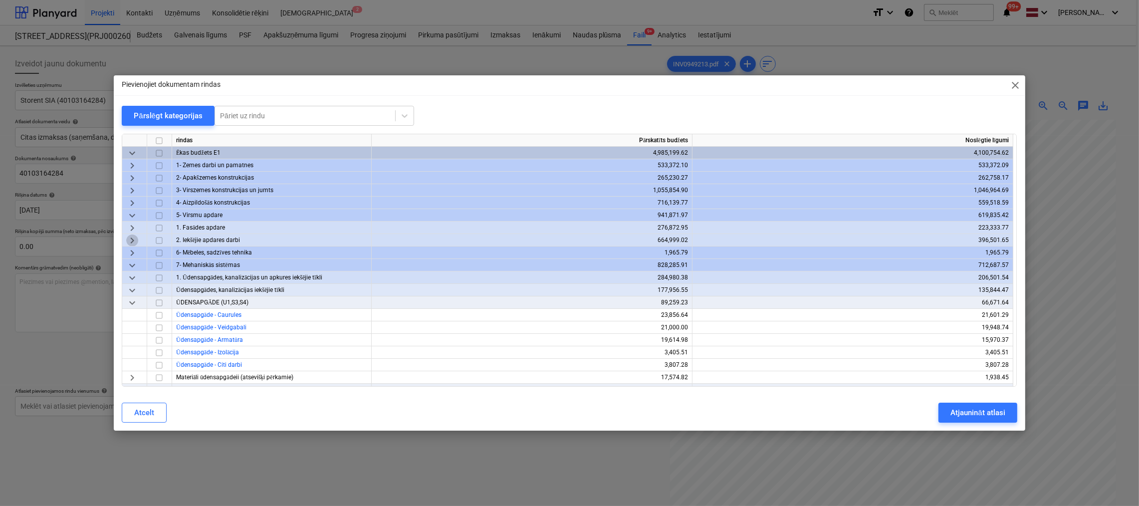
click at [135, 238] on span "keyboard_arrow_right" at bounding box center [132, 240] width 12 height 12
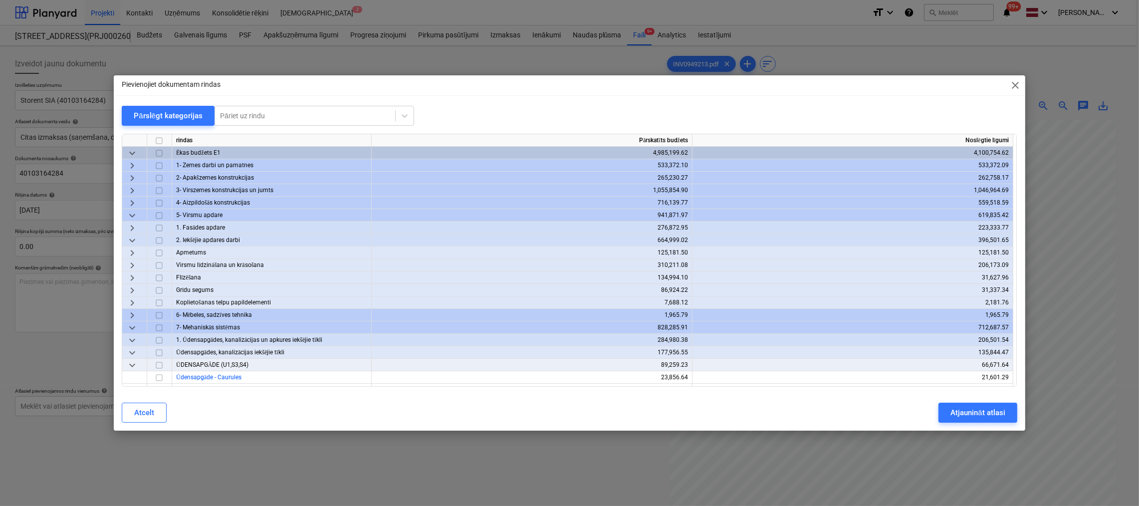
click at [131, 268] on span "keyboard_arrow_right" at bounding box center [132, 265] width 12 height 12
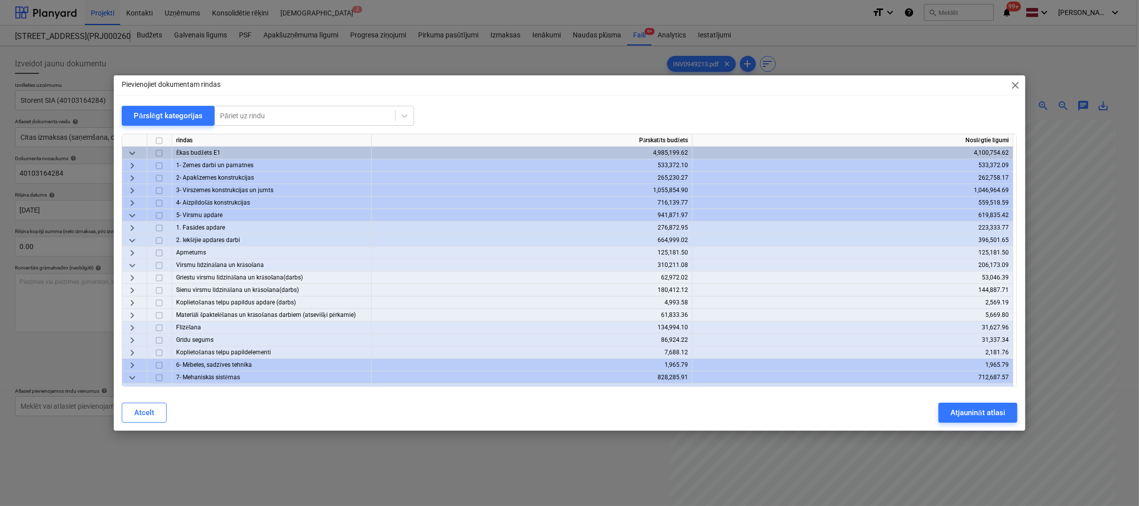
click at [130, 314] on span "keyboard_arrow_right" at bounding box center [132, 315] width 12 height 12
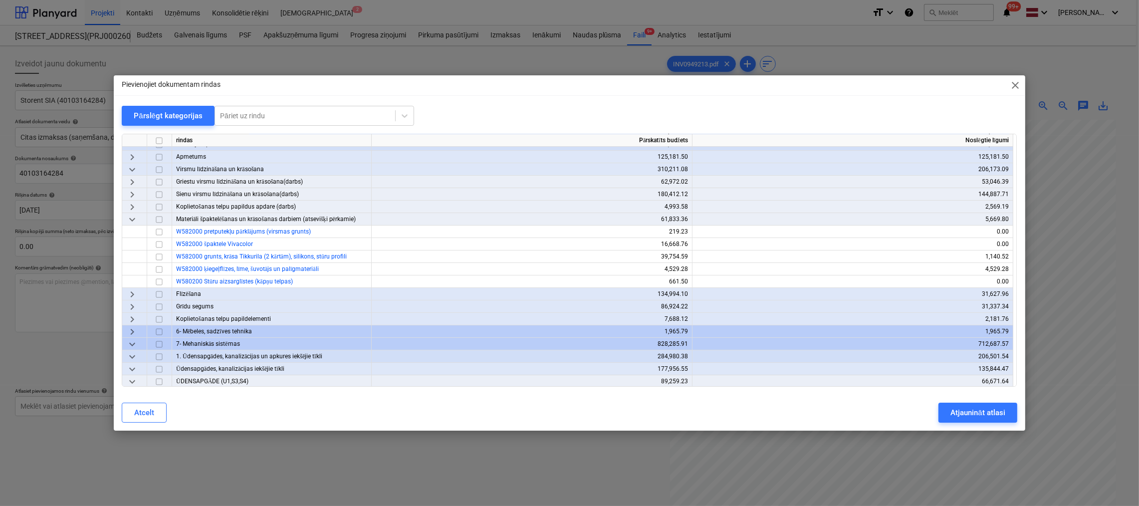
scroll to position [100, 0]
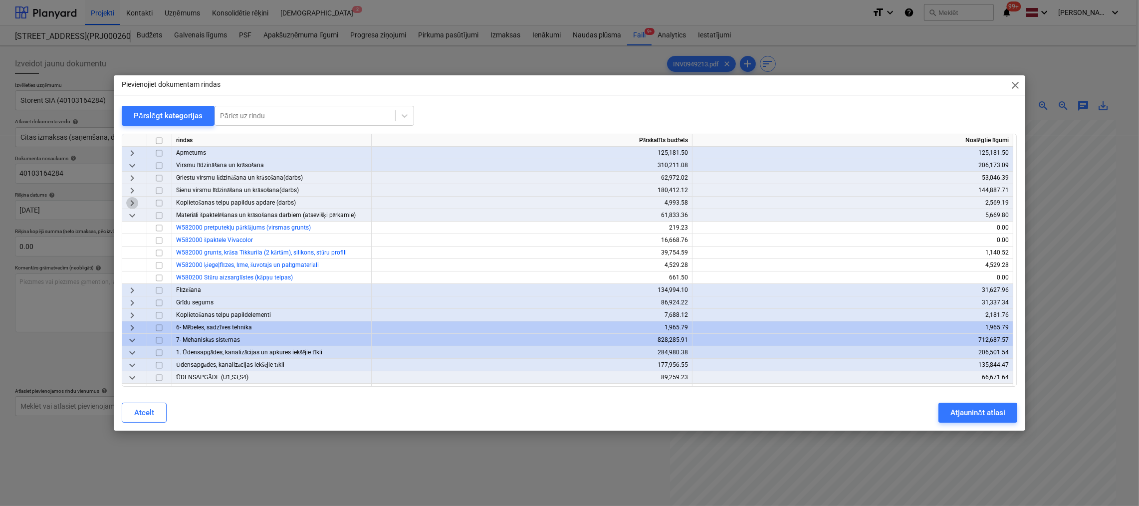
click at [130, 202] on span "keyboard_arrow_right" at bounding box center [132, 203] width 12 height 12
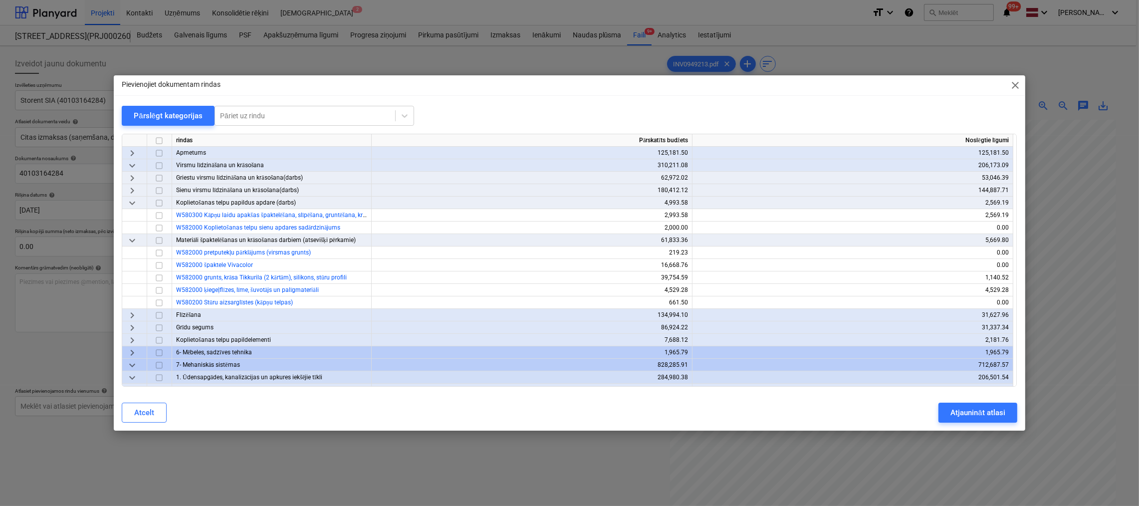
click at [132, 188] on span "keyboard_arrow_right" at bounding box center [132, 191] width 12 height 12
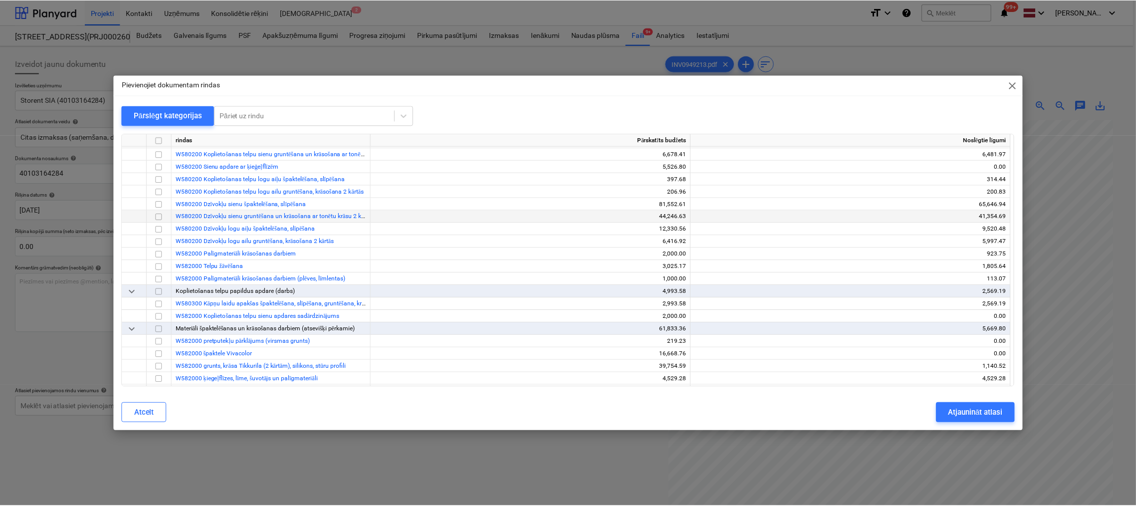
scroll to position [199, 0]
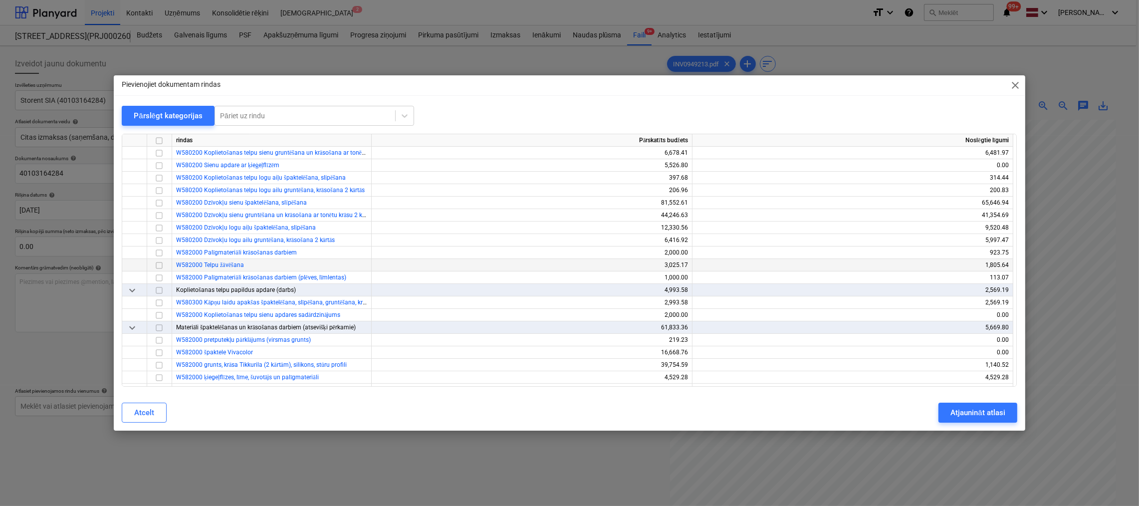
click at [160, 264] on input "checkbox" at bounding box center [159, 265] width 12 height 12
click at [993, 407] on div "Atjaunināt atlasi" at bounding box center [977, 412] width 54 height 13
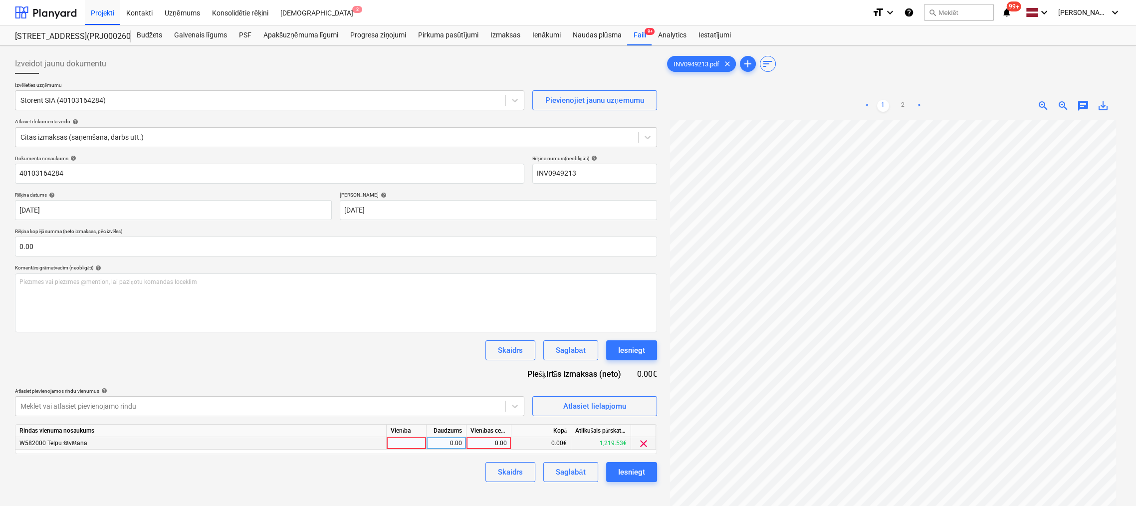
click at [497, 443] on div "0.00" at bounding box center [488, 443] width 36 height 12
type input "770"
click at [439, 495] on div "Izveidot jaunu dokumentu Izvēlieties uzņēmumu Storent SIA (40103164284) Pievien…" at bounding box center [336, 326] width 650 height 552
click at [636, 468] on div "Iesniegt" at bounding box center [631, 471] width 27 height 13
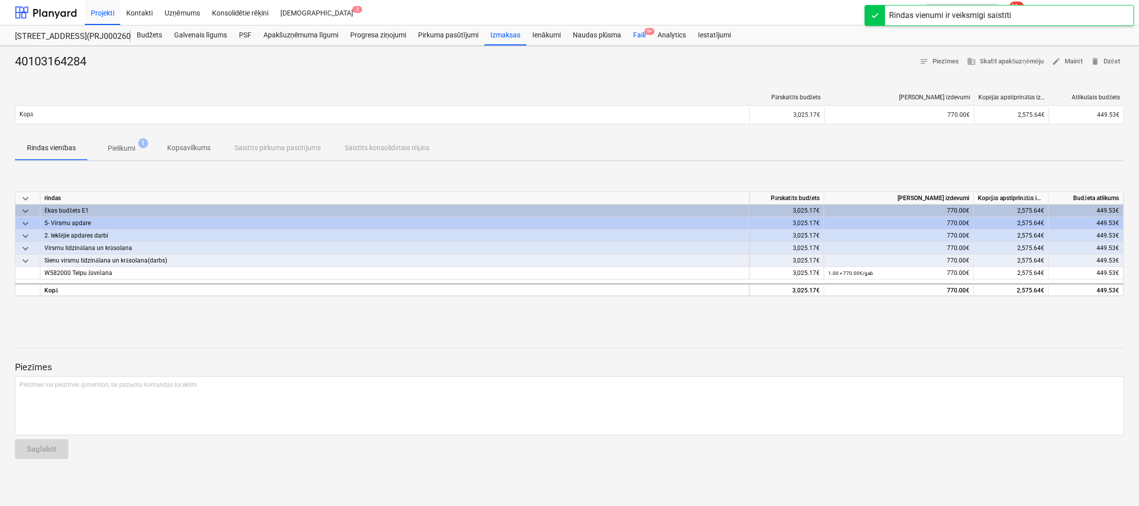
click at [640, 30] on div "Faili 9+" at bounding box center [639, 35] width 24 height 20
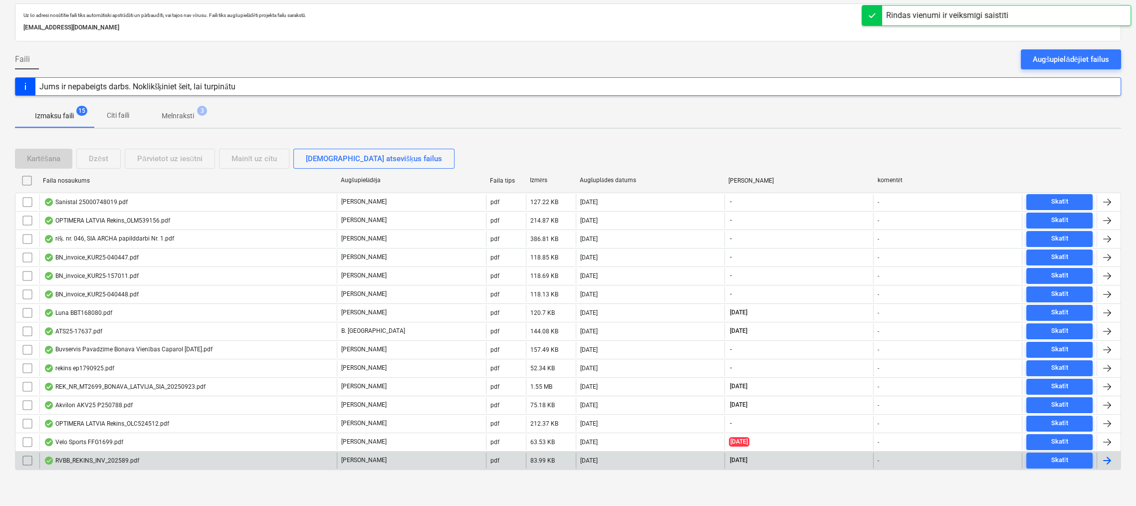
scroll to position [48, 0]
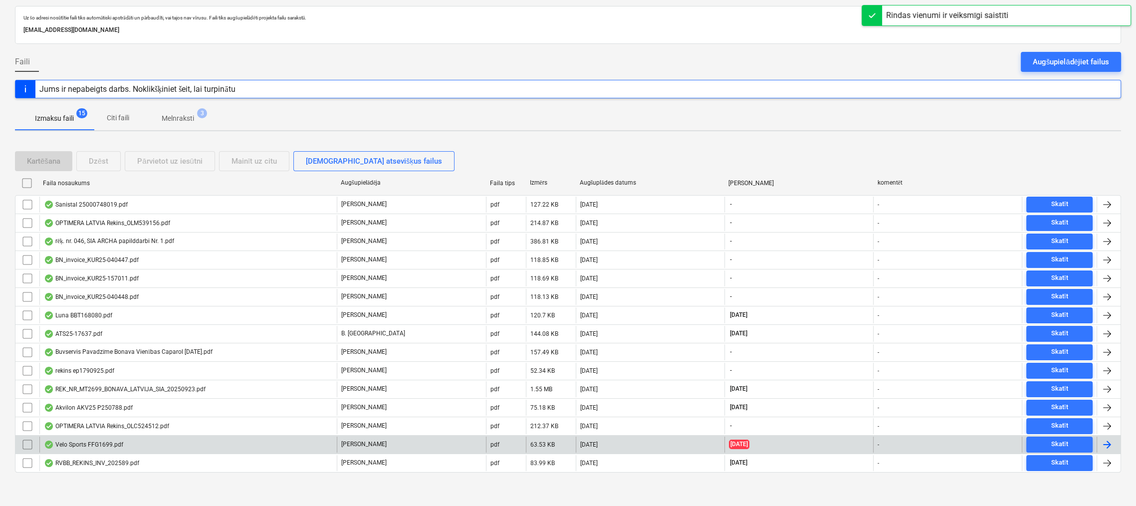
click at [78, 442] on div "Velo Sports FFG1699.pdf" at bounding box center [83, 444] width 79 height 8
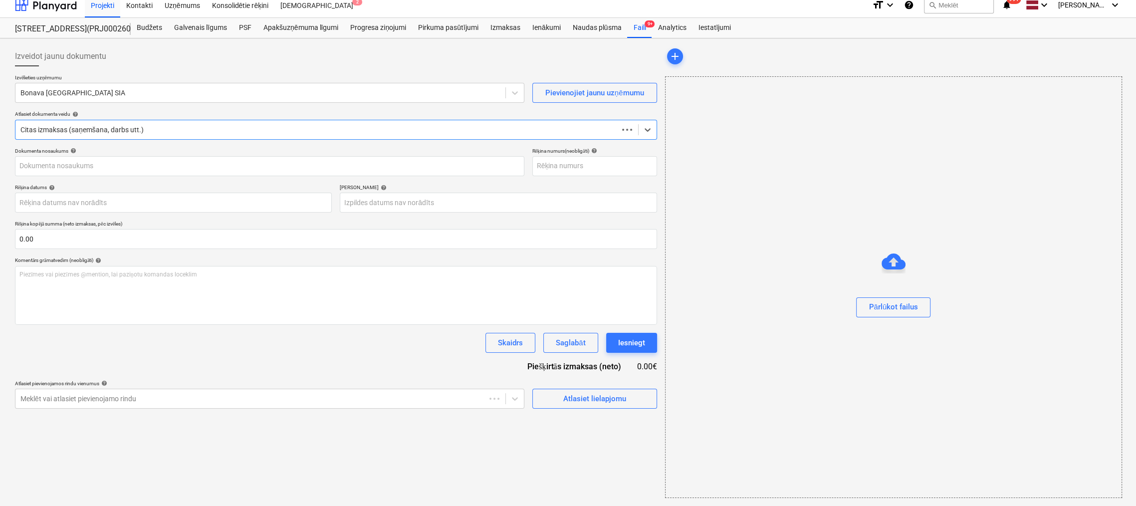
scroll to position [7, 0]
click at [137, 129] on div at bounding box center [326, 130] width 612 height 10
type input "Velo Sports FFG1699.pdf"
type input "[DATE]"
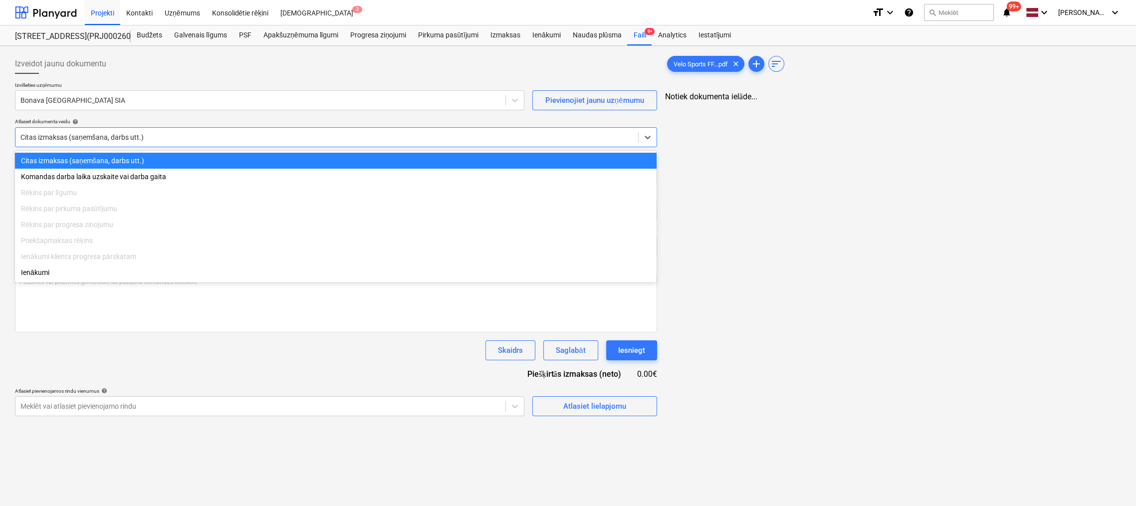
scroll to position [0, 0]
click at [116, 104] on div at bounding box center [260, 100] width 480 height 10
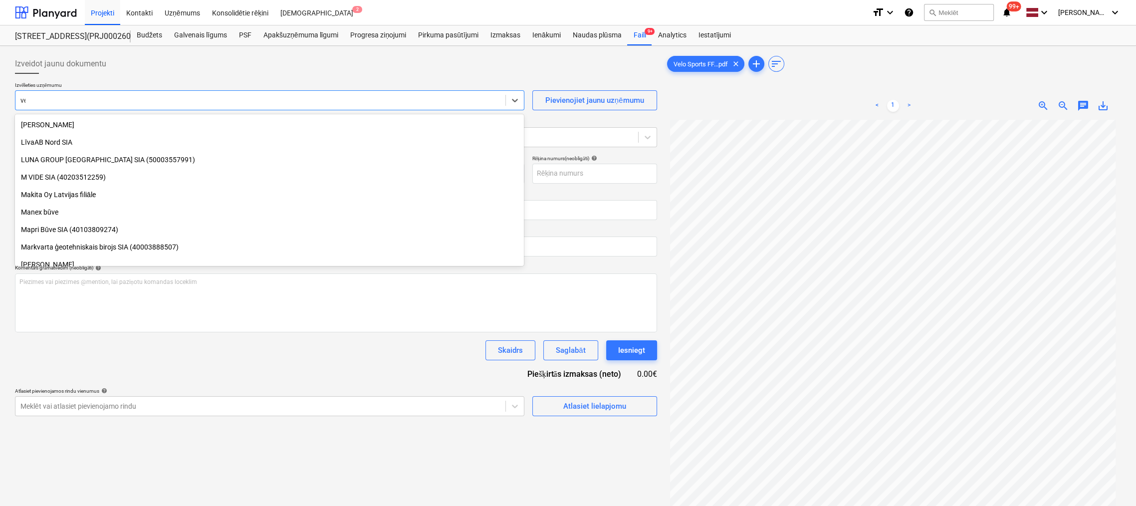
scroll to position [810, 0]
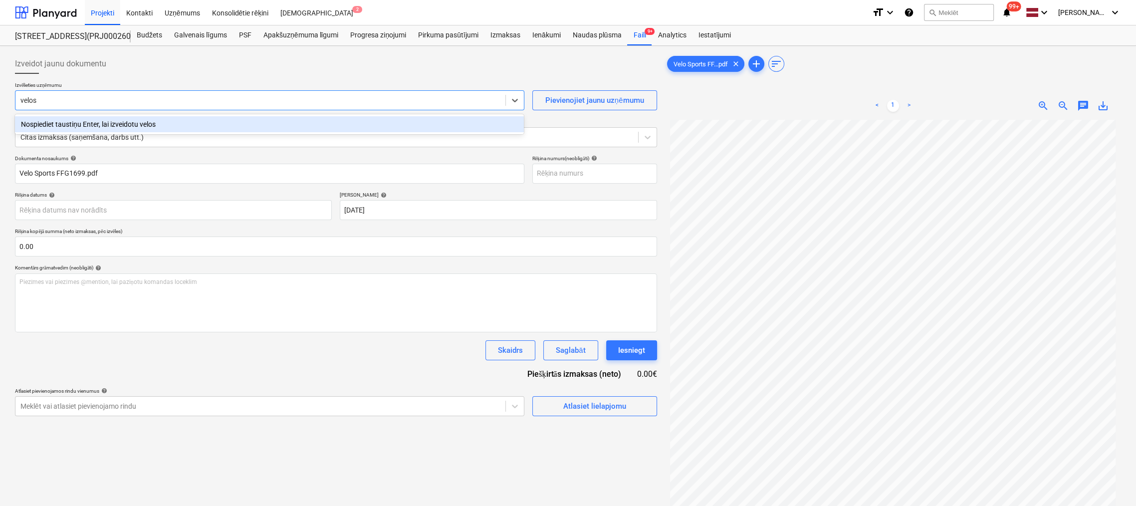
type input "velo"
click at [146, 122] on div "Velo Sports, SIA" at bounding box center [269, 124] width 509 height 16
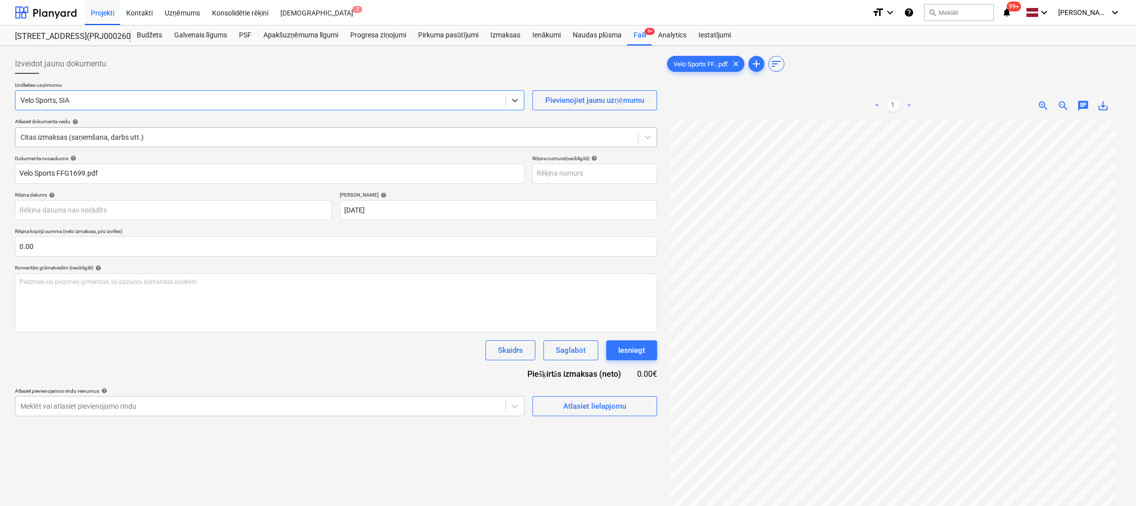
click at [161, 136] on div at bounding box center [326, 137] width 612 height 10
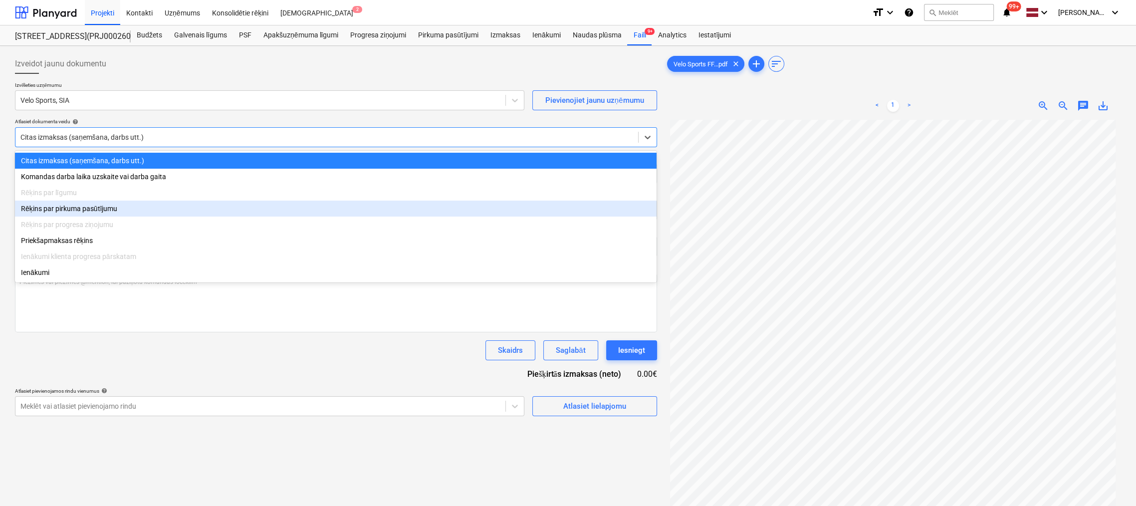
click at [96, 213] on div "Rēķins par pirkuma pasūtījumu" at bounding box center [335, 208] width 641 height 16
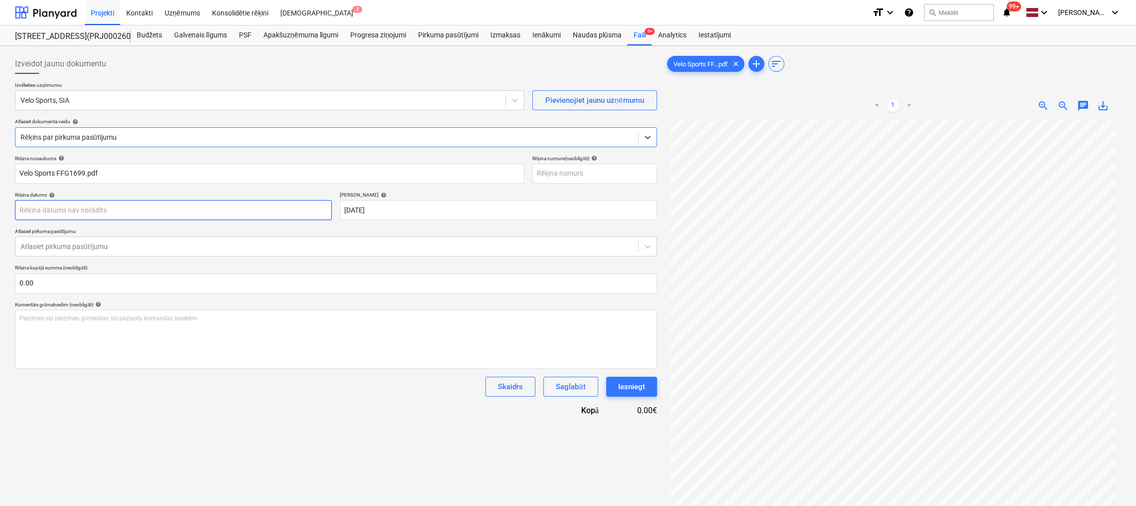
click at [232, 209] on body "Projekti Kontakti Uzņēmums Konsolidētie rēķini Iesūtne 2 format_size keyboard_a…" at bounding box center [568, 253] width 1136 height 506
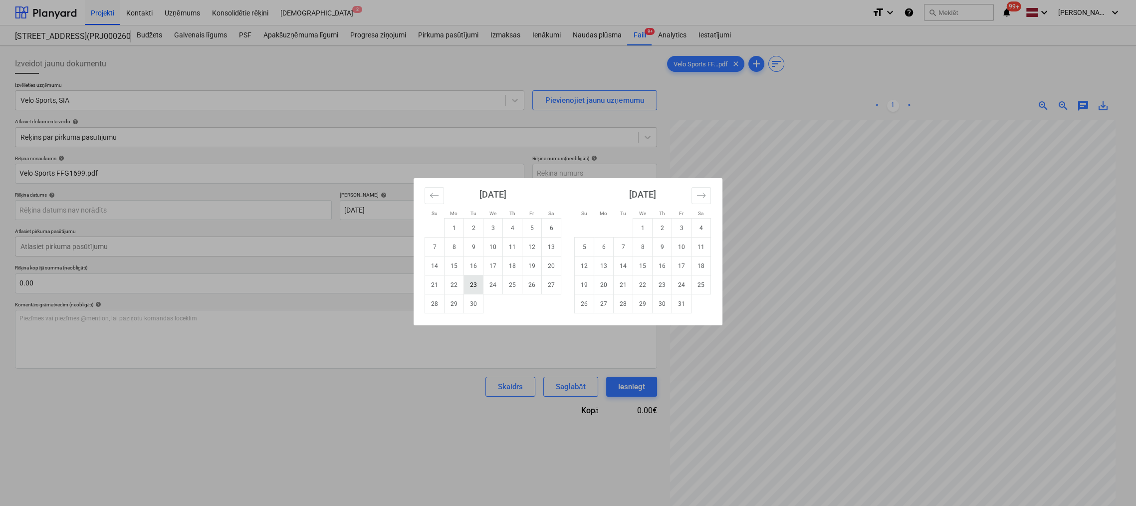
click at [473, 285] on td "23" at bounding box center [473, 284] width 19 height 19
type input "[DATE]"
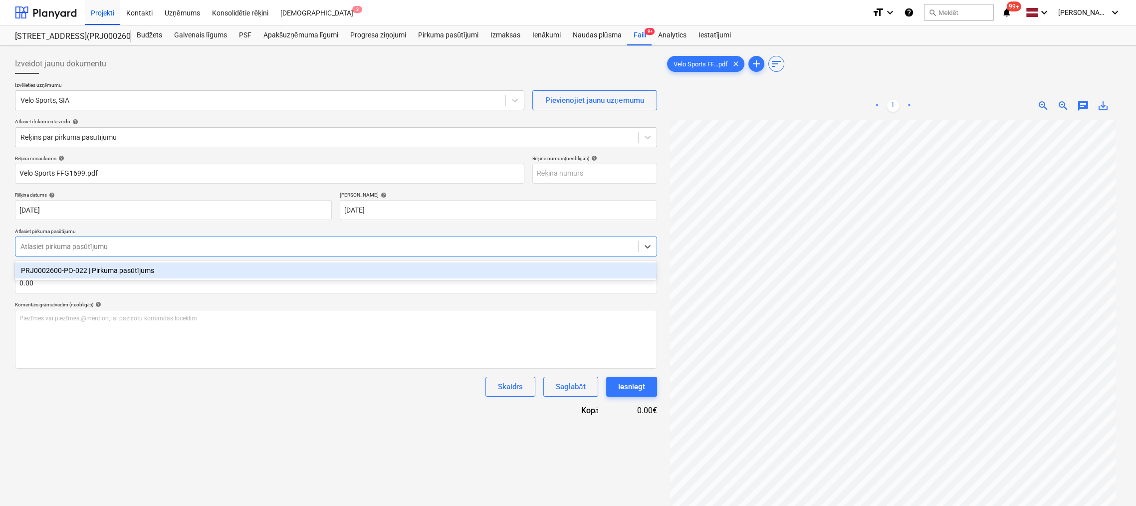
click at [164, 247] on div at bounding box center [326, 246] width 612 height 10
click at [129, 272] on div "PRJ0002600-PO-022 | Pirkuma pasūtījums" at bounding box center [335, 270] width 641 height 16
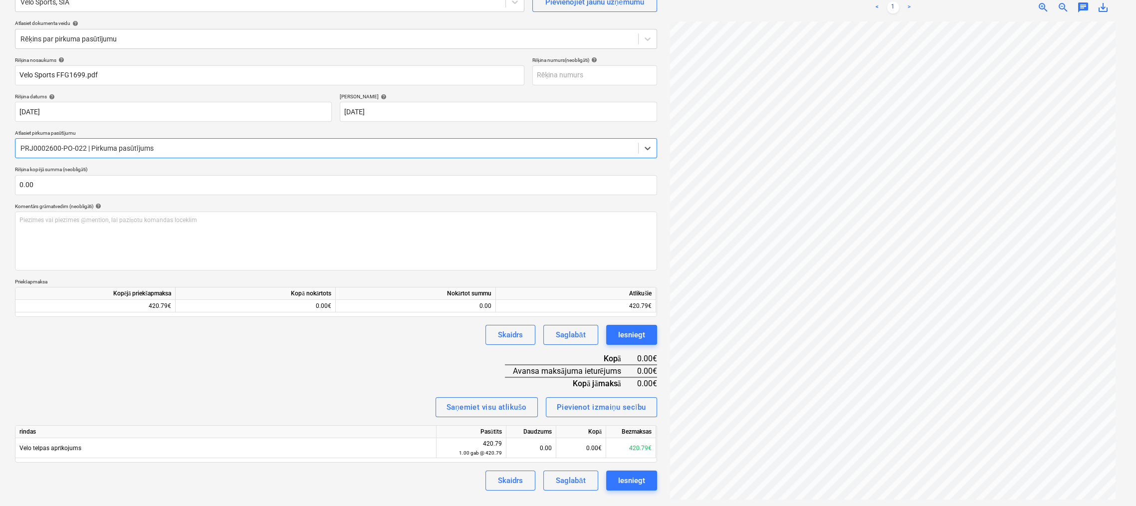
scroll to position [100, 0]
click at [549, 447] on div "0.00" at bounding box center [530, 446] width 41 height 20
type input "1"
click at [584, 447] on div "0.00€" at bounding box center [581, 446] width 50 height 20
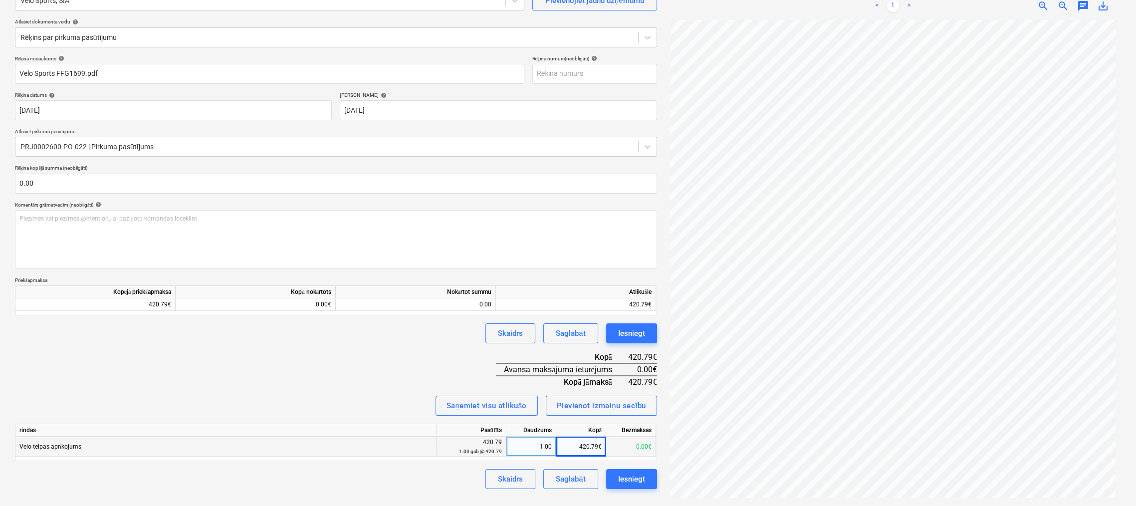
click at [449, 372] on div "Rēķina nosaukums help Velo Sports FFG1699.pdf Rēķina numurs (neobligāti) help R…" at bounding box center [336, 272] width 642 height 434
click at [192, 219] on p "Piezīmes vai piezīmes @mention, lai paziņotu komandas loceklim ﻿" at bounding box center [335, 218] width 633 height 8
click at [486, 305] on div "0.00" at bounding box center [416, 304] width 152 height 12
click at [539, 448] on div "1.00" at bounding box center [530, 446] width 41 height 20
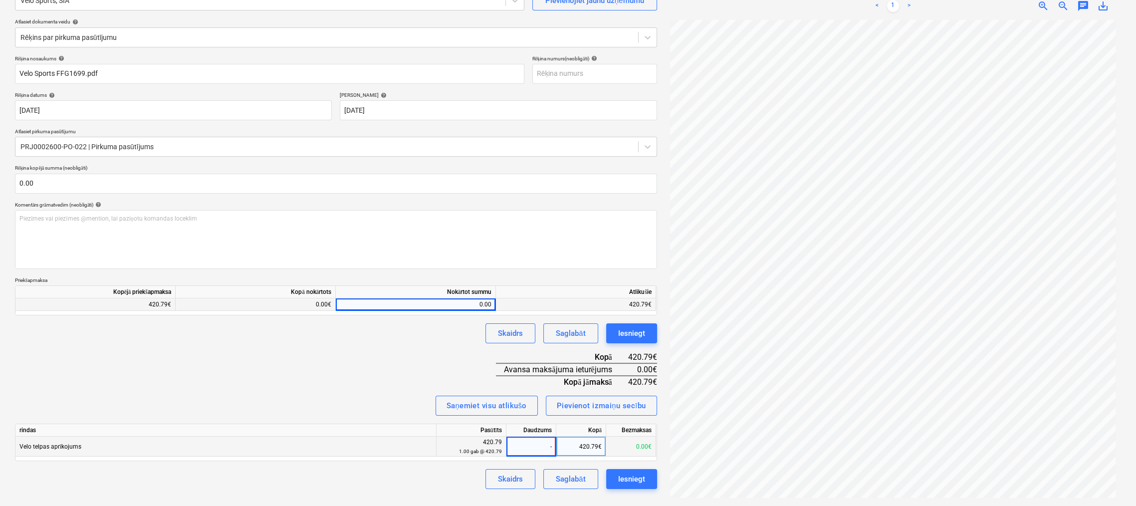
type input "-1"
click at [293, 386] on div "Rēķina nosaukums help Velo Sports FFG1699.pdf Rēķina numurs (neobligāti) help R…" at bounding box center [336, 272] width 642 height 434
click at [531, 449] on div "-1.00" at bounding box center [530, 446] width 41 height 20
type input "1"
click at [390, 406] on div "Saņemiet visu atlikušo Pievienot izmaiņu secību" at bounding box center [336, 405] width 642 height 20
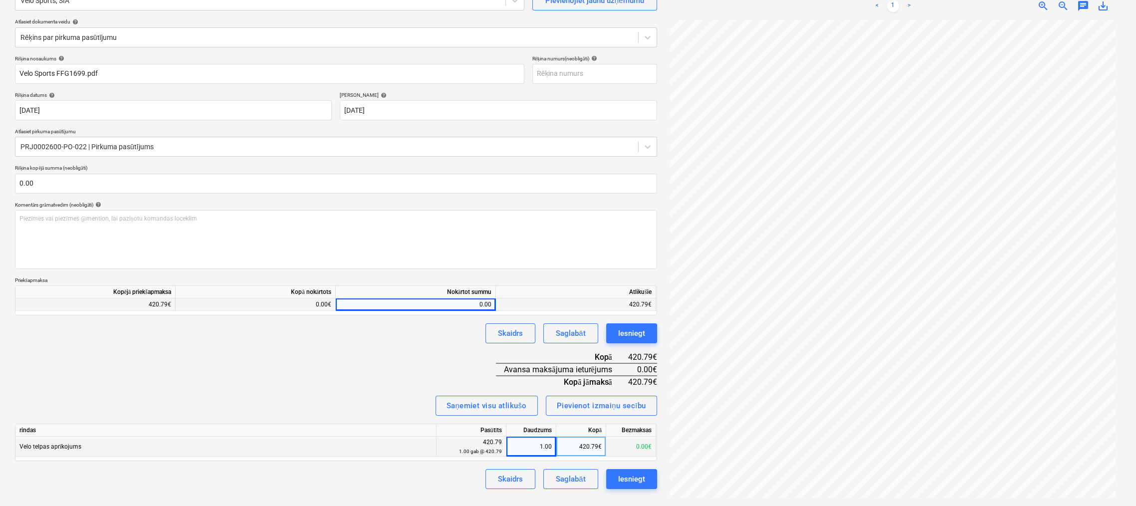
click at [479, 303] on div "0.00" at bounding box center [416, 304] width 152 height 12
type input "420.79"
click at [470, 341] on div "Skaidrs Saglabāt Iesniegt" at bounding box center [336, 333] width 642 height 20
click at [276, 230] on div "Piezīmes vai piezīmes @mention, lai paziņotu komandas loceklim ﻿" at bounding box center [336, 239] width 642 height 59
click at [641, 477] on div "Iesniegt" at bounding box center [631, 478] width 27 height 13
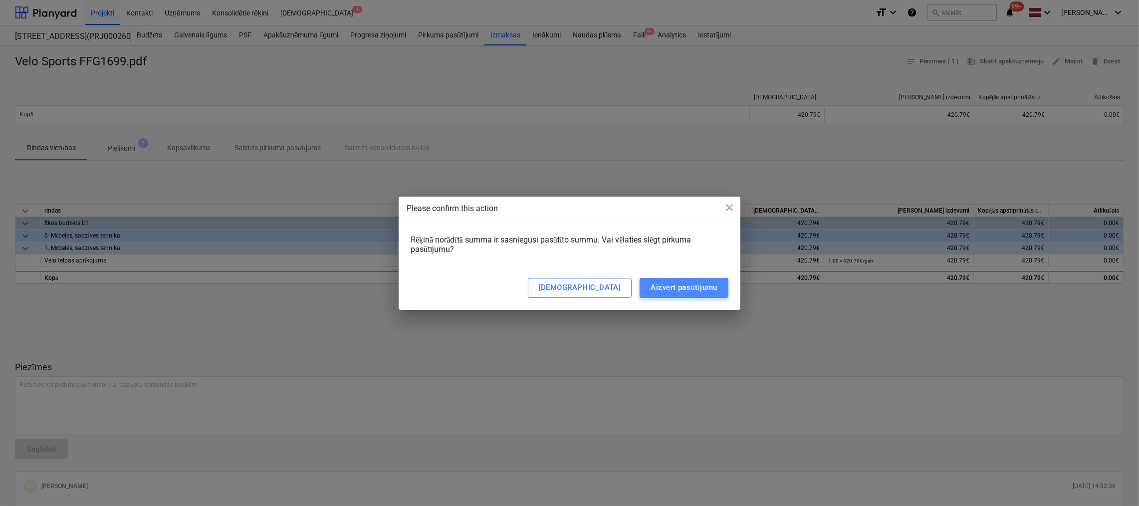
click at [669, 286] on div "Aizvērt pasūtījumu" at bounding box center [683, 287] width 67 height 13
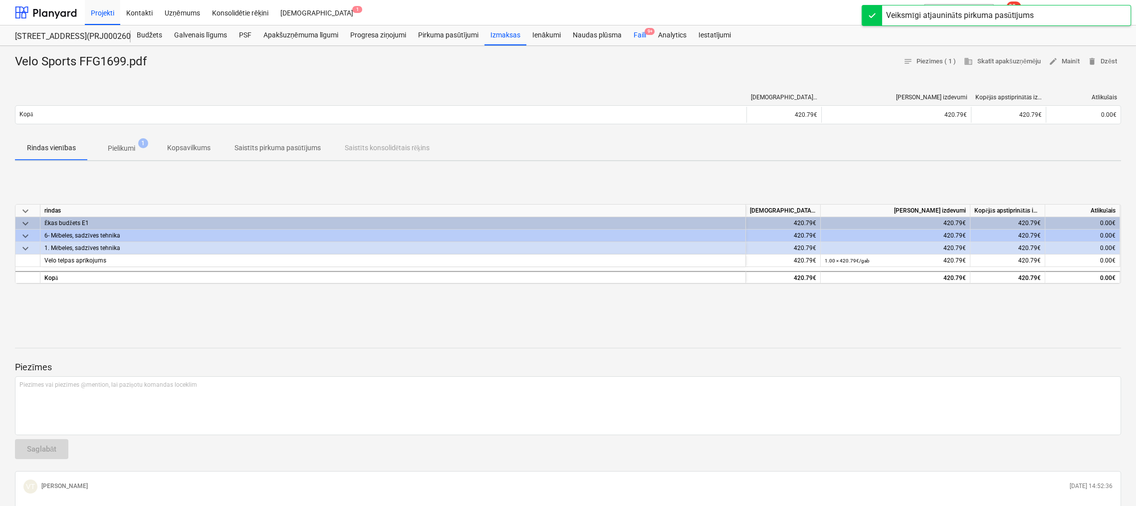
click at [644, 34] on div "Faili 9+" at bounding box center [639, 35] width 24 height 20
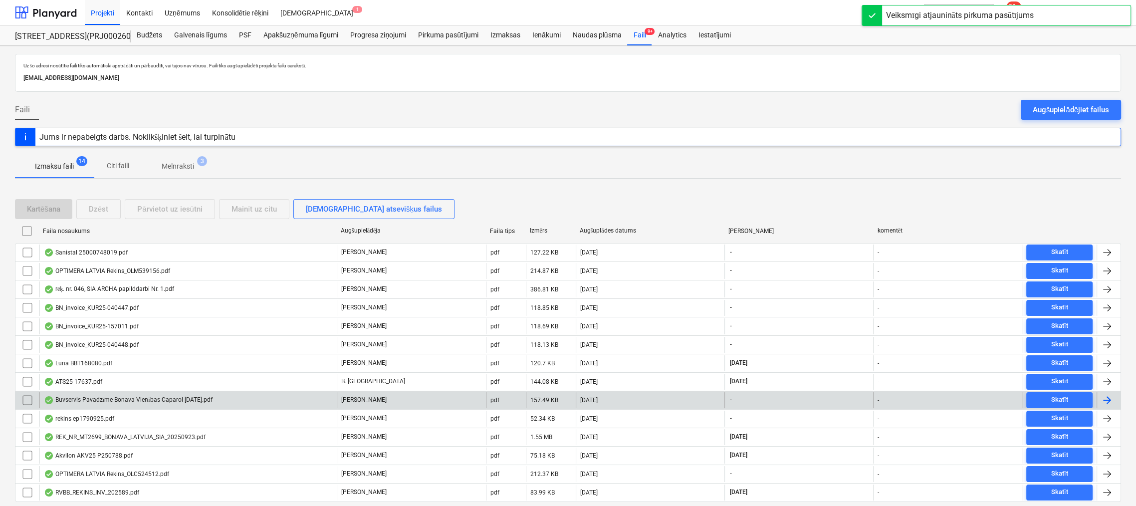
scroll to position [30, 0]
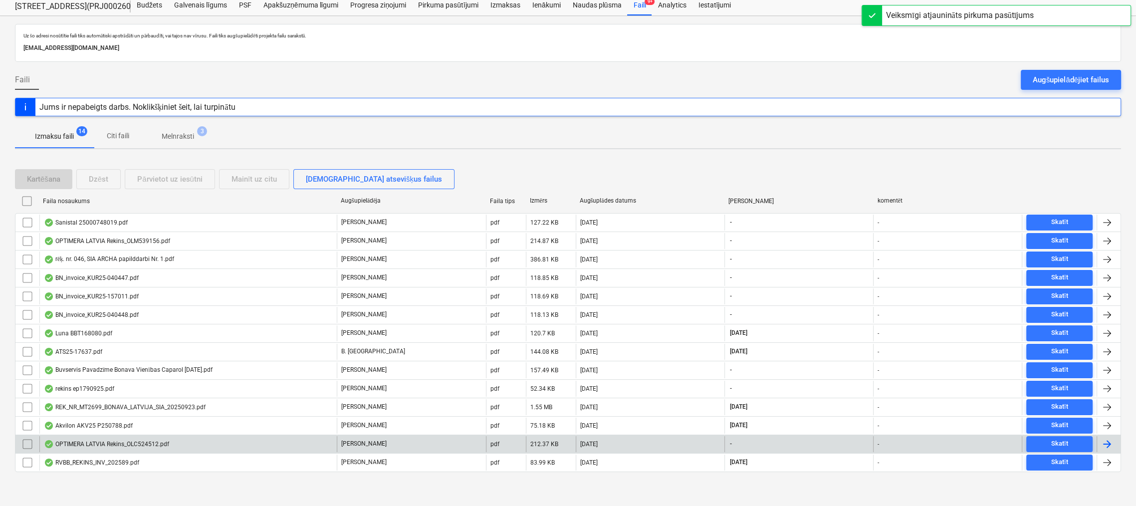
click at [109, 444] on div "OPTIMERA LATVIA Rekins_OLC524512.pdf" at bounding box center [106, 444] width 125 height 8
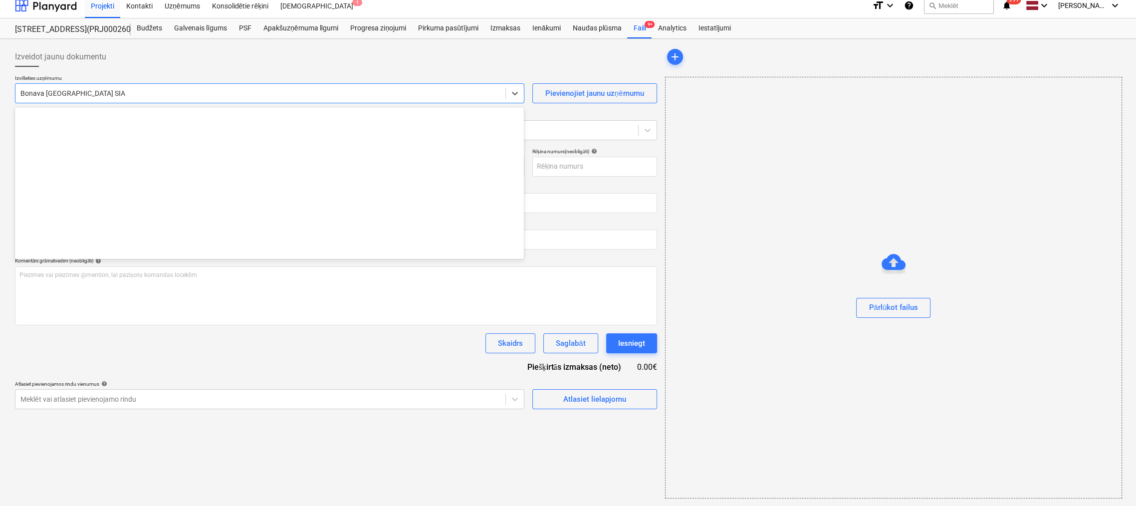
click at [155, 98] on div "Bonava [GEOGRAPHIC_DATA] SIA" at bounding box center [260, 93] width 490 height 14
type input "OLC524512"
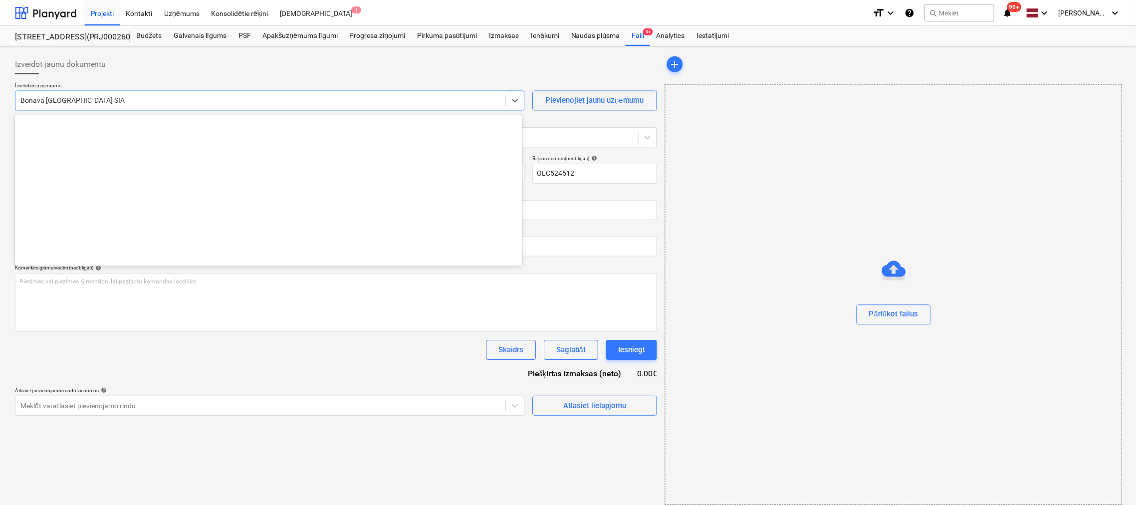
scroll to position [1867, 0]
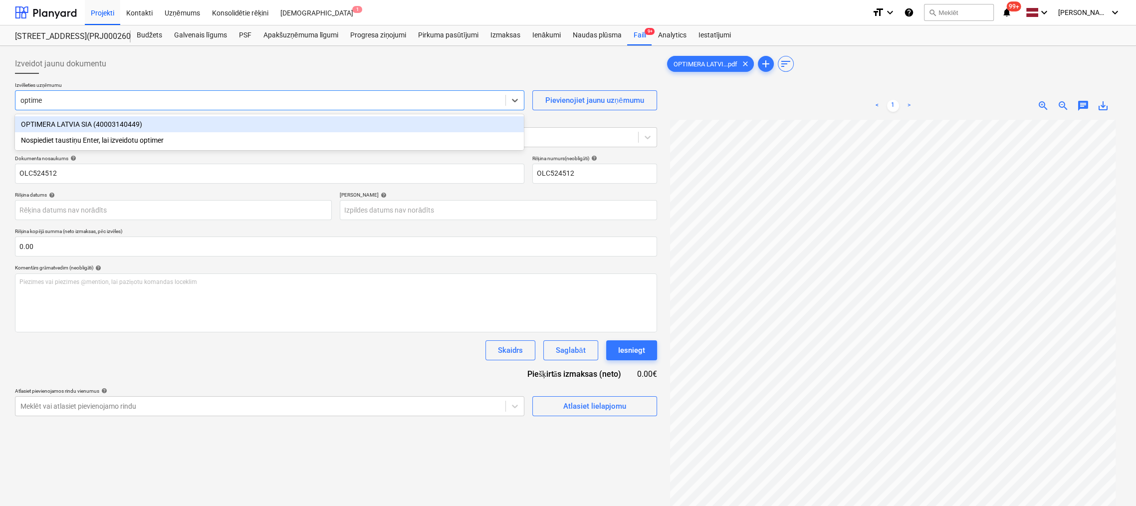
type input "optimer"
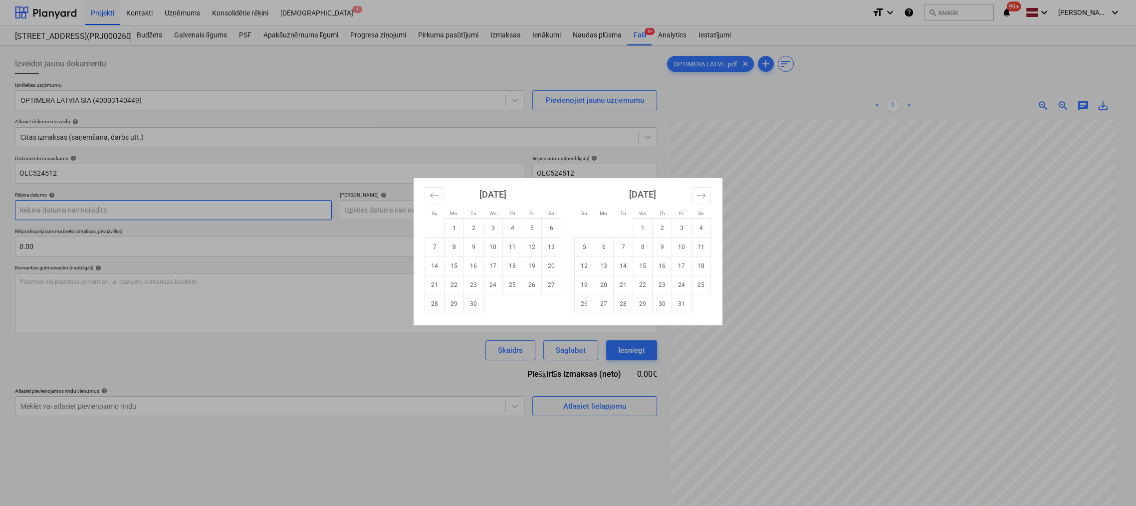
click at [182, 209] on body "Projekti Kontakti Uzņēmums Konsolidētie rēķini Iesūtne 1 format_size keyboard_a…" at bounding box center [568, 253] width 1136 height 506
click at [470, 268] on td "16" at bounding box center [473, 265] width 19 height 19
type input "[DATE]"
click at [459, 210] on body "Projekti Kontakti Uzņēmums Konsolidētie rēķini Iesūtne 1 format_size keyboard_a…" at bounding box center [568, 253] width 1136 height 506
click at [702, 196] on icon "Move forward to switch to the next month." at bounding box center [700, 195] width 9 height 9
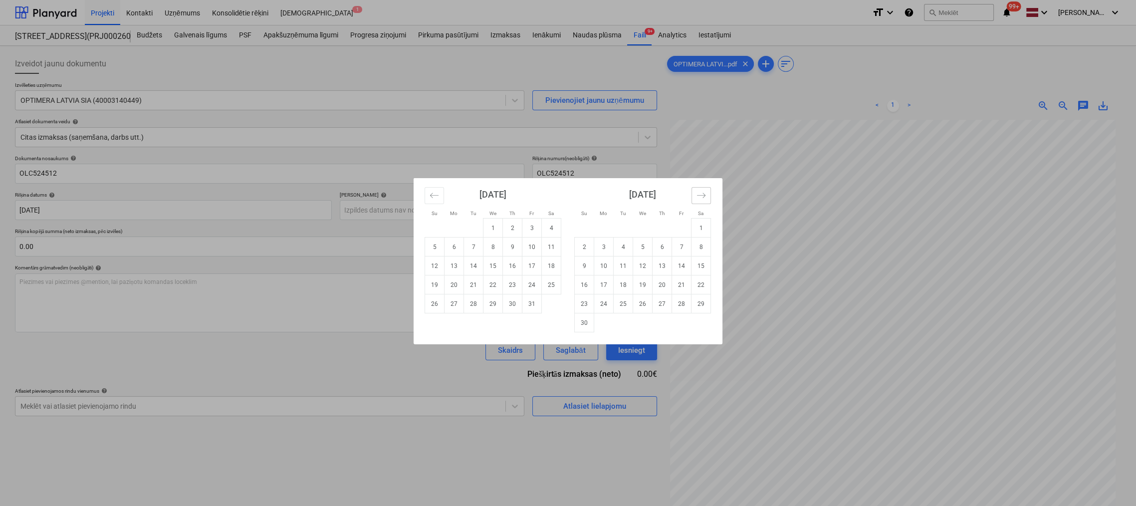
click at [702, 196] on icon "Move forward to switch to the next month." at bounding box center [700, 195] width 9 height 9
click at [701, 196] on icon "Move forward to switch to the next month." at bounding box center [700, 195] width 9 height 9
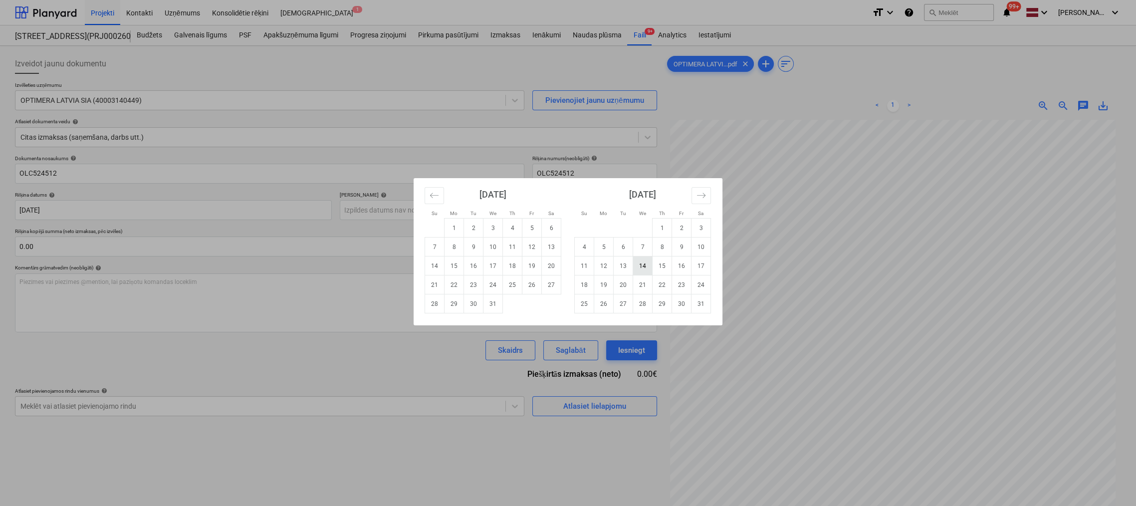
click at [640, 266] on td "14" at bounding box center [642, 265] width 19 height 19
type input "[DATE]"
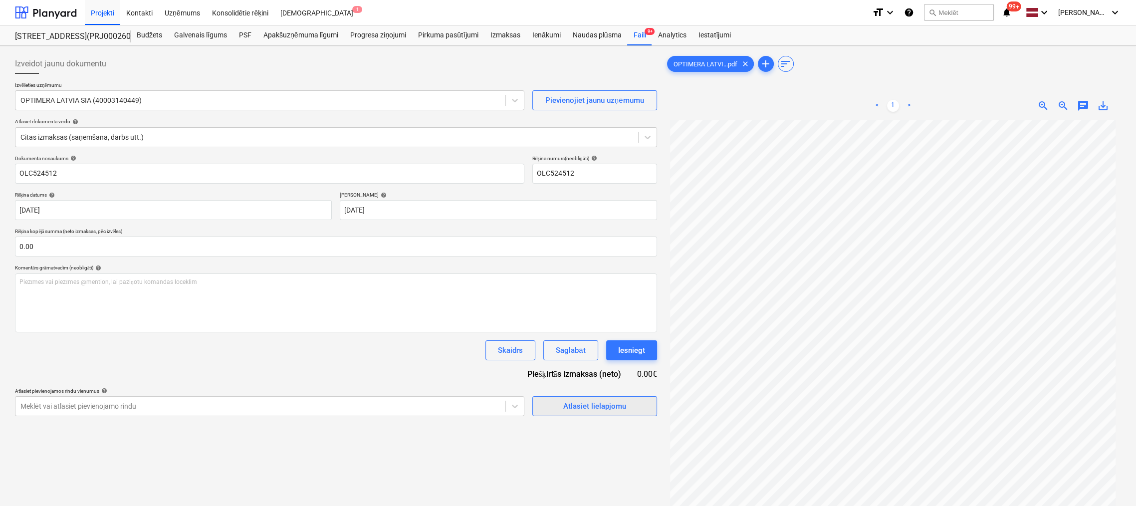
click at [604, 408] on div "Atlasiet lielapjomu" at bounding box center [594, 405] width 63 height 13
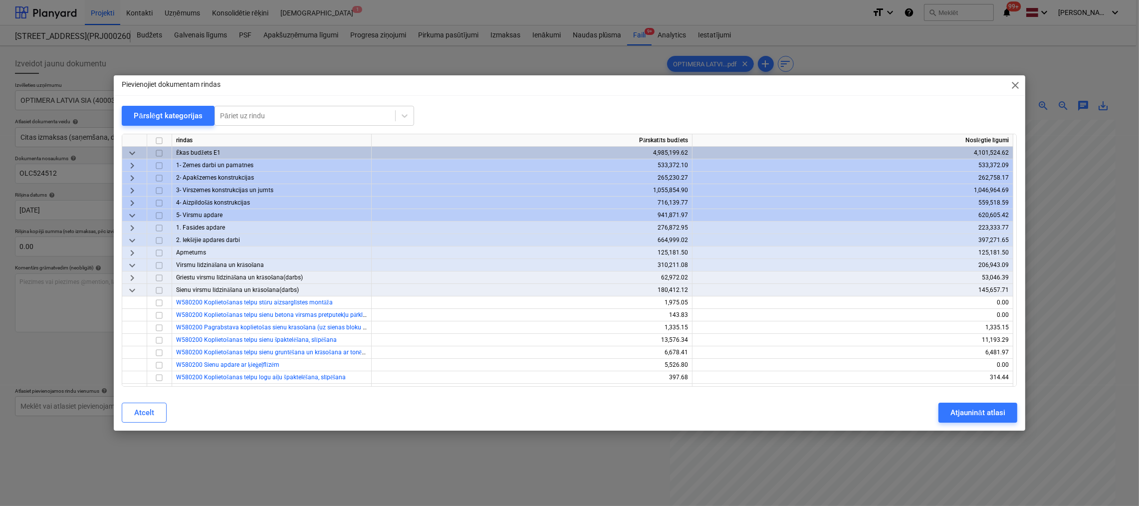
click at [135, 287] on span "keyboard_arrow_down" at bounding box center [132, 290] width 12 height 12
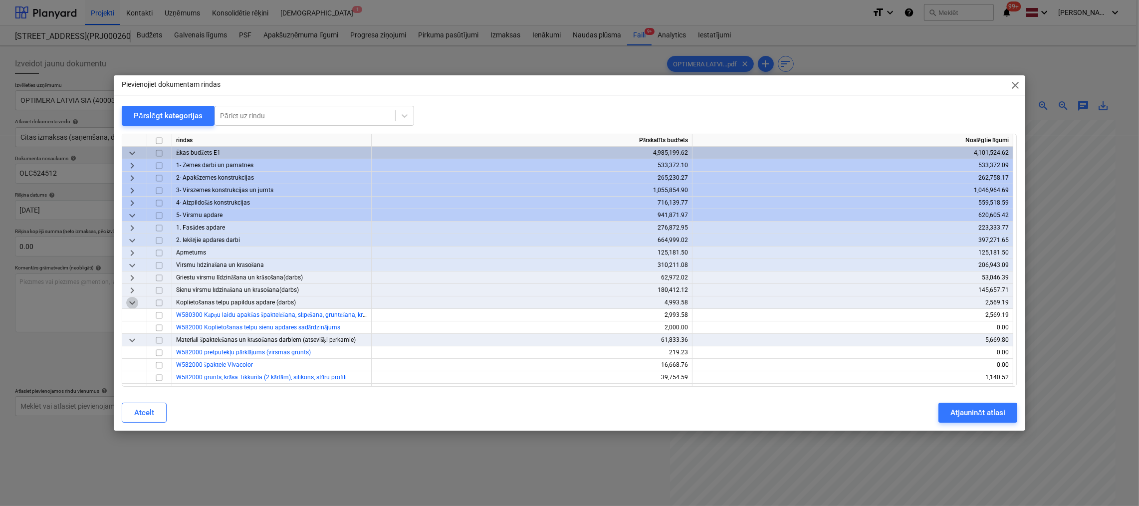
click at [130, 303] on span "keyboard_arrow_down" at bounding box center [132, 303] width 12 height 12
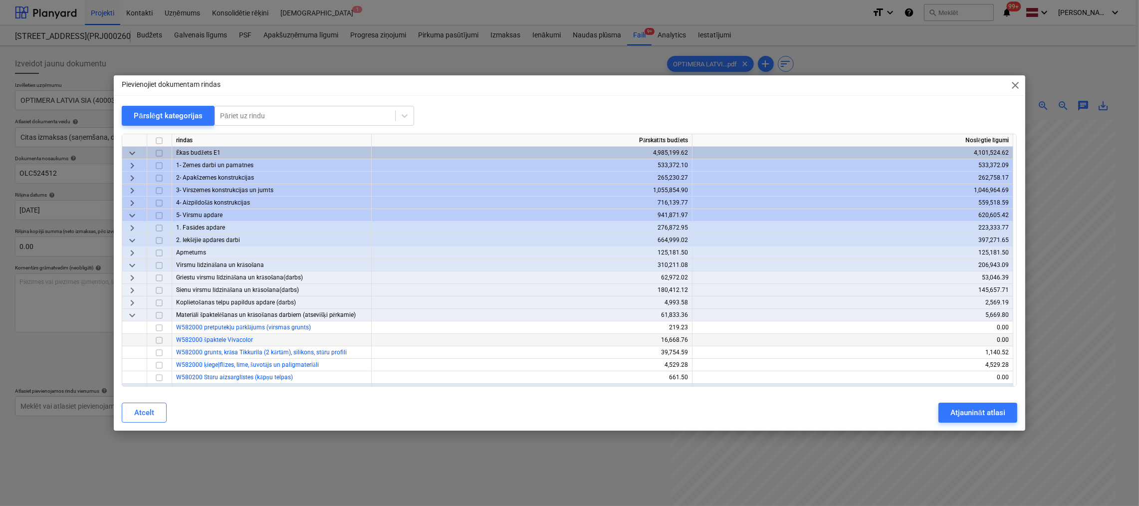
click at [161, 338] on input "checkbox" at bounding box center [159, 340] width 12 height 12
click at [158, 353] on input "checkbox" at bounding box center [159, 353] width 12 height 12
click at [971, 409] on div "Atjaunināt atlasi" at bounding box center [977, 412] width 54 height 13
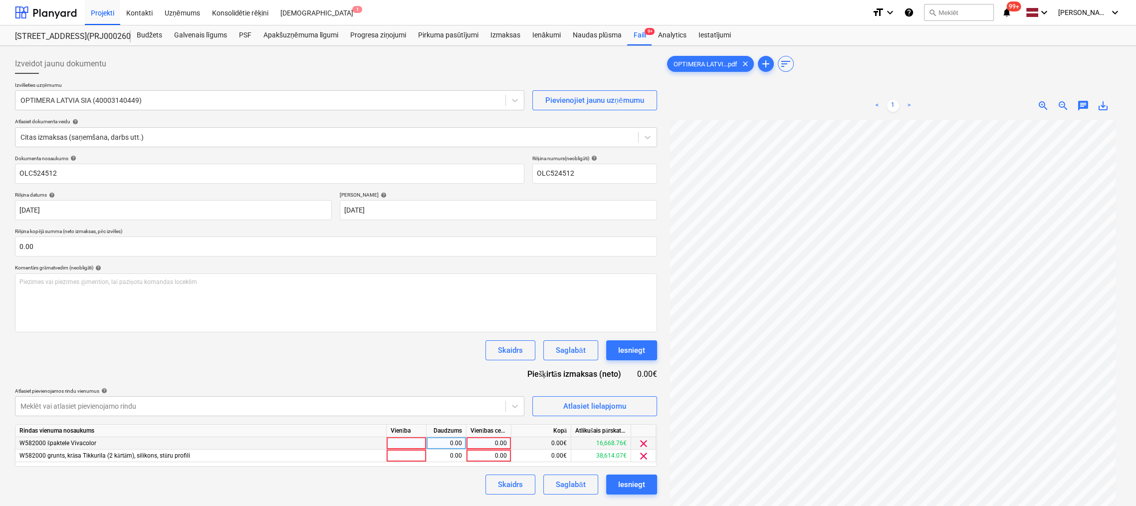
click at [498, 441] on div "0.00" at bounding box center [488, 443] width 36 height 12
type input "945"
click at [501, 456] on div "0.00" at bounding box center [488, 455] width 36 height 12
type input "194.82"
click at [462, 481] on div "Skaidrs Saglabāt Iesniegt" at bounding box center [336, 484] width 642 height 20
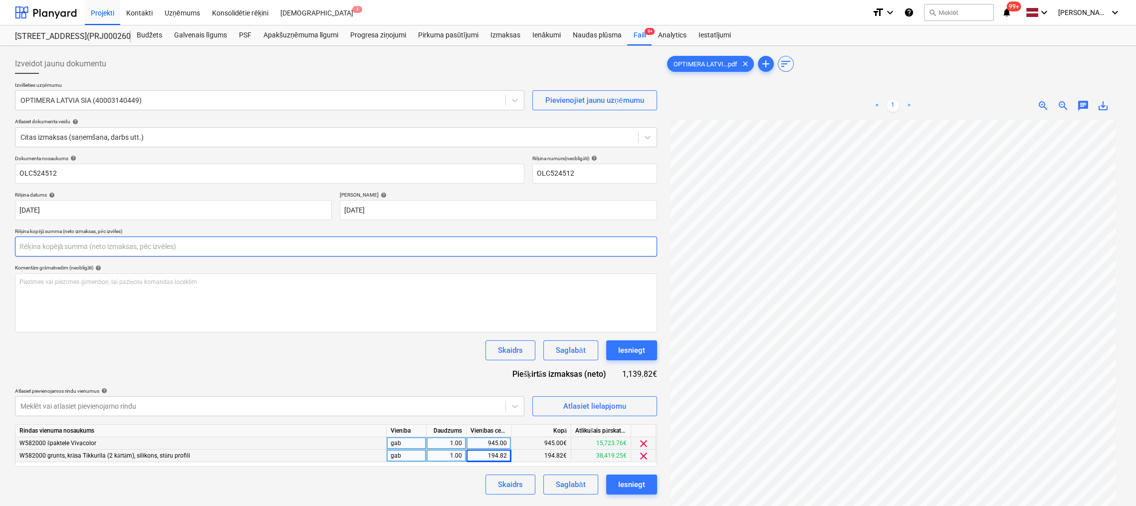
click at [153, 246] on input "text" at bounding box center [336, 246] width 642 height 20
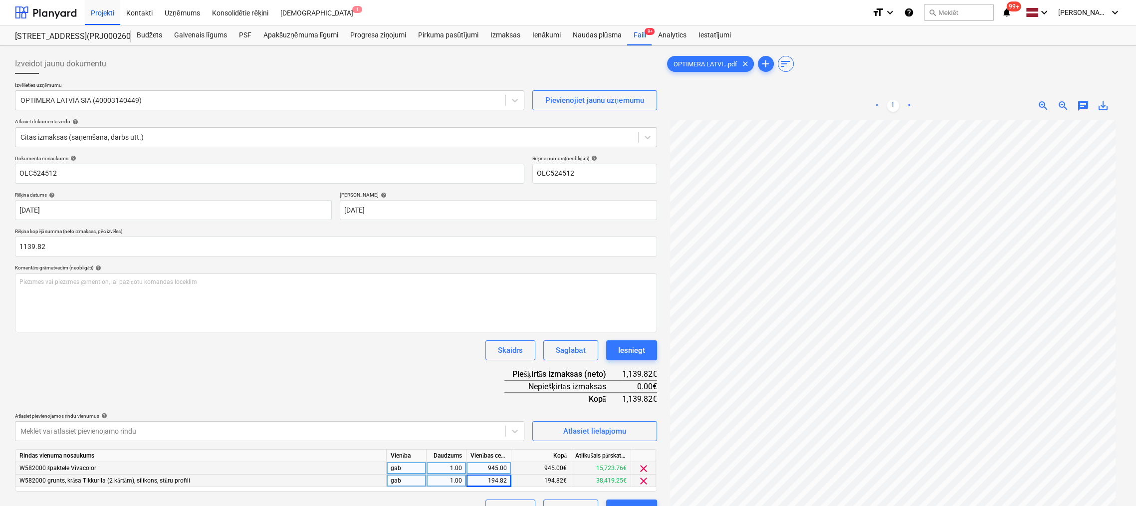
type input "1,139.82"
click at [316, 356] on div "Skaidrs Saglabāt Iesniegt" at bounding box center [336, 350] width 642 height 20
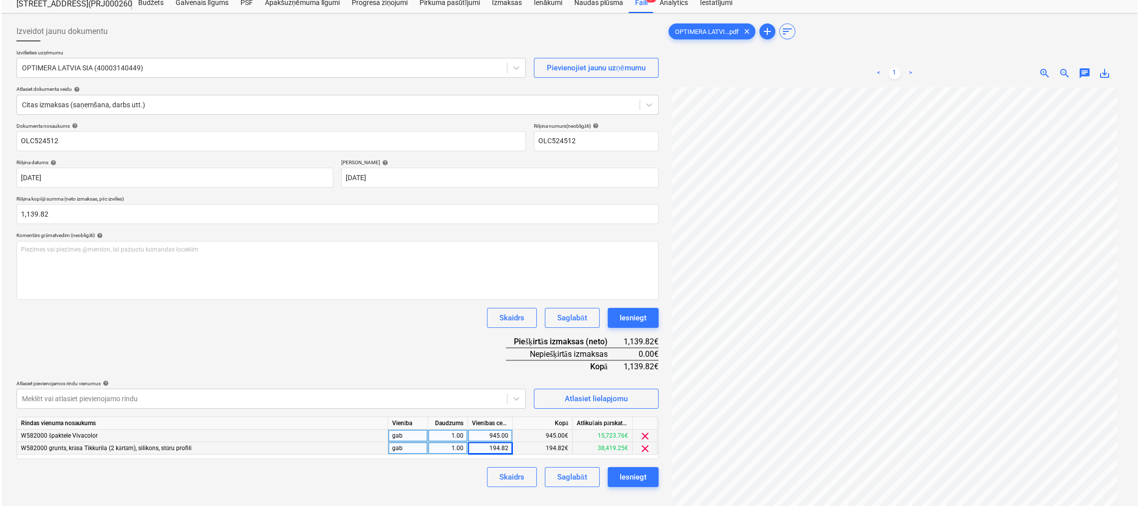
scroll to position [100, 0]
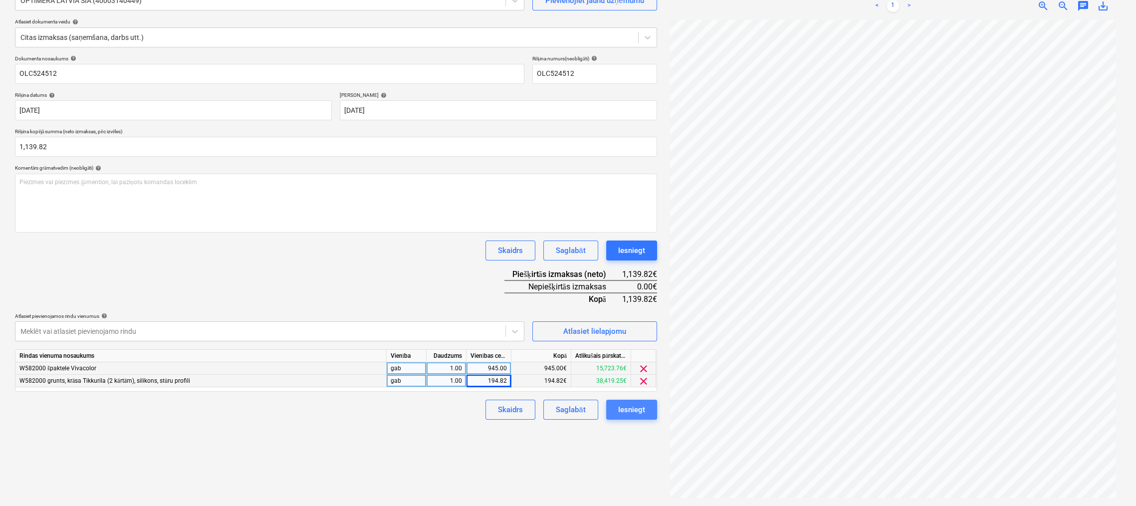
click at [628, 410] on div "Iesniegt" at bounding box center [631, 409] width 27 height 13
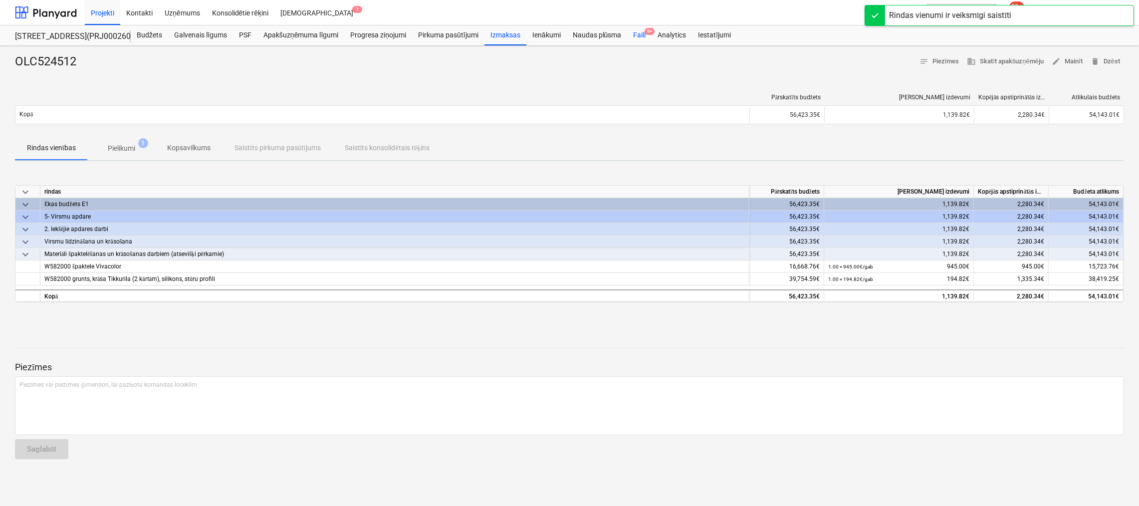
click at [640, 32] on div "Faili 9+" at bounding box center [639, 35] width 24 height 20
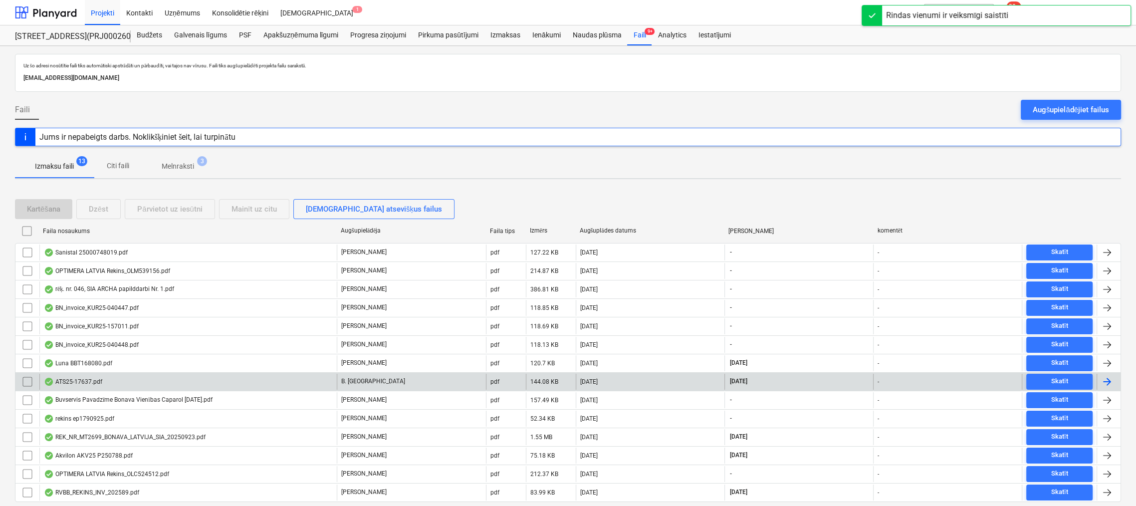
scroll to position [11, 0]
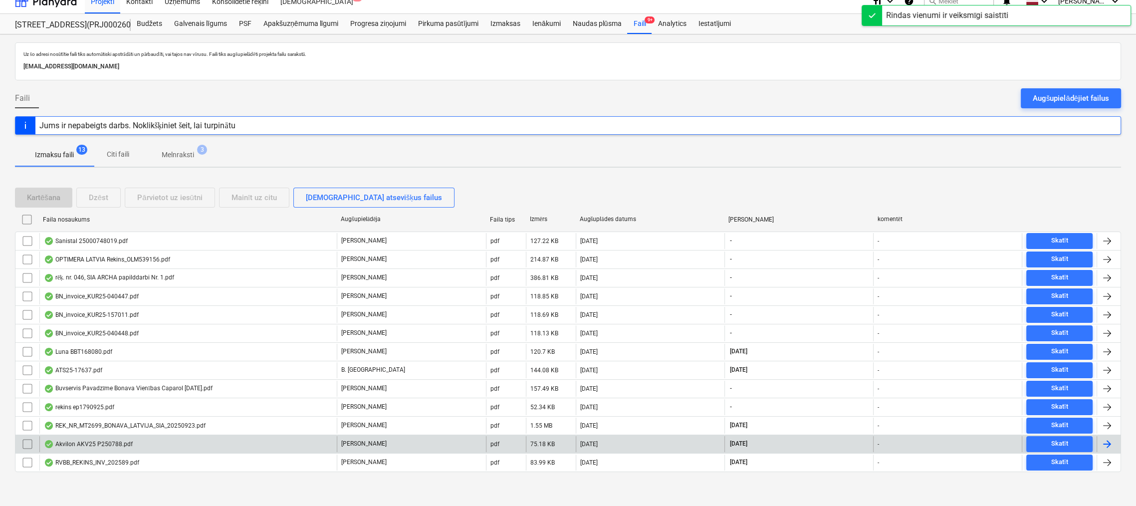
click at [93, 441] on div "Akvilon AKV25 P250788.pdf" at bounding box center [88, 444] width 89 height 8
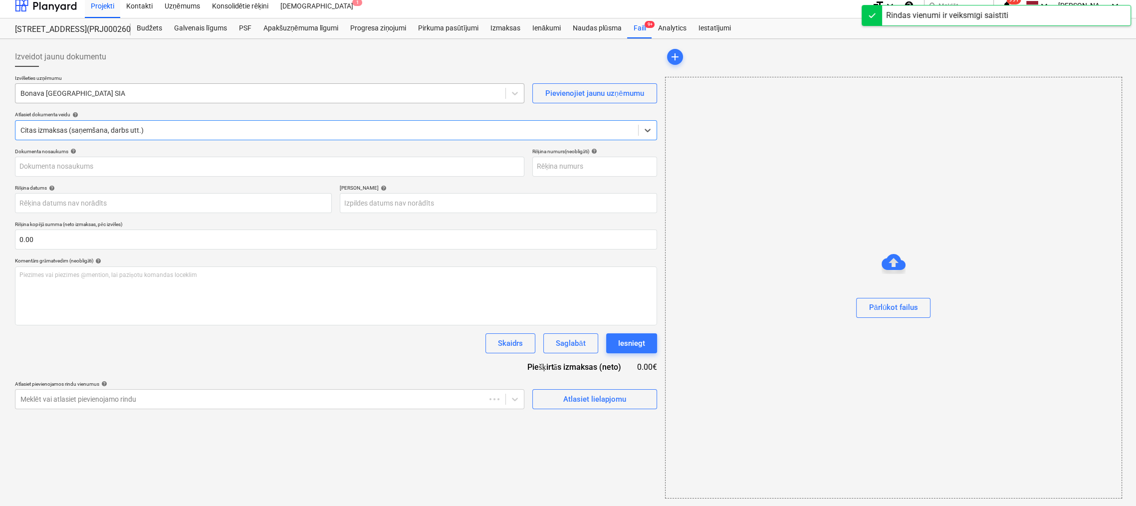
type input "Akvilon AKV25 P250788.pdf"
type input "[DATE]"
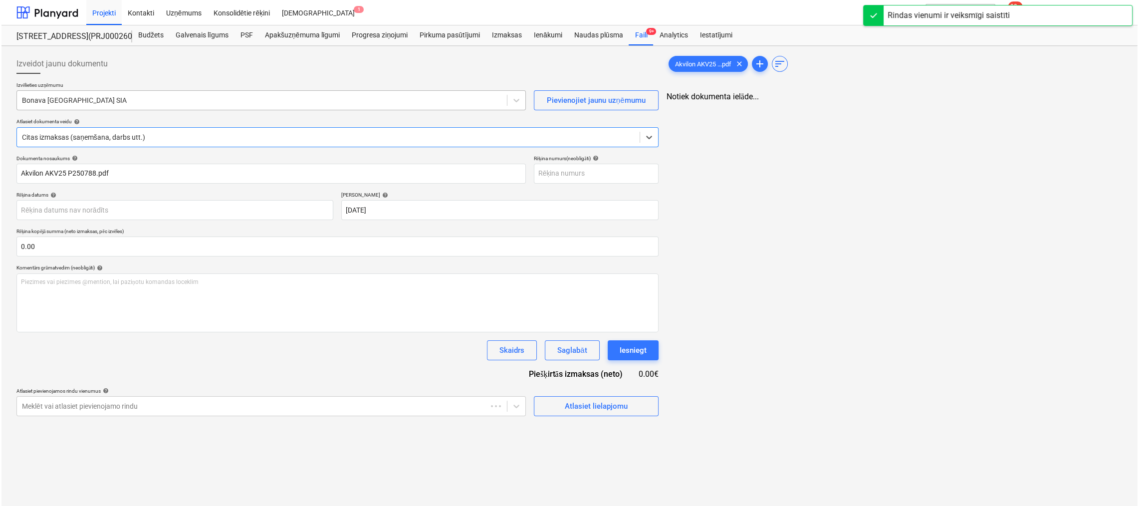
scroll to position [0, 0]
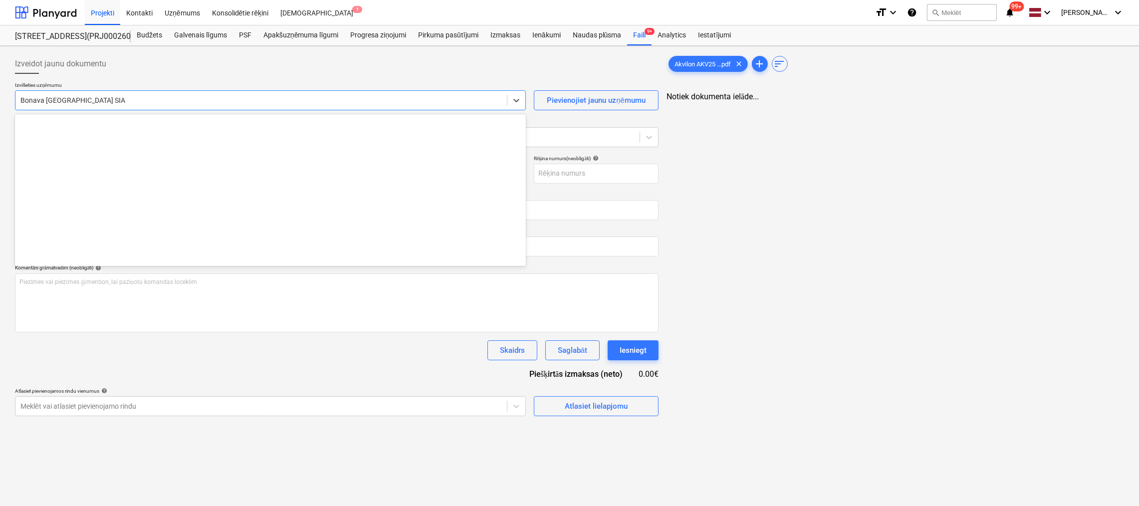
click at [211, 97] on div at bounding box center [260, 100] width 481 height 10
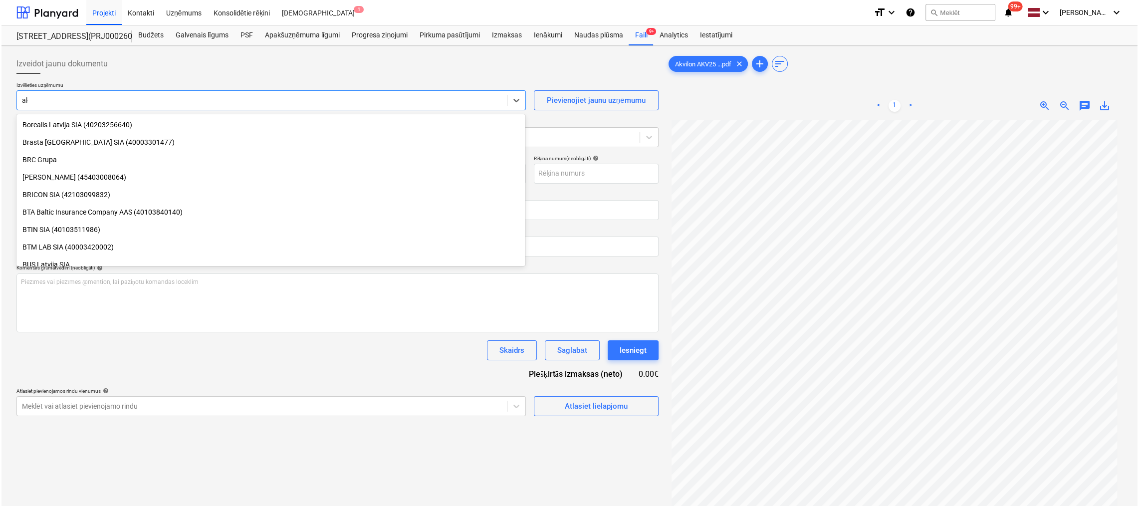
scroll to position [426, 0]
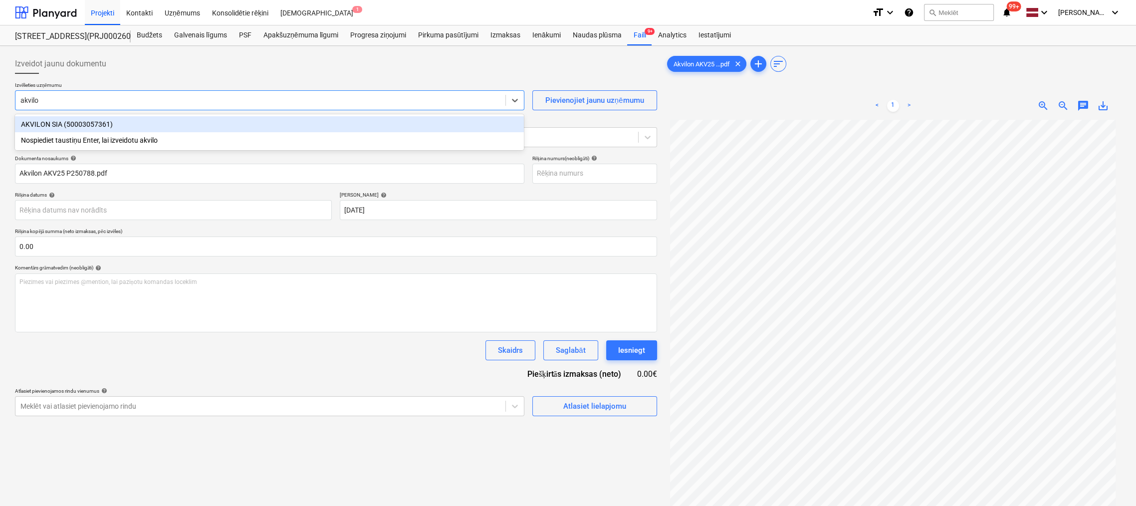
type input "akvilon"
click at [226, 124] on div "AKVILON SIA (50003057361)" at bounding box center [269, 124] width 509 height 16
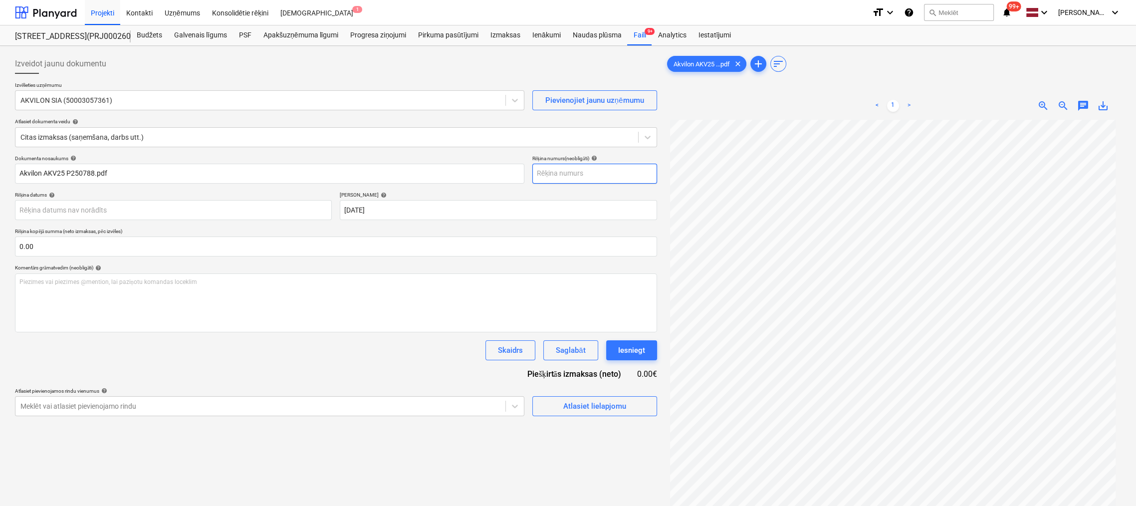
click at [576, 176] on input "text" at bounding box center [594, 174] width 125 height 20
type input "AKV25 P250788"
click at [309, 212] on body "Projekti Kontakti Uzņēmums Konsolidētie rēķini Iesūtne 1 format_size keyboard_a…" at bounding box center [568, 253] width 1136 height 506
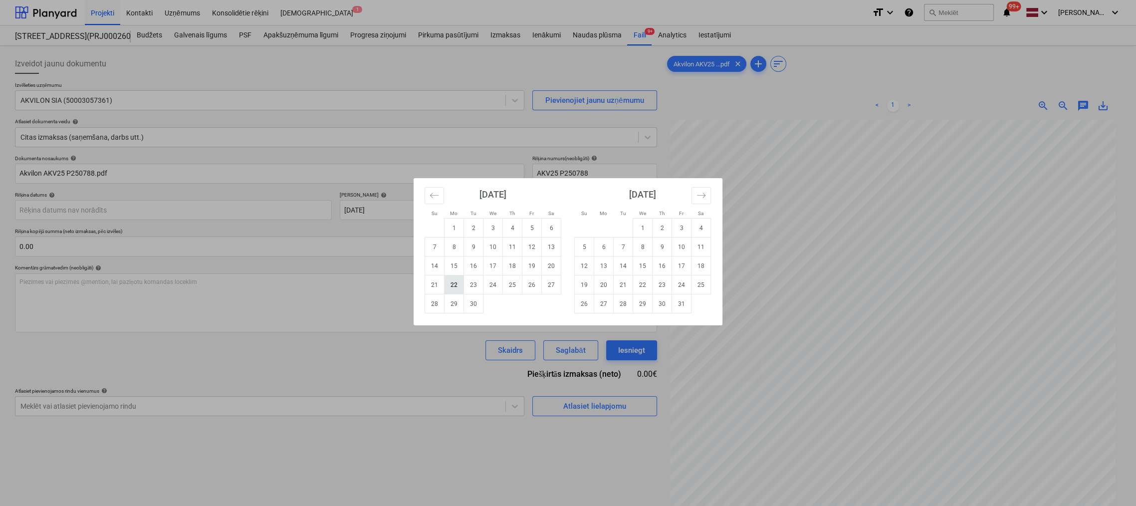
click at [461, 286] on td "22" at bounding box center [453, 284] width 19 height 19
type input "[DATE]"
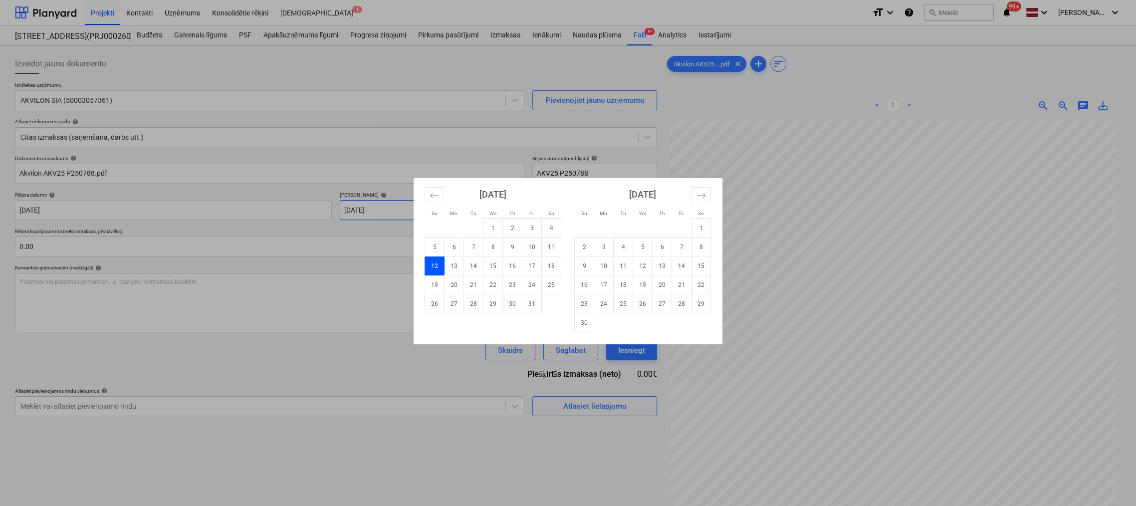
click at [439, 210] on body "Projekti Kontakti Uzņēmums Konsolidētie rēķini Iesūtne 1 format_size keyboard_a…" at bounding box center [568, 253] width 1136 height 506
click at [646, 262] on td "12" at bounding box center [642, 265] width 19 height 19
type input "[DATE]"
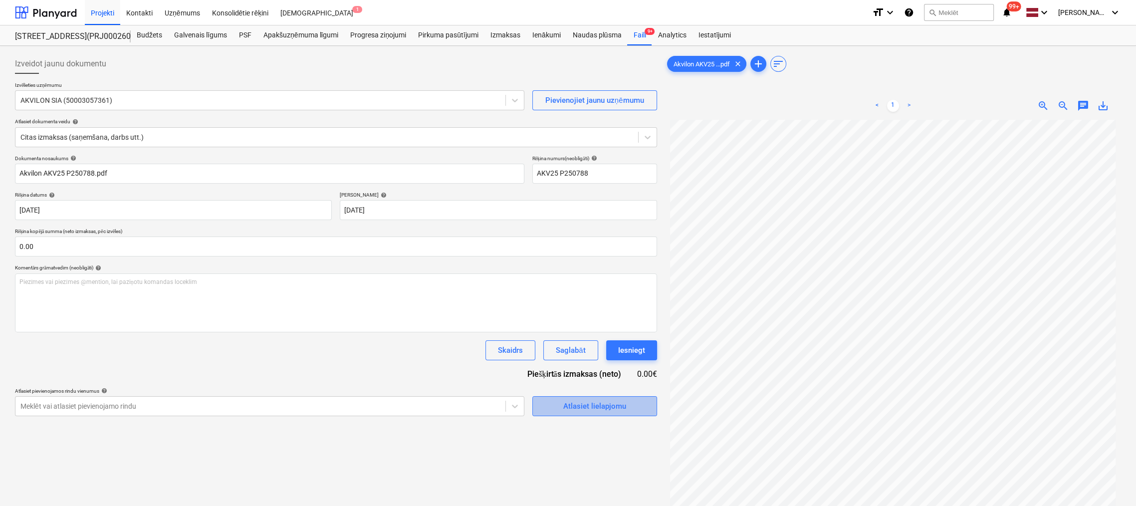
click at [566, 404] on div "Atlasiet lielapjomu" at bounding box center [594, 405] width 63 height 13
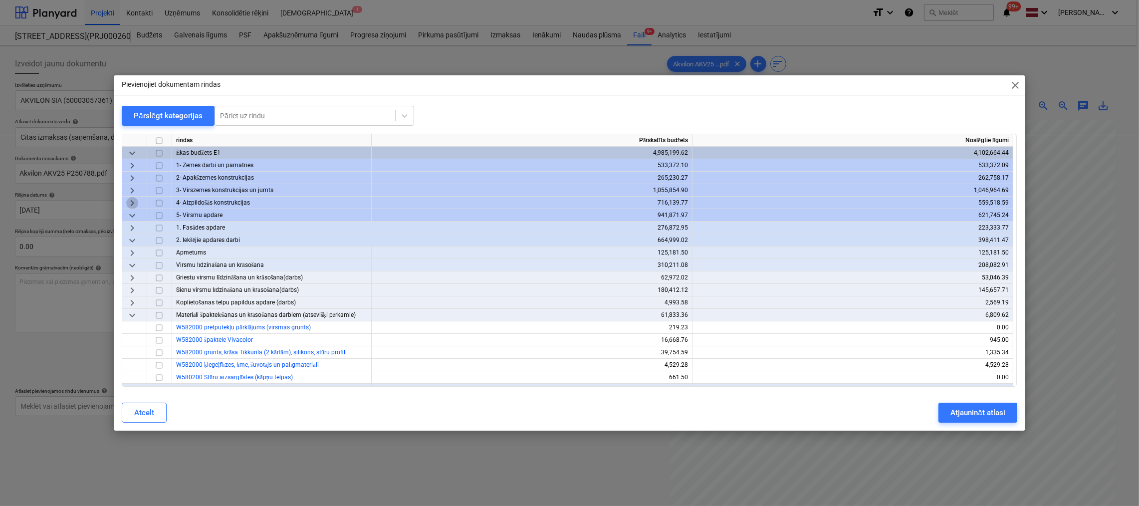
click at [132, 203] on span "keyboard_arrow_right" at bounding box center [132, 203] width 12 height 12
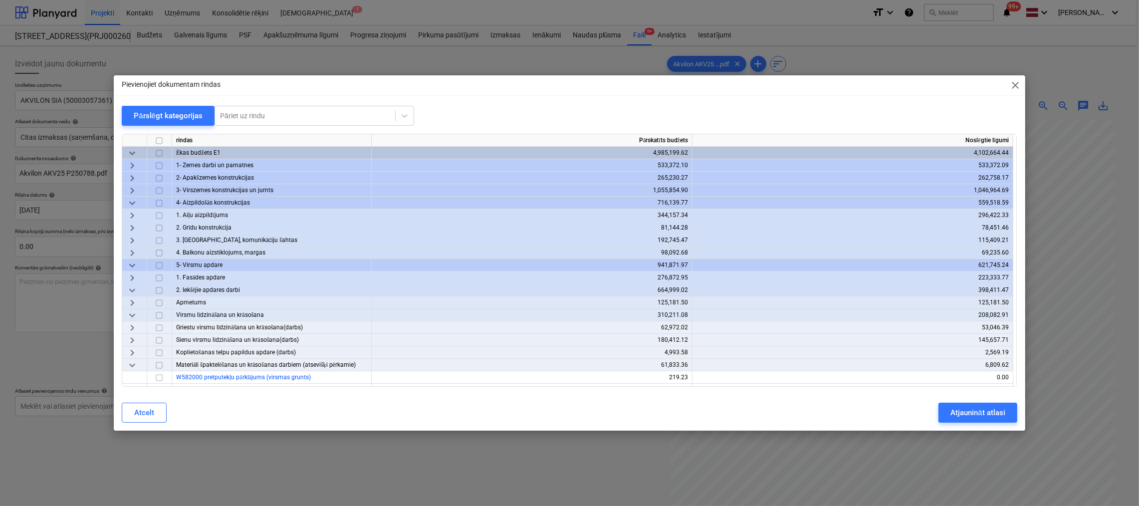
click at [133, 241] on span "keyboard_arrow_right" at bounding box center [132, 240] width 12 height 12
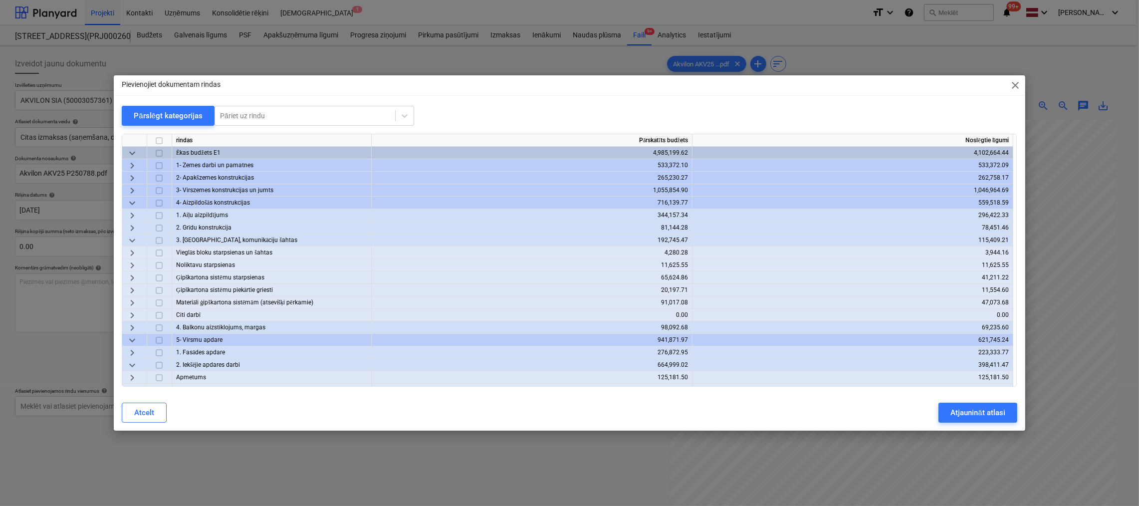
click at [131, 264] on span "keyboard_arrow_right" at bounding box center [132, 265] width 12 height 12
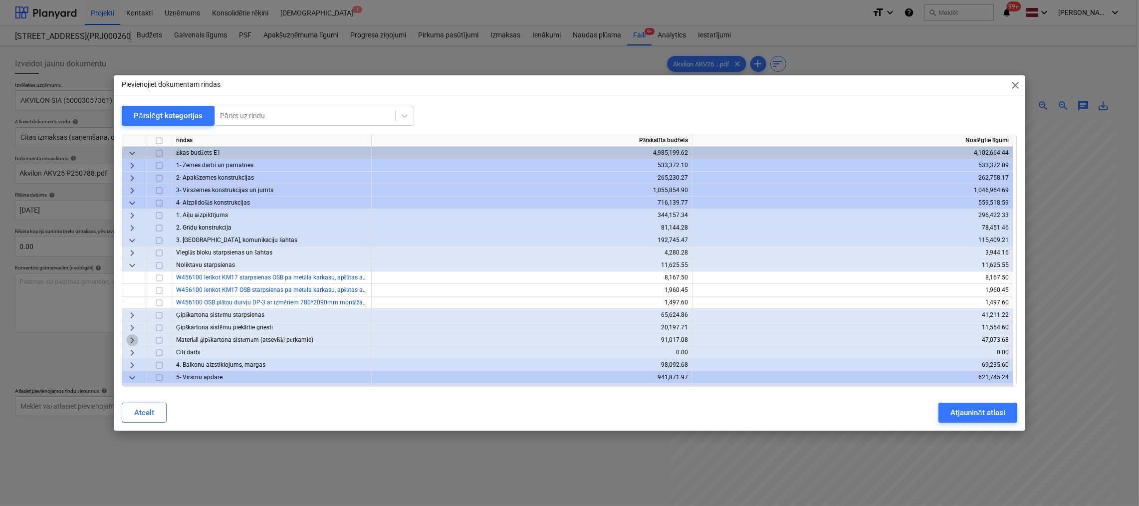
click at [128, 340] on span "keyboard_arrow_right" at bounding box center [132, 340] width 12 height 12
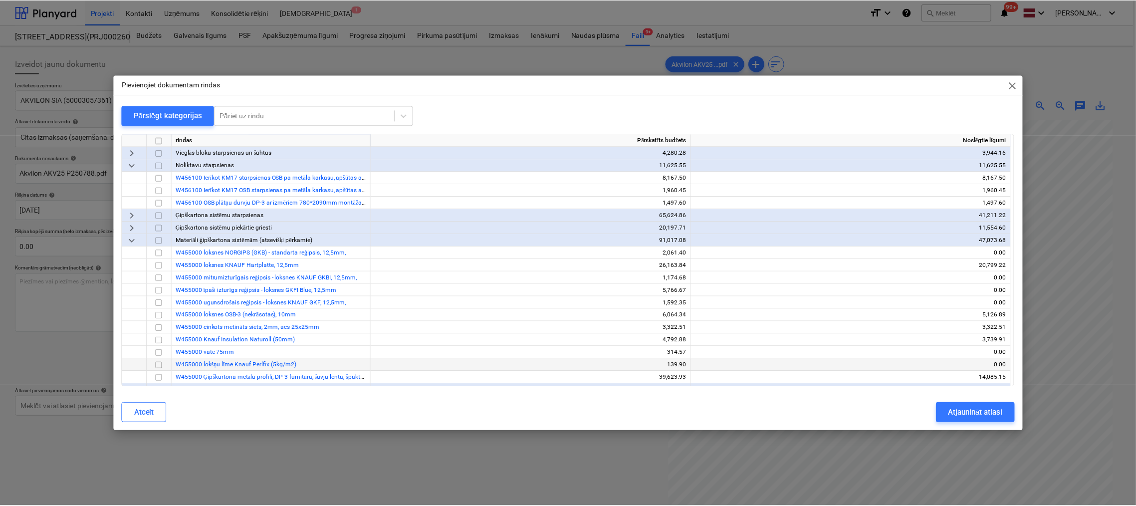
scroll to position [150, 0]
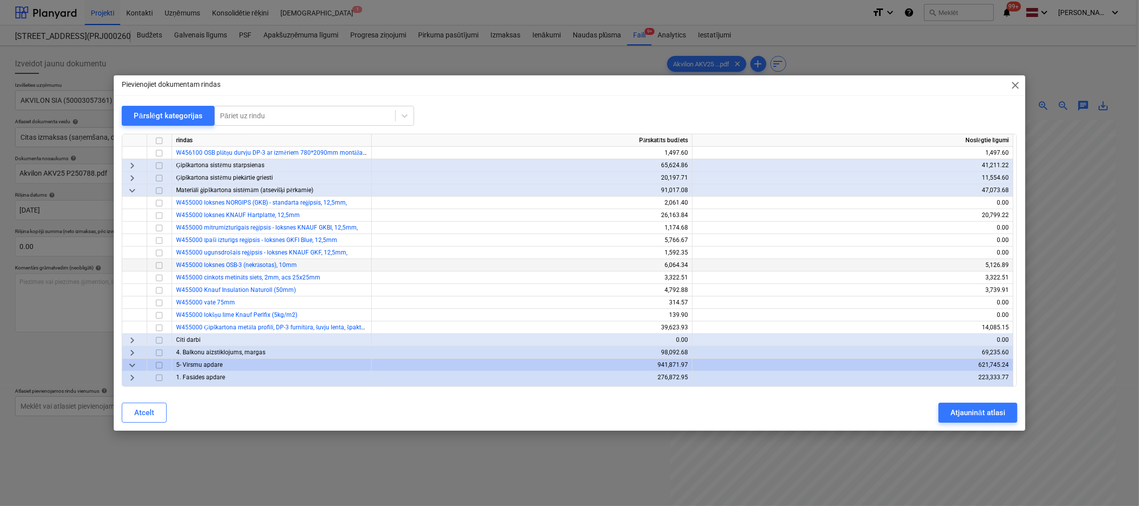
click at [159, 266] on input "checkbox" at bounding box center [159, 265] width 12 height 12
click at [949, 412] on button "Atjaunināt atlasi" at bounding box center [977, 412] width 78 height 20
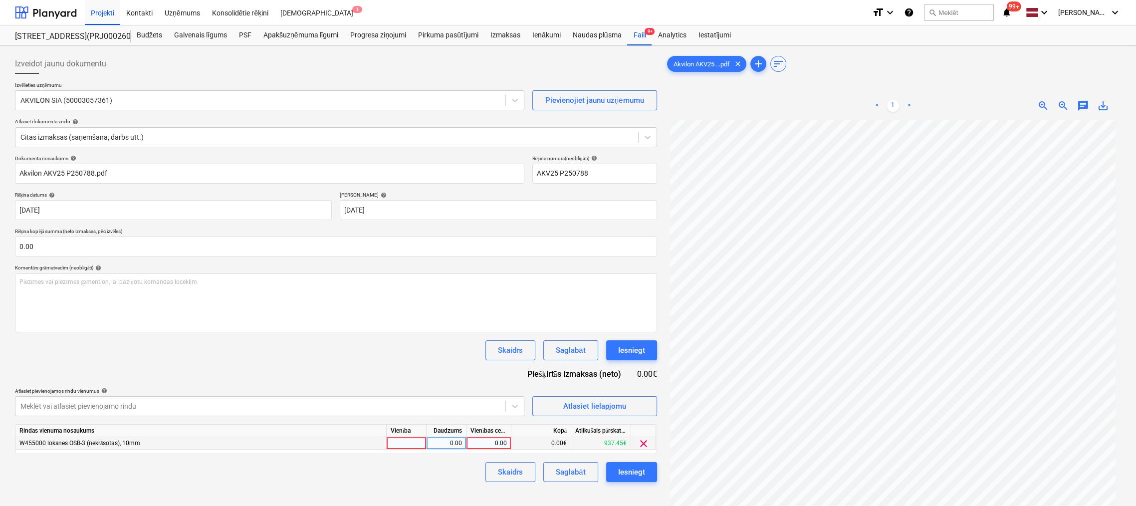
click at [501, 443] on div "0.00" at bounding box center [488, 443] width 36 height 12
type input "312.55"
click at [445, 464] on div "Skaidrs Saglabāt Iesniegt" at bounding box center [336, 472] width 642 height 20
click at [627, 471] on div "Iesniegt" at bounding box center [631, 471] width 27 height 13
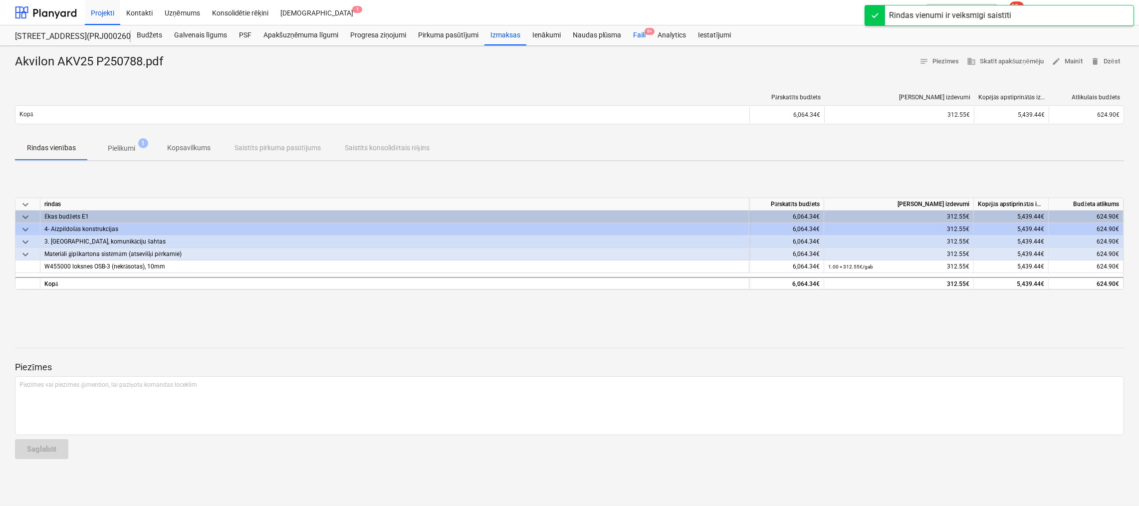
click at [642, 31] on div "Faili 9+" at bounding box center [639, 35] width 24 height 20
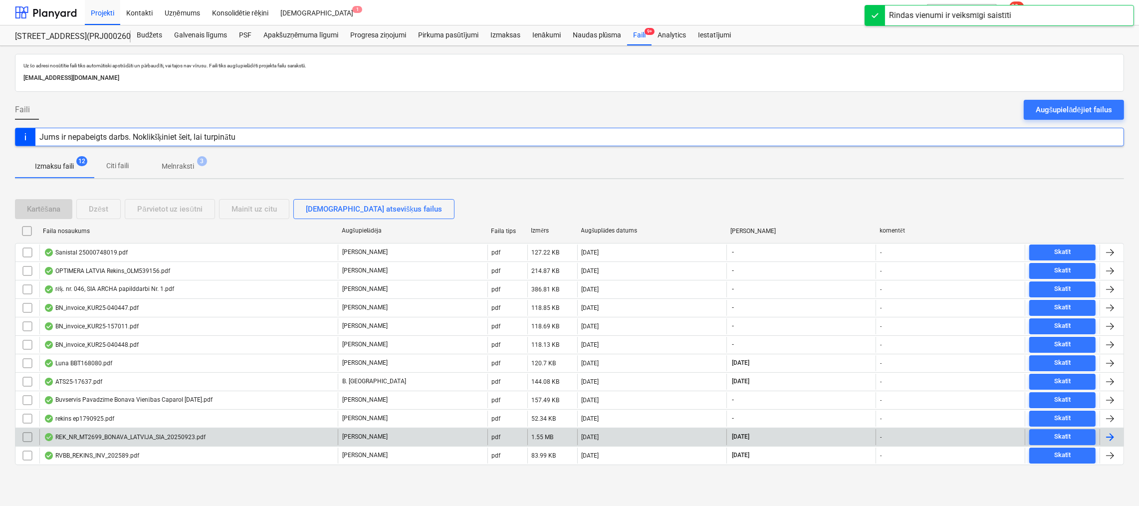
click at [84, 434] on div "REK_NR_MT2699_BONAVA_LATVIJA_SIA_20250923.pdf" at bounding box center [125, 437] width 162 height 8
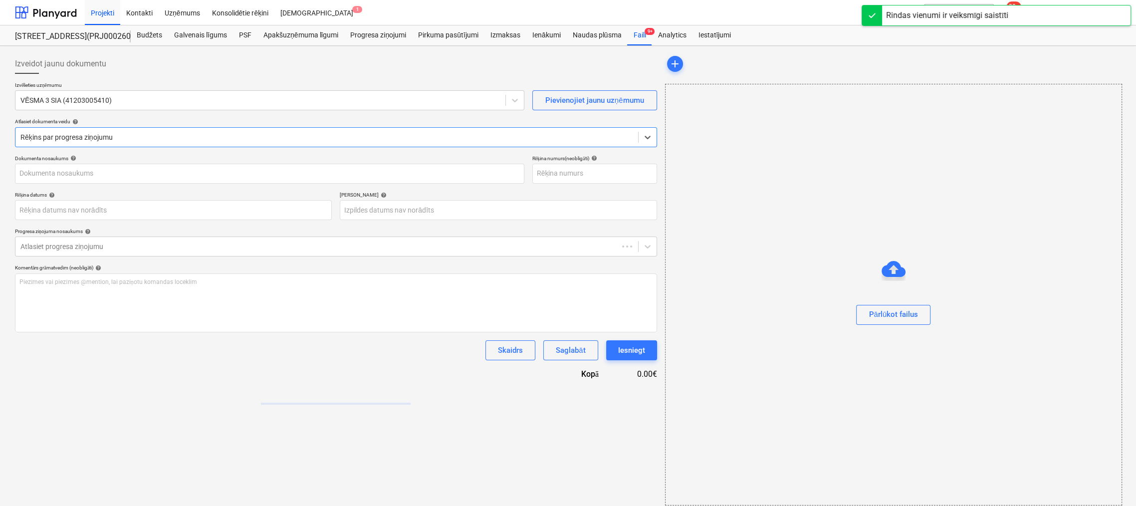
type input "MT2699"
type input "[DATE]"
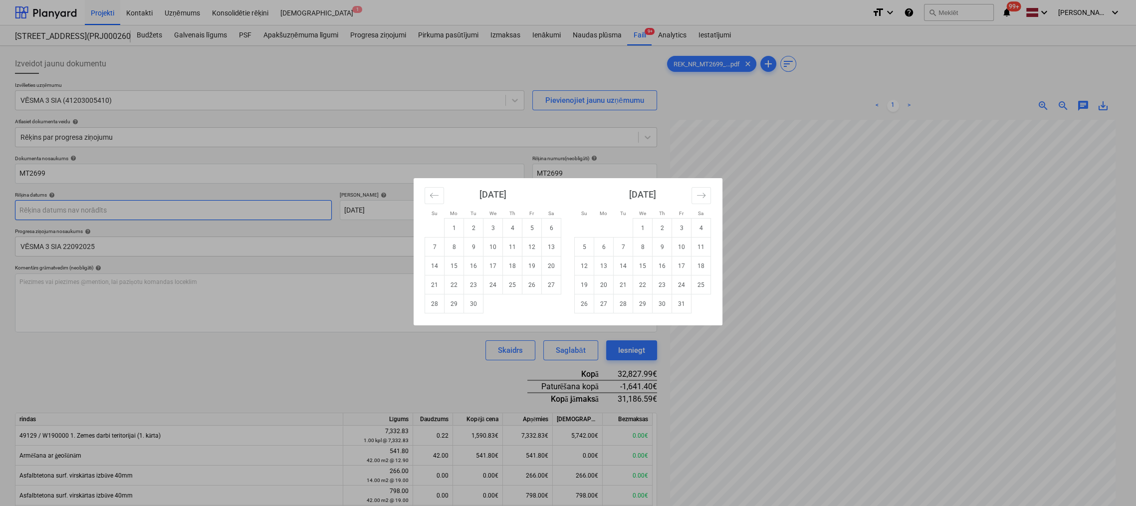
click at [186, 208] on body "Projekti Kontakti Uzņēmums Konsolidētie rēķini Iesūtne 1 format_size keyboard_a…" at bounding box center [568, 253] width 1136 height 506
click at [471, 280] on td "23" at bounding box center [473, 284] width 19 height 19
type input "[DATE]"
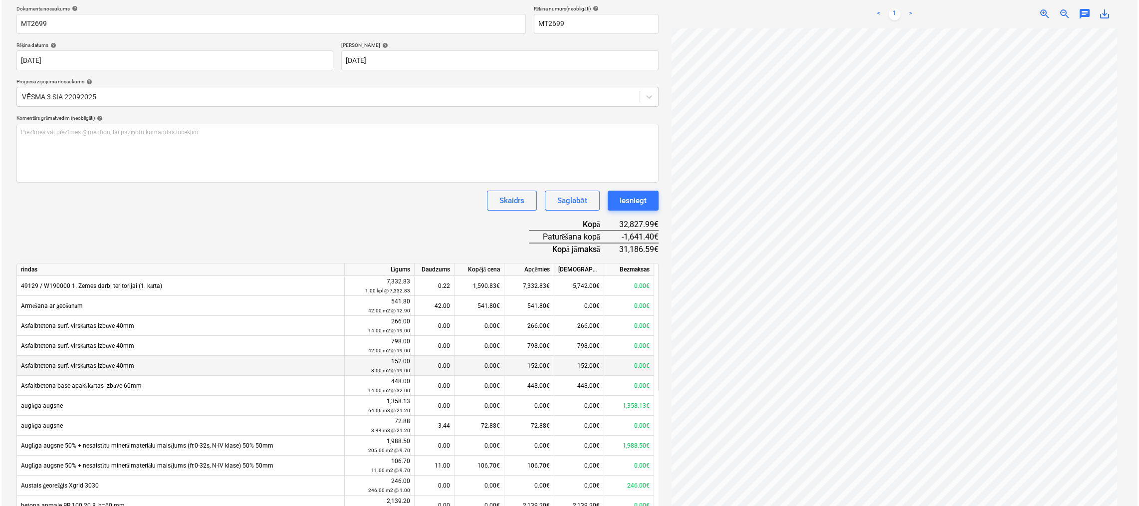
scroll to position [299, 0]
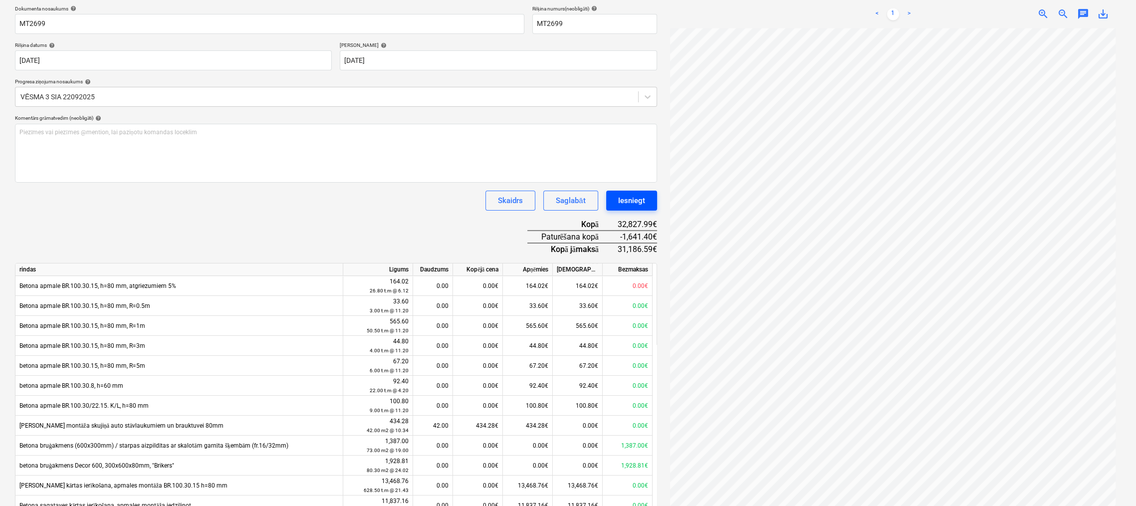
click at [632, 194] on div "Iesniegt" at bounding box center [631, 200] width 27 height 13
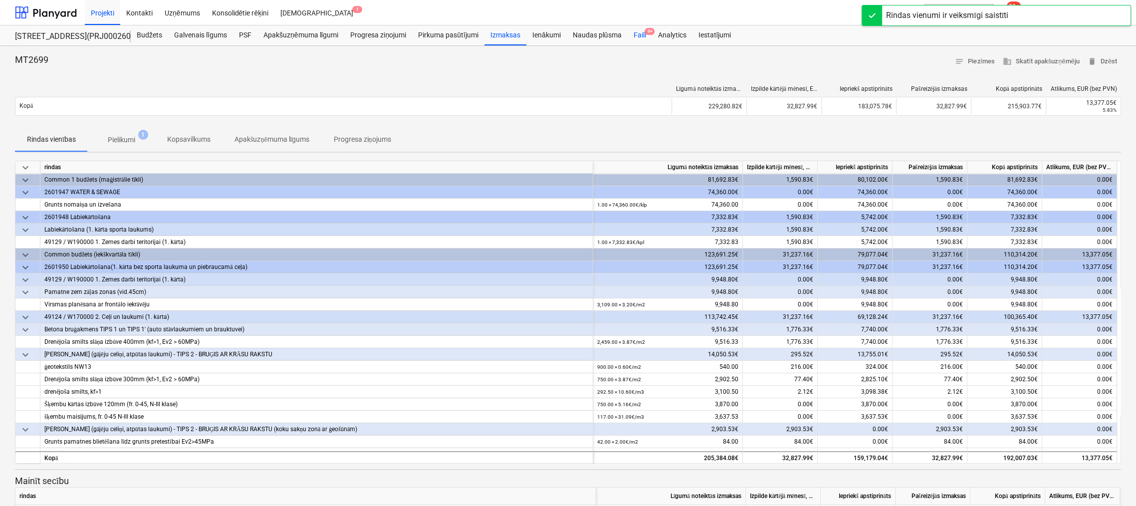
click at [639, 36] on div "Faili 9+" at bounding box center [639, 35] width 24 height 20
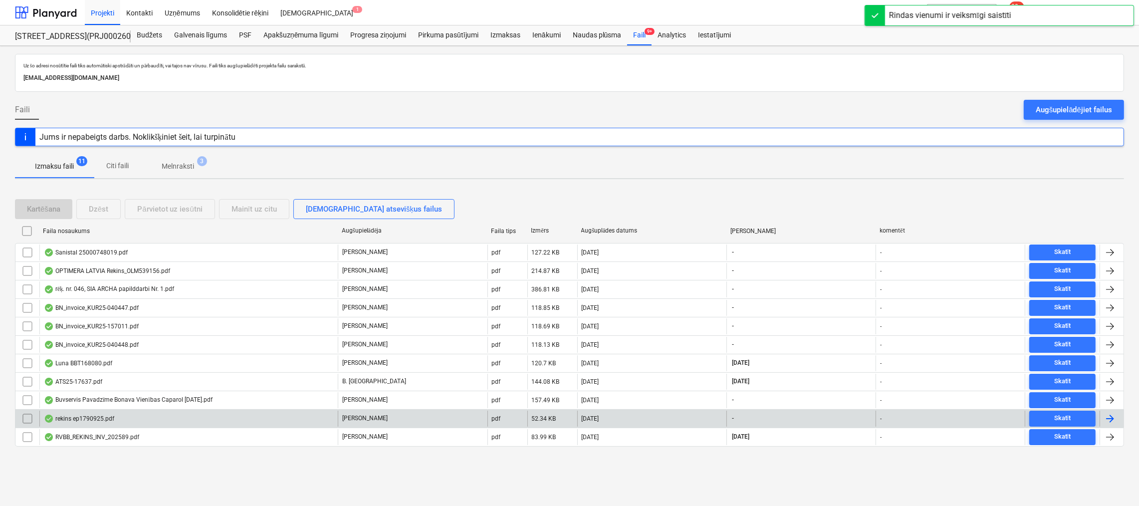
click at [84, 414] on div "rekins ep1790925.pdf" at bounding box center [79, 418] width 70 height 8
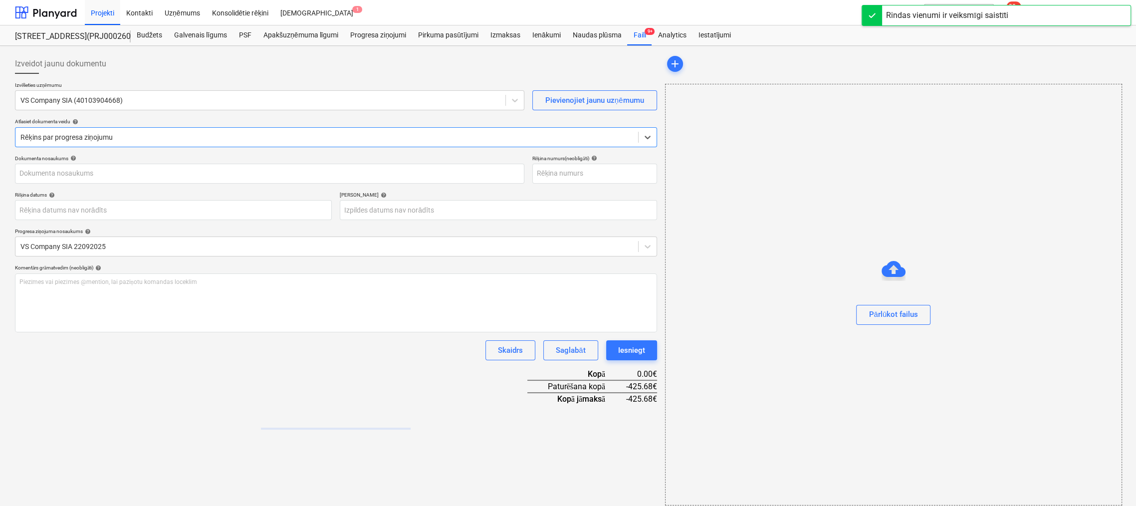
type input "0"
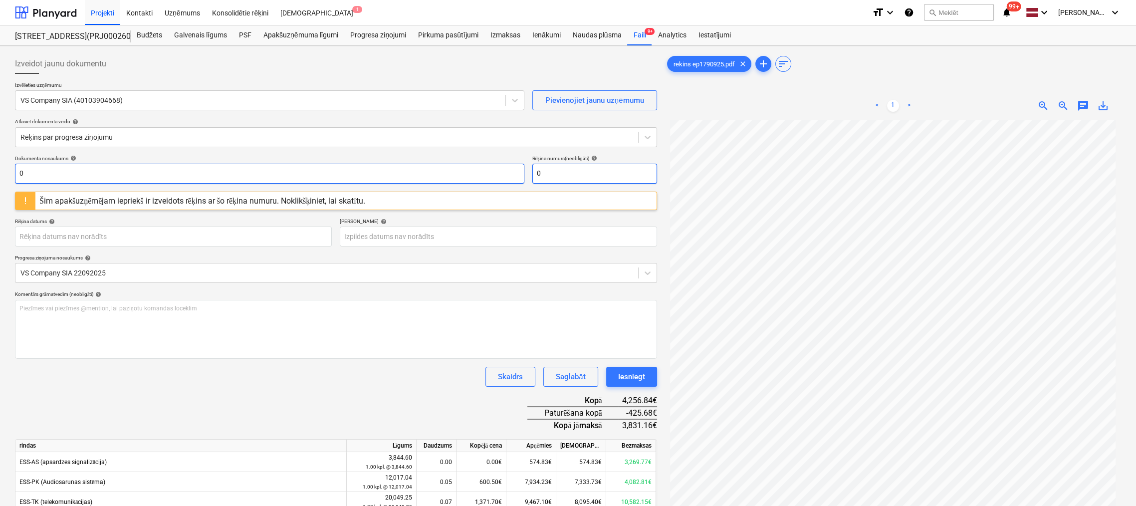
drag, startPoint x: 591, startPoint y: 176, endPoint x: 457, endPoint y: 173, distance: 133.7
click at [457, 173] on div "Dokumenta nosaukums help 0 Rēķina numurs (neobligāti) help 0" at bounding box center [336, 169] width 642 height 28
type input "EP-179/0925"
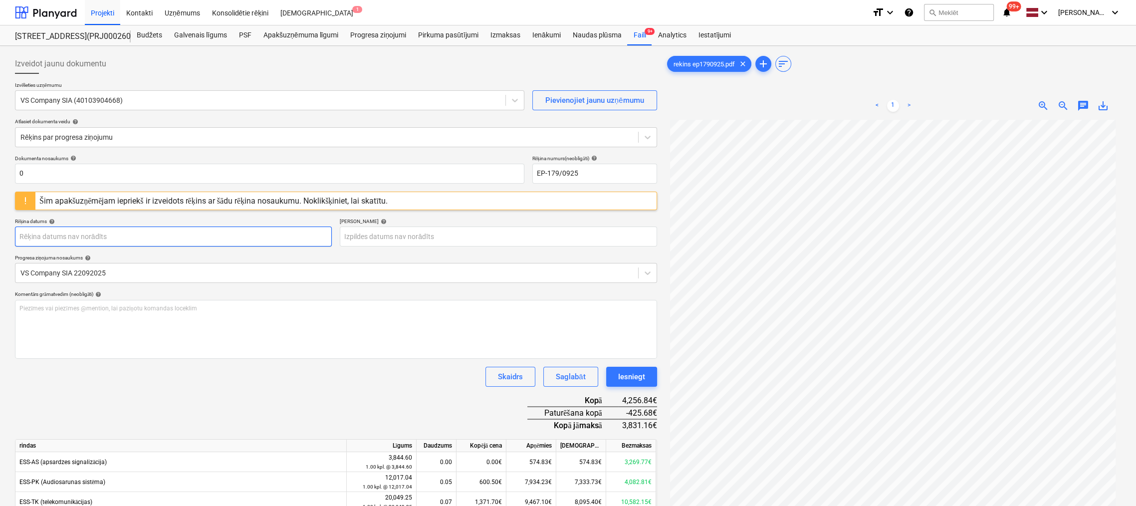
click at [167, 233] on body "Projekti Kontakti Uzņēmums Konsolidētie rēķini Iesūtne 1 format_size keyboard_a…" at bounding box center [568, 253] width 1136 height 506
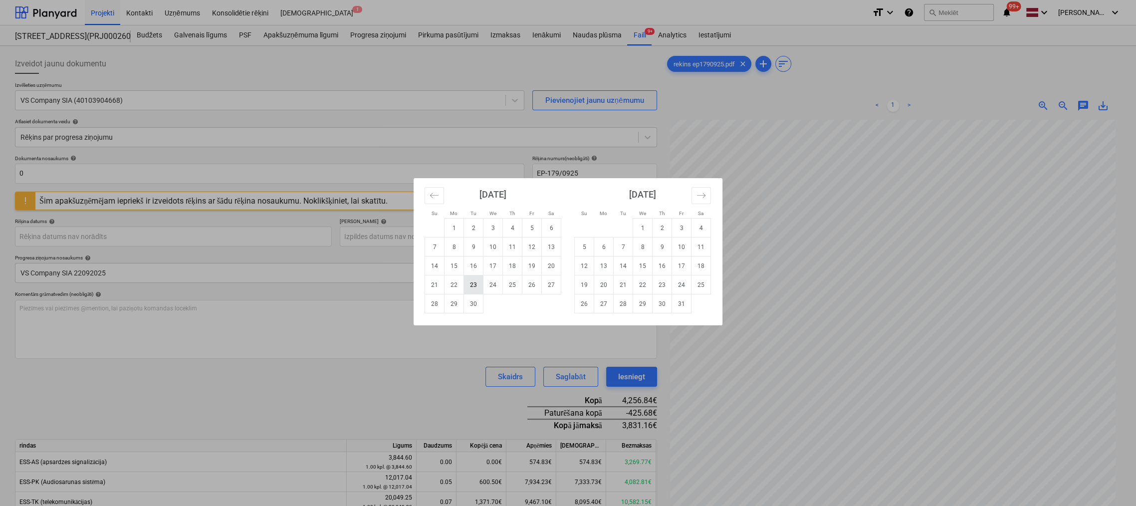
click at [472, 281] on td "23" at bounding box center [473, 284] width 19 height 19
type input "[DATE]"
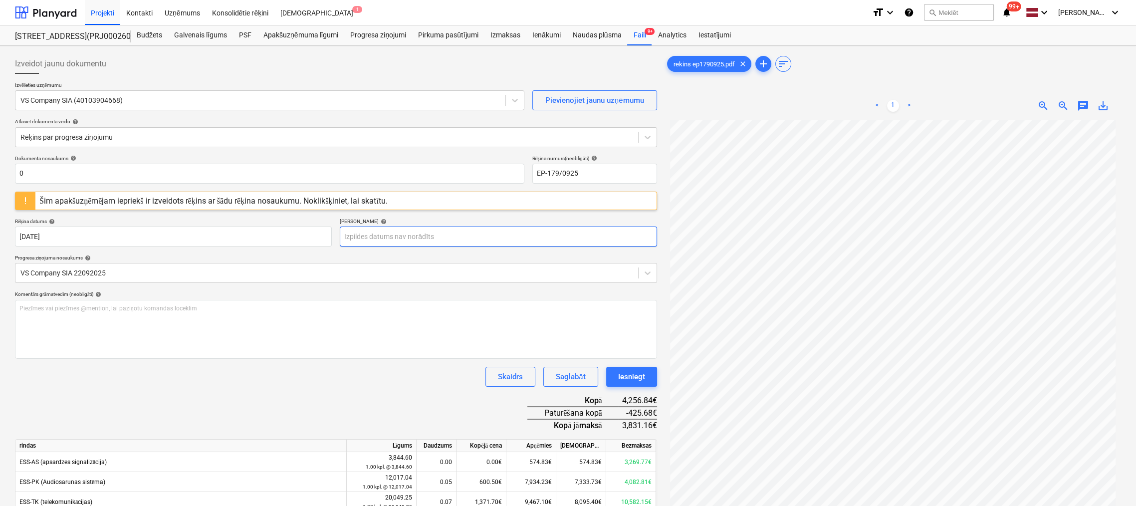
click at [411, 236] on body "Projekti Kontakti Uzņēmums Konsolidētie rēķini Iesūtne 1 format_size keyboard_a…" at bounding box center [568, 253] width 1136 height 506
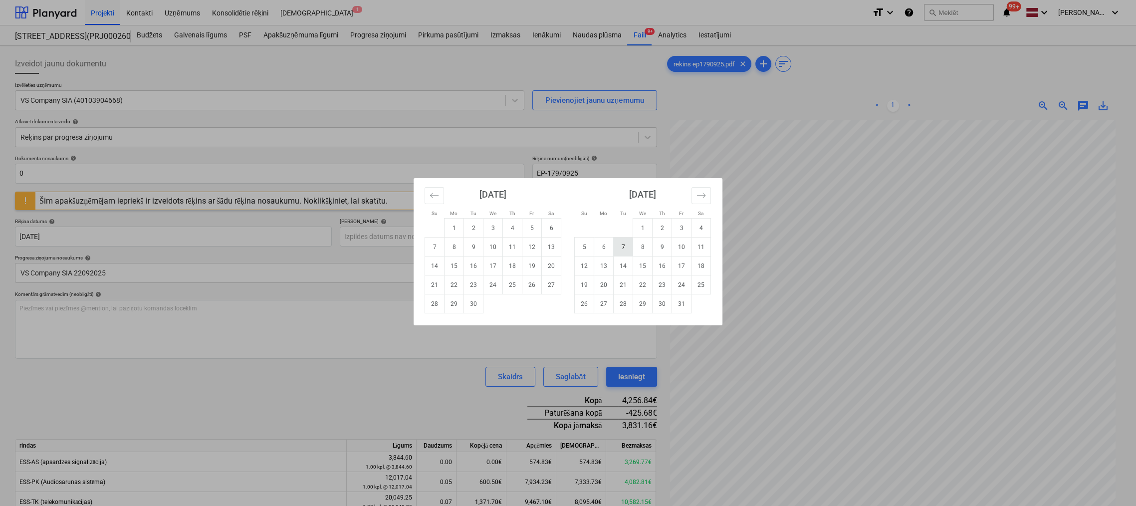
click at [622, 245] on td "7" at bounding box center [622, 246] width 19 height 19
type input "[DATE]"
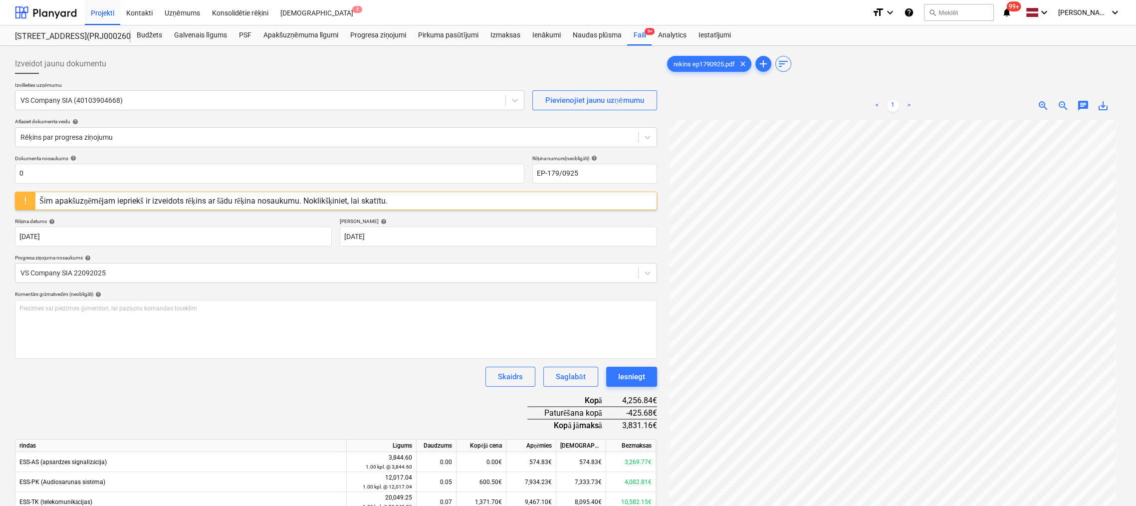
click at [251, 389] on div "Dokumenta nosaukums help 0 Rēķina numurs (neobligāti) help EP-179/0925 Šim apak…" at bounding box center [336, 359] width 642 height 409
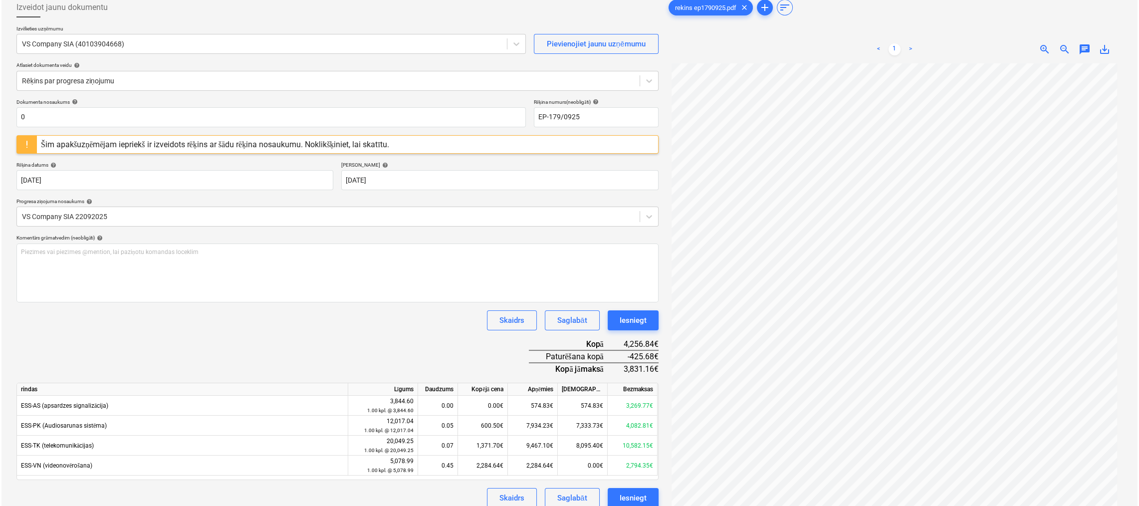
scroll to position [100, 0]
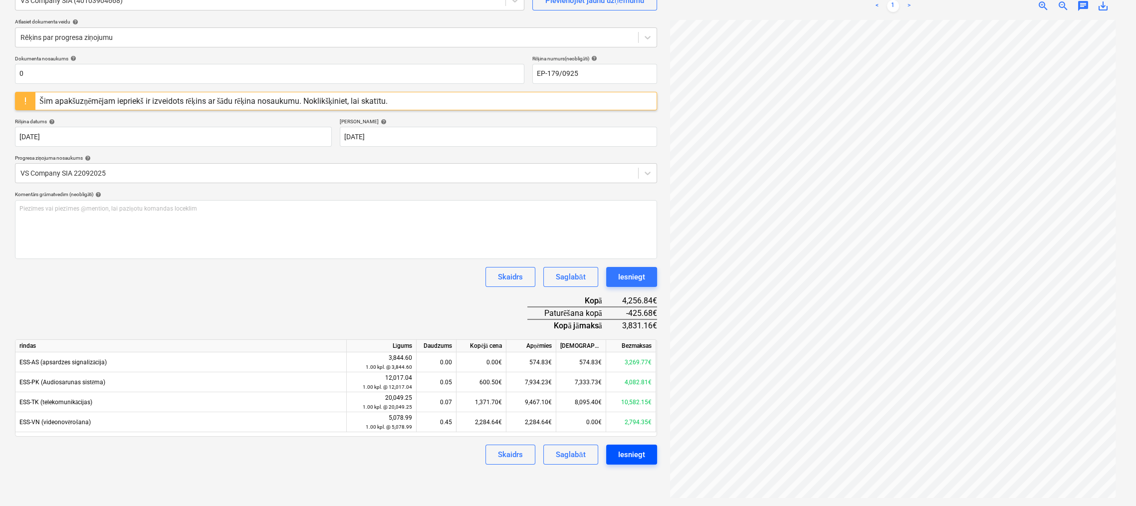
click at [628, 452] on div "Iesniegt" at bounding box center [631, 454] width 27 height 13
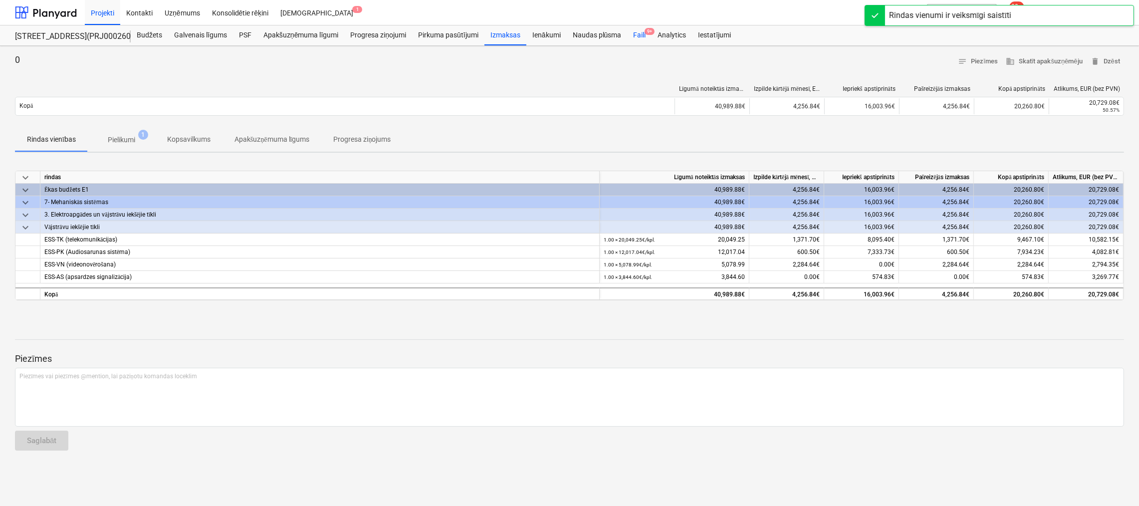
click at [640, 33] on div "Faili 9+" at bounding box center [639, 35] width 24 height 20
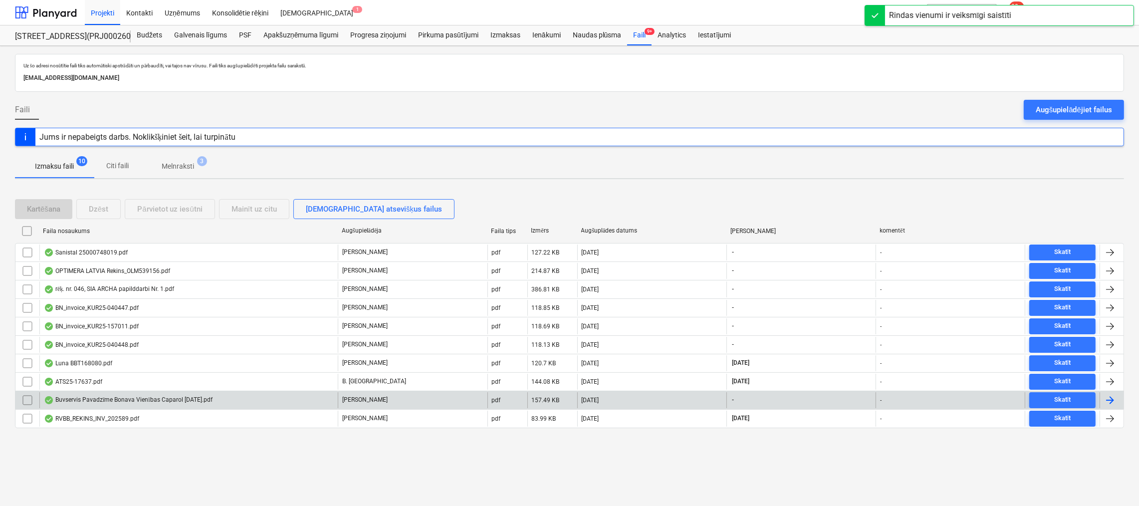
click at [91, 400] on div "Buvservis Pavadzīme Bonava Vienības Caparol [DATE].pdf" at bounding box center [128, 400] width 169 height 8
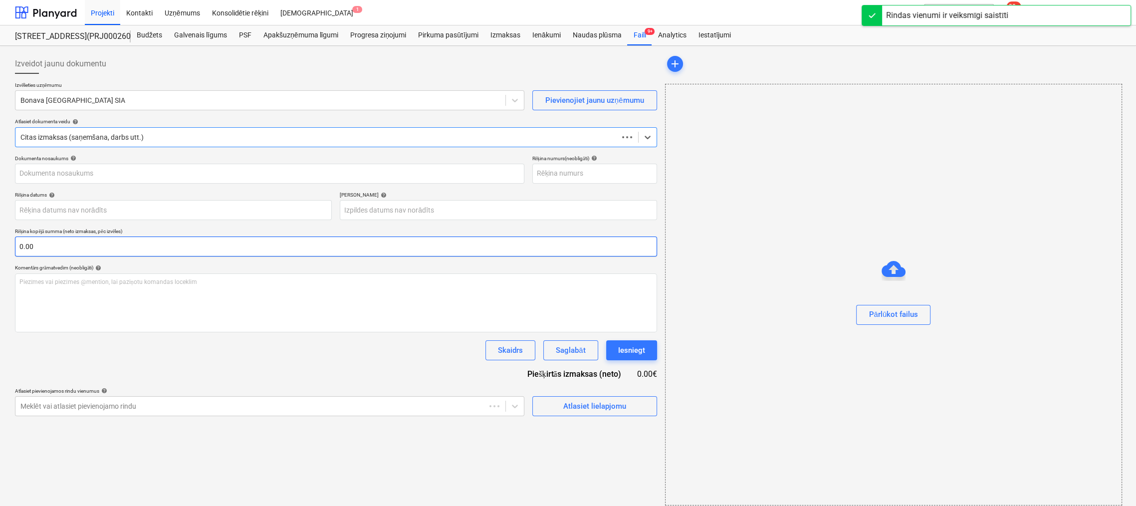
type input "40003941615"
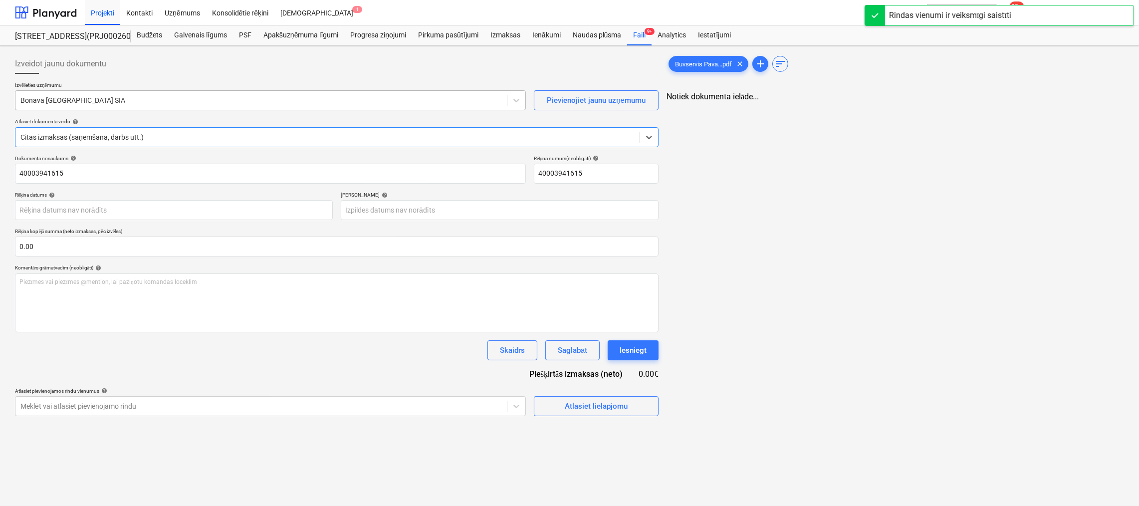
click at [153, 104] on div at bounding box center [260, 100] width 481 height 10
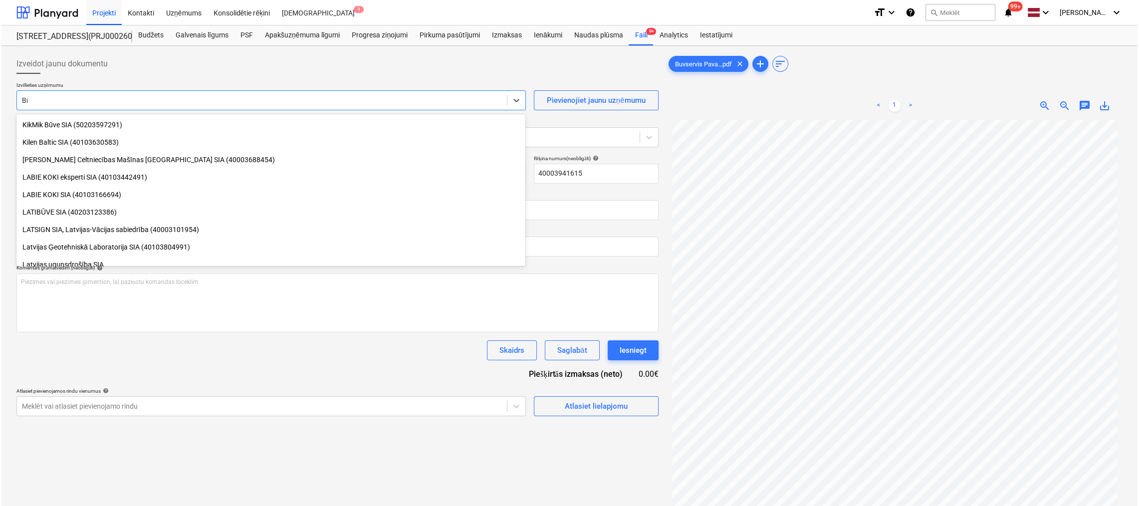
scroll to position [426, 0]
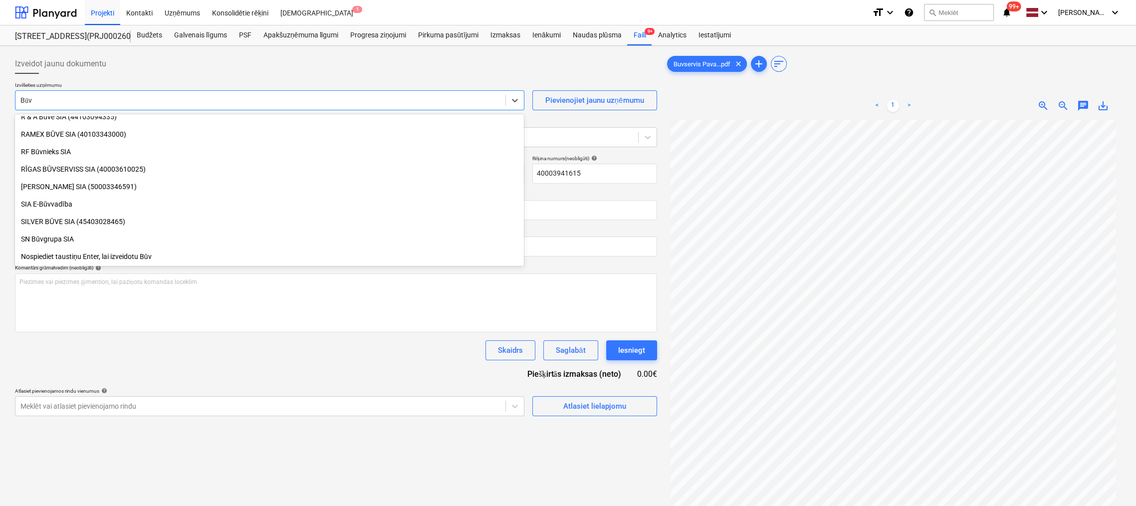
type input "Būvs"
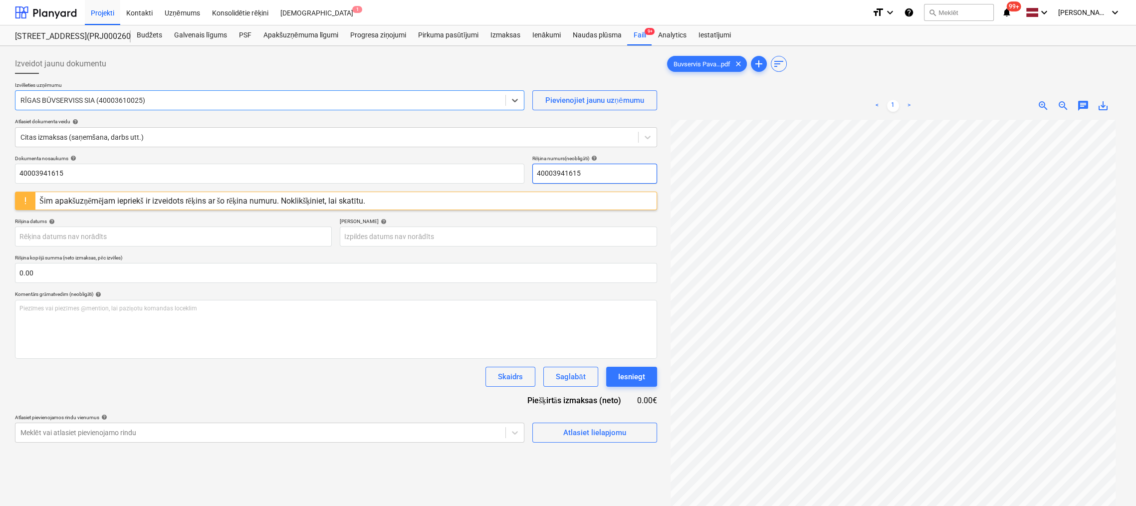
click at [584, 170] on input "40003941615" at bounding box center [594, 174] width 125 height 20
drag, startPoint x: 513, startPoint y: 174, endPoint x: 475, endPoint y: 176, distance: 38.5
click at [475, 176] on div "Dokumenta nosaukums help 40003941615 Rēķina numurs (neobligāti) help 40003941615" at bounding box center [336, 169] width 642 height 28
type input "RBUV 376656"
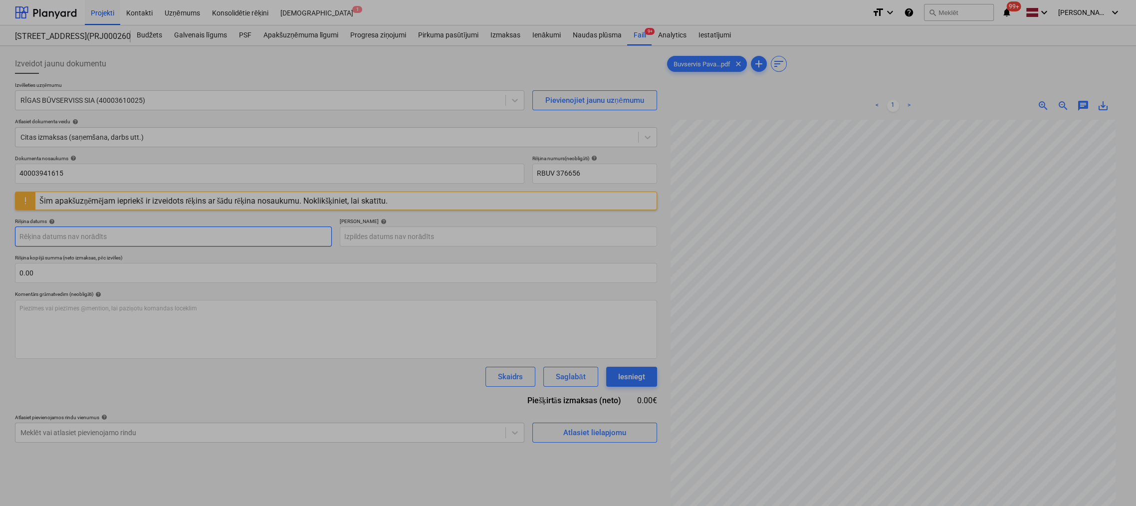
click at [180, 236] on body "Projekti Kontakti Uzņēmums Konsolidētie rēķini Iesūtne 1 format_size keyboard_a…" at bounding box center [568, 253] width 1136 height 506
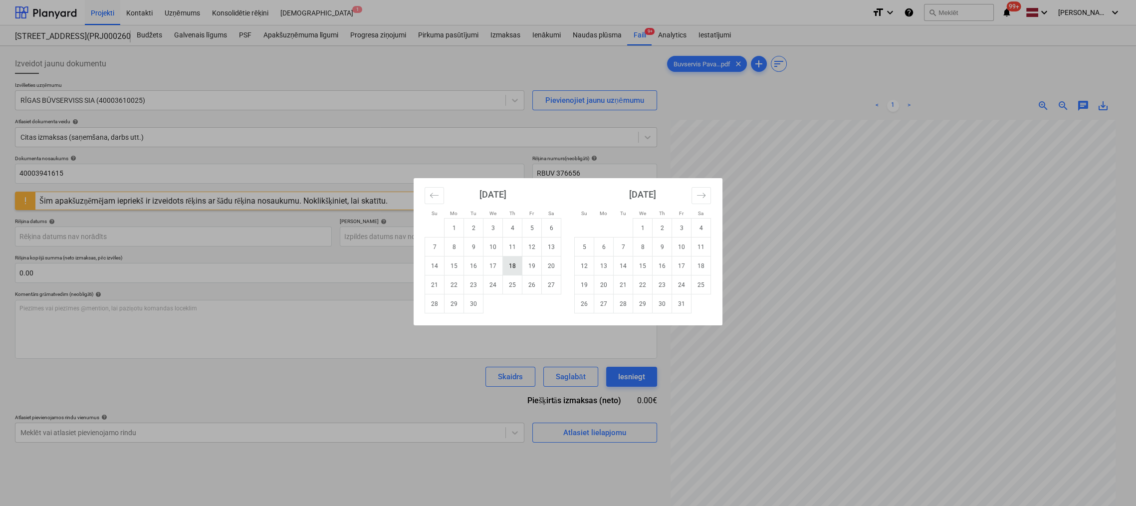
click at [511, 269] on td "18" at bounding box center [512, 265] width 19 height 19
type input "[DATE]"
click at [481, 235] on body "Projekti Kontakti Uzņēmums Konsolidētie rēķini Iesūtne 1 format_size keyboard_a…" at bounding box center [568, 253] width 1136 height 506
click at [703, 199] on icon "Move forward to switch to the next month." at bounding box center [700, 195] width 9 height 9
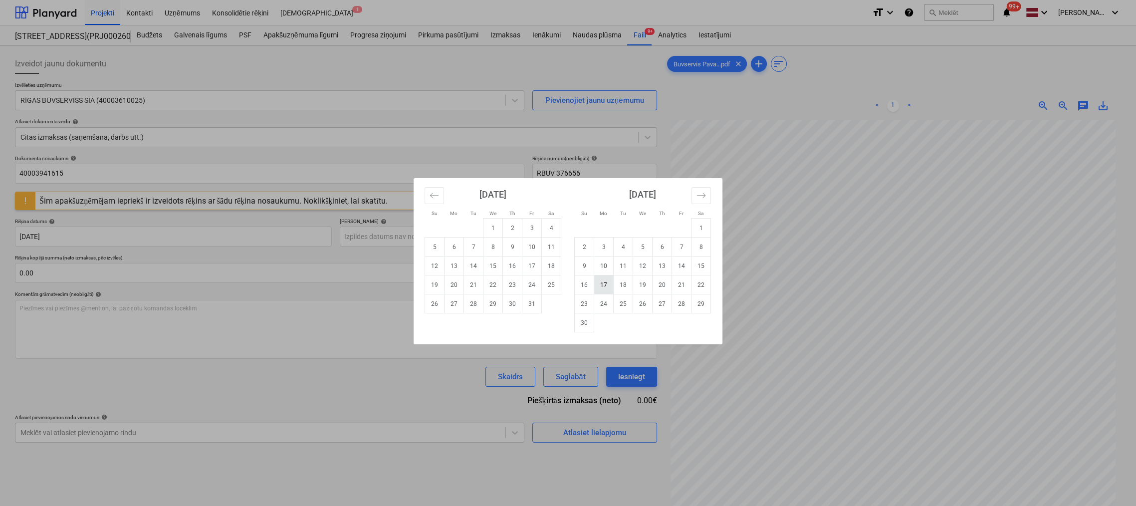
click at [609, 286] on td "17" at bounding box center [603, 284] width 19 height 19
type input "[DATE]"
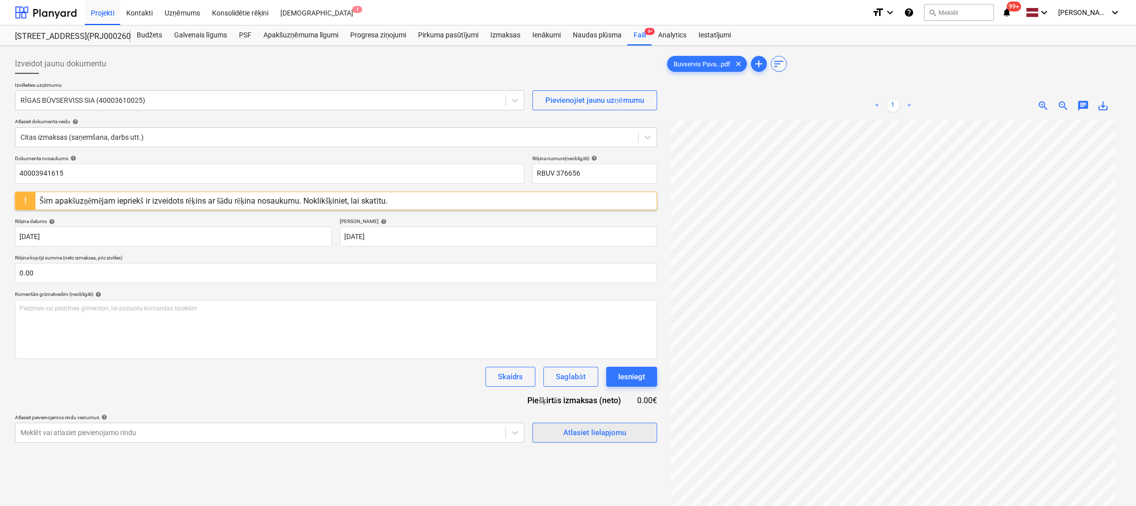
click at [583, 430] on div "Atlasiet lielapjomu" at bounding box center [594, 432] width 63 height 13
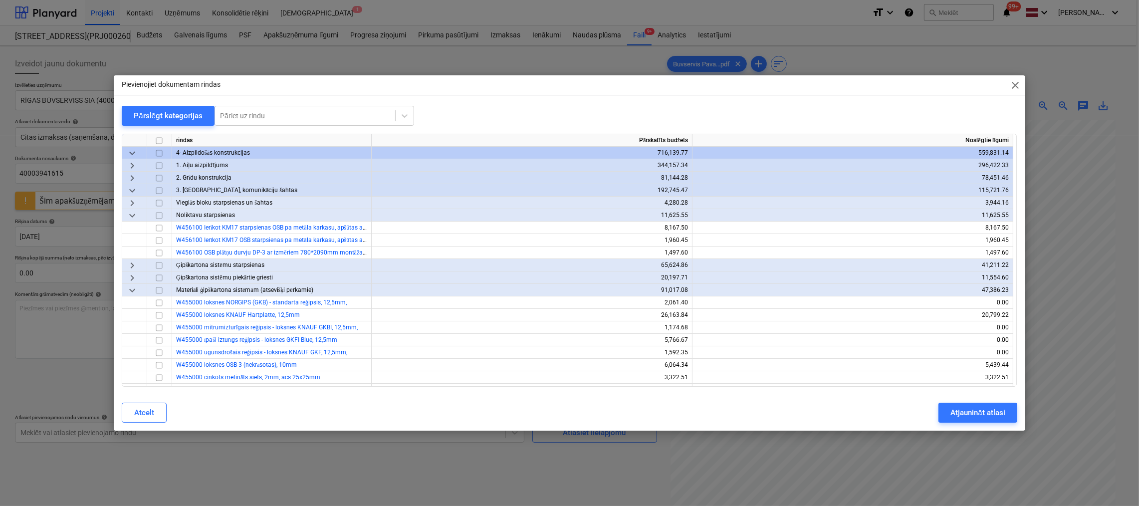
scroll to position [50, 0]
click at [131, 203] on span "keyboard_arrow_right" at bounding box center [132, 203] width 12 height 12
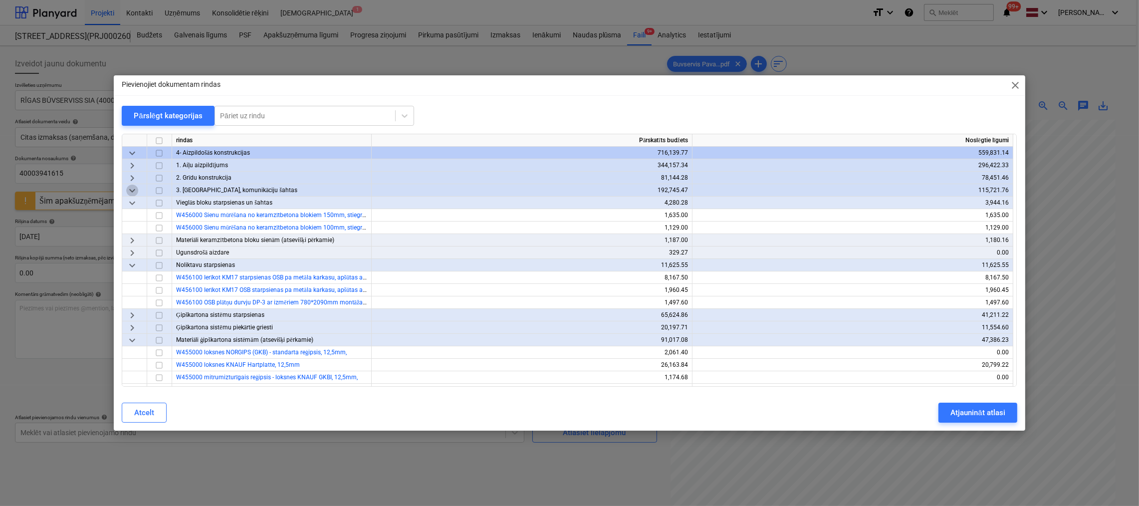
click at [131, 194] on span "keyboard_arrow_down" at bounding box center [132, 191] width 12 height 12
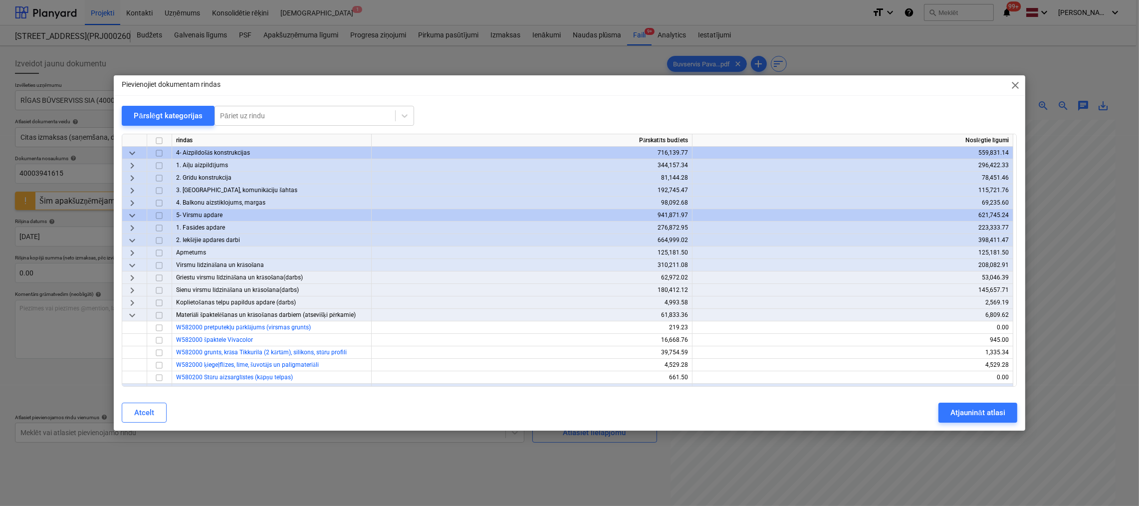
click at [130, 228] on span "keyboard_arrow_right" at bounding box center [132, 228] width 12 height 12
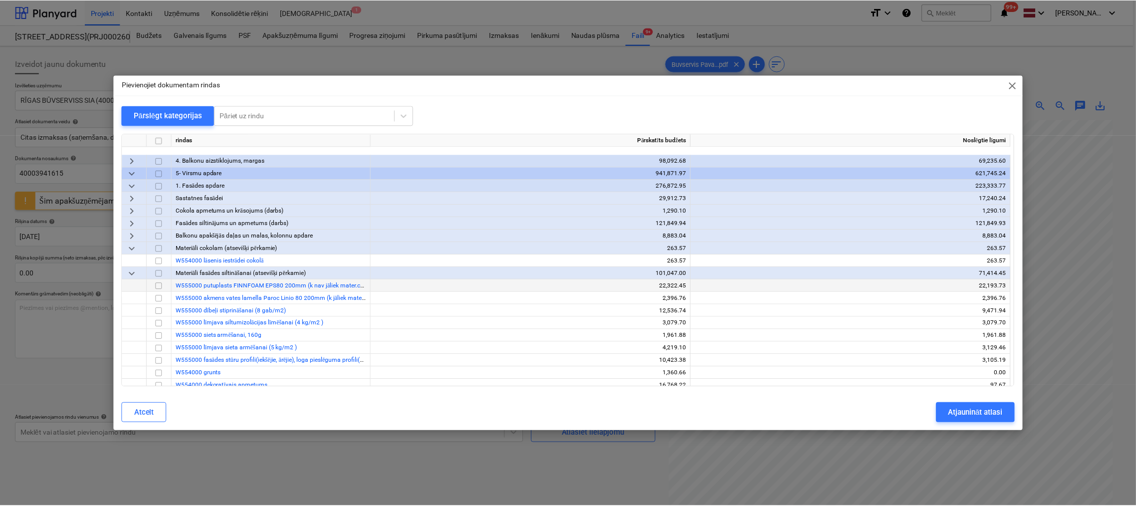
scroll to position [150, 0]
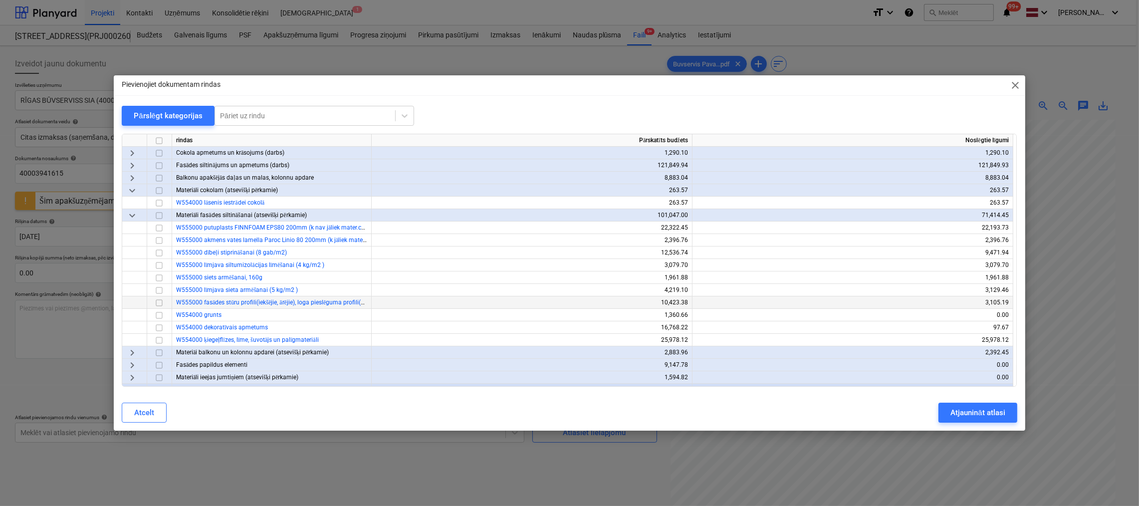
click at [158, 301] on input "checkbox" at bounding box center [159, 303] width 12 height 12
click at [983, 414] on div "Atjaunināt atlasi" at bounding box center [977, 412] width 54 height 13
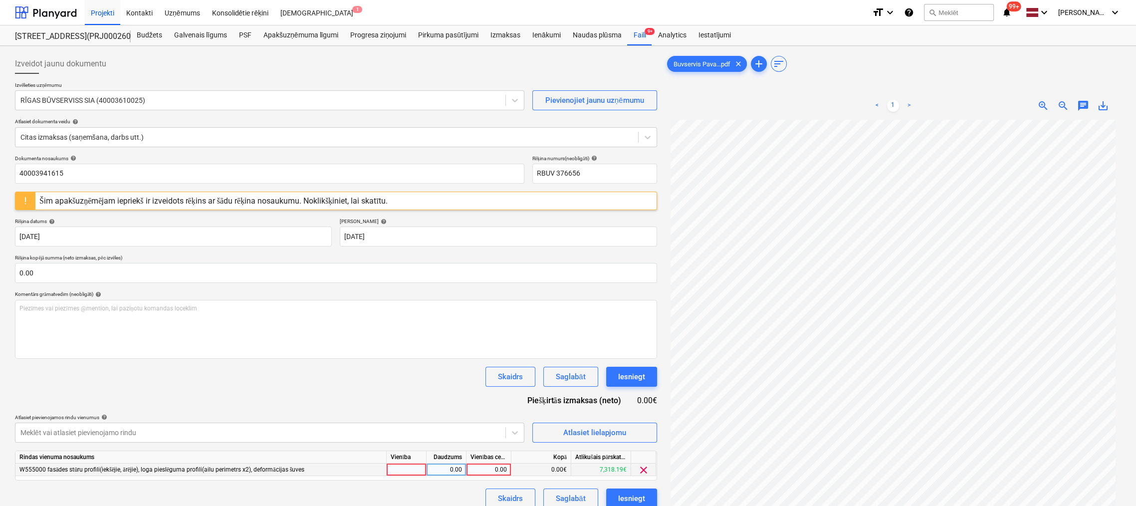
click at [498, 471] on div "0.00" at bounding box center [488, 469] width 36 height 12
type input "762.46"
click at [440, 391] on div "Dokumenta nosaukums help 40003941615 Rēķina numurs (neobligāti) help RBUV 37665…" at bounding box center [336, 331] width 642 height 353
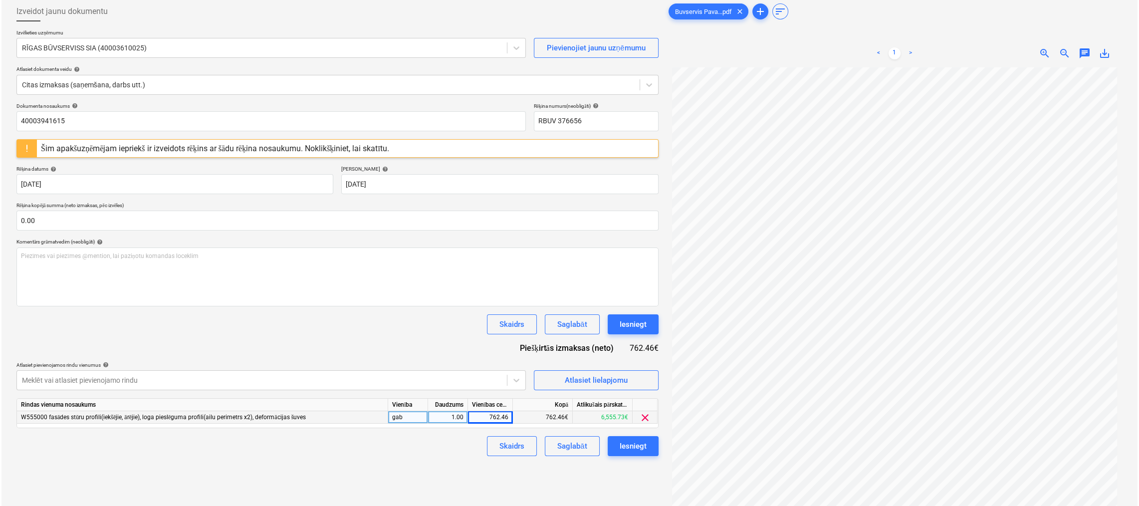
scroll to position [100, 0]
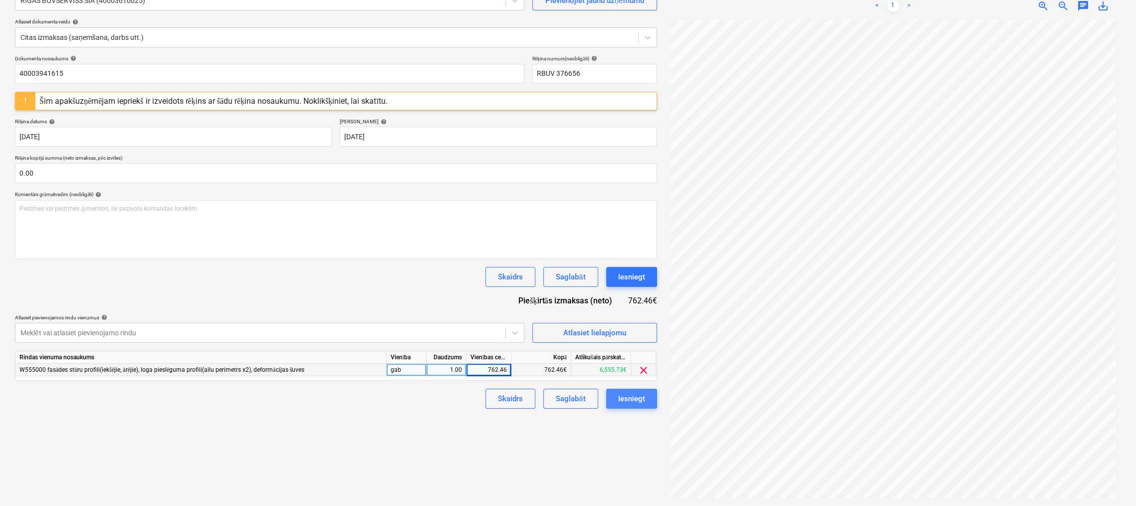
click at [622, 403] on div "Iesniegt" at bounding box center [631, 398] width 27 height 13
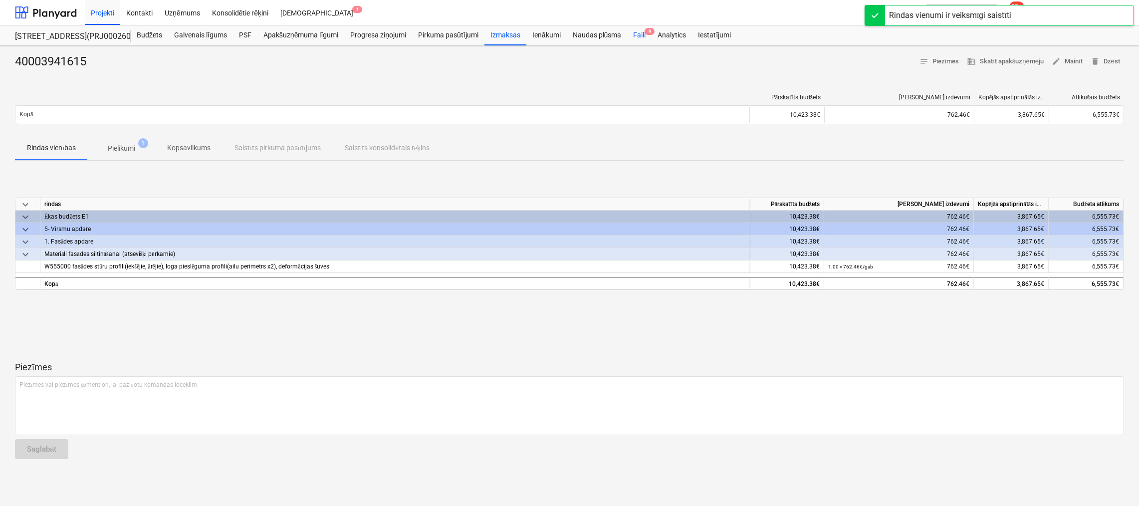
click at [640, 34] on div "Faili 9" at bounding box center [639, 35] width 24 height 20
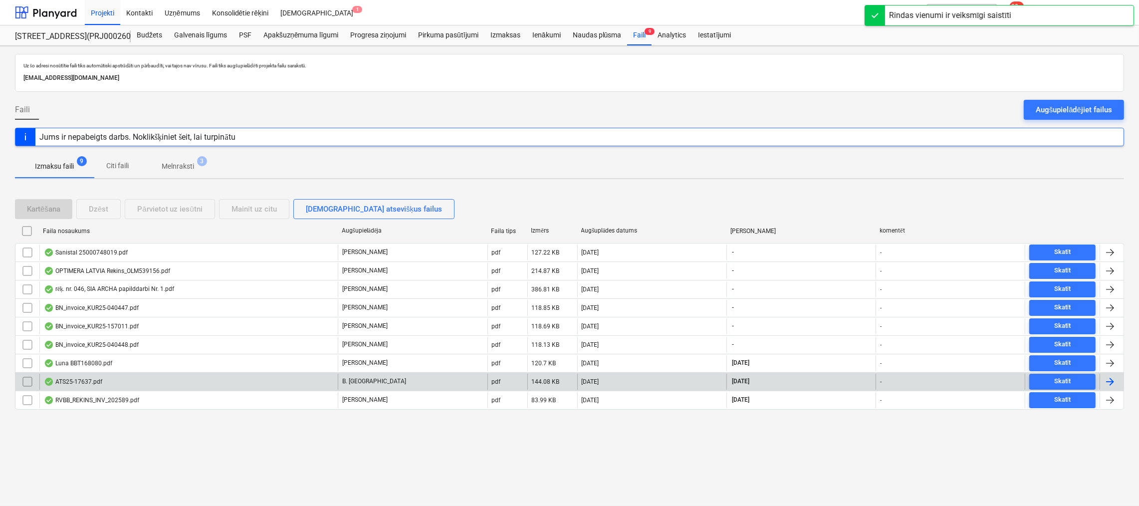
click at [79, 383] on div "ATS25-17637.pdf" at bounding box center [73, 382] width 58 height 8
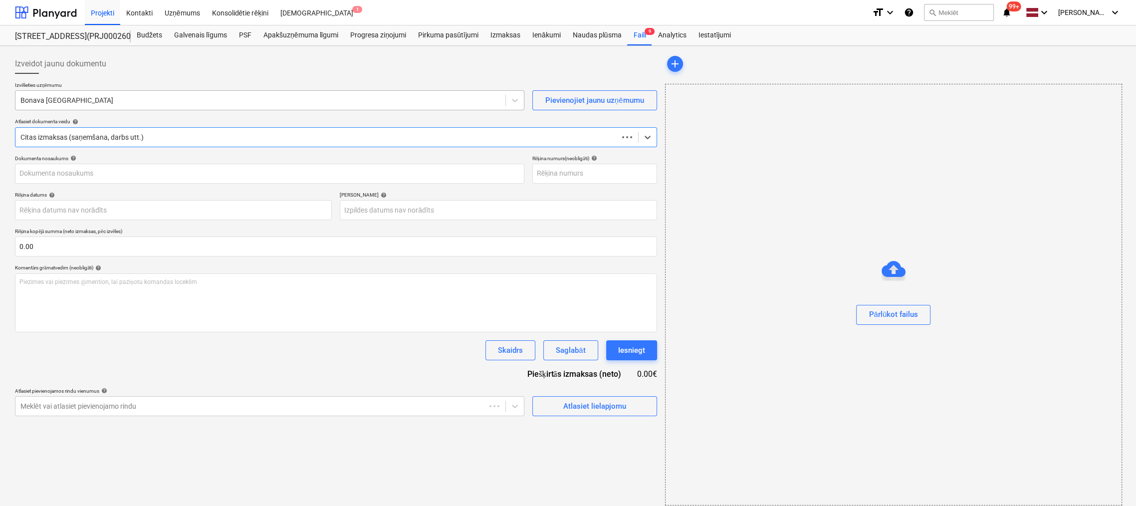
click at [153, 101] on div at bounding box center [260, 100] width 480 height 10
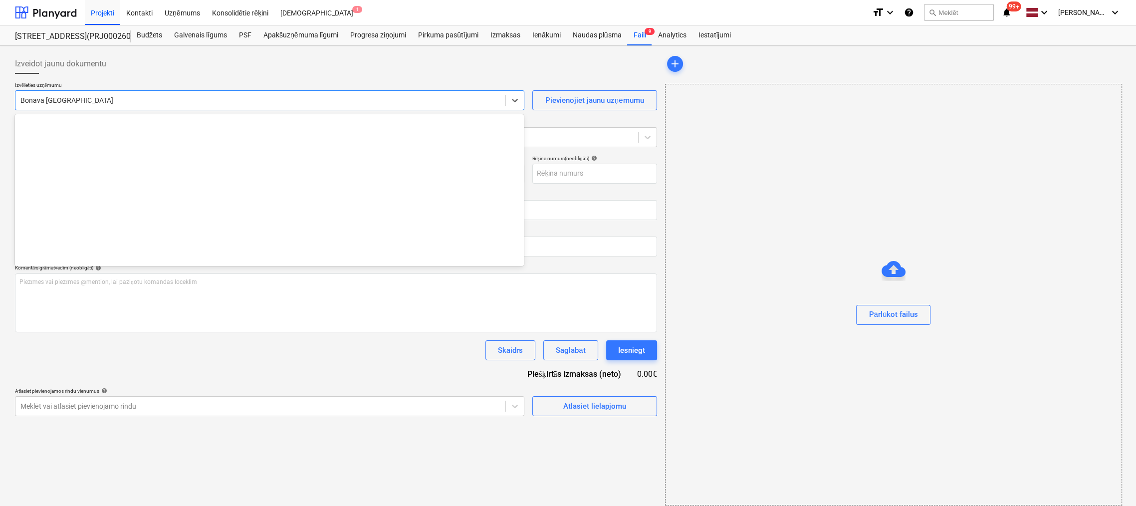
scroll to position [1833, 0]
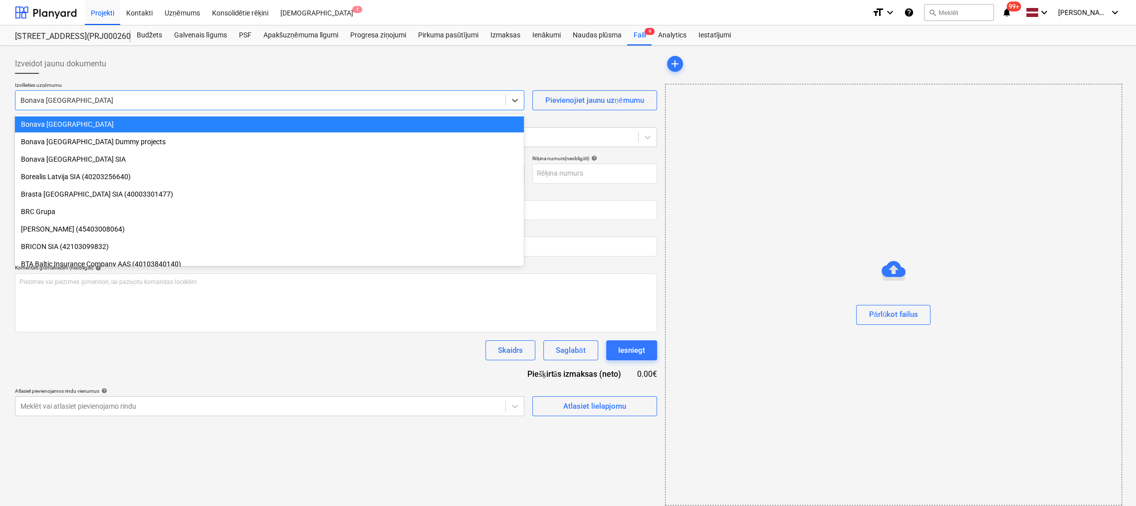
type input "ATS25-17637.pdf"
type input "[DATE]"
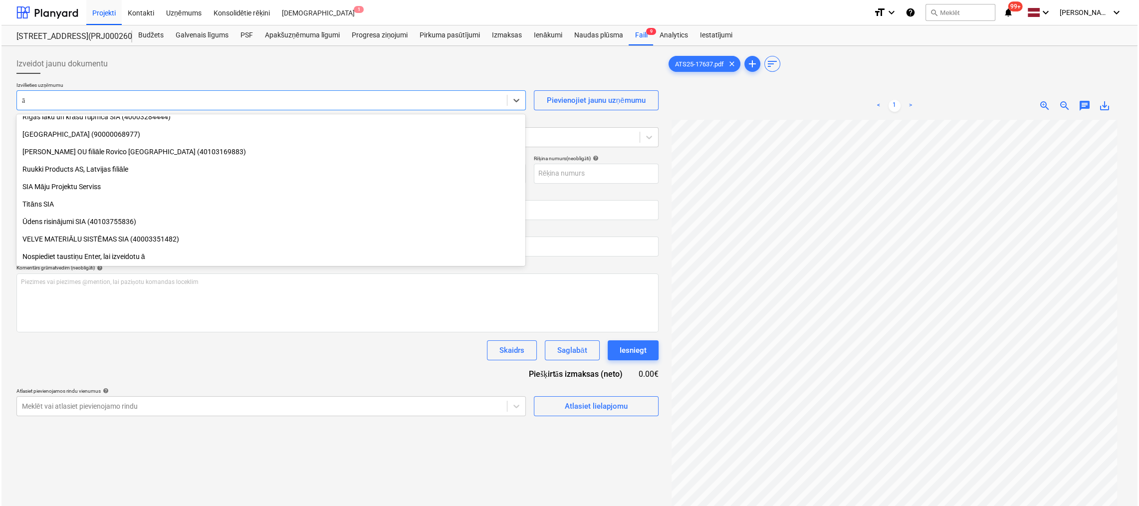
scroll to position [618, 0]
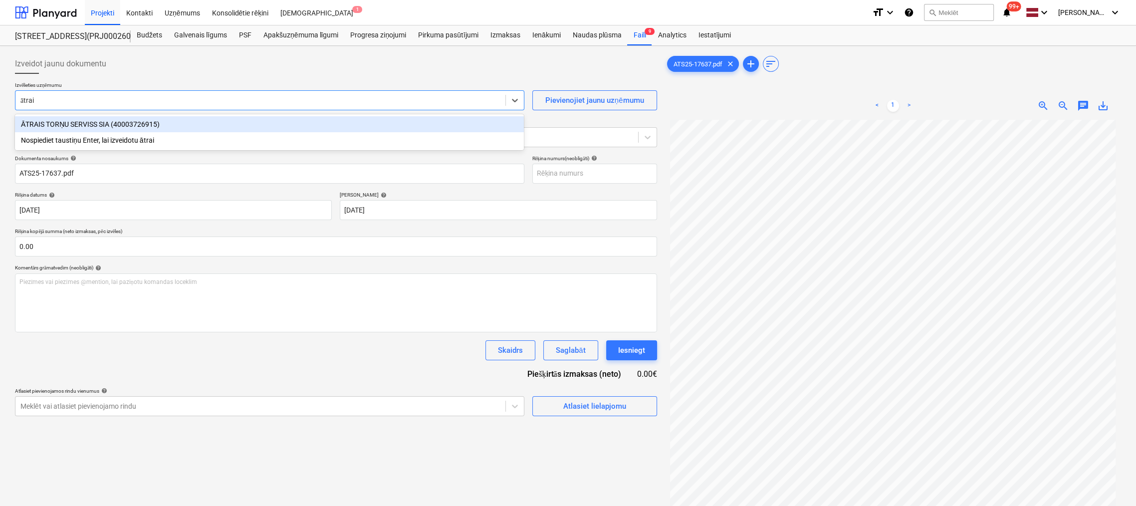
type input "ātrais"
click at [160, 121] on div "ĀTRAIS TORŅU SERVISS SIA (40003726915)" at bounding box center [269, 124] width 509 height 16
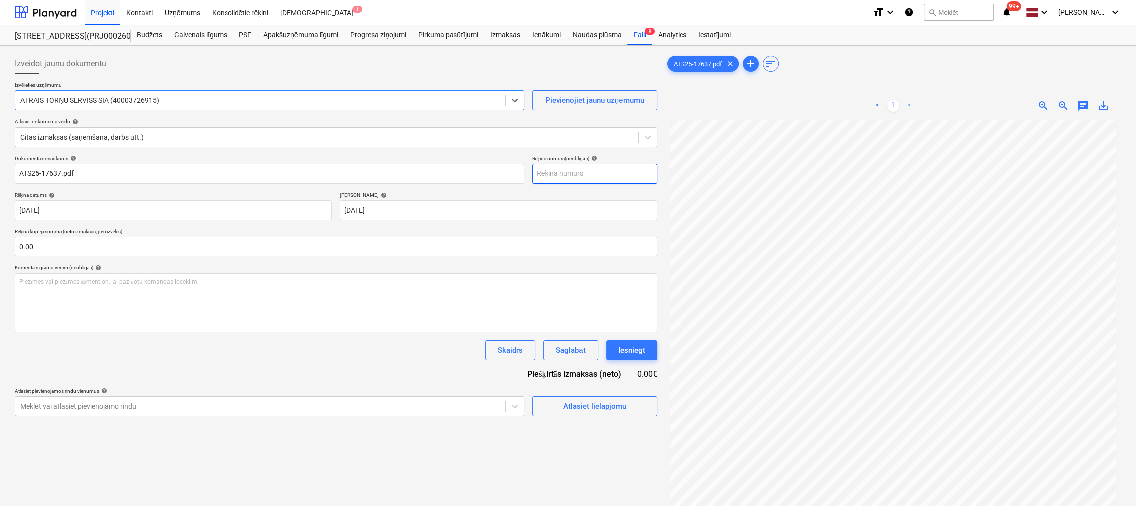
click at [561, 171] on input "text" at bounding box center [594, 174] width 125 height 20
type input "ATS25-17637"
click at [586, 405] on div "Atlasiet lielapjomu" at bounding box center [594, 405] width 63 height 13
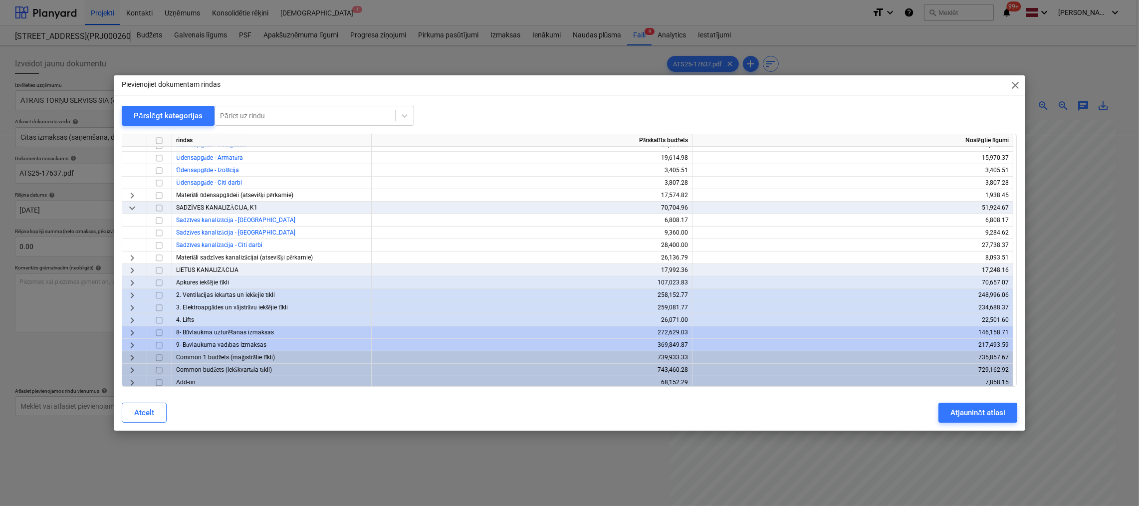
scroll to position [658, 0]
click at [136, 330] on span "keyboard_arrow_right" at bounding box center [132, 331] width 12 height 12
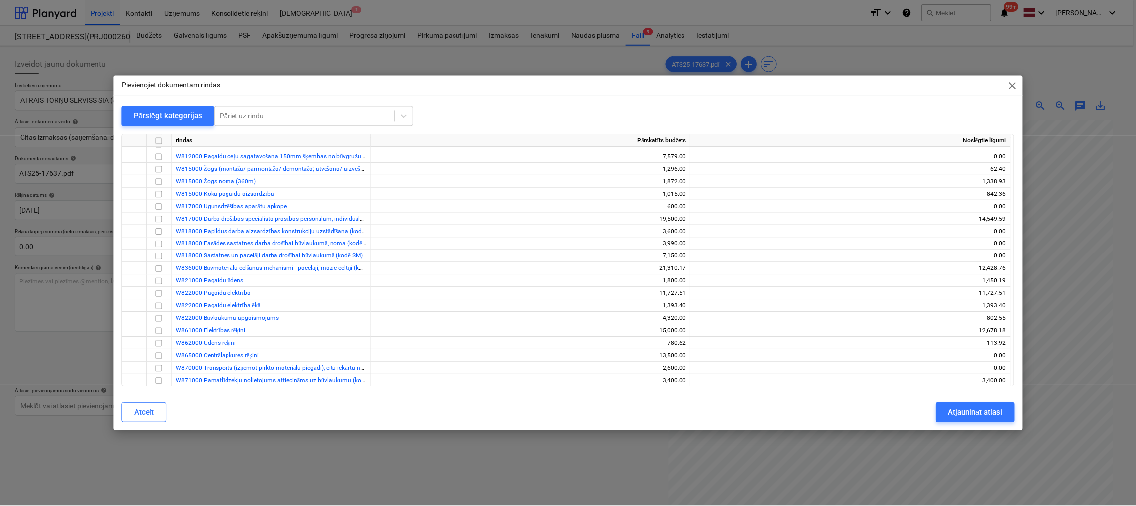
scroll to position [907, 0]
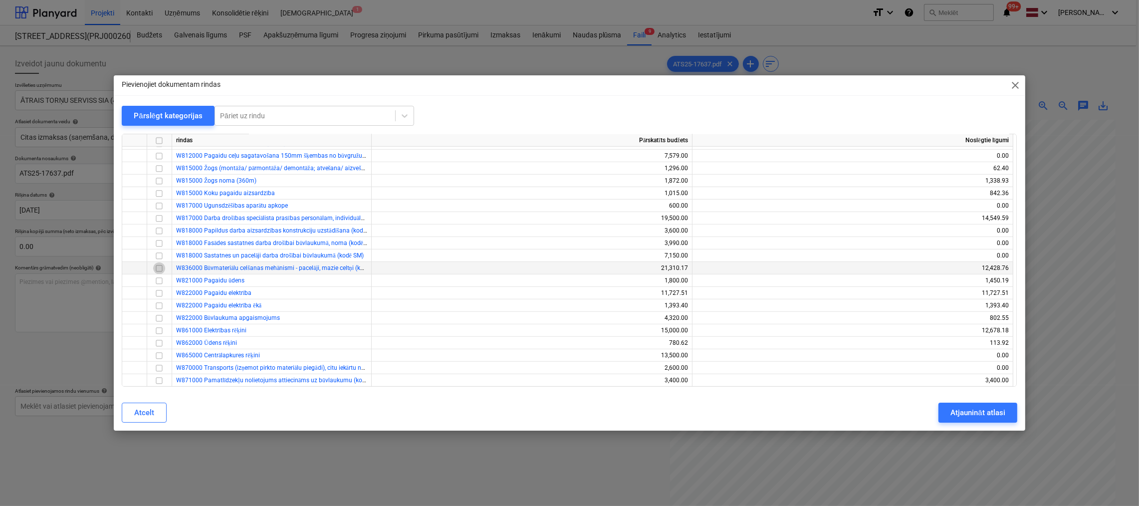
click at [158, 266] on input "checkbox" at bounding box center [159, 268] width 12 height 12
click at [966, 413] on div "Atjaunināt atlasi" at bounding box center [977, 412] width 54 height 13
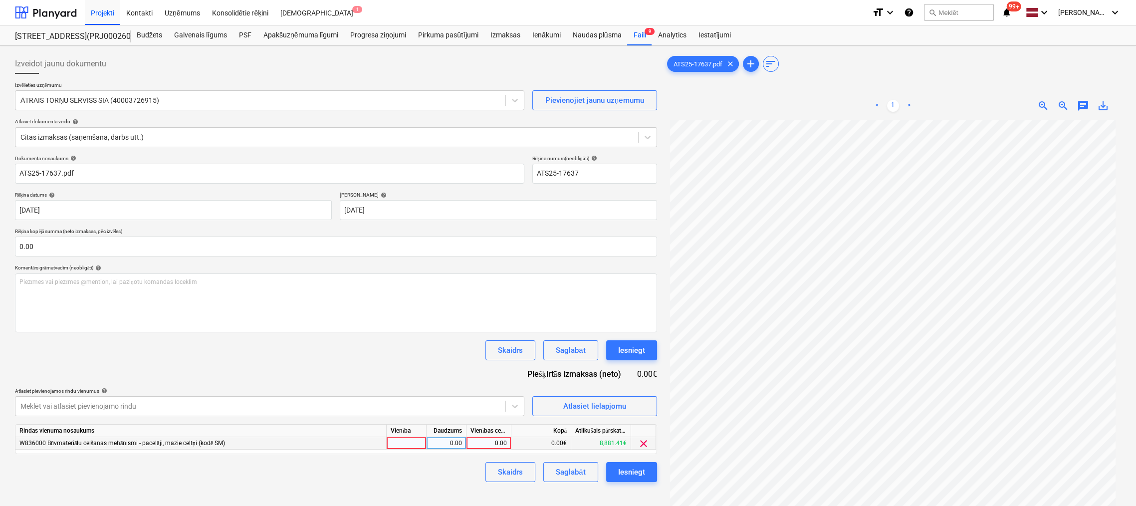
click at [491, 441] on div "0.00" at bounding box center [488, 443] width 36 height 12
type input "250"
click at [443, 482] on div "Izveidot jaunu dokumentu Izvēlieties uzņēmumu ĀTRAIS TORŅU SERVISS SIA (4000372…" at bounding box center [336, 326] width 650 height 552
click at [630, 470] on div "Iesniegt" at bounding box center [631, 471] width 27 height 13
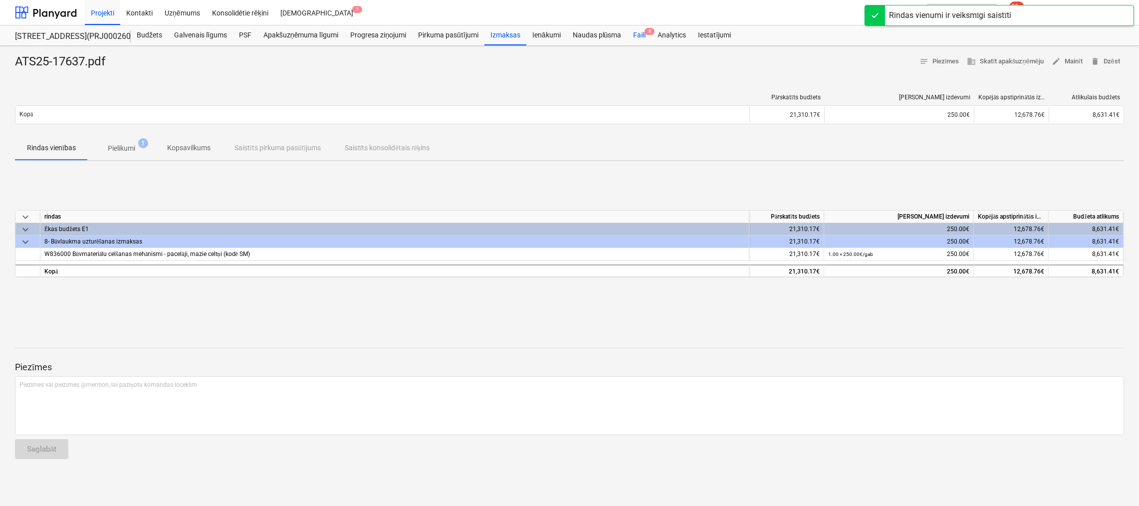
click at [639, 34] on div "Faili 8" at bounding box center [639, 35] width 24 height 20
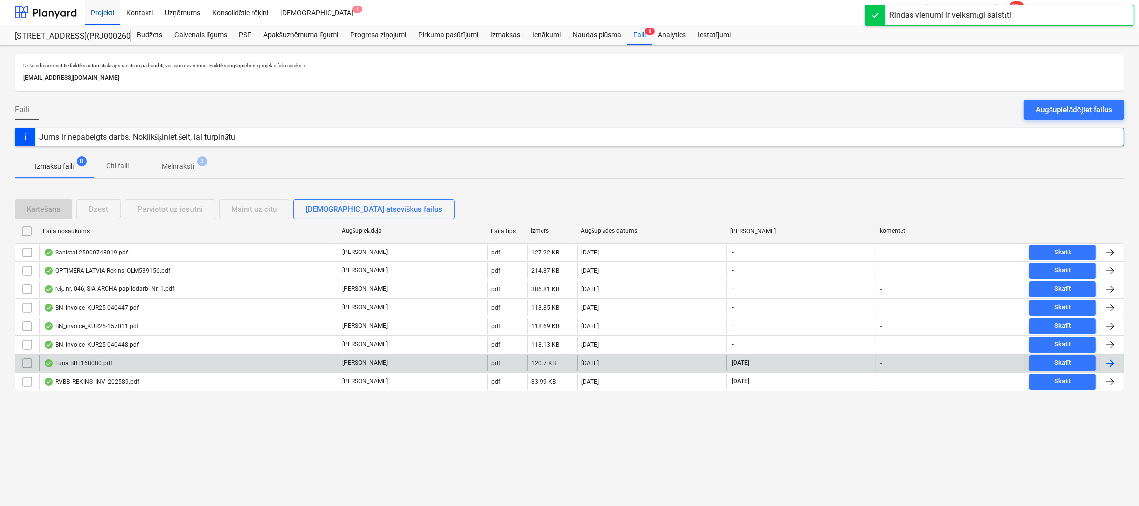
click at [89, 362] on div "Luna BBT168080.pdf" at bounding box center [78, 363] width 68 height 8
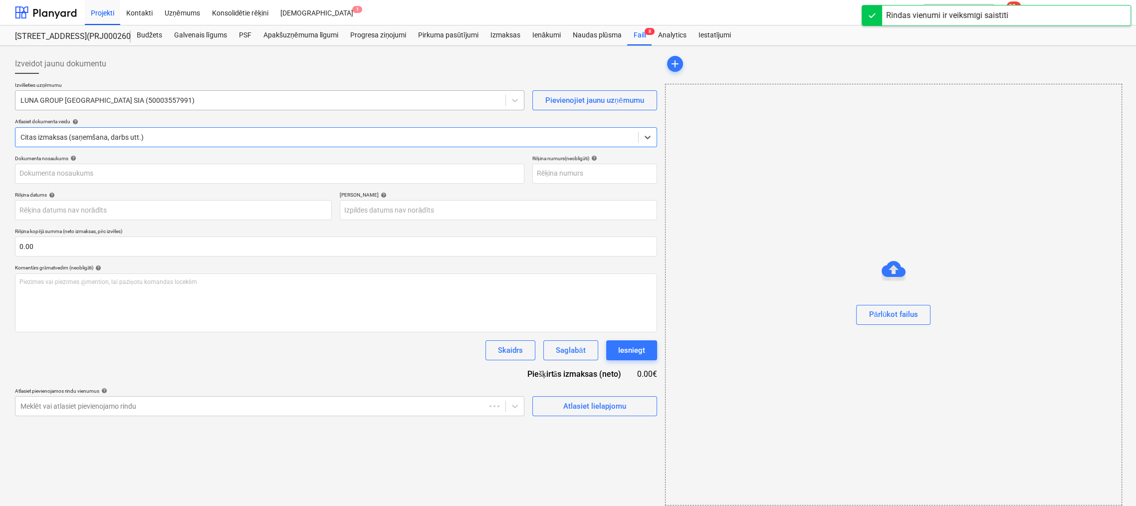
type input "BBT168080"
type input "[DATE]"
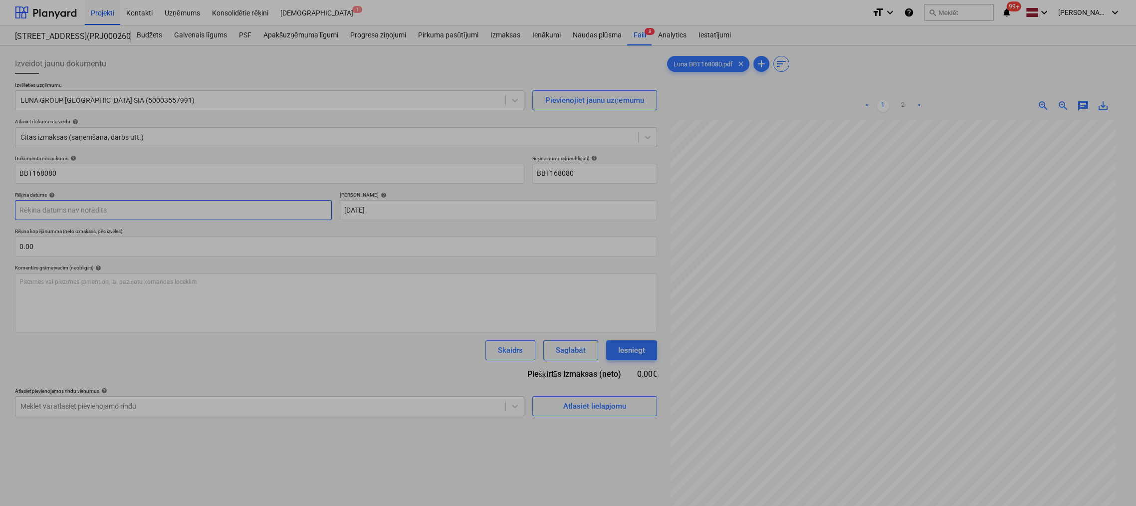
click at [197, 210] on body "Projekti Kontakti Uzņēmums Konsolidētie rēķini Iesūtne 1 format_size keyboard_a…" at bounding box center [568, 253] width 1136 height 506
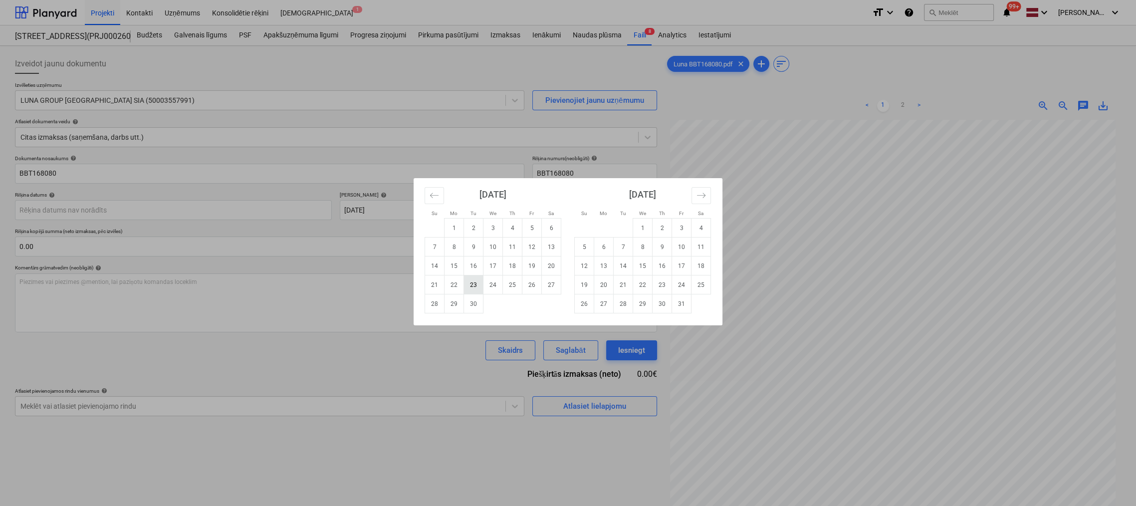
click at [472, 281] on td "23" at bounding box center [473, 284] width 19 height 19
type input "[DATE]"
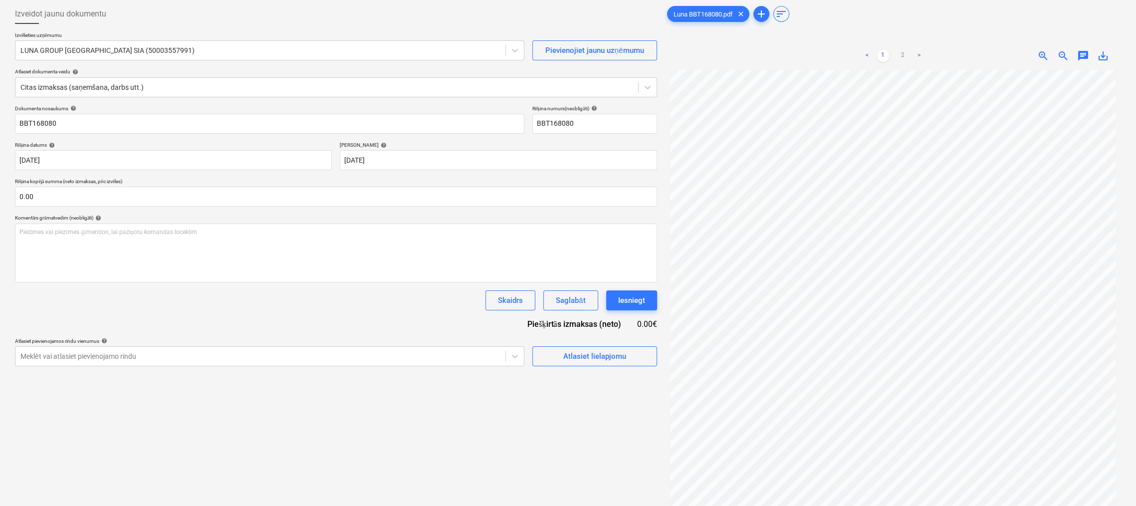
click at [916, 56] on link ">" at bounding box center [919, 56] width 12 height 12
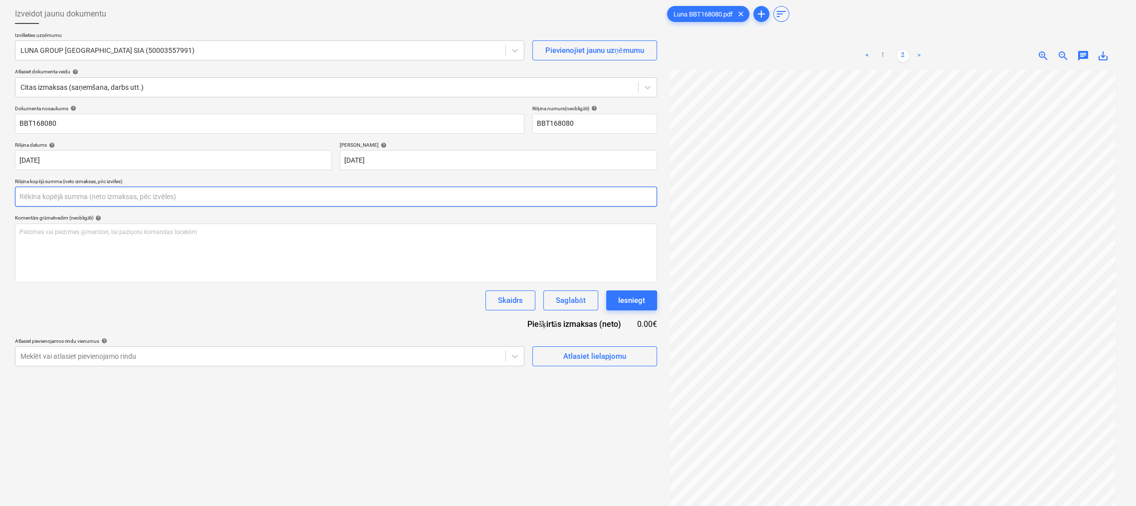
click at [137, 192] on input "text" at bounding box center [336, 197] width 642 height 20
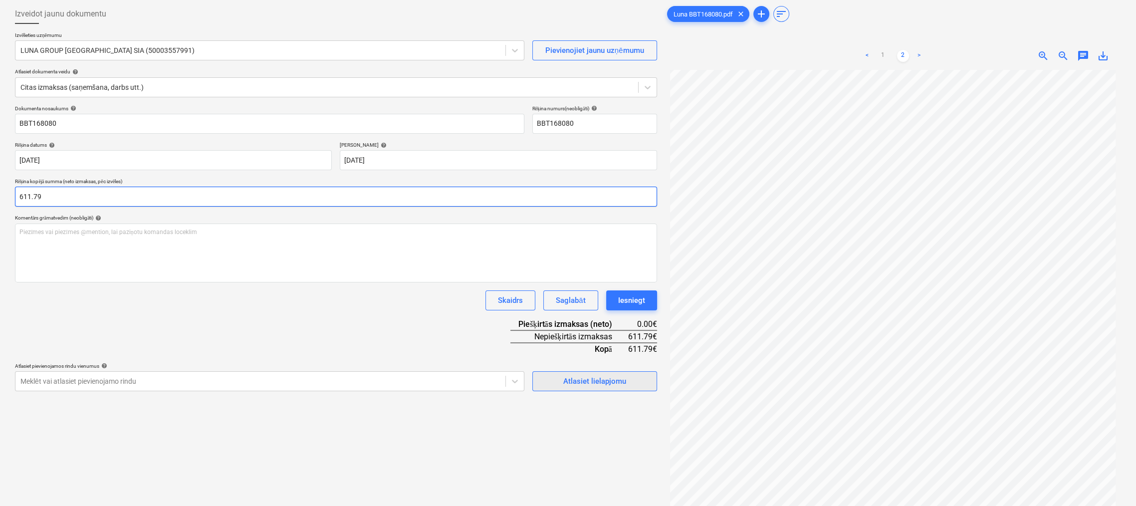
type input "611.79"
click at [583, 383] on div "Atlasiet lielapjomu" at bounding box center [594, 381] width 63 height 13
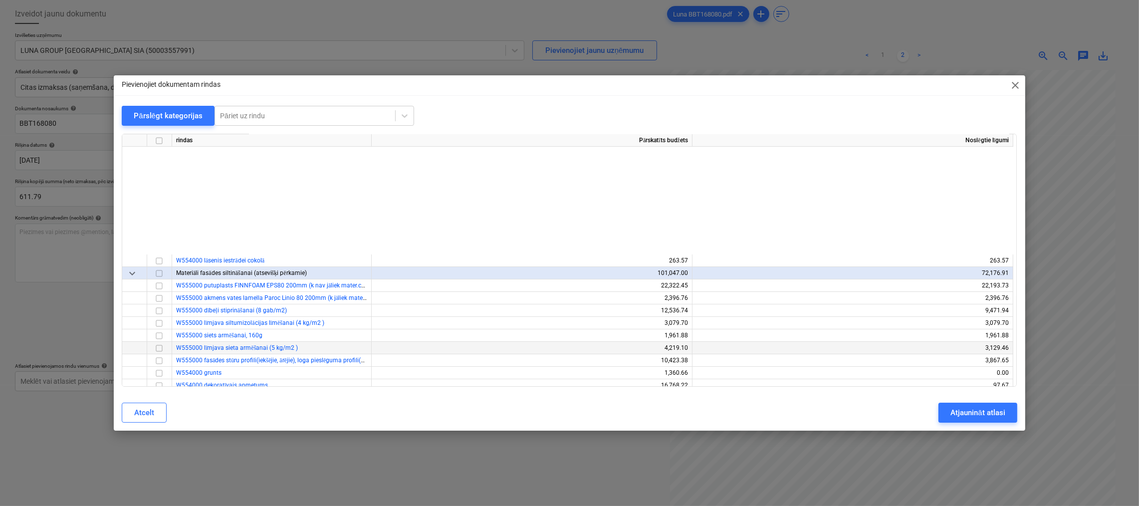
scroll to position [249, 0]
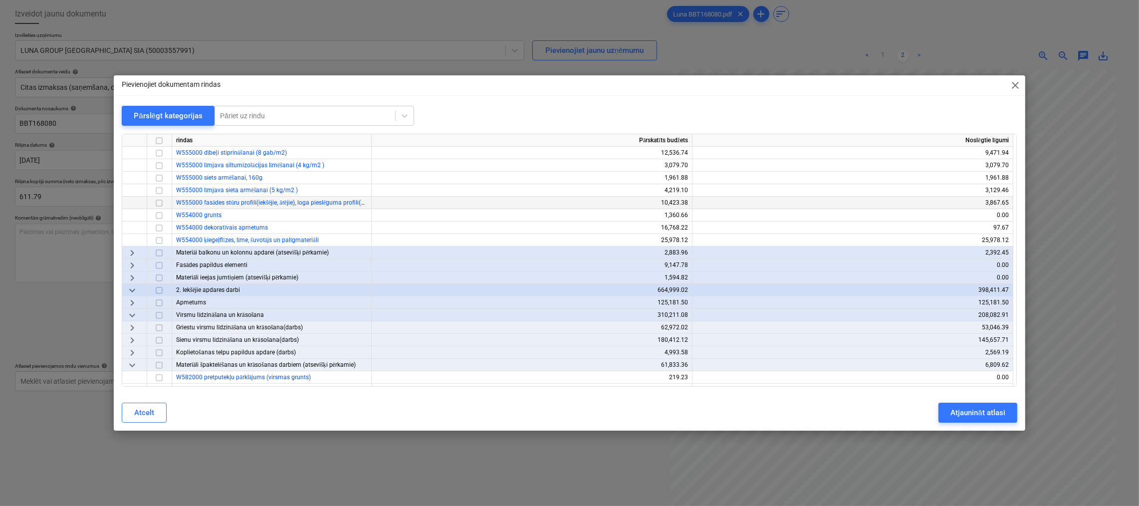
click at [158, 200] on input "checkbox" at bounding box center [159, 203] width 12 height 12
click at [973, 411] on div "Atjaunināt atlasi" at bounding box center [977, 412] width 54 height 13
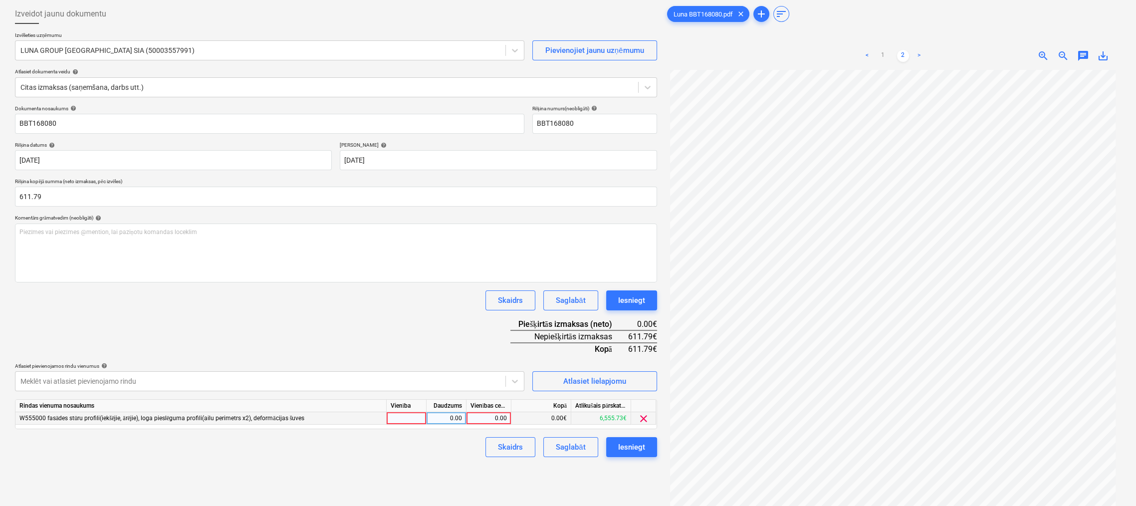
click at [501, 418] on div "0.00" at bounding box center [488, 418] width 36 height 12
type input "611.79"
click at [441, 458] on div "Izveidot jaunu dokumentu Izvēlieties uzņēmumu LUNA GROUP LATVIA SIA (5000355799…" at bounding box center [336, 276] width 650 height 552
click at [642, 447] on div "Iesniegt" at bounding box center [631, 446] width 27 height 13
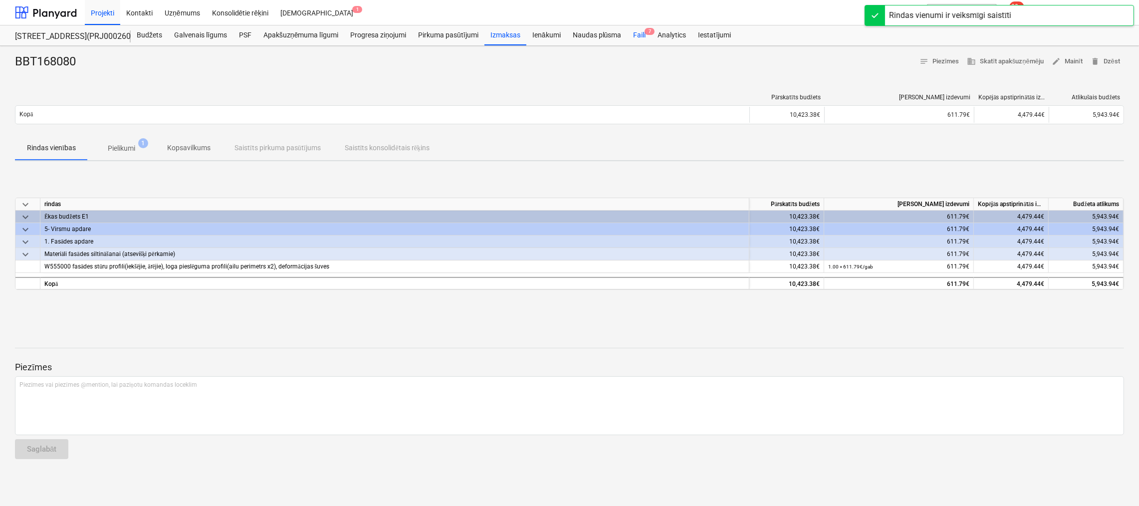
click at [640, 34] on div "Faili 7" at bounding box center [639, 35] width 24 height 20
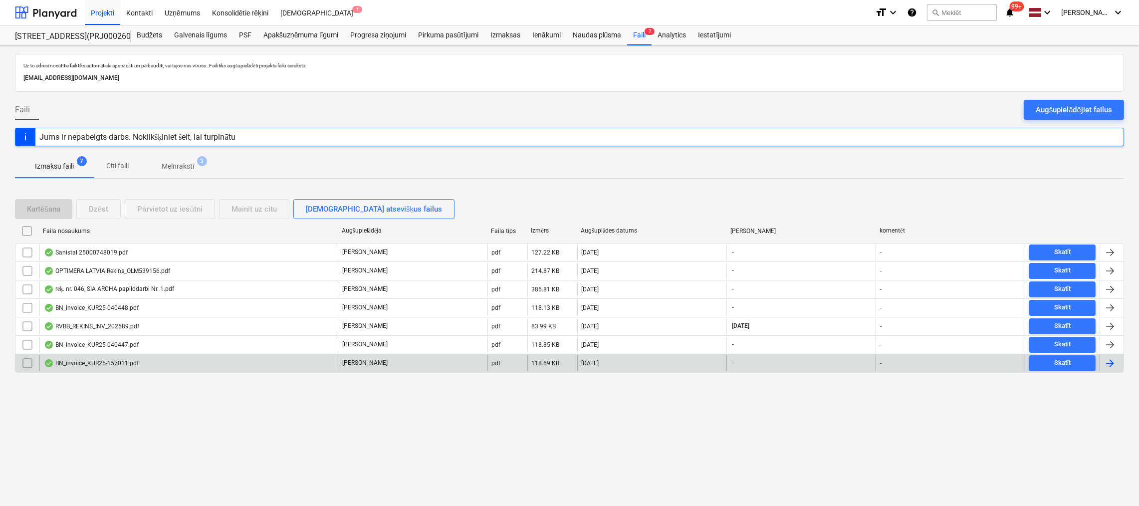
click at [85, 363] on div "BN_invoice_KUR25-157011.pdf" at bounding box center [91, 363] width 95 height 8
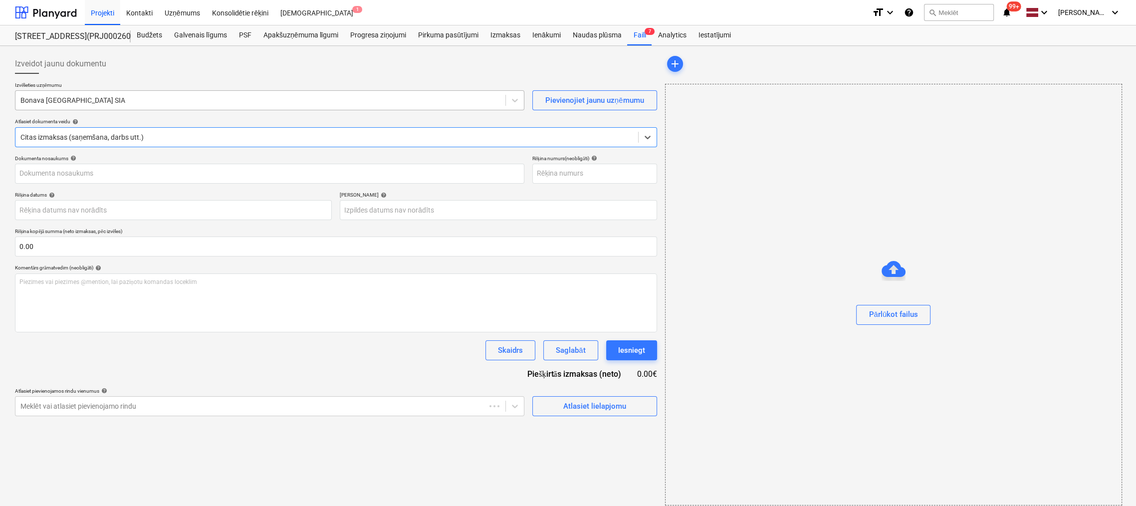
type input "KUR25-157011"
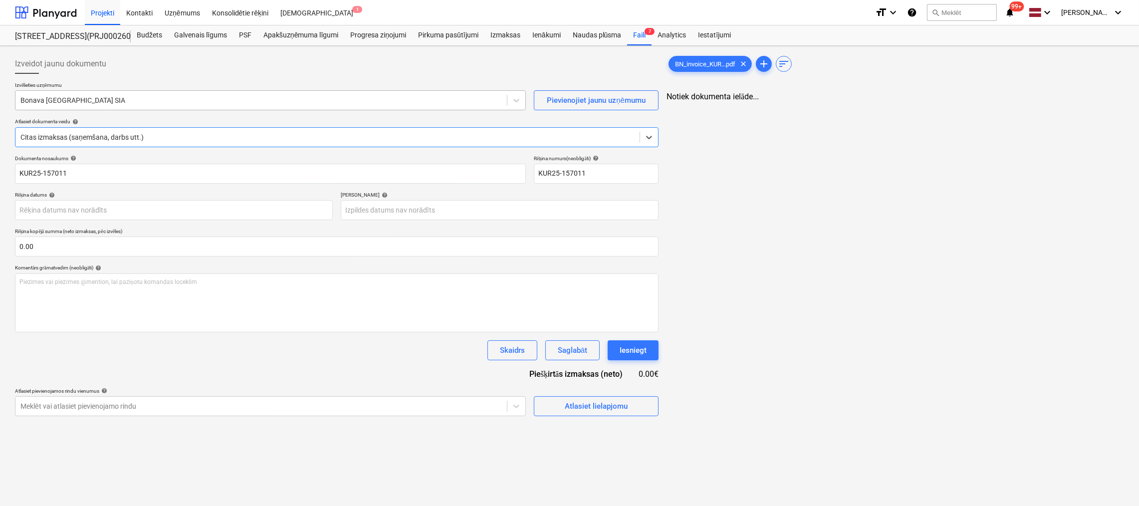
click at [106, 104] on div at bounding box center [260, 100] width 481 height 10
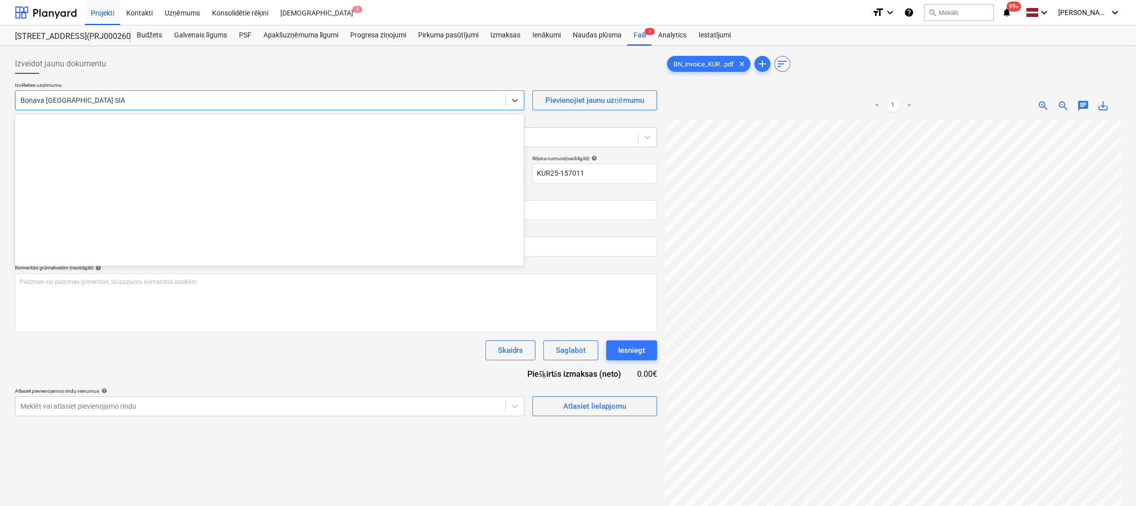
scroll to position [1867, 0]
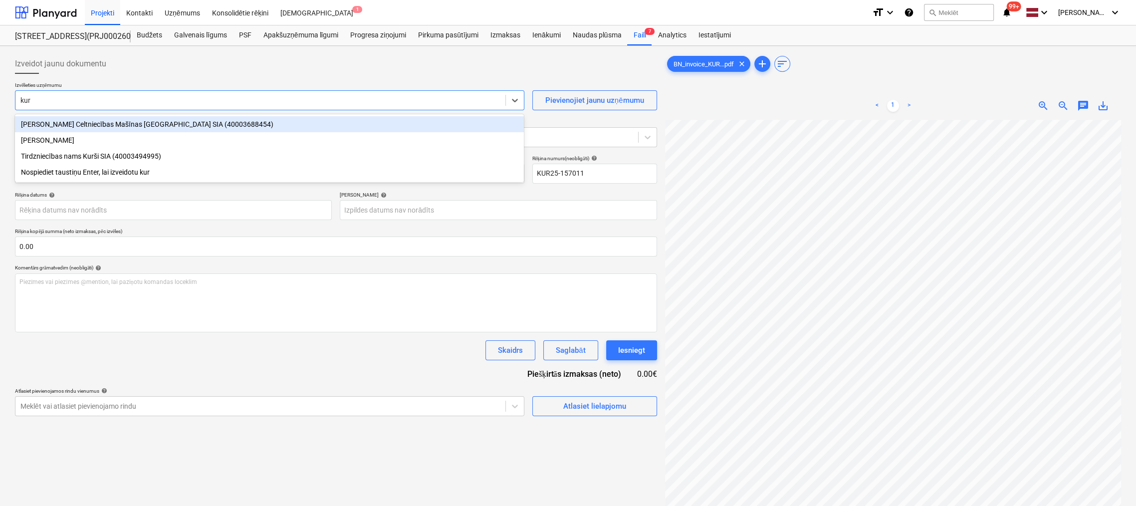
type input "kurš"
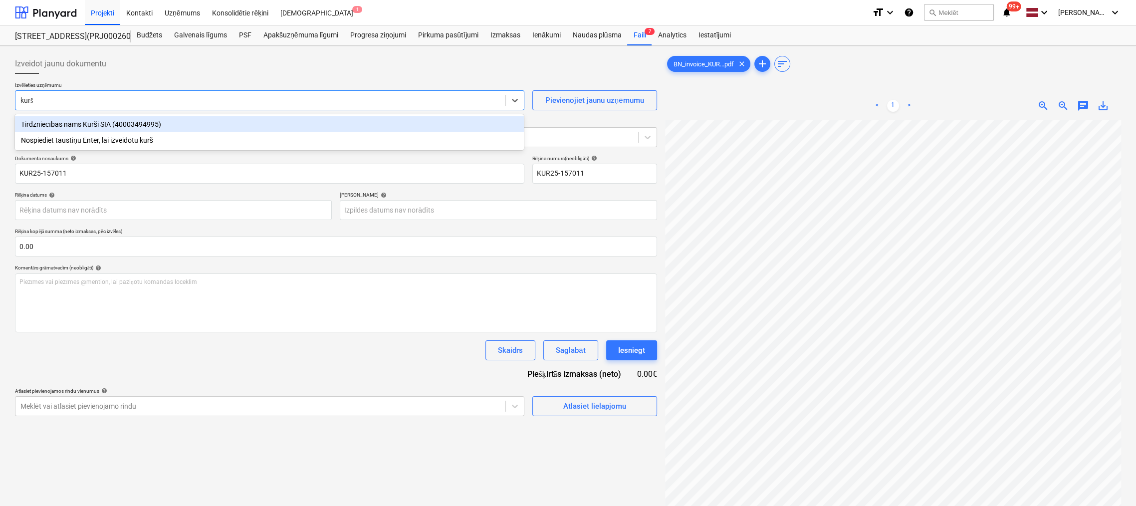
click at [115, 127] on div "Tirdzniecības nams Kurši SIA (40003494995)" at bounding box center [269, 124] width 509 height 16
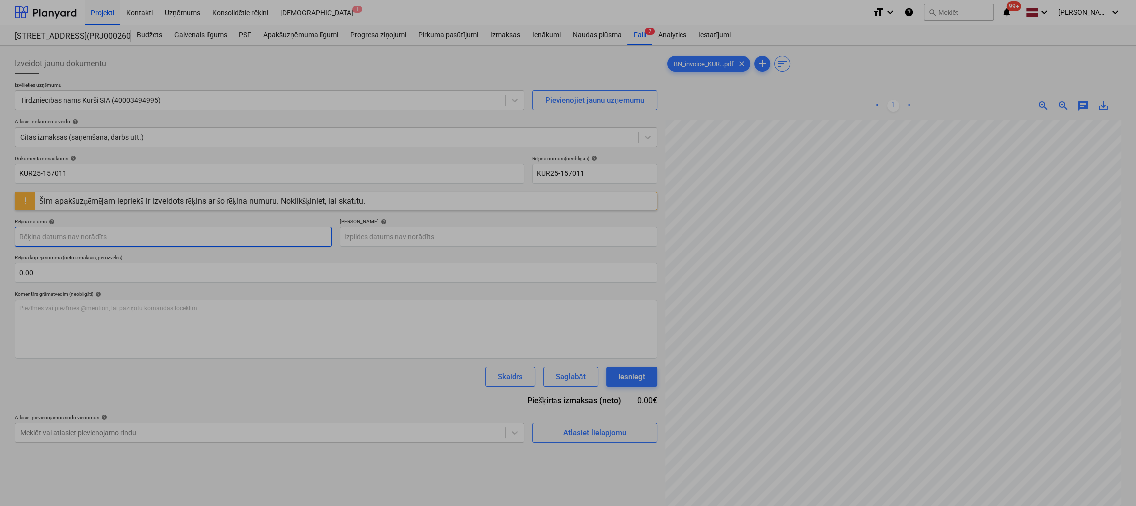
click at [267, 236] on body "Projekti Kontakti Uzņēmums Konsolidētie rēķini Iesūtne 1 format_size keyboard_a…" at bounding box center [568, 253] width 1136 height 506
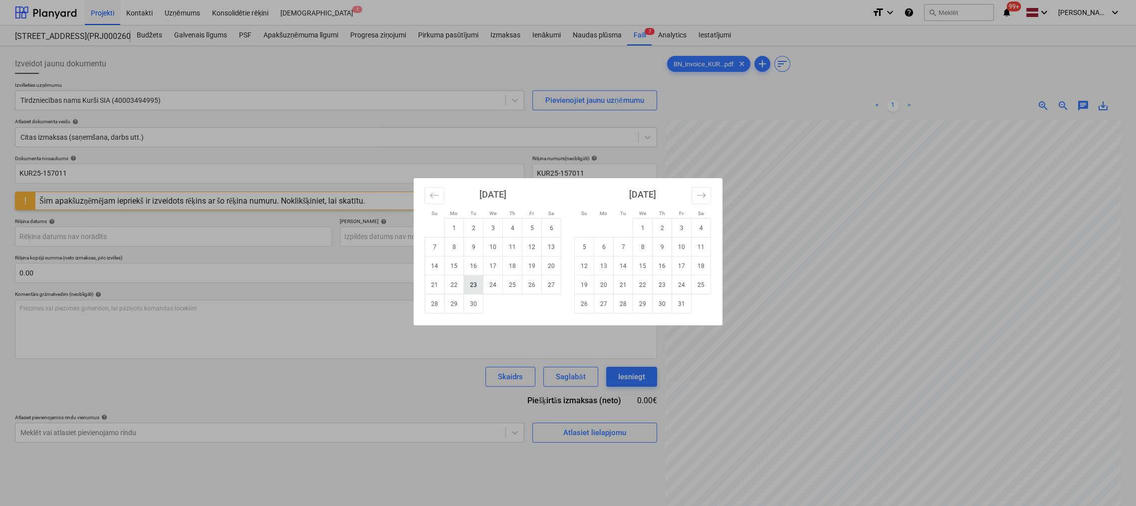
click at [476, 283] on td "23" at bounding box center [473, 284] width 19 height 19
type input "[DATE]"
click at [433, 235] on body "Projekti Kontakti Uzņēmums Konsolidētie rēķini Iesūtne 1 format_size keyboard_a…" at bounding box center [568, 253] width 1136 height 506
click at [698, 195] on icon "Move forward to switch to the next month." at bounding box center [701, 195] width 8 height 5
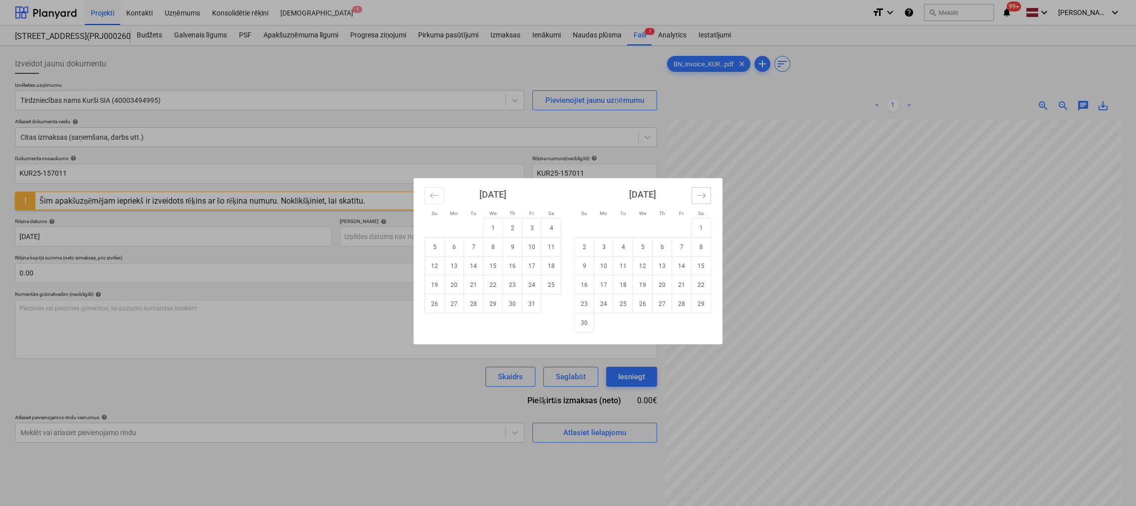
click at [698, 195] on icon "Move forward to switch to the next month." at bounding box center [701, 195] width 8 height 5
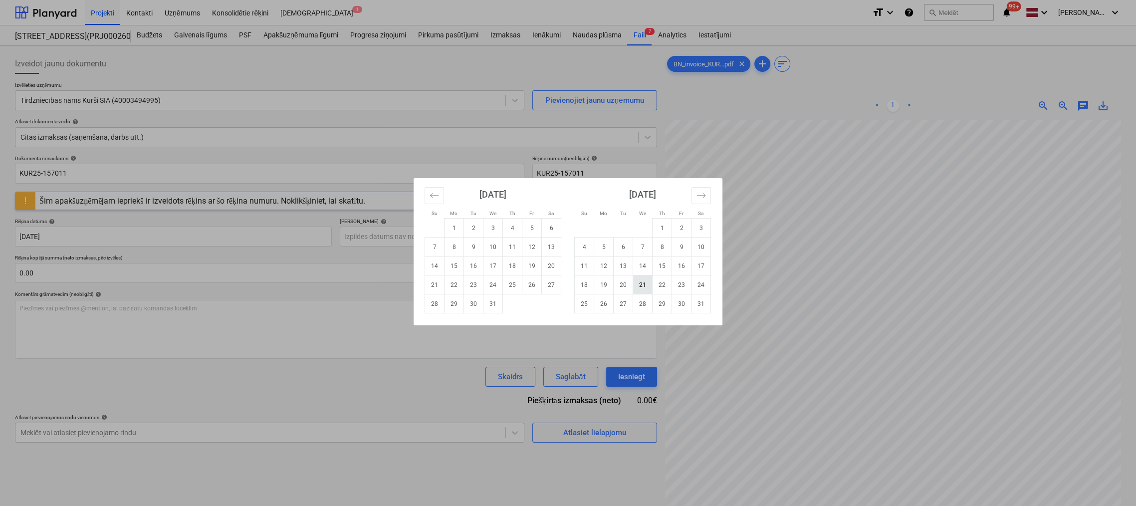
click at [645, 284] on td "21" at bounding box center [642, 284] width 19 height 19
type input "[DATE]"
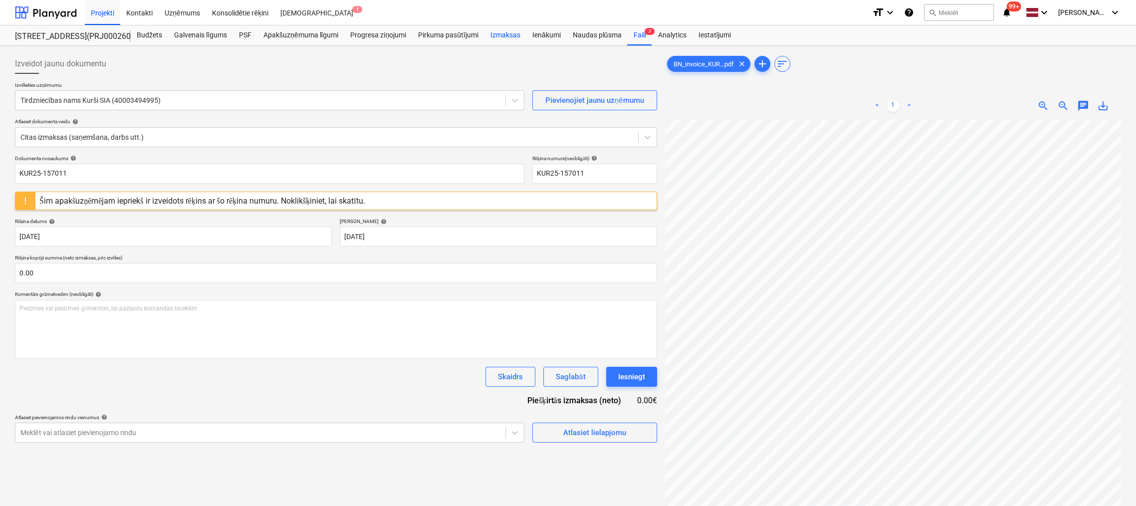
click at [505, 37] on div "Izmaksas" at bounding box center [505, 35] width 42 height 20
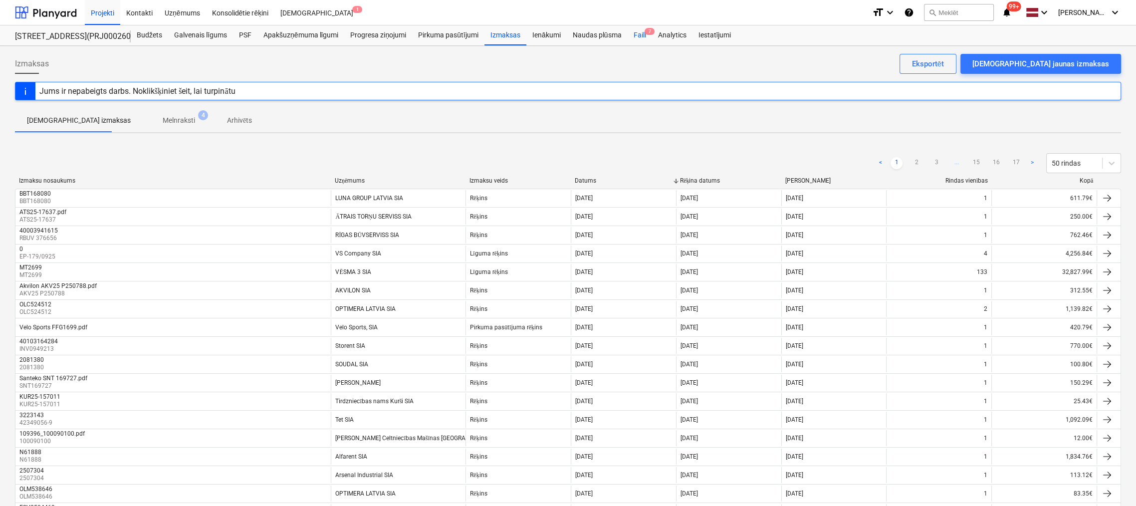
click at [640, 34] on div "Faili 7" at bounding box center [639, 35] width 24 height 20
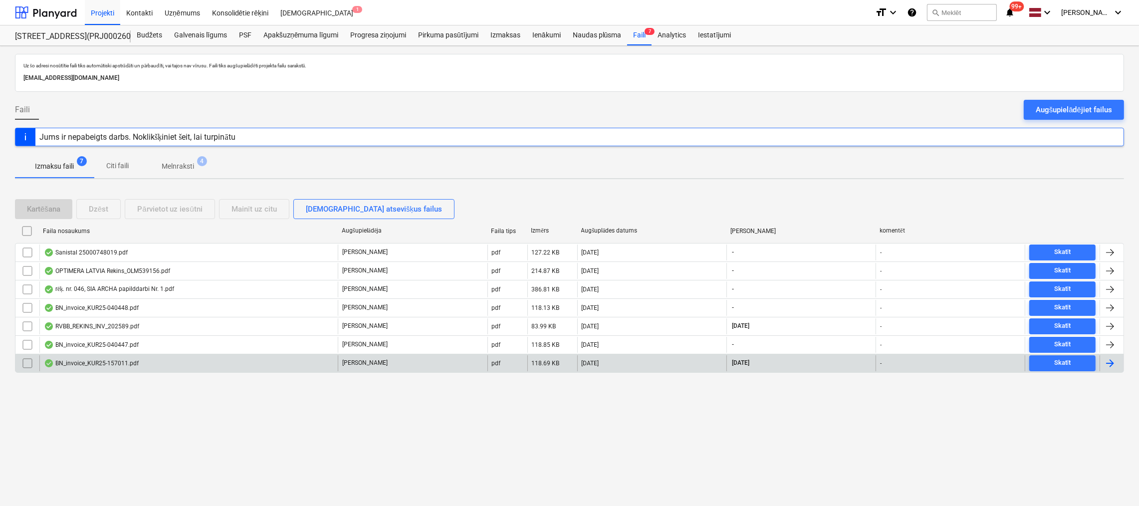
click at [106, 359] on div "BN_invoice_KUR25-157011.pdf" at bounding box center [91, 363] width 95 height 8
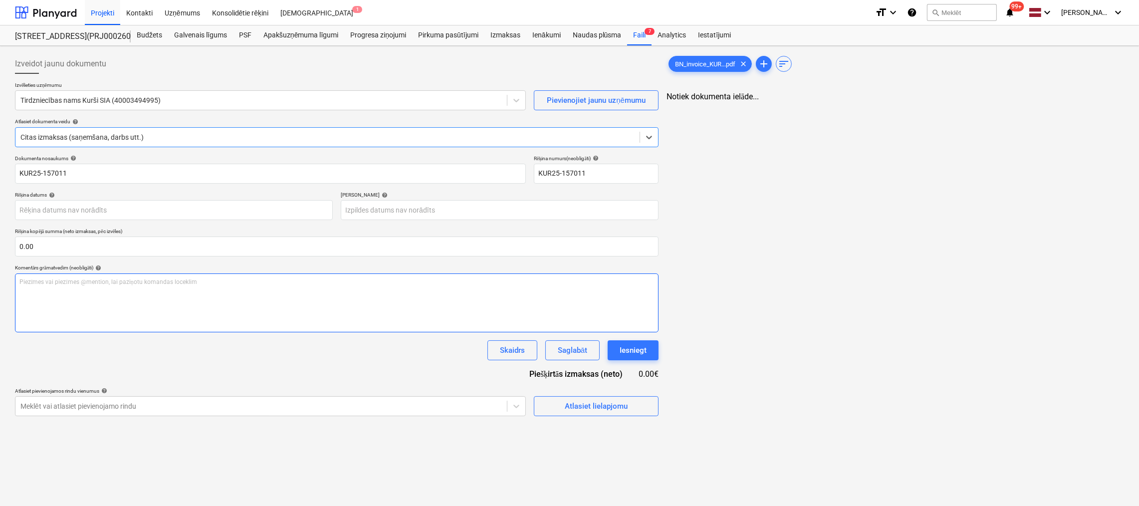
type input "[DATE]"
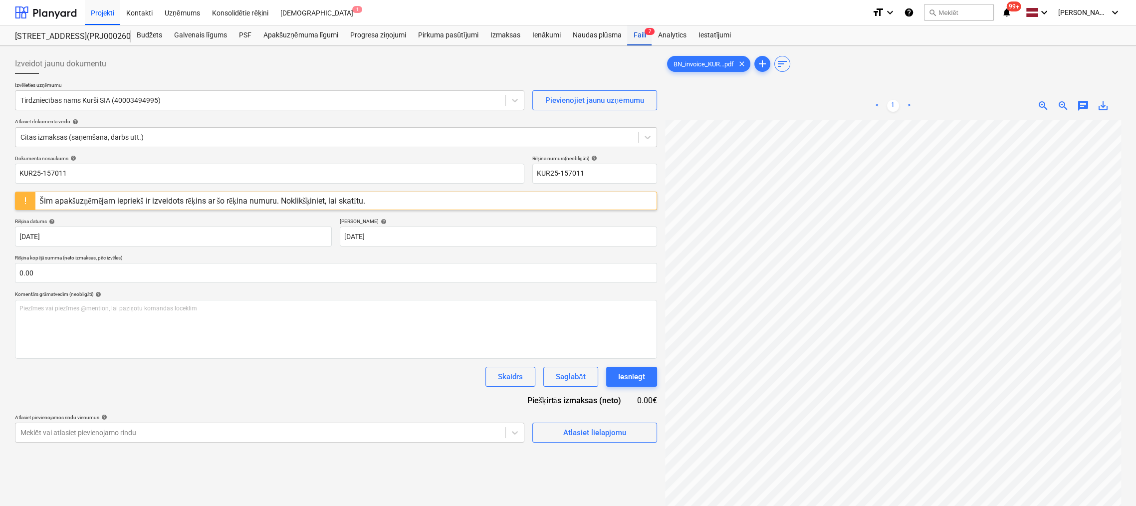
click at [638, 32] on div "Faili 7" at bounding box center [639, 35] width 24 height 20
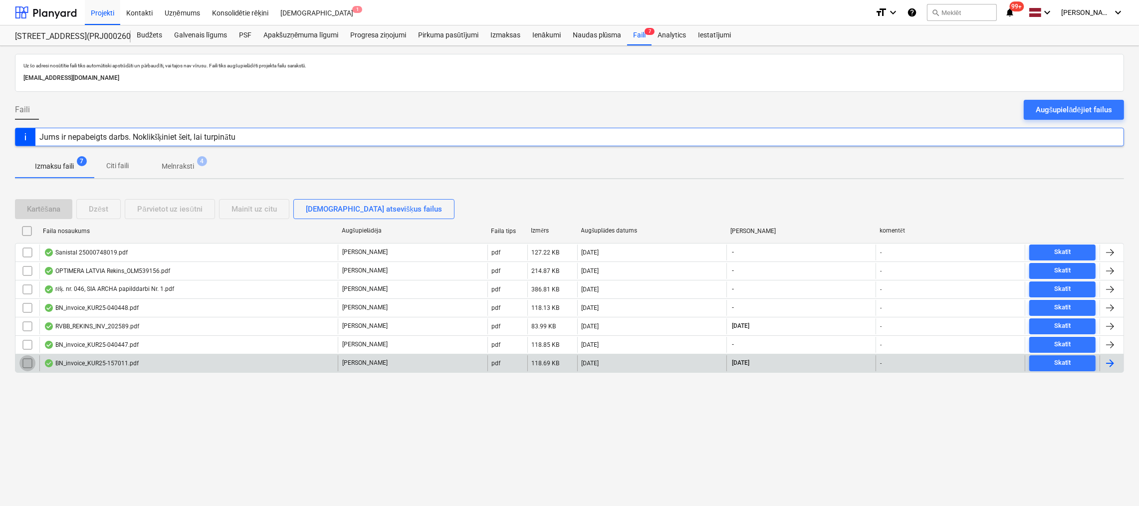
click at [25, 362] on input "checkbox" at bounding box center [27, 363] width 16 height 16
click at [95, 211] on div "Dzēst" at bounding box center [98, 208] width 19 height 13
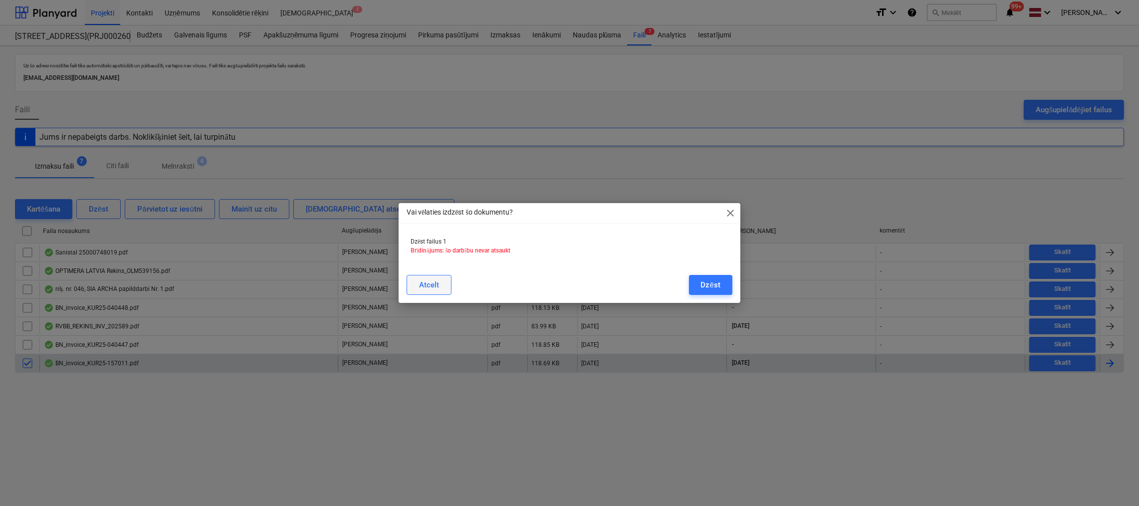
click at [433, 287] on div "Atcelt" at bounding box center [429, 284] width 20 height 13
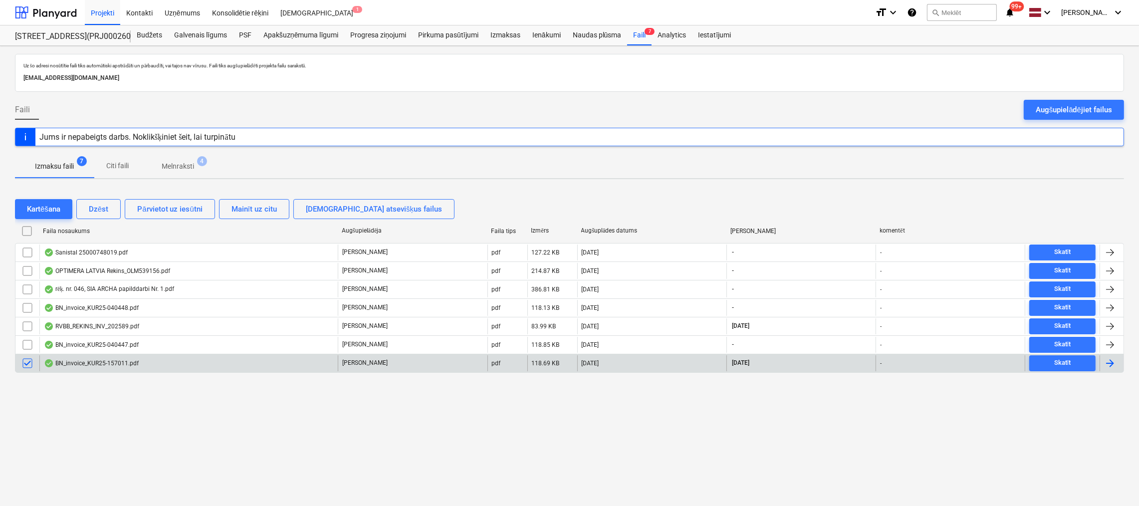
click at [82, 360] on div "BN_invoice_KUR25-157011.pdf" at bounding box center [91, 363] width 95 height 8
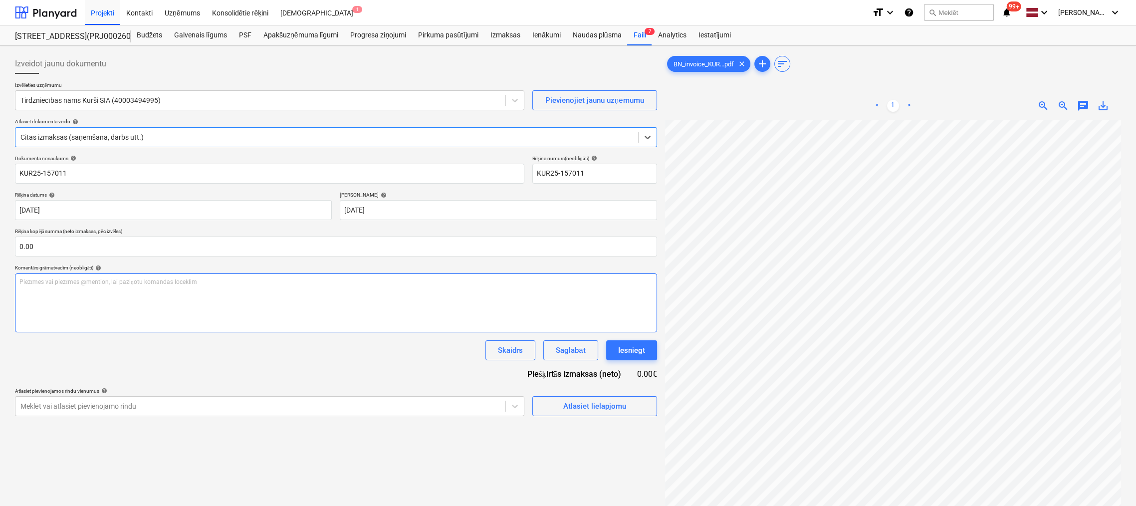
scroll to position [138, 0]
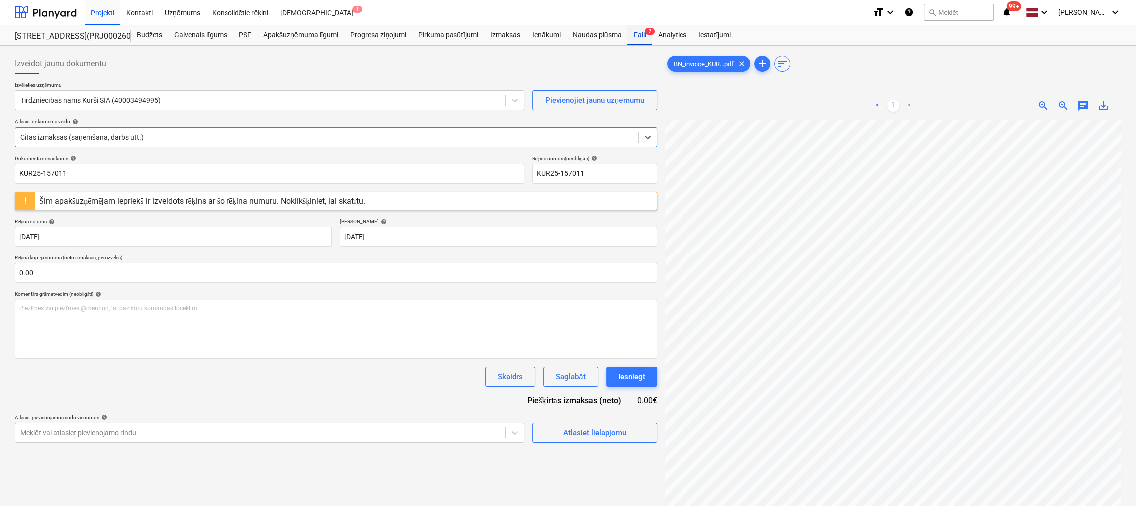
click at [643, 34] on div "Faili 7" at bounding box center [639, 35] width 24 height 20
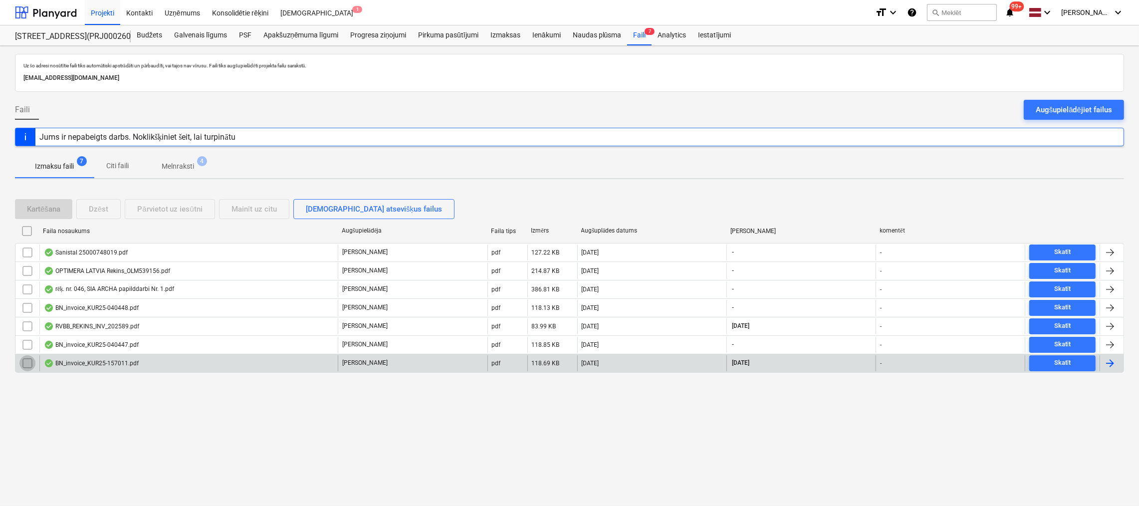
click at [24, 362] on input "checkbox" at bounding box center [27, 363] width 16 height 16
click at [79, 361] on div "BN_invoice_KUR25-157011.pdf" at bounding box center [91, 363] width 95 height 8
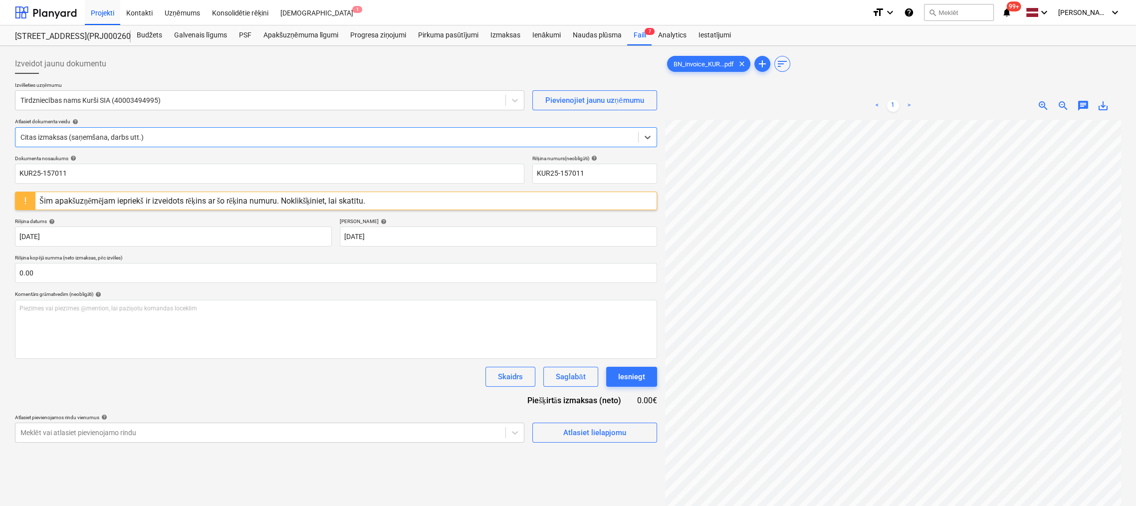
scroll to position [138, 0]
click at [638, 37] on div "Faili 7" at bounding box center [639, 35] width 24 height 20
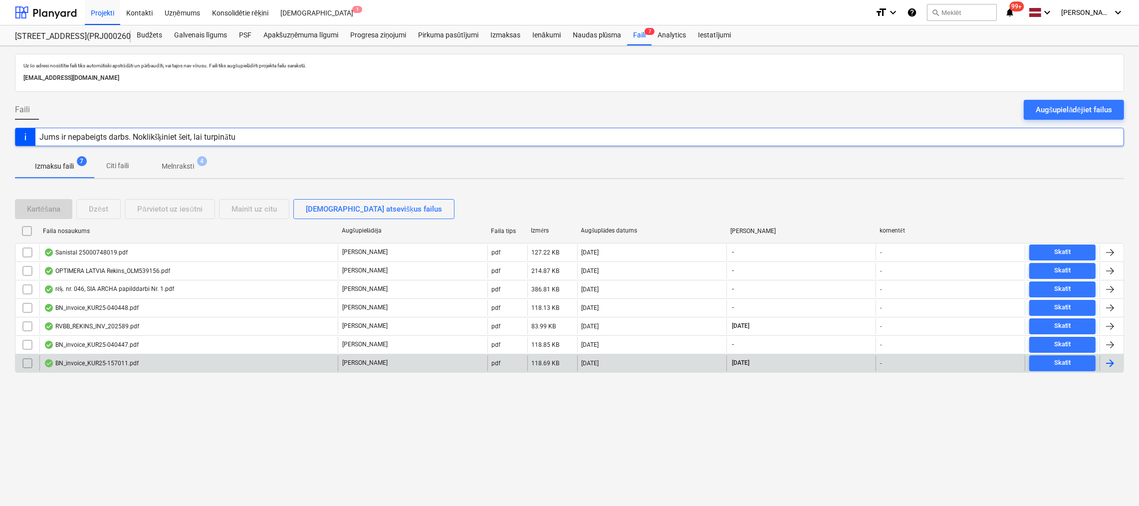
click at [33, 358] on input "checkbox" at bounding box center [27, 363] width 16 height 16
click at [107, 206] on div "Dzēst" at bounding box center [98, 208] width 19 height 13
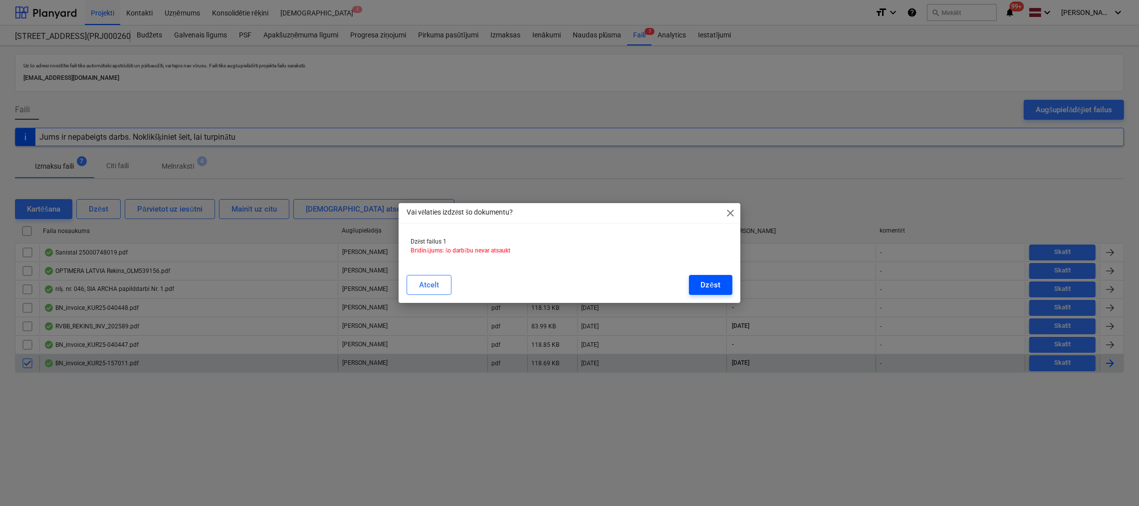
click at [698, 288] on button "Dzēst" at bounding box center [710, 285] width 43 height 20
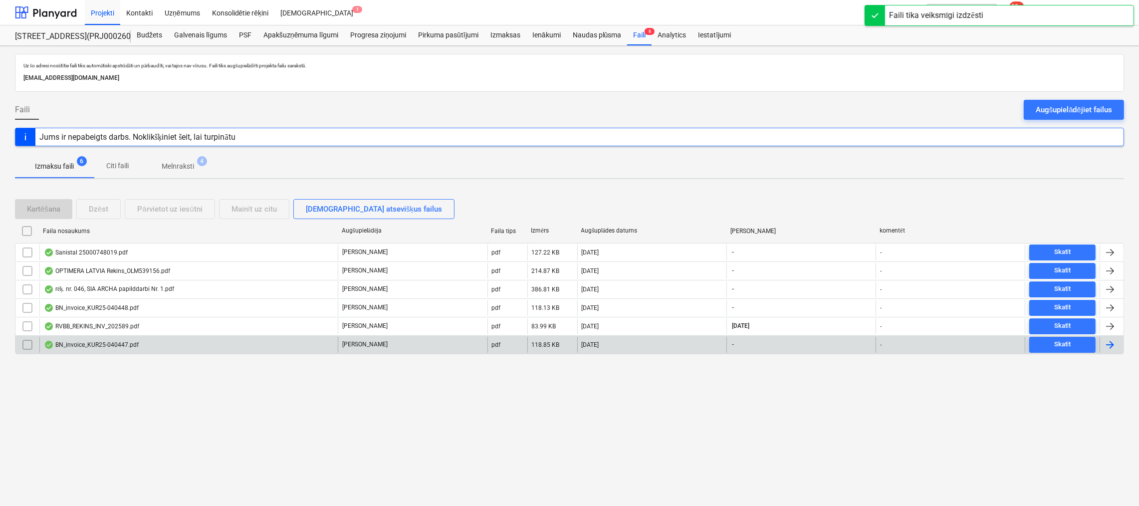
click at [86, 343] on div "BN_invoice_KUR25-040447.pdf" at bounding box center [91, 345] width 95 height 8
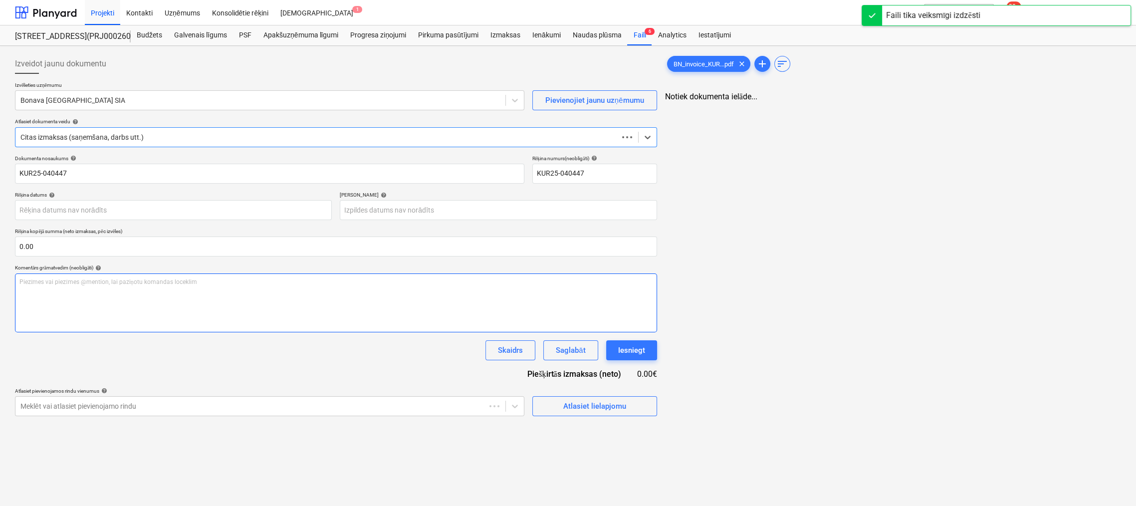
type input "KUR25-040447"
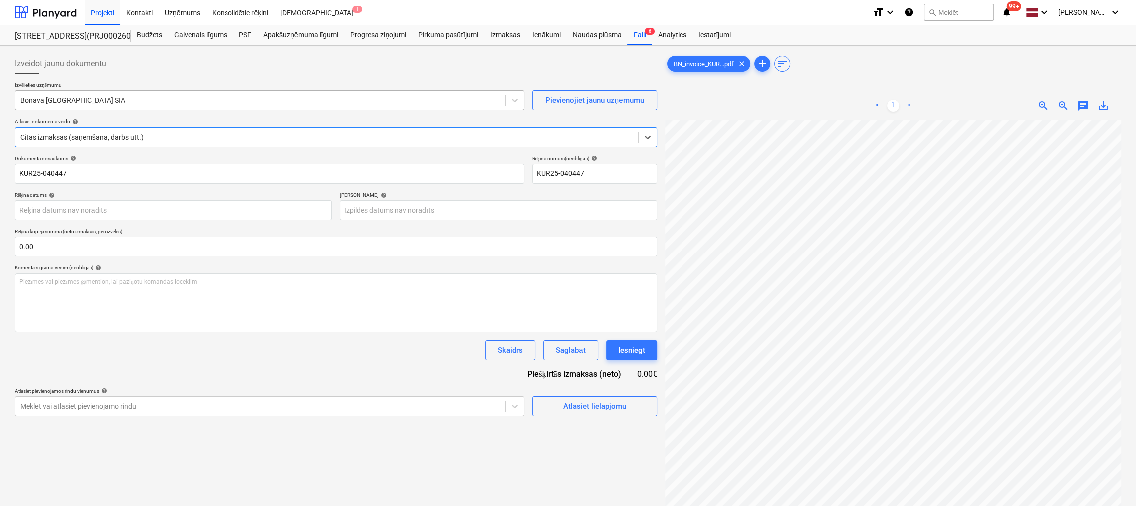
click at [214, 100] on div at bounding box center [260, 100] width 480 height 10
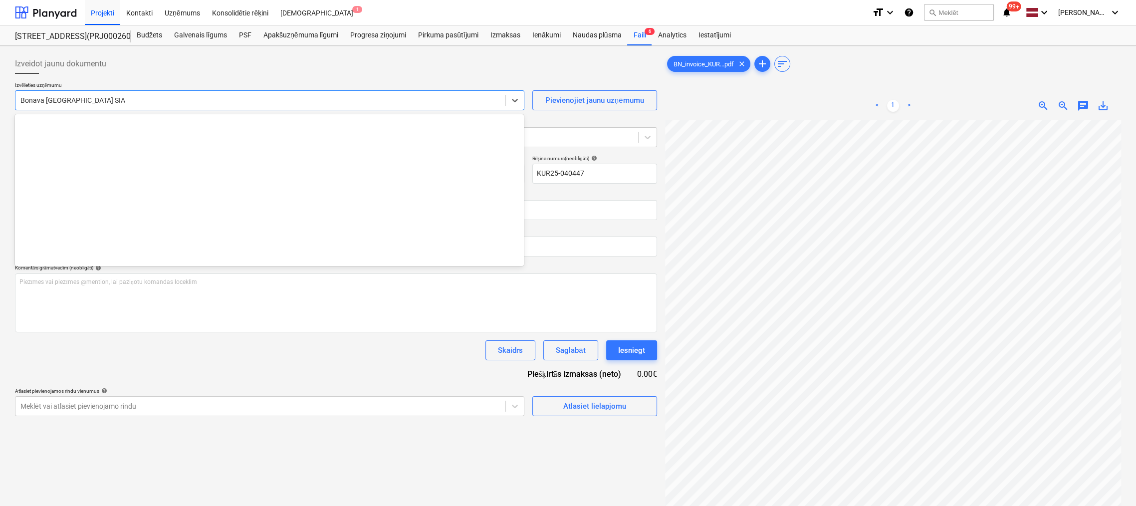
scroll to position [1867, 0]
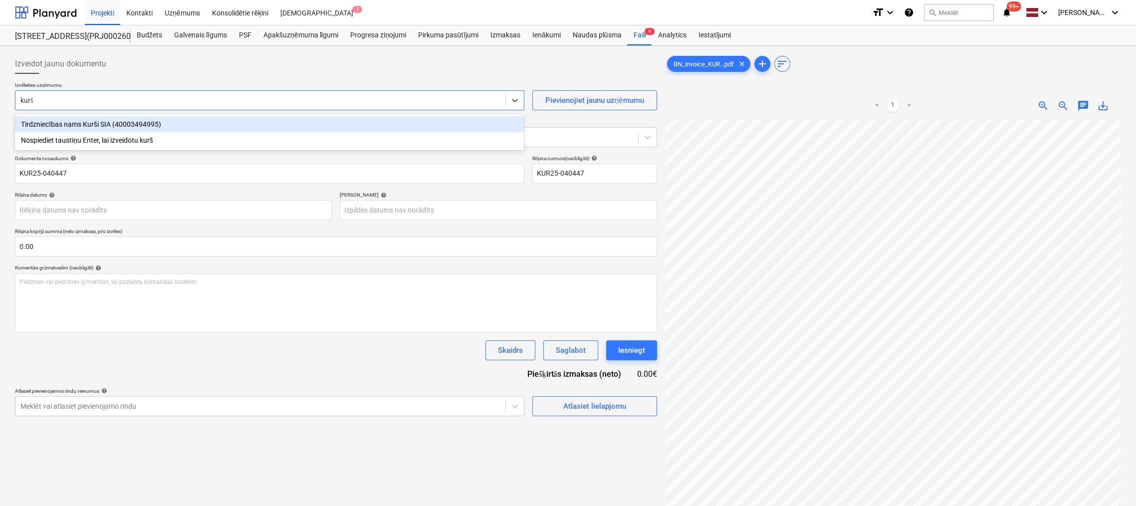
type input "kurši"
click at [201, 122] on div "Tirdzniecības nams Kurši SIA (40003494995)" at bounding box center [269, 124] width 509 height 16
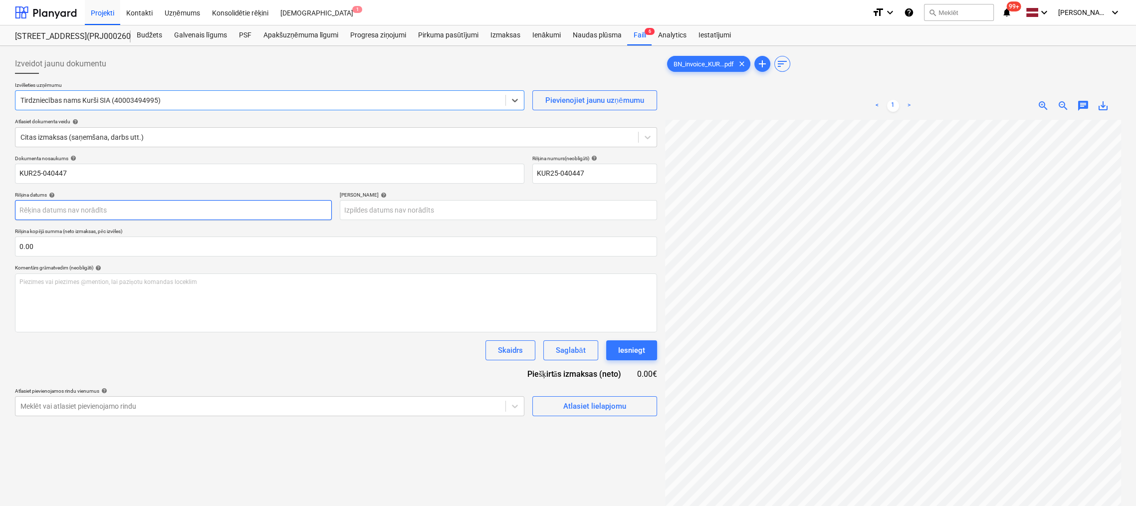
click at [234, 210] on body "Projekti Kontakti Uzņēmums Konsolidētie rēķini Iesūtne 1 format_size keyboard_a…" at bounding box center [568, 253] width 1136 height 506
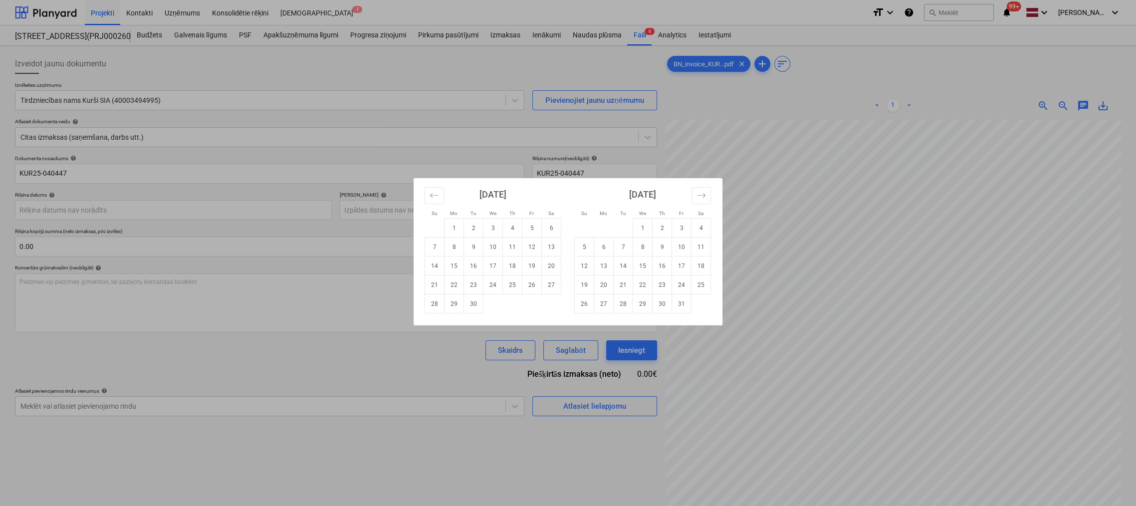
click at [747, 91] on div "Su Mo Tu We Th Fr Sa Su Mo Tu We Th Fr Sa [DATE] 1 2 3 4 5 6 7 8 9 10 11 12 13 …" at bounding box center [568, 253] width 1136 height 506
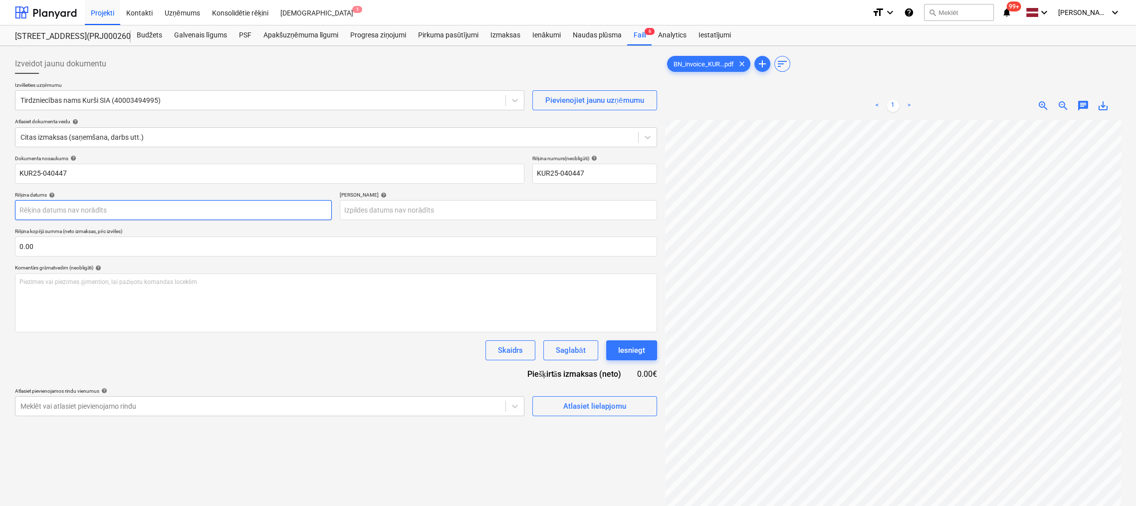
click at [108, 208] on body "Projekti Kontakti Uzņēmums Konsolidētie rēķini Iesūtne 1 format_size keyboard_a…" at bounding box center [568, 253] width 1136 height 506
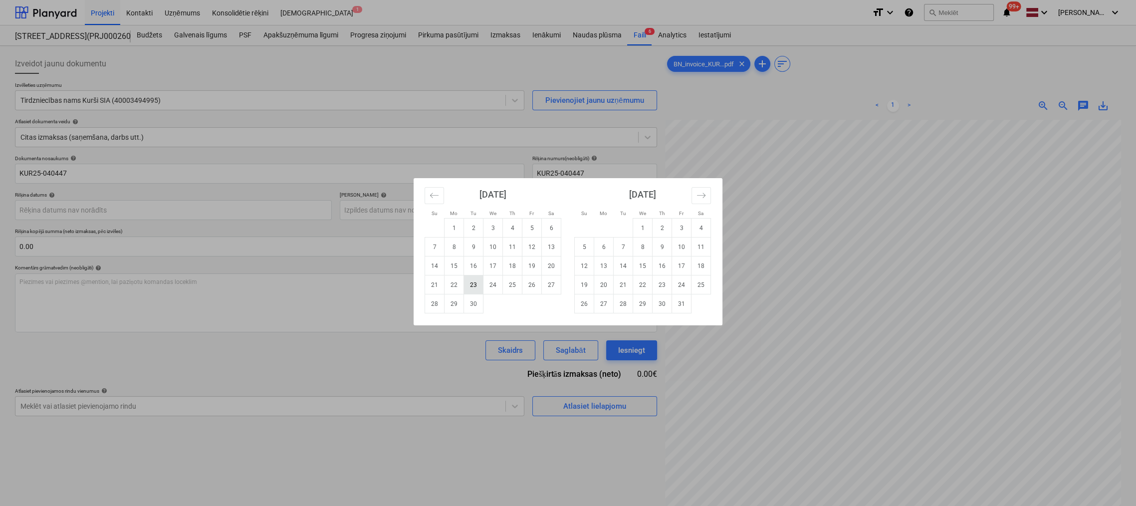
click at [476, 282] on td "23" at bounding box center [473, 284] width 19 height 19
type input "[DATE]"
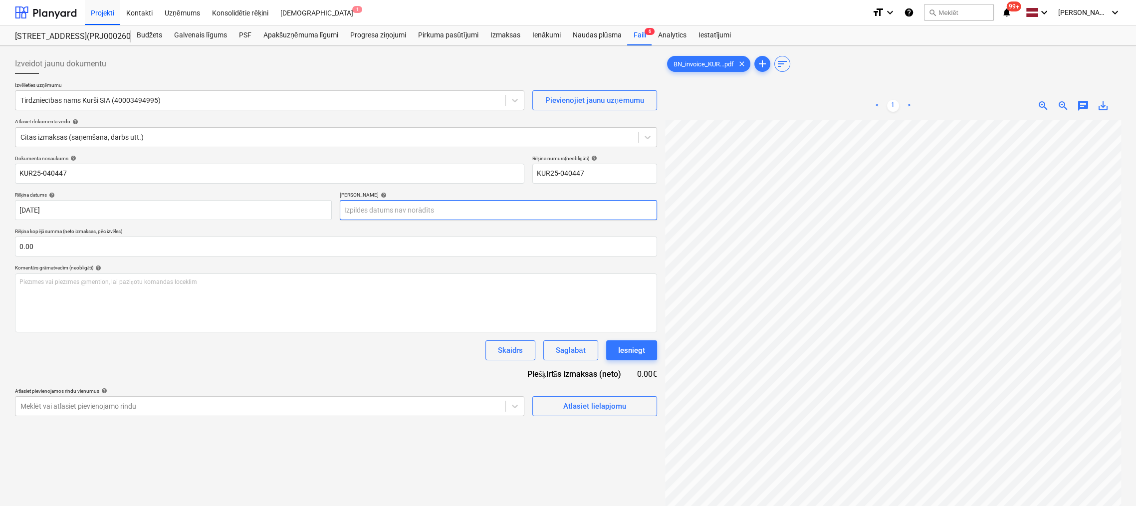
click at [457, 209] on body "Projekti Kontakti Uzņēmums Konsolidētie rēķini Iesūtne 1 format_size keyboard_a…" at bounding box center [568, 253] width 1136 height 506
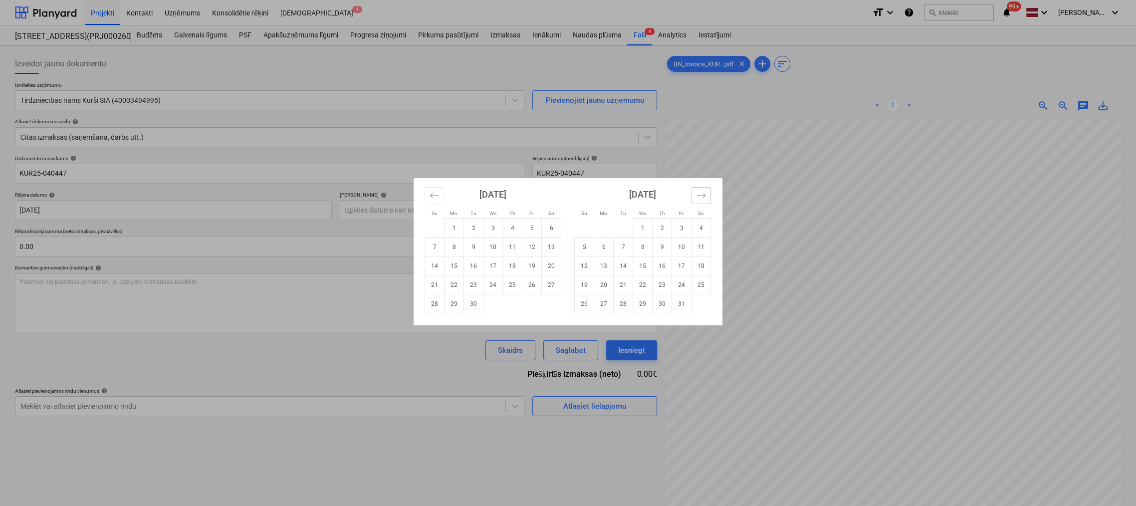
click at [696, 192] on icon "Move forward to switch to the next month." at bounding box center [700, 195] width 9 height 9
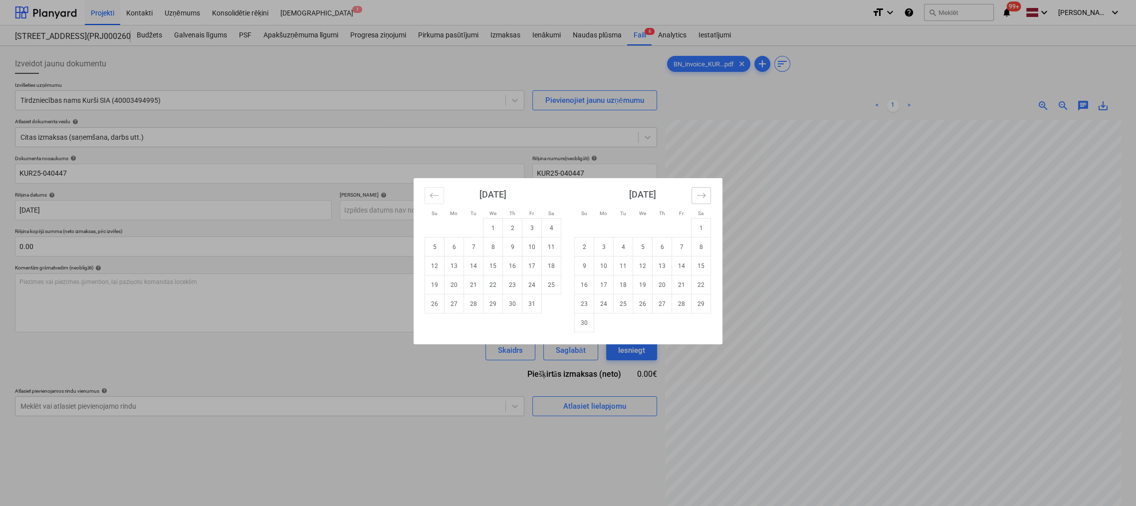
click at [696, 193] on icon "Move forward to switch to the next month." at bounding box center [700, 195] width 9 height 9
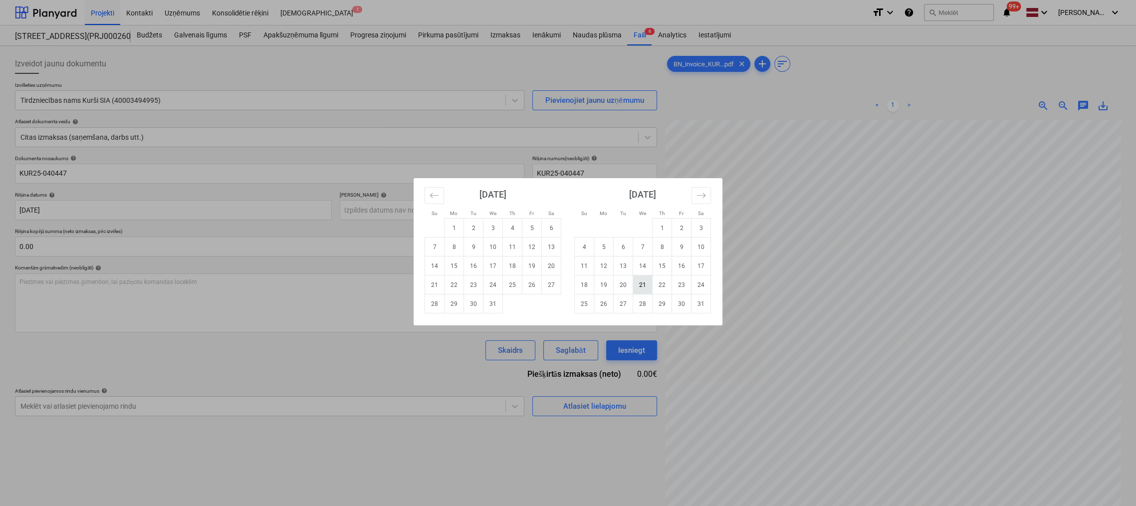
click at [643, 286] on td "21" at bounding box center [642, 284] width 19 height 19
type input "[DATE]"
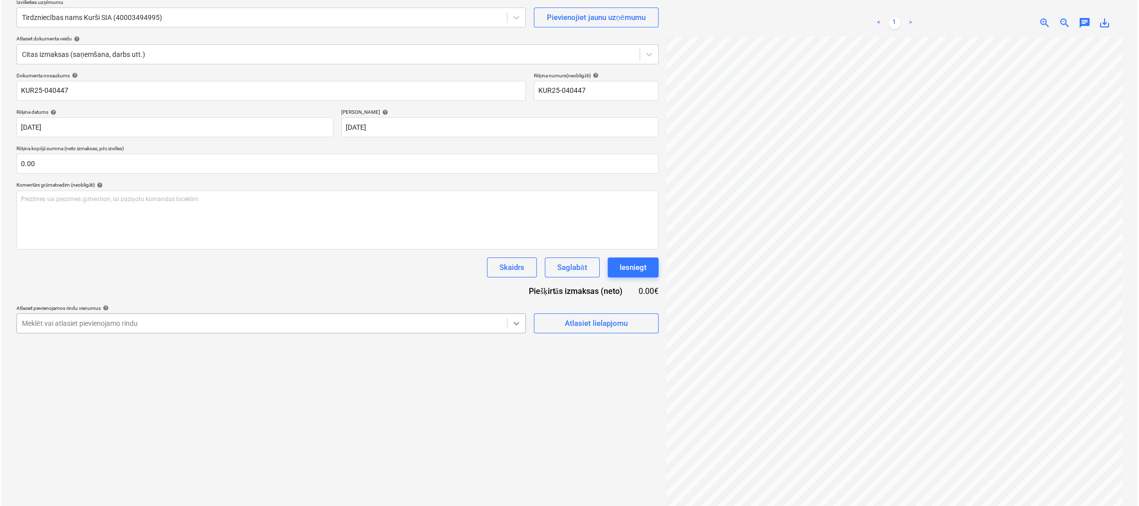
scroll to position [100, 0]
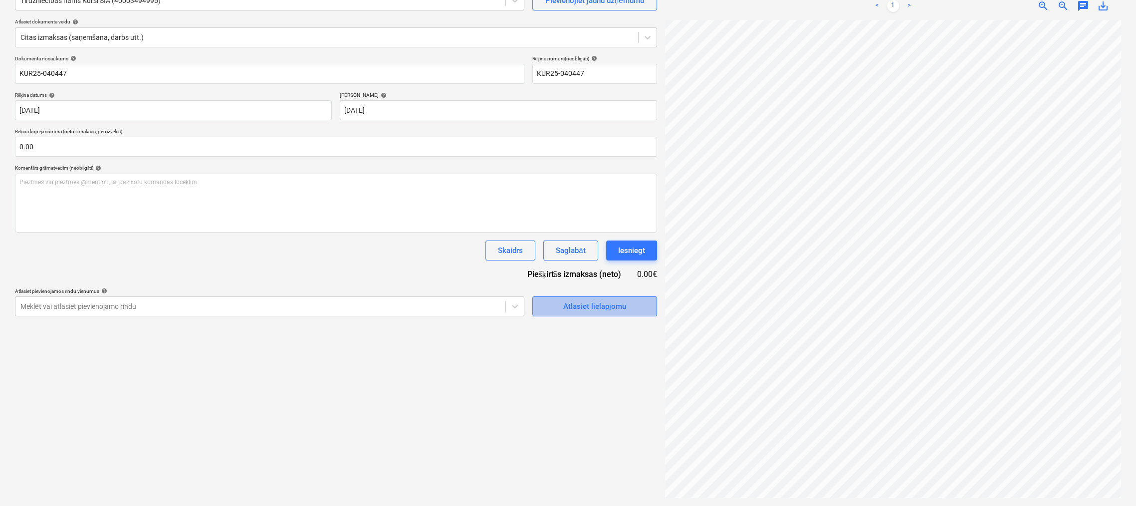
click at [551, 307] on span "Atlasiet lielapjomu" at bounding box center [595, 306] width 100 height 13
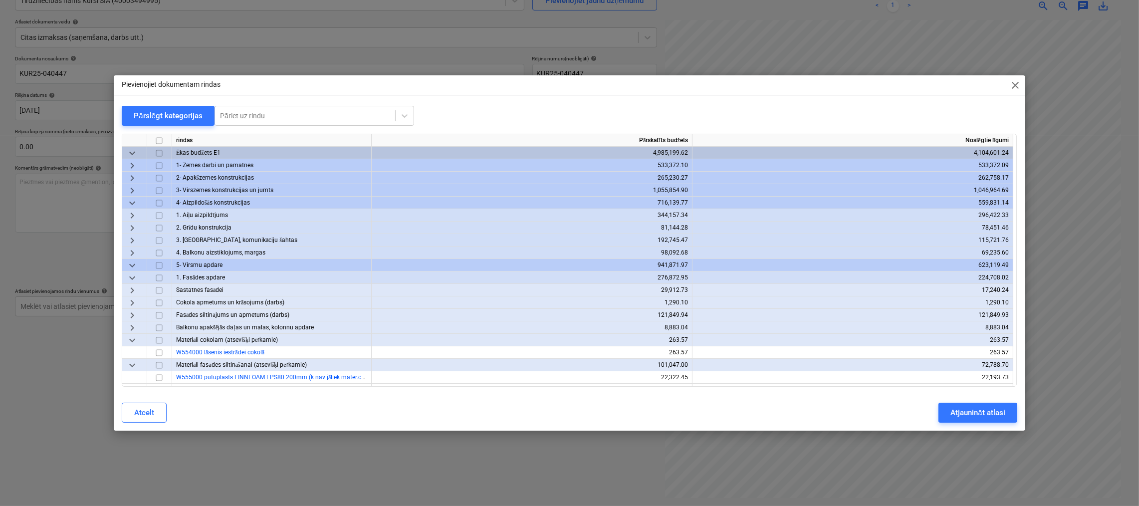
click at [133, 238] on span "keyboard_arrow_right" at bounding box center [132, 240] width 12 height 12
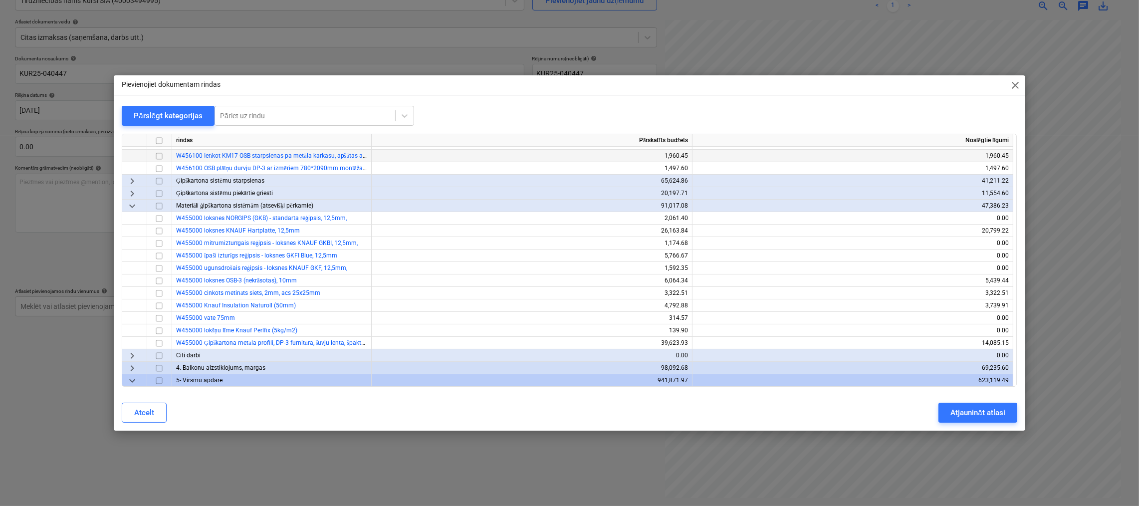
scroll to position [199, 0]
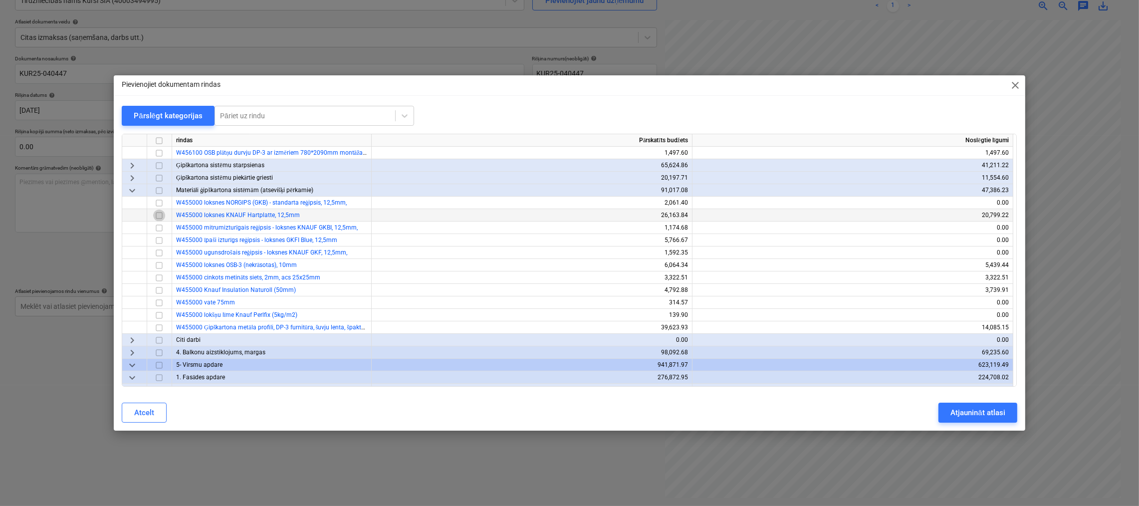
click at [158, 216] on input "checkbox" at bounding box center [159, 215] width 12 height 12
click at [158, 230] on input "checkbox" at bounding box center [159, 228] width 12 height 12
click at [981, 412] on div "Atjaunināt atlasi" at bounding box center [977, 412] width 54 height 13
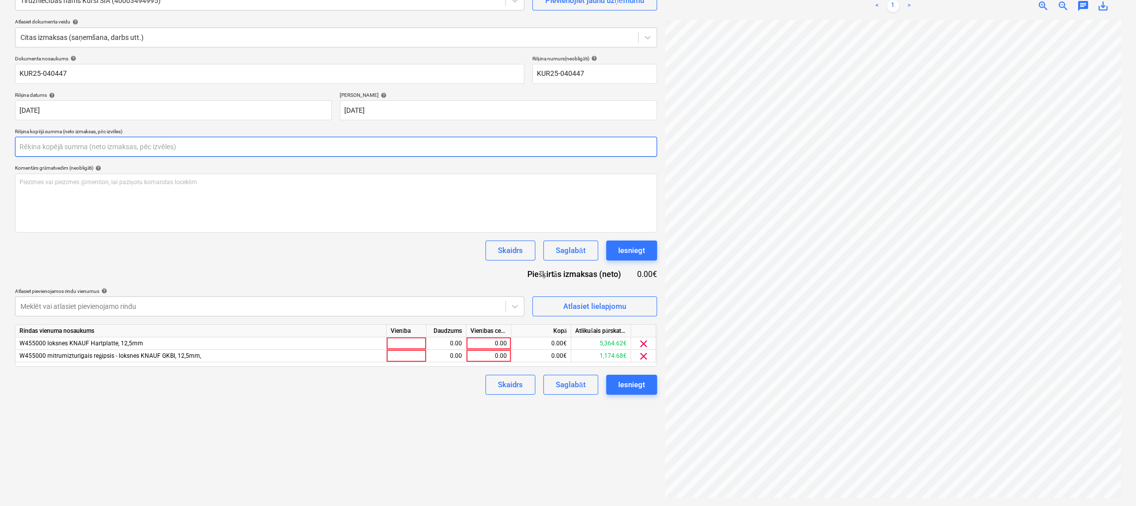
click at [182, 153] on input "text" at bounding box center [336, 147] width 642 height 20
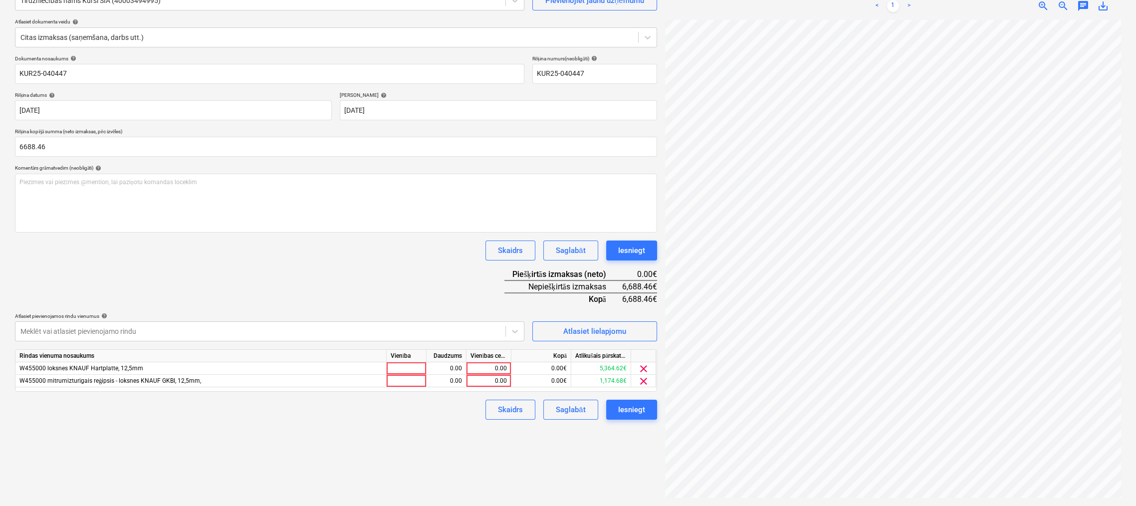
type input "6,688.46"
click at [226, 278] on div "Dokumenta nosaukums help KUR25-040447 Rēķina numurs (neobligāti) help KUR25-040…" at bounding box center [336, 237] width 642 height 364
click at [493, 369] on div "0.00" at bounding box center [488, 368] width 36 height 12
type input "5364.62"
click at [493, 382] on div "0.00" at bounding box center [488, 381] width 36 height 12
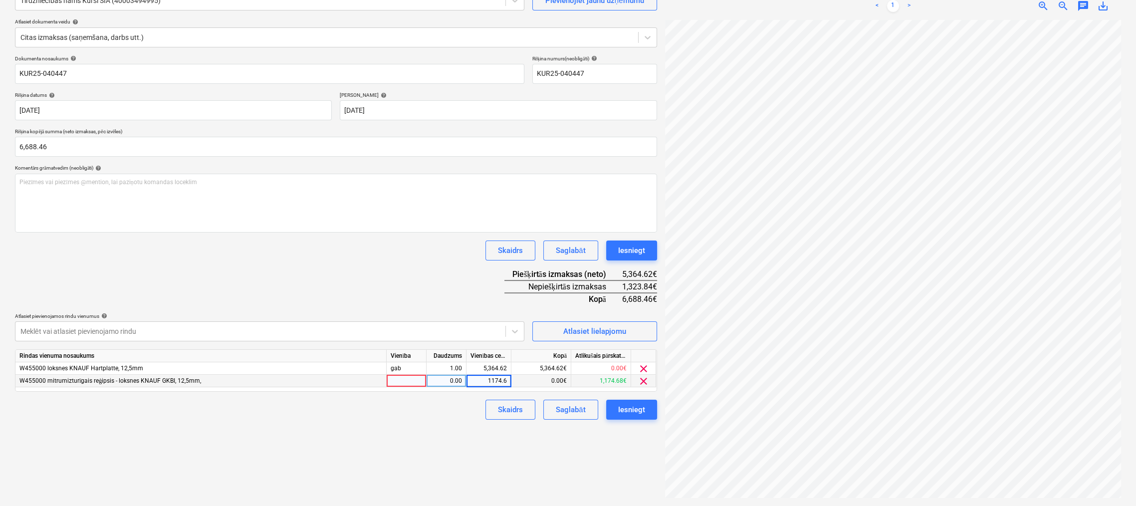
type input "1174.68"
click at [433, 427] on div "Izveidot jaunu dokumentu Izvēlieties uzņēmumu Tirdzniecības nams Kurši SIA (400…" at bounding box center [336, 226] width 650 height 552
click at [602, 329] on div "Atlasiet lielapjomu" at bounding box center [594, 331] width 63 height 13
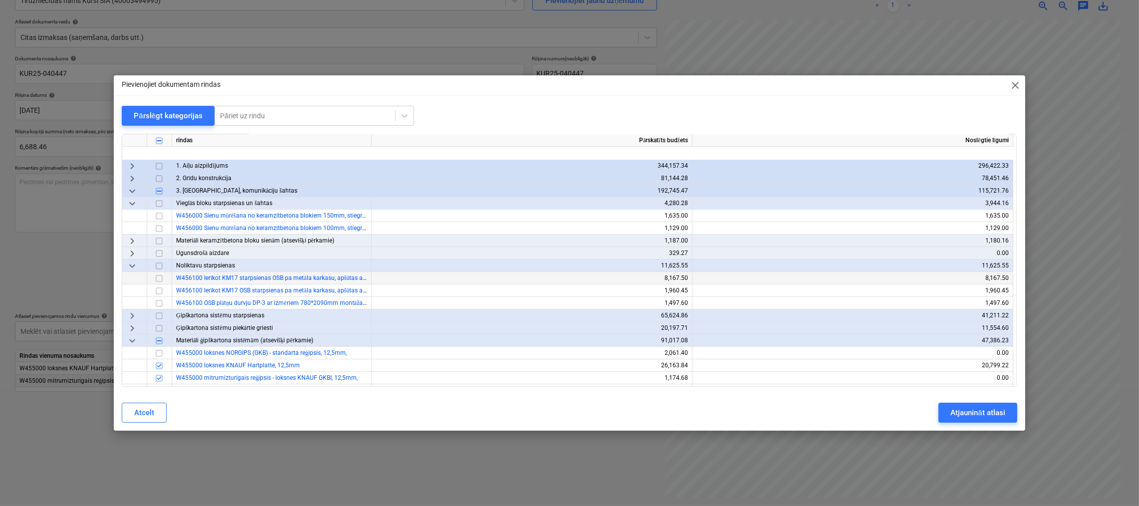
scroll to position [150, 0]
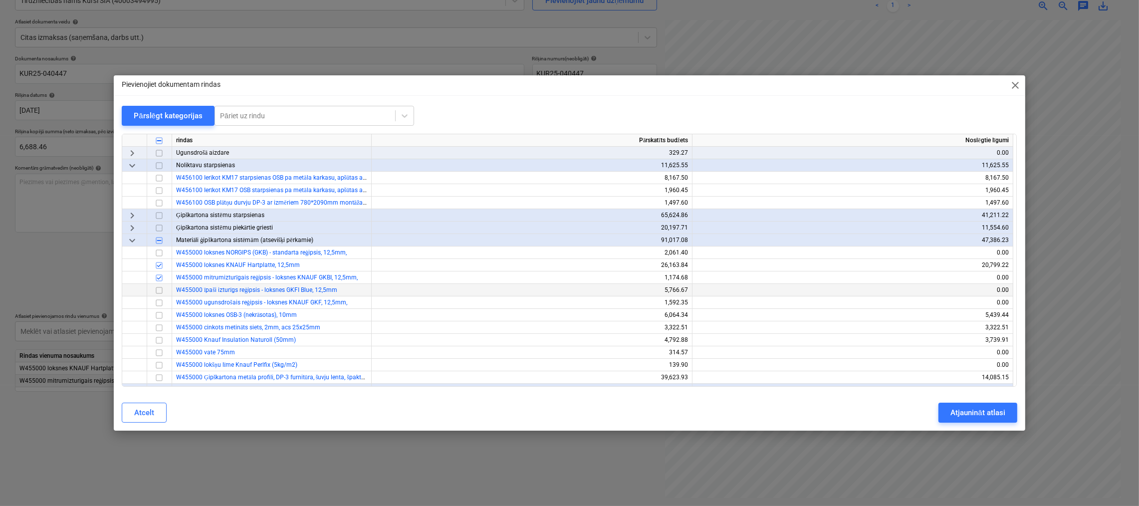
click at [159, 289] on input "checkbox" at bounding box center [159, 290] width 12 height 12
click at [994, 409] on div "Atjaunināt atlasi" at bounding box center [977, 412] width 54 height 13
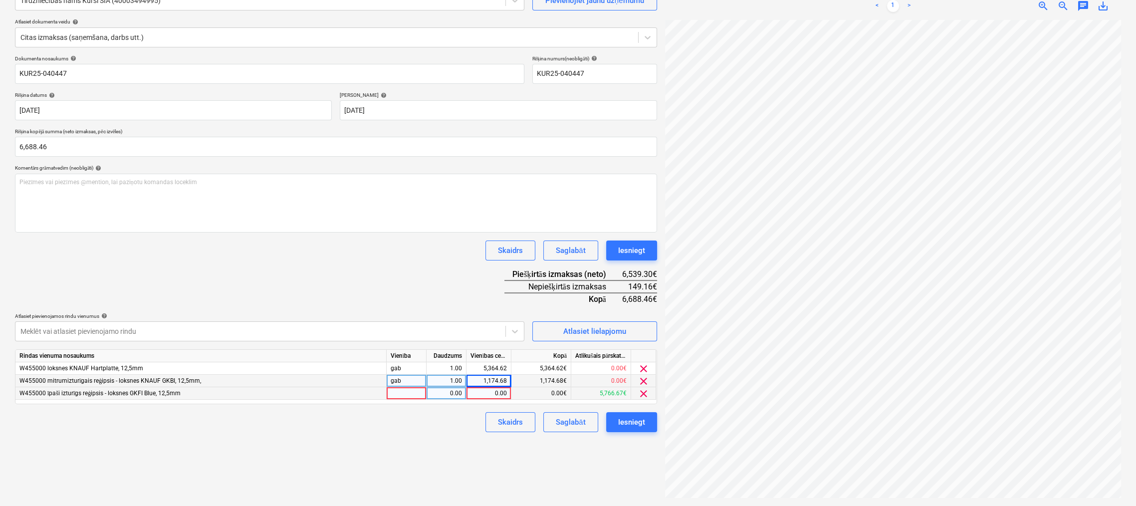
click at [493, 394] on div "0.00" at bounding box center [488, 393] width 36 height 12
type input "149.16"
click at [436, 425] on div "Skaidrs Saglabāt Iesniegt" at bounding box center [336, 422] width 642 height 20
click at [640, 419] on div "Iesniegt" at bounding box center [631, 421] width 27 height 13
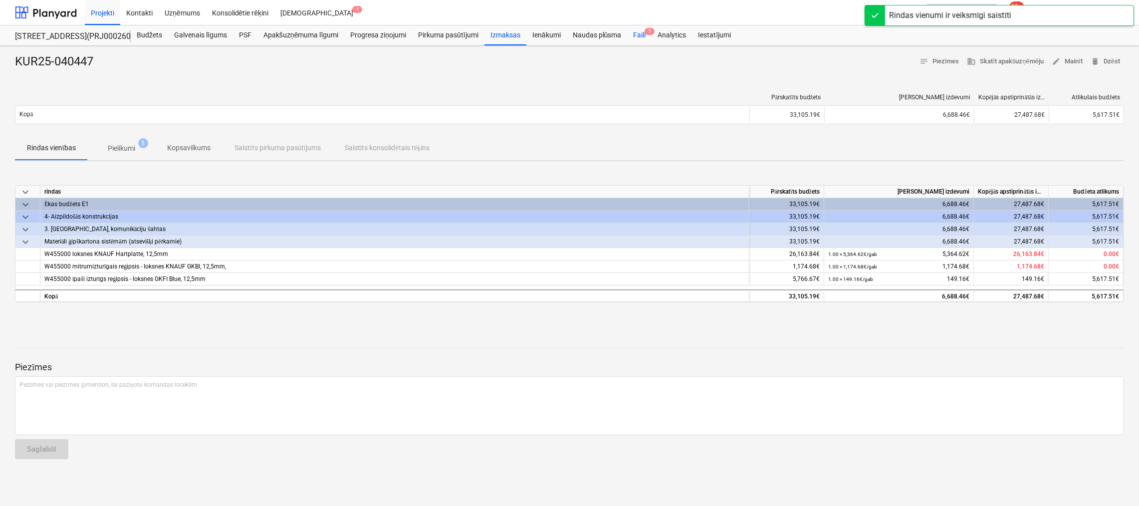
click at [638, 32] on div "Faili 5" at bounding box center [639, 35] width 24 height 20
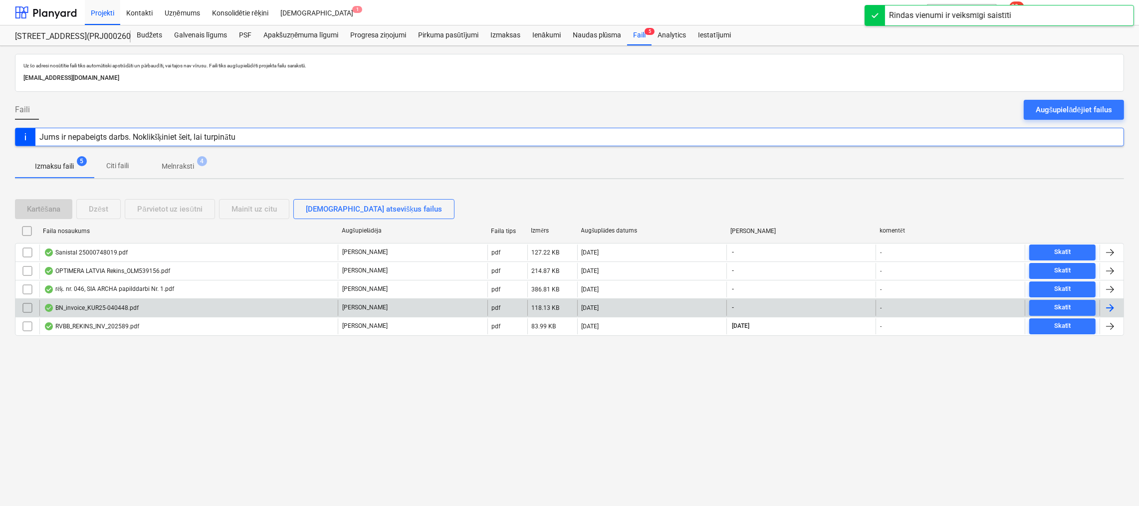
click at [92, 305] on div "BN_invoice_KUR25-040448.pdf" at bounding box center [91, 308] width 95 height 8
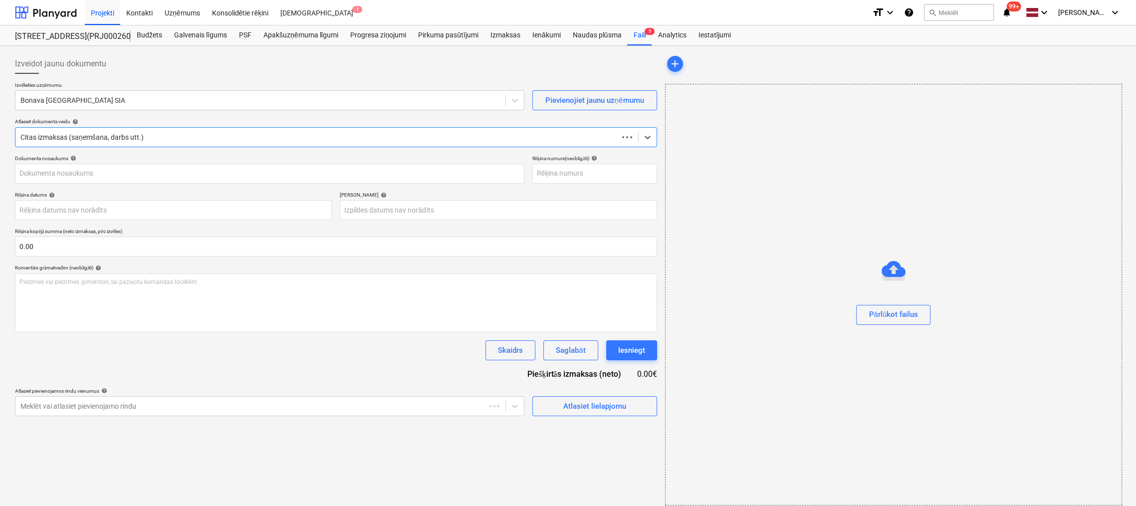
type input "KUR25-040448"
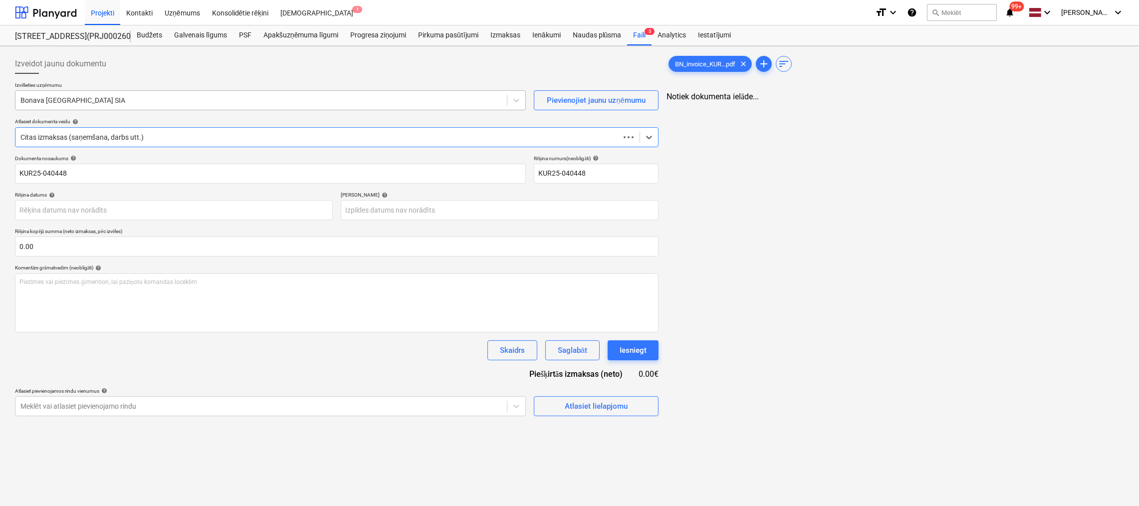
click at [129, 96] on div at bounding box center [260, 100] width 481 height 10
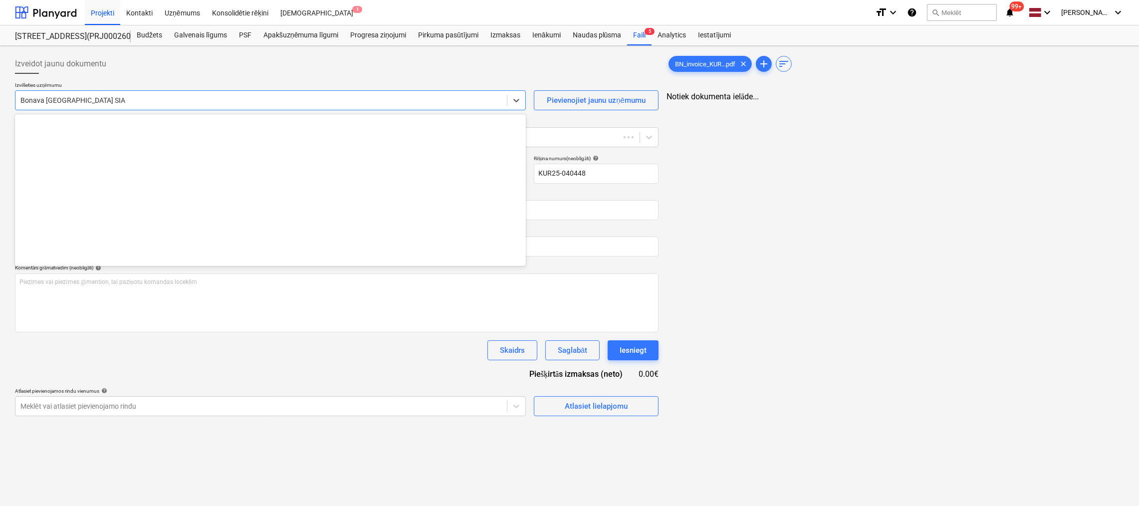
scroll to position [1867, 0]
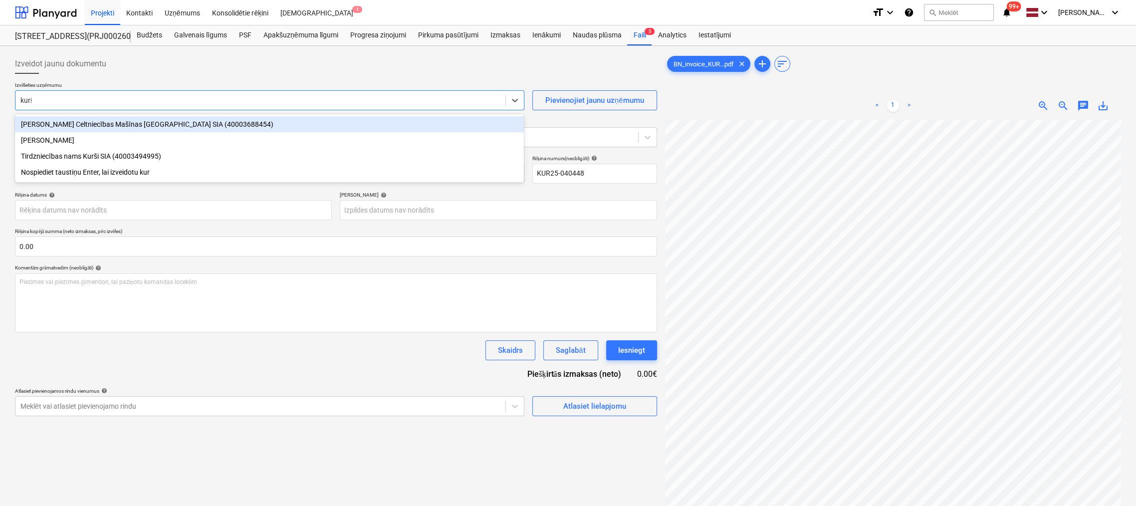
type input "kurši"
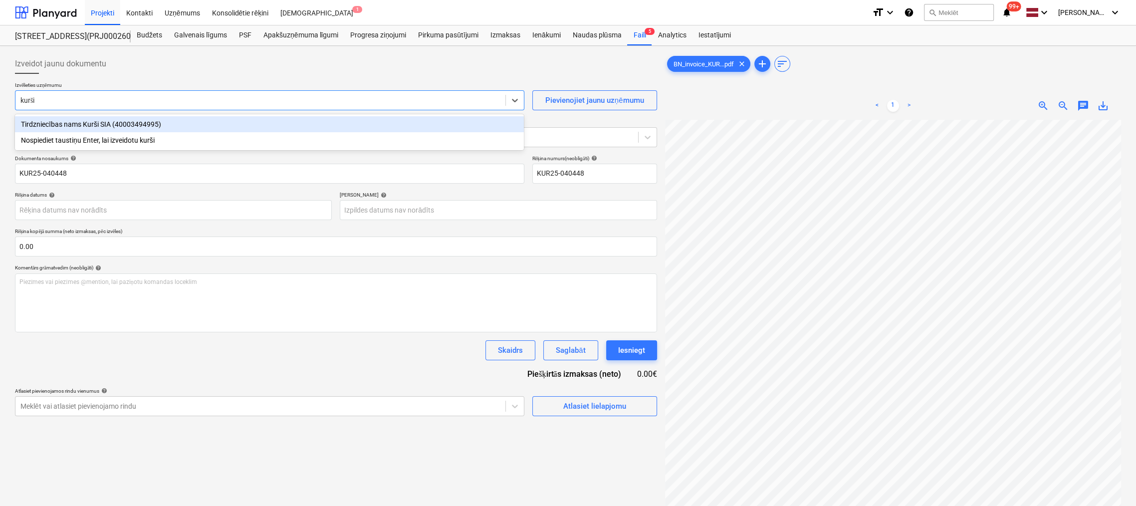
click at [130, 127] on div "Tirdzniecības nams Kurši SIA (40003494995)" at bounding box center [269, 124] width 509 height 16
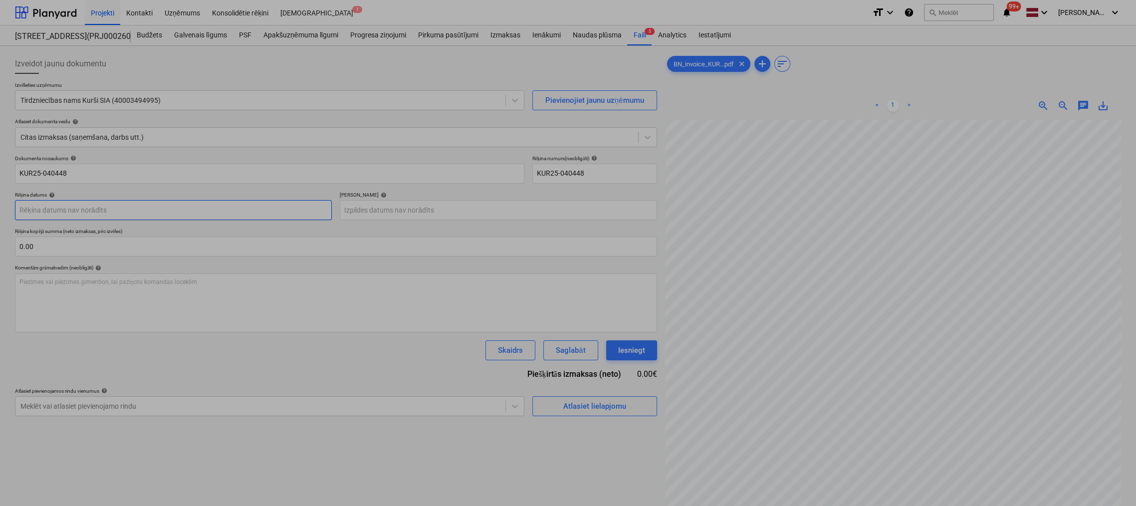
click at [247, 209] on body "Projekti Kontakti Uzņēmums Konsolidētie rēķini Iesūtne 1 format_size keyboard_a…" at bounding box center [568, 253] width 1136 height 506
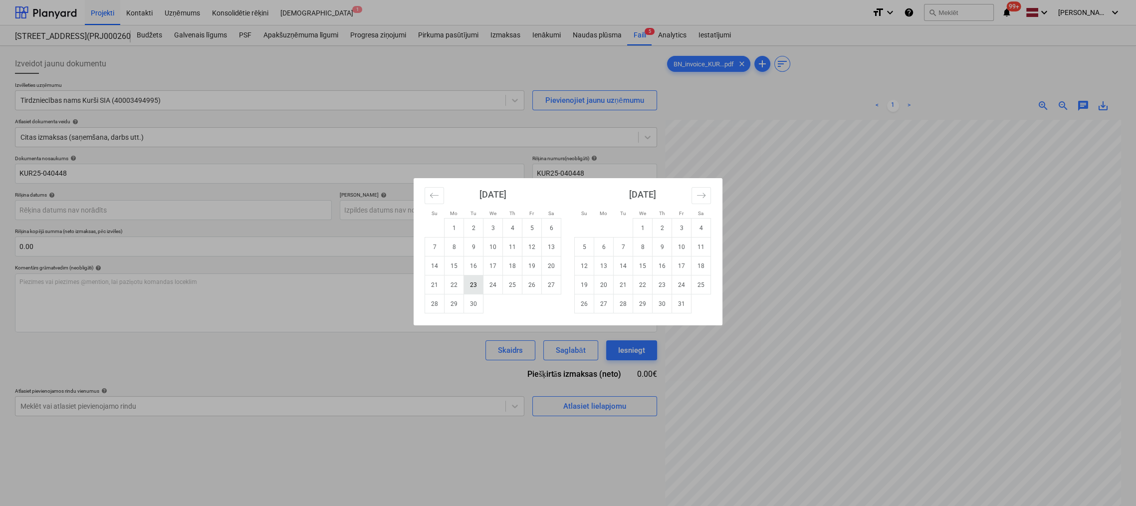
click at [474, 287] on td "23" at bounding box center [473, 284] width 19 height 19
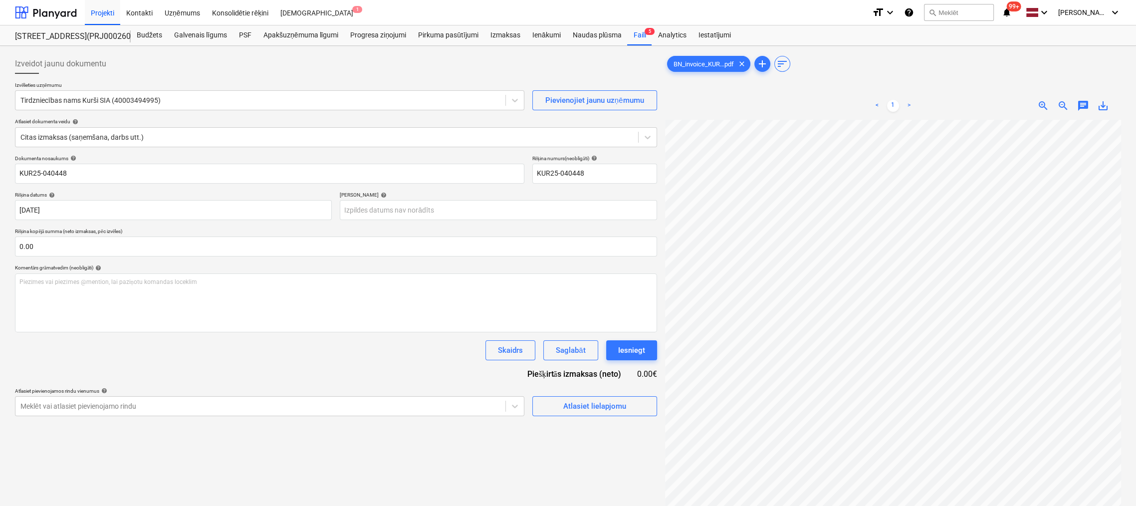
type input "[DATE]"
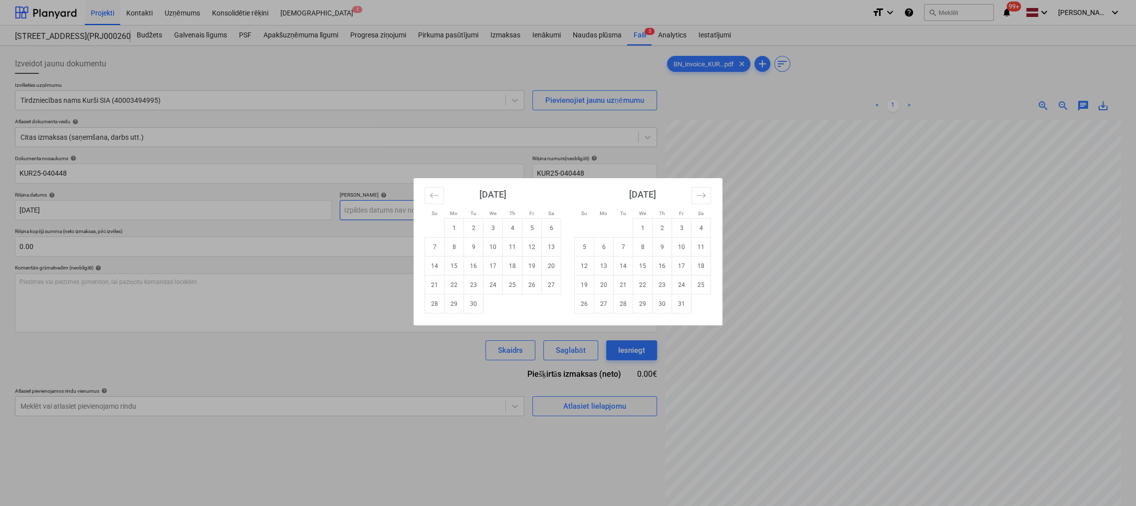
click at [475, 211] on body "Projekti Kontakti Uzņēmums Konsolidētie rēķini Iesūtne 1 format_size keyboard_a…" at bounding box center [568, 253] width 1136 height 506
click at [698, 198] on icon "Move forward to switch to the next month." at bounding box center [700, 195] width 9 height 9
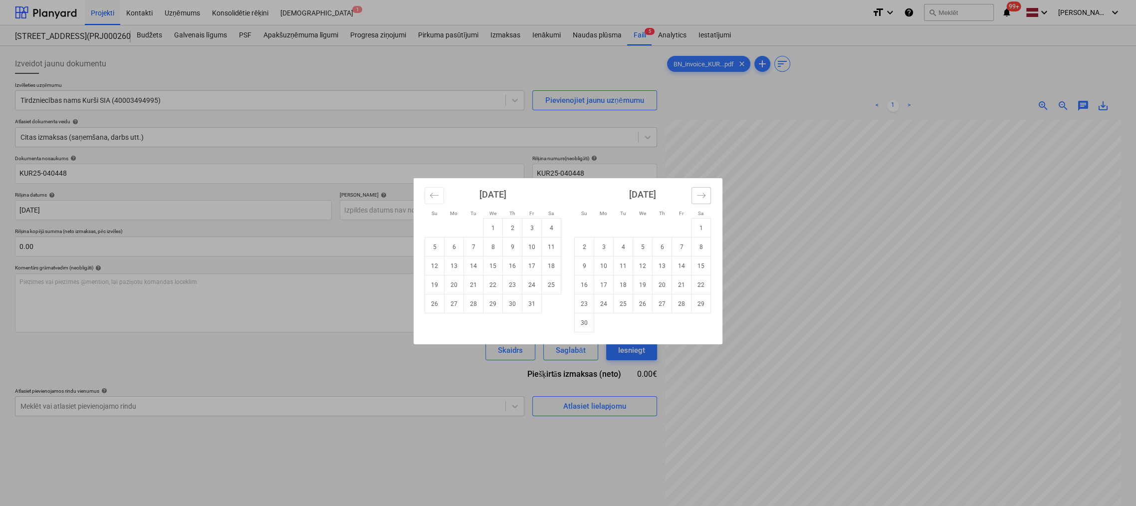
click at [698, 198] on icon "Move forward to switch to the next month." at bounding box center [700, 195] width 9 height 9
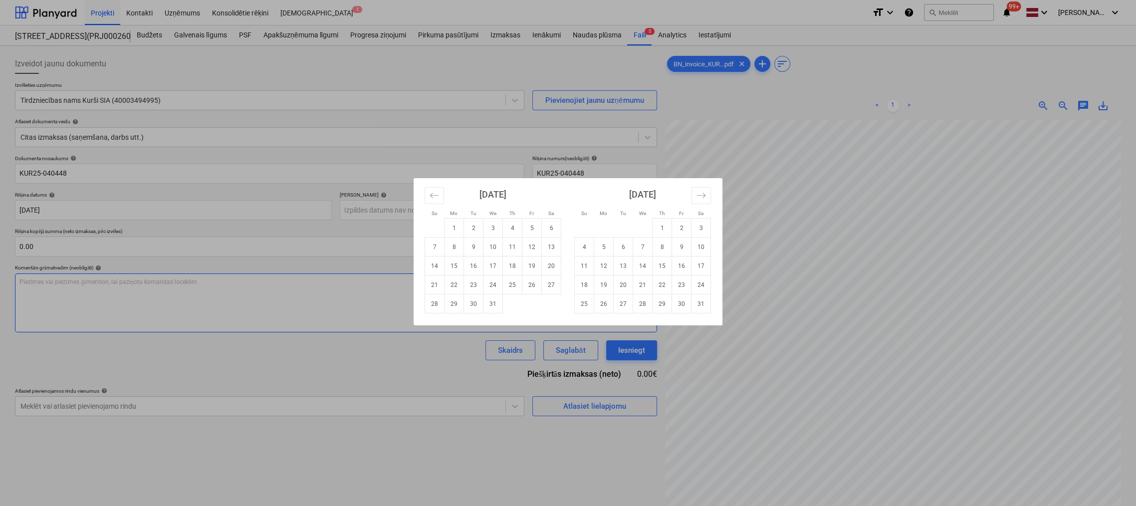
click at [641, 284] on td "21" at bounding box center [642, 284] width 19 height 19
type input "[DATE]"
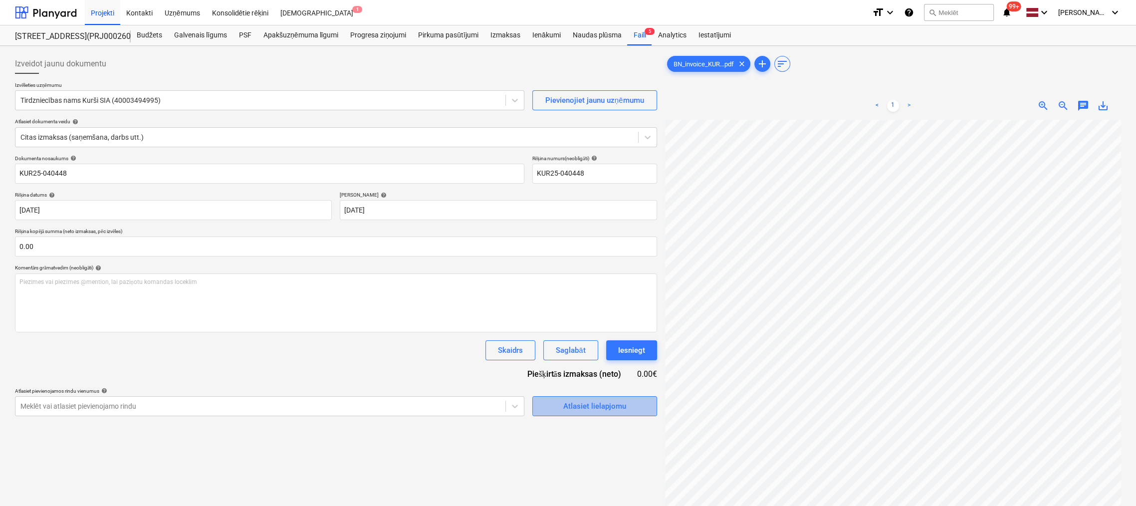
click at [579, 401] on div "Atlasiet lielapjomu" at bounding box center [594, 405] width 63 height 13
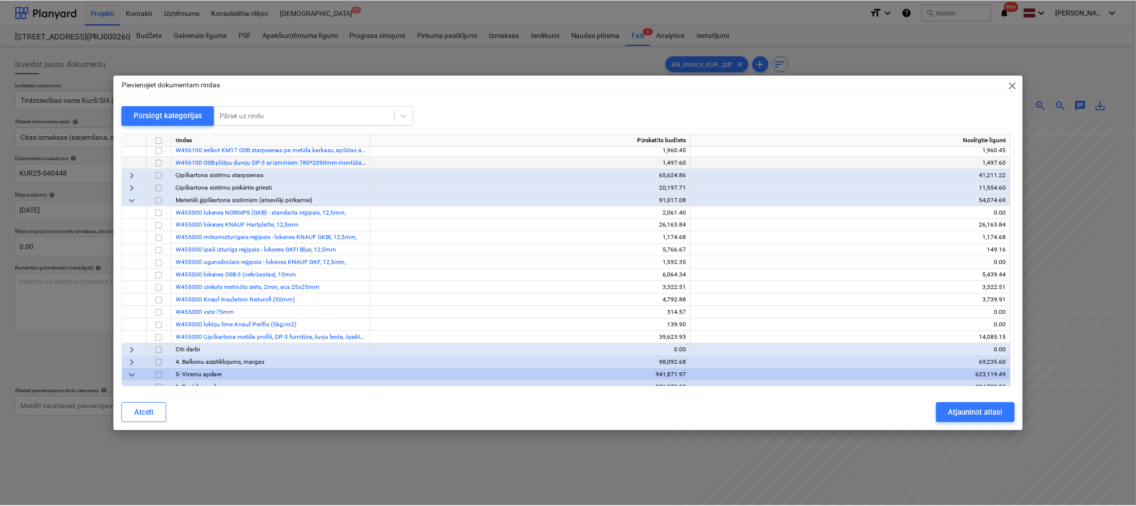
scroll to position [199, 0]
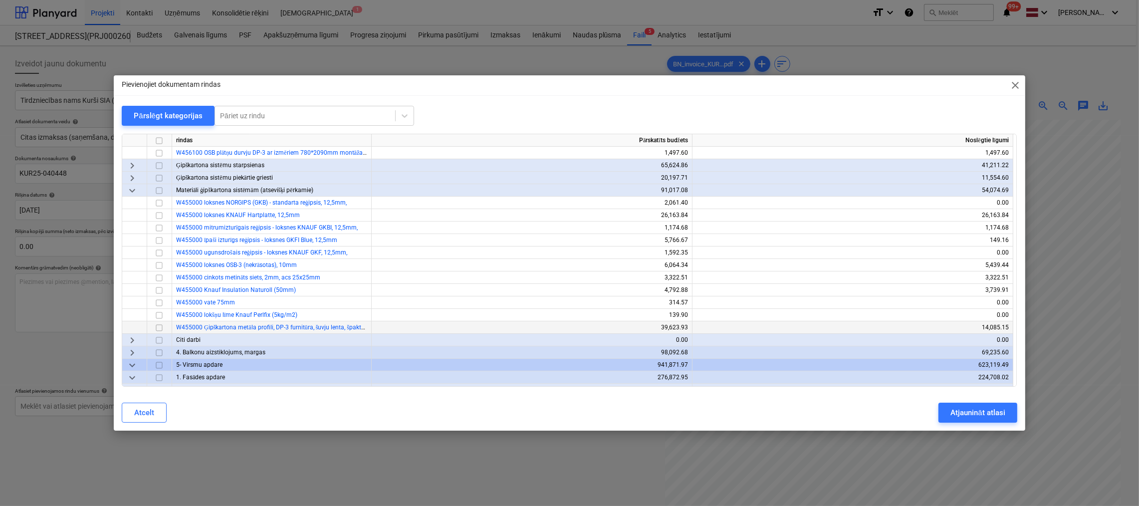
click at [153, 326] on input "checkbox" at bounding box center [159, 328] width 12 height 12
click at [997, 409] on div "Atjaunināt atlasi" at bounding box center [977, 412] width 54 height 13
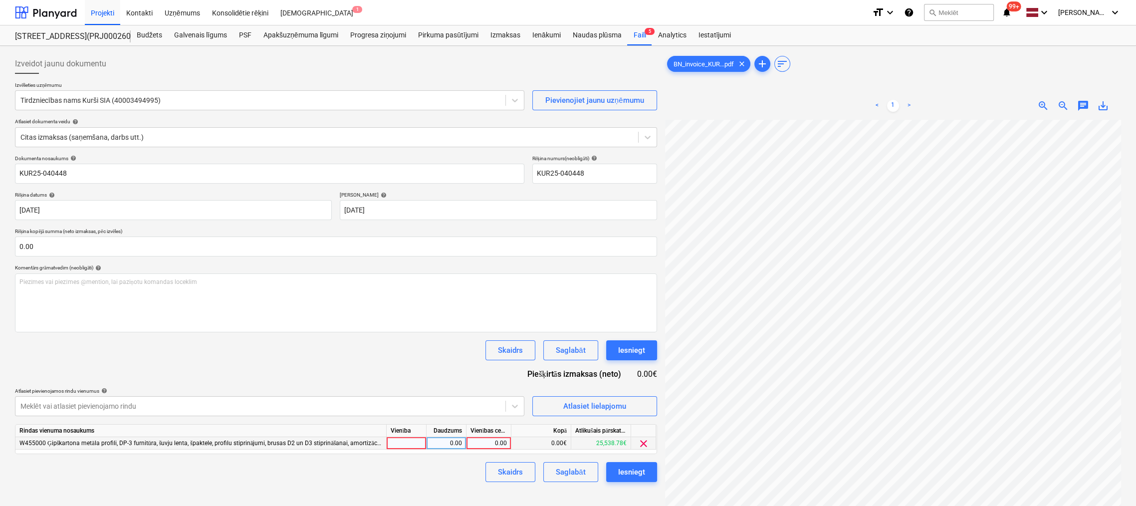
click at [497, 443] on div "0.00" at bounding box center [488, 443] width 36 height 12
type input "3324.33"
click at [464, 481] on div "Skaidrs Saglabāt Iesniegt" at bounding box center [336, 472] width 642 height 20
click at [633, 473] on div "Iesniegt" at bounding box center [631, 471] width 27 height 13
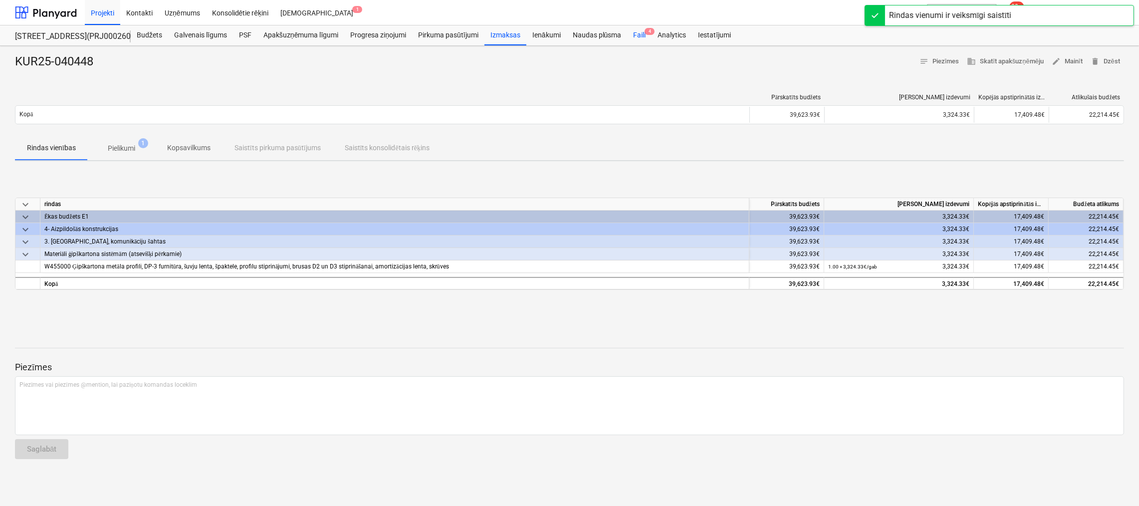
click at [637, 35] on div "Faili 4" at bounding box center [639, 35] width 24 height 20
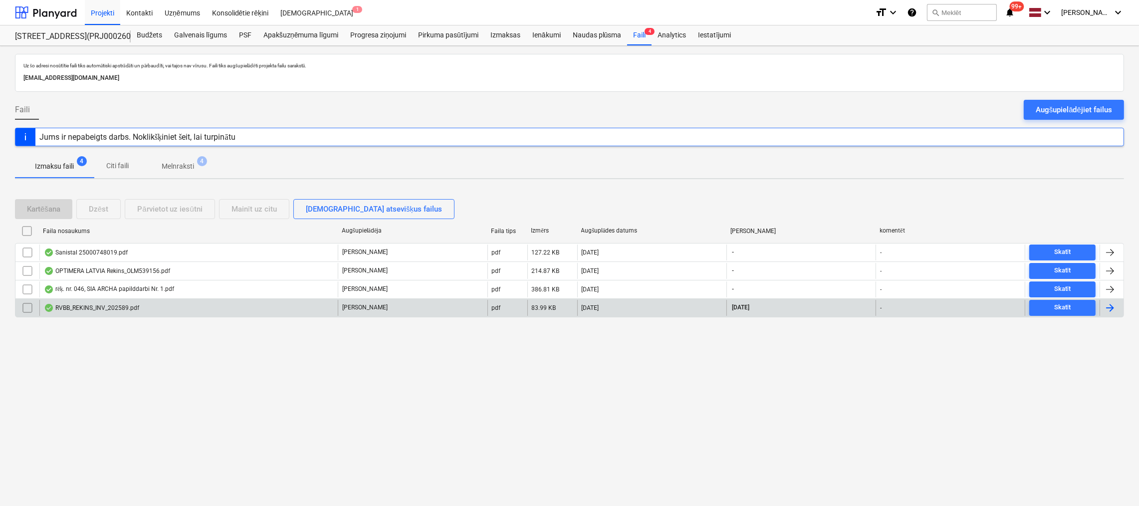
click at [95, 306] on div "RVBB_REKINS_INV_202589.pdf" at bounding box center [91, 308] width 95 height 8
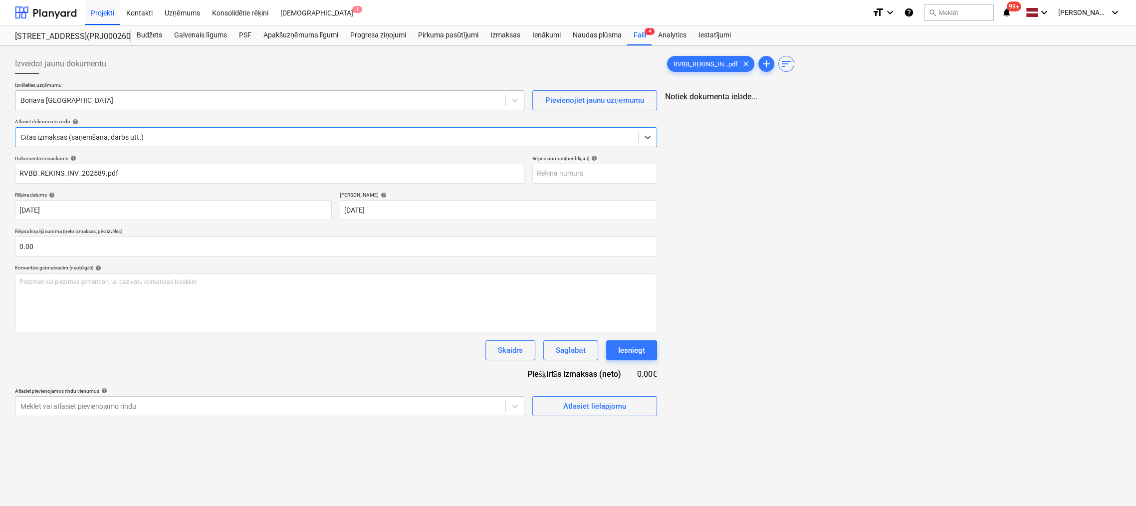
type input "RVBB_REKINS_INV_202589.pdf"
type input "[DATE]"
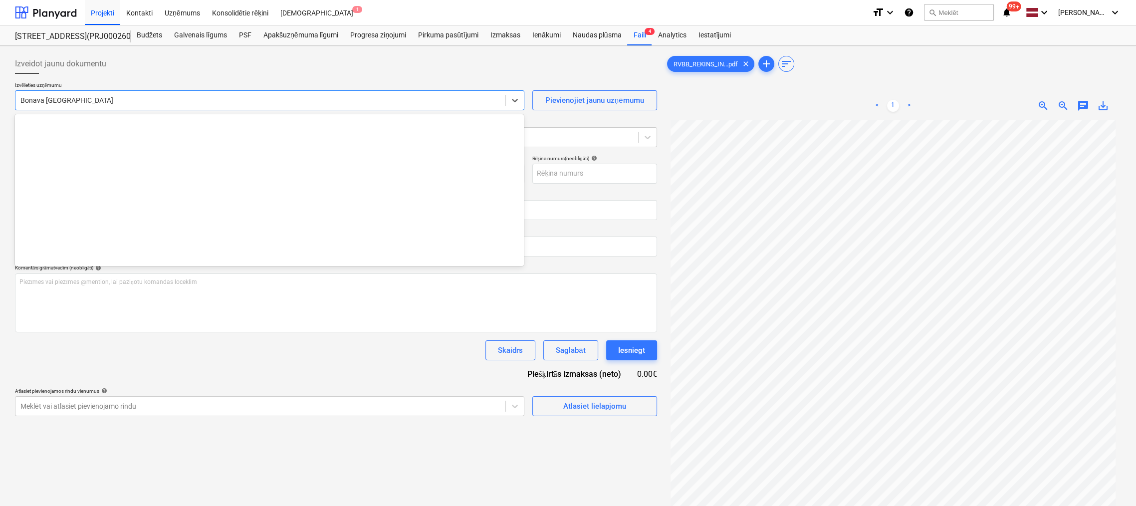
click at [93, 98] on div at bounding box center [260, 100] width 480 height 10
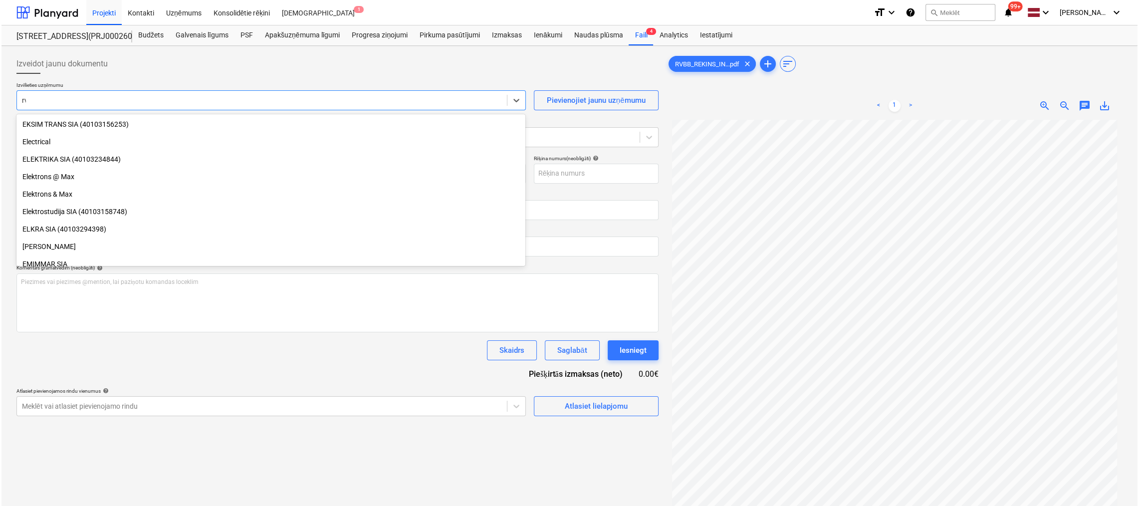
scroll to position [426, 0]
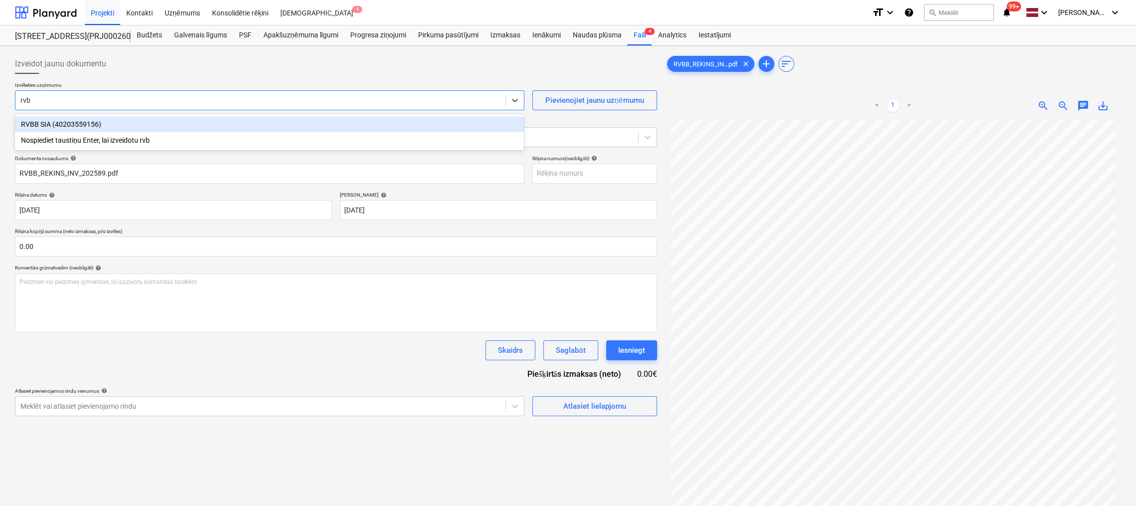
type input "rvbb"
click at [95, 126] on div "RVBB SIA (40203559156)" at bounding box center [269, 124] width 509 height 16
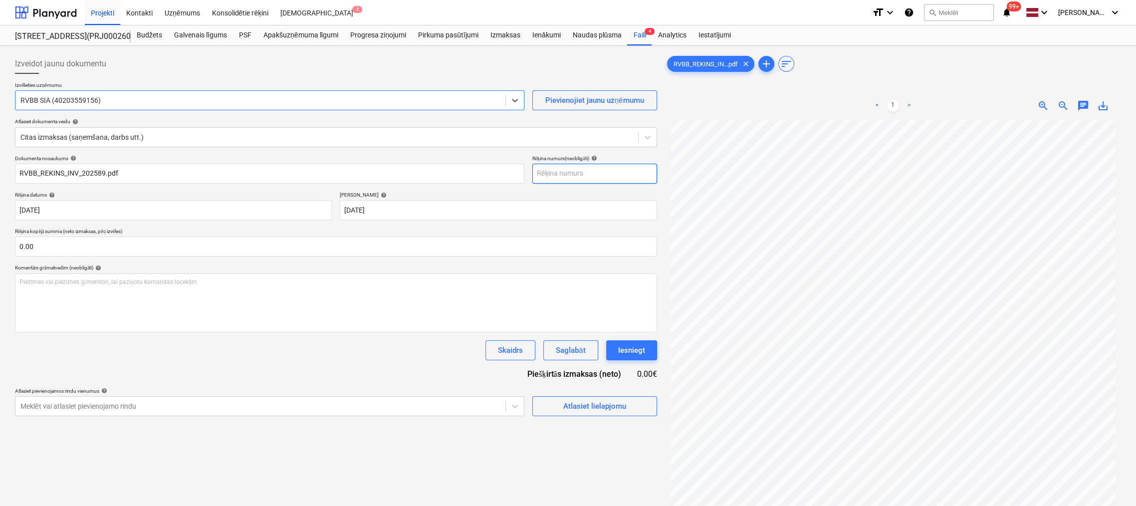
click at [572, 171] on input "text" at bounding box center [594, 174] width 125 height 20
type input "INV-2025/89"
click at [630, 411] on span "Atlasiet lielapjomu" at bounding box center [595, 405] width 100 height 13
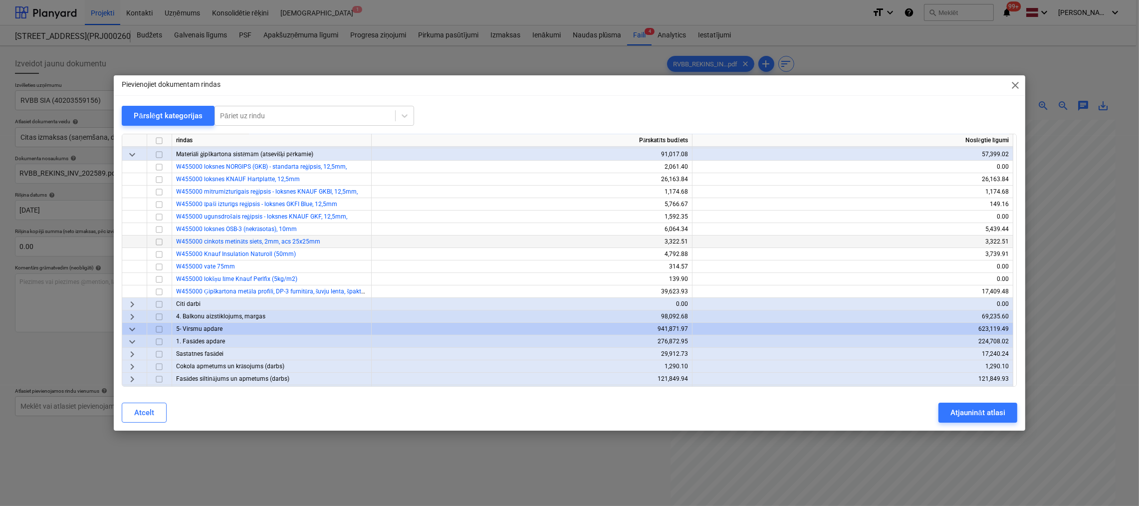
scroll to position [349, 0]
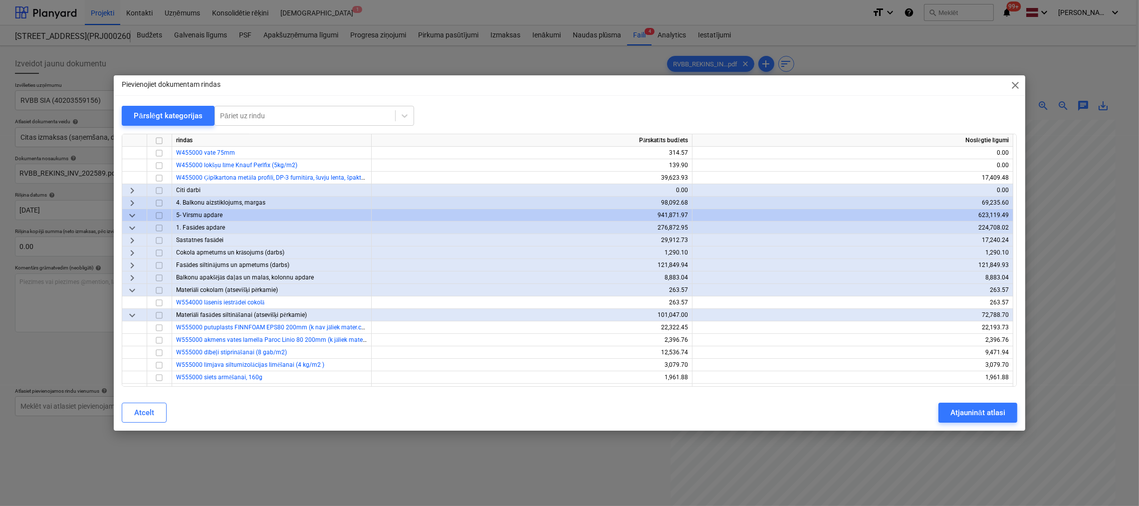
click at [135, 290] on span "keyboard_arrow_down" at bounding box center [132, 290] width 12 height 12
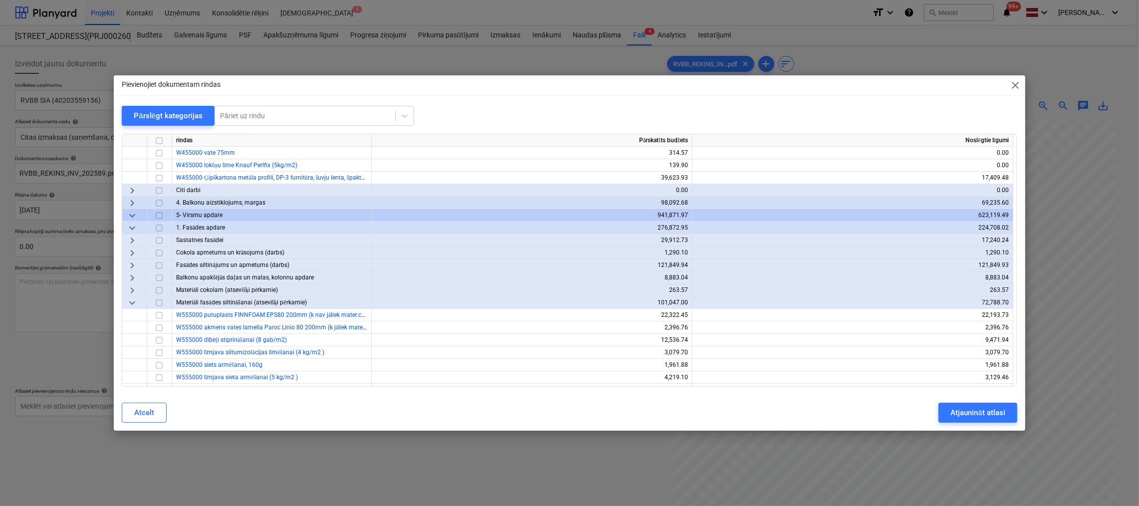
click at [136, 301] on span "keyboard_arrow_down" at bounding box center [132, 303] width 12 height 12
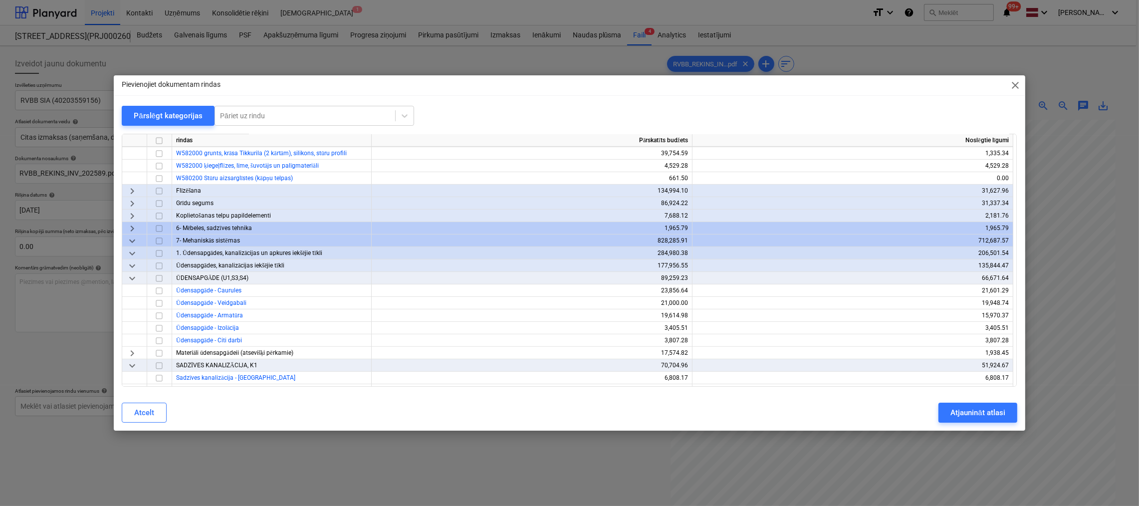
scroll to position [698, 0]
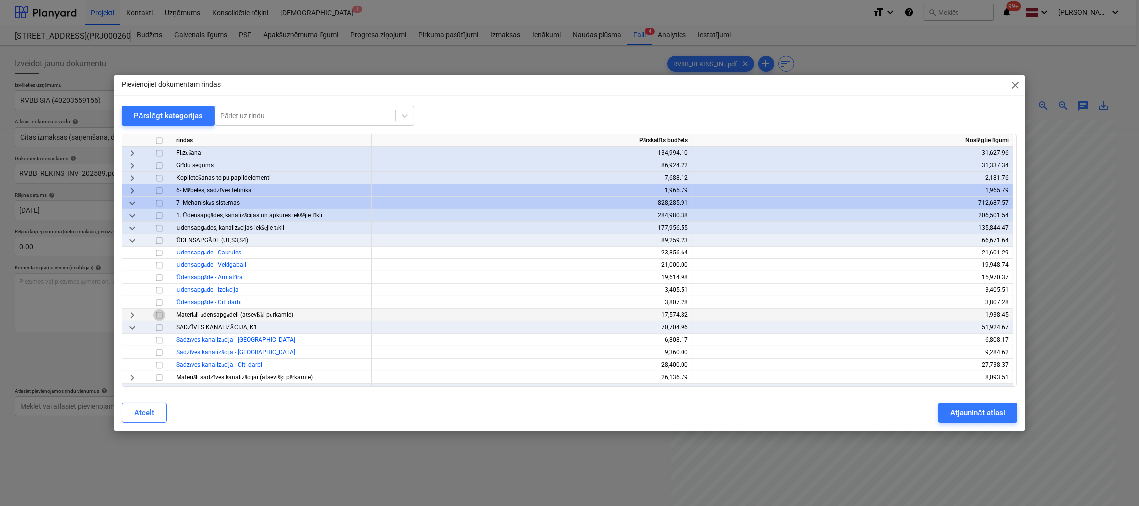
click at [160, 315] on input "checkbox" at bounding box center [159, 315] width 12 height 12
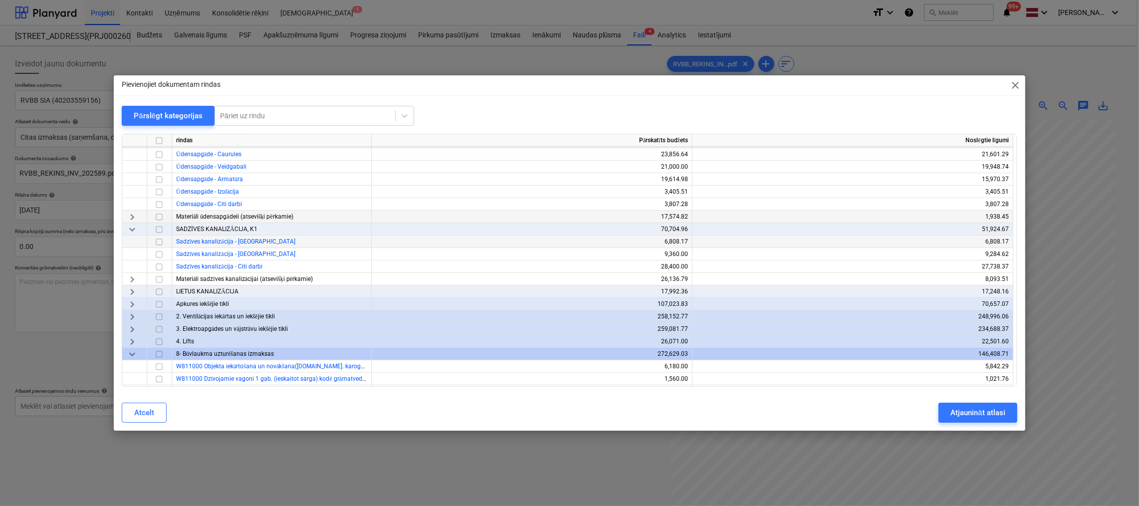
scroll to position [798, 0]
click at [134, 302] on span "keyboard_arrow_right" at bounding box center [132, 303] width 12 height 12
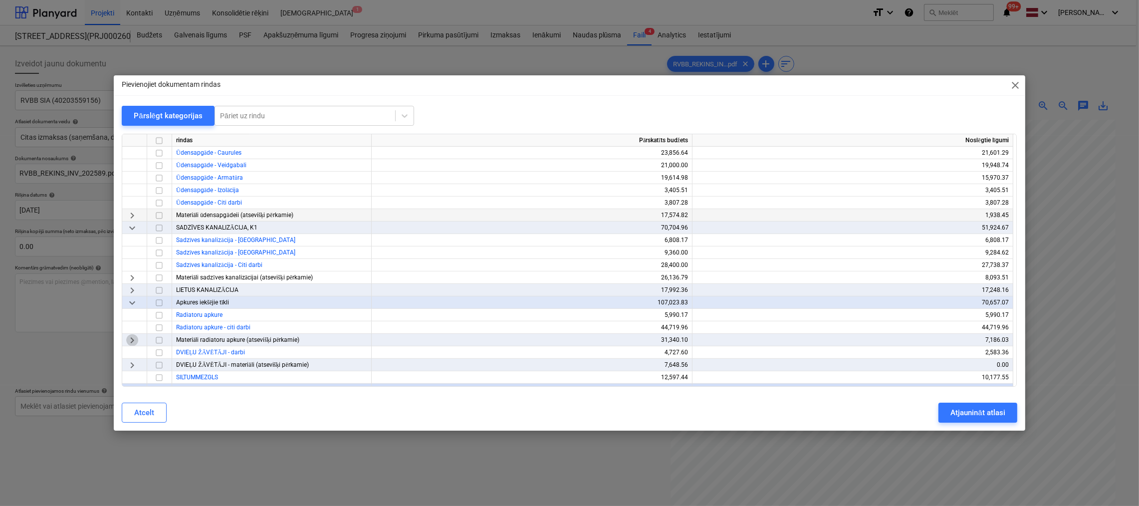
click at [131, 340] on span "keyboard_arrow_right" at bounding box center [132, 340] width 12 height 12
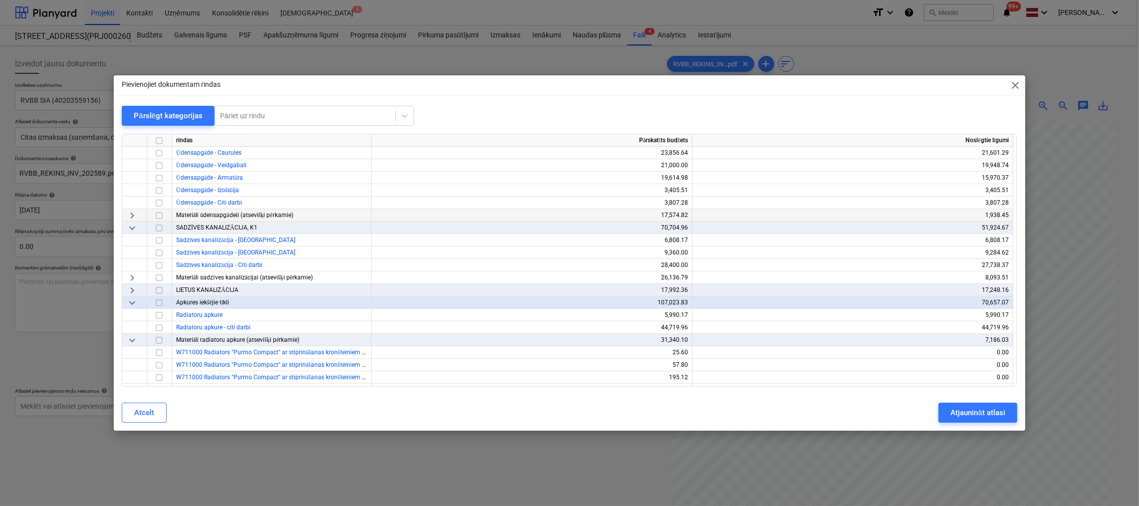
click at [156, 340] on input "checkbox" at bounding box center [159, 340] width 12 height 12
